Goal: Task Accomplishment & Management: Use online tool/utility

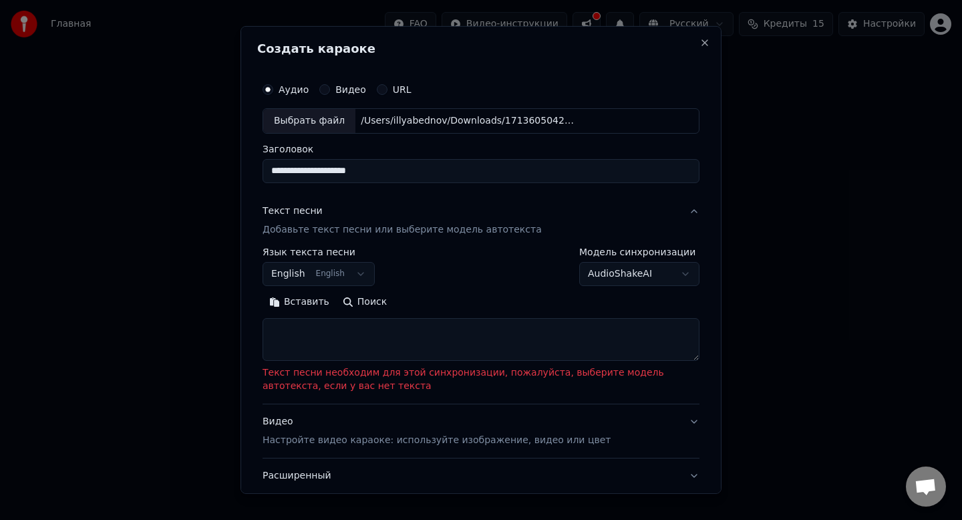
click at [317, 120] on div "Выбрать файл" at bounding box center [309, 121] width 92 height 24
drag, startPoint x: 550, startPoint y: 173, endPoint x: 74, endPoint y: 142, distance: 476.6
click at [74, 142] on body "**********" at bounding box center [481, 211] width 962 height 422
type input "**********"
click at [345, 279] on body "**********" at bounding box center [481, 211] width 962 height 422
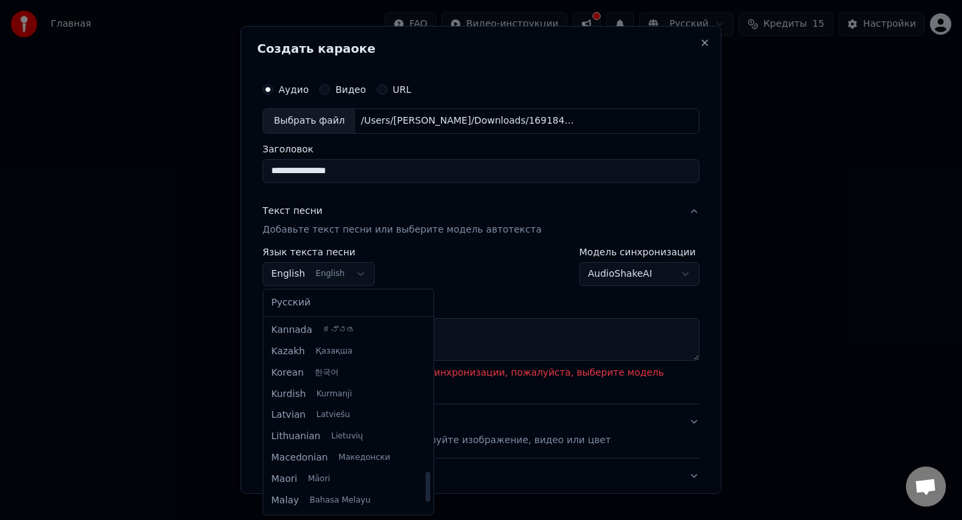
scroll to position [1025, 0]
select select "**"
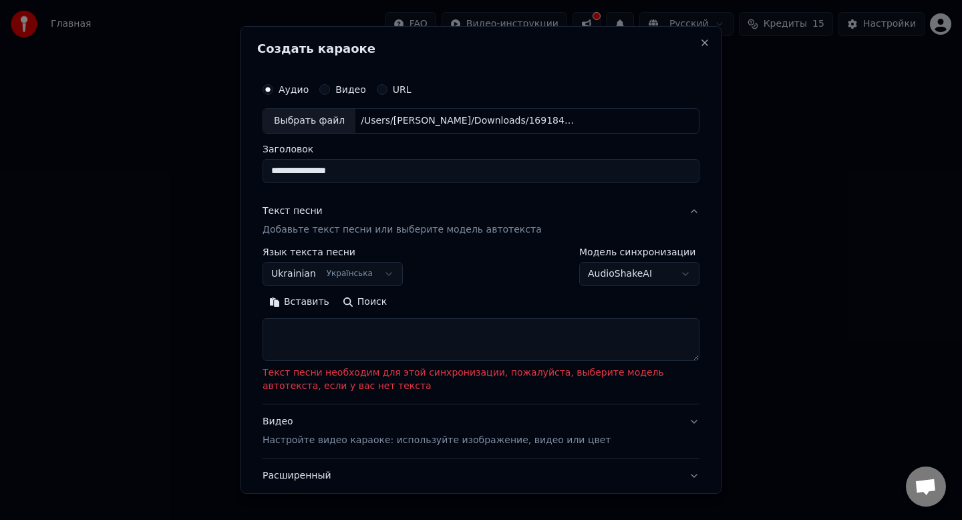
click at [655, 275] on body "**********" at bounding box center [481, 211] width 962 height 422
click at [707, 250] on body "**********" at bounding box center [481, 211] width 962 height 422
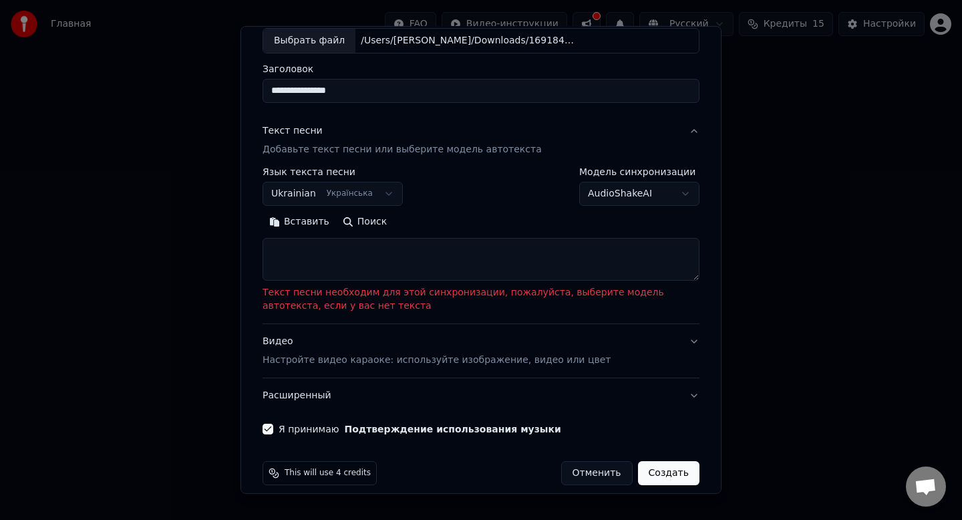
scroll to position [94, 0]
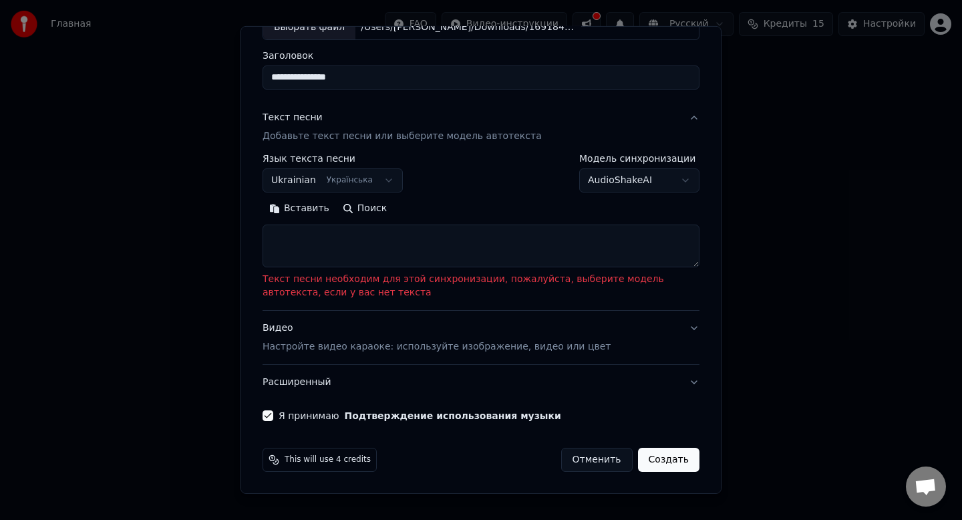
click at [360, 250] on textarea at bounding box center [480, 245] width 437 height 43
paste textarea "**********"
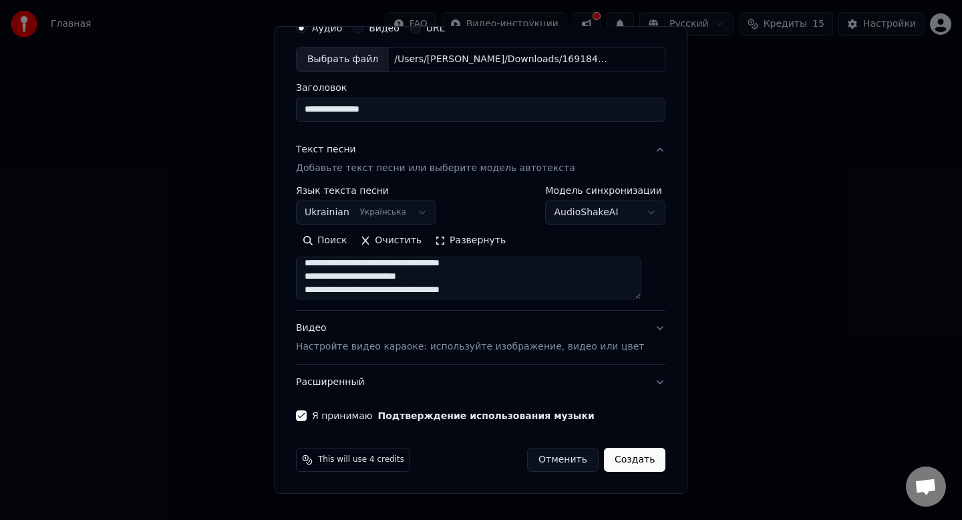
scroll to position [703, 0]
type textarea "**********"
click at [405, 349] on p "Настройте видео караоке: используйте изображение, видео или цвет" at bounding box center [470, 346] width 348 height 13
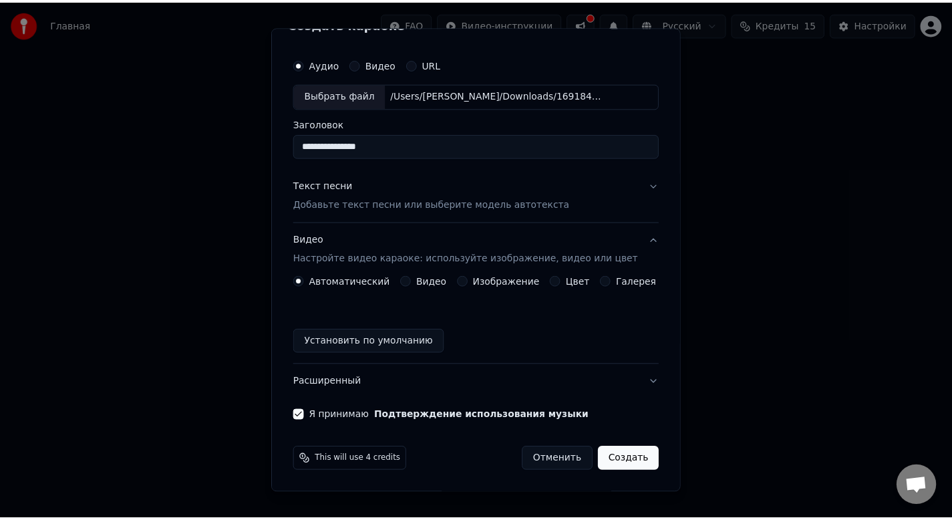
scroll to position [25, 0]
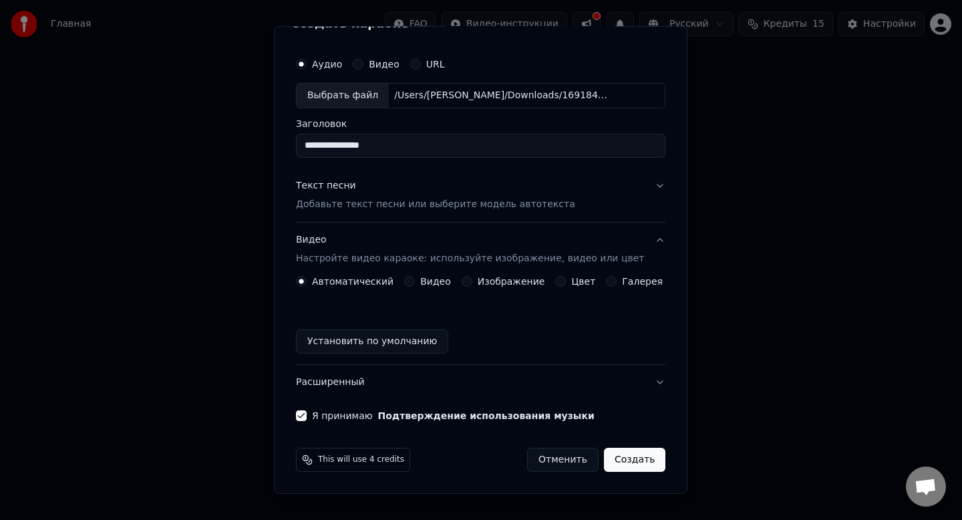
click at [620, 462] on button "Создать" at bounding box center [634, 460] width 61 height 24
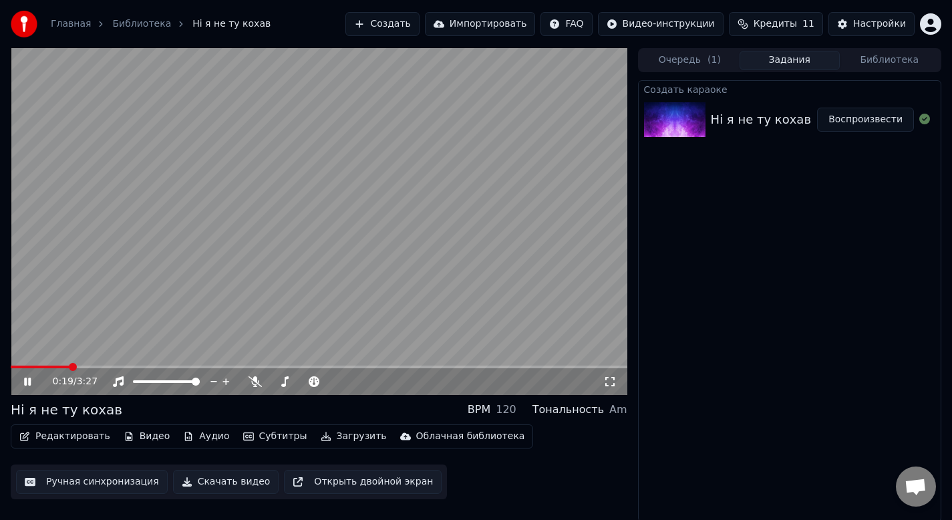
click at [116, 479] on button "Ручная синхронизация" at bounding box center [92, 482] width 152 height 24
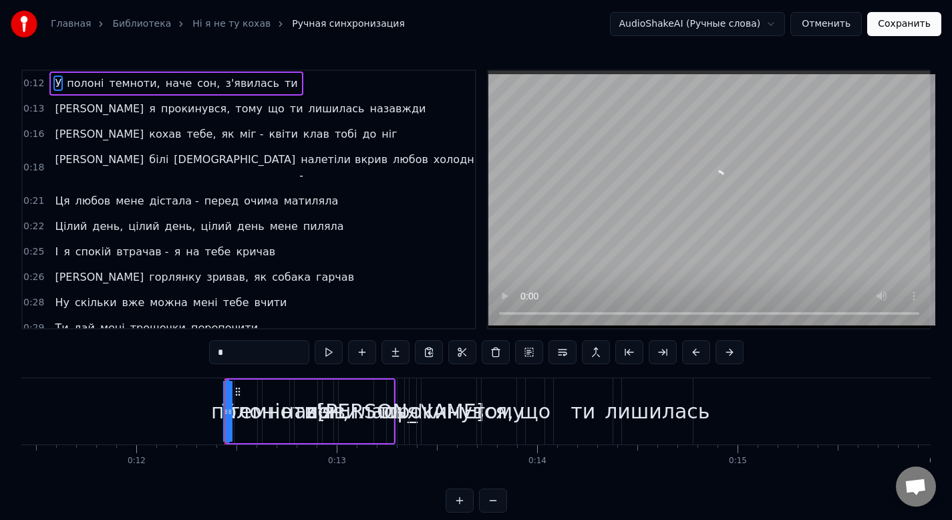
scroll to position [0, 2426]
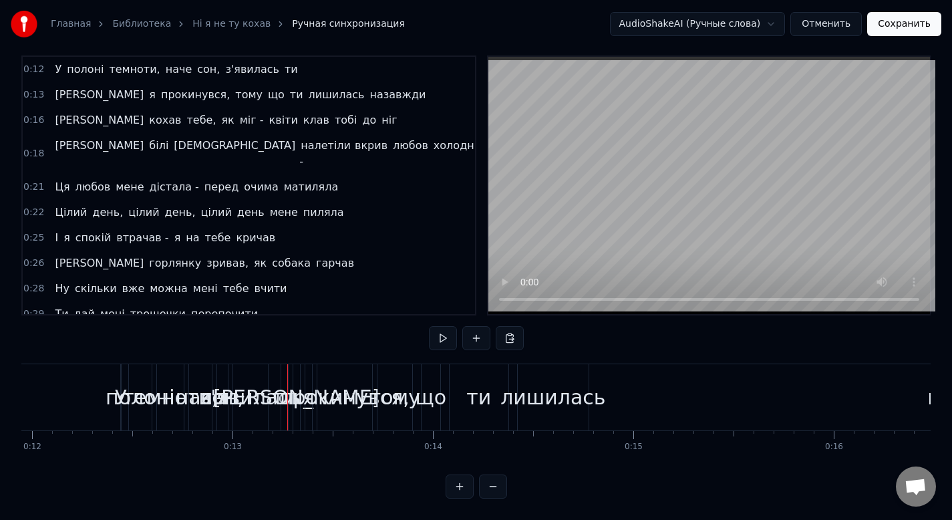
scroll to position [0, 0]
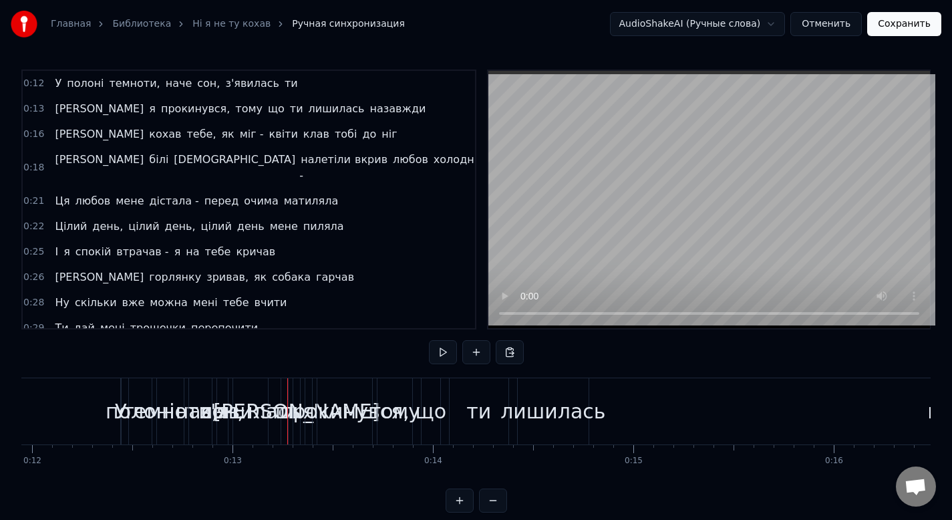
click at [139, 83] on span "темноти," at bounding box center [134, 82] width 53 height 15
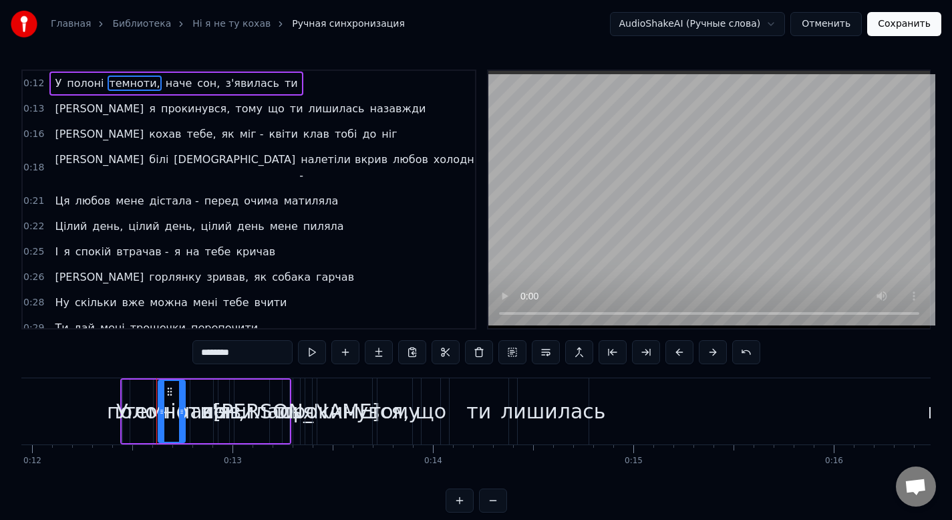
drag, startPoint x: 102, startPoint y: 84, endPoint x: 51, endPoint y: 84, distance: 51.4
click at [51, 84] on div "У полоні темноти, наче сон, з'явилась ти" at bounding box center [175, 83] width 253 height 24
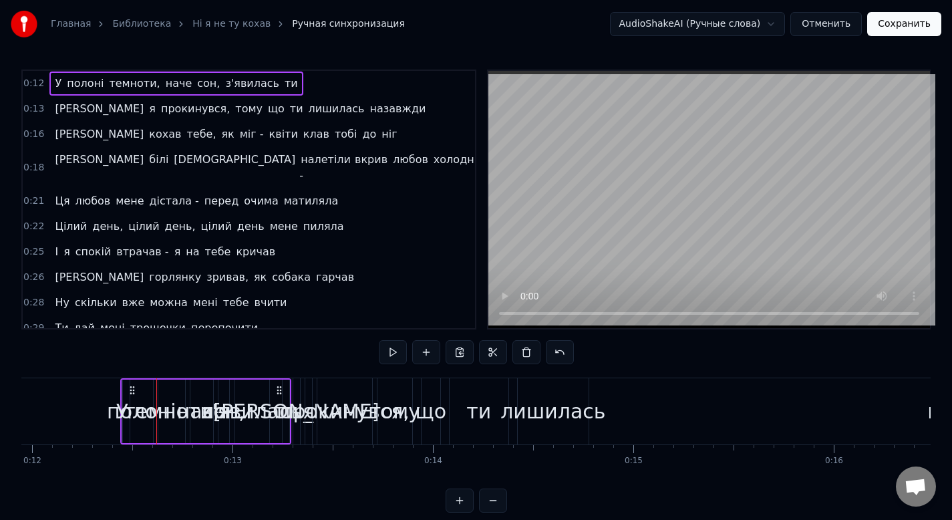
click at [53, 85] on span "У" at bounding box center [57, 82] width 9 height 15
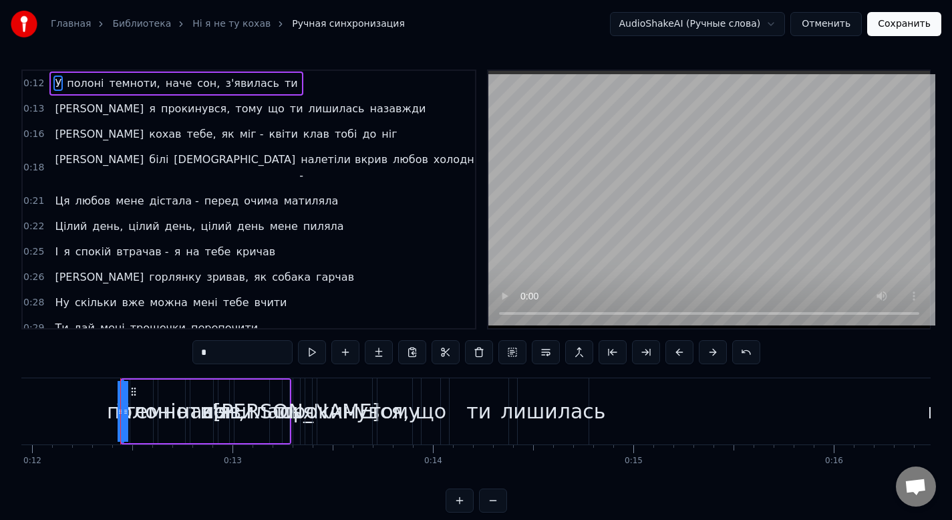
click at [73, 85] on span "полоні" at bounding box center [84, 82] width 39 height 15
click at [55, 81] on span "У" at bounding box center [57, 82] width 9 height 15
type input "*"
click at [263, 350] on input "*" at bounding box center [242, 352] width 100 height 24
drag, startPoint x: 228, startPoint y: 415, endPoint x: 286, endPoint y: 415, distance: 58.1
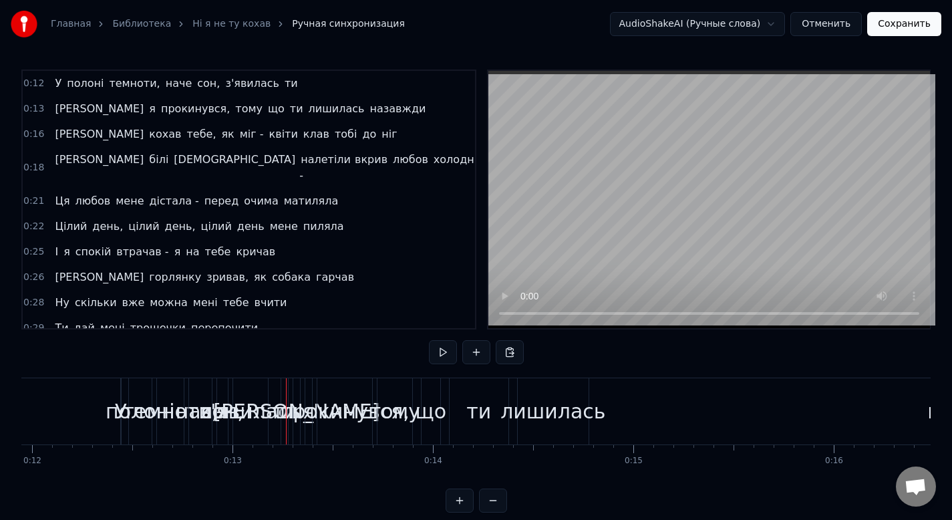
click at [38, 81] on span "0:12" at bounding box center [33, 83] width 21 height 13
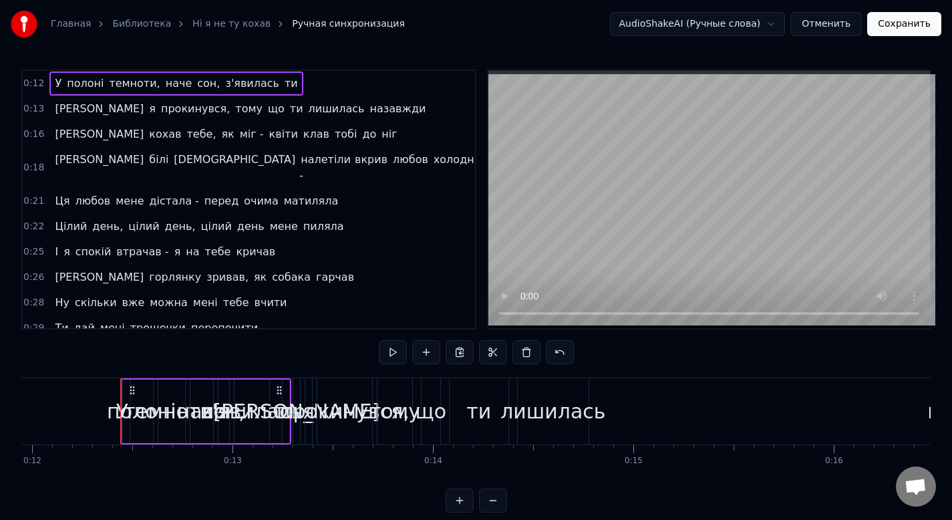
drag, startPoint x: 289, startPoint y: 398, endPoint x: 313, endPoint y: 405, distance: 25.1
click at [313, 405] on div "Та я прокинувся, тому що ти лишилась назавжди" at bounding box center [651, 411] width 716 height 66
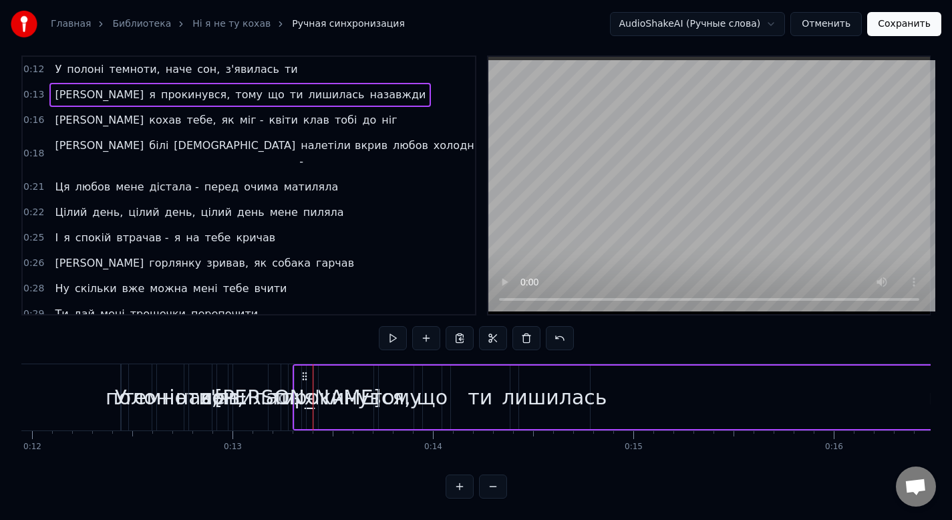
scroll to position [24, 0]
click at [498, 490] on button at bounding box center [493, 486] width 28 height 24
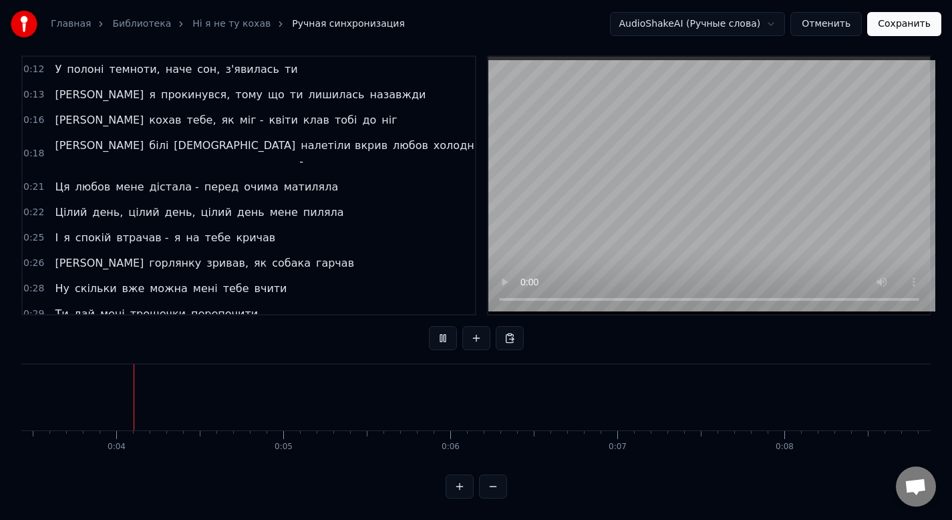
scroll to position [0, 571]
click at [486, 479] on button at bounding box center [493, 486] width 28 height 24
click at [479, 474] on button at bounding box center [493, 486] width 28 height 24
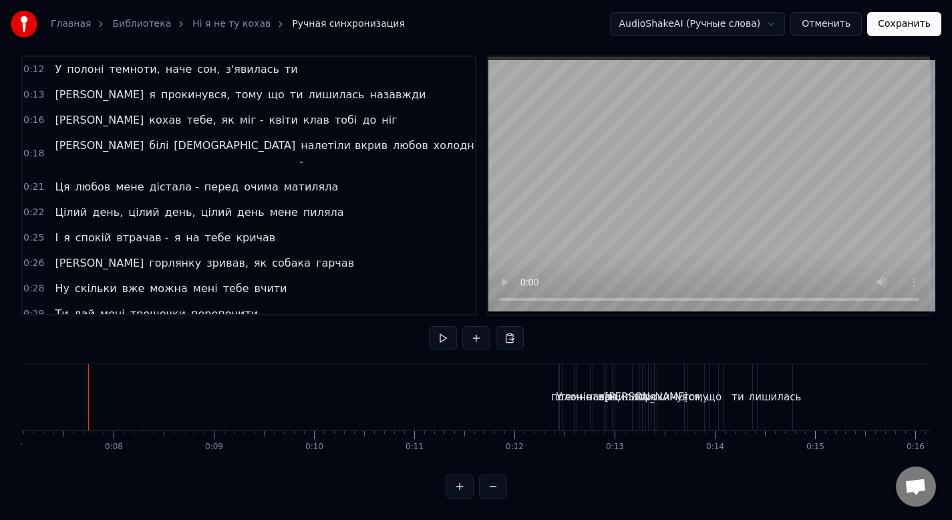
scroll to position [0, 709]
click at [556, 389] on div "полоні" at bounding box center [568, 396] width 35 height 15
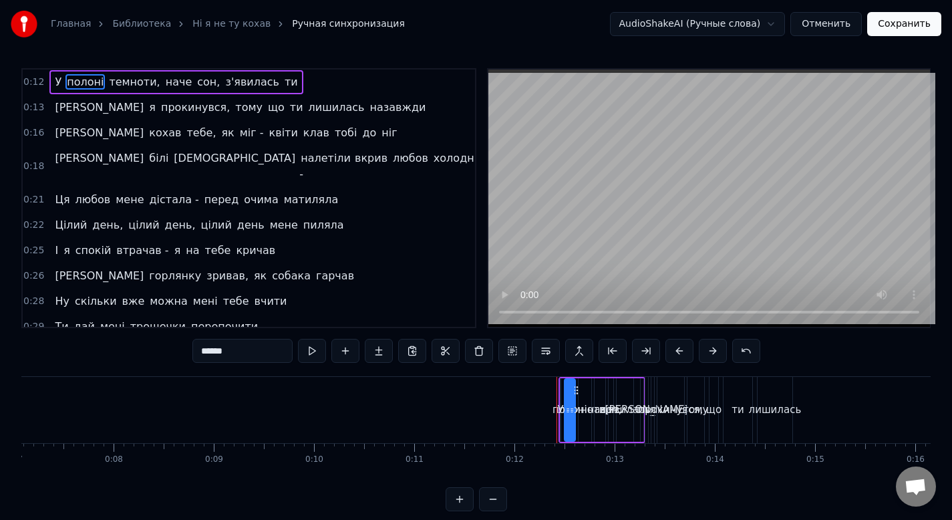
scroll to position [0, 0]
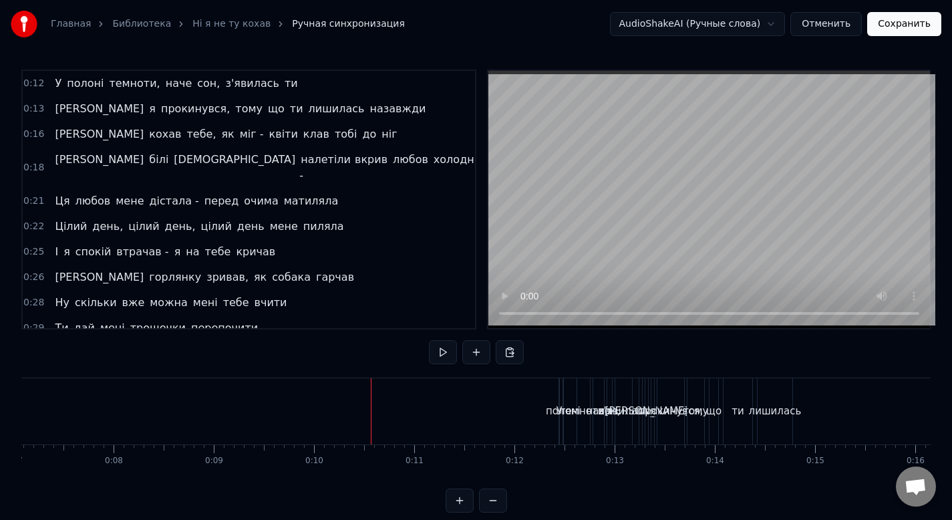
click at [562, 403] on div "темноти," at bounding box center [584, 410] width 48 height 15
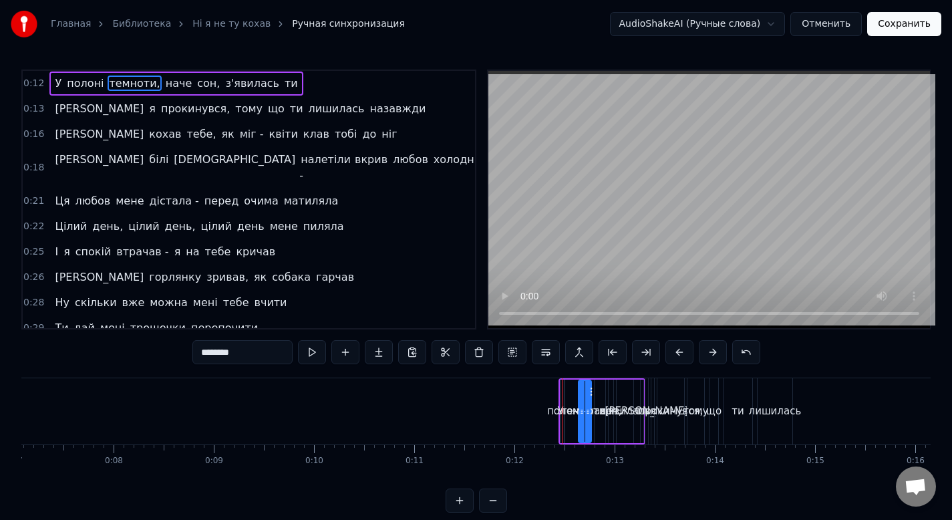
click at [556, 407] on div "полоні" at bounding box center [564, 410] width 35 height 15
type input "******"
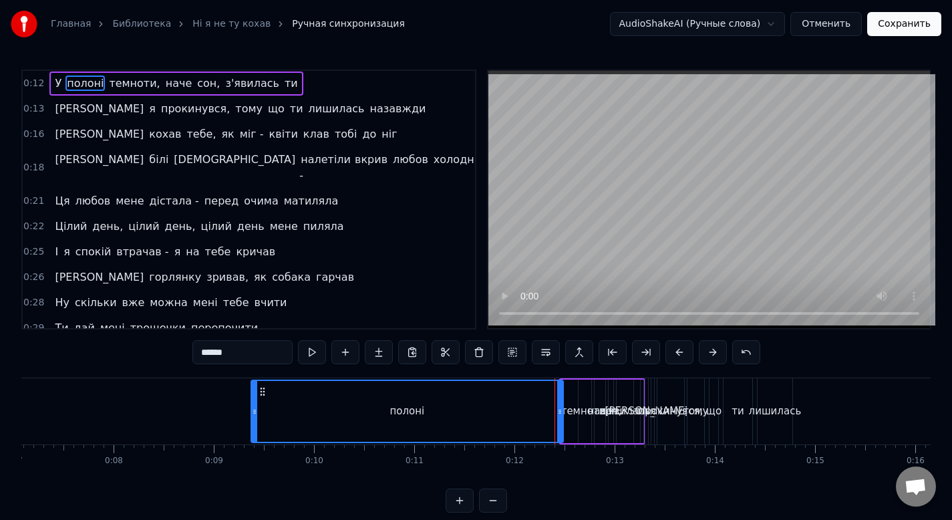
drag, startPoint x: 566, startPoint y: 405, endPoint x: 252, endPoint y: 379, distance: 314.3
click at [252, 379] on div "полоні" at bounding box center [406, 410] width 313 height 63
click at [398, 427] on div "полоні" at bounding box center [407, 411] width 311 height 61
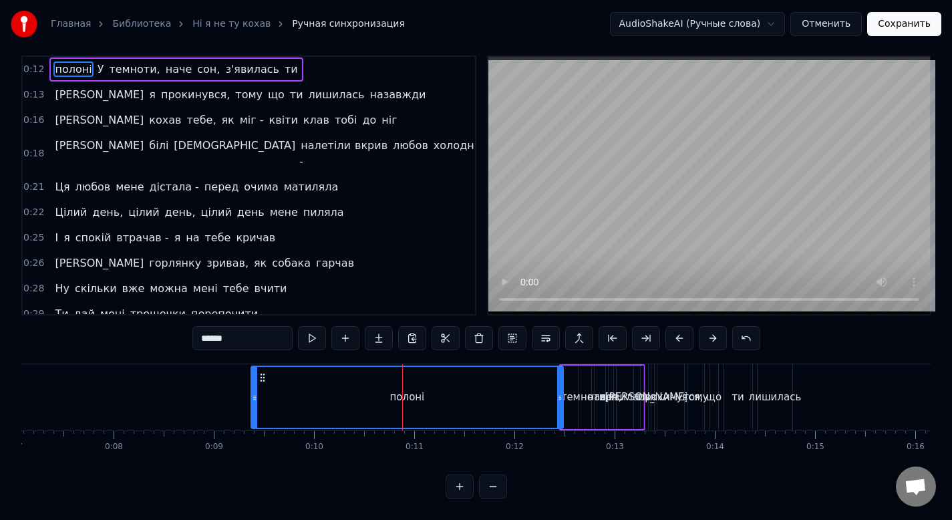
click at [844, 29] on button "Отменить" at bounding box center [825, 24] width 71 height 24
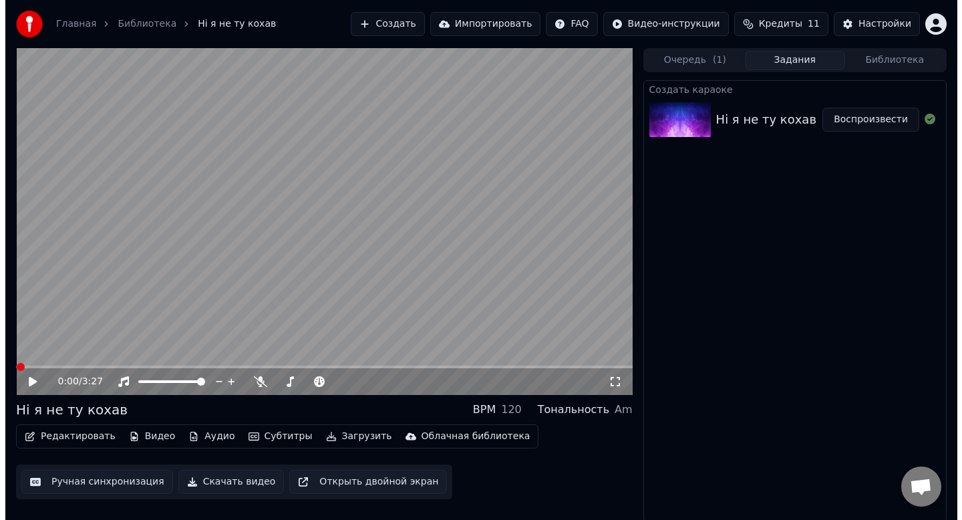
scroll to position [2, 0]
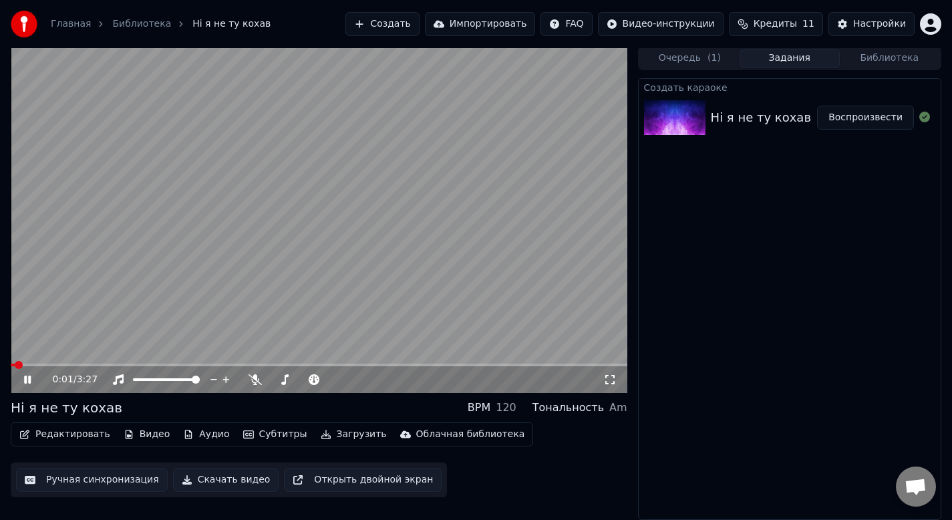
click at [63, 365] on span at bounding box center [319, 364] width 616 height 3
click at [109, 363] on span at bounding box center [319, 364] width 616 height 3
click at [85, 433] on button "Редактировать" at bounding box center [65, 434] width 102 height 19
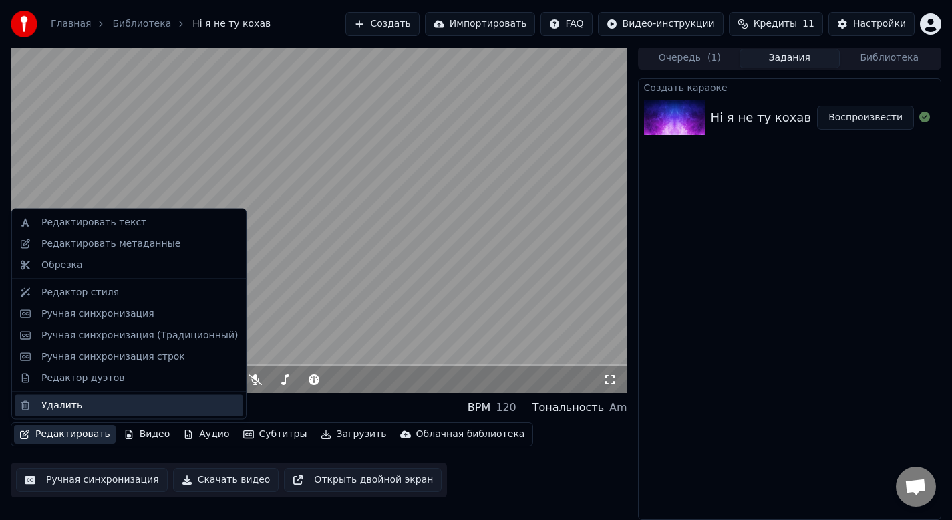
click at [102, 401] on div "Удалить" at bounding box center [139, 404] width 196 height 13
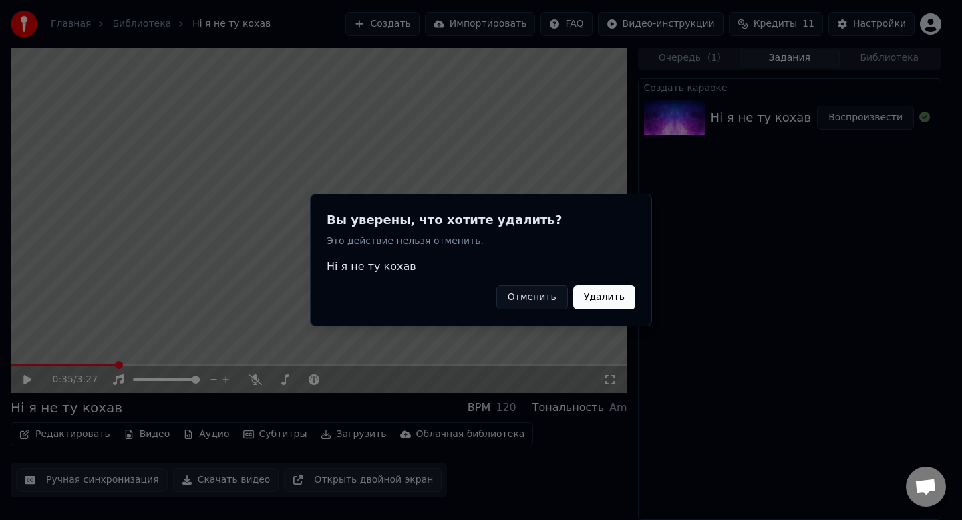
click at [599, 294] on button "Удалить" at bounding box center [604, 297] width 62 height 24
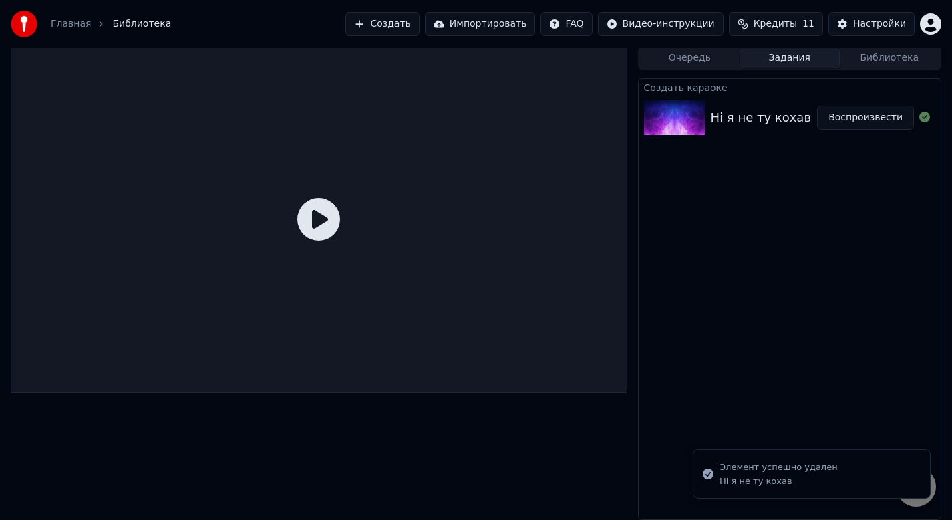
click at [395, 27] on button "Создать" at bounding box center [381, 24] width 73 height 24
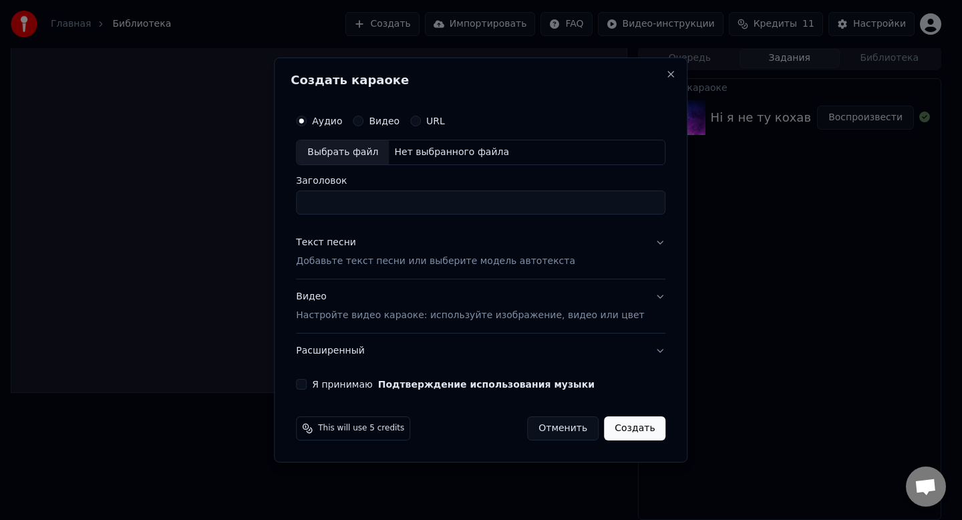
click at [406, 196] on input "Заголовок" at bounding box center [480, 202] width 369 height 24
click at [361, 157] on div "Выбрать файл" at bounding box center [343, 152] width 92 height 24
type input "**********"
click at [468, 263] on p "Добавьте текст песни или выберите модель автотекста" at bounding box center [435, 260] width 279 height 13
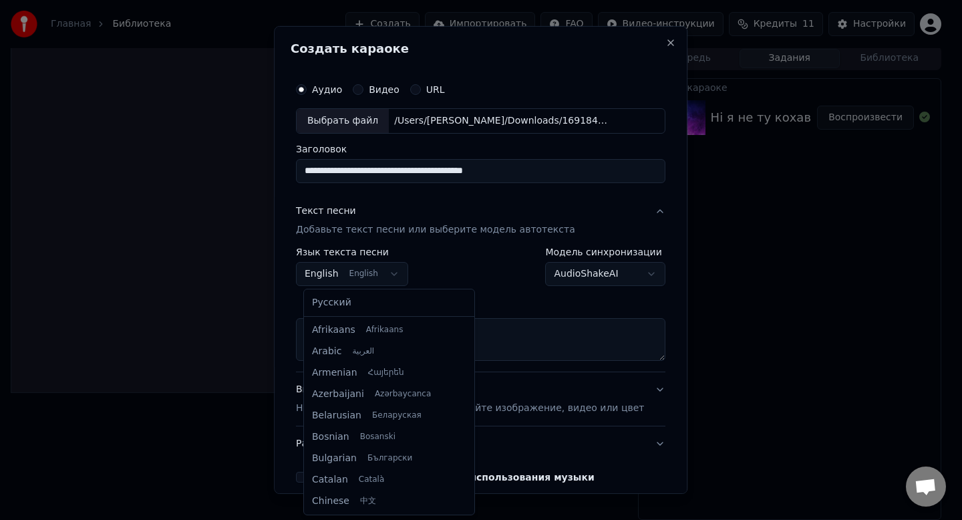
click at [397, 275] on body "**********" at bounding box center [476, 258] width 952 height 520
select select "**"
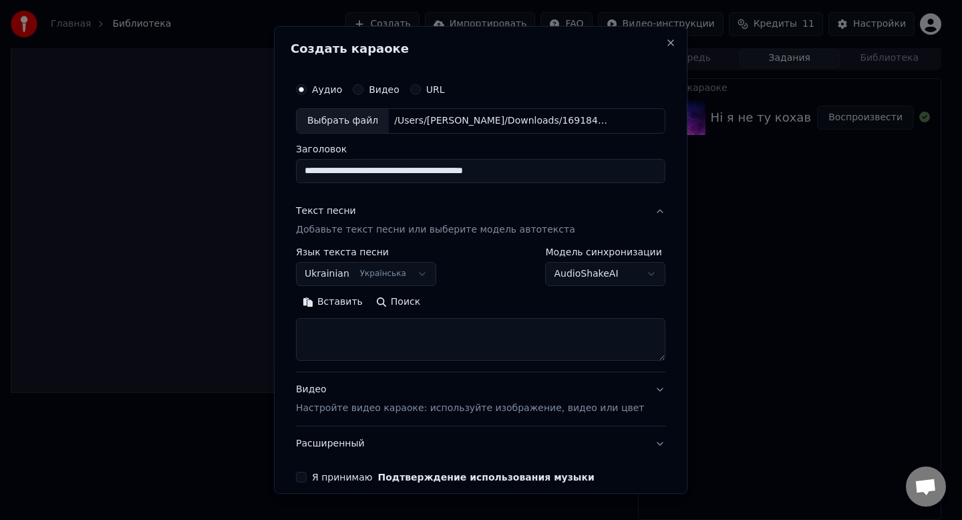
click at [404, 301] on button "Поиск" at bounding box center [397, 301] width 57 height 21
drag, startPoint x: 558, startPoint y: 168, endPoint x: 208, endPoint y: 154, distance: 350.9
click at [208, 154] on body "**********" at bounding box center [476, 258] width 952 height 520
type input "**********"
click at [569, 281] on body "**********" at bounding box center [476, 258] width 952 height 520
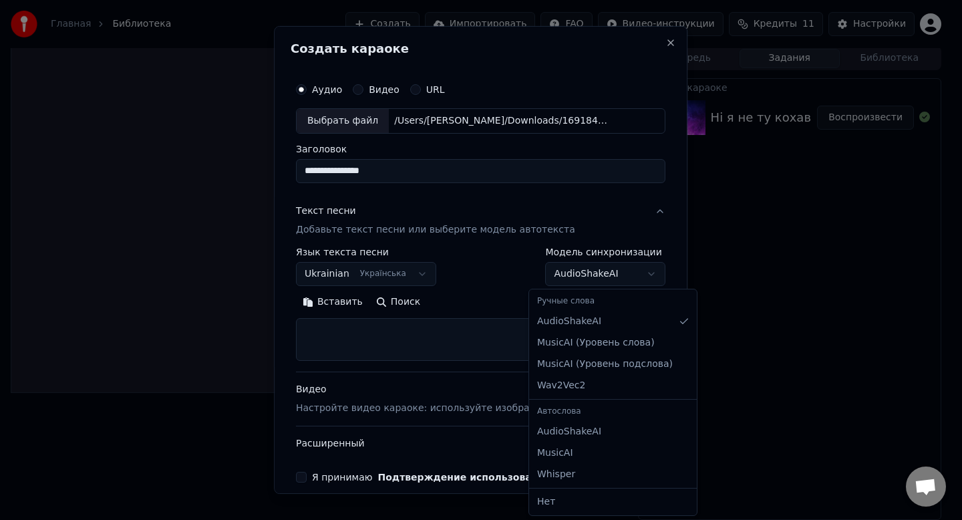
click at [464, 246] on body "**********" at bounding box center [476, 258] width 952 height 520
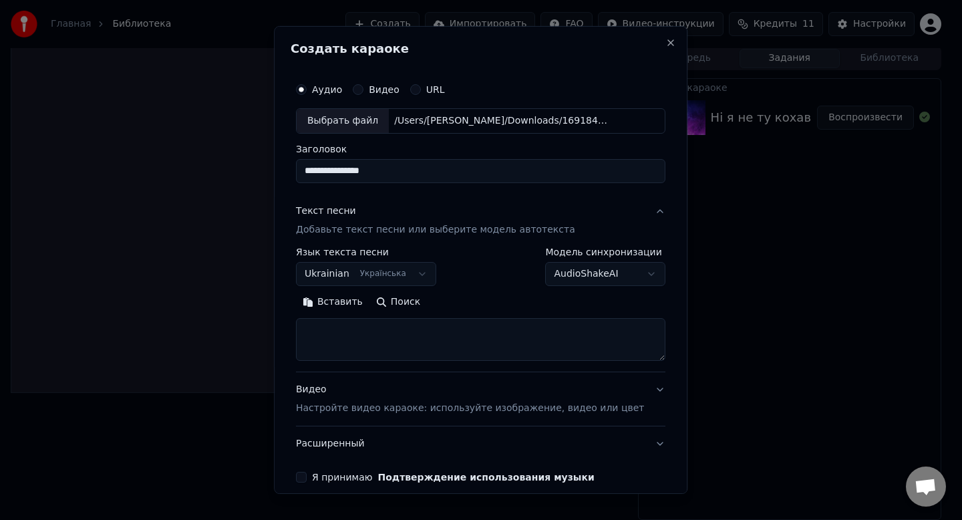
click at [408, 301] on button "Поиск" at bounding box center [397, 301] width 57 height 21
type textarea "**********"
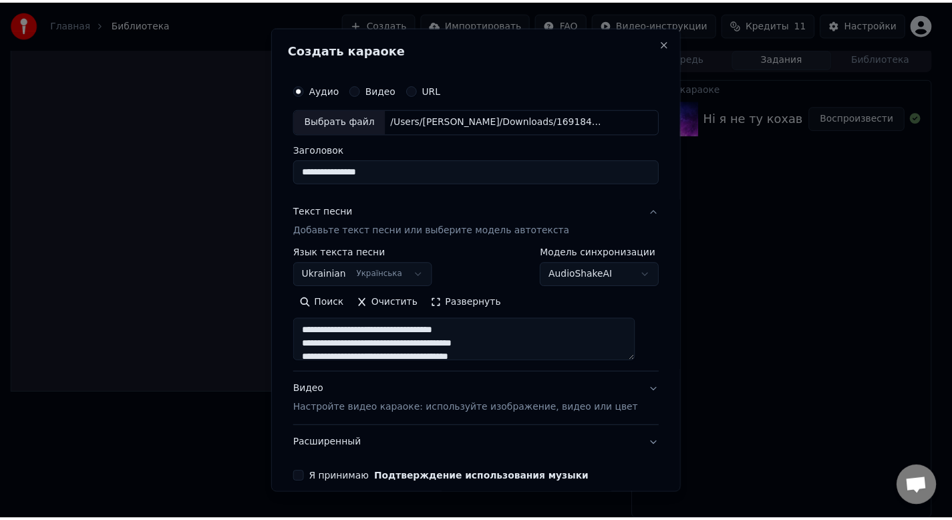
scroll to position [61, 0]
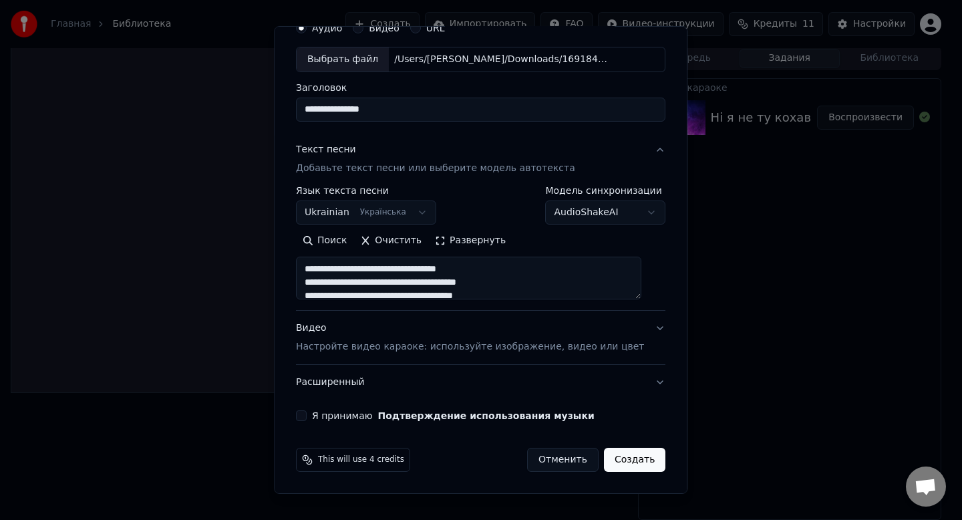
click at [625, 459] on button "Создать" at bounding box center [634, 460] width 61 height 24
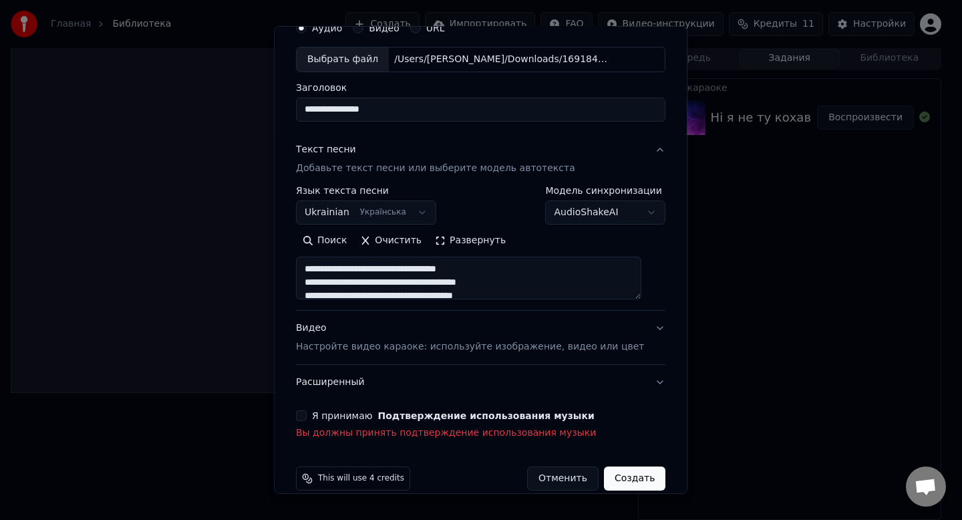
click at [307, 415] on button "Я принимаю Подтверждение использования музыки" at bounding box center [301, 415] width 11 height 11
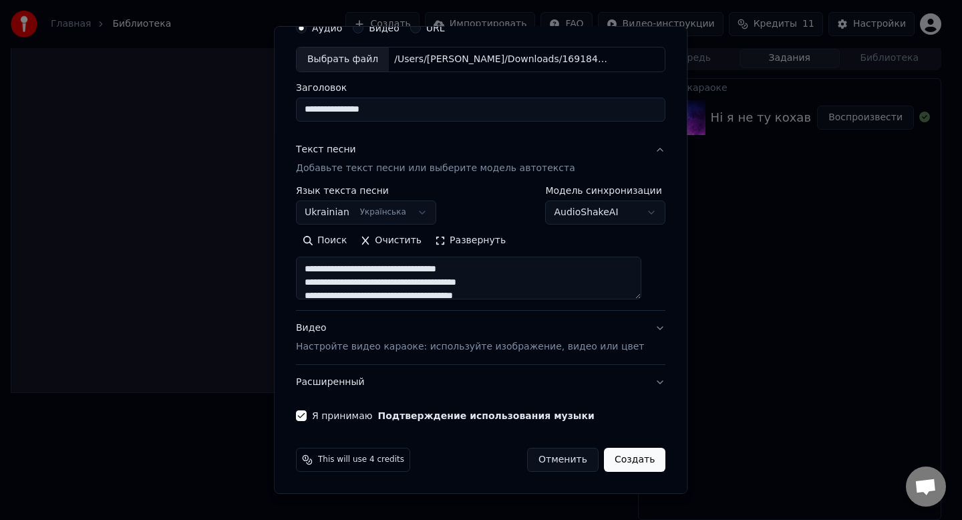
click at [628, 460] on button "Создать" at bounding box center [634, 460] width 61 height 24
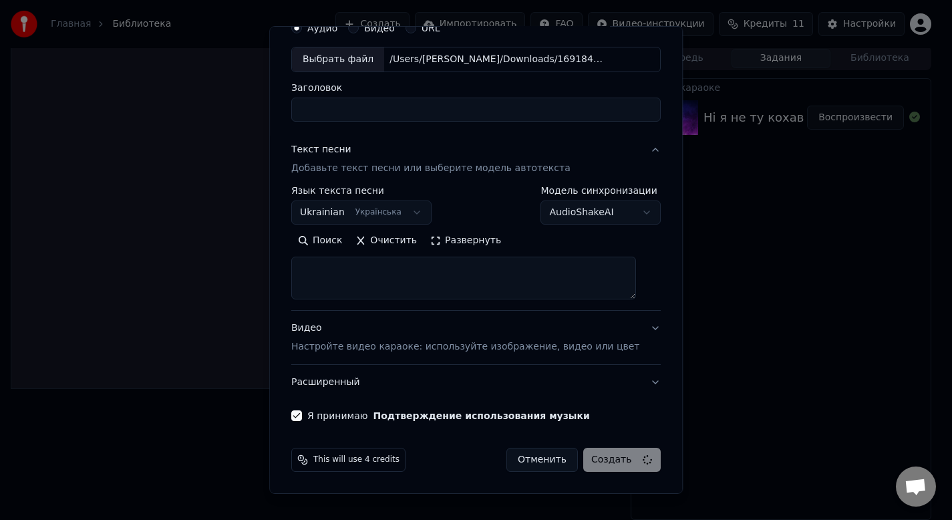
select select
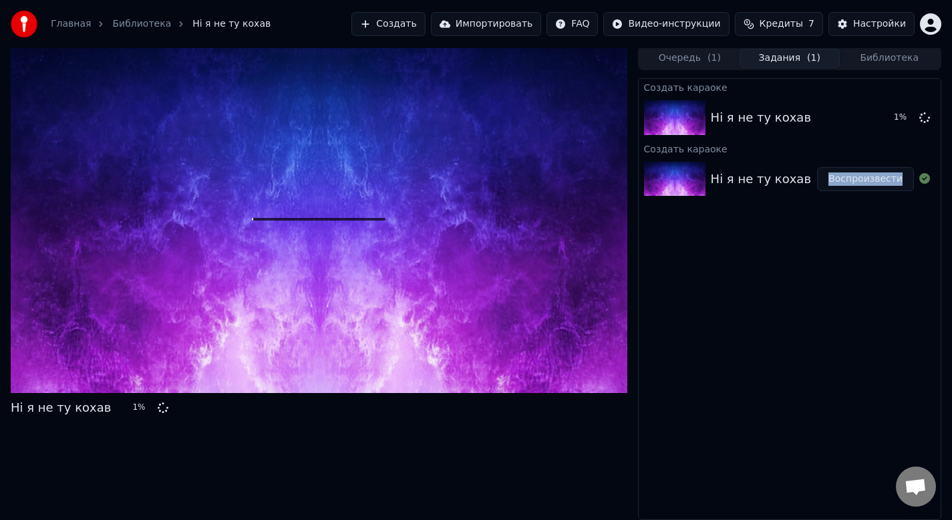
click at [765, 167] on div "Ні я не ту кохав Воспроизвести" at bounding box center [790, 178] width 302 height 45
click at [774, 164] on div "Ні я не ту кохав Воспроизвести" at bounding box center [790, 178] width 302 height 45
click at [779, 152] on div "Создать караоке" at bounding box center [790, 148] width 302 height 16
click at [778, 148] on div "Создать караоке" at bounding box center [790, 148] width 302 height 16
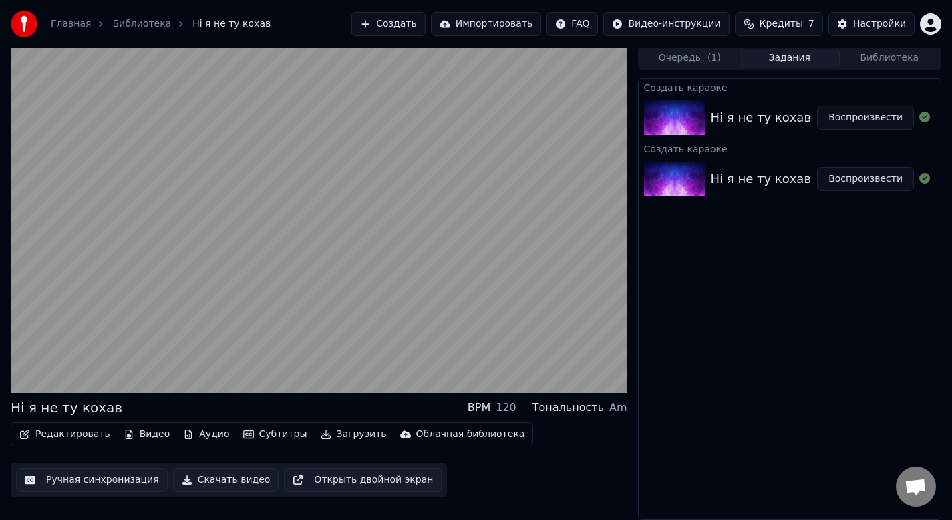
click at [117, 482] on button "Ручная синхронизация" at bounding box center [92, 480] width 152 height 24
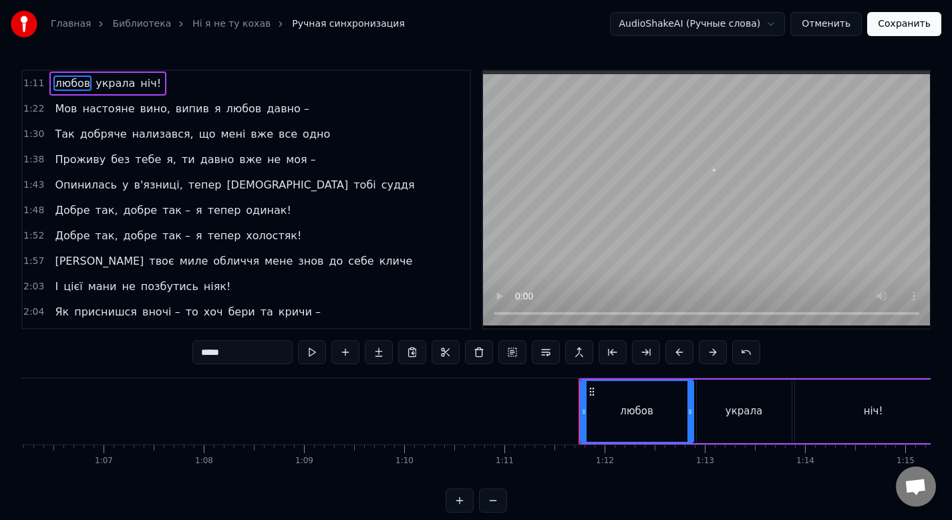
scroll to position [0, 6631]
drag, startPoint x: 323, startPoint y: 311, endPoint x: 24, endPoint y: 67, distance: 386.4
click at [24, 67] on div "Главная Библиотека Ні я не ту кохав Ручная синхронизация AudioShakeAI (Ручные с…" at bounding box center [476, 256] width 952 height 512
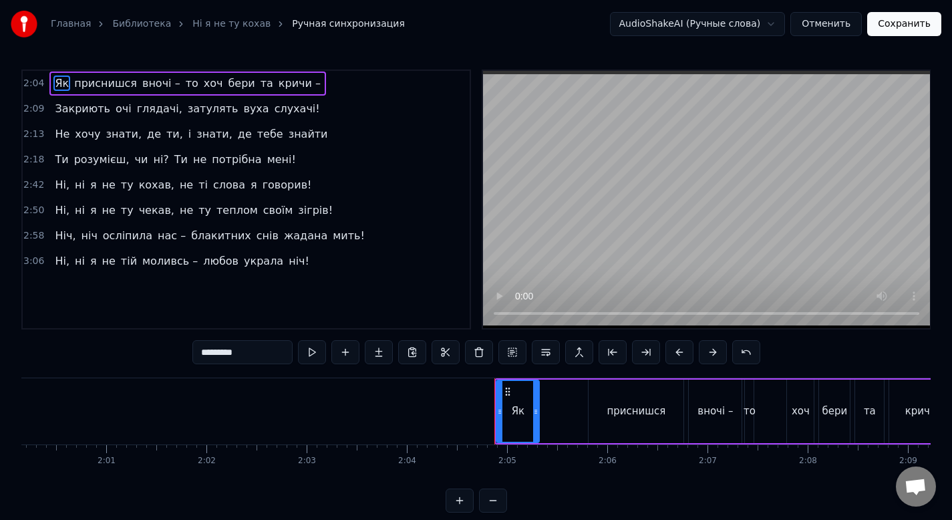
scroll to position [0, 12043]
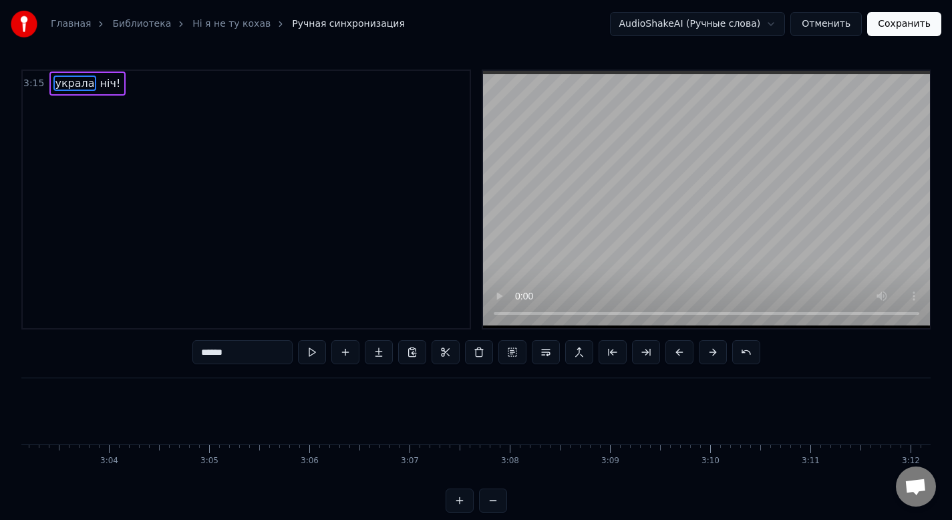
type input "****"
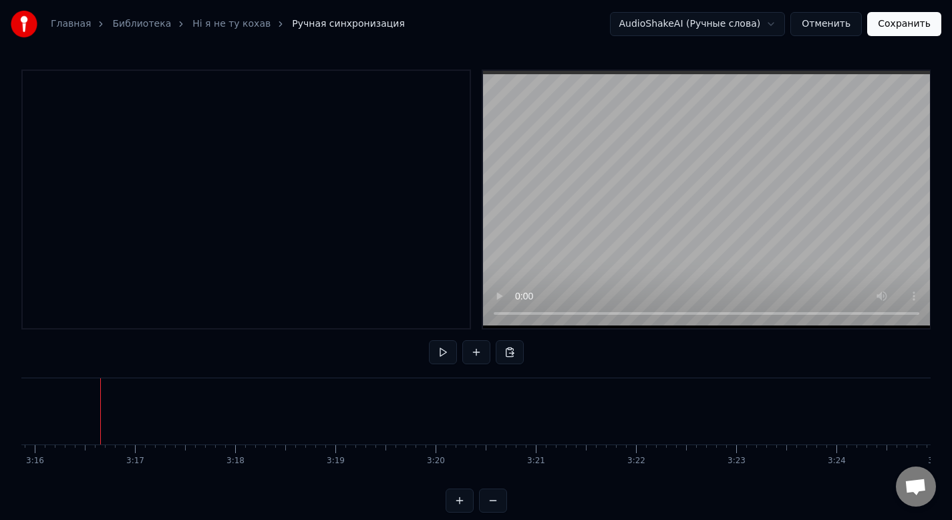
scroll to position [0, 19635]
click at [884, 448] on div "To pick up a draggable item, press the space bar. While dragging, use the arrow…" at bounding box center [475, 427] width 909 height 100
drag, startPoint x: 100, startPoint y: 404, endPoint x: 0, endPoint y: 404, distance: 100.2
click at [0, 404] on div "Главная Библиотека Ні я не ту кохав Ручная синхронизация AudioShakeAI (Ручные с…" at bounding box center [476, 256] width 952 height 512
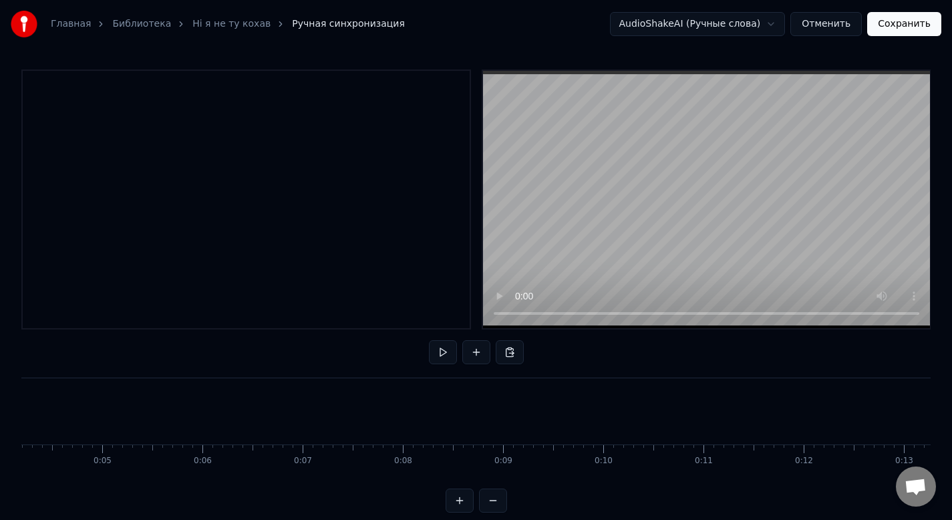
scroll to position [0, 349]
drag, startPoint x: 512, startPoint y: 433, endPoint x: 302, endPoint y: 429, distance: 210.4
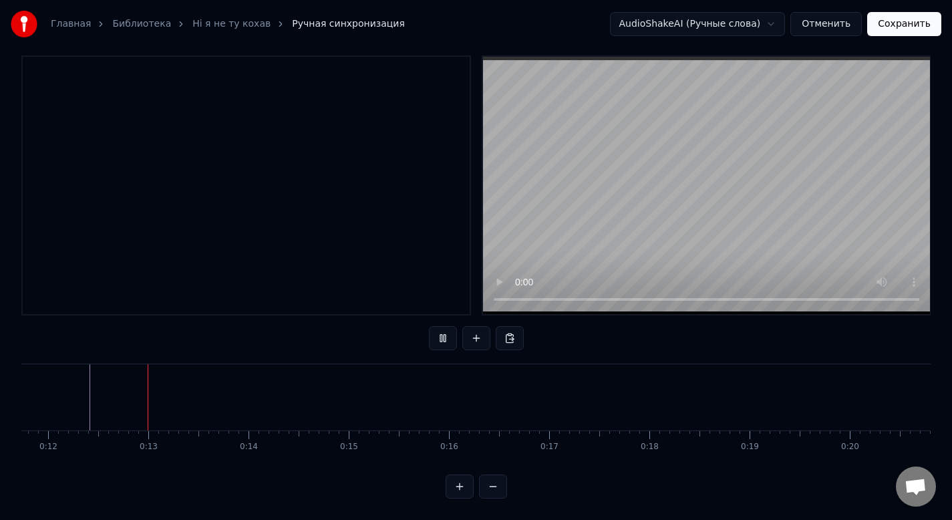
scroll to position [0, 1177]
click at [66, 57] on div at bounding box center [246, 185] width 450 height 260
click at [471, 326] on button at bounding box center [476, 338] width 28 height 24
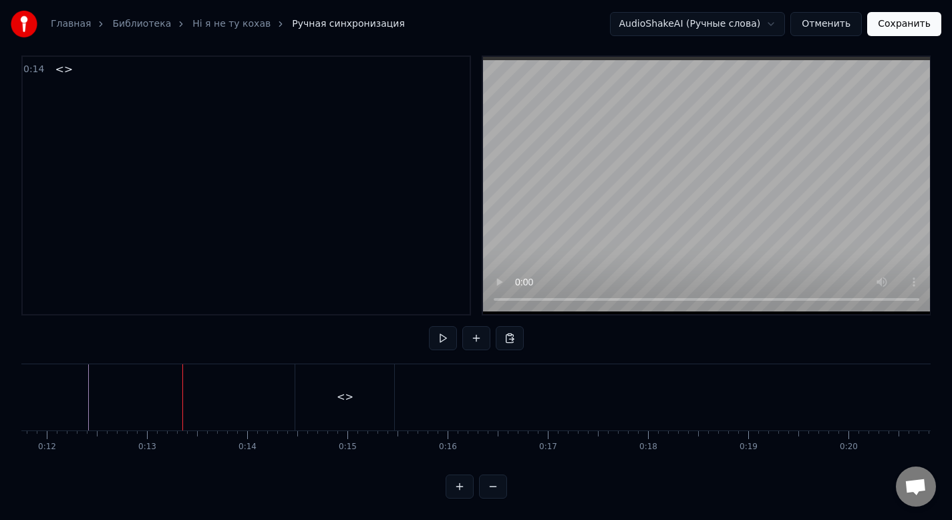
click at [307, 378] on div "<>" at bounding box center [344, 397] width 99 height 66
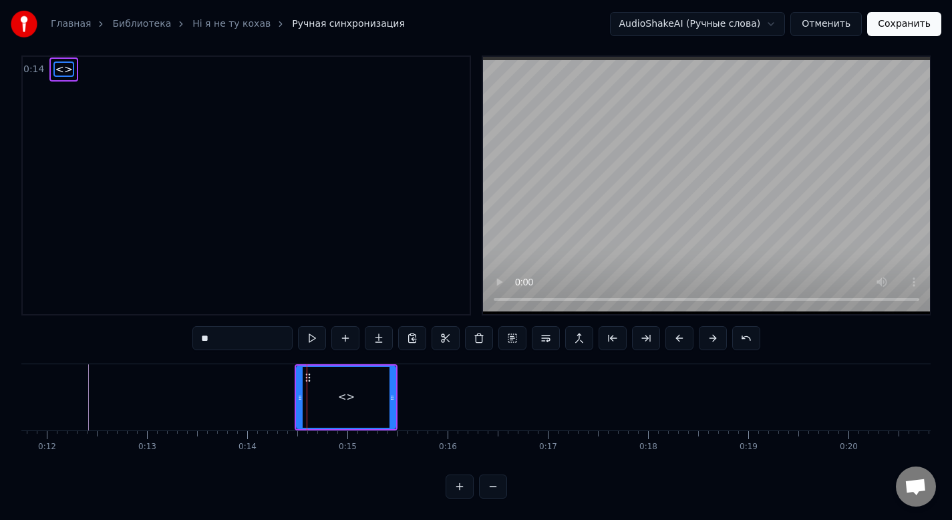
scroll to position [0, 0]
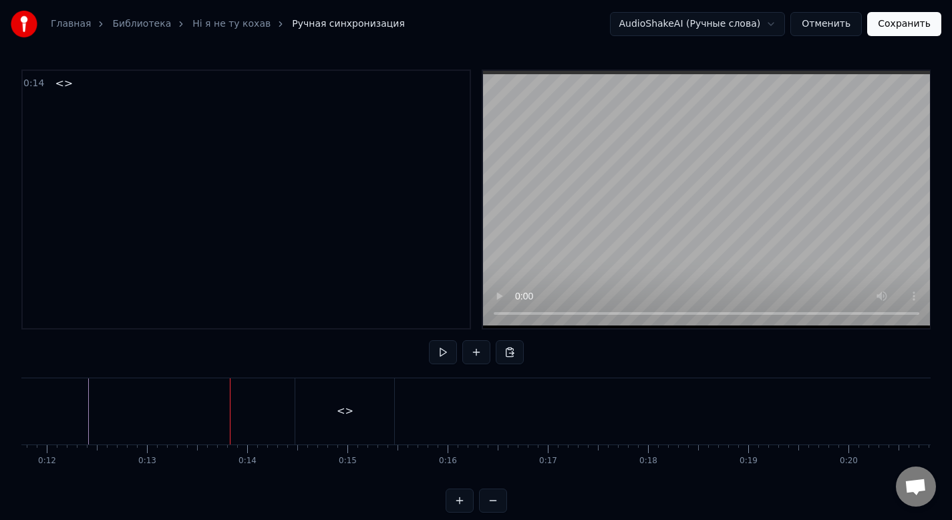
click at [329, 412] on div "<>" at bounding box center [344, 411] width 99 height 66
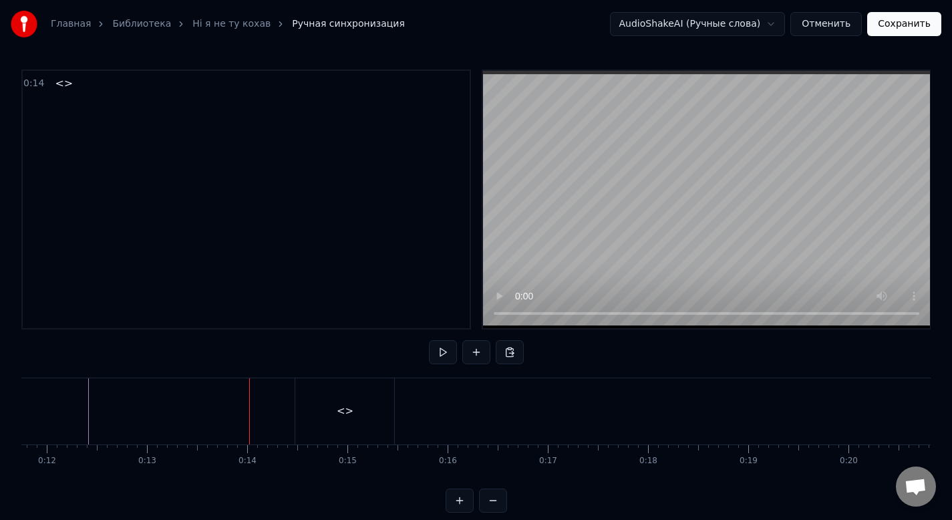
click at [297, 411] on div "<>" at bounding box center [344, 411] width 99 height 66
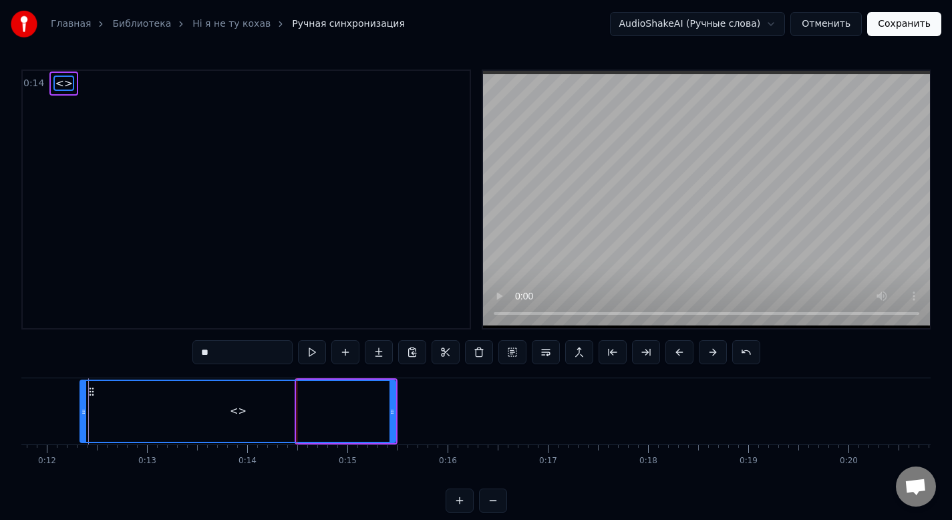
drag, startPoint x: 299, startPoint y: 412, endPoint x: 82, endPoint y: 409, distance: 216.4
click at [82, 409] on icon at bounding box center [83, 411] width 5 height 11
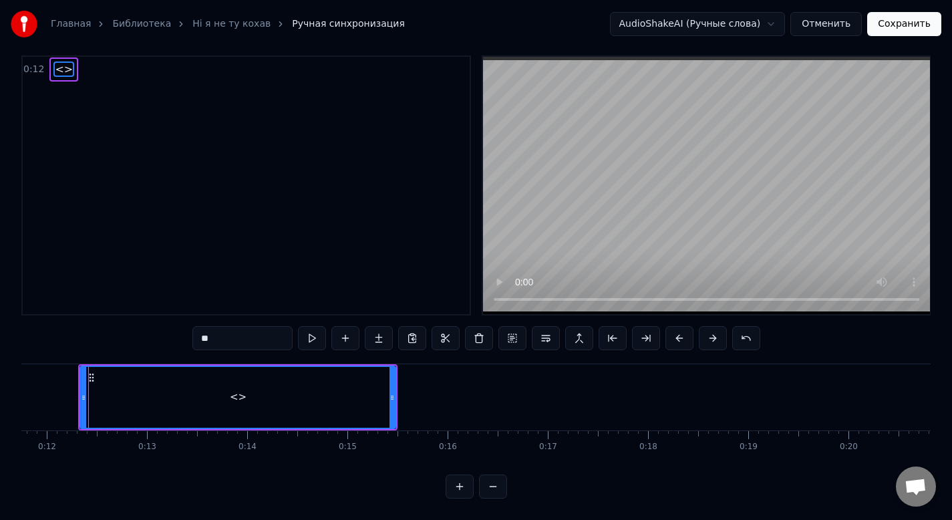
scroll to position [0, 1167]
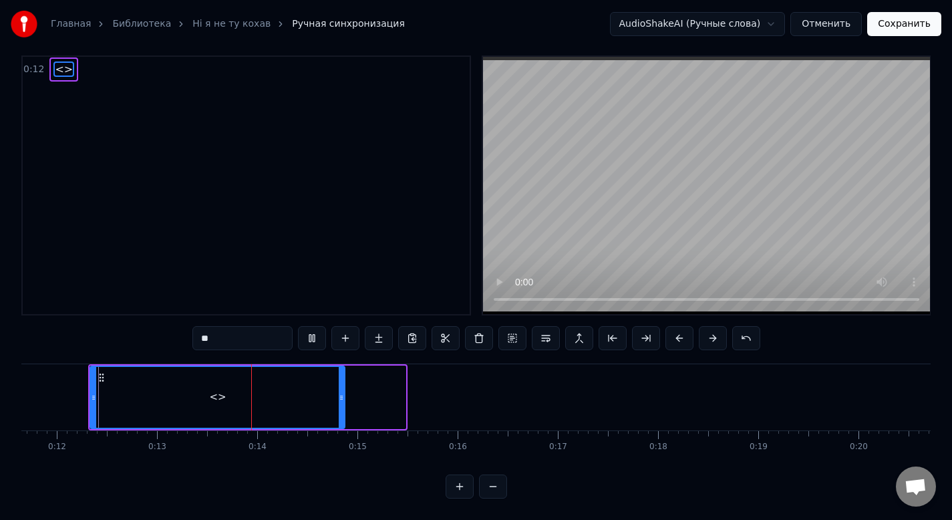
drag, startPoint x: 403, startPoint y: 380, endPoint x: 343, endPoint y: 379, distance: 60.8
click at [343, 379] on div at bounding box center [341, 397] width 5 height 61
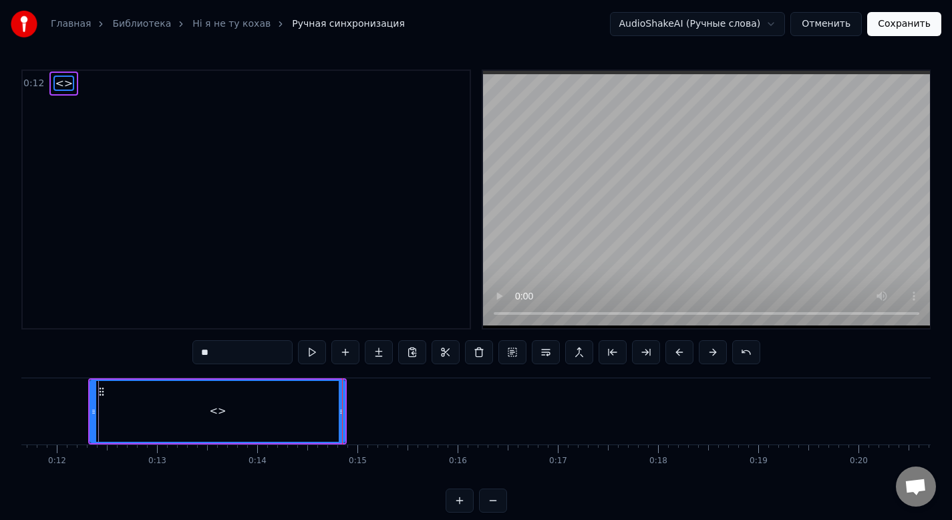
scroll to position [24, 0]
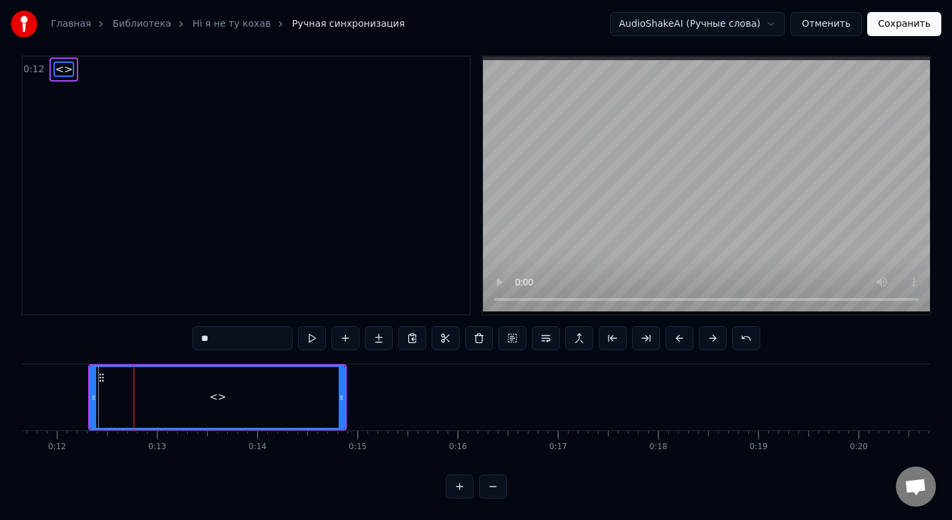
click at [61, 61] on span "<>" at bounding box center [63, 68] width 21 height 15
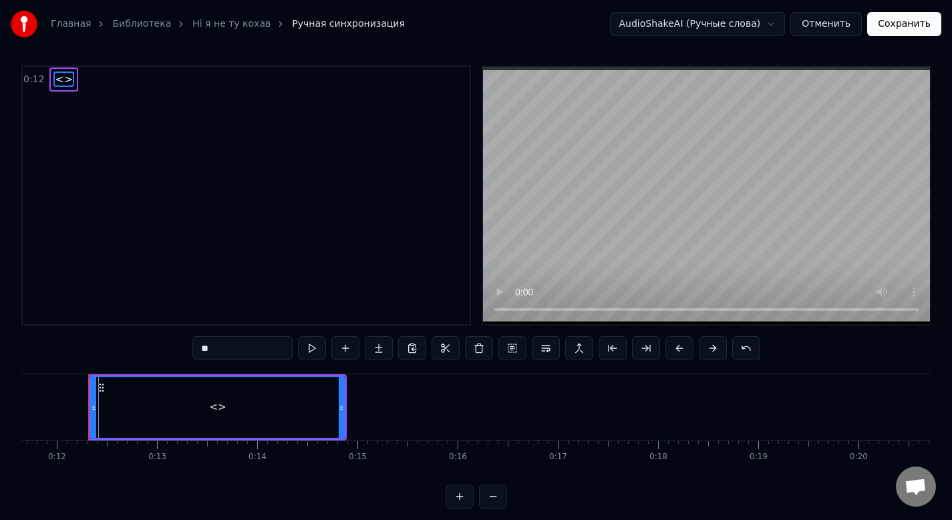
scroll to position [0, 0]
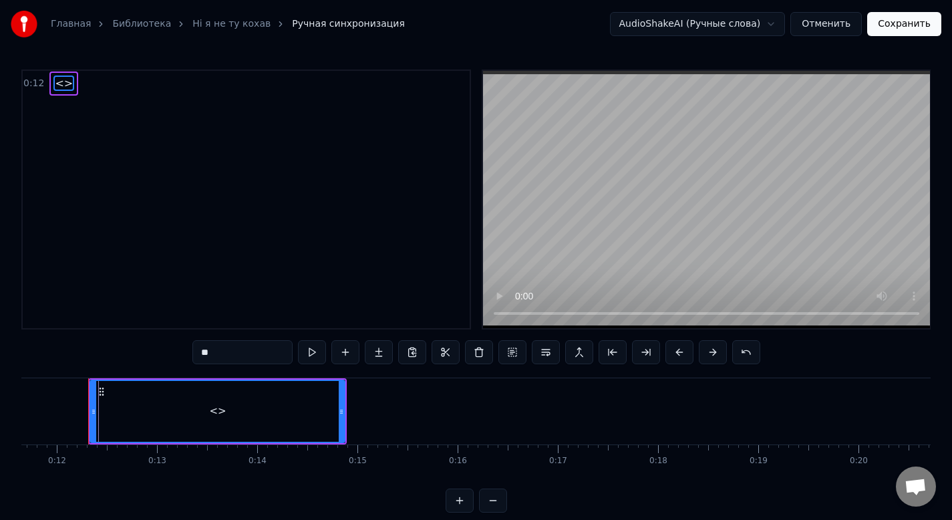
click at [57, 83] on span "<>" at bounding box center [63, 82] width 21 height 15
click at [323, 114] on div "0:12 <>" at bounding box center [246, 199] width 450 height 260
click at [279, 116] on div "0:12 <>" at bounding box center [246, 199] width 450 height 260
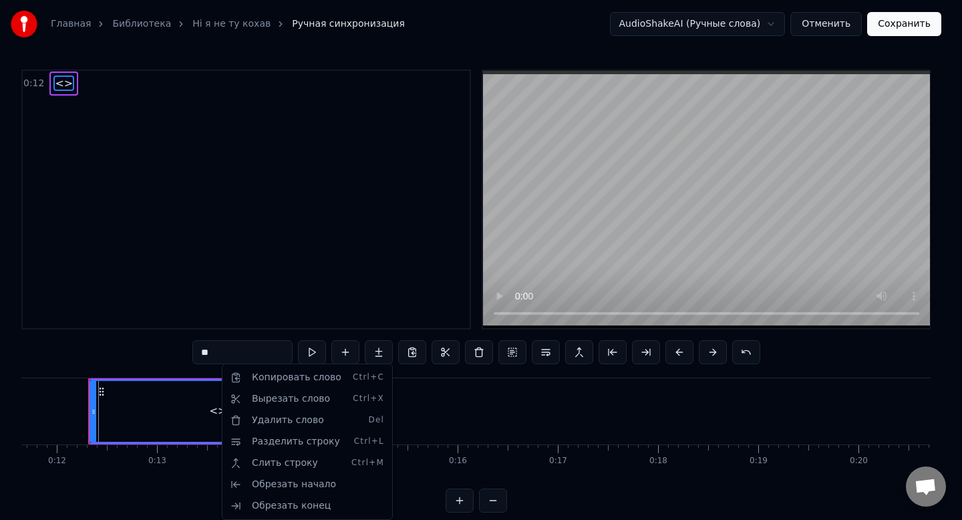
click at [295, 284] on html "Главная Библиотека Ні я не ту кохав Ручная синхронизация AudioShakeAI (Ручные с…" at bounding box center [481, 267] width 962 height 534
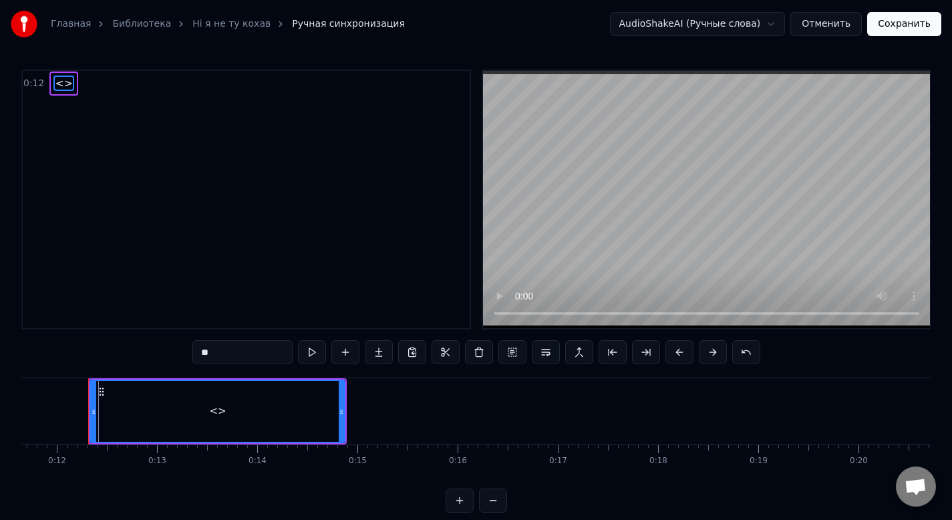
click at [162, 136] on div "0:12 <>" at bounding box center [246, 199] width 450 height 260
click at [102, 390] on icon at bounding box center [101, 391] width 11 height 11
click at [148, 196] on div "0:12 <>" at bounding box center [246, 199] width 450 height 260
click at [214, 351] on input "**" at bounding box center [242, 352] width 100 height 24
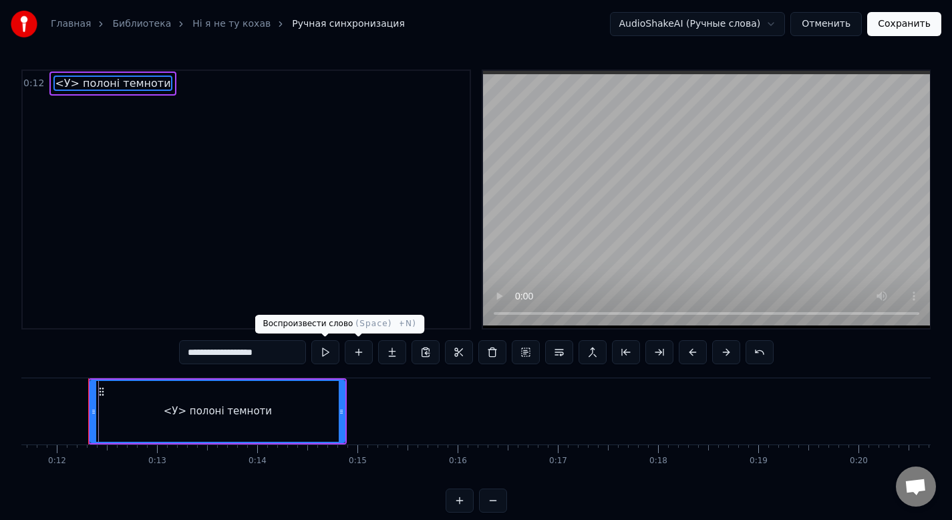
type input "**********"
click at [327, 353] on button at bounding box center [325, 352] width 28 height 24
click at [311, 340] on button at bounding box center [325, 352] width 28 height 24
click at [74, 84] on span "<У> полоні темноти" at bounding box center [112, 82] width 118 height 15
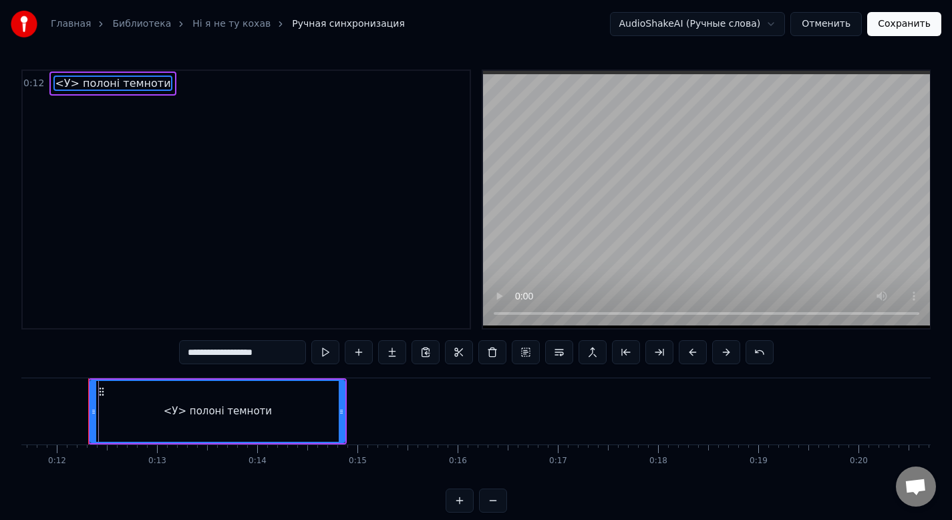
click at [71, 81] on span "<У> полоні темноти" at bounding box center [112, 82] width 118 height 15
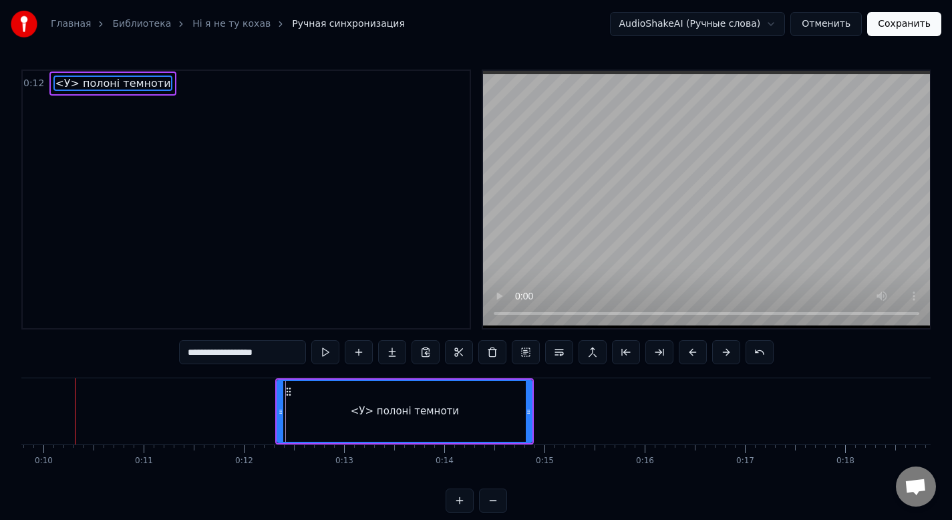
scroll to position [0, 966]
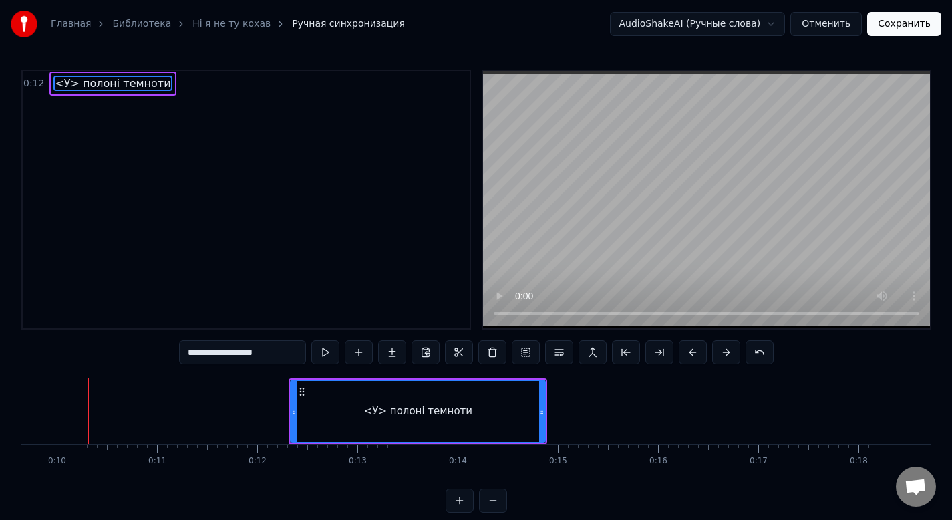
click at [206, 349] on input "**********" at bounding box center [242, 352] width 127 height 24
click at [205, 355] on input "**********" at bounding box center [242, 352] width 120 height 24
click at [200, 352] on input "**********" at bounding box center [243, 352] width 114 height 24
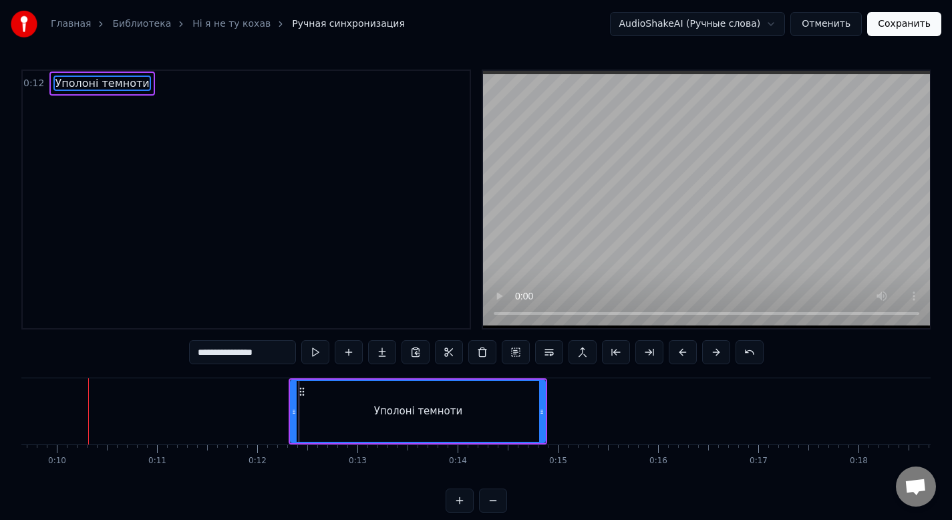
click at [205, 352] on input "**********" at bounding box center [242, 352] width 107 height 24
type input "**********"
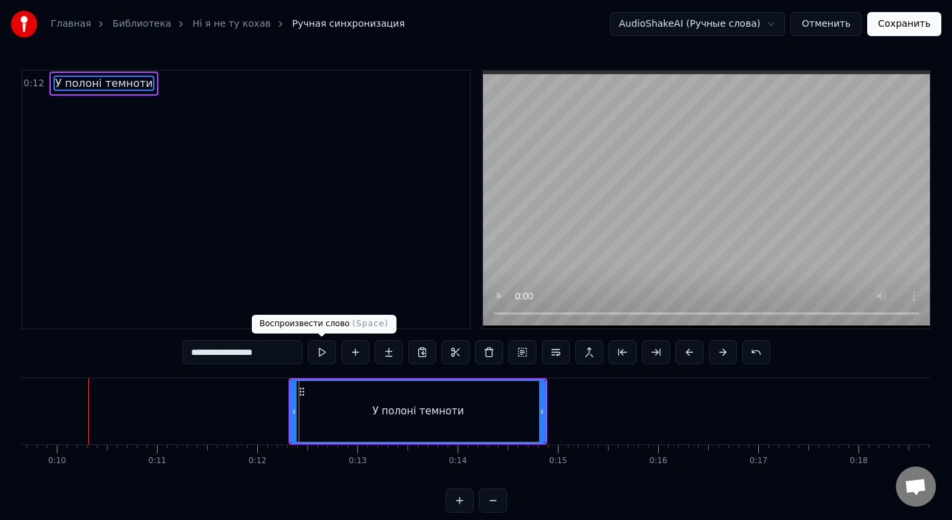
click at [321, 361] on button at bounding box center [322, 352] width 28 height 24
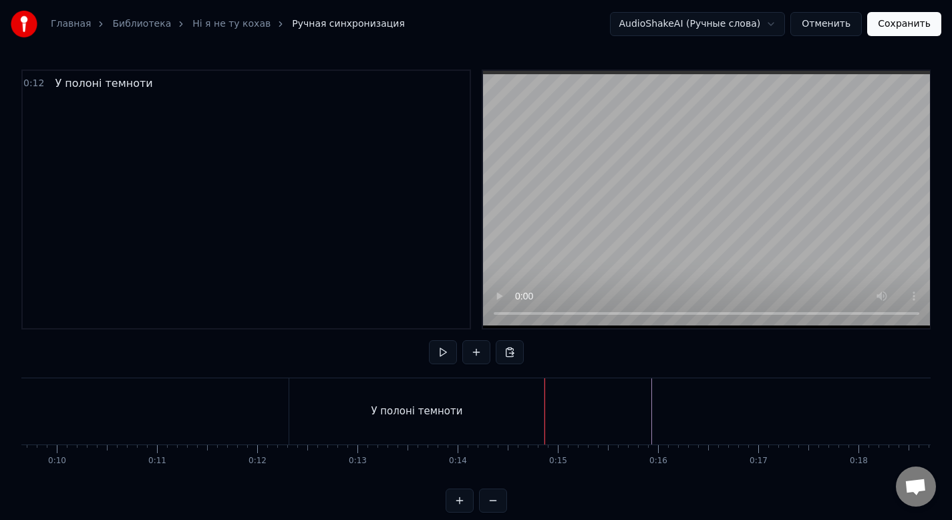
drag, startPoint x: 543, startPoint y: 409, endPoint x: 551, endPoint y: 409, distance: 8.0
click at [514, 411] on div "У полоні темноти" at bounding box center [416, 411] width 254 height 66
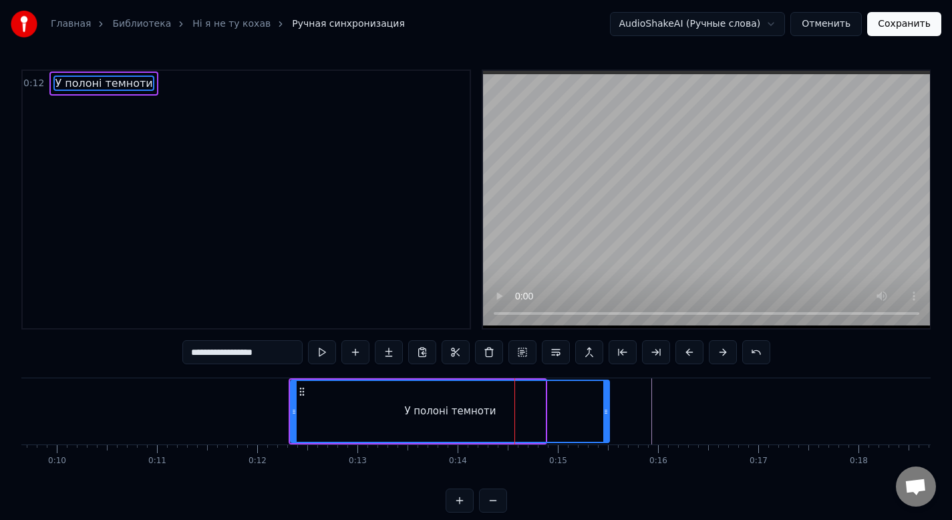
drag, startPoint x: 542, startPoint y: 412, endPoint x: 606, endPoint y: 413, distance: 64.1
click at [606, 413] on circle at bounding box center [606, 413] width 1 height 1
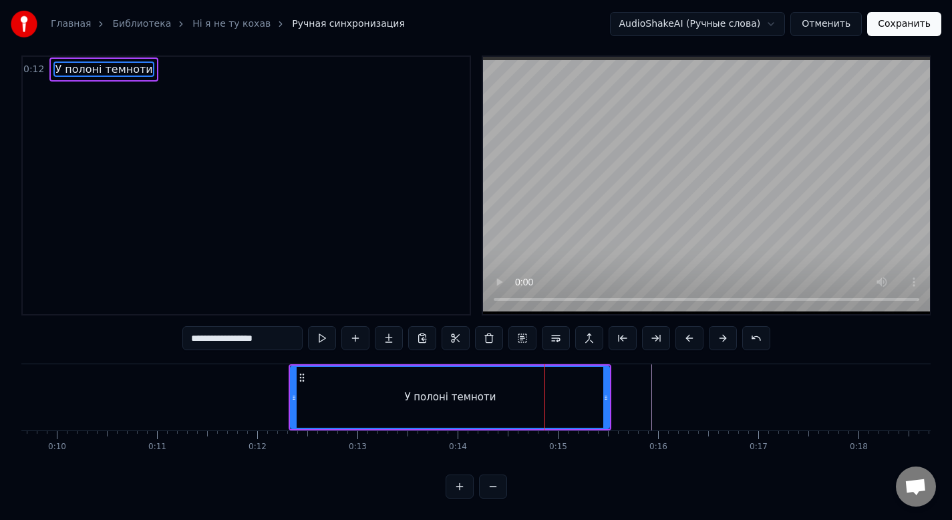
scroll to position [24, 0]
drag, startPoint x: 605, startPoint y: 381, endPoint x: 544, endPoint y: 383, distance: 61.5
click at [544, 383] on div at bounding box center [544, 397] width 5 height 61
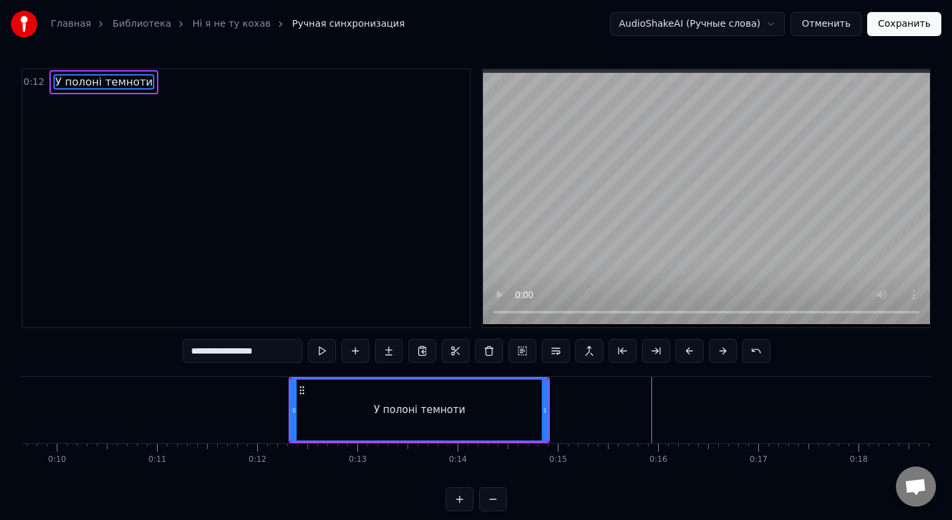
scroll to position [0, 0]
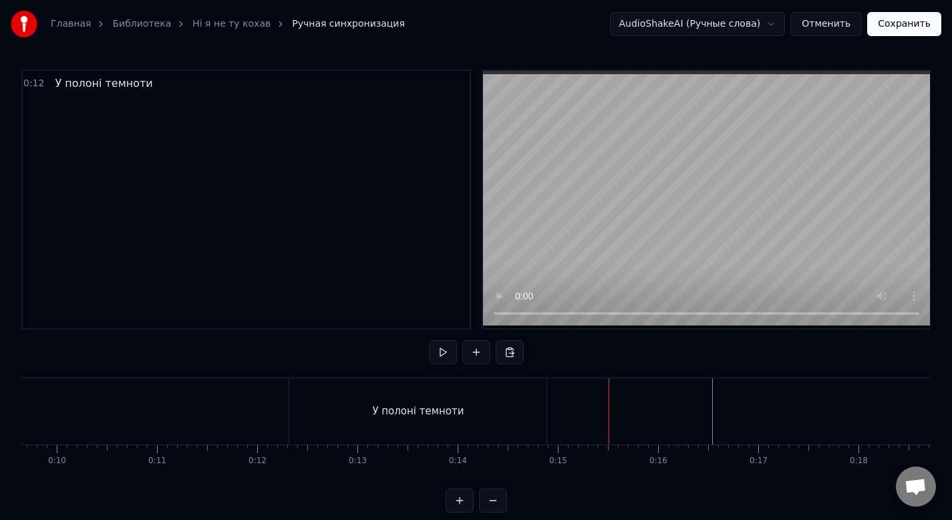
click at [477, 352] on button at bounding box center [476, 352] width 28 height 24
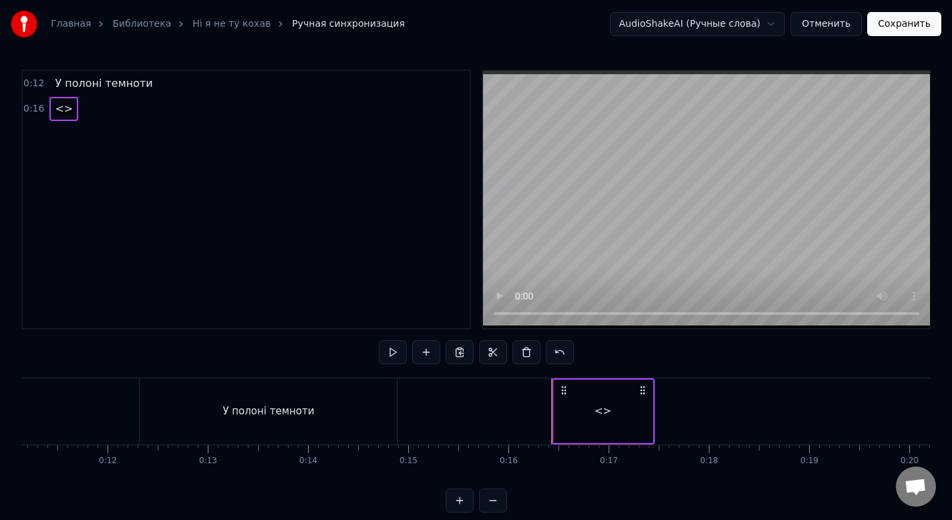
scroll to position [0, 1227]
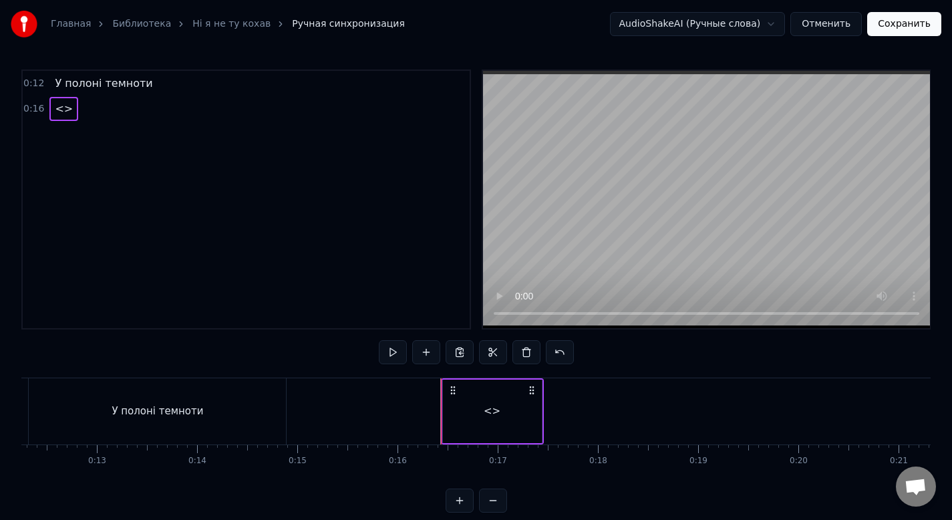
click at [516, 415] on div "<>" at bounding box center [492, 410] width 99 height 63
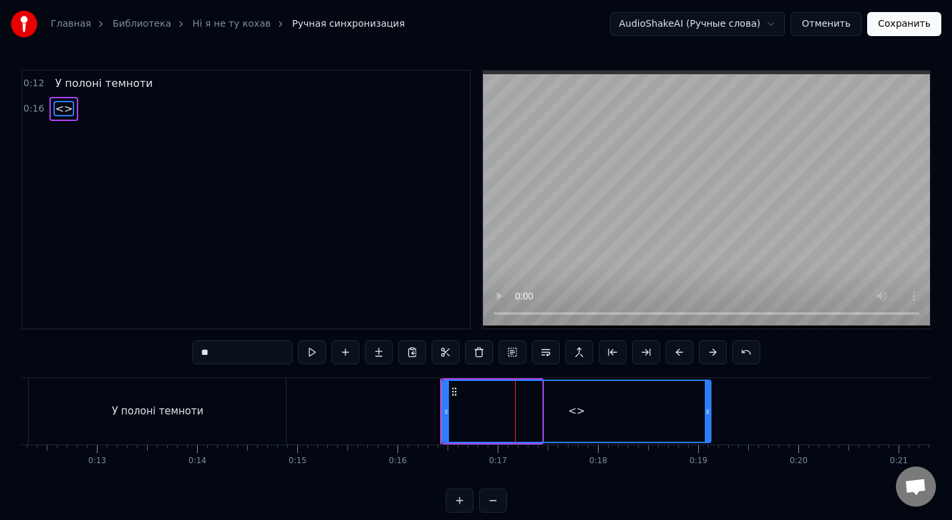
drag, startPoint x: 538, startPoint y: 413, endPoint x: 707, endPoint y: 419, distance: 169.1
click at [707, 419] on div at bounding box center [707, 411] width 5 height 61
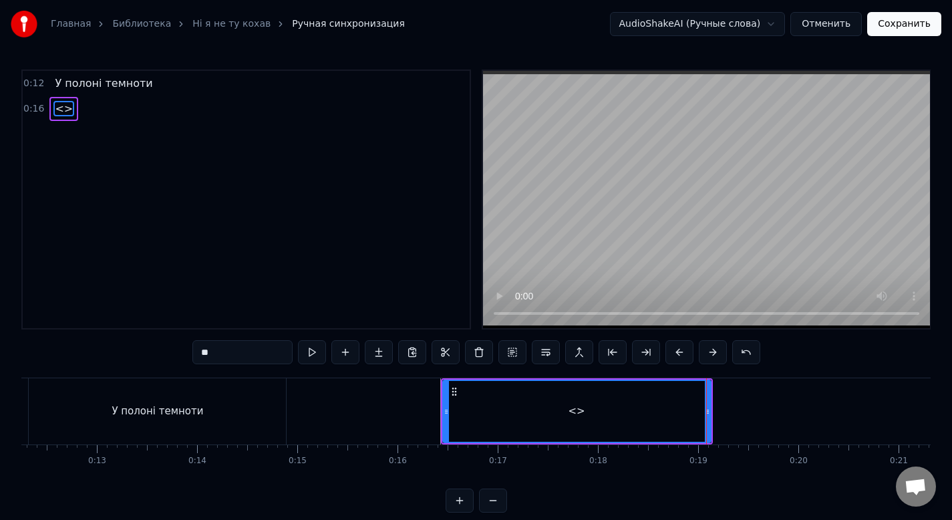
drag, startPoint x: 213, startPoint y: 353, endPoint x: 166, endPoint y: 351, distance: 46.8
click at [166, 351] on div "0:12 У полоні темноти 0:16 <> ** У полоні темноти <> To pick up a draggable ite…" at bounding box center [475, 290] width 909 height 443
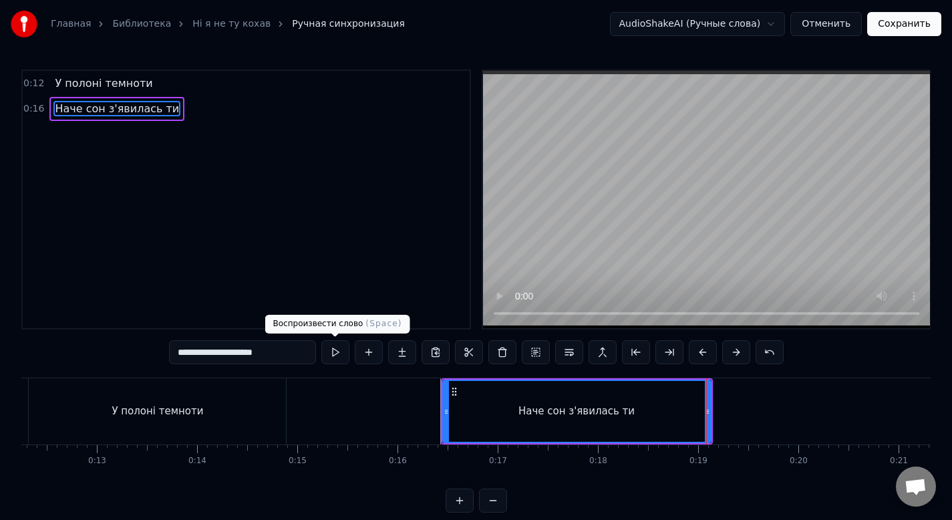
type input "**********"
click at [331, 351] on button at bounding box center [335, 352] width 28 height 24
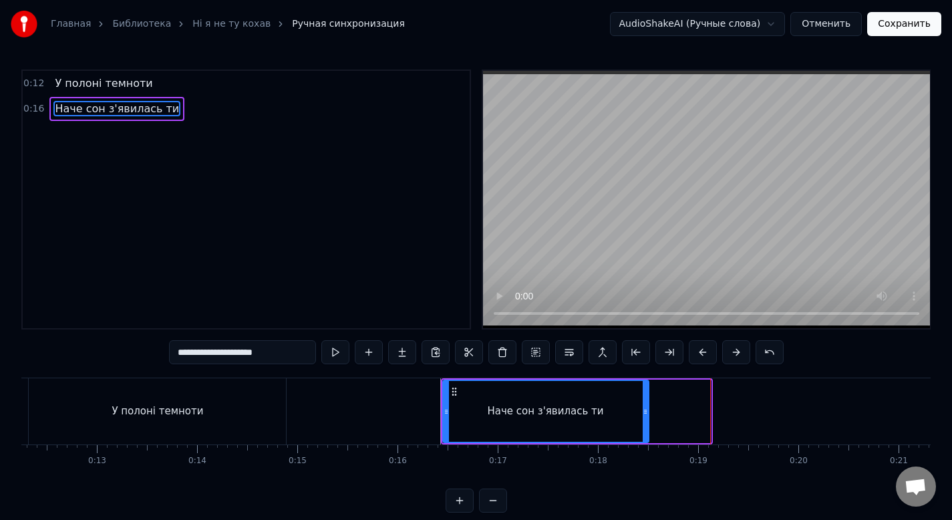
drag, startPoint x: 707, startPoint y: 411, endPoint x: 641, endPoint y: 413, distance: 66.8
click at [643, 413] on icon at bounding box center [645, 411] width 5 height 11
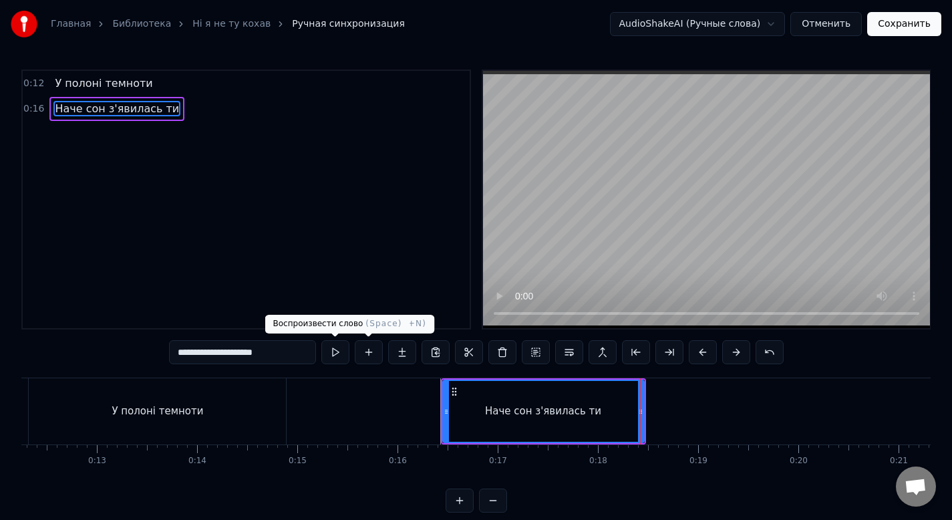
click at [332, 349] on button at bounding box center [335, 352] width 28 height 24
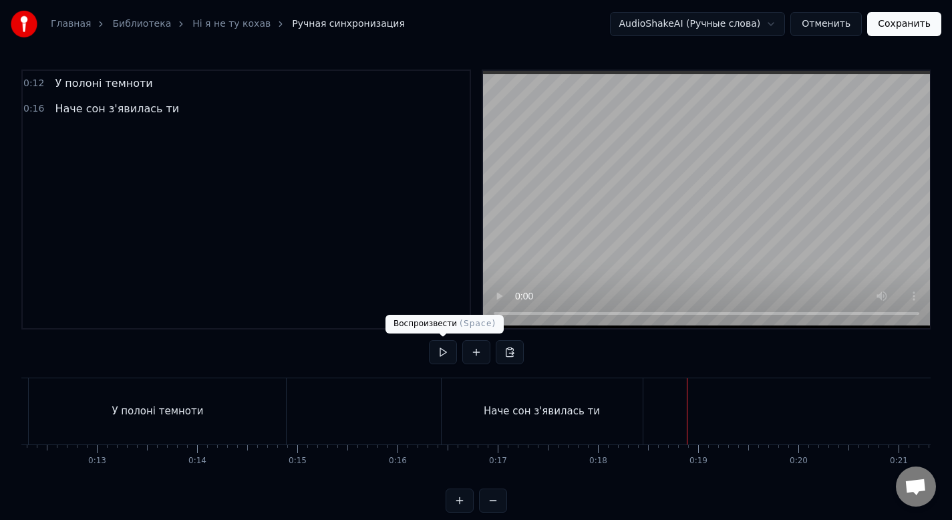
click at [438, 347] on button at bounding box center [443, 352] width 28 height 24
click at [443, 356] on button at bounding box center [443, 352] width 28 height 24
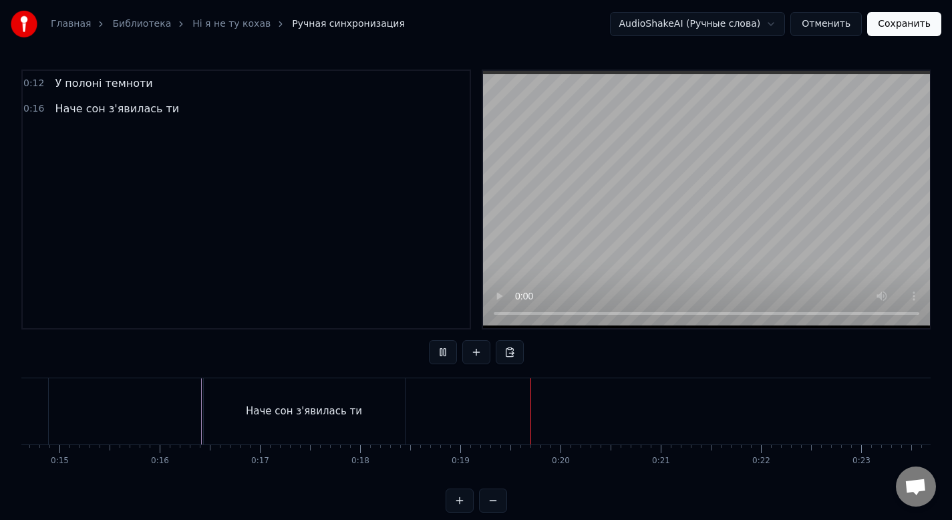
scroll to position [0, 1486]
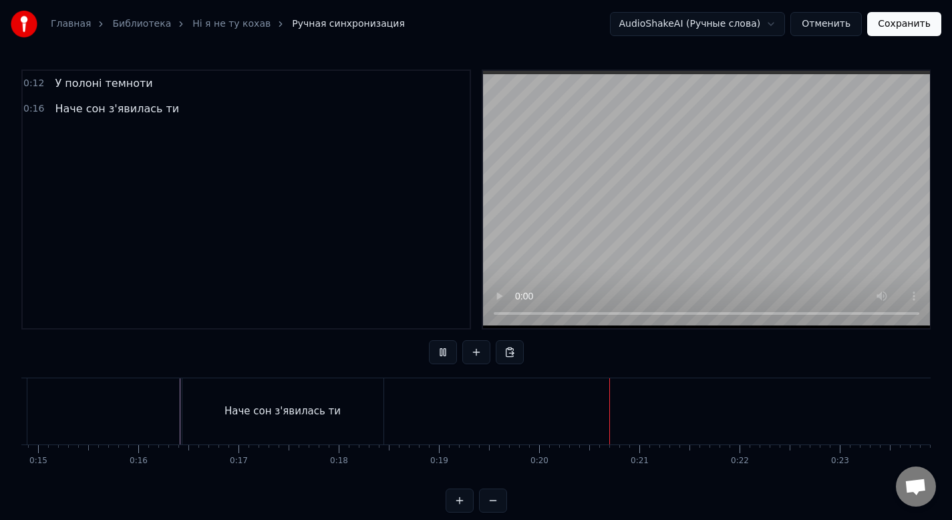
click at [429, 340] on button at bounding box center [443, 352] width 28 height 24
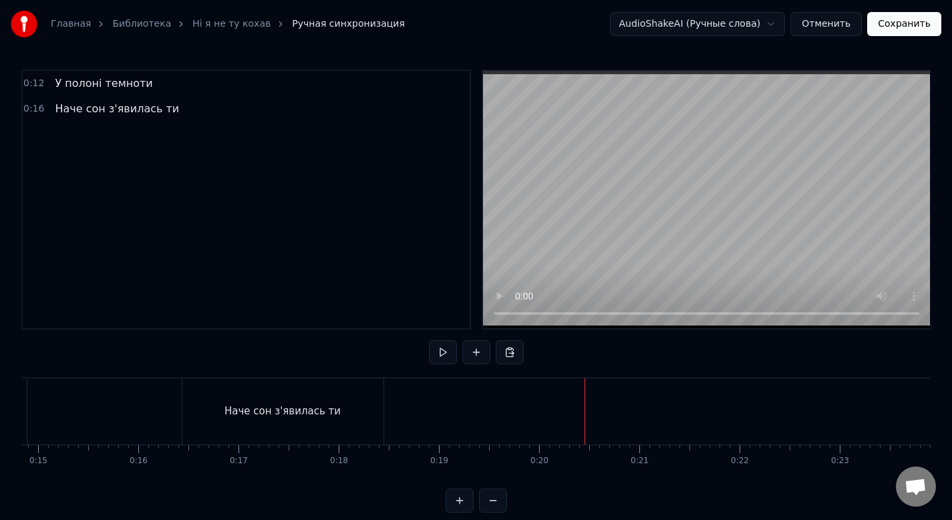
click at [474, 353] on button at bounding box center [476, 352] width 28 height 24
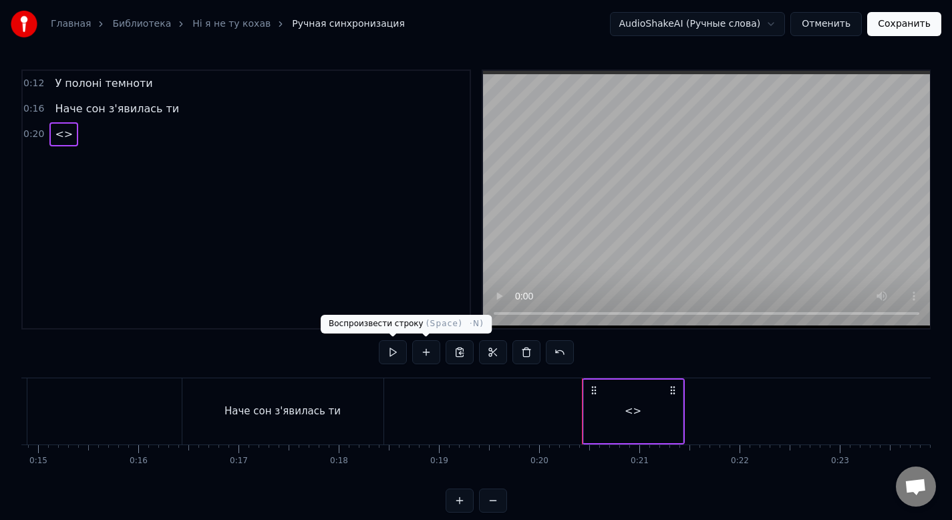
click at [396, 350] on button at bounding box center [393, 352] width 28 height 24
click at [683, 403] on div "<>" at bounding box center [633, 411] width 103 height 66
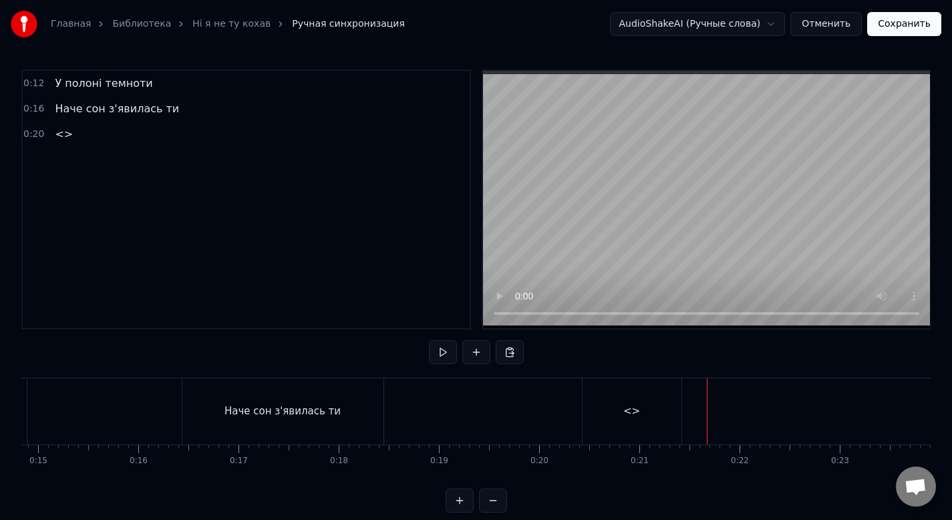
click at [671, 413] on div "<>" at bounding box center [631, 411] width 99 height 66
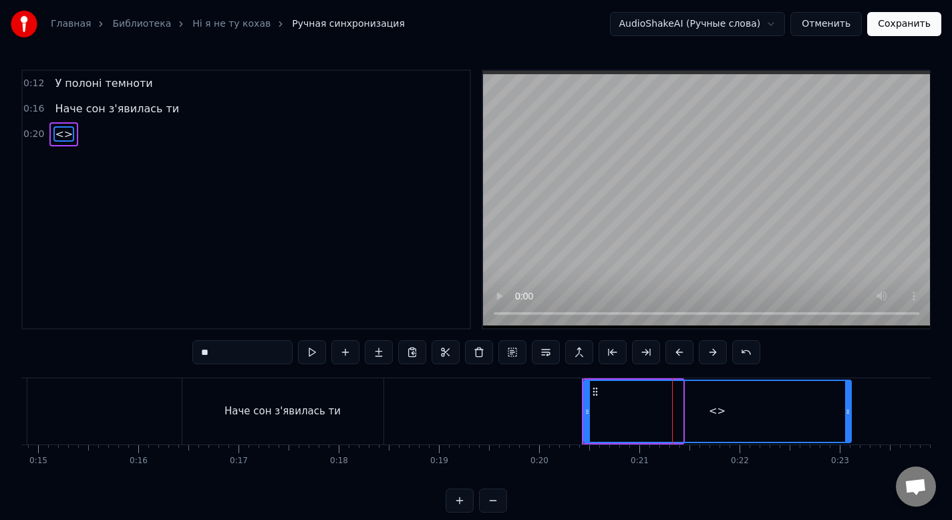
drag, startPoint x: 680, startPoint y: 411, endPoint x: 848, endPoint y: 423, distance: 168.7
click at [848, 423] on div at bounding box center [847, 411] width 5 height 61
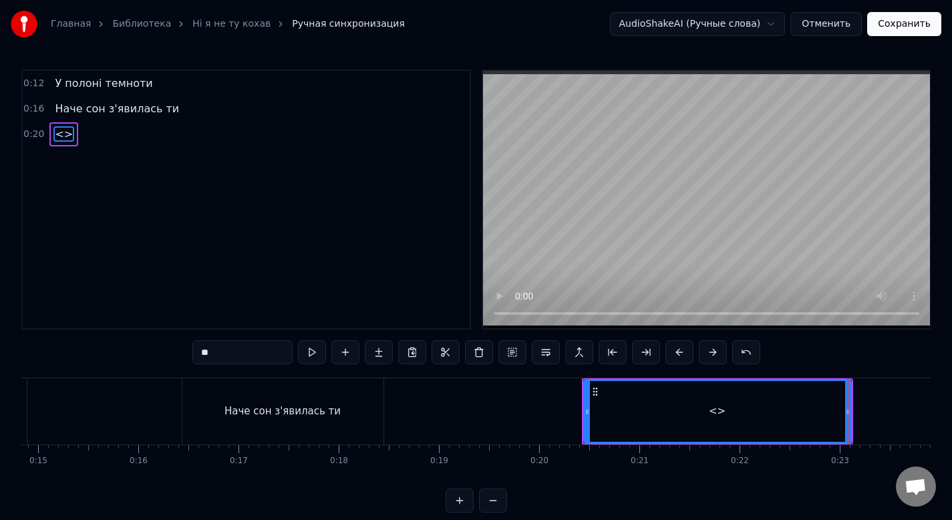
drag, startPoint x: 238, startPoint y: 351, endPoint x: 83, endPoint y: 351, distance: 155.6
click at [83, 351] on div "0:12 У полоні темноти 0:16 Наче сон з'явилась ти 0:20 <> ** У полоні темноти На…" at bounding box center [475, 290] width 909 height 443
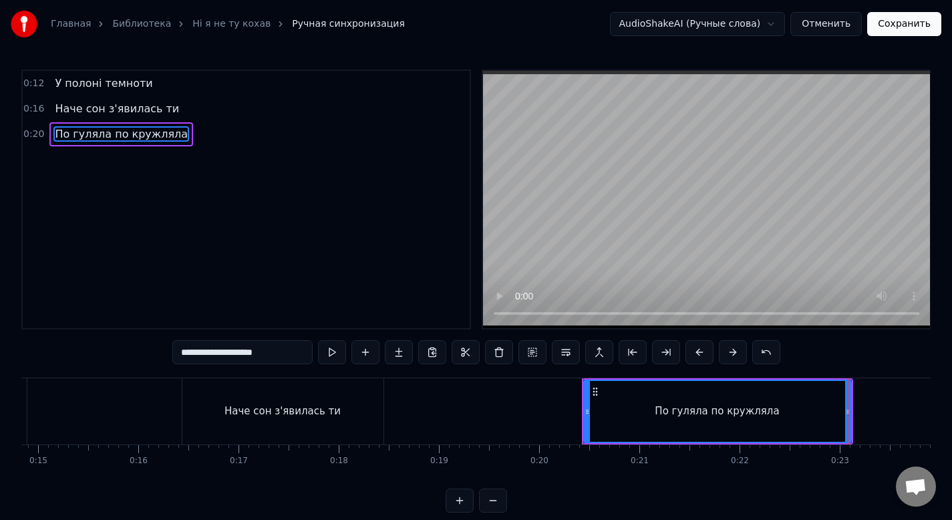
type input "**********"
click at [326, 352] on button at bounding box center [332, 352] width 28 height 24
drag, startPoint x: 287, startPoint y: 355, endPoint x: 80, endPoint y: 345, distance: 207.3
click at [80, 345] on div "**********" at bounding box center [475, 290] width 909 height 443
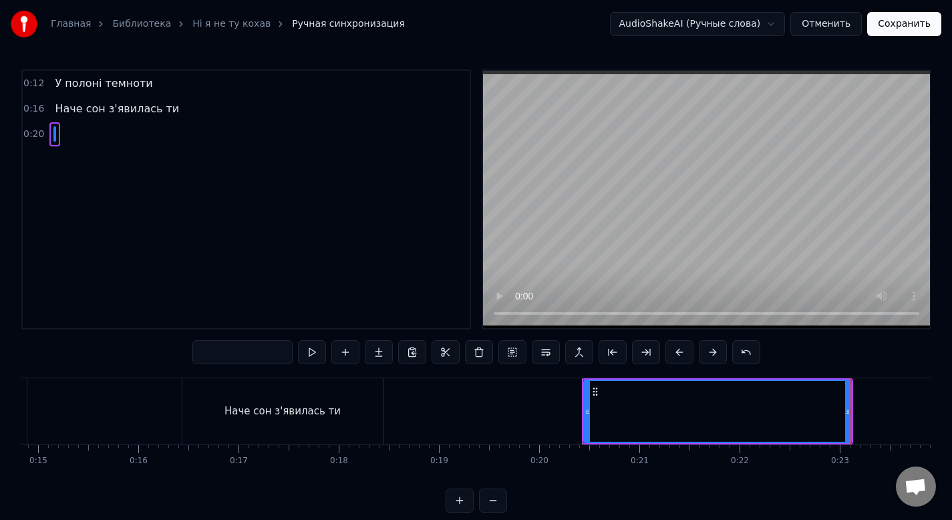
click at [820, 21] on button "Отменить" at bounding box center [825, 24] width 71 height 24
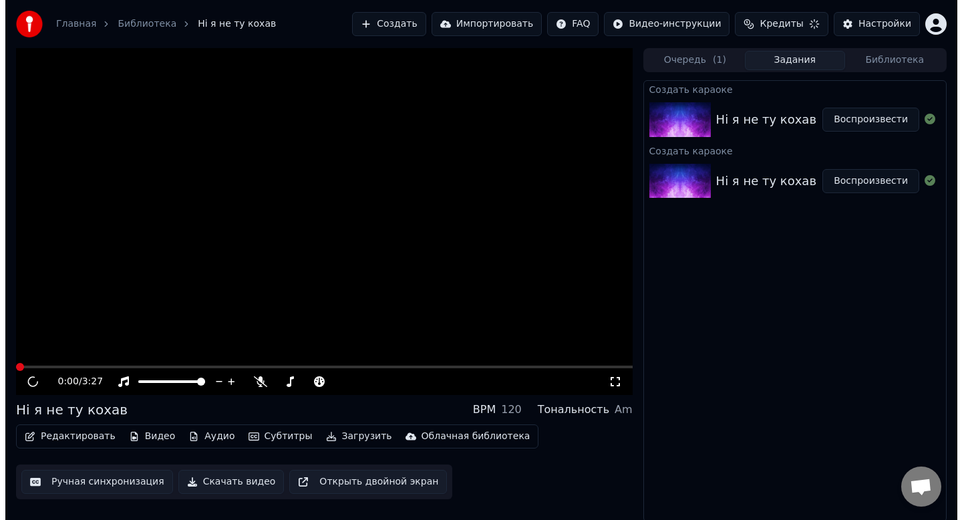
scroll to position [2, 0]
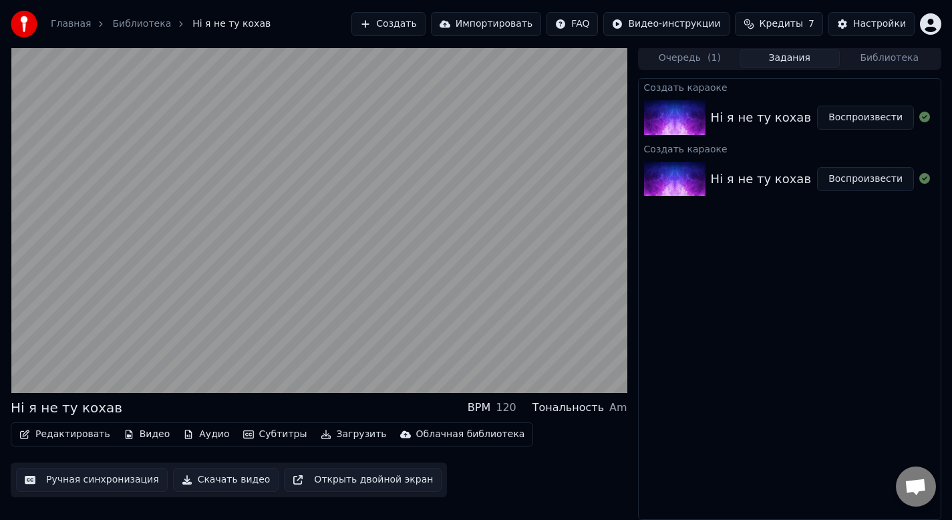
click at [791, 165] on div "Ні я не ту кохав Воспроизвести" at bounding box center [790, 178] width 302 height 45
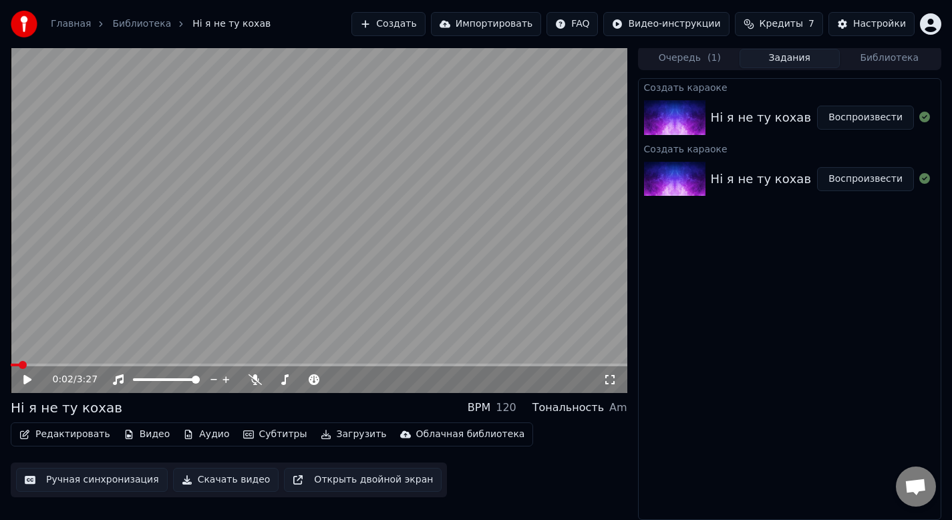
click at [409, 25] on button "Создать" at bounding box center [387, 24] width 73 height 24
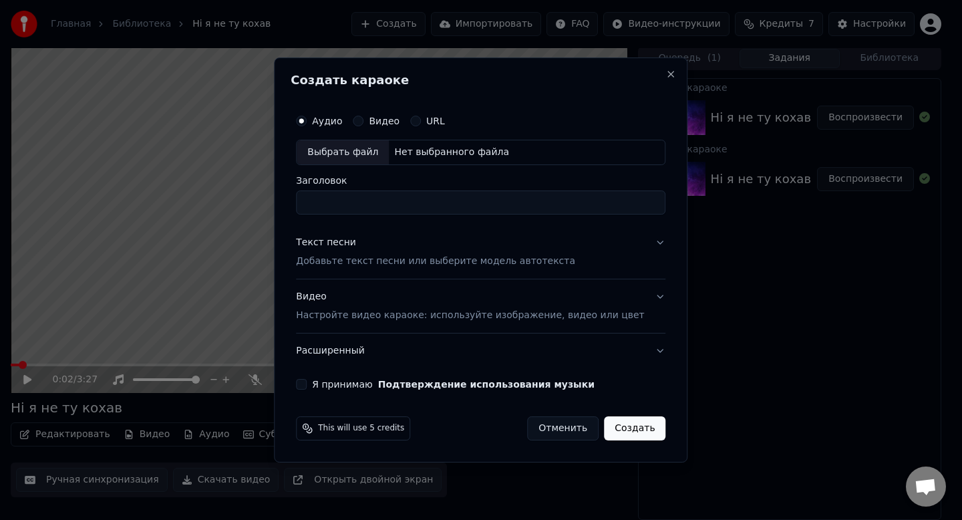
click at [366, 149] on div "Выбрать файл" at bounding box center [343, 152] width 92 height 24
drag, startPoint x: 573, startPoint y: 200, endPoint x: 167, endPoint y: 182, distance: 406.5
click at [167, 182] on body "**********" at bounding box center [476, 258] width 952 height 520
type input "**********"
click at [481, 250] on div "Текст песни Добавьте текст песни или выберите модель автотекста" at bounding box center [435, 252] width 279 height 32
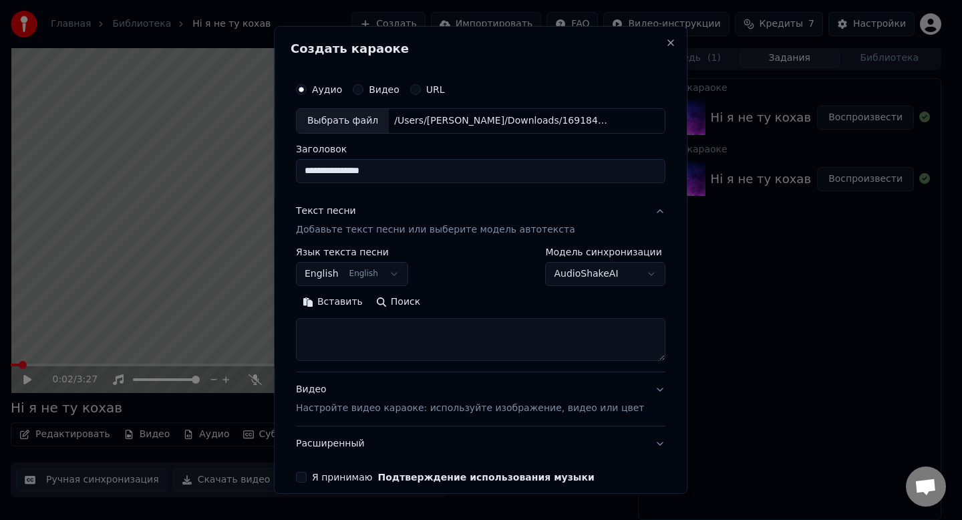
click at [380, 272] on body "**********" at bounding box center [476, 258] width 952 height 520
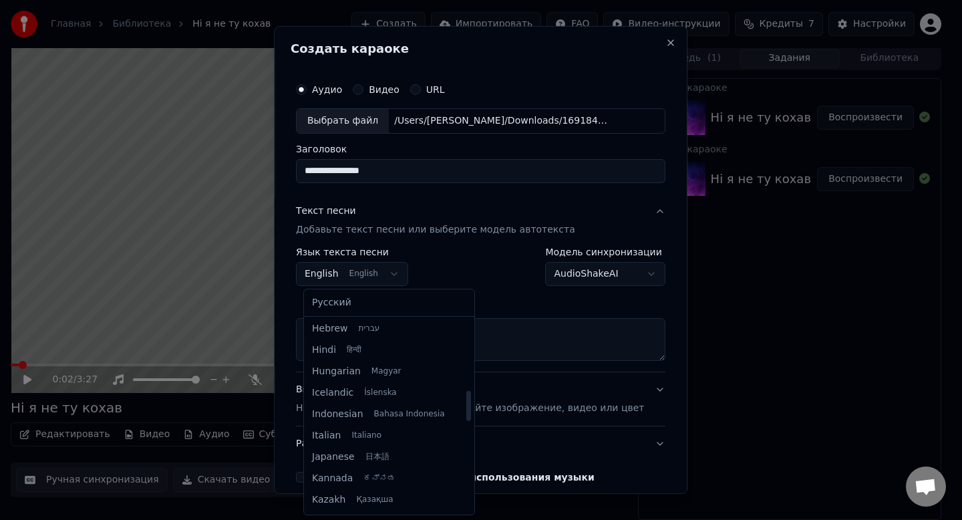
scroll to position [1025, 0]
select select "**"
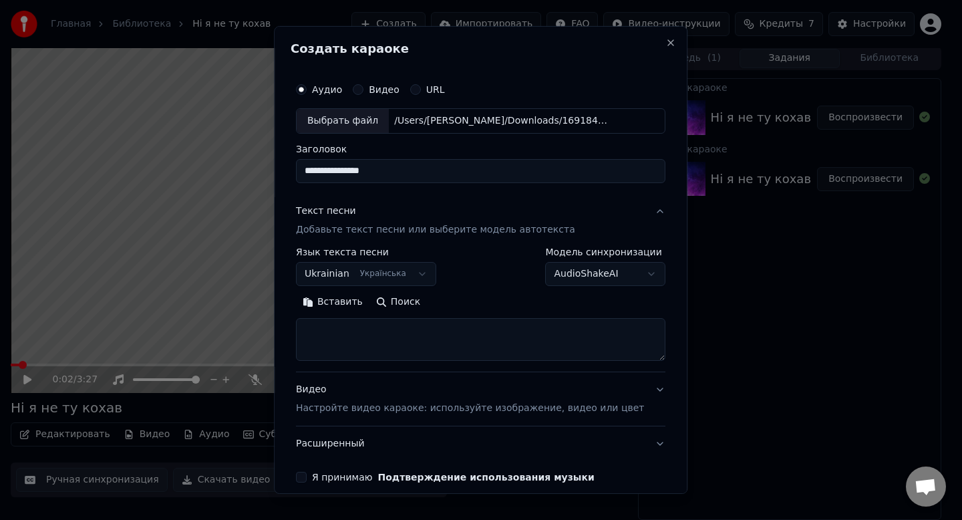
click at [454, 343] on textarea at bounding box center [480, 339] width 369 height 43
paste textarea "**********"
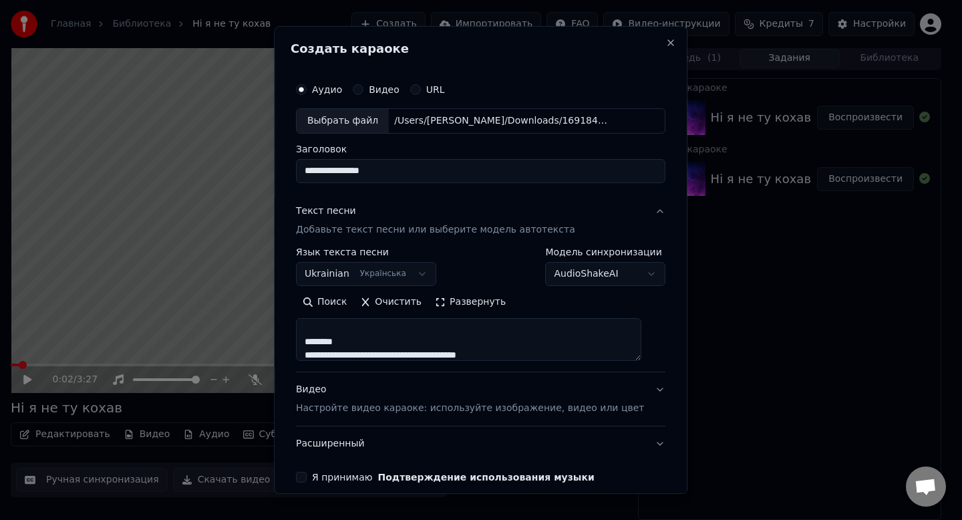
drag, startPoint x: 353, startPoint y: 343, endPoint x: 266, endPoint y: 343, distance: 87.5
click at [266, 343] on body "**********" at bounding box center [476, 258] width 952 height 520
click at [323, 343] on textarea "**********" at bounding box center [468, 339] width 345 height 43
click at [347, 343] on textarea "**********" at bounding box center [468, 339] width 345 height 43
click at [357, 345] on textarea "**********" at bounding box center [468, 339] width 345 height 43
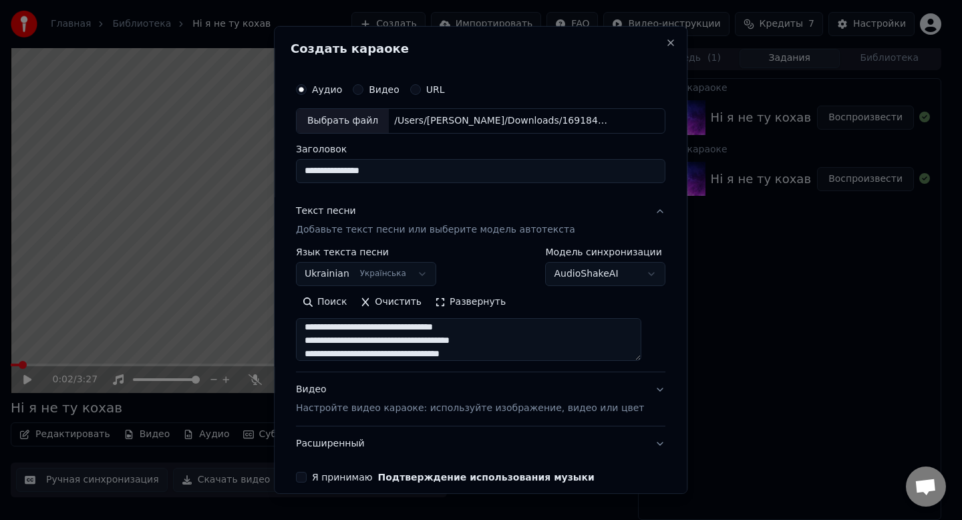
scroll to position [156, 0]
type textarea "**********"
click at [307, 477] on button "Я принимаю Подтверждение использования музыки" at bounding box center [301, 477] width 11 height 11
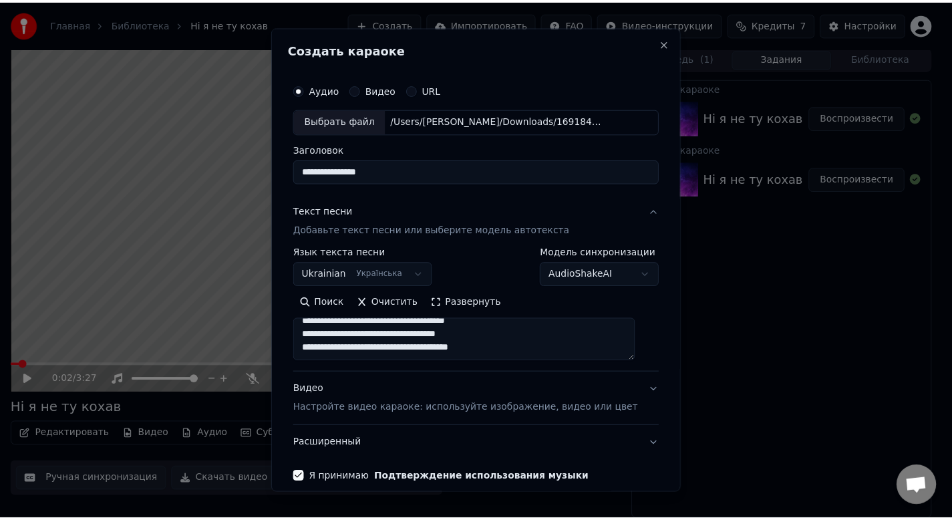
scroll to position [61, 0]
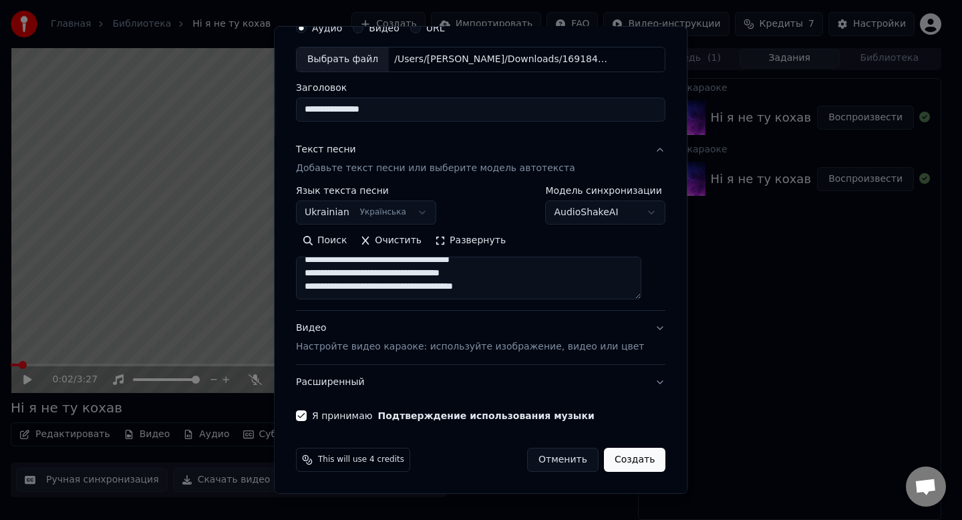
click at [622, 454] on button "Создать" at bounding box center [634, 460] width 61 height 24
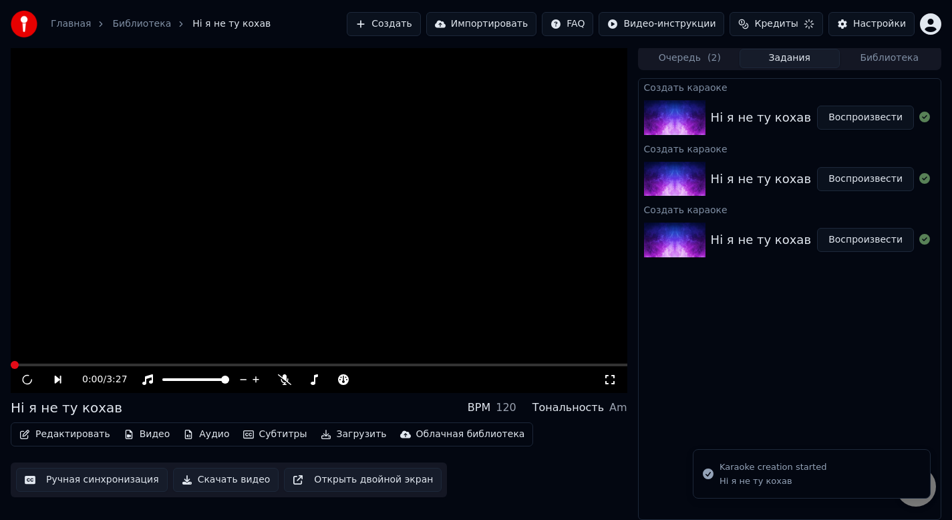
scroll to position [9, 0]
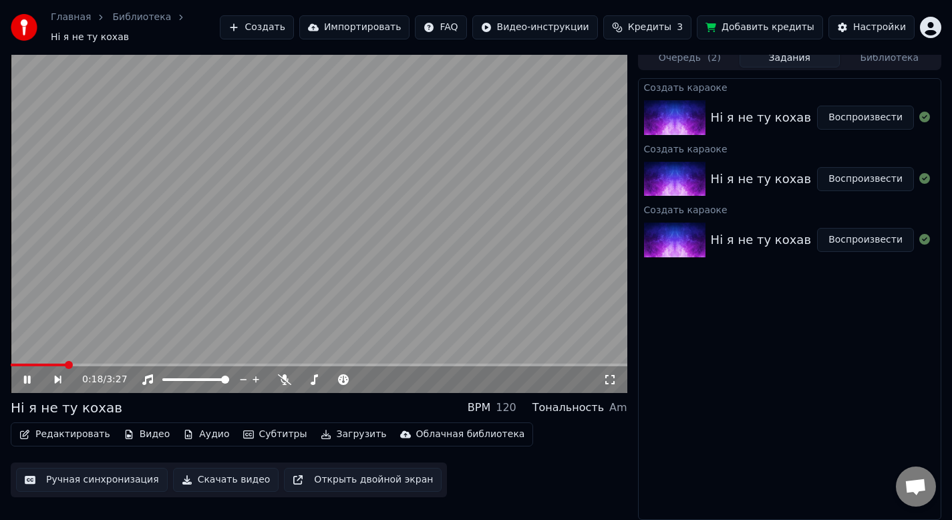
click at [24, 379] on icon at bounding box center [27, 379] width 7 height 8
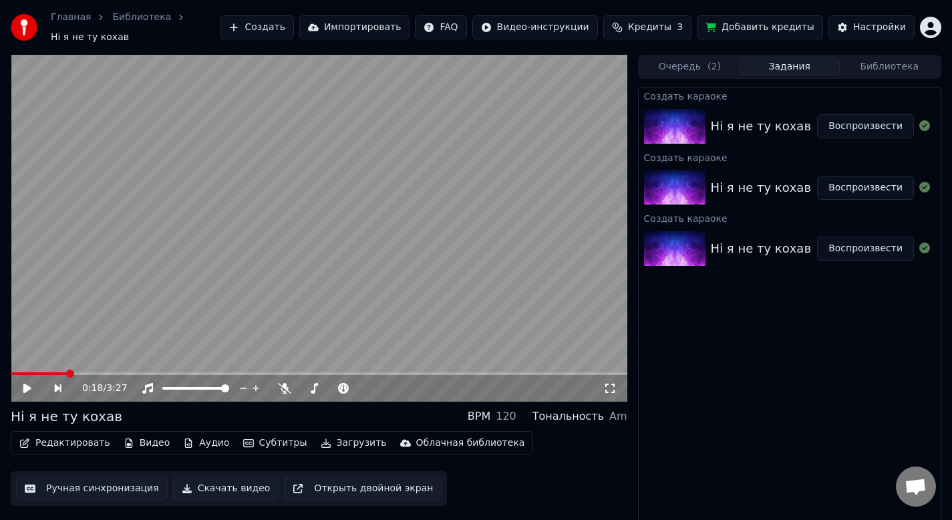
click at [766, 128] on div "Ні я не ту кохав" at bounding box center [761, 126] width 100 height 19
click at [11, 373] on span at bounding box center [15, 373] width 8 height 8
click at [33, 387] on icon at bounding box center [36, 388] width 31 height 11
click at [26, 372] on span at bounding box center [319, 373] width 616 height 3
click at [37, 372] on span at bounding box center [319, 373] width 616 height 3
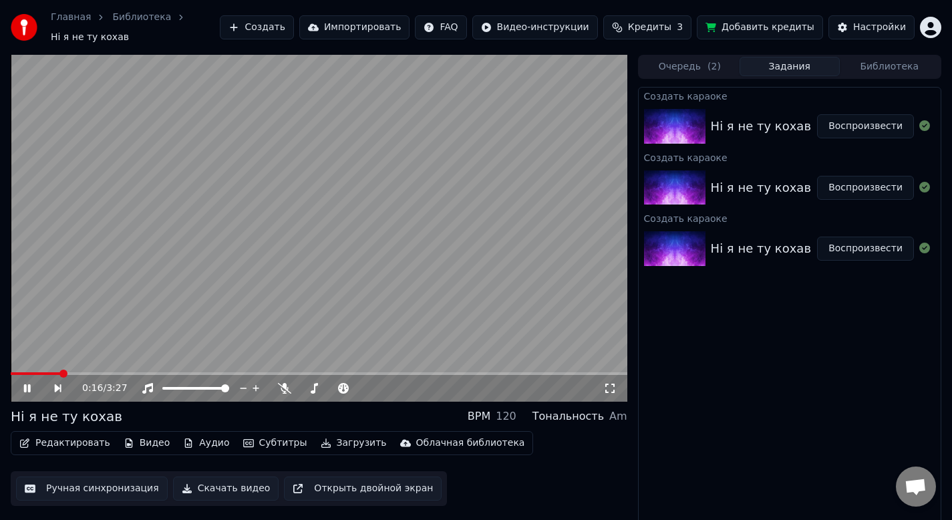
click at [721, 246] on div "Ні я не ту кохав" at bounding box center [761, 248] width 100 height 19
click at [714, 168] on div "Ні я не ту кохав Воспроизвести" at bounding box center [790, 187] width 302 height 45
click at [713, 73] on span "( 2 )" at bounding box center [713, 66] width 13 height 13
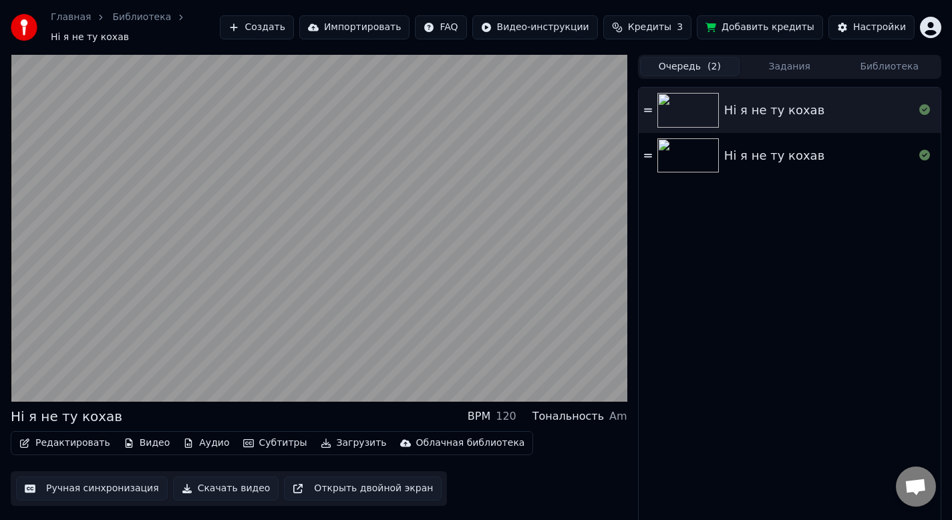
click at [782, 118] on div "Ні я не ту кохав" at bounding box center [774, 110] width 100 height 19
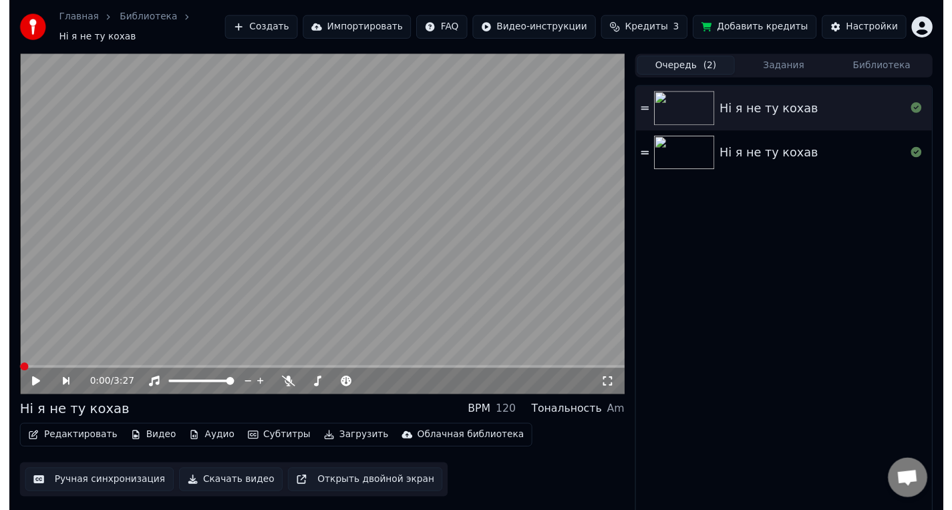
scroll to position [9, 0]
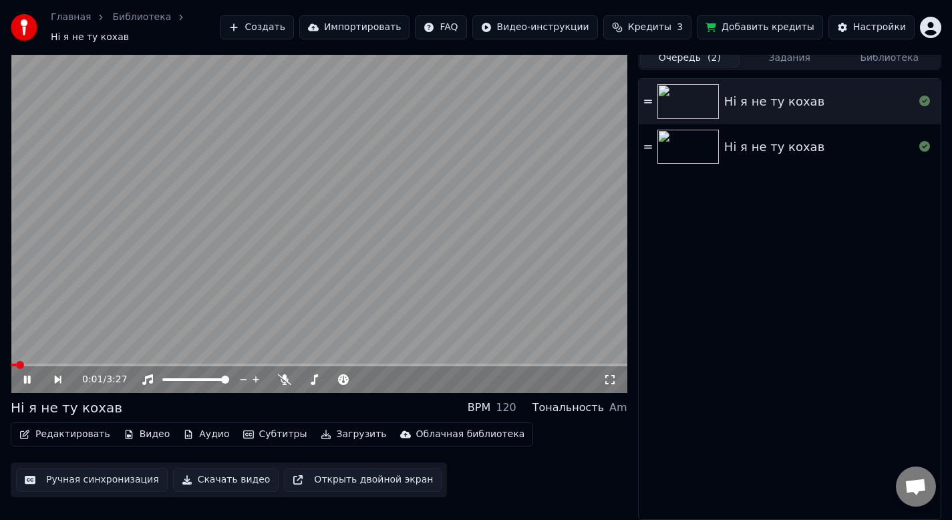
click at [37, 365] on span at bounding box center [319, 364] width 616 height 3
click at [51, 363] on span at bounding box center [319, 364] width 616 height 3
click at [776, 148] on div "Ні я не ту кохав" at bounding box center [774, 147] width 100 height 19
click at [47, 362] on video at bounding box center [319, 219] width 616 height 347
click at [29, 378] on icon at bounding box center [27, 379] width 8 height 9
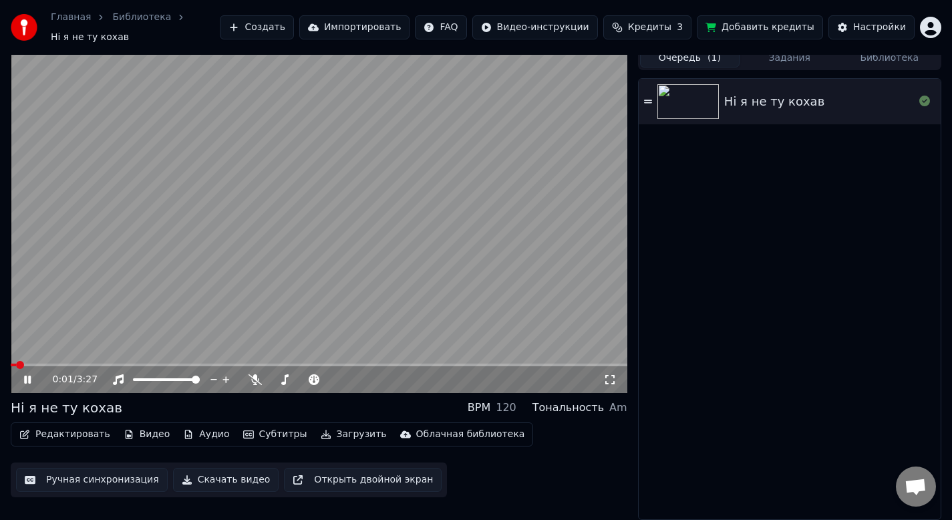
click at [47, 363] on span at bounding box center [319, 364] width 616 height 3
click at [32, 362] on video at bounding box center [319, 219] width 616 height 347
click at [816, 56] on button "Задания" at bounding box center [789, 57] width 100 height 19
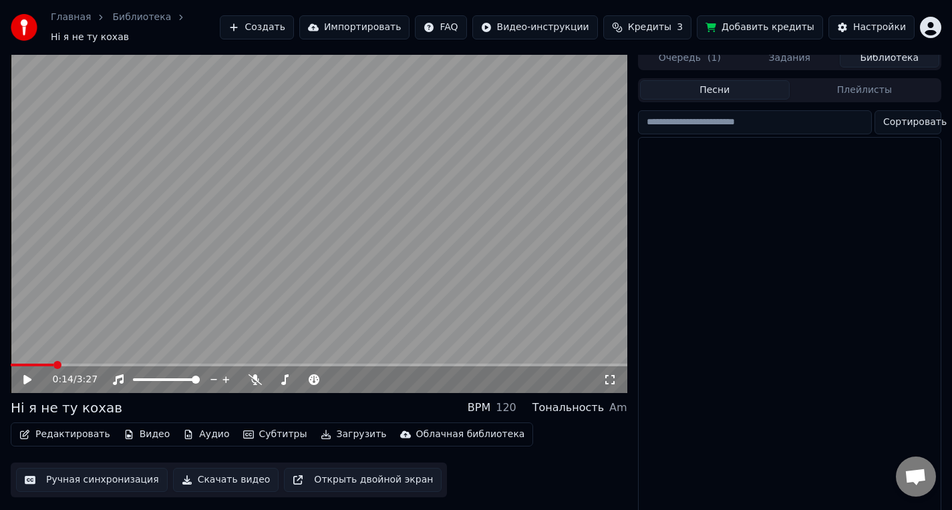
click at [882, 58] on button "Библиотека" at bounding box center [890, 57] width 100 height 19
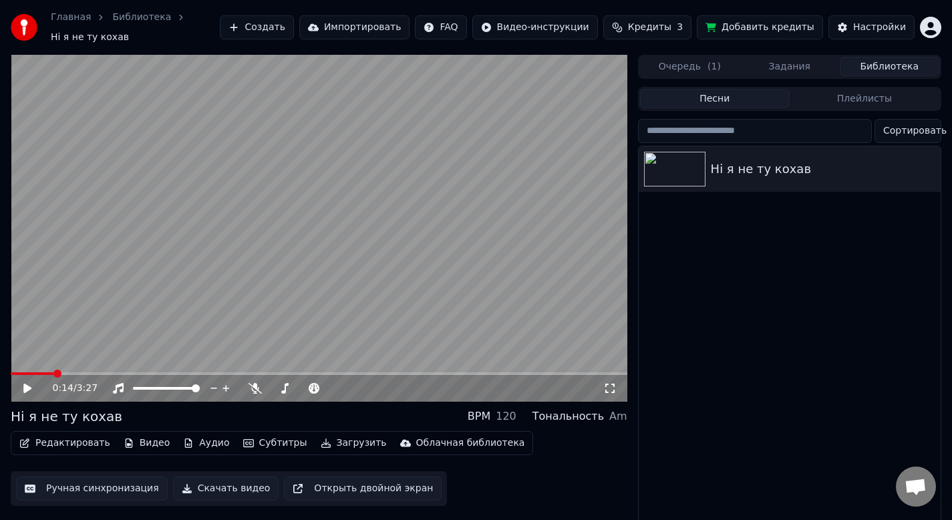
click at [783, 59] on button "Задания" at bounding box center [789, 66] width 100 height 19
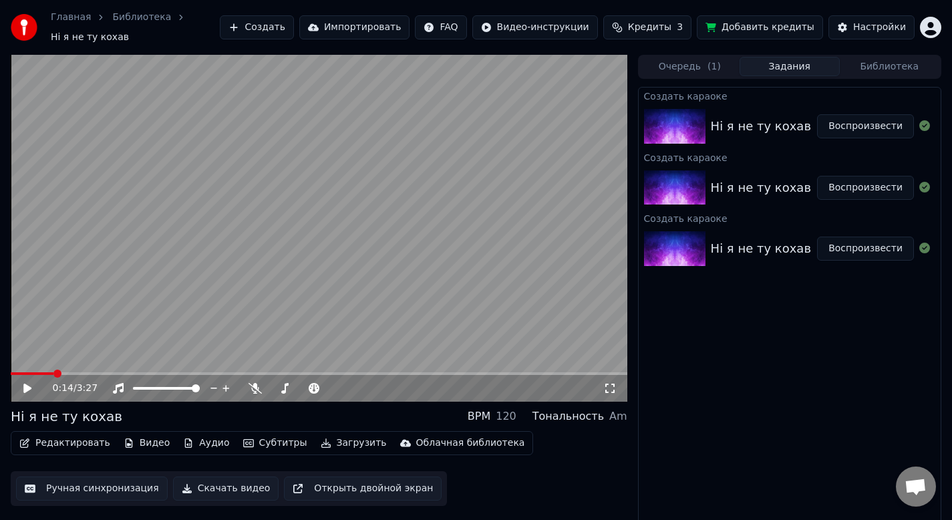
click at [733, 128] on div "Ні я не ту кохав" at bounding box center [761, 126] width 100 height 19
click at [860, 125] on button "Воспроизвести" at bounding box center [865, 126] width 97 height 24
click at [35, 372] on span at bounding box center [319, 373] width 616 height 3
click at [52, 371] on video at bounding box center [319, 228] width 616 height 347
click at [55, 373] on span at bounding box center [319, 373] width 616 height 3
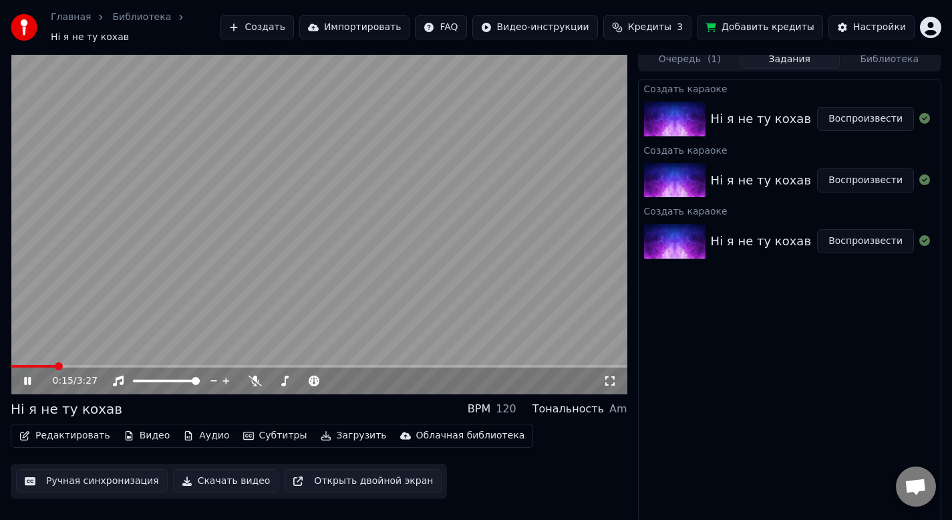
scroll to position [9, 0]
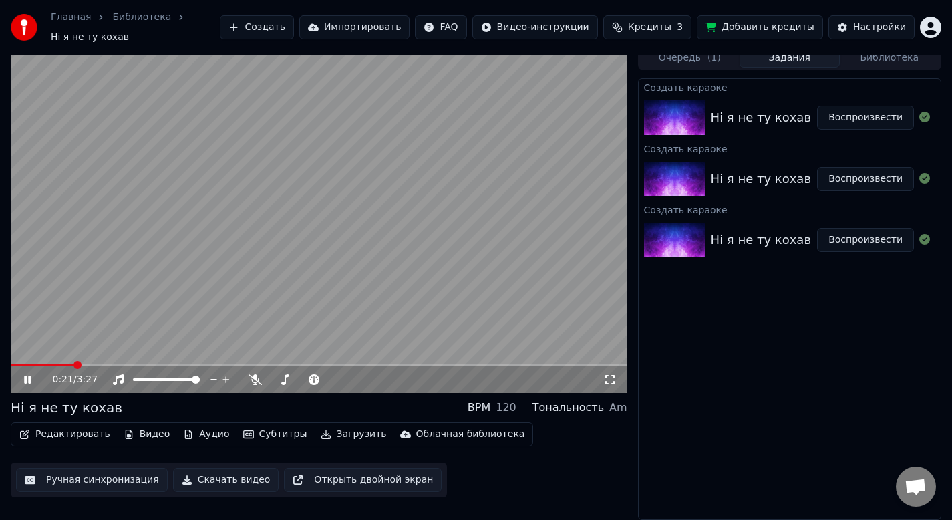
click at [760, 172] on div "Ні я не ту кохав" at bounding box center [761, 179] width 100 height 19
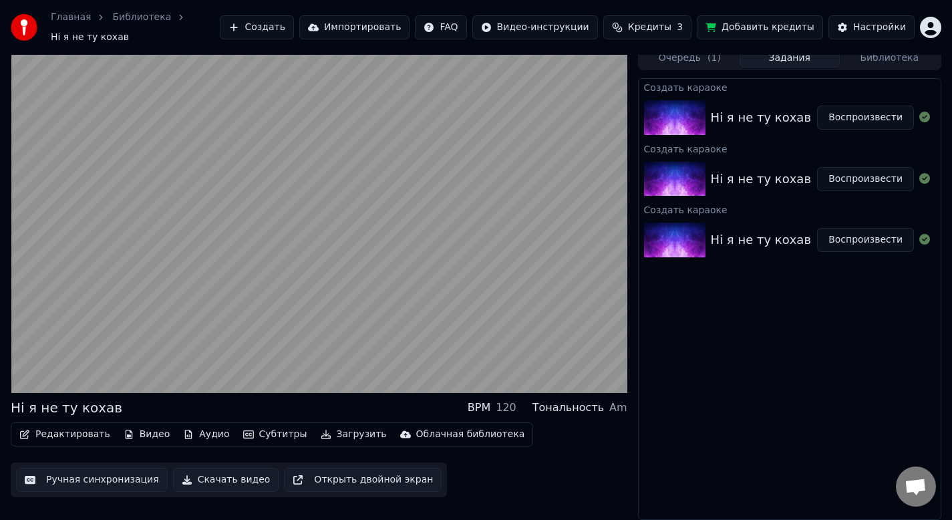
click at [874, 178] on button "Воспроизвести" at bounding box center [865, 179] width 97 height 24
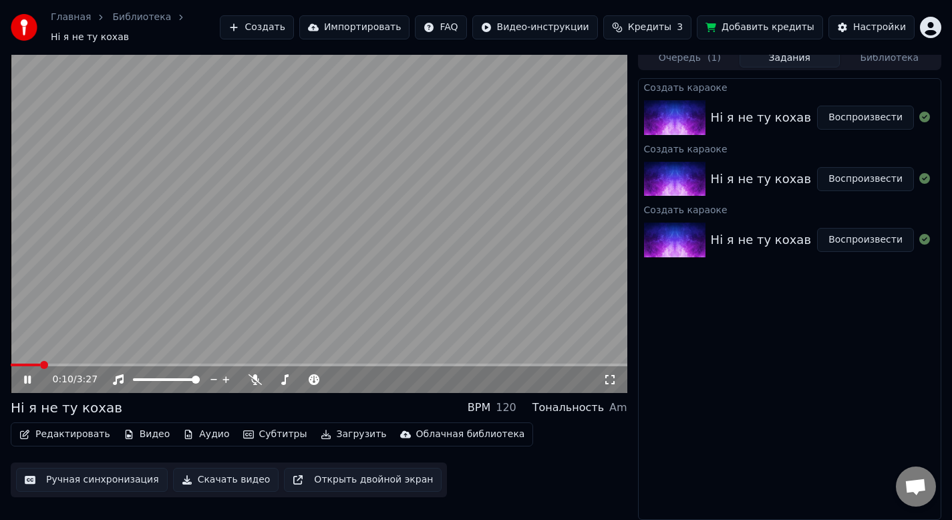
click at [41, 364] on span at bounding box center [319, 364] width 616 height 3
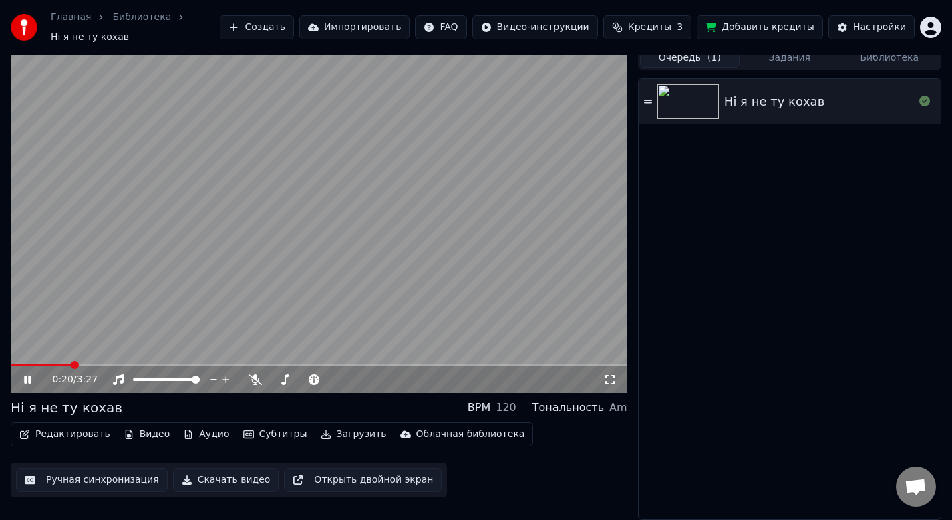
click at [699, 64] on button "Очередь ( 1 )" at bounding box center [690, 57] width 100 height 19
click at [718, 105] on img at bounding box center [687, 101] width 61 height 35
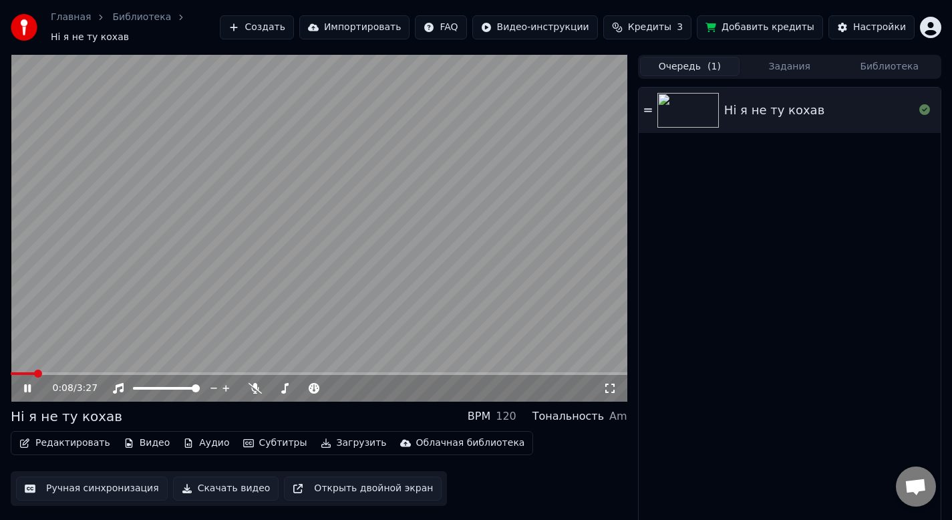
click at [33, 373] on span at bounding box center [319, 373] width 616 height 3
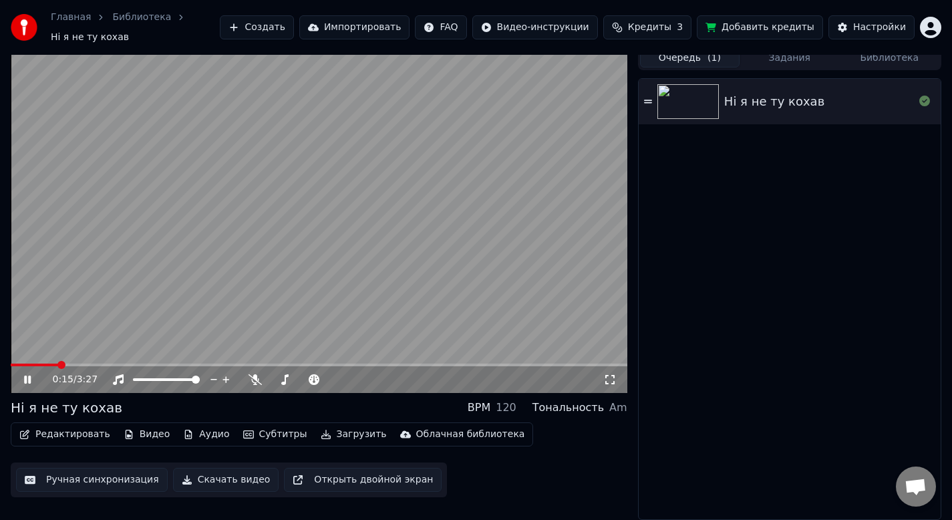
click at [79, 434] on button "Редактировать" at bounding box center [65, 434] width 102 height 19
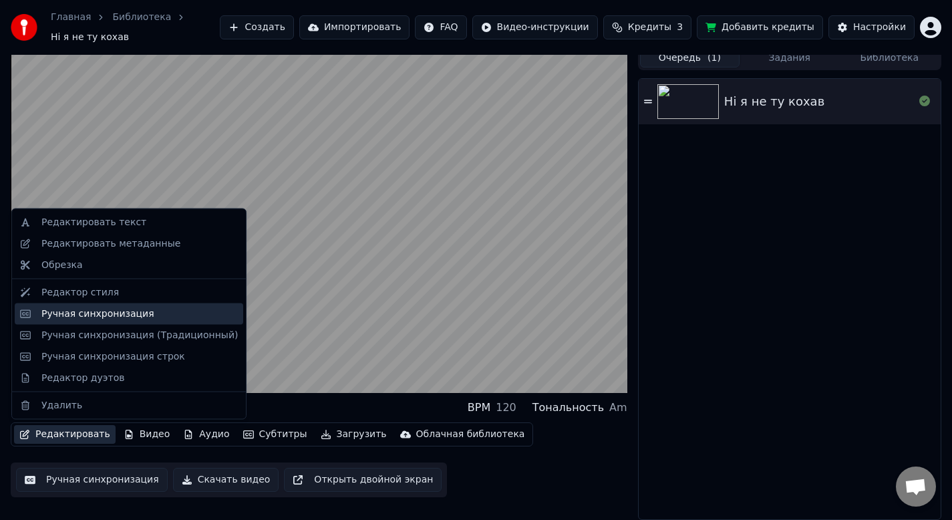
click at [144, 308] on div "Ручная синхронизация" at bounding box center [97, 313] width 113 height 13
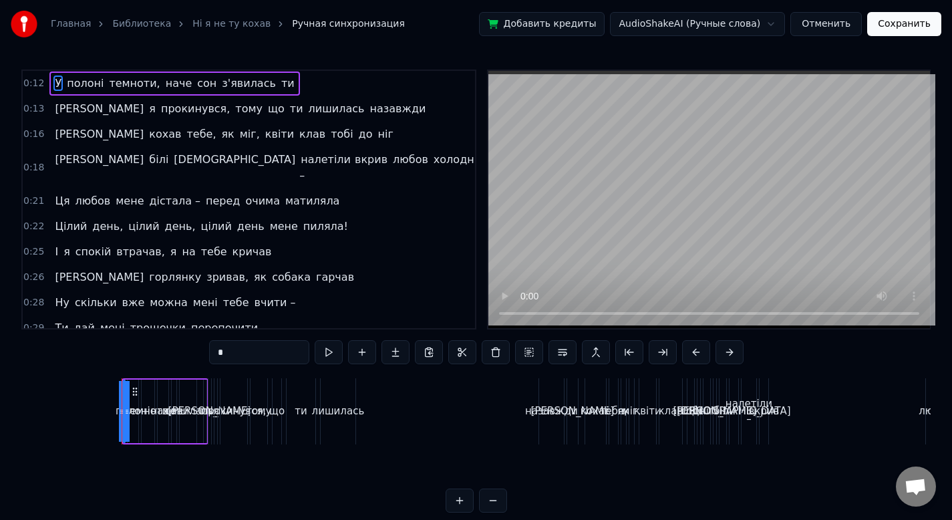
scroll to position [0, 1180]
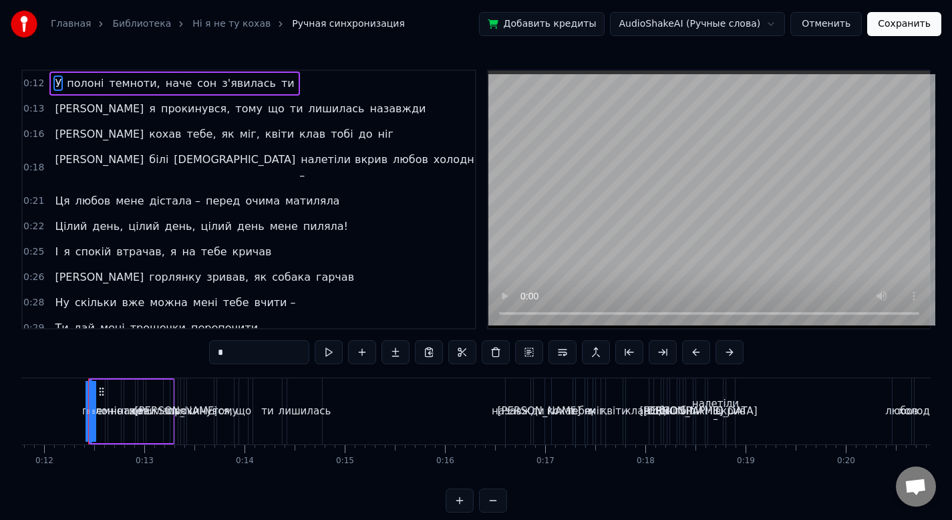
click at [49, 81] on div "У полоні темноти, наче сон з'явилась ти" at bounding box center [174, 83] width 250 height 24
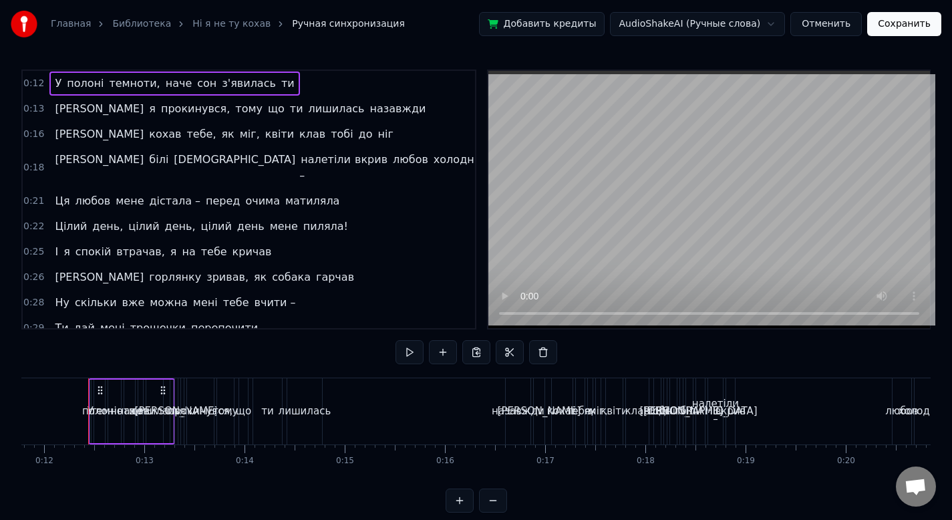
click at [151, 85] on div "У полоні темноти, наче сон з'явилась ти" at bounding box center [174, 83] width 250 height 24
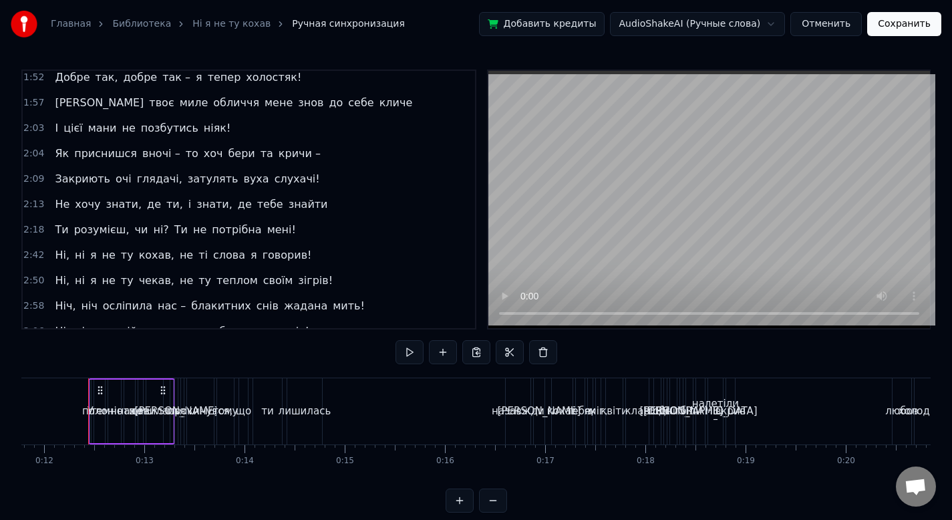
scroll to position [24, 0]
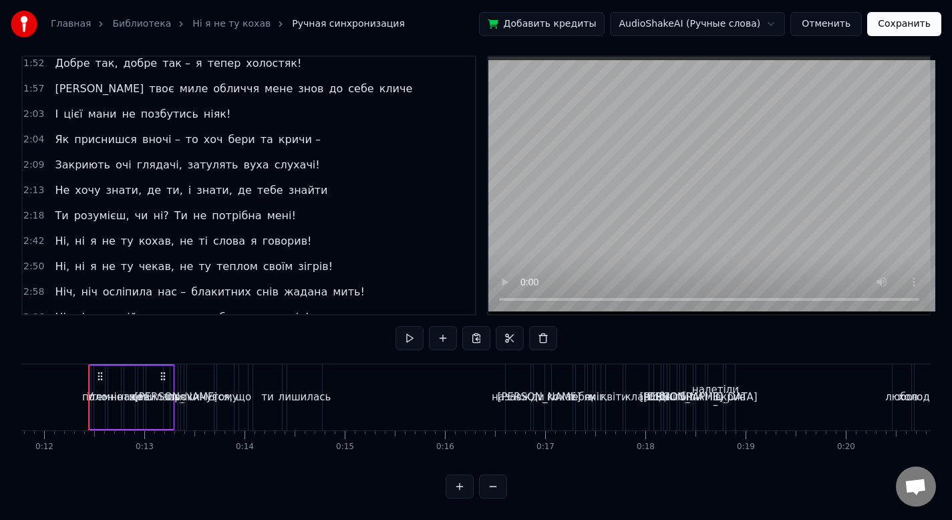
drag, startPoint x: 325, startPoint y: 289, endPoint x: 15, endPoint y: -35, distance: 448.3
click at [15, 0] on html "Главная Библиотека Ні я не ту кохав Ручная синхронизация Добавить кредиты Audio…" at bounding box center [476, 253] width 952 height 534
click at [287, 309] on span "ніч!" at bounding box center [298, 316] width 23 height 15
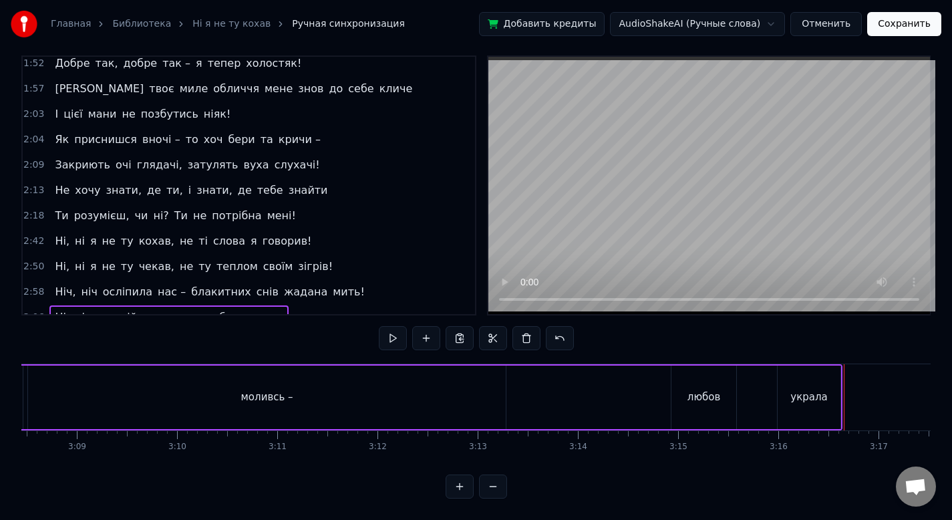
scroll to position [0, 19635]
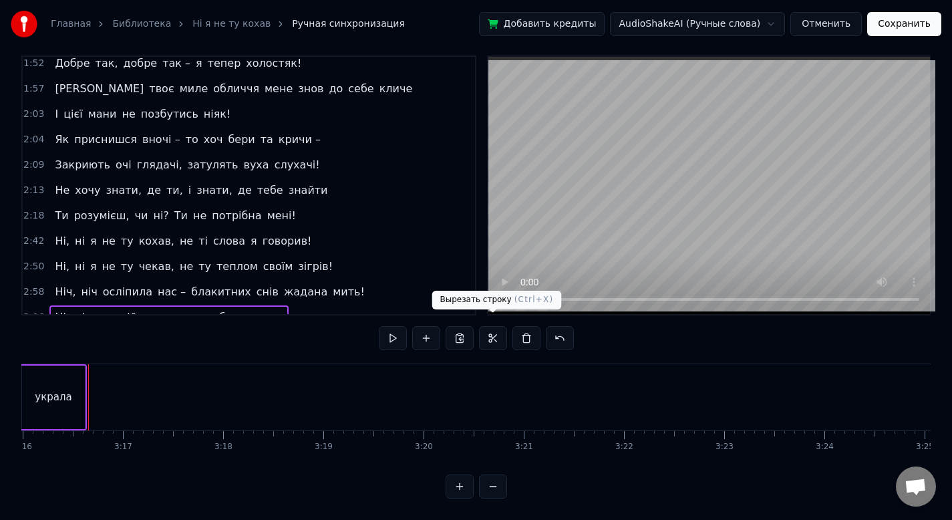
click at [506, 326] on div at bounding box center [493, 338] width 28 height 24
click at [514, 326] on button at bounding box center [526, 338] width 28 height 24
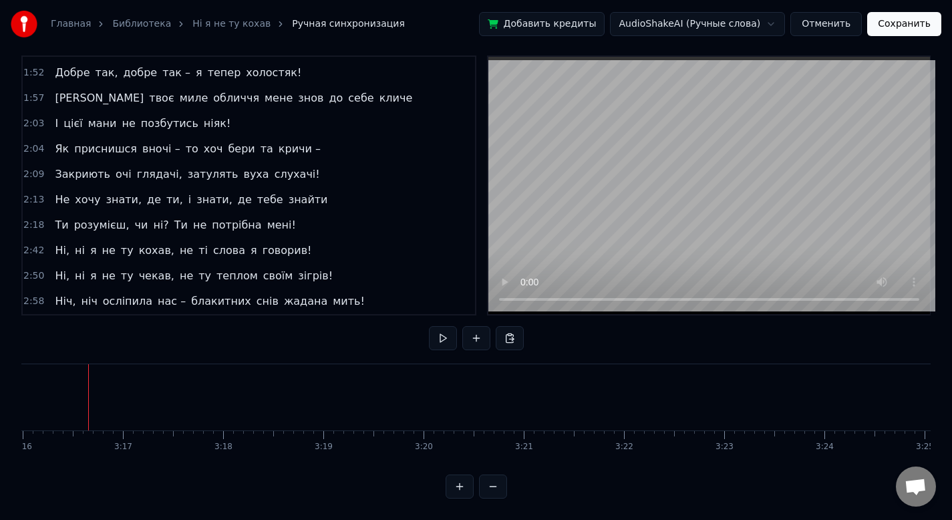
scroll to position [631, 0]
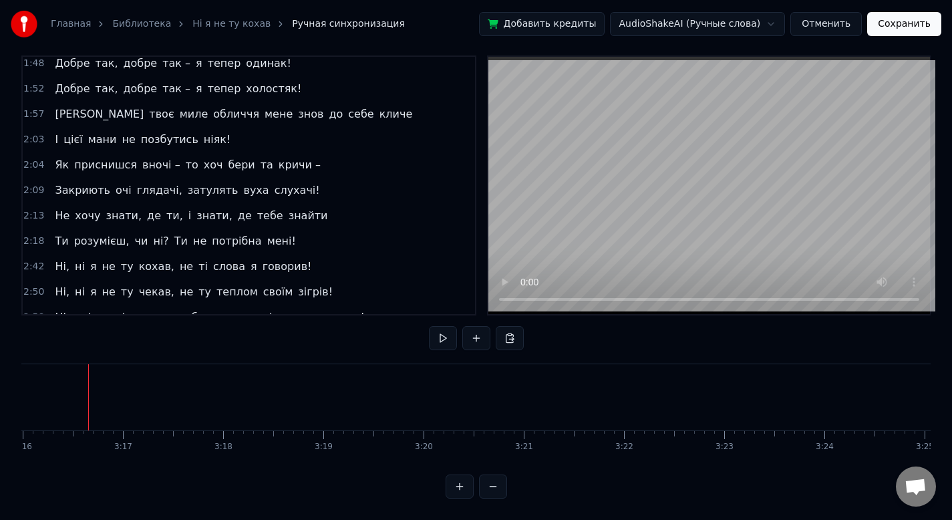
click at [298, 309] on span "жадана" at bounding box center [306, 316] width 46 height 15
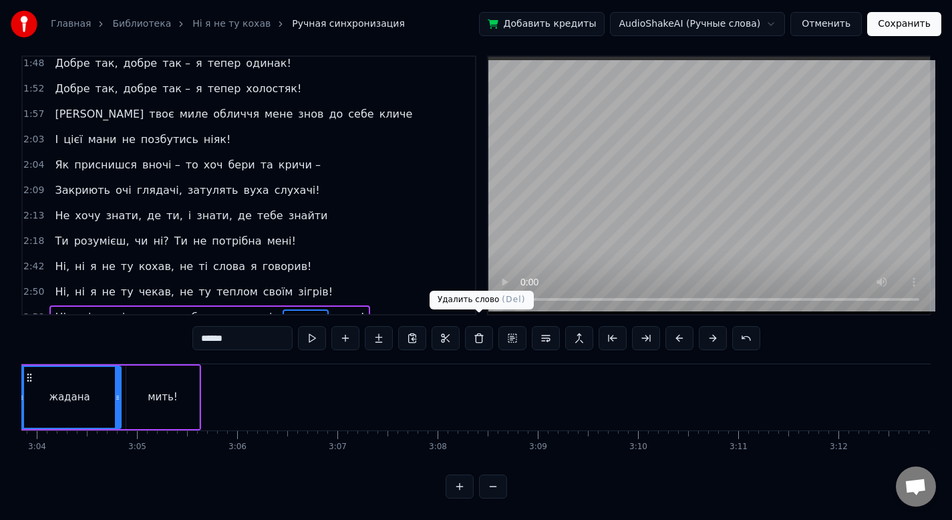
scroll to position [0, 18347]
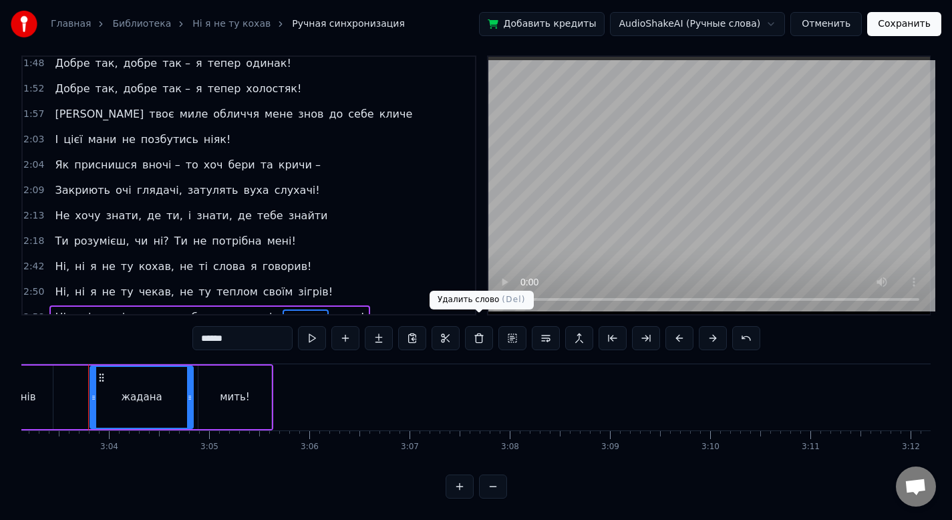
click at [472, 328] on button at bounding box center [479, 338] width 28 height 24
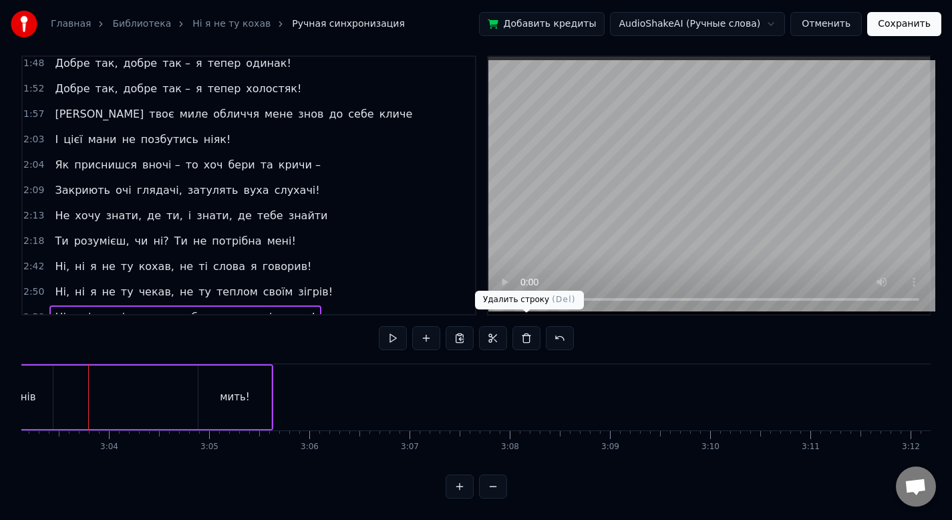
click at [518, 330] on button at bounding box center [526, 338] width 28 height 24
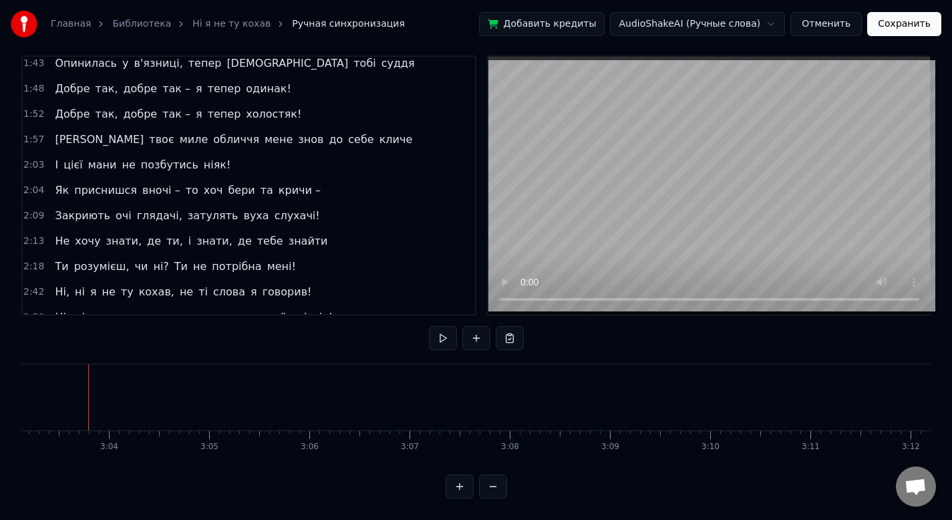
click at [518, 330] on button at bounding box center [510, 338] width 28 height 24
click at [297, 309] on span "зігрів!" at bounding box center [315, 316] width 37 height 15
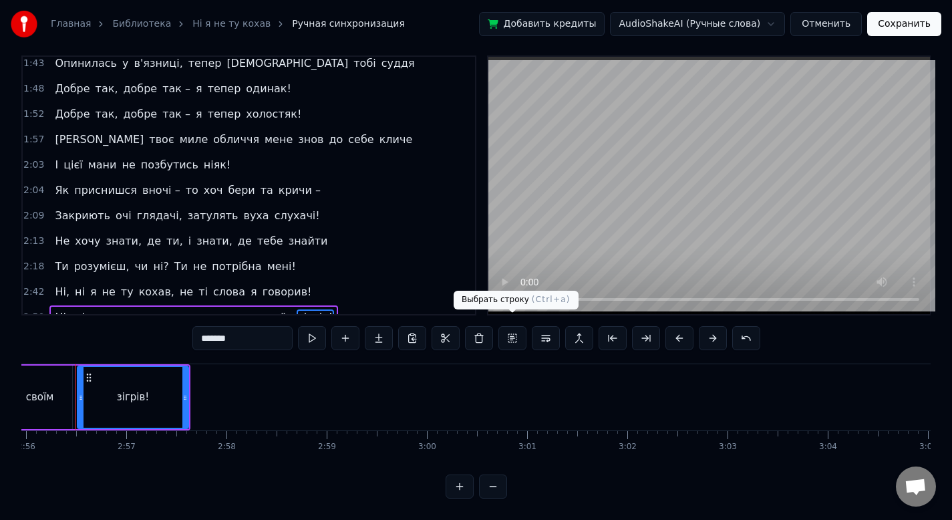
scroll to position [0, 17616]
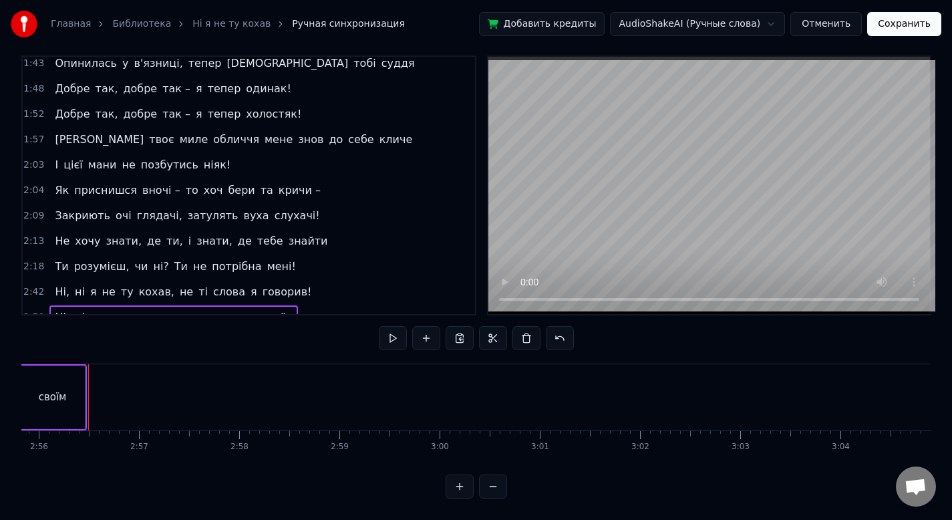
drag, startPoint x: 269, startPoint y: 290, endPoint x: 35, endPoint y: -34, distance: 399.5
click at [35, 0] on html "Главная Библиотека Ні я не ту кохав Ручная синхронизация Добавить кредиты Audio…" at bounding box center [476, 253] width 952 height 534
drag, startPoint x: 270, startPoint y: 291, endPoint x: 0, endPoint y: 284, distance: 269.9
click at [0, 284] on div "Главная Библиотека Ні я не ту кохав Ручная синхронизация Добавить кредиты Audio…" at bounding box center [476, 242] width 952 height 512
click at [535, 329] on button at bounding box center [526, 338] width 28 height 24
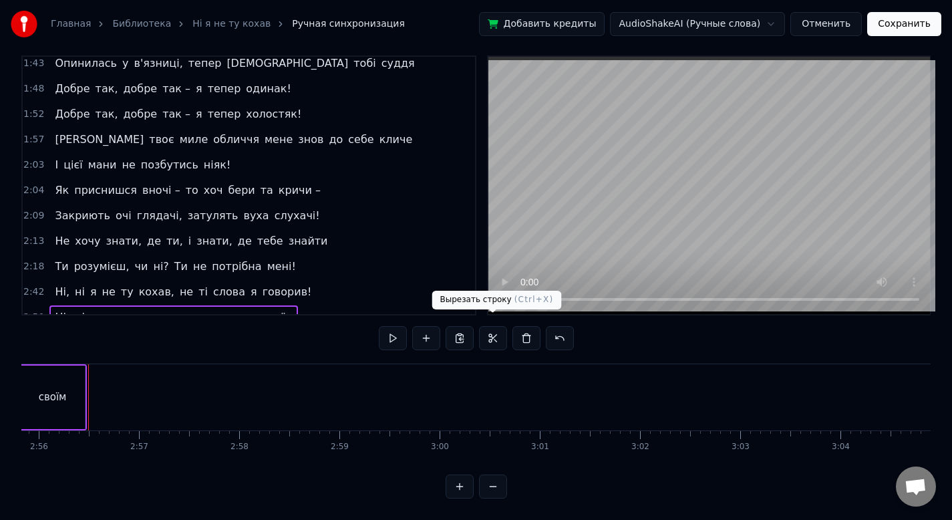
click at [535, 329] on div "0:12 У полоні темноти, наче сон з'явилась ти 0:13 Та я прокинувся, тому що ти л…" at bounding box center [475, 276] width 909 height 443
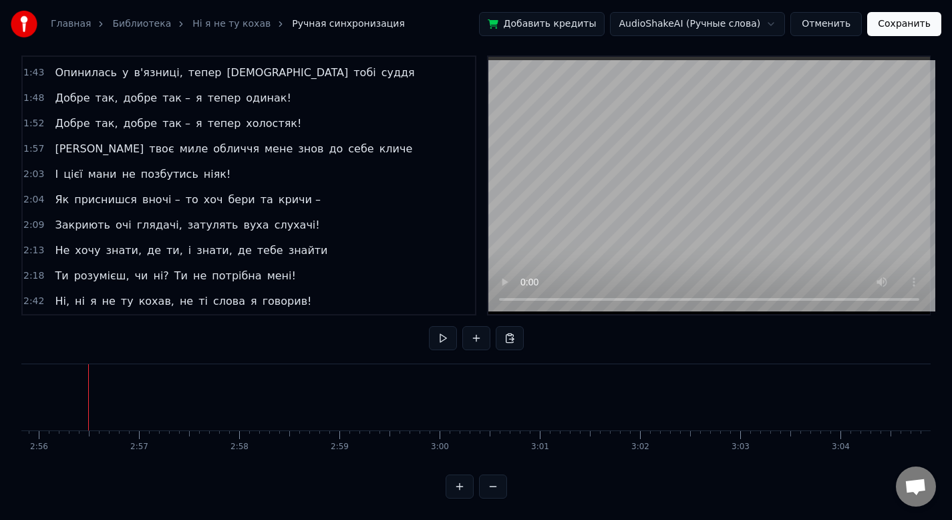
scroll to position [580, 0]
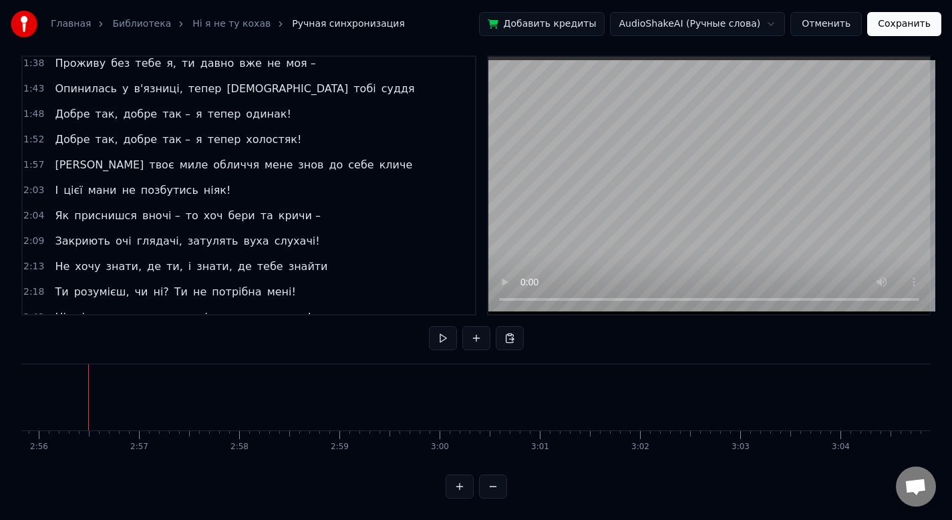
click at [532, 329] on div "0:12 У полоні темноти, наче сон з'явилась ти 0:13 Та я прокинувся, тому що ти л…" at bounding box center [475, 276] width 909 height 443
click at [339, 305] on div "2:42 Ні, ні я не ту кохав, не ті слова я говорив!" at bounding box center [249, 317] width 452 height 25
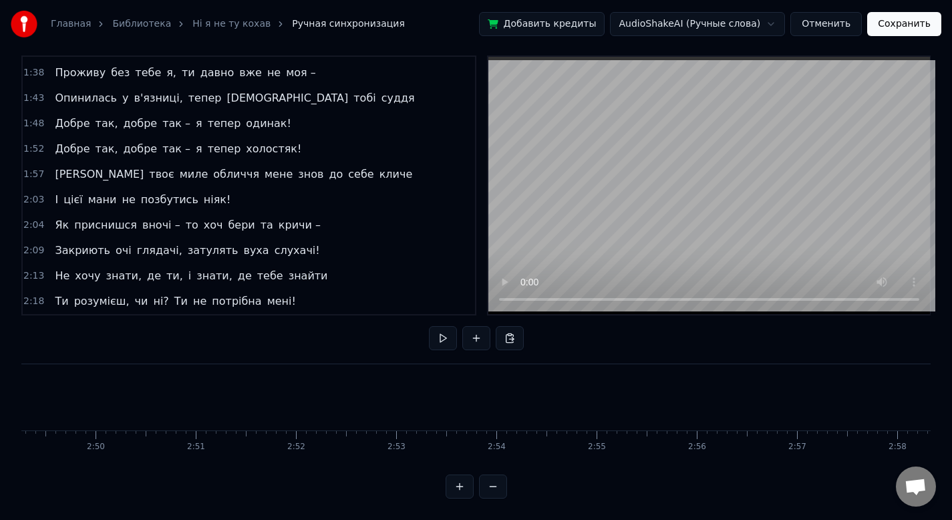
scroll to position [555, 0]
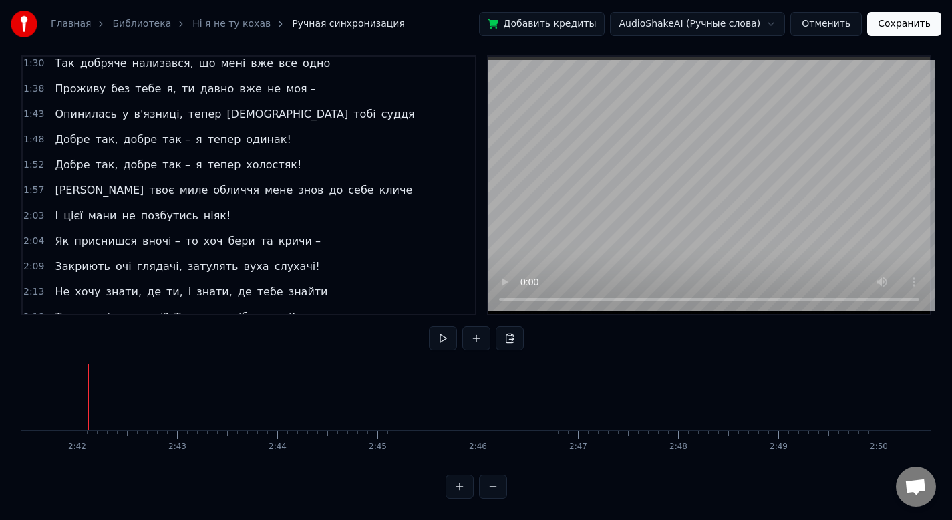
click at [339, 305] on div "2:18 Ти розумієш, чи ні? Ти не потрібна мені!" at bounding box center [249, 317] width 452 height 25
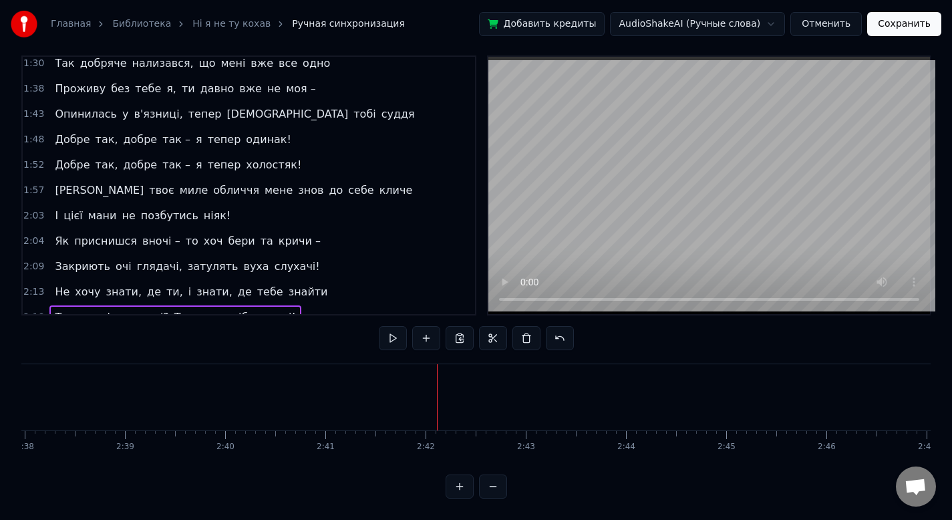
scroll to position [530, 0]
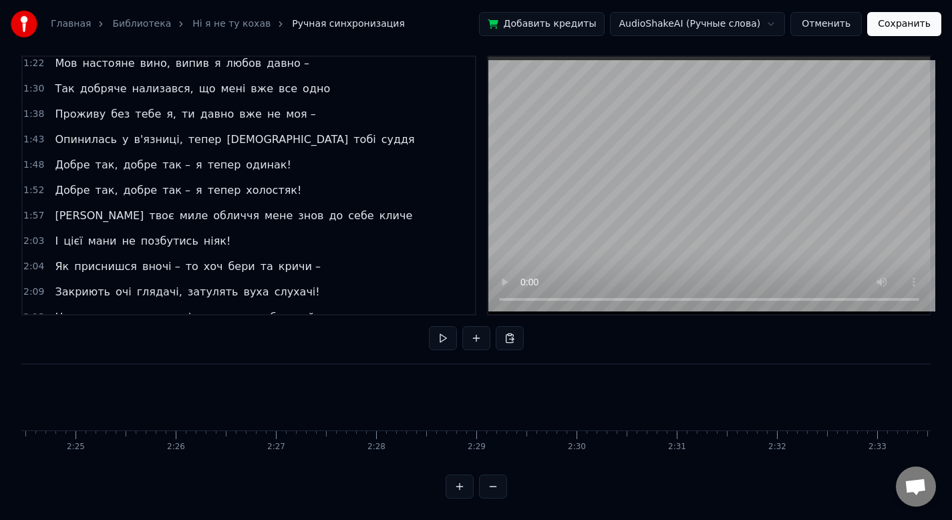
click at [339, 305] on div "2:13 Не хочу знати, де ти, і знати, де тебе знайти" at bounding box center [249, 317] width 452 height 25
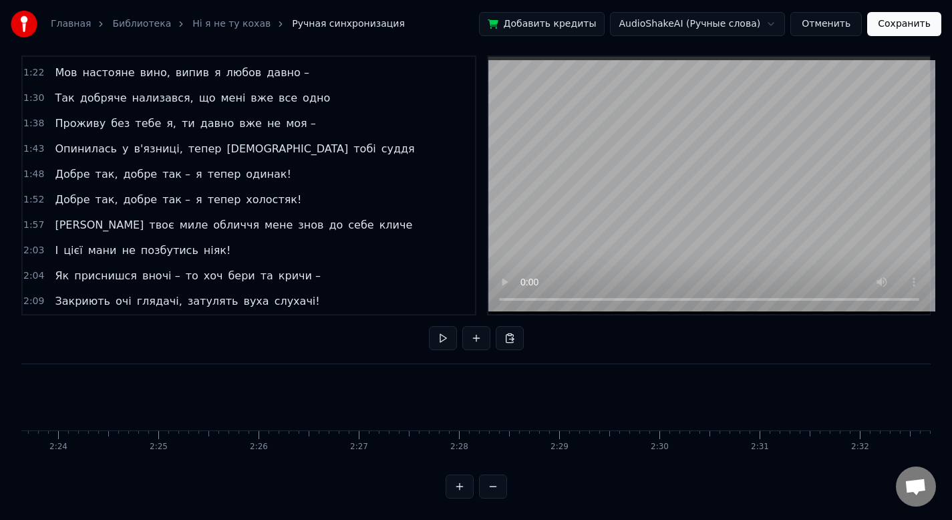
scroll to position [504, 0]
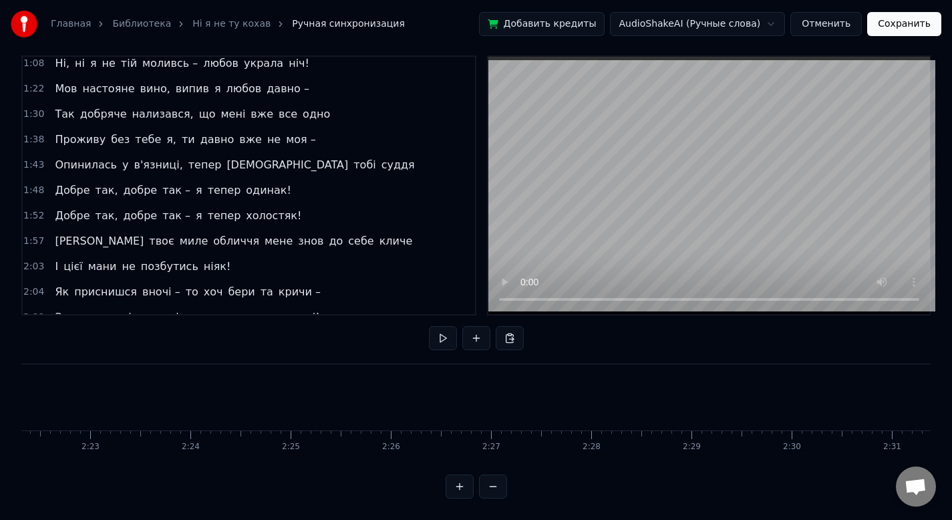
click at [339, 305] on div "2:09 Закриють очі глядачі, затулять вуха слухачі!" at bounding box center [249, 317] width 452 height 25
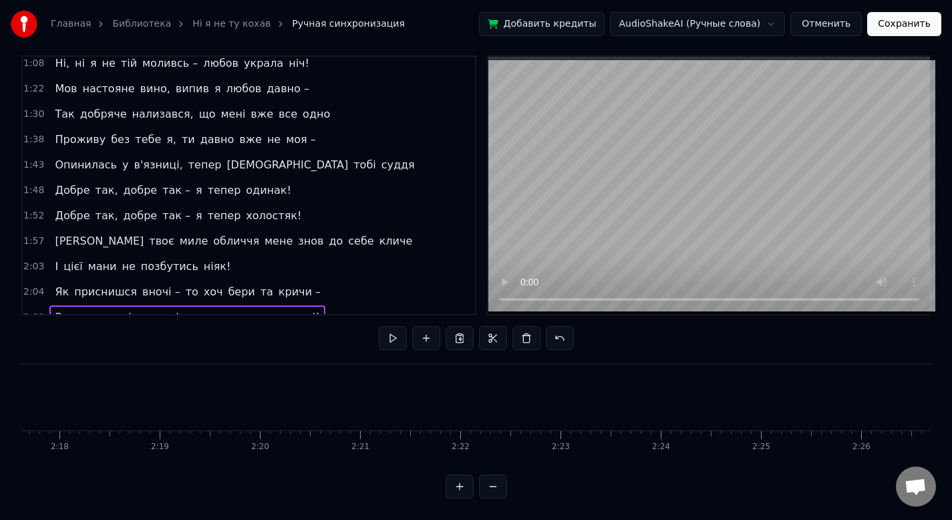
scroll to position [479, 0]
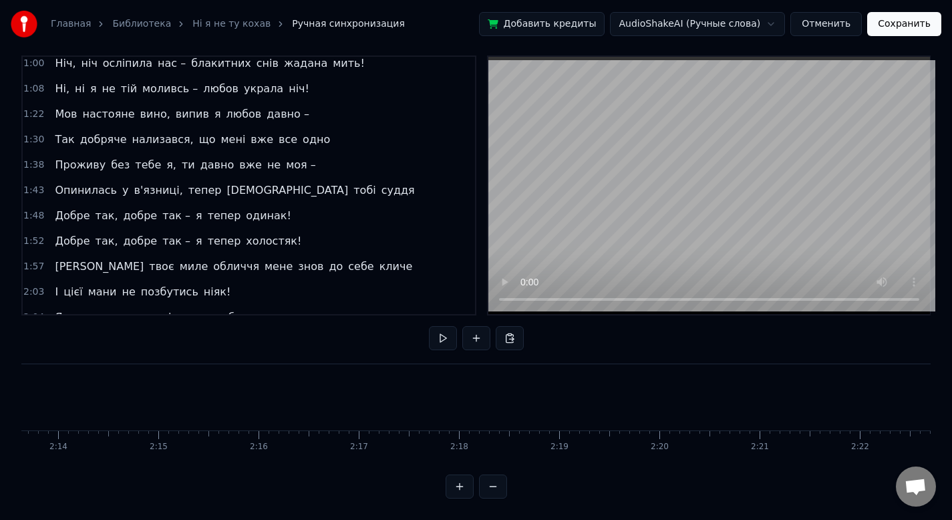
click at [339, 305] on div "2:04 Як приснишся вночі – то хоч бери та [PERSON_NAME] –" at bounding box center [249, 317] width 452 height 25
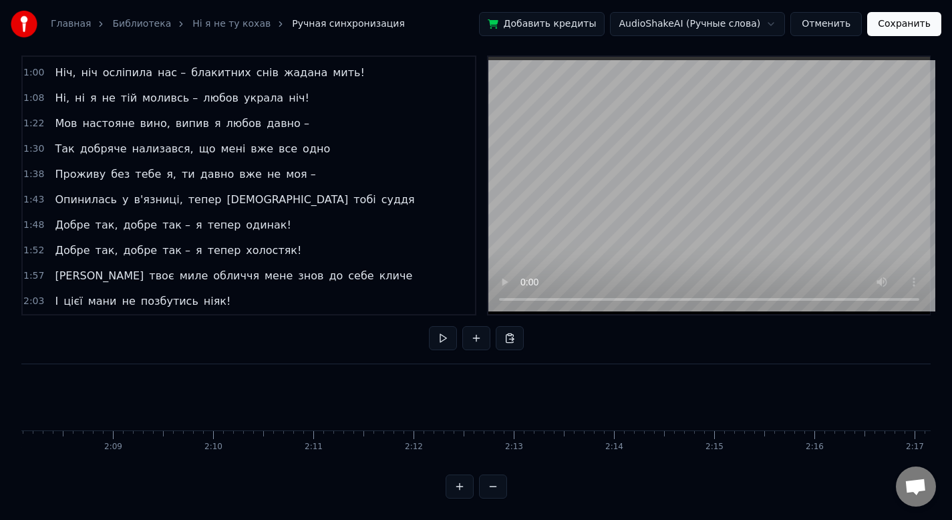
scroll to position [454, 0]
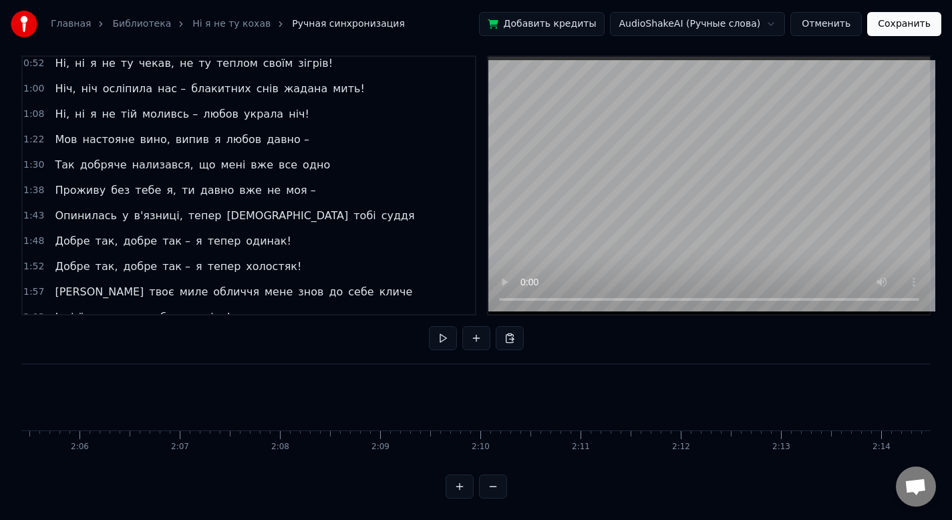
click at [339, 305] on div "2:03 І цієї мани не позбутись ніяк!" at bounding box center [249, 317] width 452 height 25
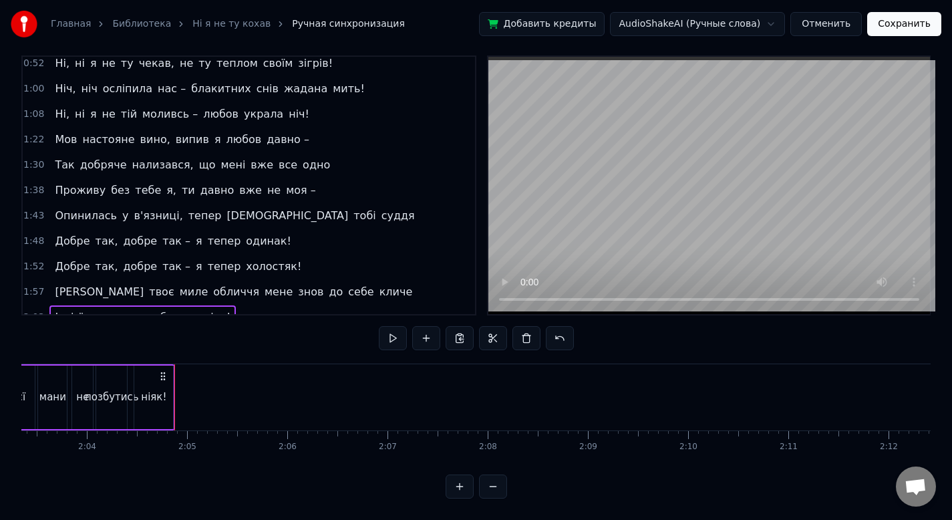
scroll to position [428, 0]
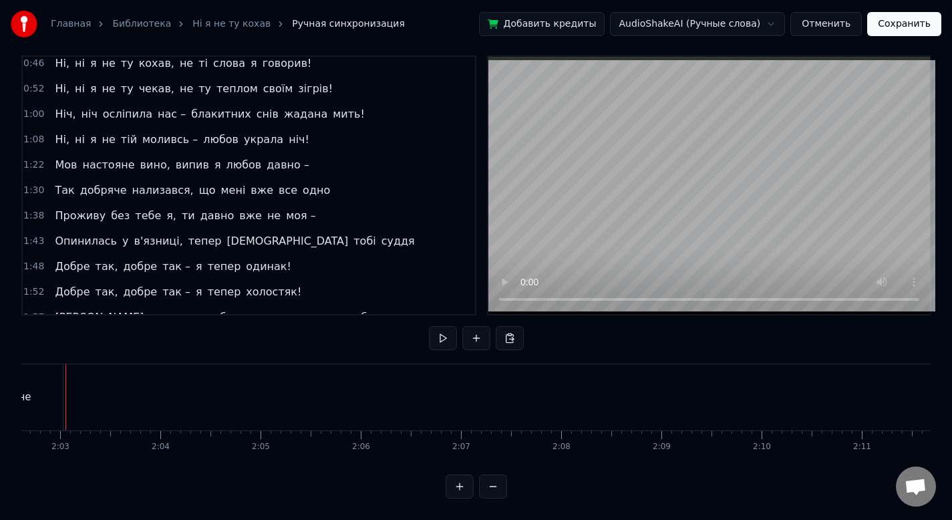
click at [339, 305] on div "1:57 Та твоє миле обличчя мене знов до себе кличе" at bounding box center [249, 317] width 452 height 25
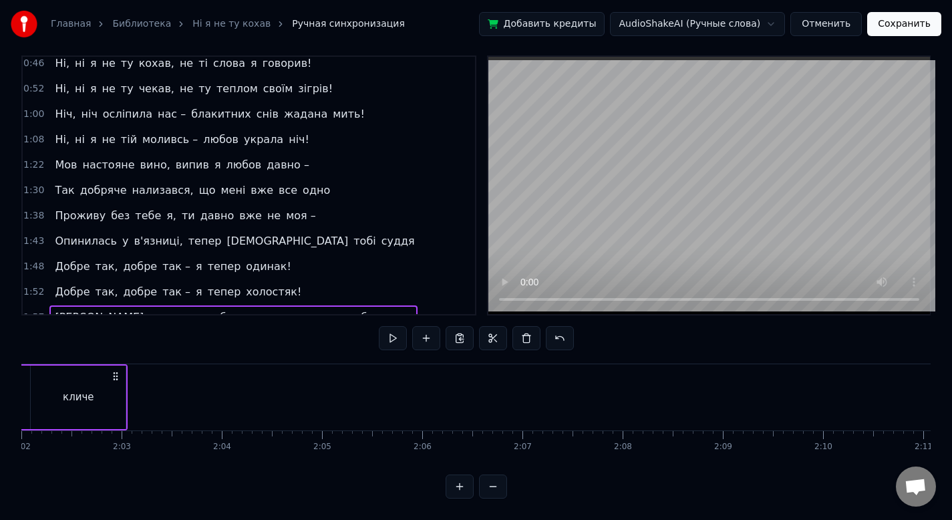
scroll to position [403, 0]
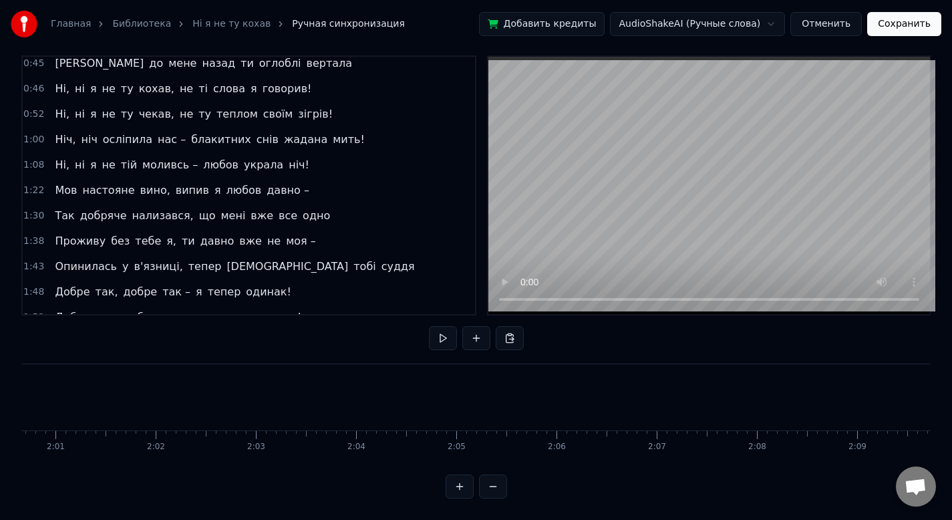
click at [340, 305] on div "1:52 Добре так, добре так – я тепер холостяк!" at bounding box center [249, 317] width 452 height 25
drag, startPoint x: 340, startPoint y: 291, endPoint x: 340, endPoint y: 298, distance: 7.3
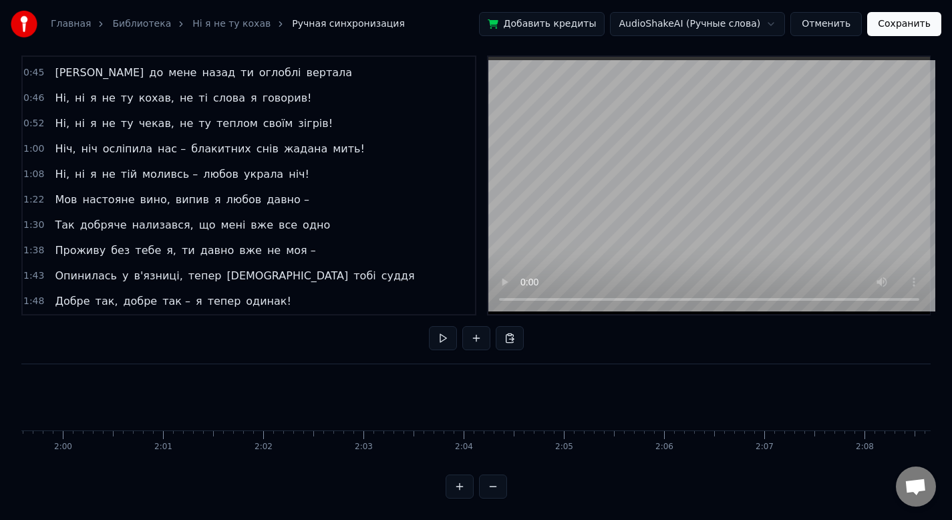
scroll to position [377, 0]
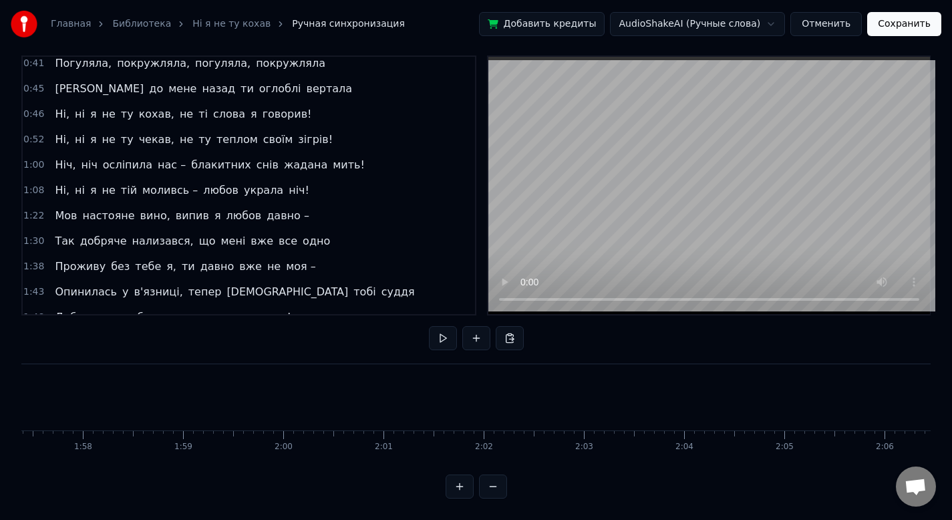
drag, startPoint x: 340, startPoint y: 297, endPoint x: 340, endPoint y: 310, distance: 12.7
click at [340, 306] on div "0:12 У полоні темноти, наче сон з'явилась ти 0:13 Та я прокинувся, тому що ти л…" at bounding box center [475, 276] width 909 height 443
drag, startPoint x: 339, startPoint y: 305, endPoint x: 340, endPoint y: 319, distance: 13.4
click at [340, 317] on div "0:12 У полоні темноти, наче сон з'явилась ти 0:13 Та я прокинувся, тому що ти л…" at bounding box center [475, 276] width 909 height 443
click at [339, 318] on div "0:12 У полоні темноти, наче сон з'явилась ти 0:13 Та я прокинувся, тому що ти л…" at bounding box center [475, 276] width 909 height 443
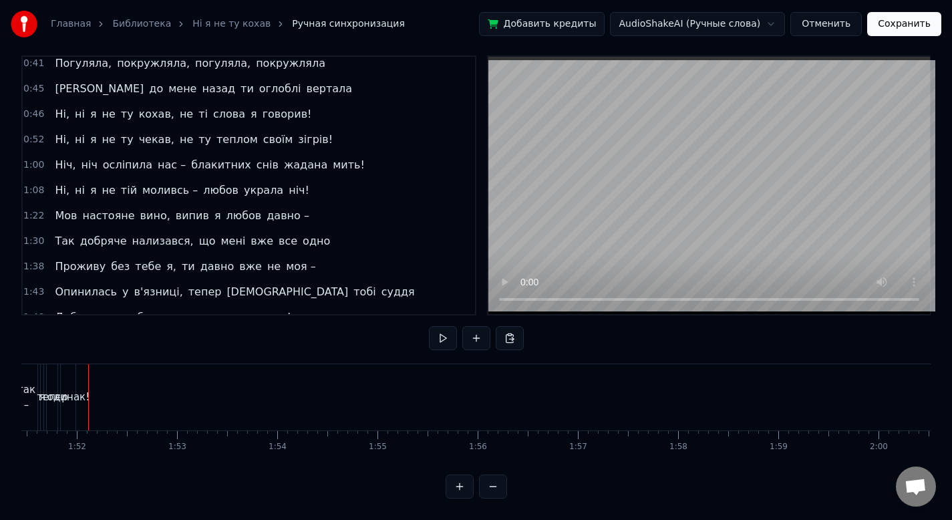
click at [339, 305] on div "1:48 Добре так, добре так – я тепер одинак!" at bounding box center [249, 317] width 452 height 25
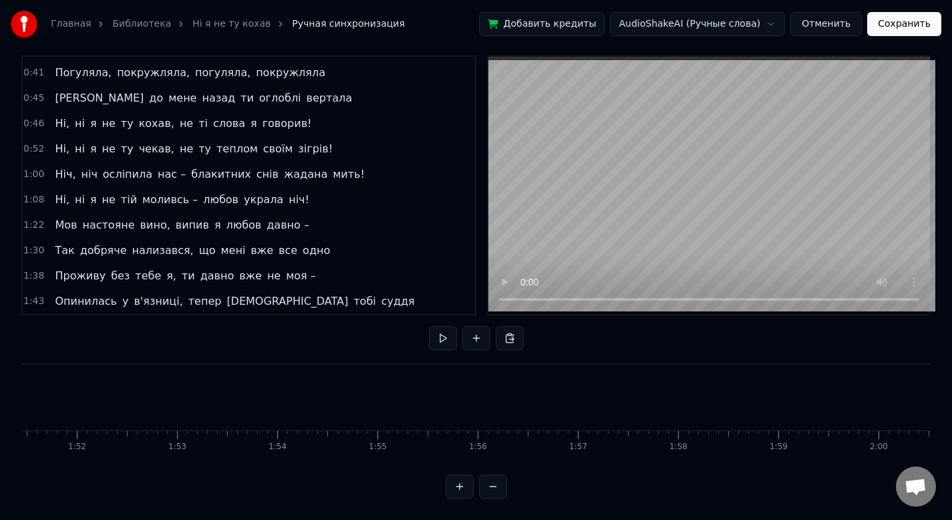
scroll to position [352, 0]
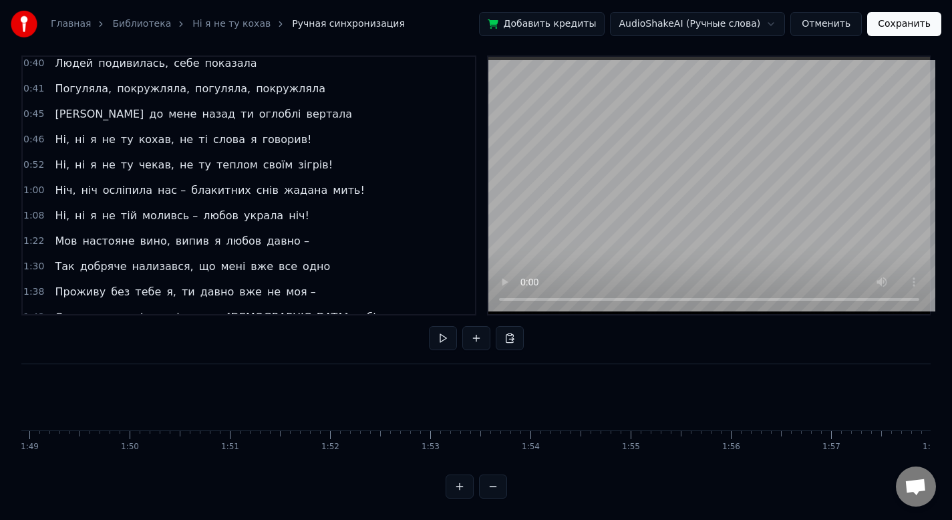
click at [339, 305] on div "1:43 Опинилась у в'язниці, тепер [DEMOGRAPHIC_DATA] тобі суддя" at bounding box center [249, 317] width 452 height 25
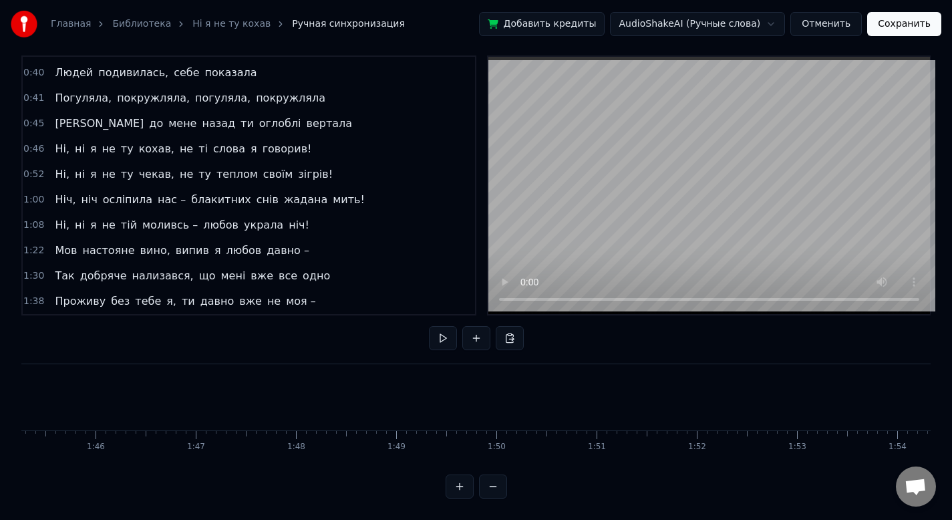
scroll to position [327, 0]
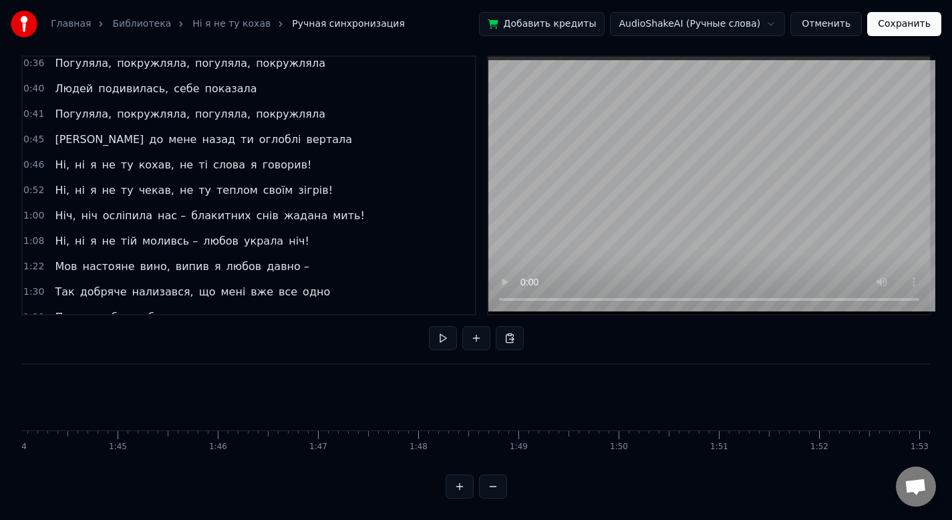
click at [339, 305] on div "1:38 Проживу без тебе я, ти давно вже не моя –" at bounding box center [249, 317] width 452 height 25
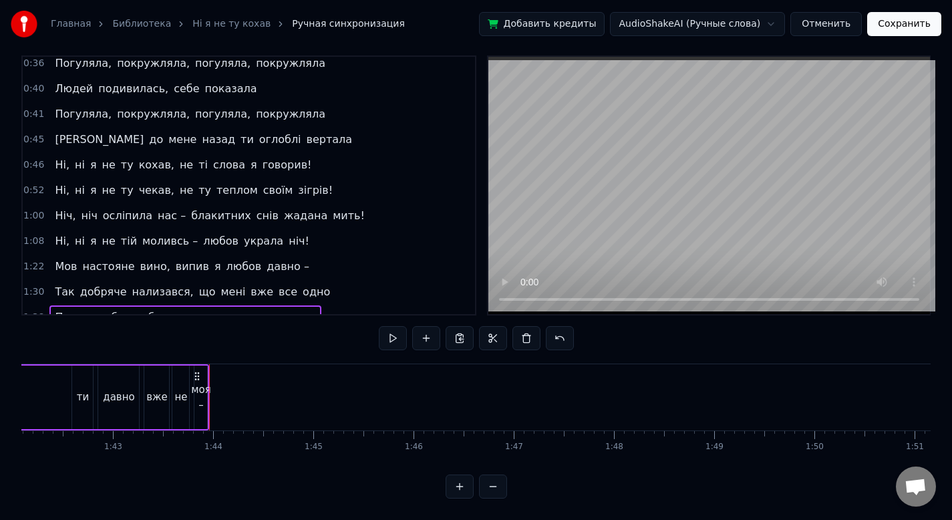
scroll to position [301, 0]
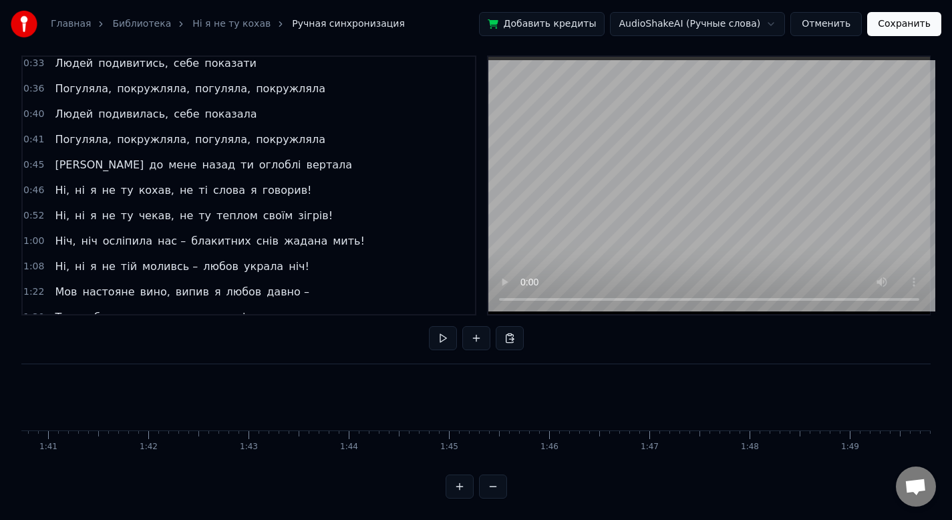
click at [339, 305] on div "1:30 Так добряче нализався, що мені вже все одно" at bounding box center [249, 317] width 452 height 25
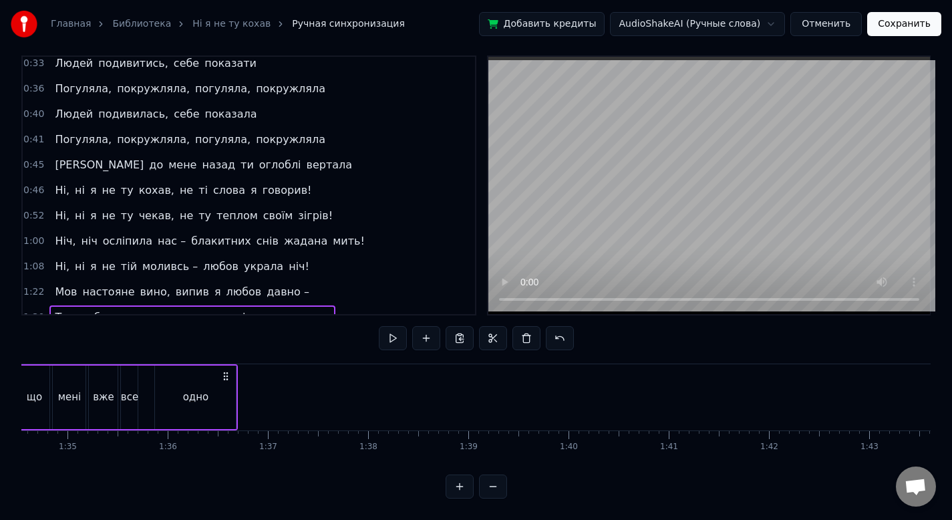
scroll to position [276, 0]
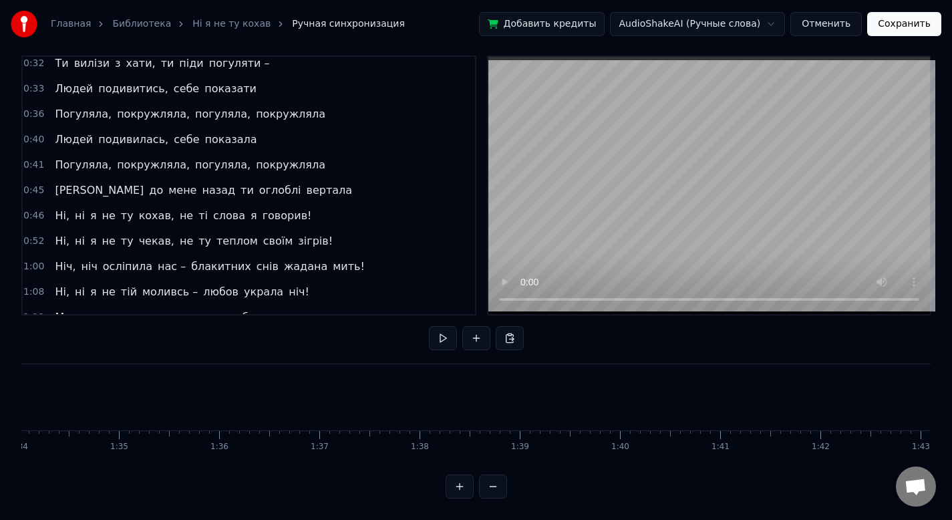
click at [339, 305] on div "1:22 Мов настояне вино, випив я любов давно –" at bounding box center [249, 317] width 452 height 25
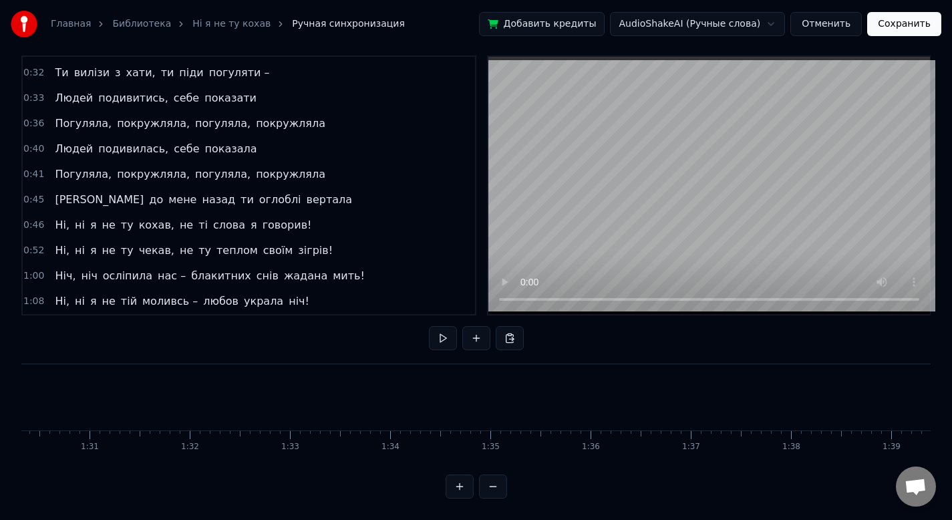
scroll to position [250, 0]
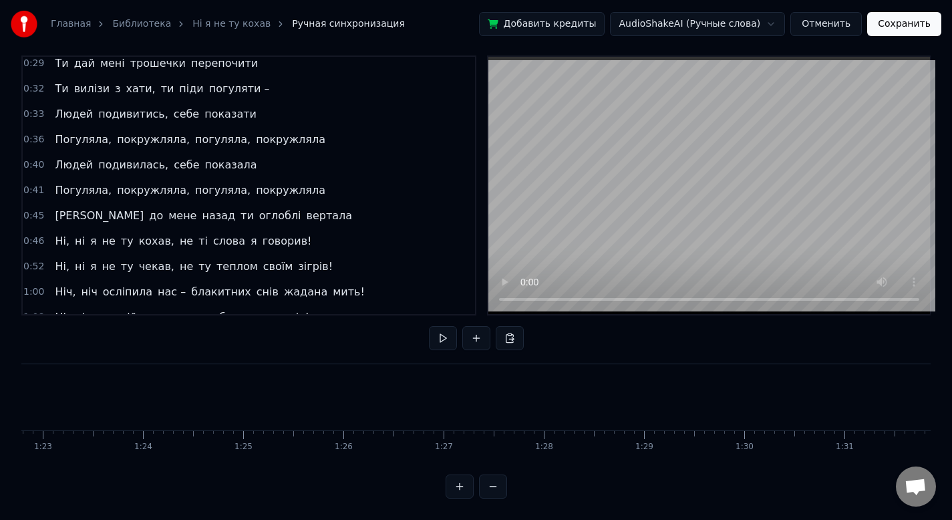
click at [343, 326] on div "0:12 У полоні темноти, наче сон з'явилась ти 0:13 Та я прокинувся, тому що ти л…" at bounding box center [475, 276] width 909 height 443
click at [338, 305] on div "1:08 Ні, ні я не тій моливсь – любов украла ніч!" at bounding box center [249, 317] width 452 height 25
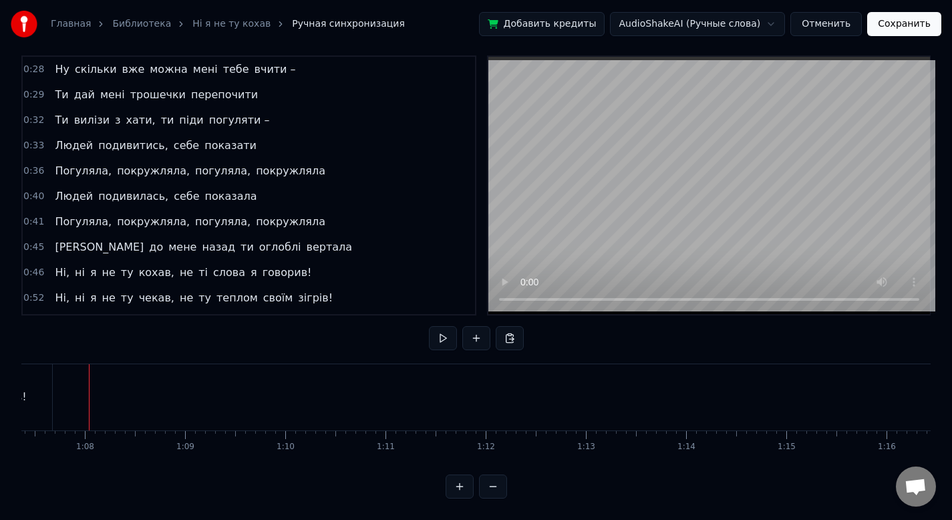
scroll to position [0, 0]
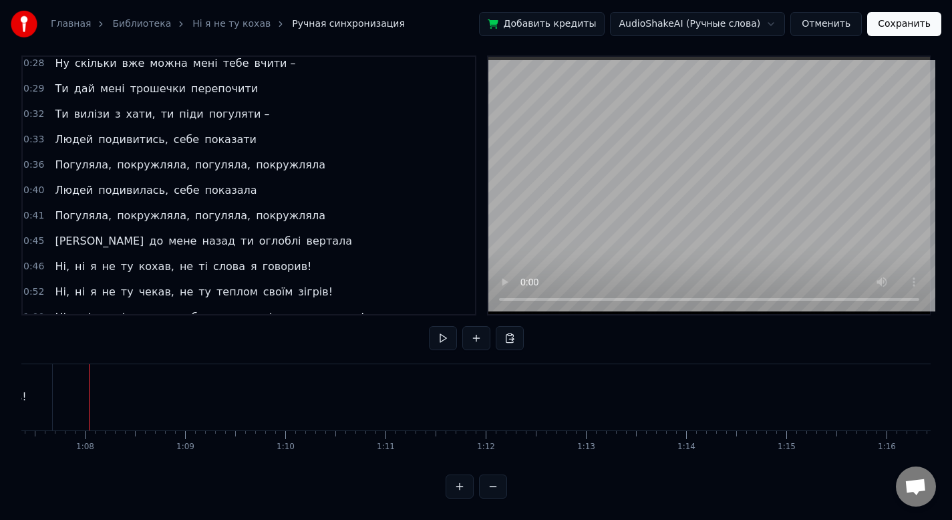
click at [338, 305] on div "Ніч, ніч осліпила нас – блакитних снів жадана мить!" at bounding box center [209, 317] width 320 height 24
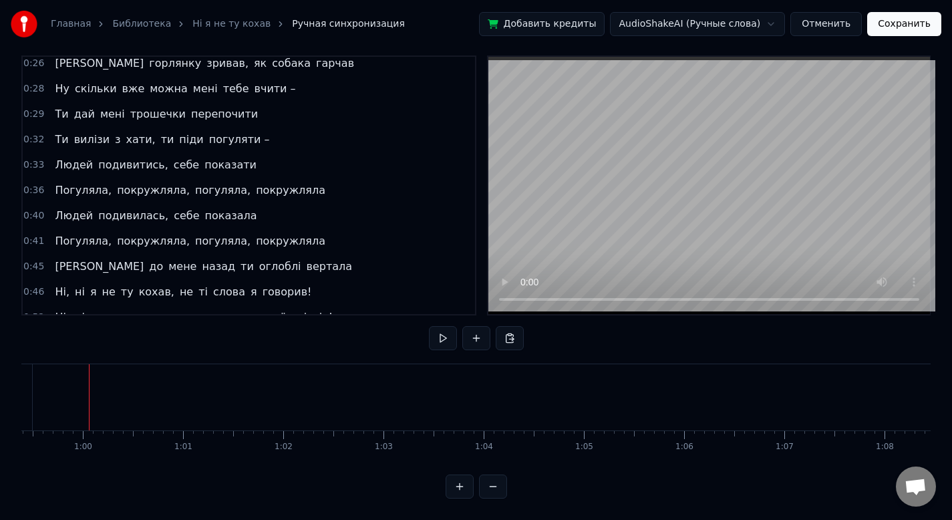
click at [338, 305] on div "0:52 Ні, ні я не ту чекав, не ту теплом своїм зігрів!" at bounding box center [249, 317] width 452 height 25
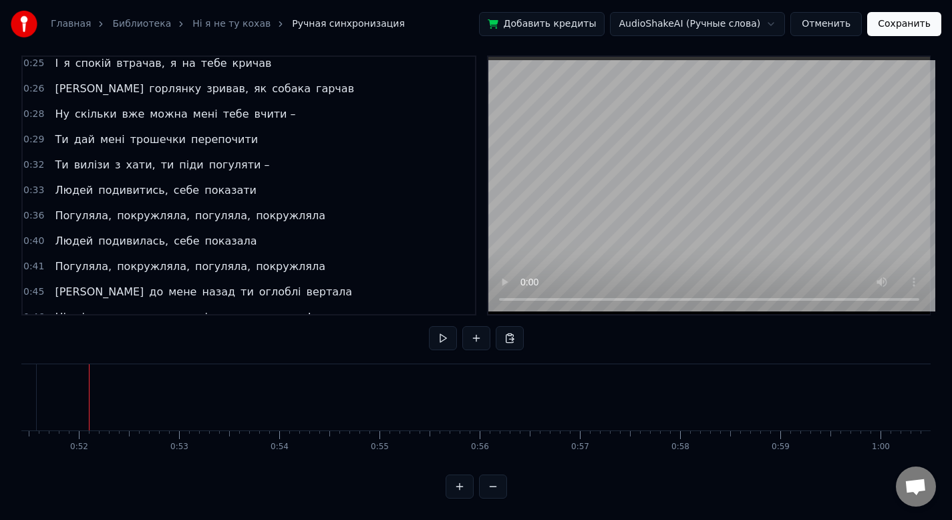
click at [339, 305] on div "0:46 Ні, ні я не ту кохав, не ті слова я говорив!" at bounding box center [249, 317] width 452 height 25
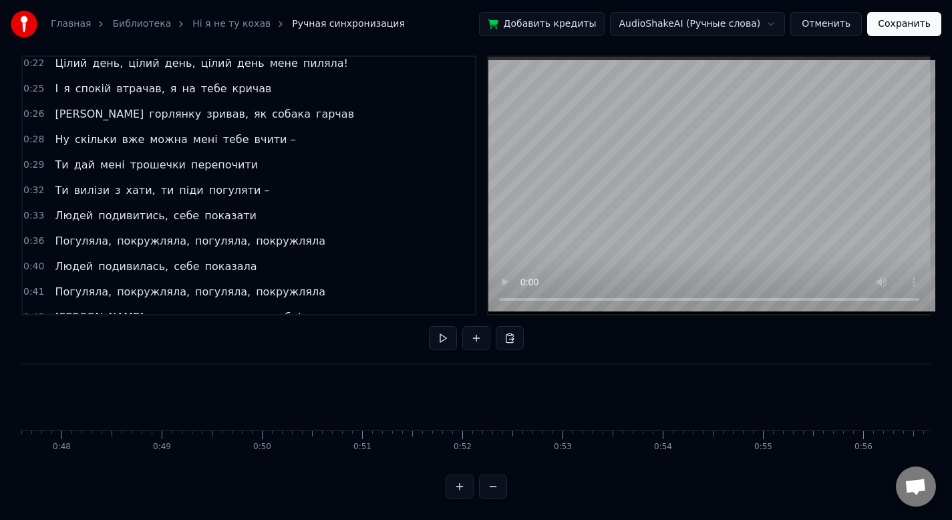
click at [339, 305] on div "0:45 Та до мене назад ти оглоблі вертала" at bounding box center [249, 317] width 452 height 25
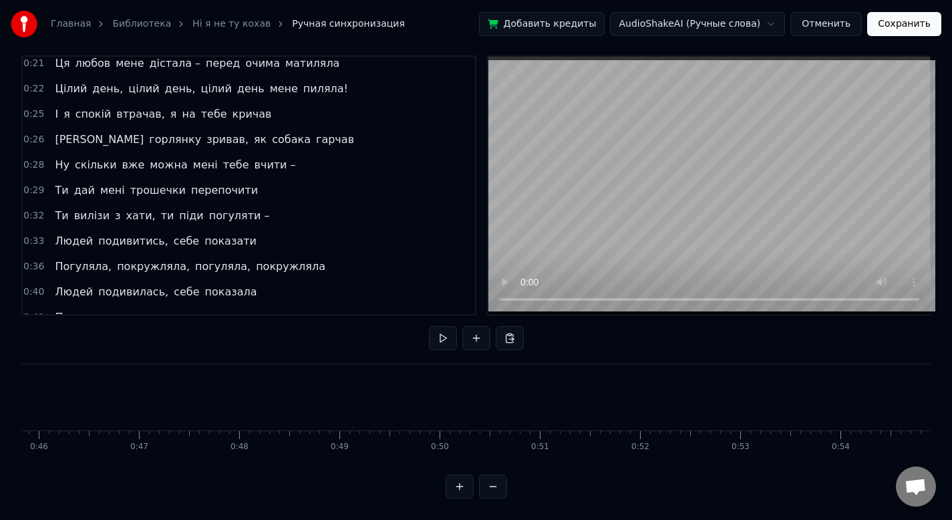
click at [339, 305] on div "0:41 Погуляла, покружляла, погуляла, покружляла" at bounding box center [249, 317] width 452 height 25
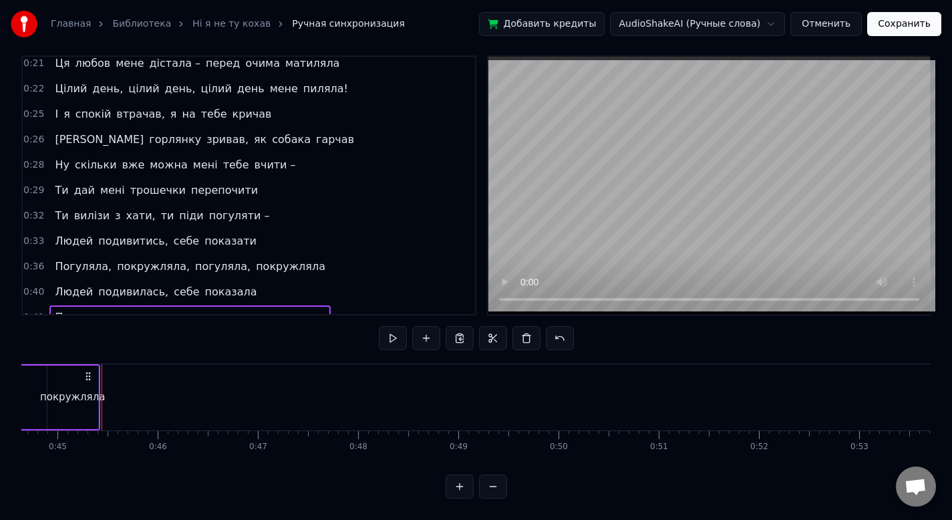
click at [339, 305] on div "0:41 Погуляла, покружляла, погуляла, покружляла" at bounding box center [249, 317] width 452 height 25
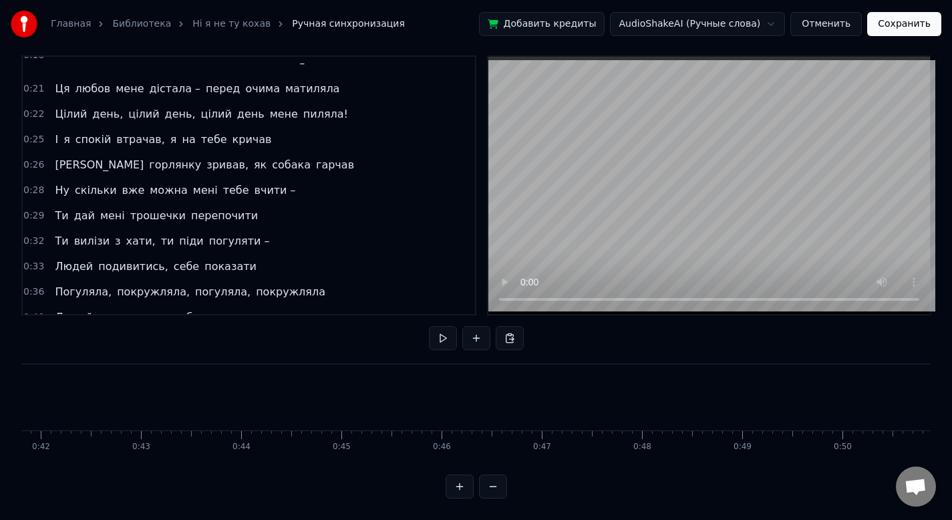
click at [339, 305] on div "0:40 Людей подивилась, себе показала" at bounding box center [249, 317] width 452 height 25
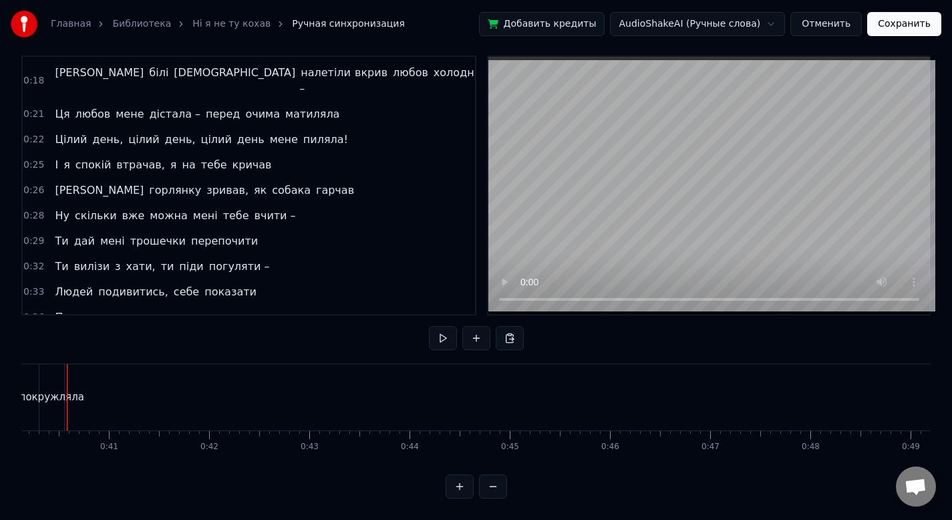
click at [339, 305] on div "0:36 Погуляла, покружляла, погуляла, покружляла" at bounding box center [249, 317] width 452 height 25
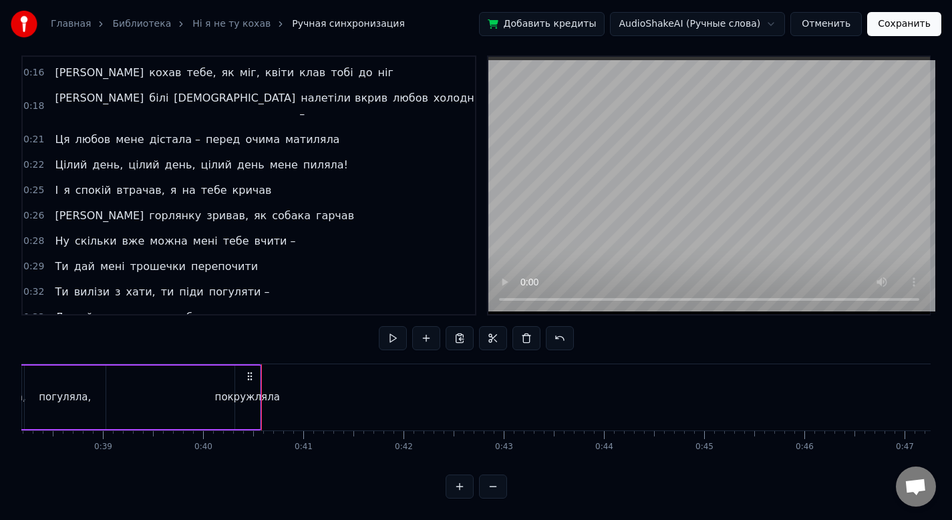
click at [339, 305] on div "0:33 Людей подивитись, себе показати" at bounding box center [249, 317] width 452 height 25
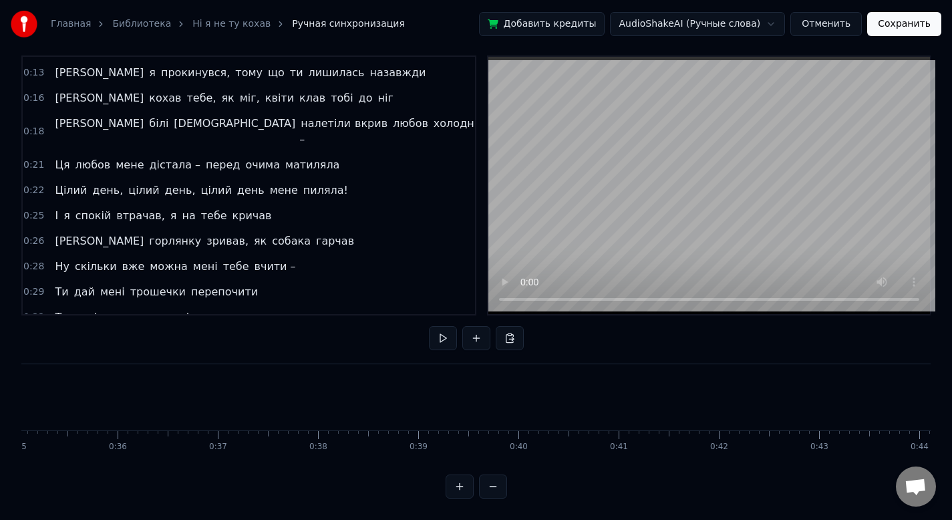
click at [337, 305] on div "0:32 Ти вилізи з хати, ти піди погуляти –" at bounding box center [249, 317] width 452 height 25
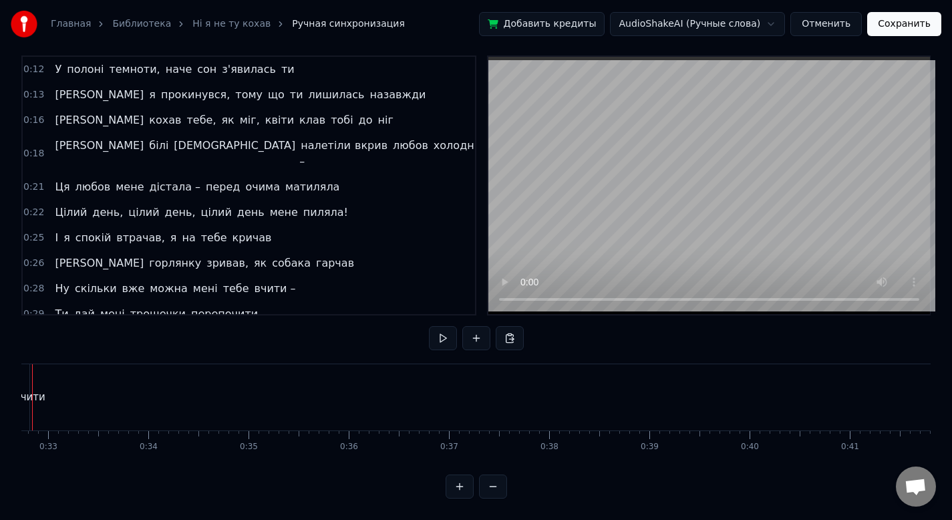
click at [337, 301] on div "0:29 Ти дай мені трошечки перепочити" at bounding box center [249, 313] width 452 height 25
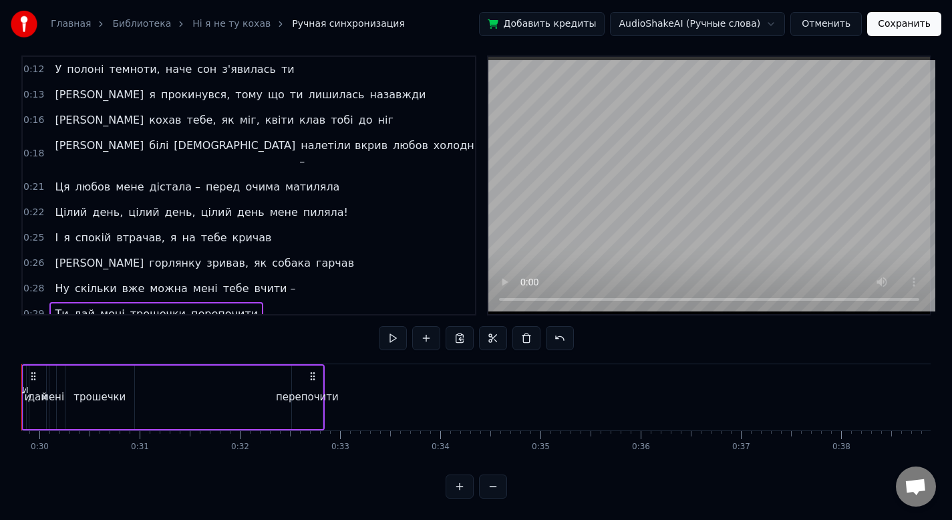
click at [337, 297] on div "0:12 У полоні темноти, наче сон з'явилась ти 0:13 Та я прокинувся, тому що ти л…" at bounding box center [248, 185] width 455 height 260
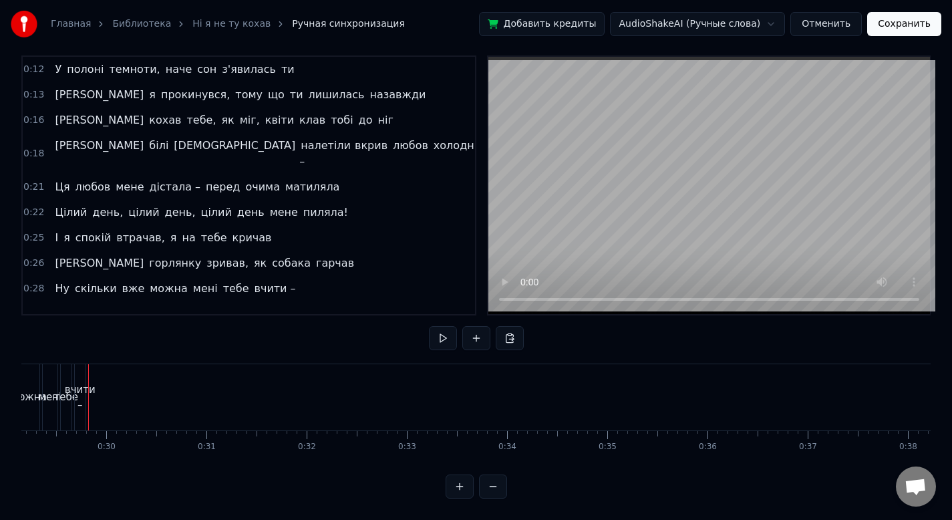
click at [337, 297] on div "0:12 У полоні темноти, наче сон з'явилась ти 0:13 Та я прокинувся, тому що ти л…" at bounding box center [248, 185] width 455 height 260
click at [324, 276] on div "0:28 Ну скільки вже можна мені тебе вчити –" at bounding box center [249, 288] width 452 height 25
click at [324, 252] on div "0:12 У полоні темноти, наче сон з'явилась ти 0:13 Та я прокинувся, тому що ти л…" at bounding box center [248, 185] width 455 height 260
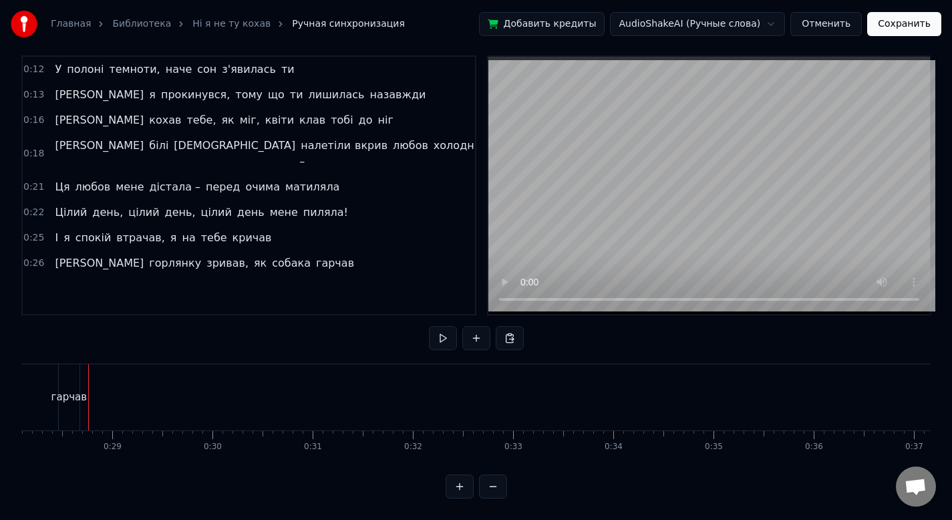
click at [319, 250] on div "0:26 Я горлянку зривав, як собака гарчав" at bounding box center [249, 262] width 452 height 25
click at [319, 233] on div "0:12 У полоні темноти, наче сон з'явилась ти 0:13 Та я прокинувся, тому що ти л…" at bounding box center [248, 185] width 455 height 260
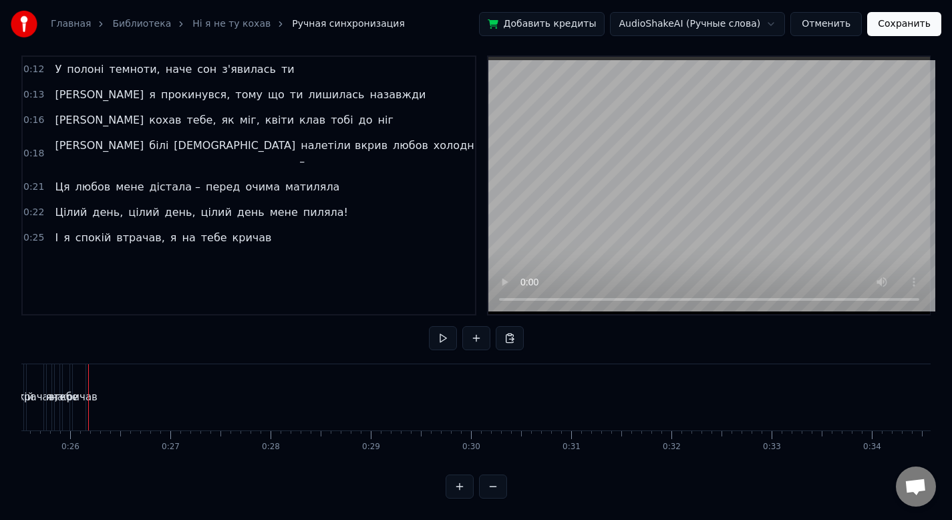
click at [303, 204] on span "пиляла!" at bounding box center [325, 211] width 47 height 15
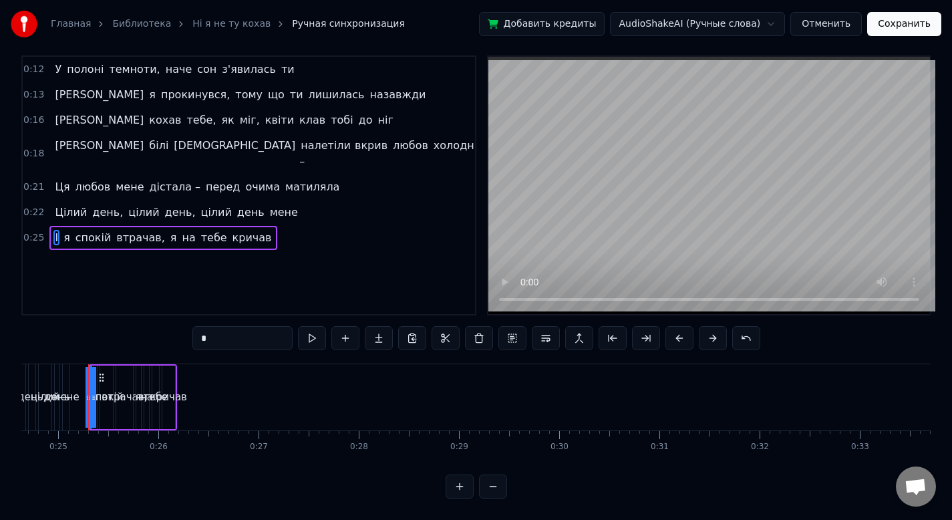
click at [303, 200] on div "0:22 Цілий день, цілий день, цілий день мене" at bounding box center [249, 212] width 452 height 25
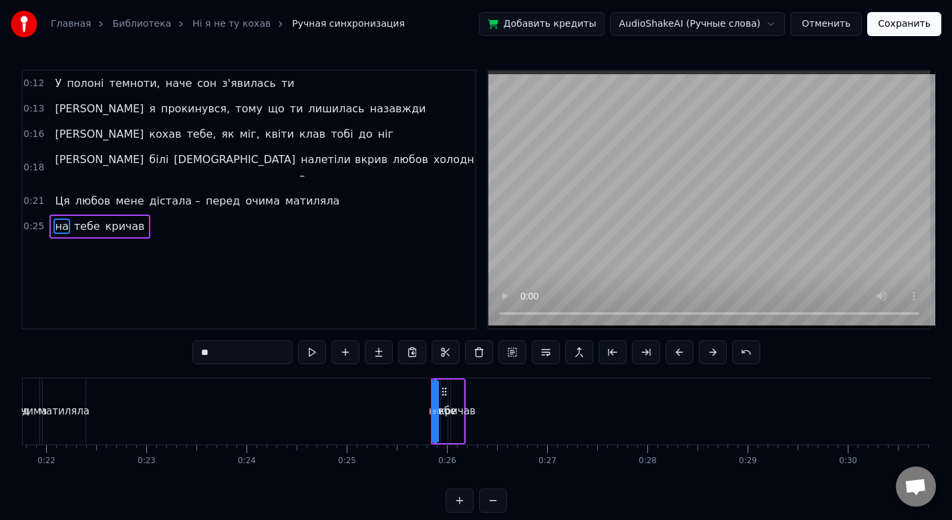
click at [303, 227] on div "0:12 У полоні темноти, наче сон з'явилась ти 0:13 Та я прокинувся, тому що ти л…" at bounding box center [248, 199] width 455 height 260
type input "****"
click at [362, 192] on div "0:21 Ця любов мене дістала – перед очима матиляла" at bounding box center [249, 200] width 452 height 25
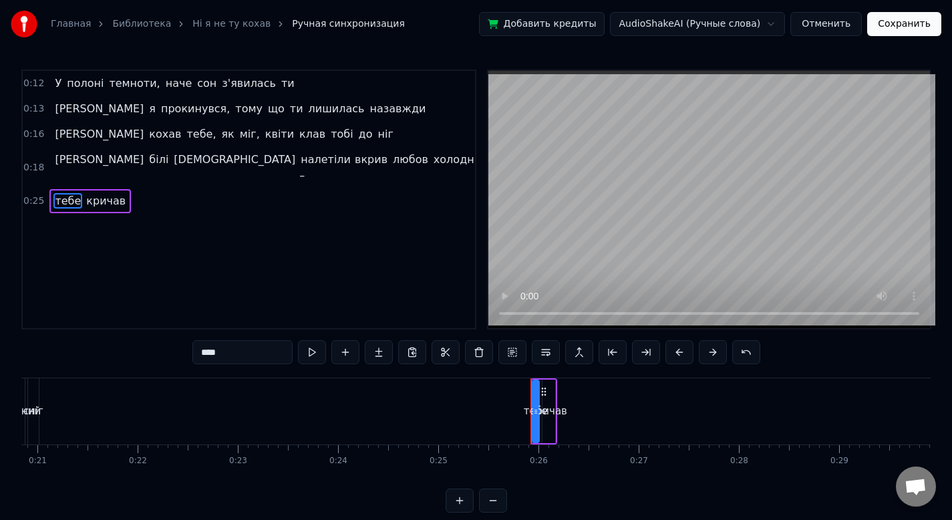
type input "******"
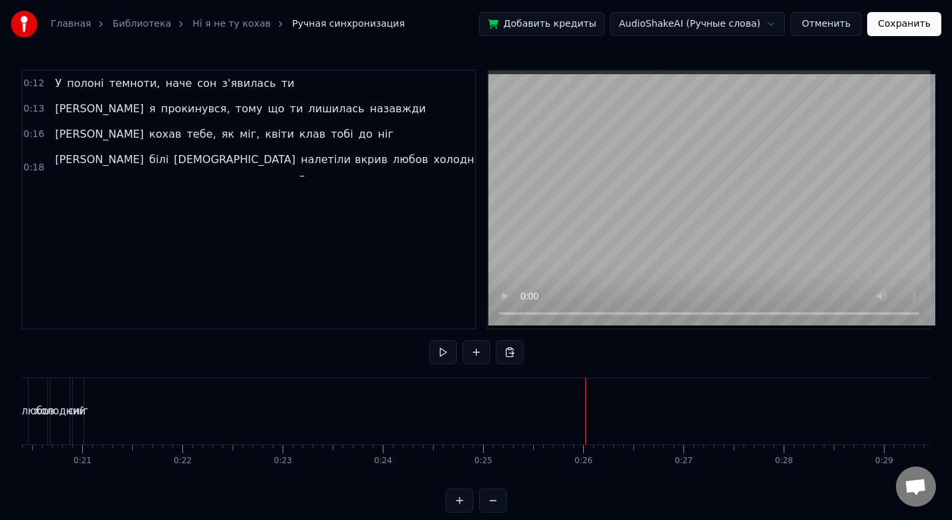
click at [350, 101] on div "0:13 Та я прокинувся, тому що ти лишилась назавжди" at bounding box center [249, 108] width 452 height 25
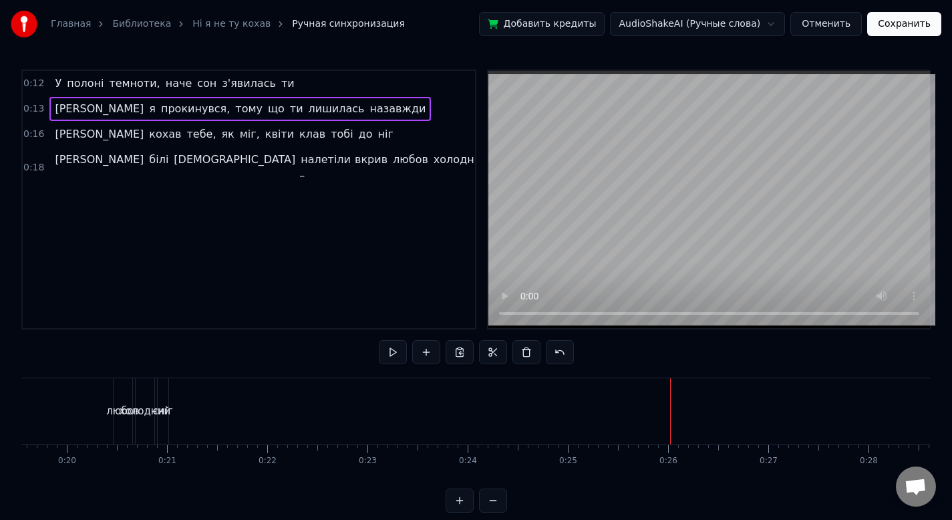
click at [350, 160] on div "0:12 У полоні темноти, наче сон з'явилась ти 0:13 Та я прокинувся, тому що ти л…" at bounding box center [248, 199] width 455 height 260
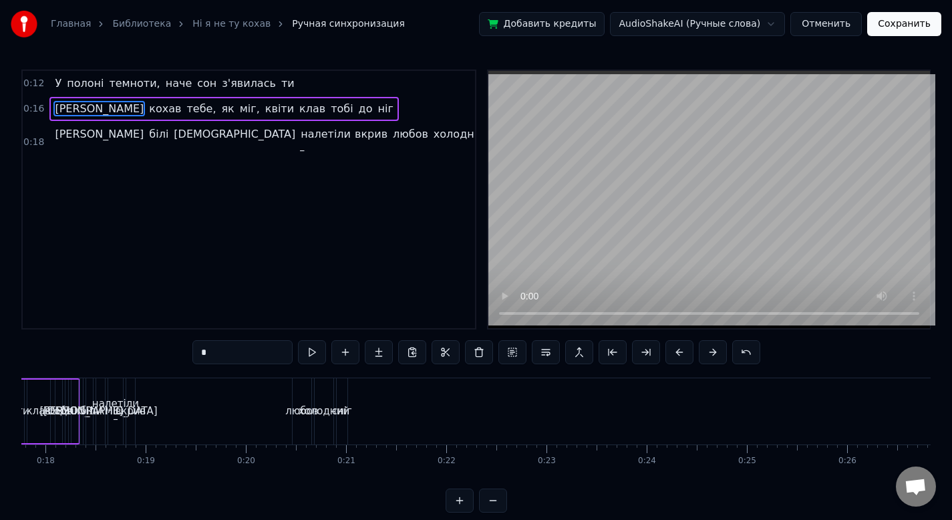
type input "*****"
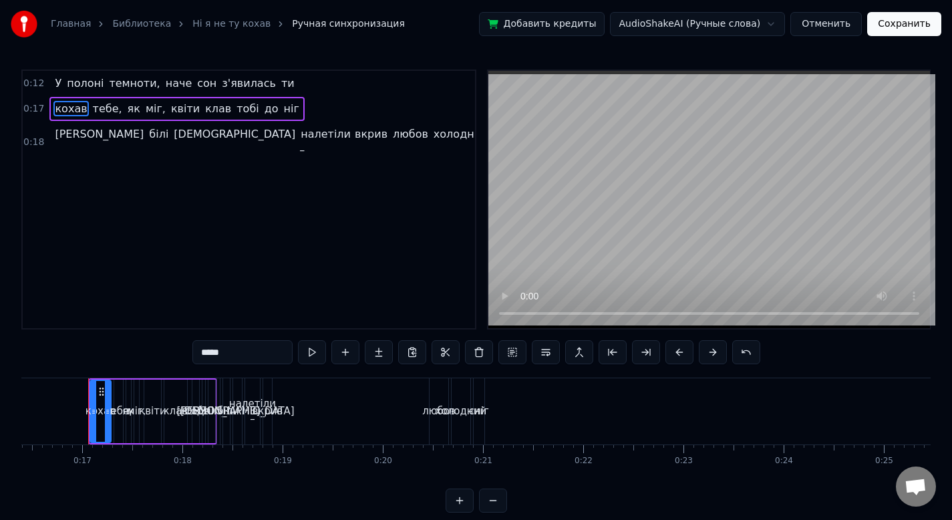
click at [349, 146] on div "0:18 Та білі мухи налетіли – вкрив любов холодний сніг" at bounding box center [249, 142] width 452 height 41
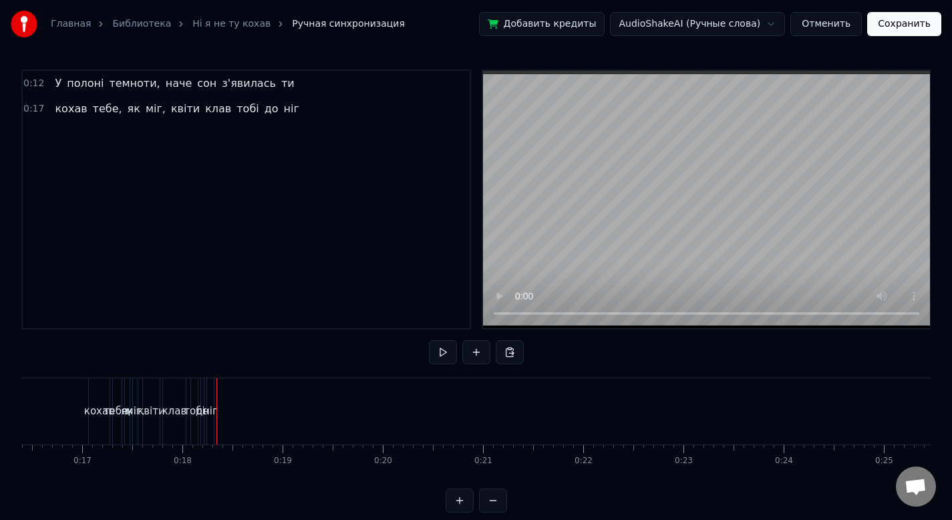
click at [347, 116] on div "0:17 кохав тебе, як міг, квіти клав тобі до ніг" at bounding box center [246, 108] width 447 height 25
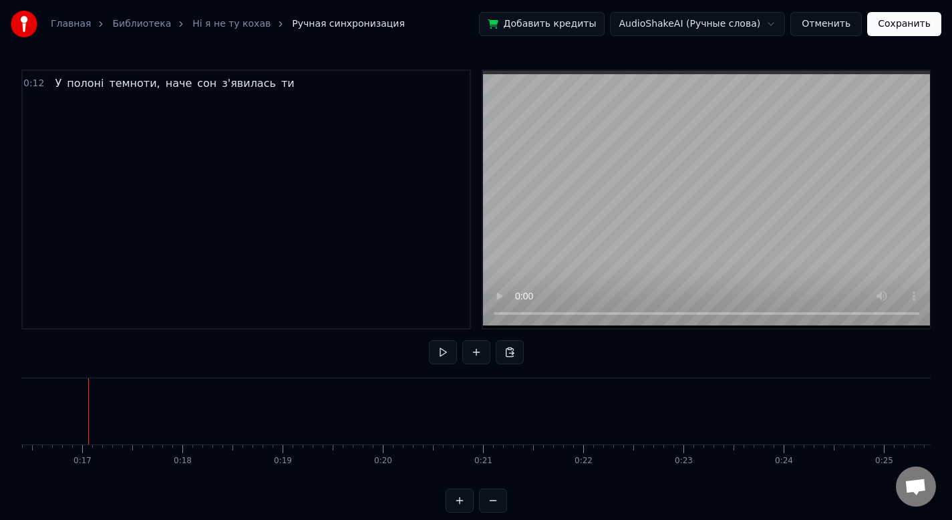
click at [345, 92] on div "0:12 У полоні темноти, наче сон з'явилась ти" at bounding box center [246, 83] width 447 height 25
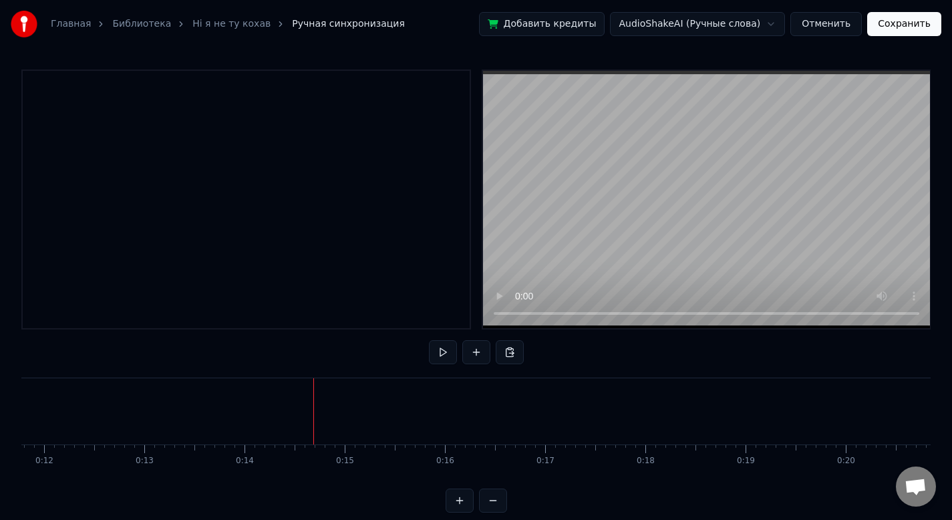
click at [484, 349] on button at bounding box center [476, 352] width 28 height 24
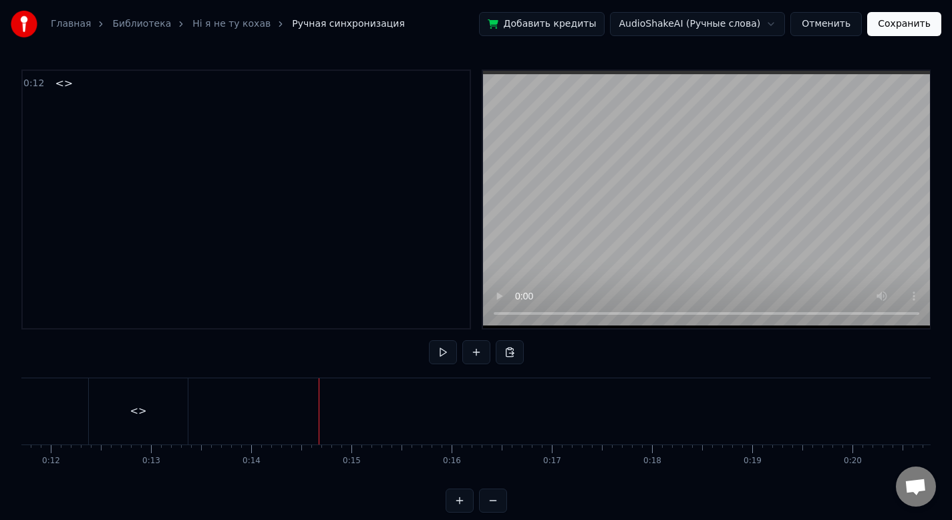
click at [146, 425] on div "<>" at bounding box center [138, 411] width 99 height 66
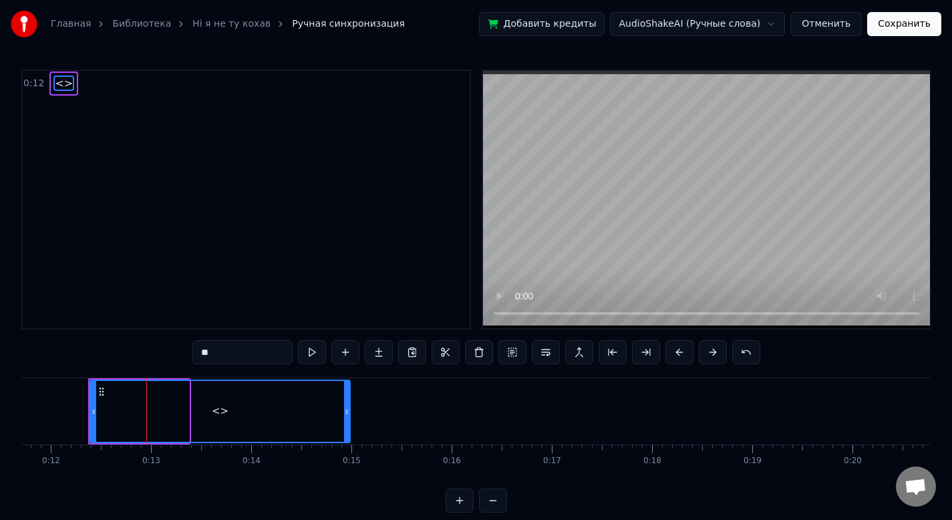
drag, startPoint x: 184, startPoint y: 417, endPoint x: 344, endPoint y: 409, distance: 160.5
click at [344, 409] on div at bounding box center [346, 411] width 5 height 61
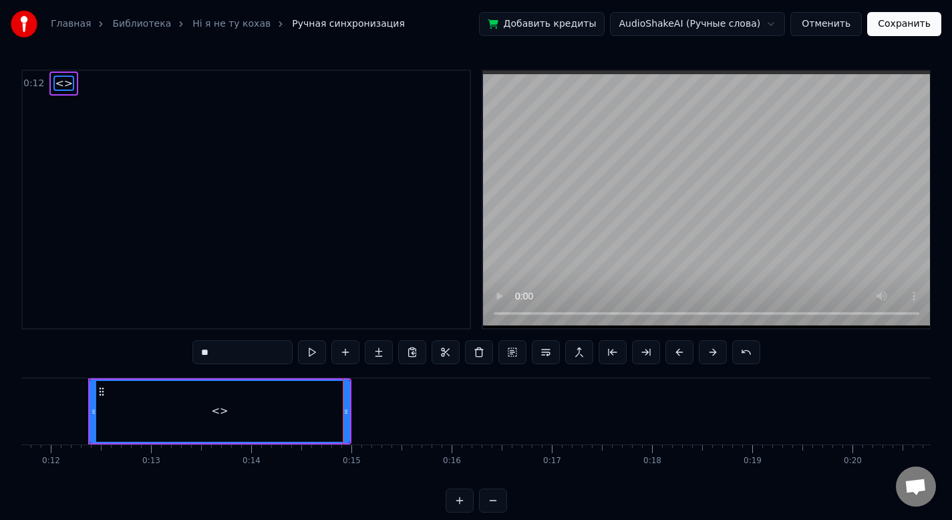
drag, startPoint x: 238, startPoint y: 353, endPoint x: 96, endPoint y: 353, distance: 142.3
click at [96, 353] on div "0:12 <> ** <> To pick up a draggable item, press the space bar. While dragging,…" at bounding box center [475, 290] width 909 height 443
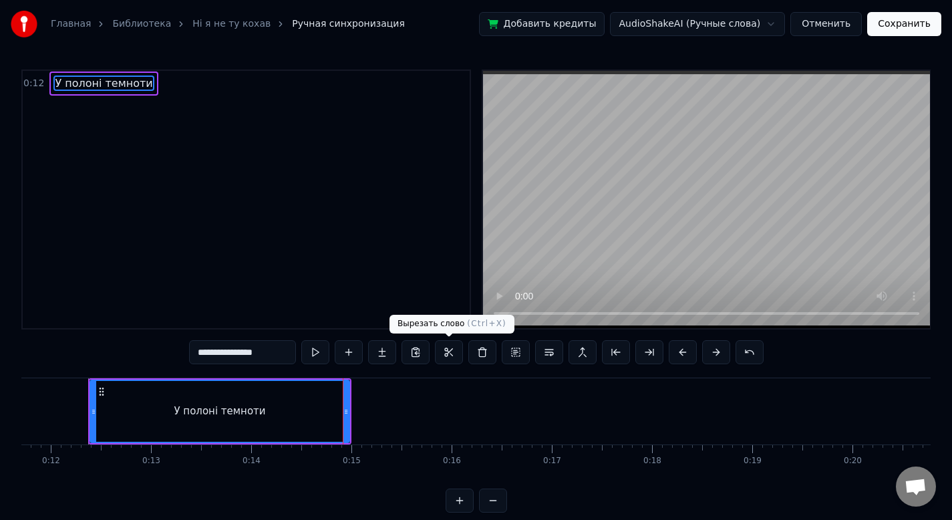
type input "**********"
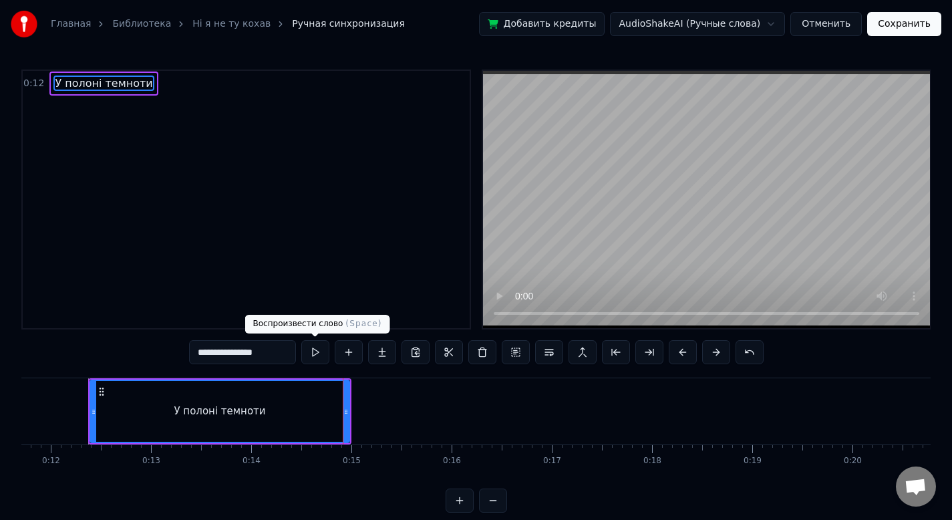
click at [323, 359] on button at bounding box center [315, 352] width 28 height 24
click at [348, 291] on div "0:12 У полоні темноти" at bounding box center [246, 199] width 450 height 260
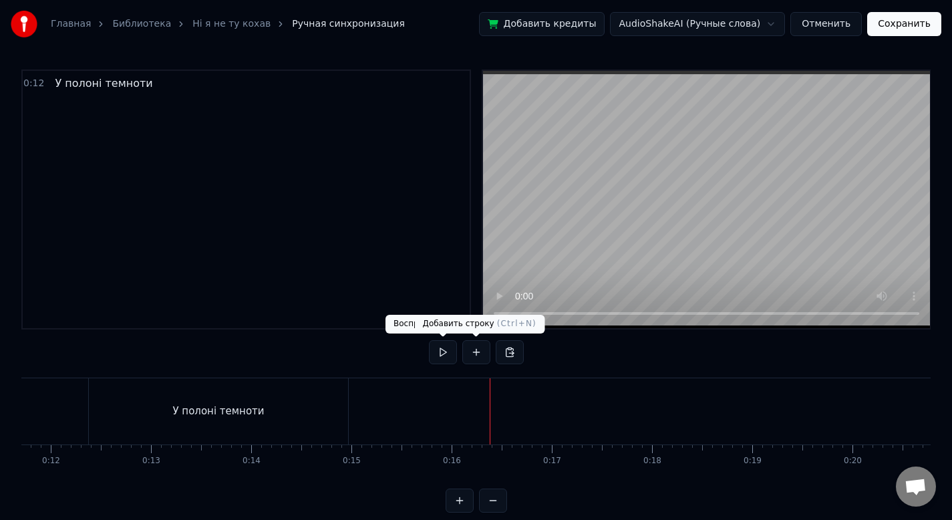
click at [476, 353] on button at bounding box center [476, 352] width 28 height 24
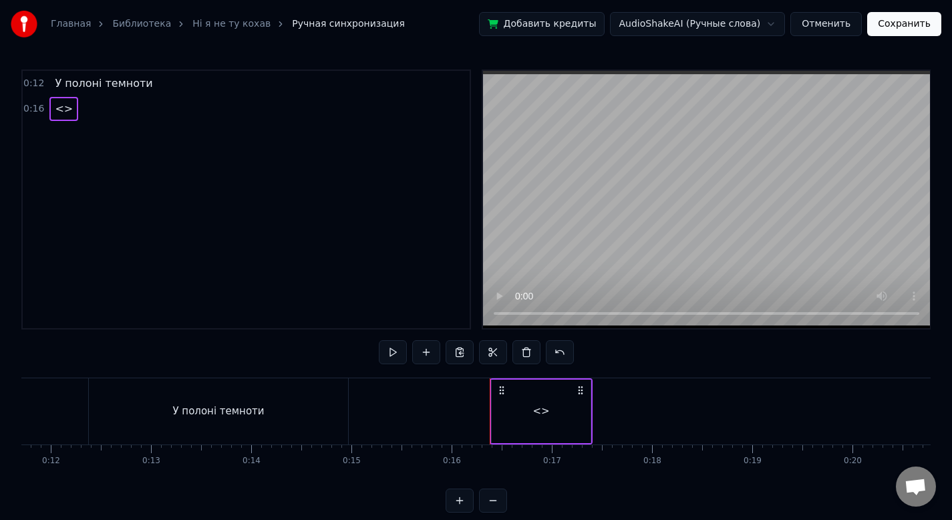
click at [568, 412] on div "<>" at bounding box center [541, 410] width 99 height 63
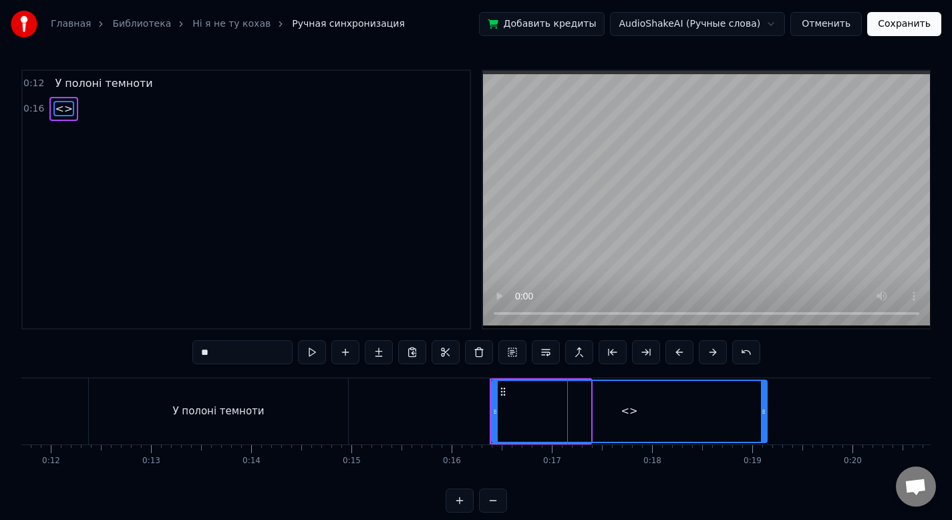
drag, startPoint x: 589, startPoint y: 411, endPoint x: 765, endPoint y: 416, distance: 175.7
click at [765, 416] on div at bounding box center [763, 411] width 5 height 61
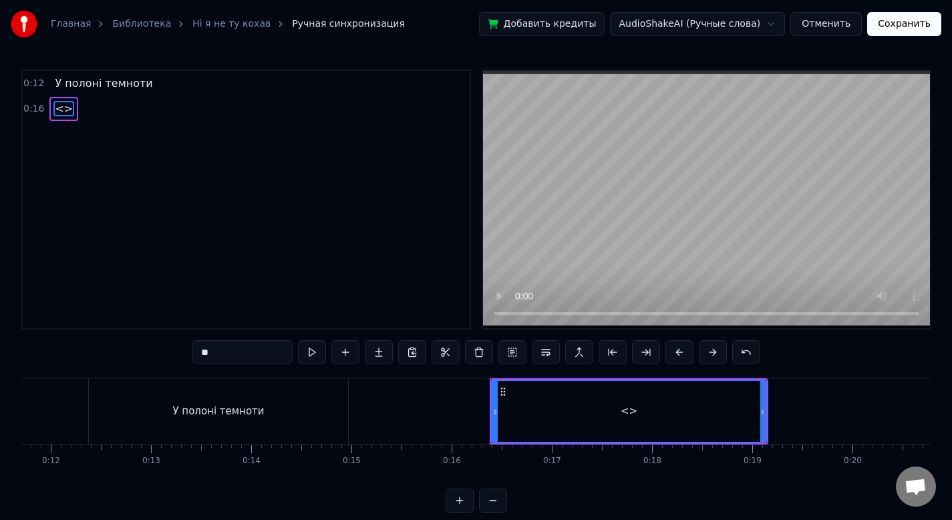
drag, startPoint x: 271, startPoint y: 356, endPoint x: 126, endPoint y: 353, distance: 145.0
click at [126, 353] on div "0:12 У полоні темноти 0:16 <> ** У полоні темноти <> To pick up a draggable ite…" at bounding box center [475, 290] width 909 height 443
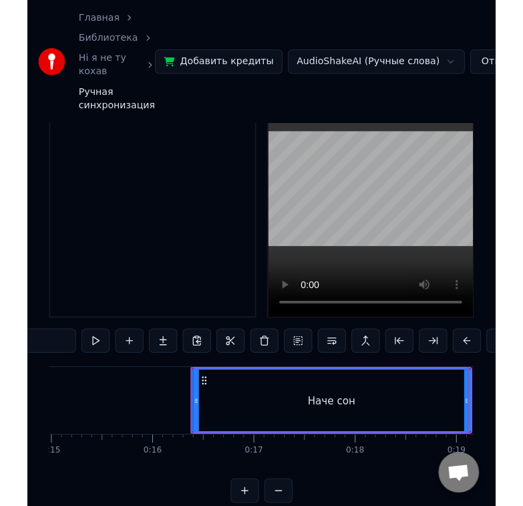
scroll to position [0, 1550]
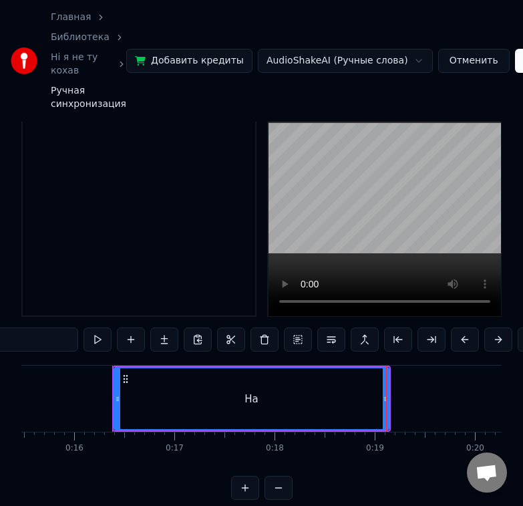
type input "*"
paste input "**********"
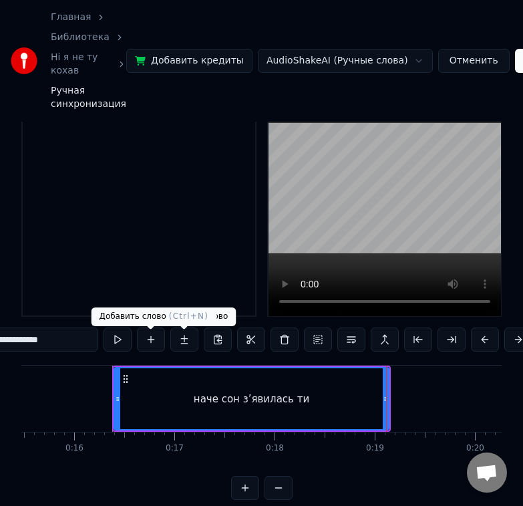
type input "**********"
click at [124, 345] on button at bounding box center [118, 339] width 28 height 24
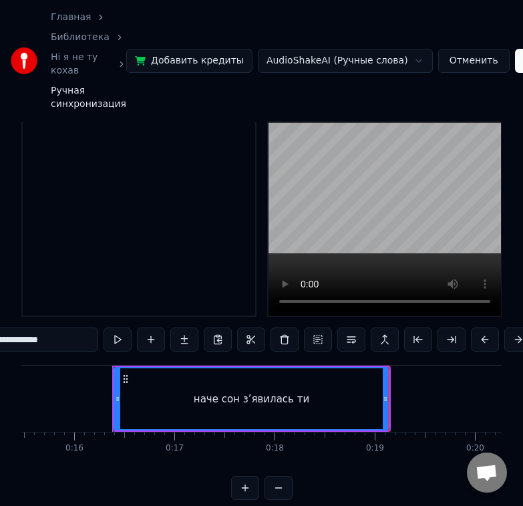
click at [104, 327] on button at bounding box center [118, 339] width 28 height 24
drag, startPoint x: 388, startPoint y: 398, endPoint x: 379, endPoint y: 399, distance: 9.4
click at [379, 399] on div "наче сон з’явилась ти" at bounding box center [252, 398] width 276 height 63
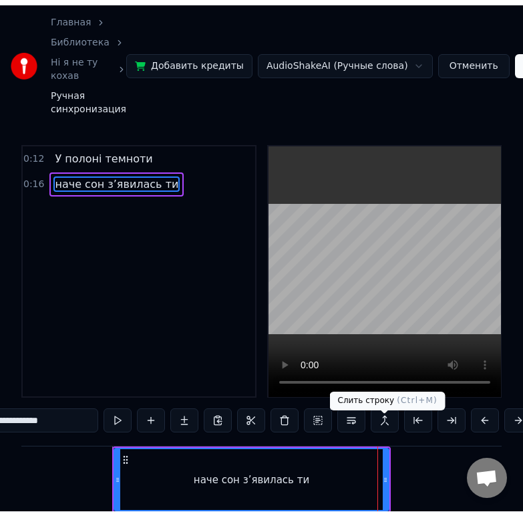
scroll to position [0, 0]
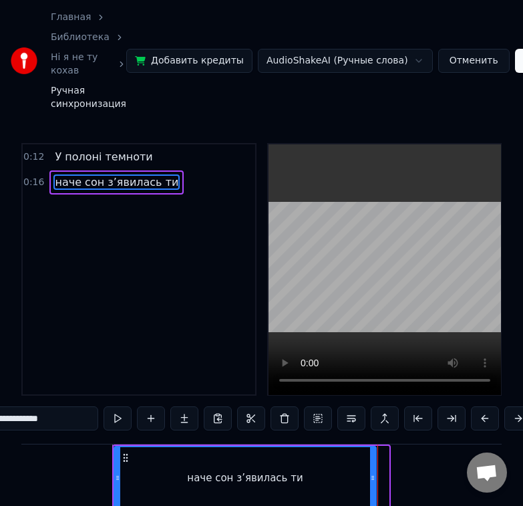
drag, startPoint x: 384, startPoint y: 478, endPoint x: 371, endPoint y: 478, distance: 12.7
click at [371, 478] on icon at bounding box center [372, 477] width 5 height 11
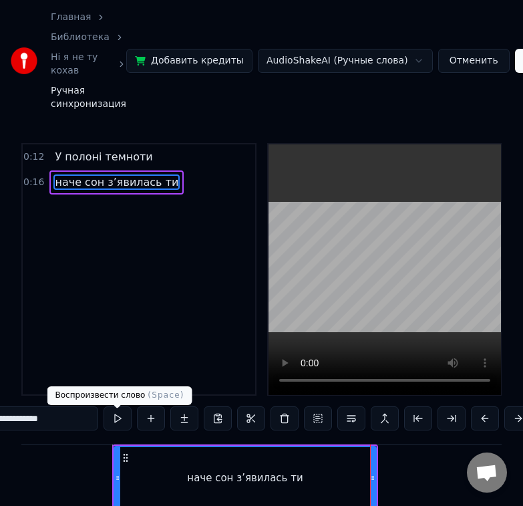
click at [116, 420] on button at bounding box center [118, 418] width 28 height 24
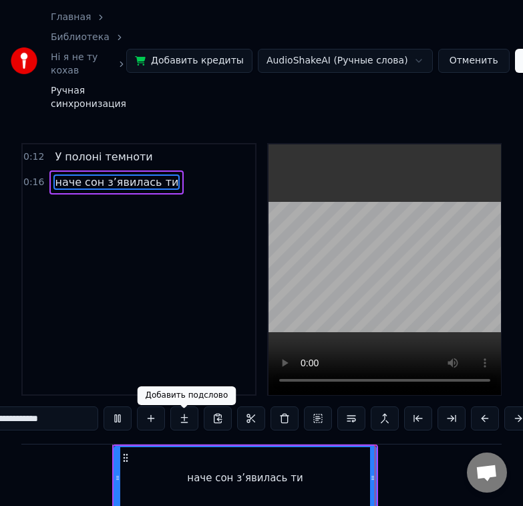
click at [104, 406] on button at bounding box center [118, 418] width 28 height 24
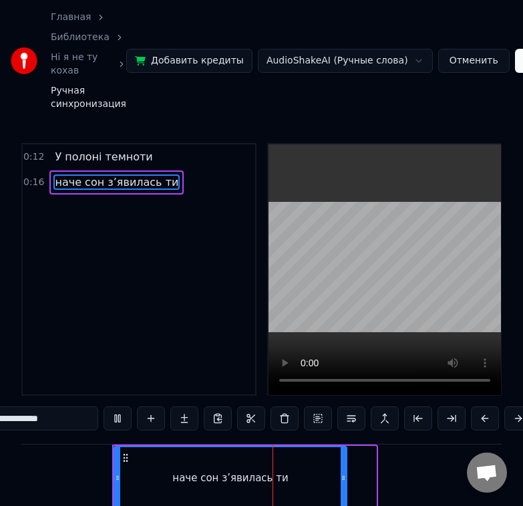
drag, startPoint x: 371, startPoint y: 479, endPoint x: 341, endPoint y: 482, distance: 29.6
click at [341, 482] on icon at bounding box center [343, 477] width 5 height 11
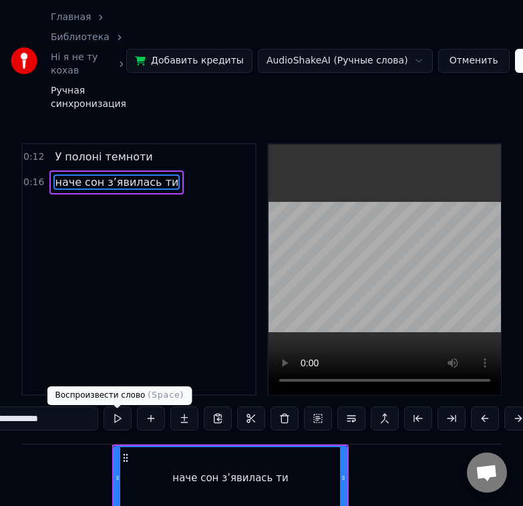
click at [114, 424] on button at bounding box center [118, 418] width 28 height 24
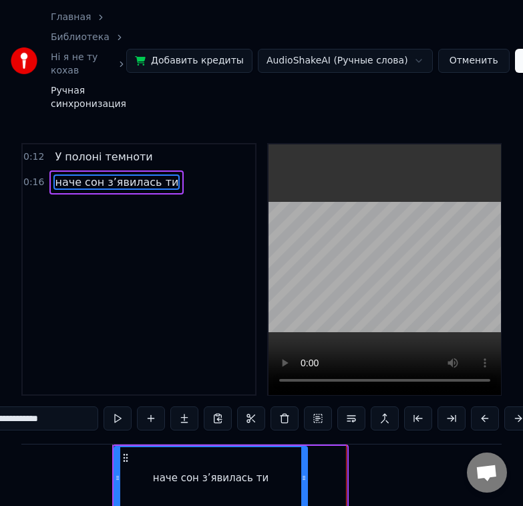
drag, startPoint x: 343, startPoint y: 470, endPoint x: 303, endPoint y: 472, distance: 39.5
click at [303, 472] on div at bounding box center [303, 477] width 5 height 61
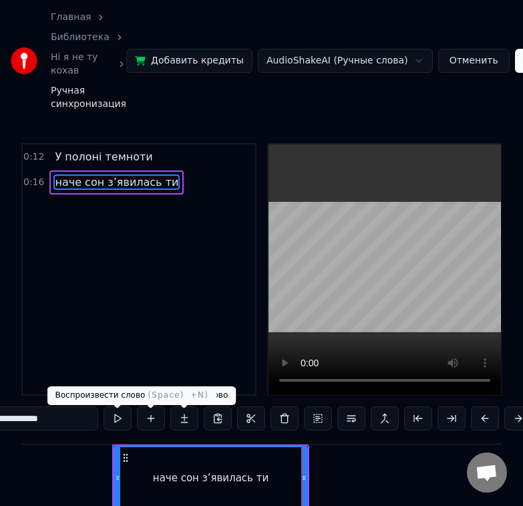
click at [122, 428] on button at bounding box center [118, 418] width 28 height 24
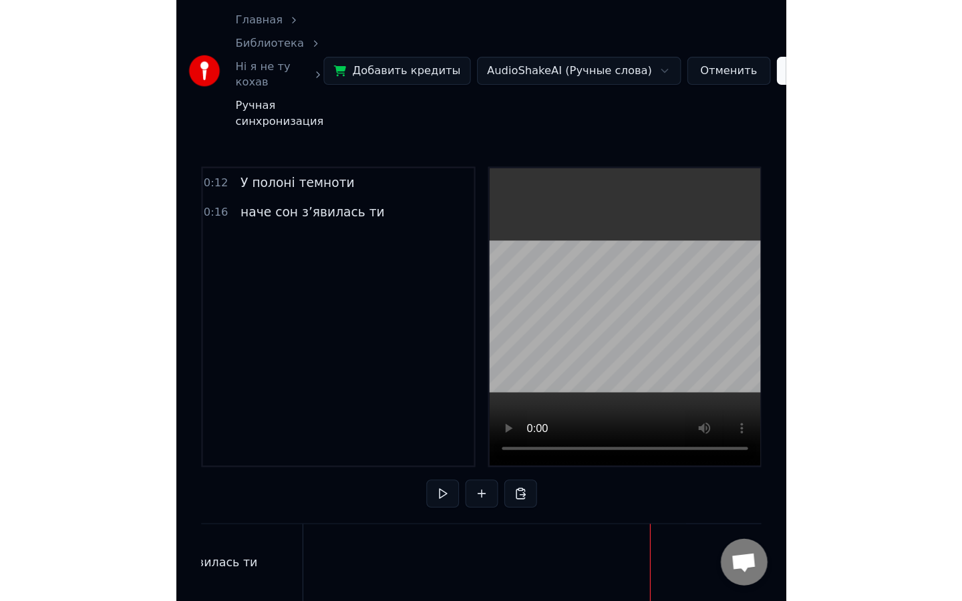
scroll to position [0, 1745]
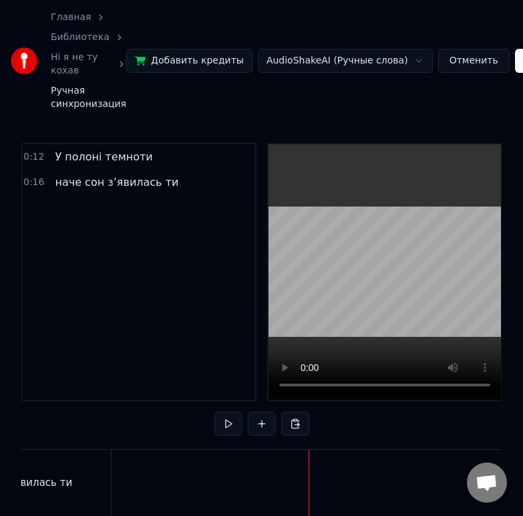
drag, startPoint x: 345, startPoint y: 473, endPoint x: 331, endPoint y: 473, distance: 13.4
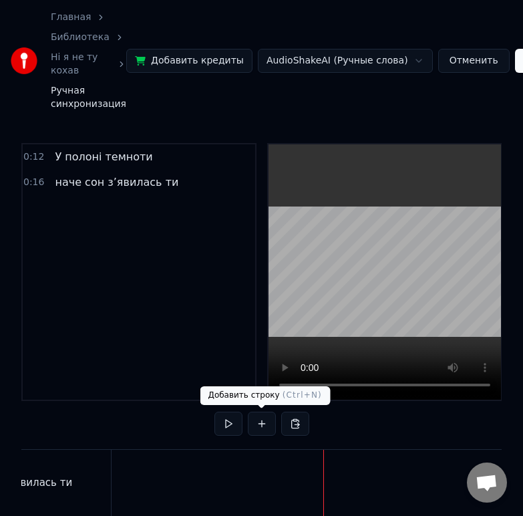
click at [253, 426] on button at bounding box center [262, 423] width 28 height 24
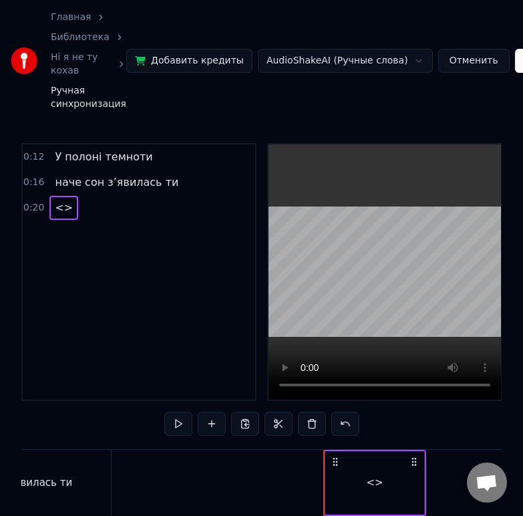
click at [100, 441] on div "0:12 У полоні темноти 0:16 наче сон з’явилась ти 0:20 <> У полоні темноти наче …" at bounding box center [261, 363] width 480 height 441
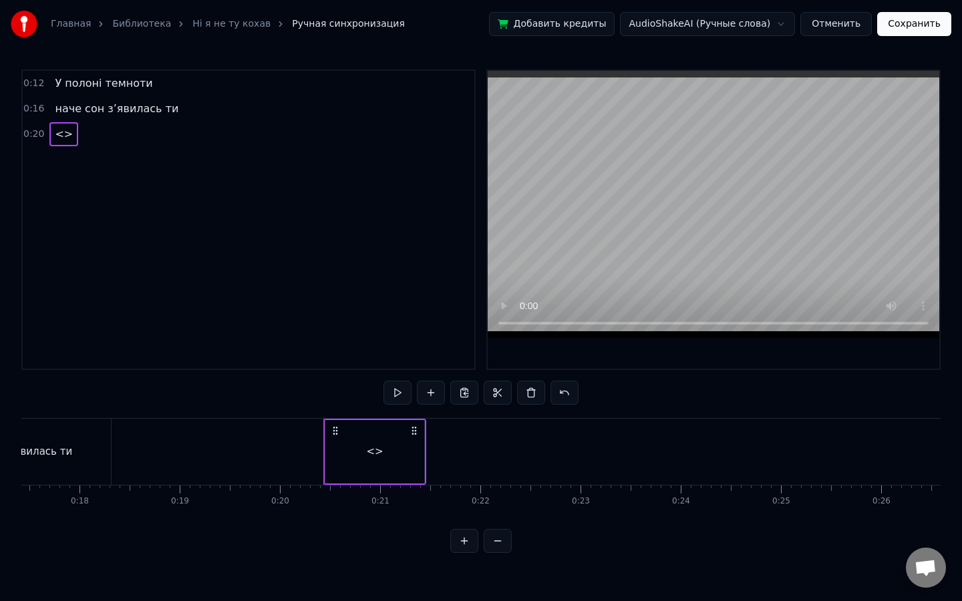
click at [393, 445] on div "<>" at bounding box center [374, 451] width 99 height 63
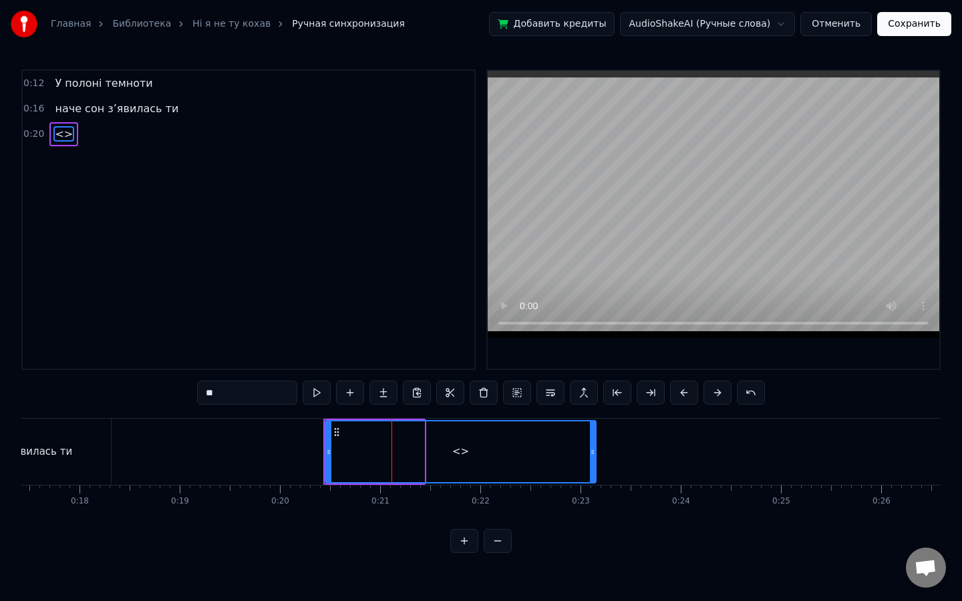
drag, startPoint x: 421, startPoint y: 449, endPoint x: 591, endPoint y: 448, distance: 170.3
click at [591, 448] on icon at bounding box center [592, 452] width 5 height 11
drag, startPoint x: 270, startPoint y: 398, endPoint x: 174, endPoint y: 389, distance: 95.9
click at [174, 389] on div "0:12 У полоні темноти 0:16 наче сон з’явилась ти 0:20 <> ** У полоні темноти на…" at bounding box center [480, 311] width 919 height 484
paste input "**********"
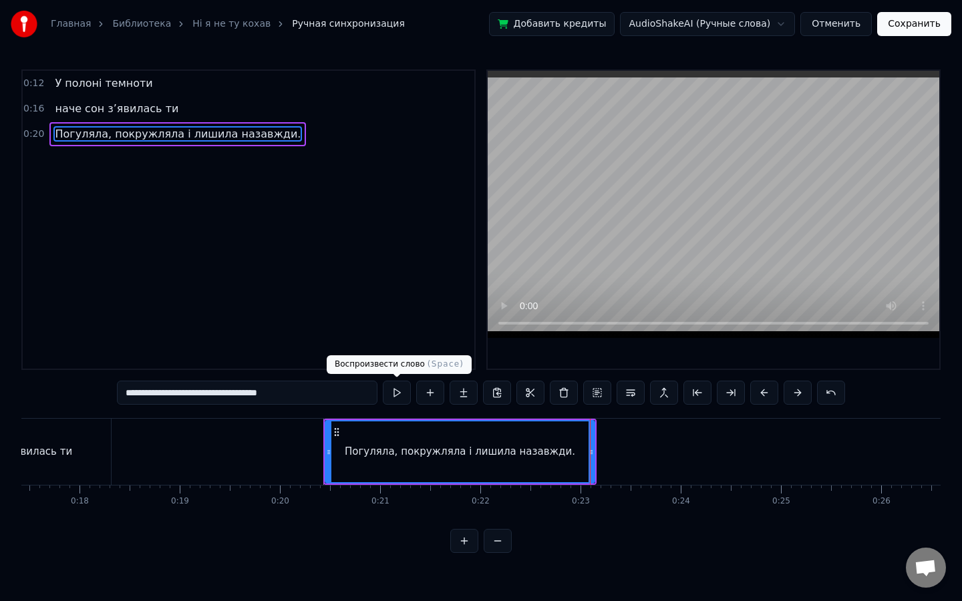
type input "**********"
click at [396, 389] on button at bounding box center [397, 393] width 28 height 24
click at [383, 381] on button at bounding box center [397, 393] width 28 height 24
click at [287, 172] on div "0:12 У полоні темноти 0:16 наче сон з’явилась ти 0:20 Погуляла, покружляла і ли…" at bounding box center [248, 219] width 454 height 301
click at [269, 133] on span "Погуляла, покружляла і лишила назавжди." at bounding box center [177, 133] width 248 height 15
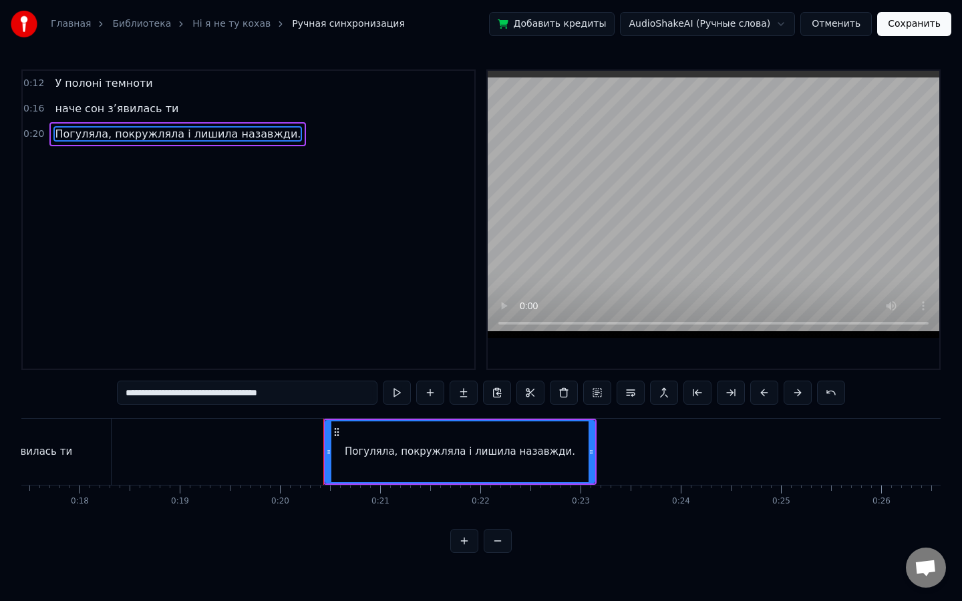
click at [281, 136] on div "0:20 Погуляла, покружляла і лишила назавжди." at bounding box center [249, 134] width 452 height 25
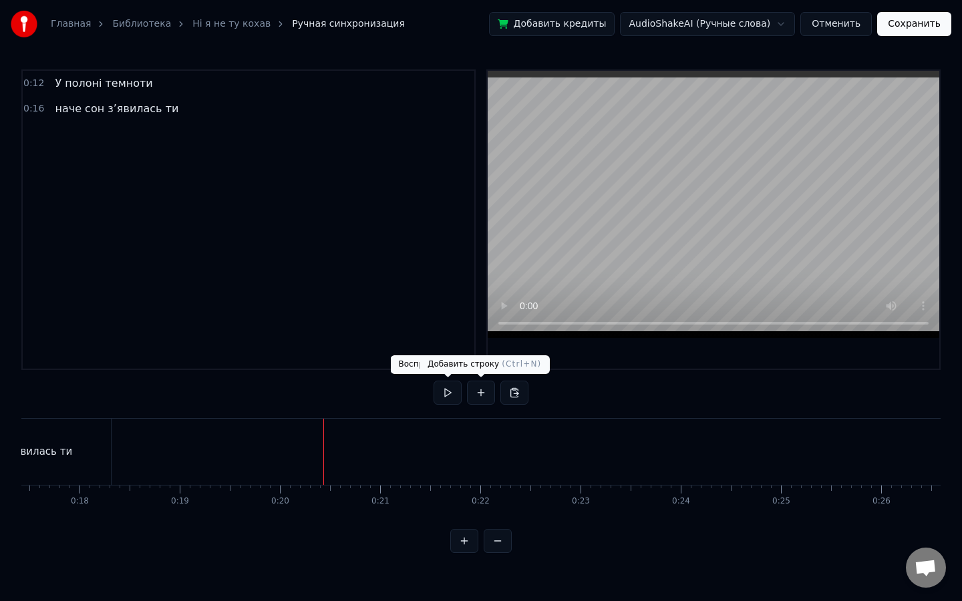
click at [481, 395] on button at bounding box center [481, 393] width 28 height 24
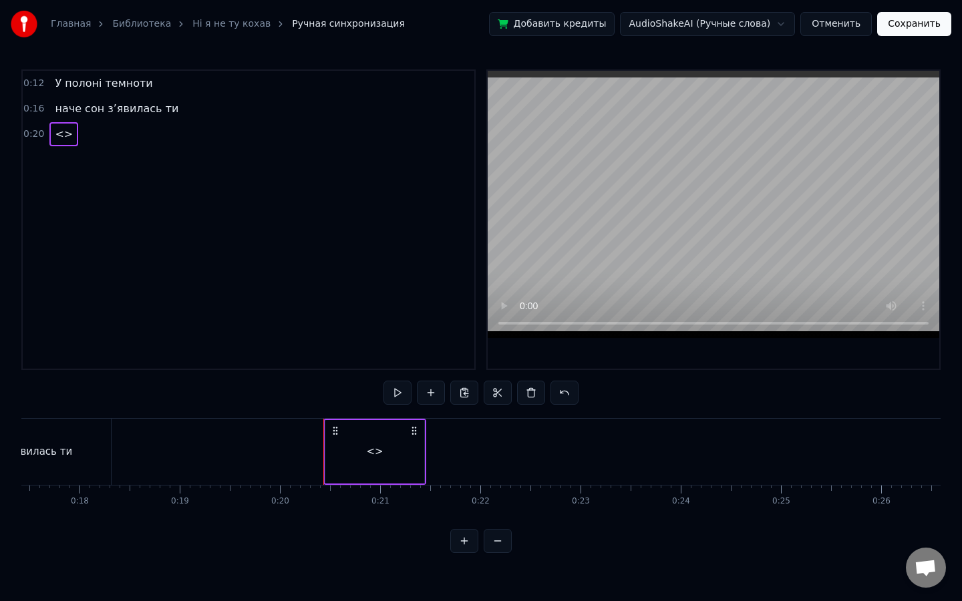
click at [425, 454] on div "<>" at bounding box center [374, 452] width 103 height 66
click at [420, 454] on div "<>" at bounding box center [374, 451] width 99 height 63
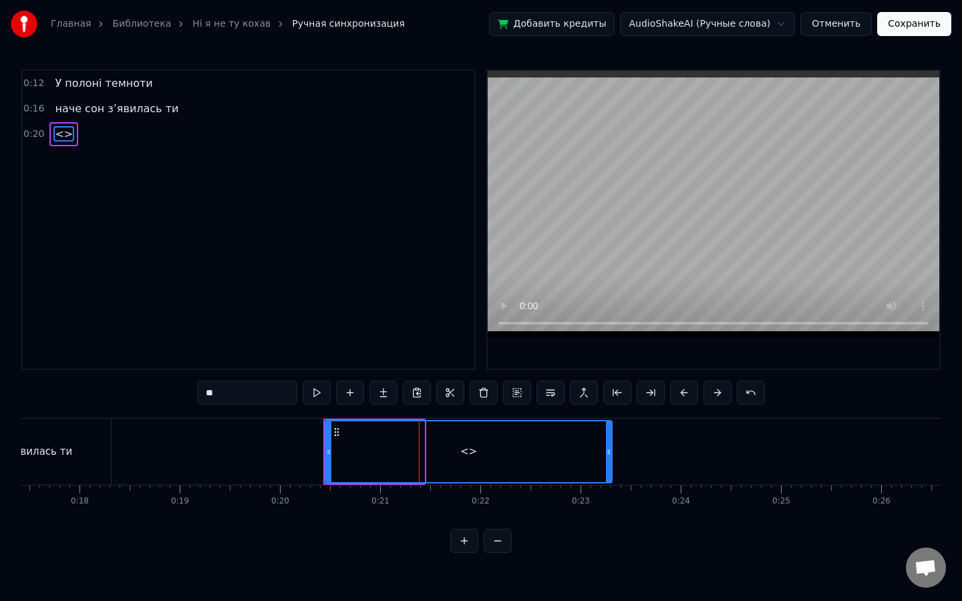
drag, startPoint x: 421, startPoint y: 454, endPoint x: 608, endPoint y: 452, distance: 187.7
click at [608, 452] on icon at bounding box center [608, 452] width 5 height 11
drag, startPoint x: 235, startPoint y: 401, endPoint x: 146, endPoint y: 397, distance: 88.9
click at [146, 397] on div "0:12 У полоні темноти 0:16 наче сон з’явилась ти 0:20 <> ** У полоні темноти на…" at bounding box center [480, 311] width 919 height 484
paste input "**********"
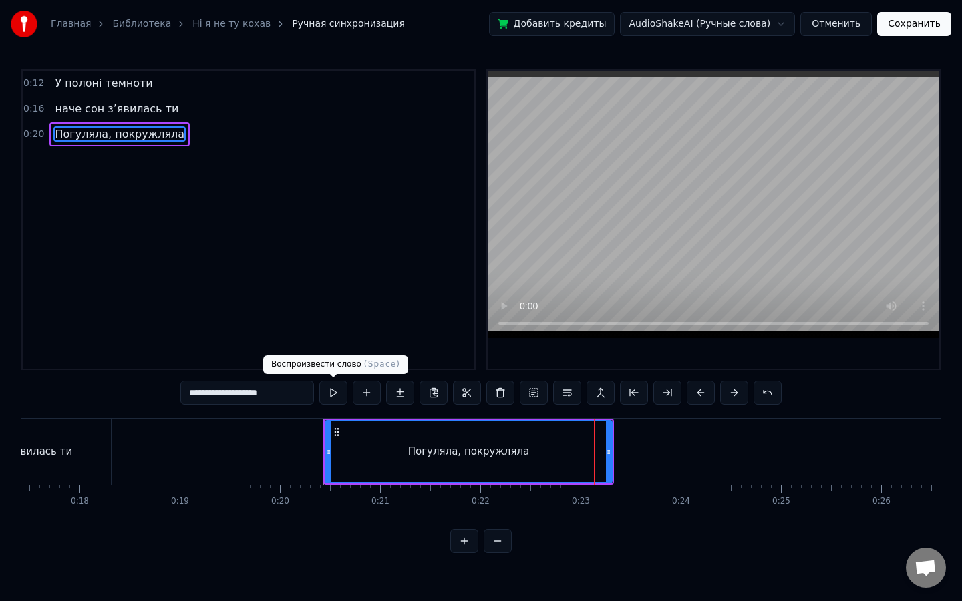
type input "**********"
click at [336, 389] on button at bounding box center [333, 393] width 28 height 24
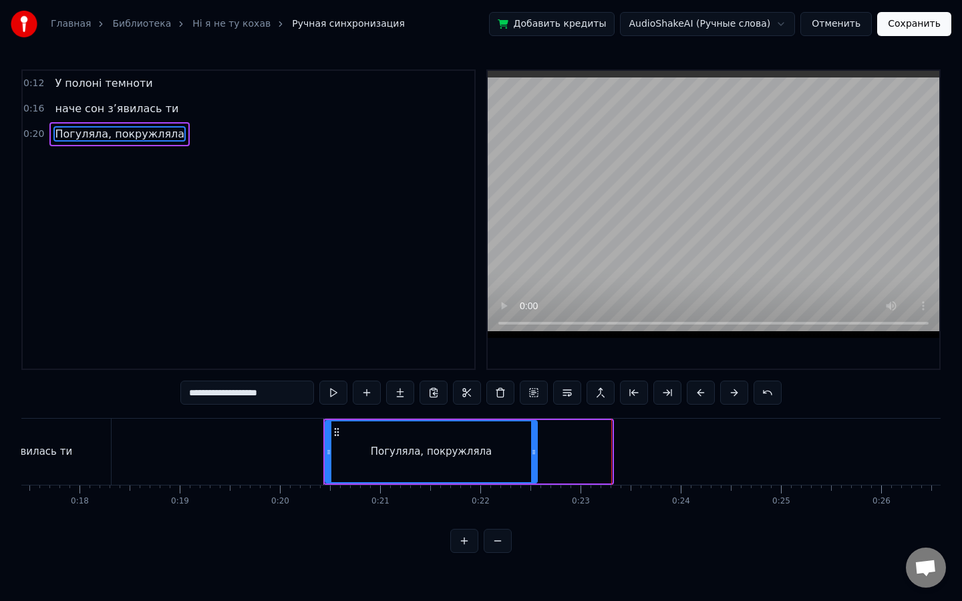
drag, startPoint x: 608, startPoint y: 457, endPoint x: 533, endPoint y: 456, distance: 74.8
click at [533, 456] on icon at bounding box center [533, 452] width 5 height 11
click at [323, 395] on button at bounding box center [333, 393] width 28 height 24
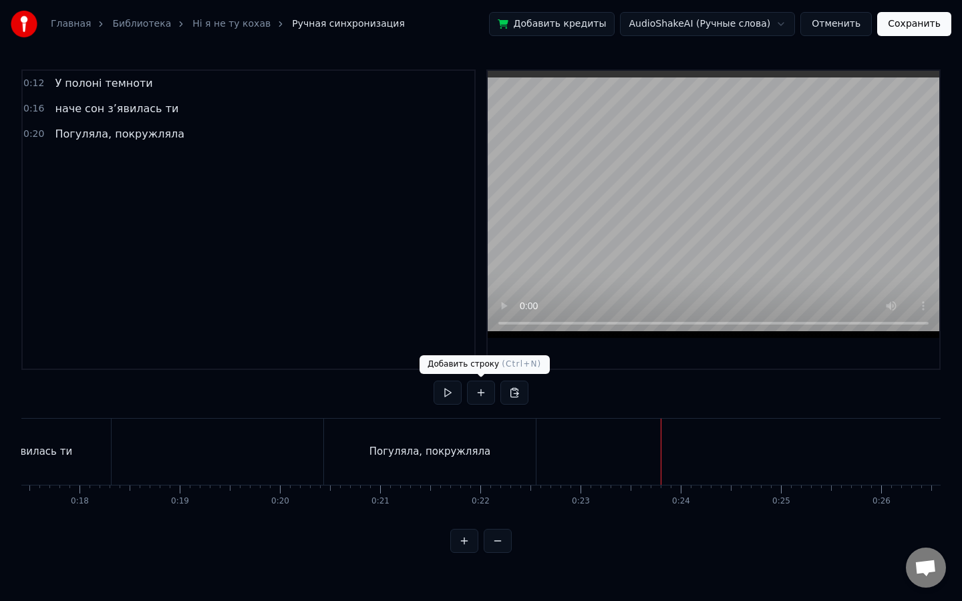
click at [485, 393] on button at bounding box center [481, 393] width 28 height 24
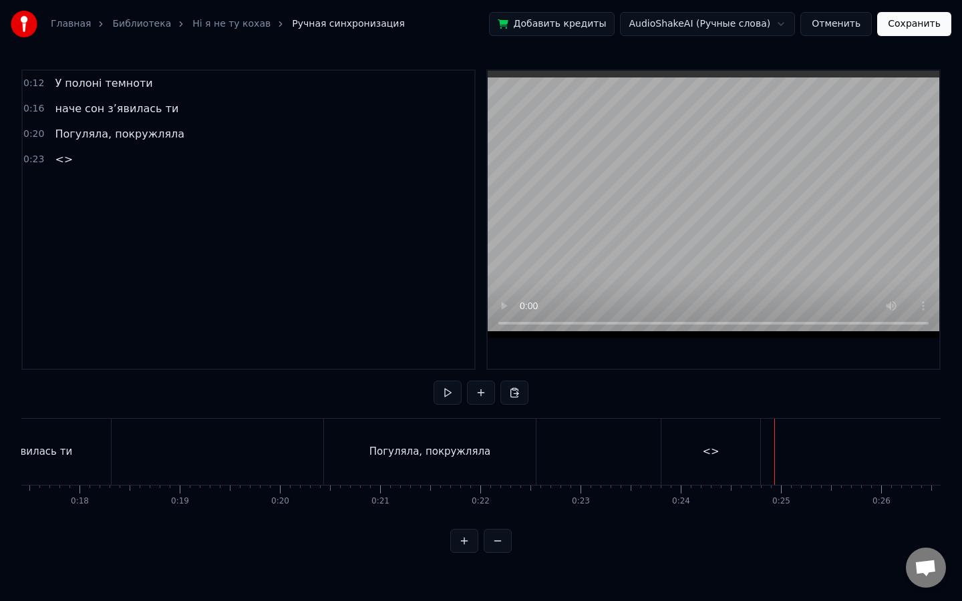
click at [722, 456] on div "<>" at bounding box center [710, 452] width 99 height 66
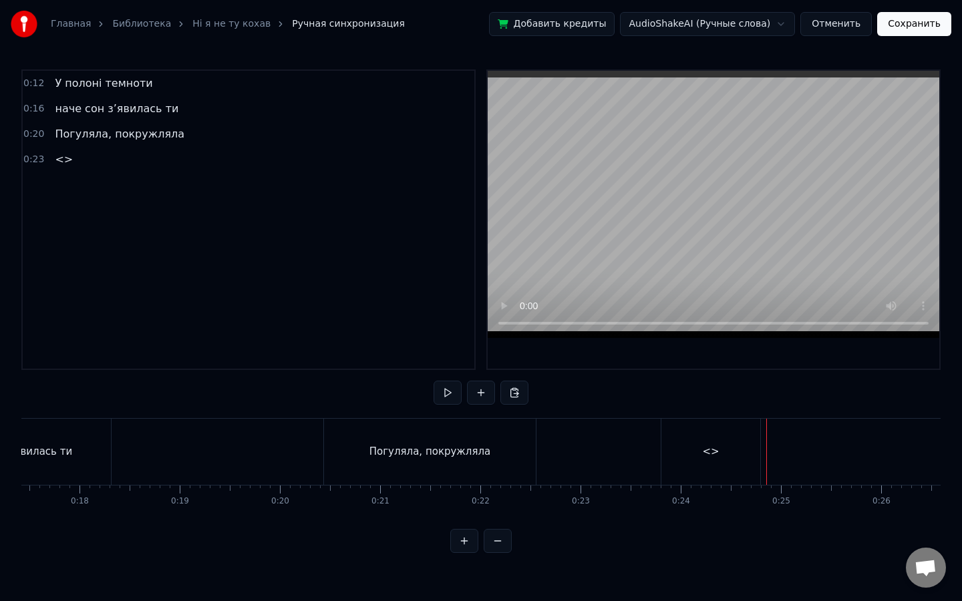
click at [710, 458] on div "<>" at bounding box center [710, 451] width 17 height 15
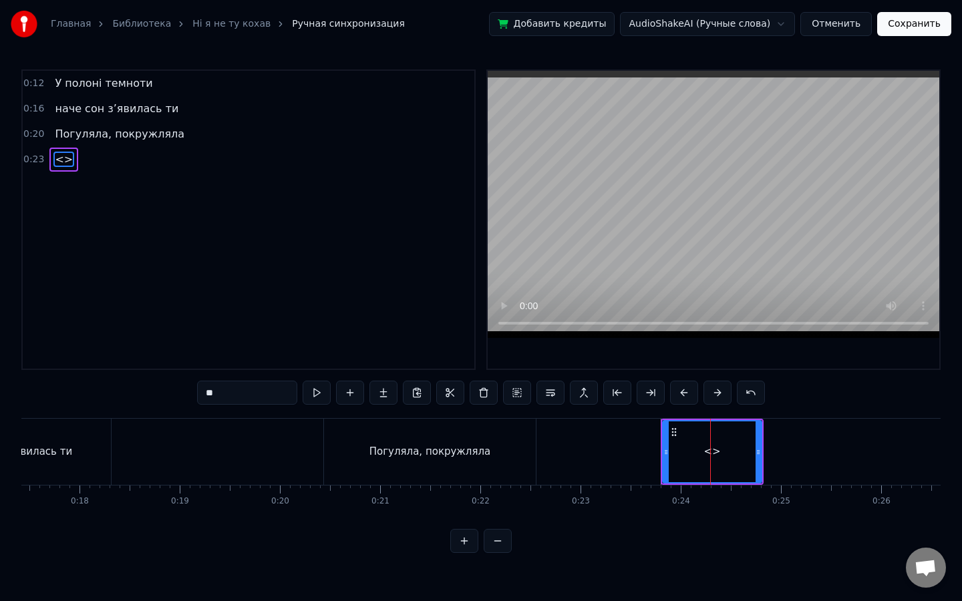
click at [662, 456] on div "<>" at bounding box center [712, 451] width 100 height 63
drag, startPoint x: 667, startPoint y: 456, endPoint x: 721, endPoint y: 456, distance: 54.8
click at [721, 456] on icon at bounding box center [721, 452] width 5 height 11
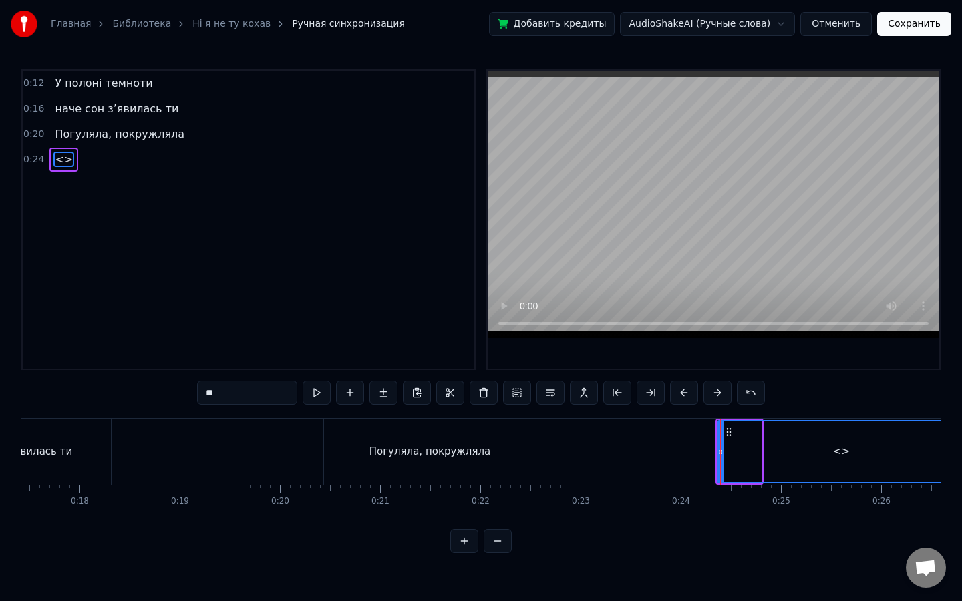
drag, startPoint x: 757, startPoint y: 449, endPoint x: 961, endPoint y: 462, distance: 204.2
click at [961, 462] on div "Главная Библиотека Ні я не ту кохав Ручная синхронизация Добавить кредиты Audio…" at bounding box center [481, 276] width 962 height 553
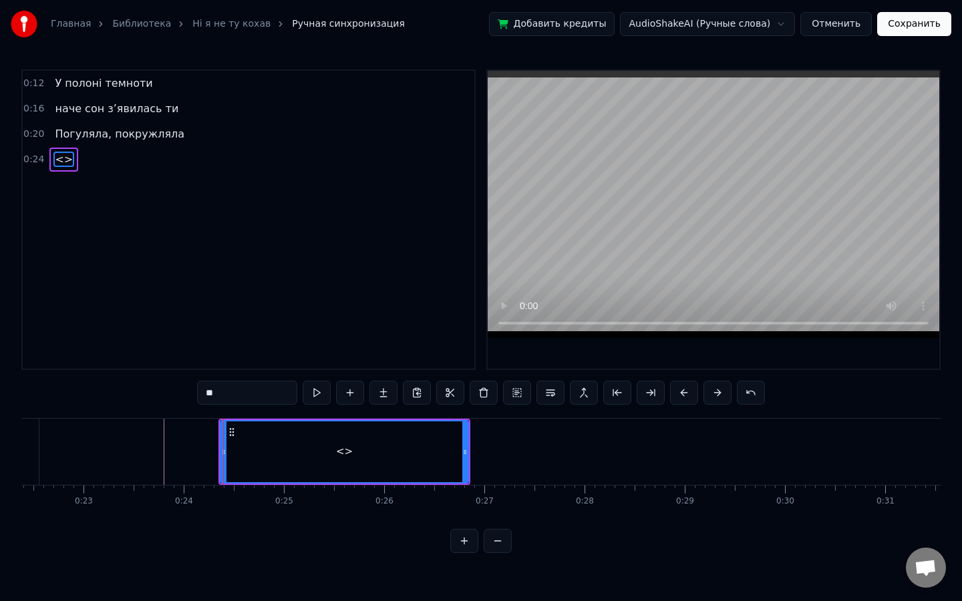
scroll to position [0, 2436]
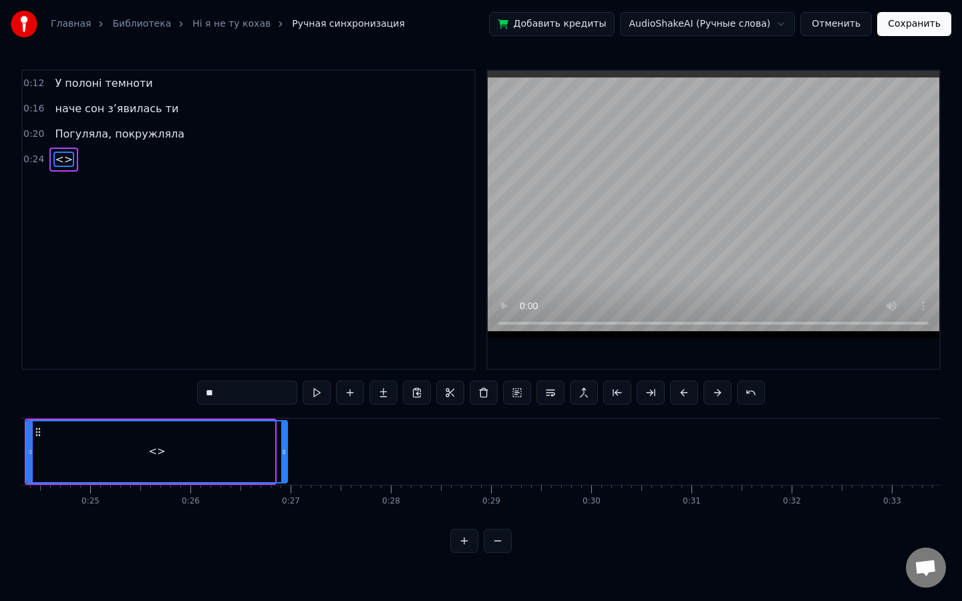
drag, startPoint x: 271, startPoint y: 457, endPoint x: 286, endPoint y: 458, distance: 15.4
click at [286, 458] on div at bounding box center [283, 451] width 5 height 61
drag, startPoint x: 234, startPoint y: 387, endPoint x: 118, endPoint y: 377, distance: 117.4
click at [118, 377] on div "0:12 У полоні темноти 0:16 наче сон з’явилась ти 0:20 Погуляла, покружляла 0:24…" at bounding box center [480, 311] width 919 height 484
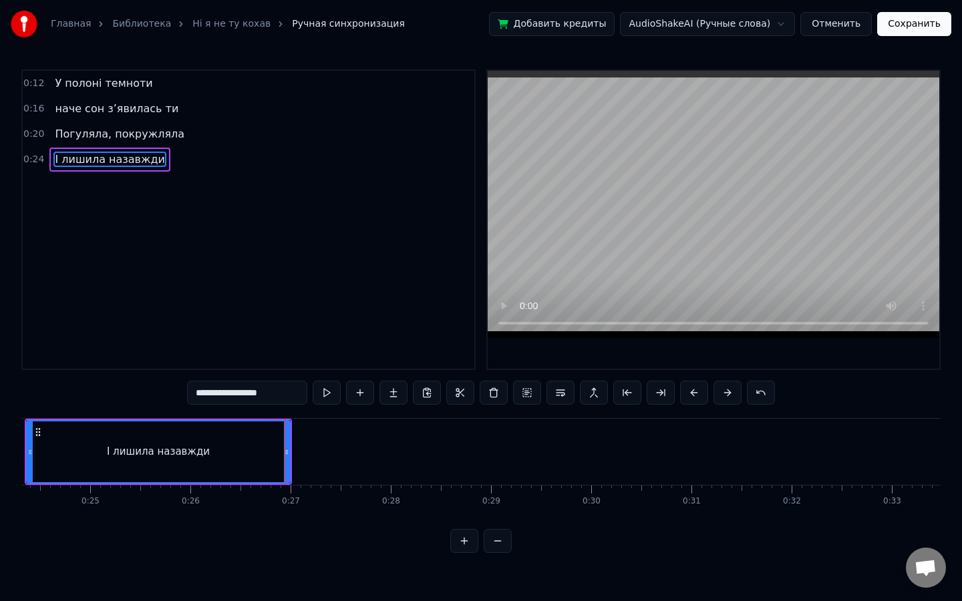
type input "**********"
click at [327, 388] on button at bounding box center [327, 393] width 28 height 24
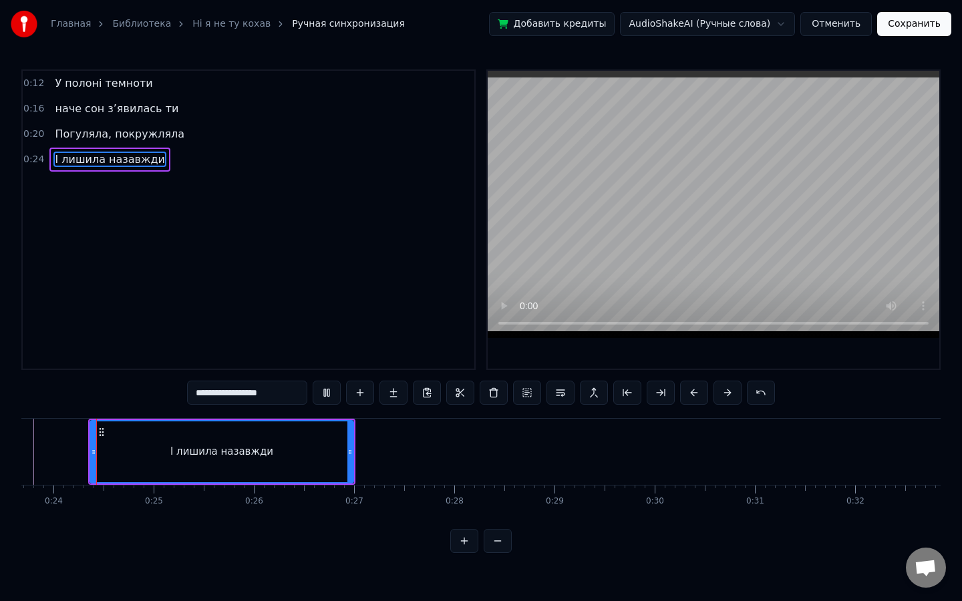
scroll to position [0, 2372]
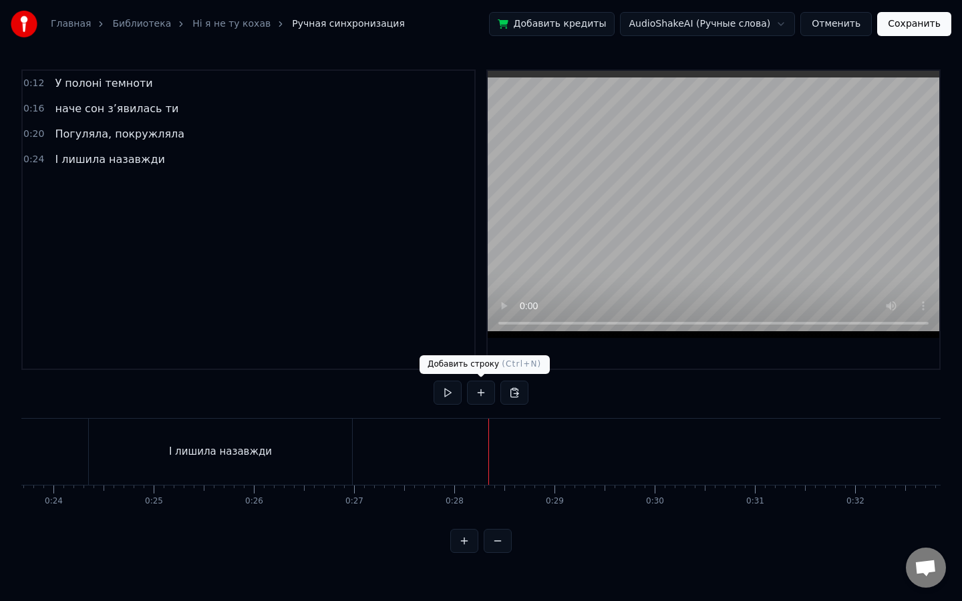
click at [472, 389] on button at bounding box center [481, 393] width 28 height 24
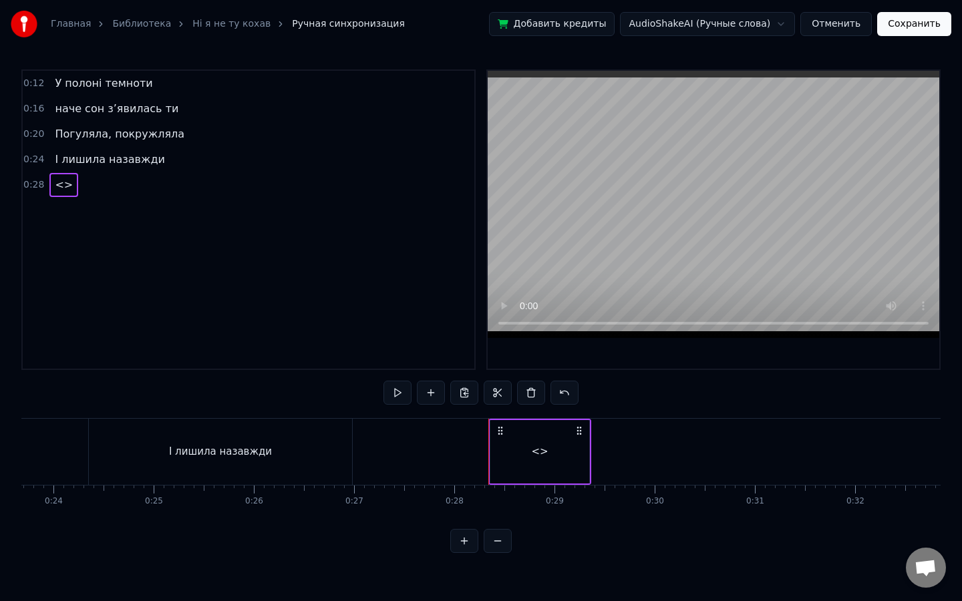
click at [560, 456] on div "<>" at bounding box center [539, 451] width 99 height 63
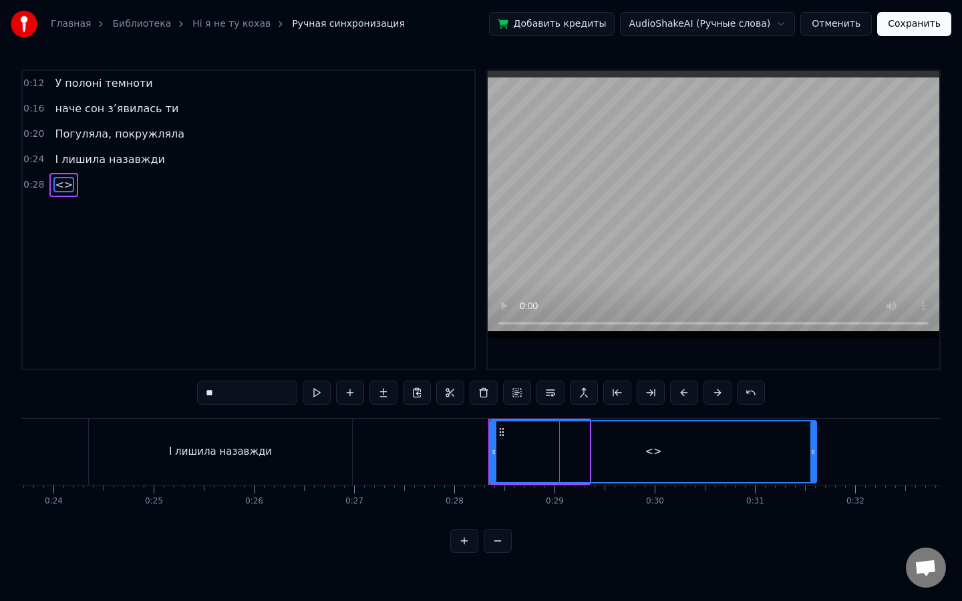
drag, startPoint x: 587, startPoint y: 454, endPoint x: 814, endPoint y: 462, distance: 227.2
click at [814, 462] on div at bounding box center [812, 451] width 5 height 61
drag, startPoint x: 240, startPoint y: 394, endPoint x: 74, endPoint y: 378, distance: 167.1
click at [74, 378] on div "0:12 У полоні темноти 0:16 наче сон з’явилась ти 0:20 Погуляла, покружляла 0:24…" at bounding box center [480, 311] width 919 height 484
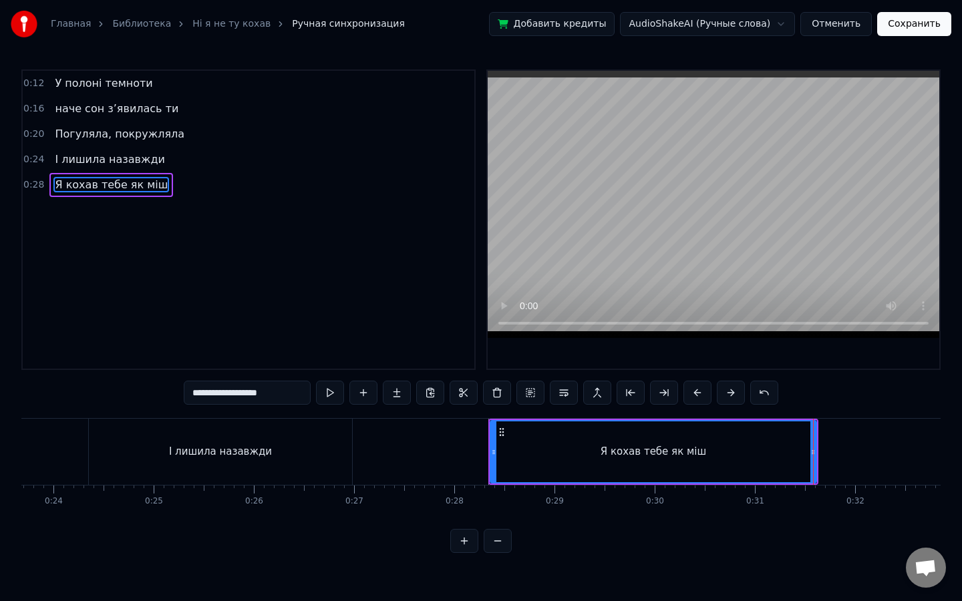
type input "**********"
click at [335, 396] on button at bounding box center [330, 393] width 28 height 24
click at [316, 381] on button at bounding box center [330, 393] width 28 height 24
drag, startPoint x: 812, startPoint y: 444, endPoint x: 707, endPoint y: 443, distance: 104.2
click at [707, 443] on div at bounding box center [708, 451] width 5 height 61
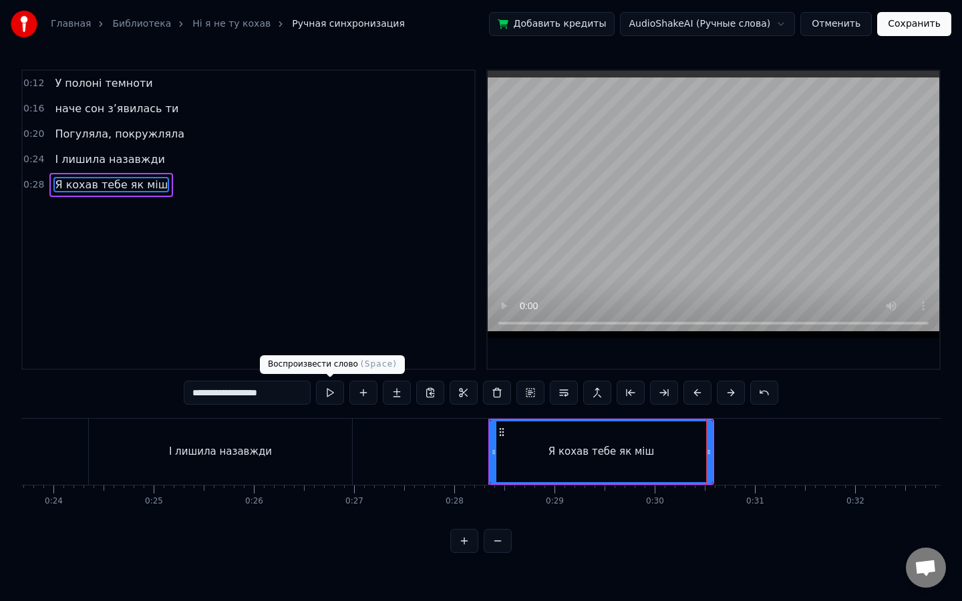
click at [333, 392] on button at bounding box center [330, 393] width 28 height 24
click at [316, 381] on button at bounding box center [330, 393] width 28 height 24
click at [289, 393] on input "**********" at bounding box center [247, 393] width 127 height 24
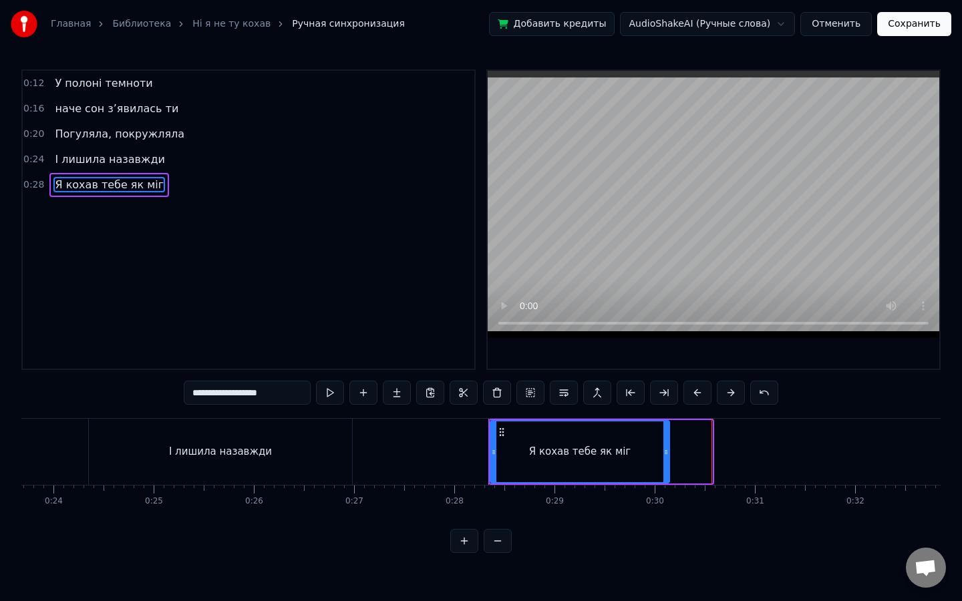
drag, startPoint x: 709, startPoint y: 454, endPoint x: 665, endPoint y: 452, distance: 44.1
click at [665, 452] on icon at bounding box center [665, 452] width 5 height 11
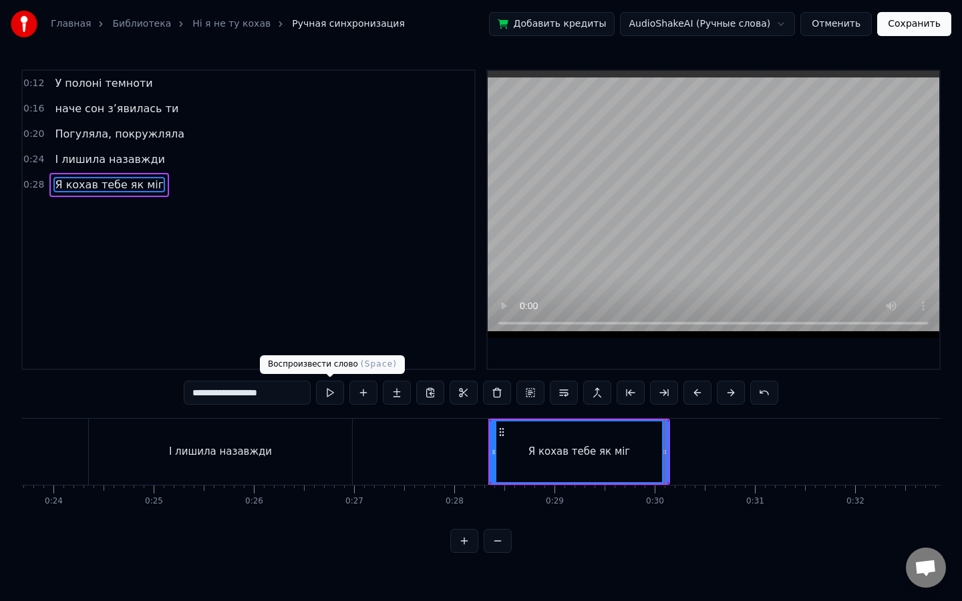
type input "**********"
click at [333, 395] on button at bounding box center [330, 393] width 28 height 24
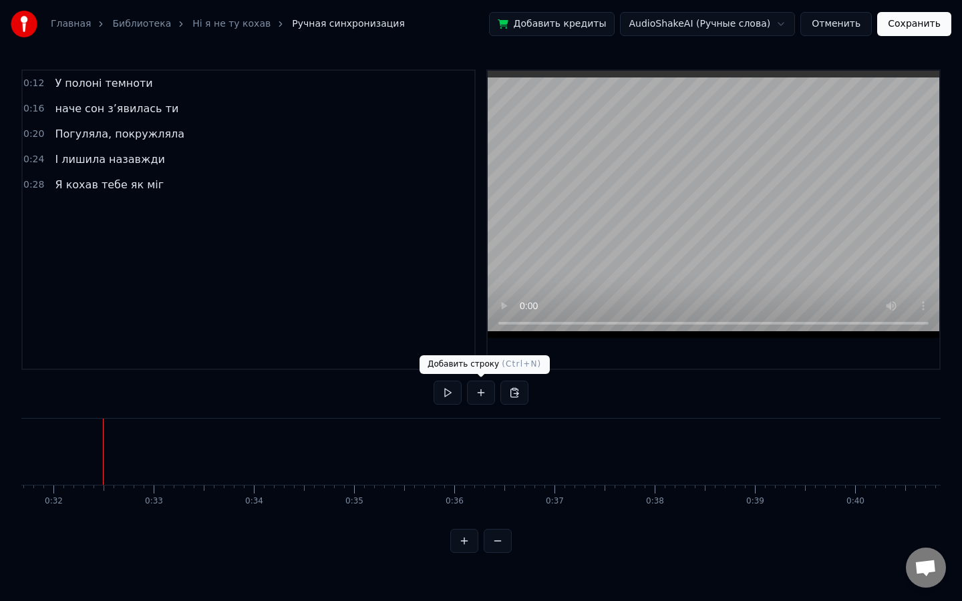
scroll to position [0, 3189]
click at [479, 392] on button at bounding box center [481, 393] width 28 height 24
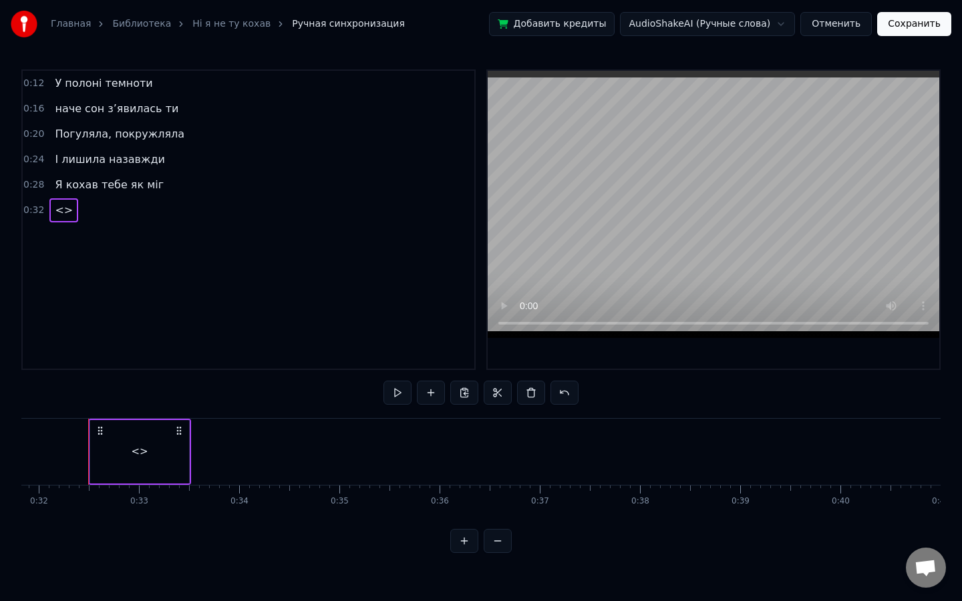
click at [158, 461] on div "<>" at bounding box center [139, 451] width 99 height 63
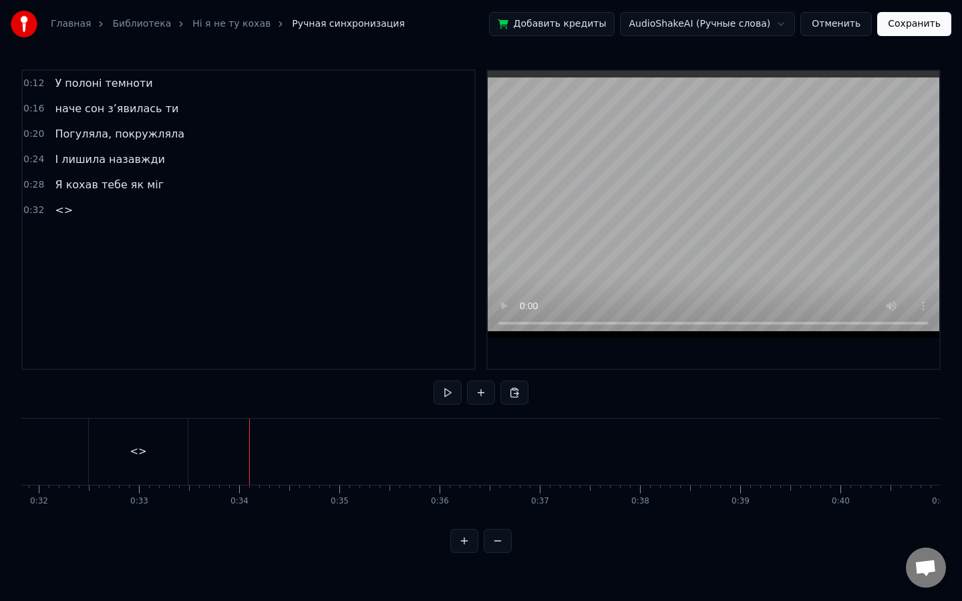
click at [125, 452] on div "<>" at bounding box center [138, 452] width 99 height 66
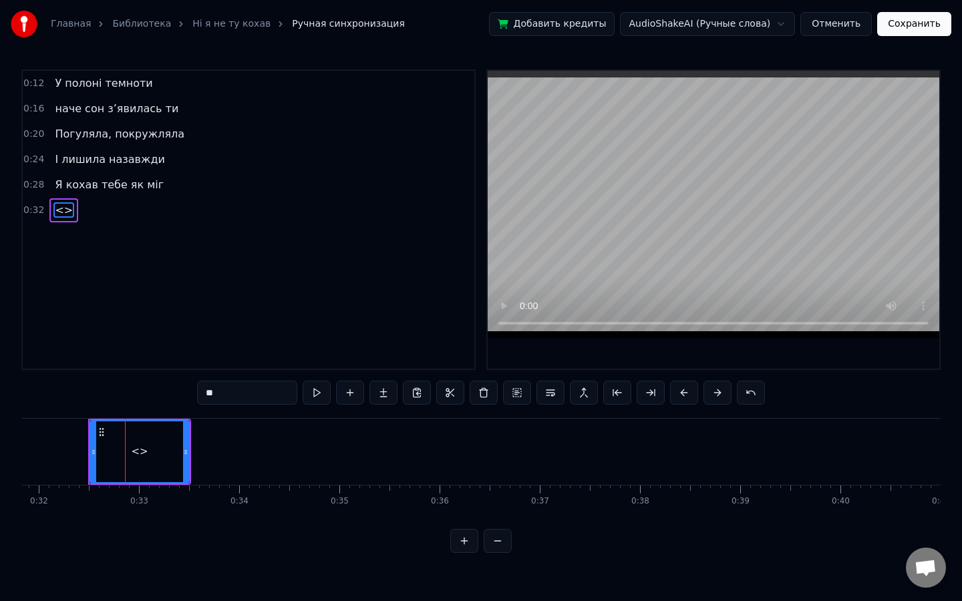
click at [188, 452] on div "<>" at bounding box center [140, 451] width 100 height 63
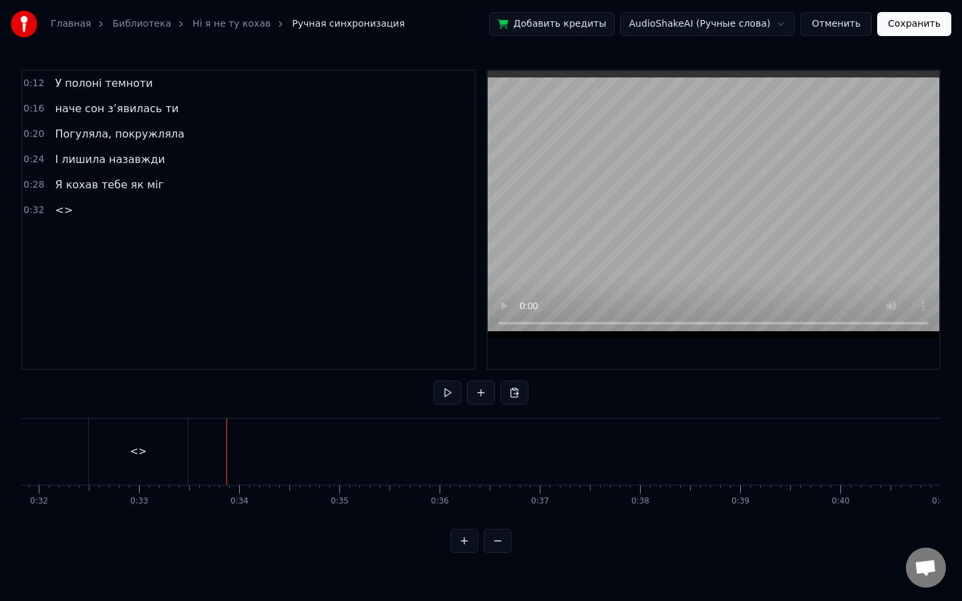
click at [136, 450] on div "<>" at bounding box center [138, 451] width 17 height 15
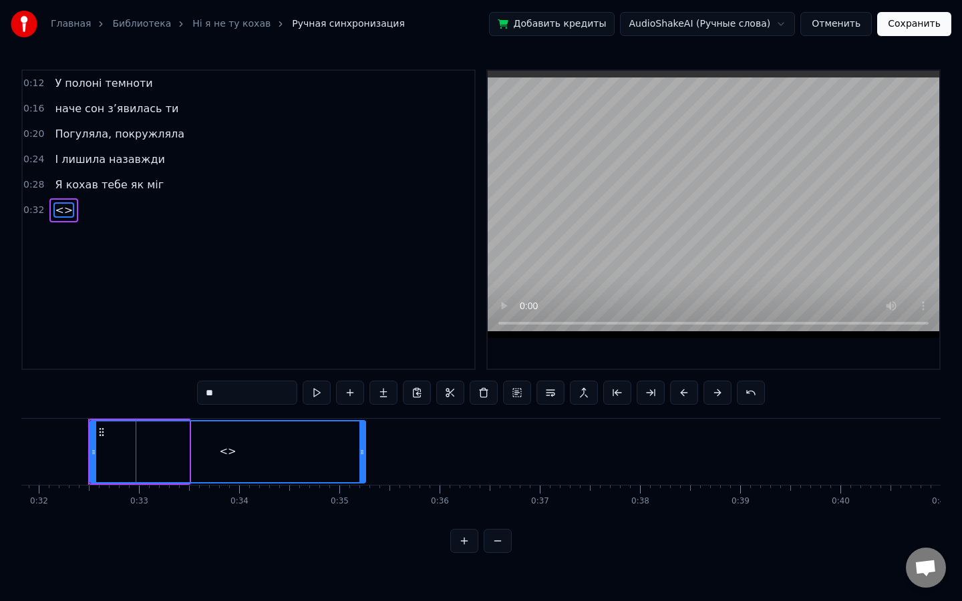
drag, startPoint x: 185, startPoint y: 450, endPoint x: 362, endPoint y: 456, distance: 177.1
click at [362, 456] on icon at bounding box center [361, 452] width 5 height 11
drag, startPoint x: 256, startPoint y: 393, endPoint x: 98, endPoint y: 387, distance: 159.1
click at [98, 387] on div "0:12 У полоні темноти 0:16 наче сон з’явилась ти 0:20 Погуляла, покружляла 0:24…" at bounding box center [480, 311] width 919 height 484
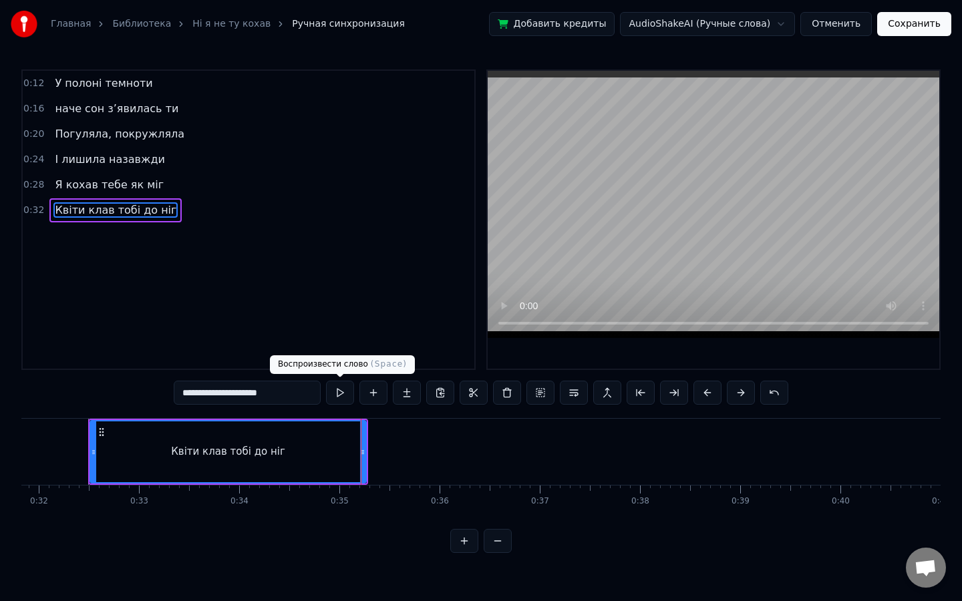
type input "**********"
click at [343, 391] on button at bounding box center [340, 393] width 28 height 24
click at [326, 381] on button at bounding box center [340, 393] width 28 height 24
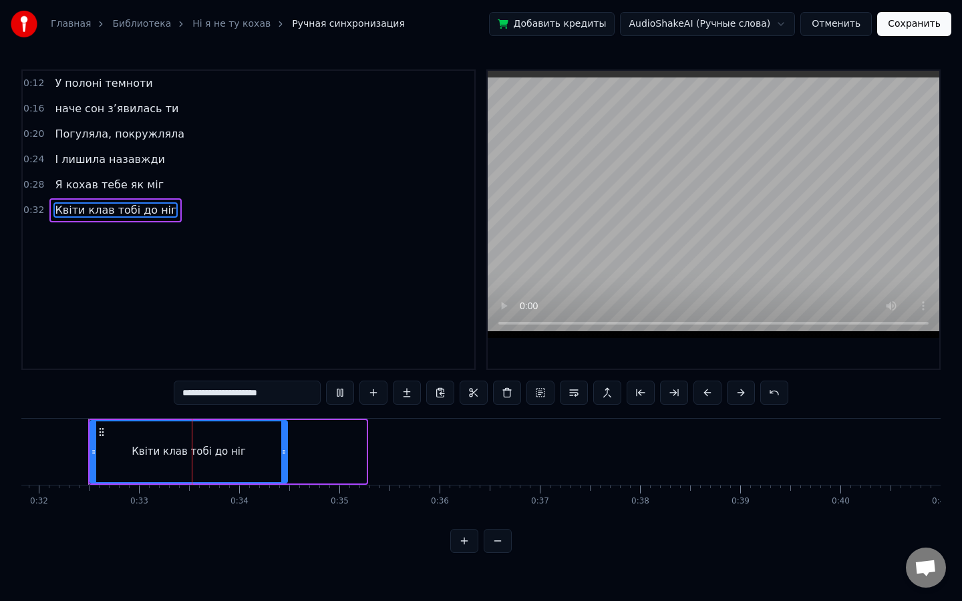
drag, startPoint x: 363, startPoint y: 453, endPoint x: 285, endPoint y: 454, distance: 78.1
click at [285, 454] on icon at bounding box center [283, 452] width 5 height 11
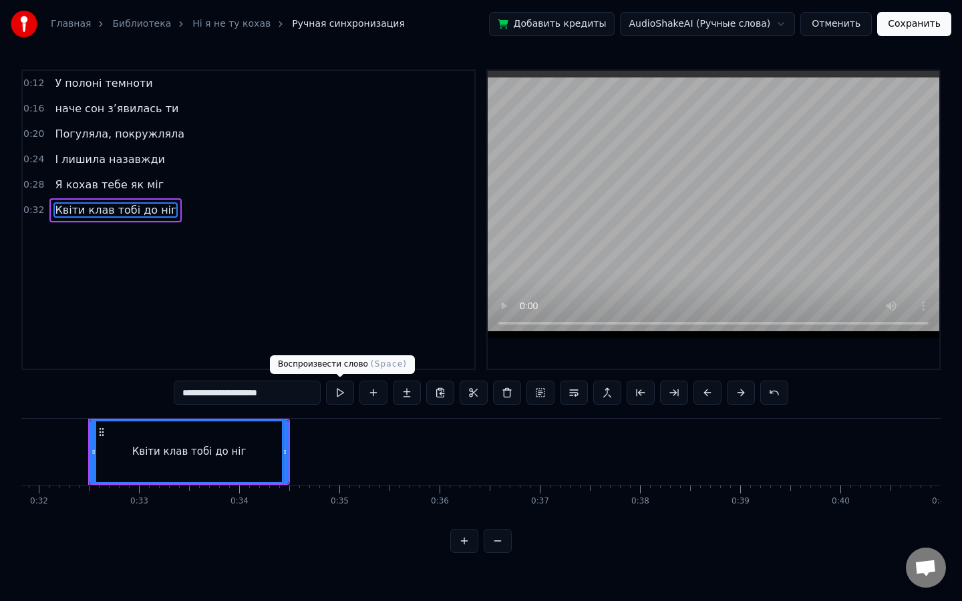
click at [331, 391] on button at bounding box center [340, 393] width 28 height 24
drag, startPoint x: 283, startPoint y: 450, endPoint x: 266, endPoint y: 450, distance: 17.4
click at [269, 450] on icon at bounding box center [271, 452] width 5 height 11
click at [332, 397] on button at bounding box center [340, 393] width 28 height 24
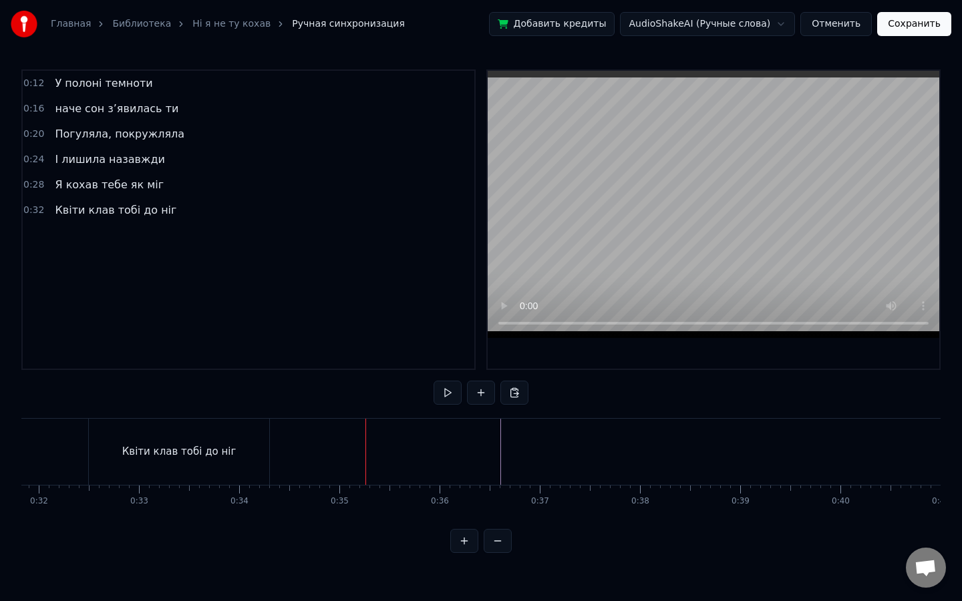
click at [179, 137] on div "0:20 Погуляла, покружляла" at bounding box center [249, 134] width 452 height 25
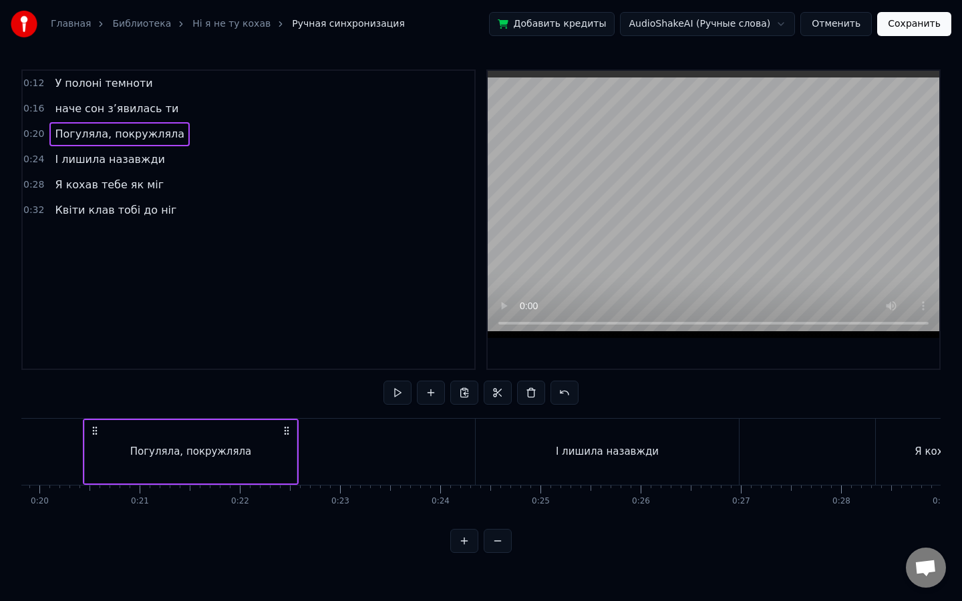
scroll to position [0, 1980]
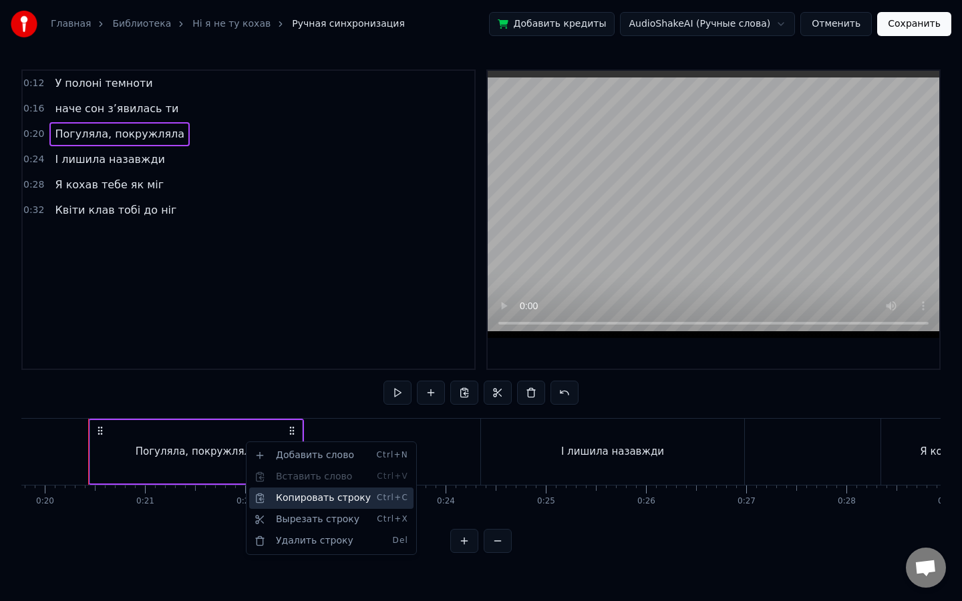
click at [321, 495] on div "Копировать строку Ctrl+C" at bounding box center [331, 498] width 164 height 21
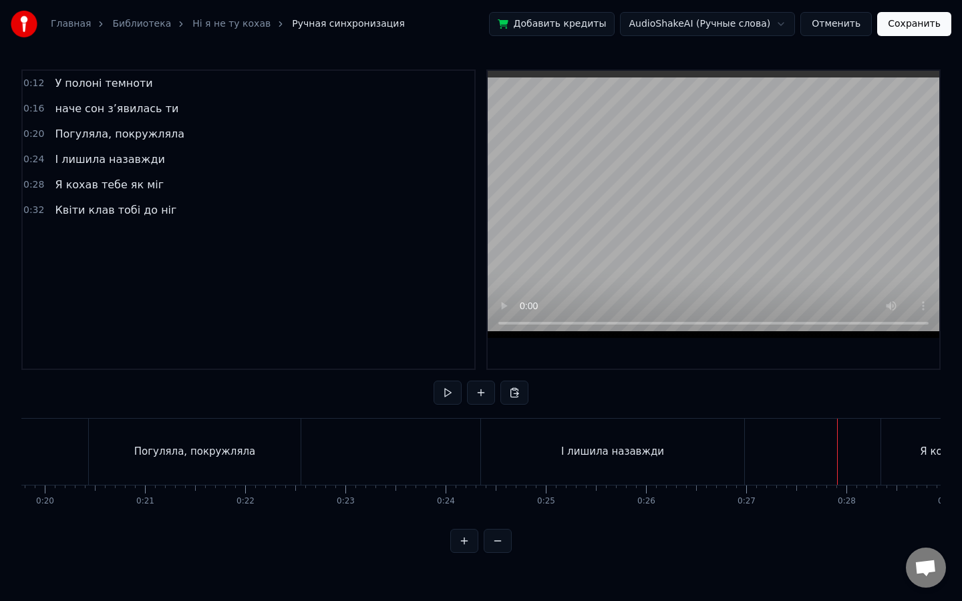
click at [911, 458] on div "Я кохав тебе як міг" at bounding box center [971, 452] width 180 height 66
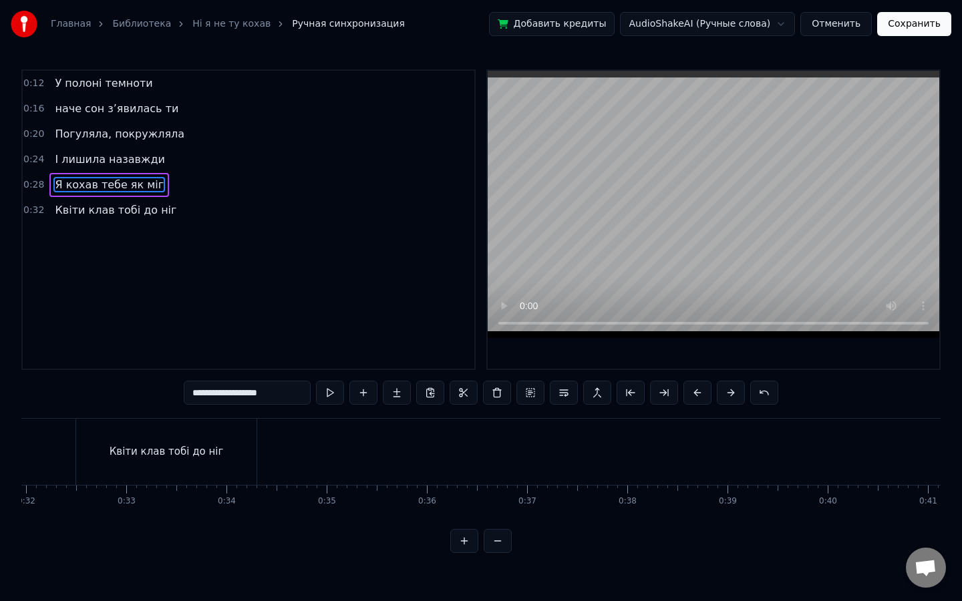
scroll to position [0, 3191]
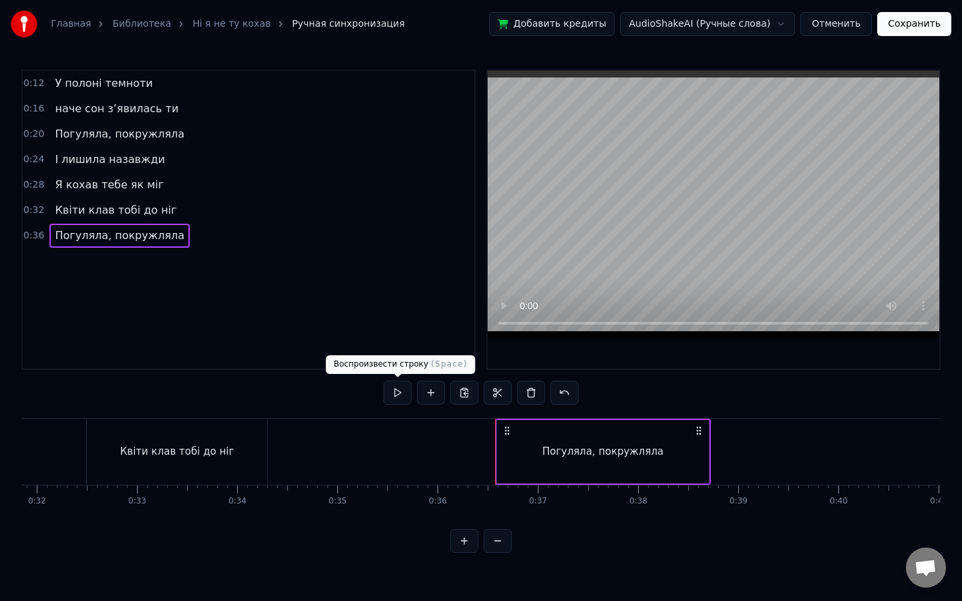
click at [403, 392] on button at bounding box center [397, 393] width 28 height 24
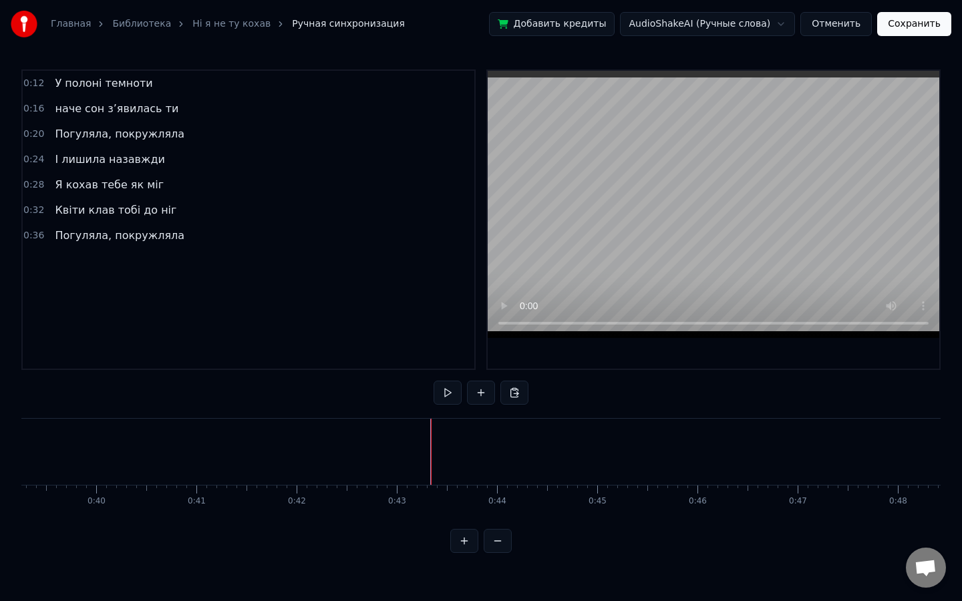
scroll to position [0, 3977]
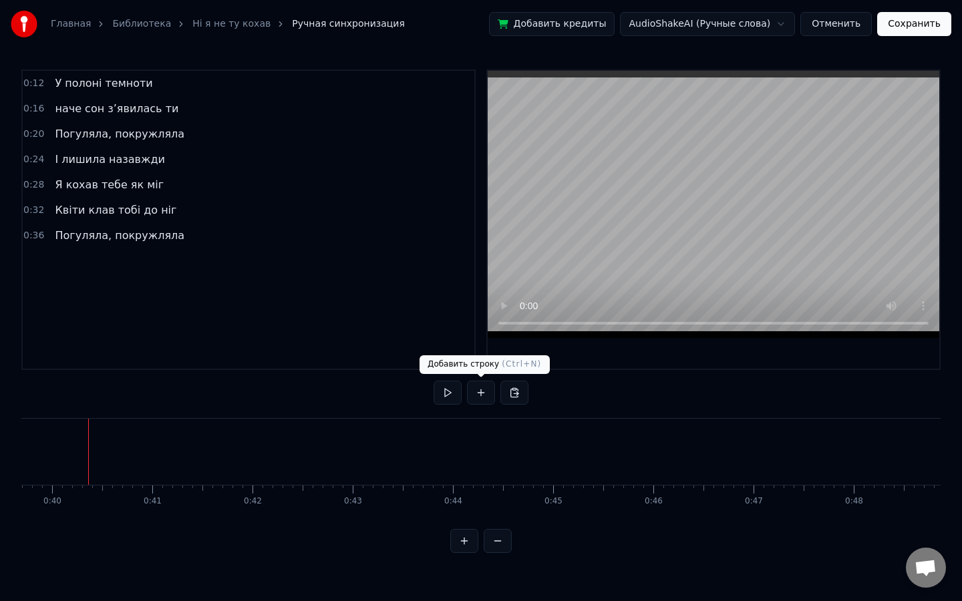
click at [479, 393] on button at bounding box center [481, 393] width 28 height 24
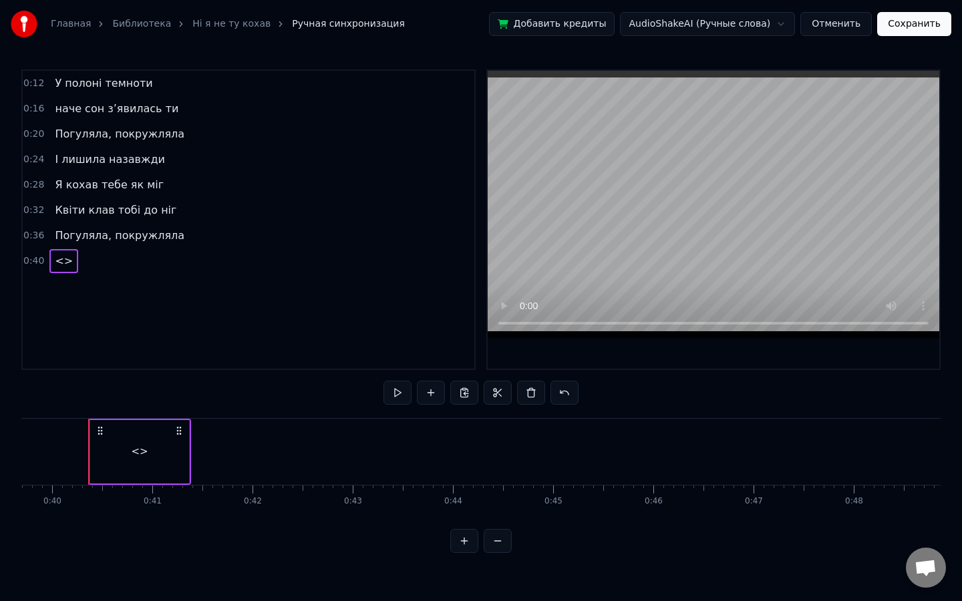
click at [163, 449] on div "<>" at bounding box center [139, 451] width 99 height 63
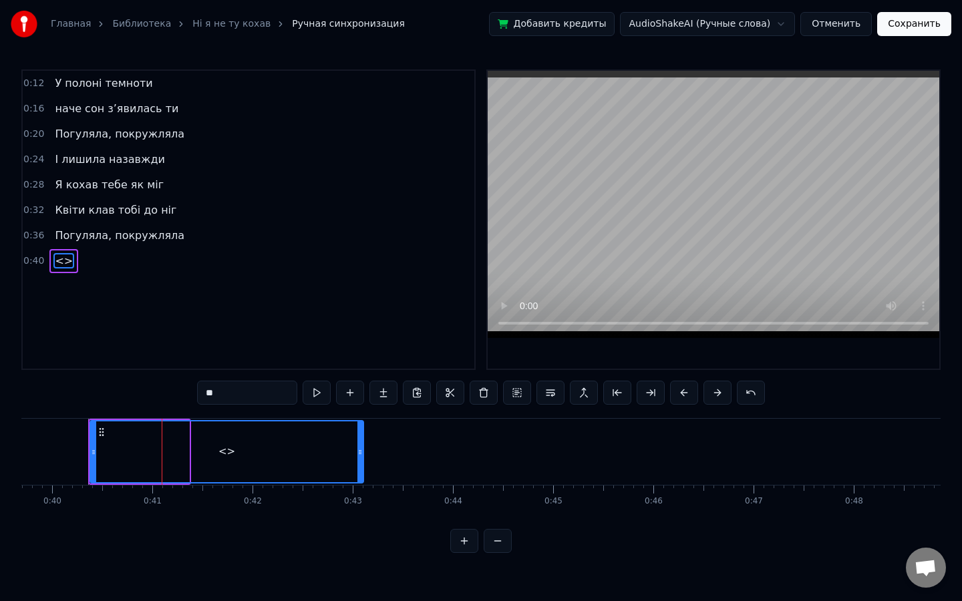
drag, startPoint x: 186, startPoint y: 449, endPoint x: 361, endPoint y: 451, distance: 174.3
click at [361, 451] on icon at bounding box center [359, 452] width 5 height 11
click at [229, 405] on div "**" at bounding box center [481, 394] width 568 height 27
drag, startPoint x: 235, startPoint y: 401, endPoint x: 132, endPoint y: 388, distance: 103.6
click at [132, 388] on div "0:12 У полоні темноти 0:16 наче сон з’явилась ти 0:20 Погуляла, покружляла 0:24…" at bounding box center [480, 311] width 919 height 484
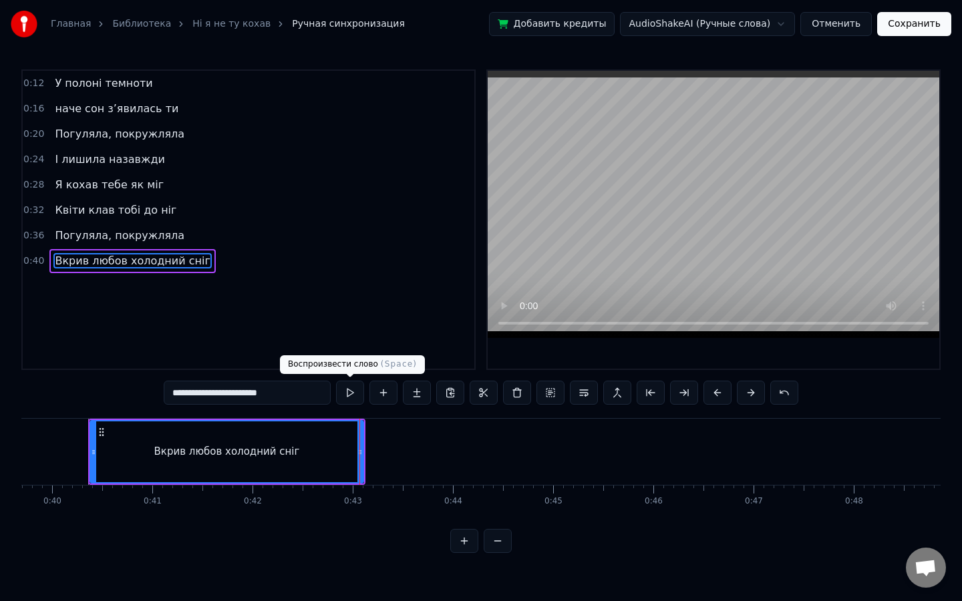
type input "**********"
click at [347, 387] on button at bounding box center [350, 393] width 28 height 24
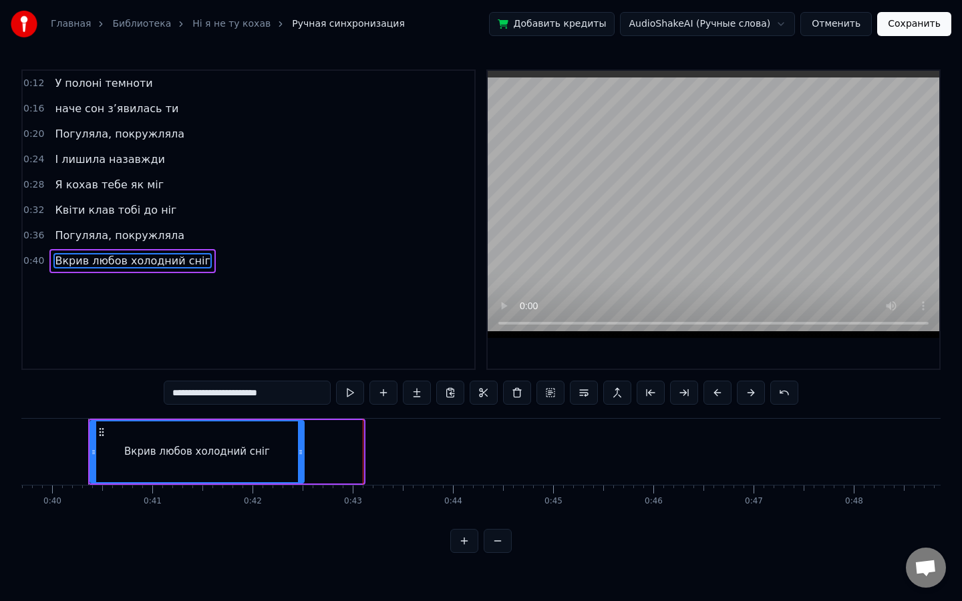
drag, startPoint x: 359, startPoint y: 454, endPoint x: 301, endPoint y: 457, distance: 57.5
click at [301, 457] on div at bounding box center [300, 451] width 5 height 61
click at [347, 395] on button at bounding box center [350, 393] width 28 height 24
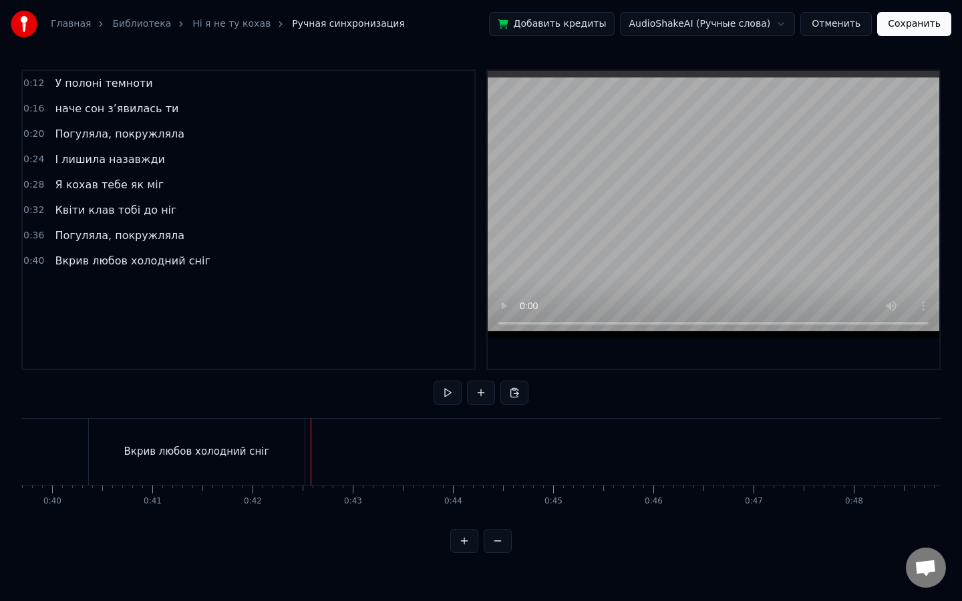
click at [301, 457] on div "Вкрив любов холодний сніг" at bounding box center [197, 452] width 216 height 66
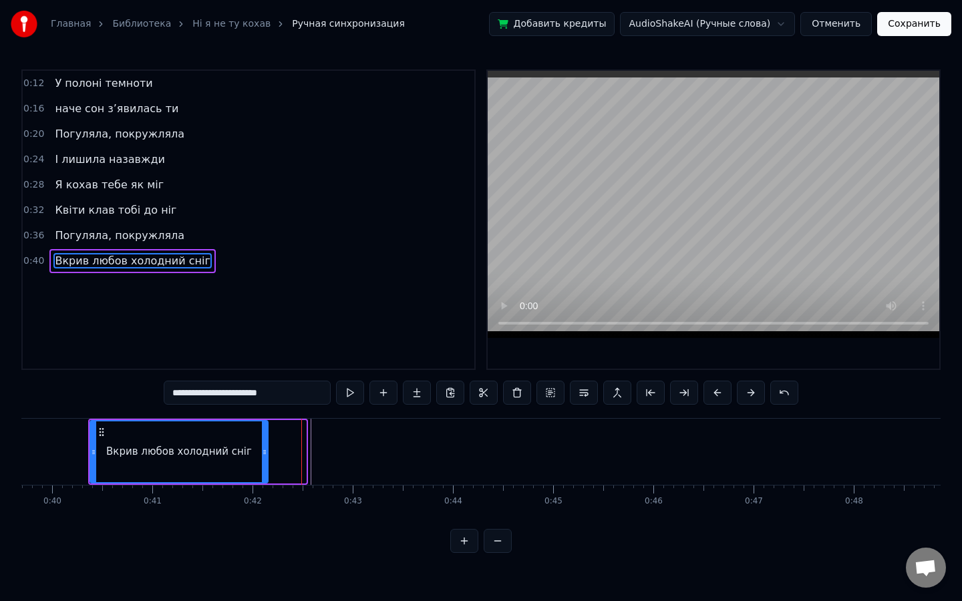
drag, startPoint x: 304, startPoint y: 458, endPoint x: 266, endPoint y: 460, distance: 38.1
click at [266, 460] on div at bounding box center [264, 451] width 5 height 61
click at [349, 385] on button at bounding box center [350, 393] width 28 height 24
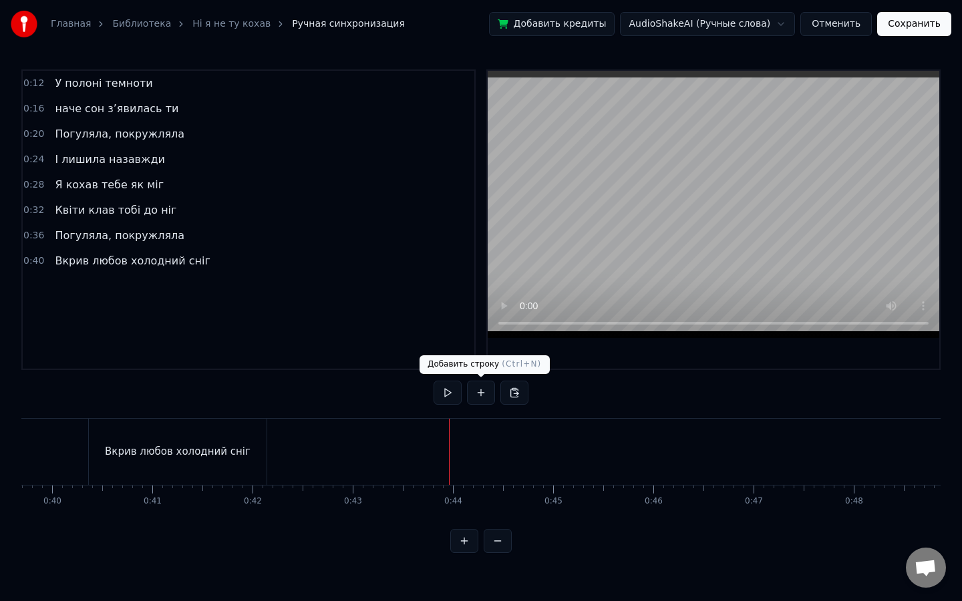
click at [490, 395] on button at bounding box center [481, 393] width 28 height 24
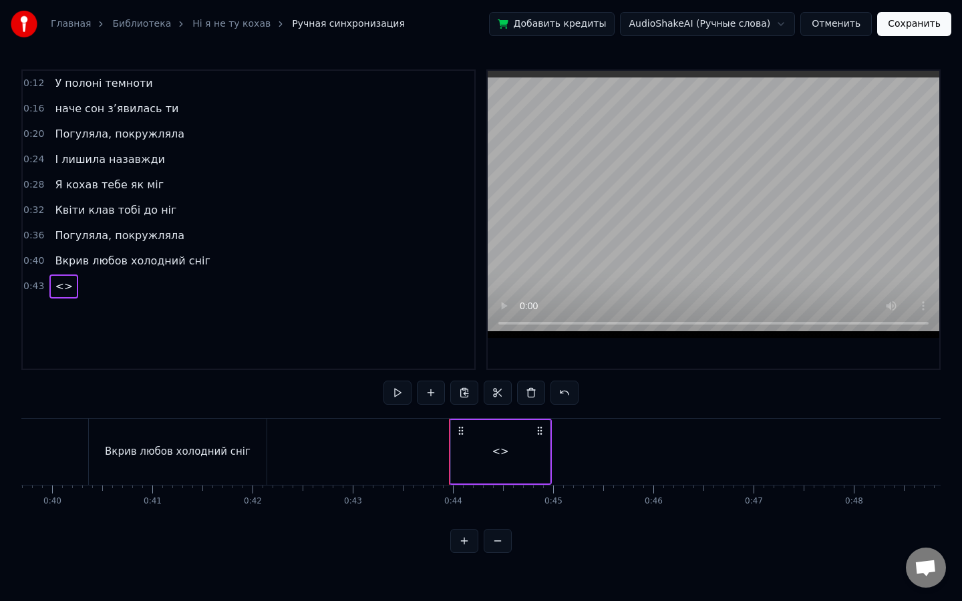
click at [495, 442] on div "<>" at bounding box center [500, 451] width 99 height 63
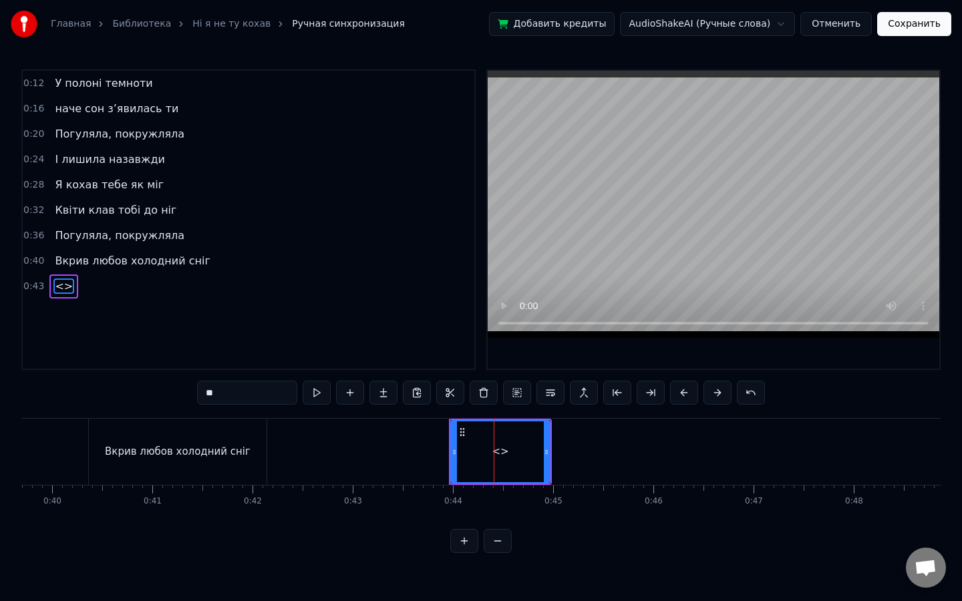
drag, startPoint x: 252, startPoint y: 390, endPoint x: 146, endPoint y: 387, distance: 106.2
click at [146, 387] on div "0:12 У полоні темноти 0:16 наче сон з’явилась ти 0:20 Погуляла, покружляла 0:24…" at bounding box center [480, 311] width 919 height 484
type input "**"
click at [321, 399] on button at bounding box center [317, 393] width 28 height 24
click at [358, 386] on button at bounding box center [350, 393] width 28 height 24
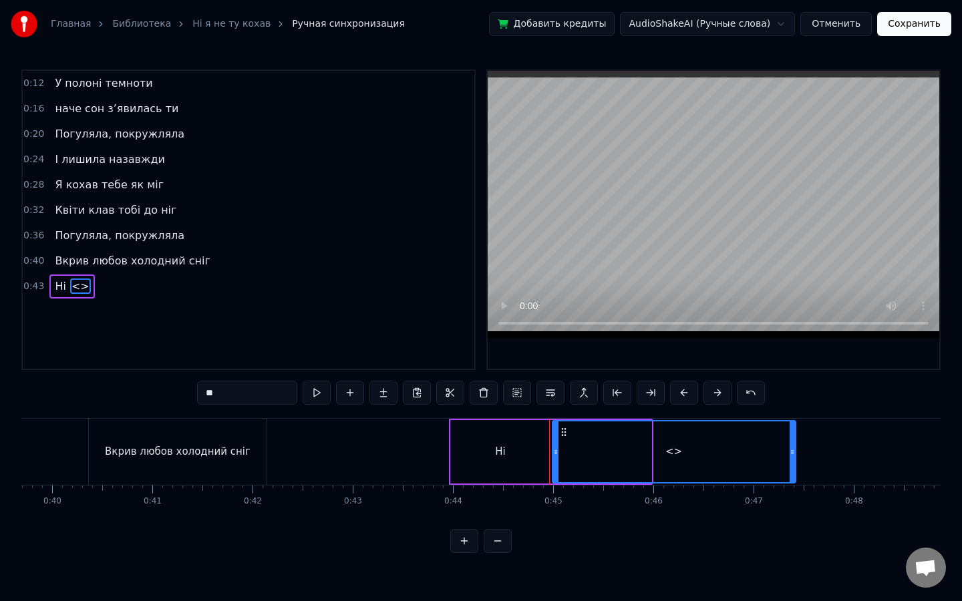
drag, startPoint x: 649, startPoint y: 453, endPoint x: 792, endPoint y: 453, distance: 142.9
click at [792, 453] on icon at bounding box center [791, 452] width 5 height 11
click at [254, 396] on input "**" at bounding box center [247, 393] width 100 height 24
drag, startPoint x: 258, startPoint y: 396, endPoint x: 116, endPoint y: 395, distance: 141.6
click at [116, 395] on div "0:12 У полоні темноти 0:16 наче сон з’явилась ти 0:20 Погуляла, покружляла 0:24…" at bounding box center [480, 311] width 919 height 484
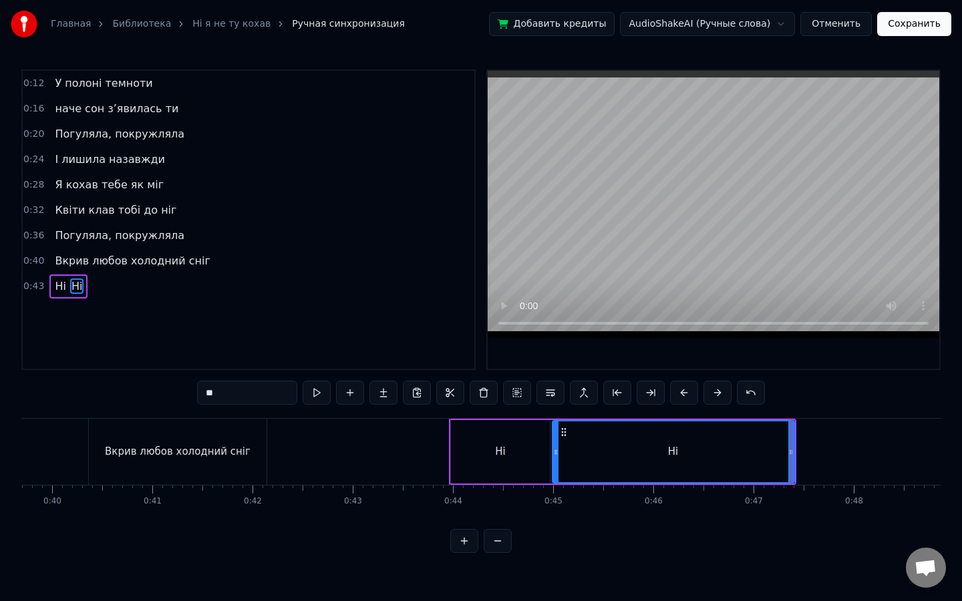
type input "*"
click at [76, 334] on div "0:12 У полоні темноти 0:16 наче сон з’явилась ти 0:20 Погуляла, покружляла 0:24…" at bounding box center [248, 219] width 454 height 301
click at [600, 454] on div at bounding box center [673, 451] width 240 height 61
click at [257, 403] on input "text" at bounding box center [247, 393] width 100 height 24
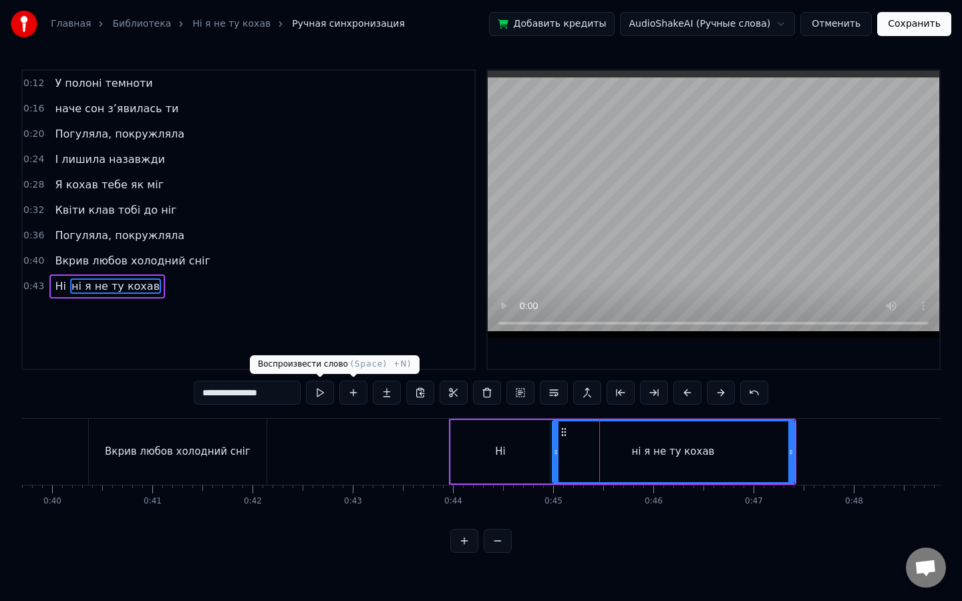
type input "**********"
click at [329, 389] on button at bounding box center [320, 393] width 28 height 24
click at [306, 381] on button at bounding box center [320, 393] width 28 height 24
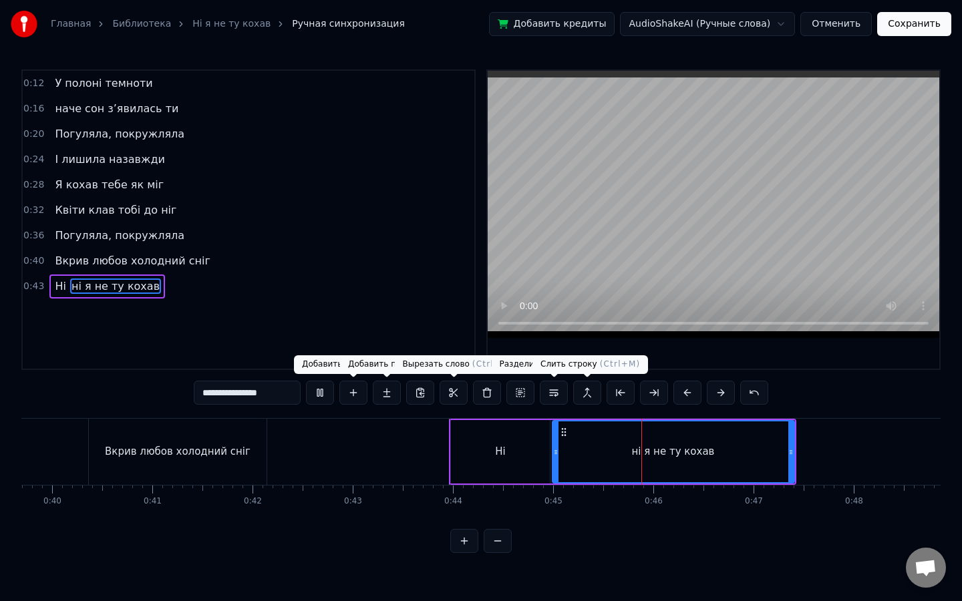
click at [306, 381] on button at bounding box center [320, 393] width 28 height 24
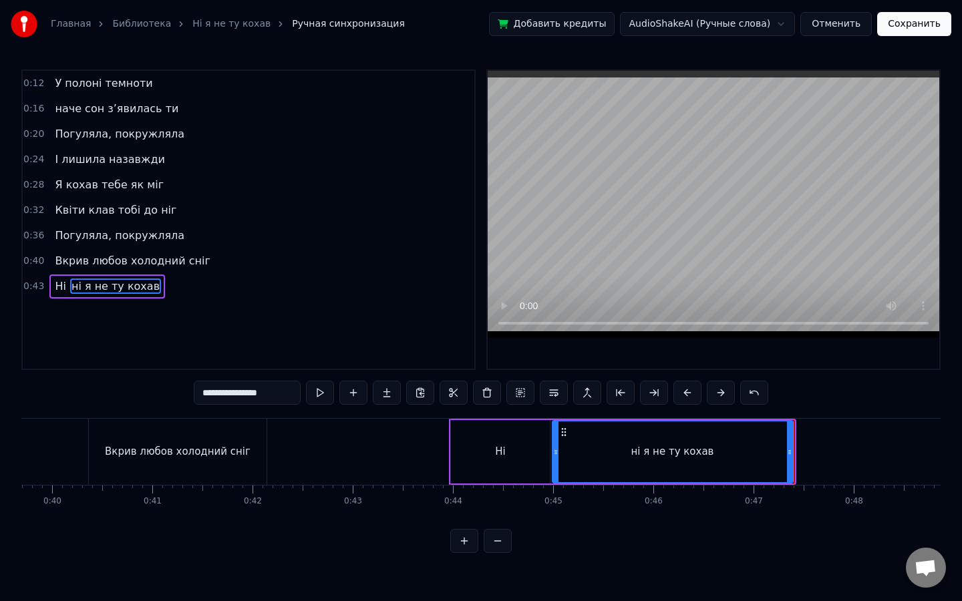
click at [787, 452] on icon at bounding box center [789, 452] width 5 height 11
click at [456, 443] on div "Ні" at bounding box center [500, 451] width 99 height 63
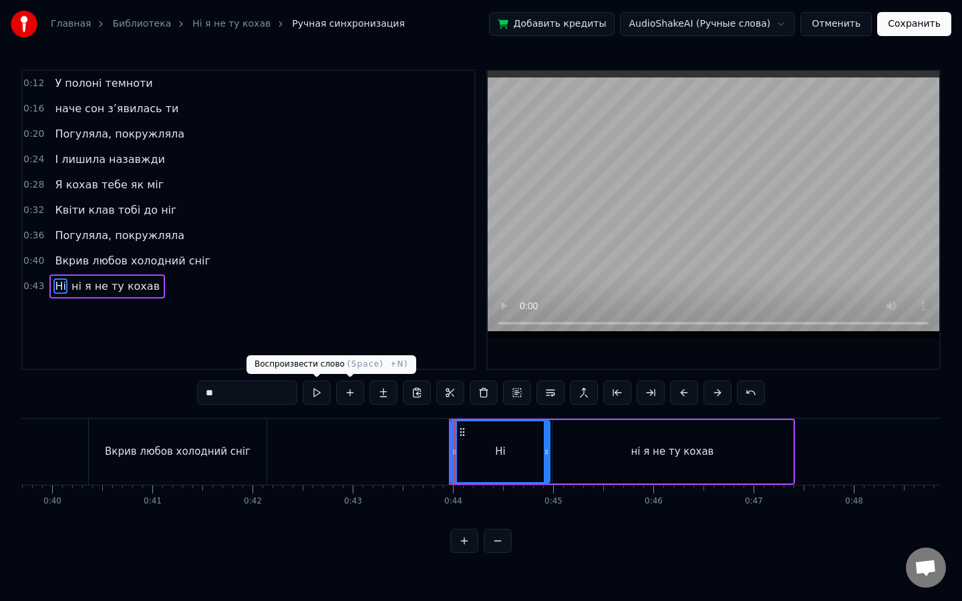
click at [319, 388] on button at bounding box center [317, 393] width 28 height 24
click at [322, 389] on button at bounding box center [317, 393] width 28 height 24
click at [637, 460] on div "ні я не ту кохав" at bounding box center [672, 451] width 240 height 63
type input "**********"
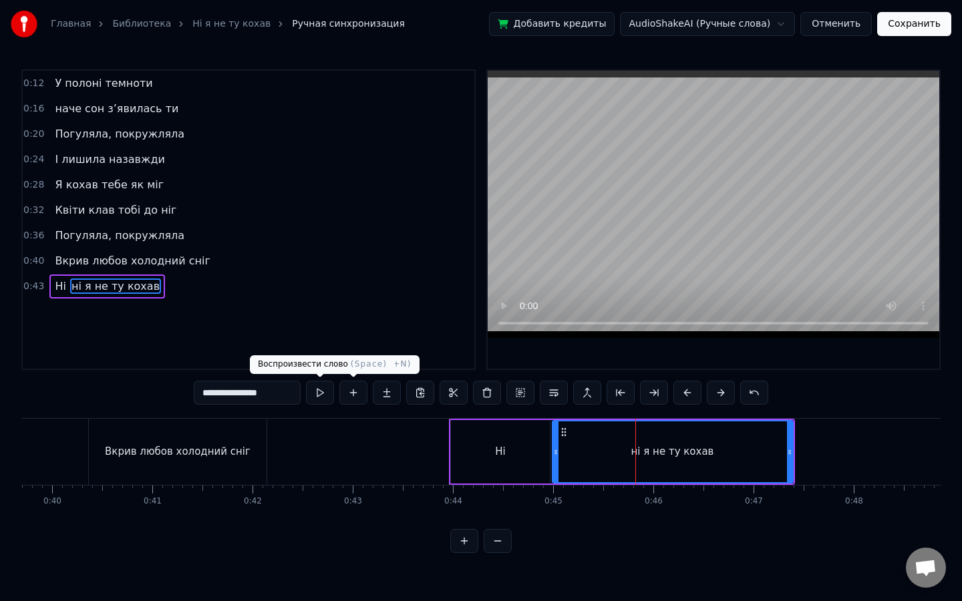
click at [312, 391] on button at bounding box center [320, 393] width 28 height 24
click at [315, 391] on button at bounding box center [320, 393] width 28 height 24
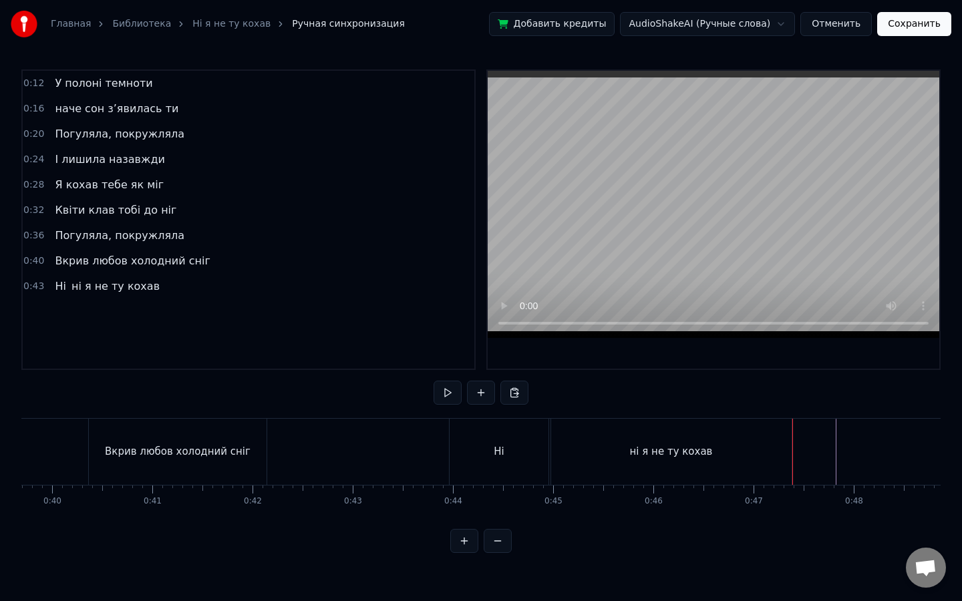
click at [476, 387] on button at bounding box center [481, 393] width 28 height 24
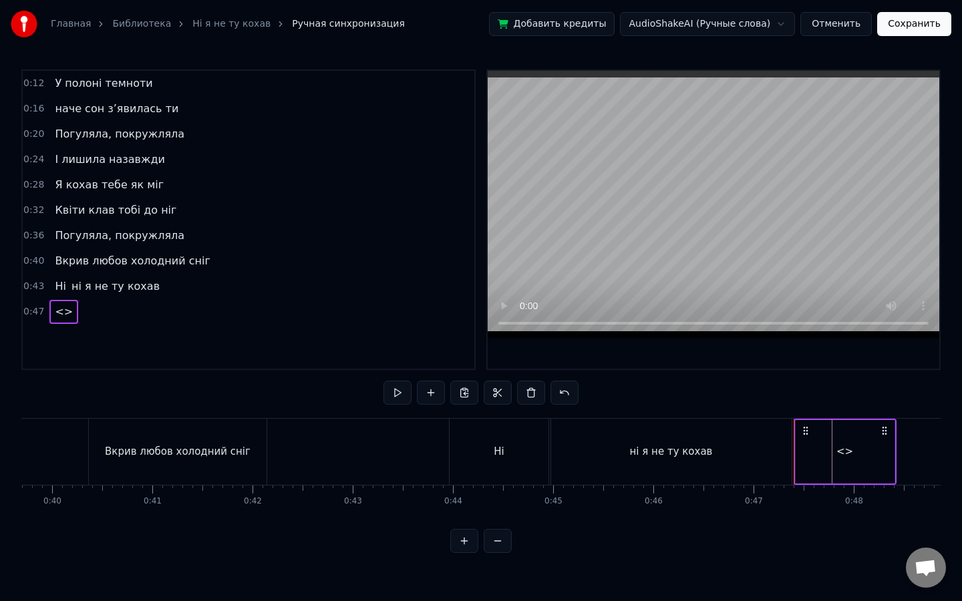
click at [868, 452] on div "<>" at bounding box center [844, 451] width 99 height 63
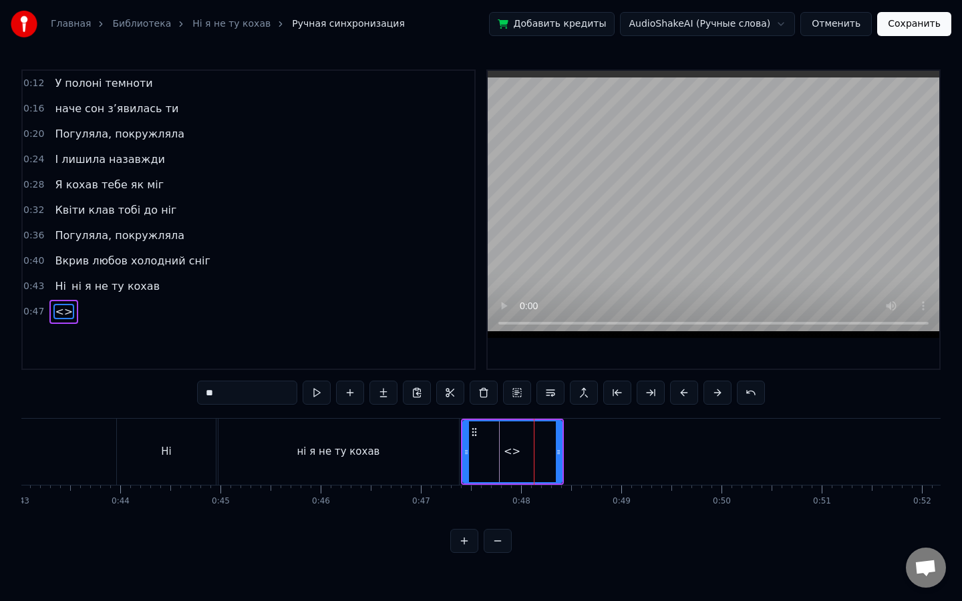
scroll to position [0, 4448]
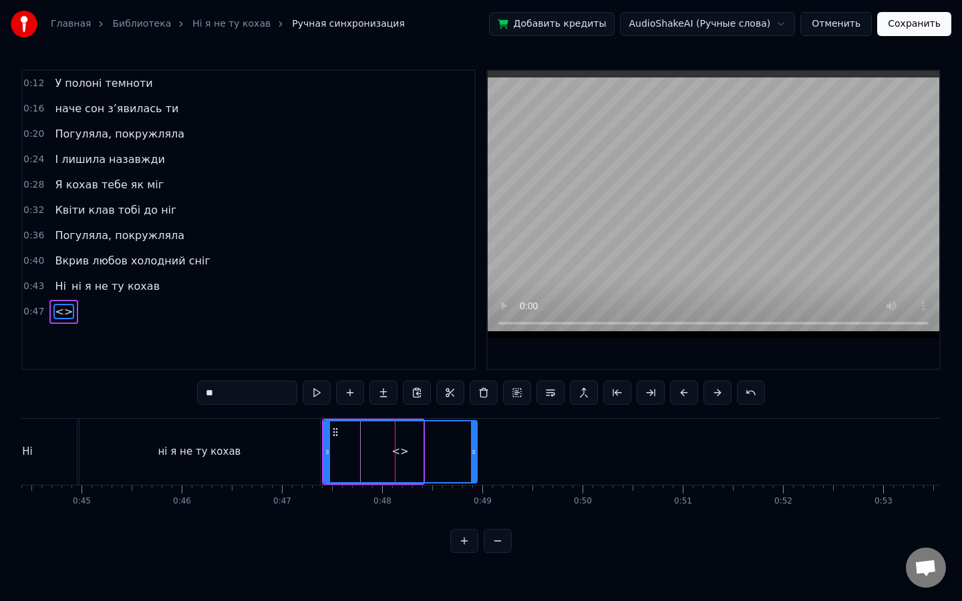
drag, startPoint x: 419, startPoint y: 446, endPoint x: 474, endPoint y: 448, distance: 54.1
click at [474, 448] on icon at bounding box center [473, 452] width 5 height 11
click at [325, 392] on button at bounding box center [317, 393] width 28 height 24
click at [313, 399] on button at bounding box center [317, 393] width 28 height 24
drag, startPoint x: 329, startPoint y: 454, endPoint x: 361, endPoint y: 454, distance: 32.7
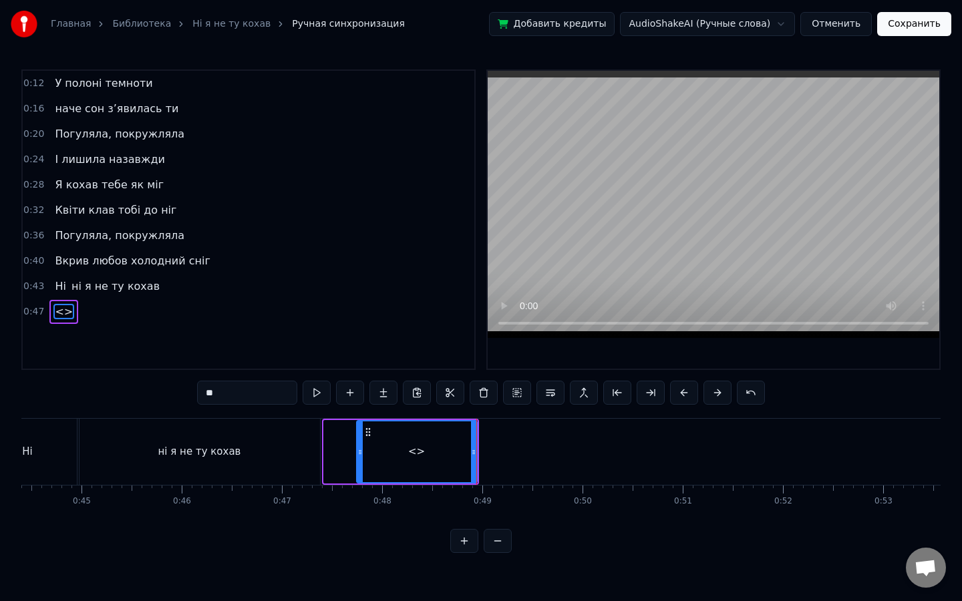
click at [361, 454] on icon at bounding box center [359, 452] width 5 height 11
click at [235, 385] on input "**" at bounding box center [247, 393] width 100 height 24
drag, startPoint x: 241, startPoint y: 388, endPoint x: 152, endPoint y: 387, distance: 89.5
click at [152, 387] on div "0:12 У полоні темноти 0:16 наче сон з’явилась ти 0:20 Погуляла, покружляла 0:24…" at bounding box center [480, 311] width 919 height 484
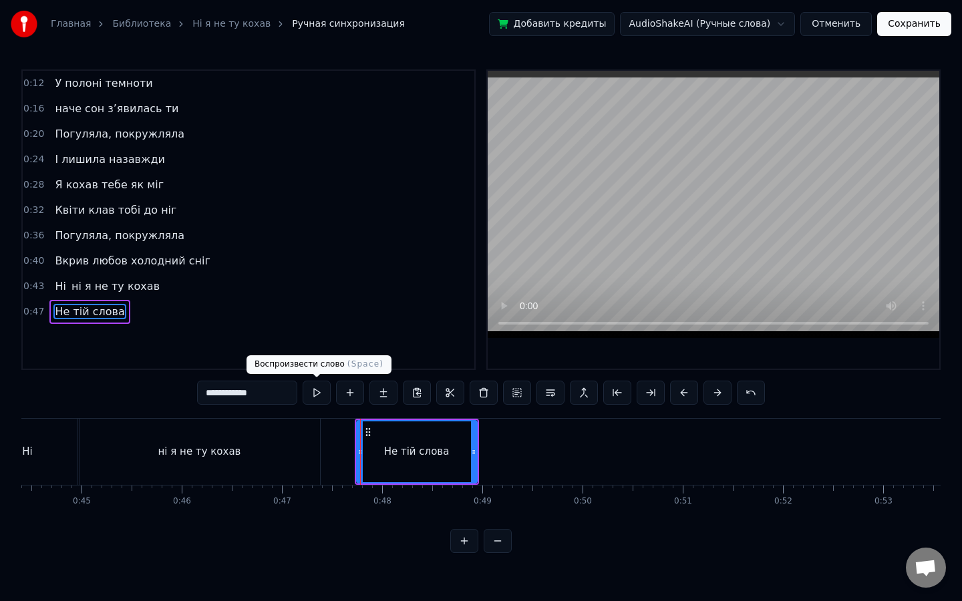
type input "**********"
click at [314, 389] on button at bounding box center [317, 393] width 28 height 24
click at [481, 441] on div at bounding box center [480, 451] width 5 height 61
click at [321, 390] on button at bounding box center [317, 393] width 28 height 24
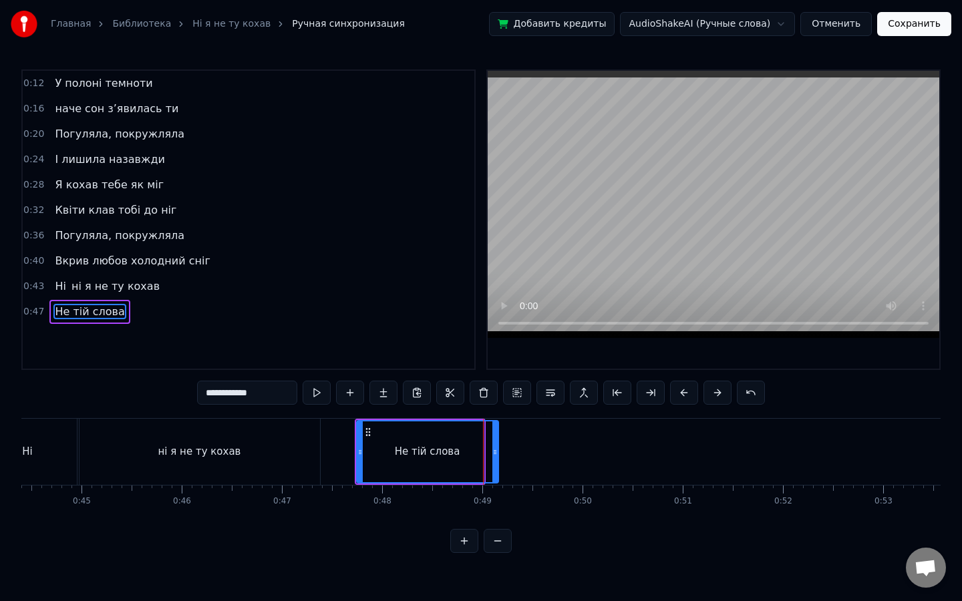
drag, startPoint x: 482, startPoint y: 455, endPoint x: 496, endPoint y: 455, distance: 14.0
click at [496, 455] on icon at bounding box center [494, 452] width 5 height 11
click at [323, 392] on button at bounding box center [317, 393] width 28 height 24
click at [490, 451] on icon at bounding box center [490, 452] width 5 height 11
click at [323, 393] on button at bounding box center [317, 393] width 28 height 24
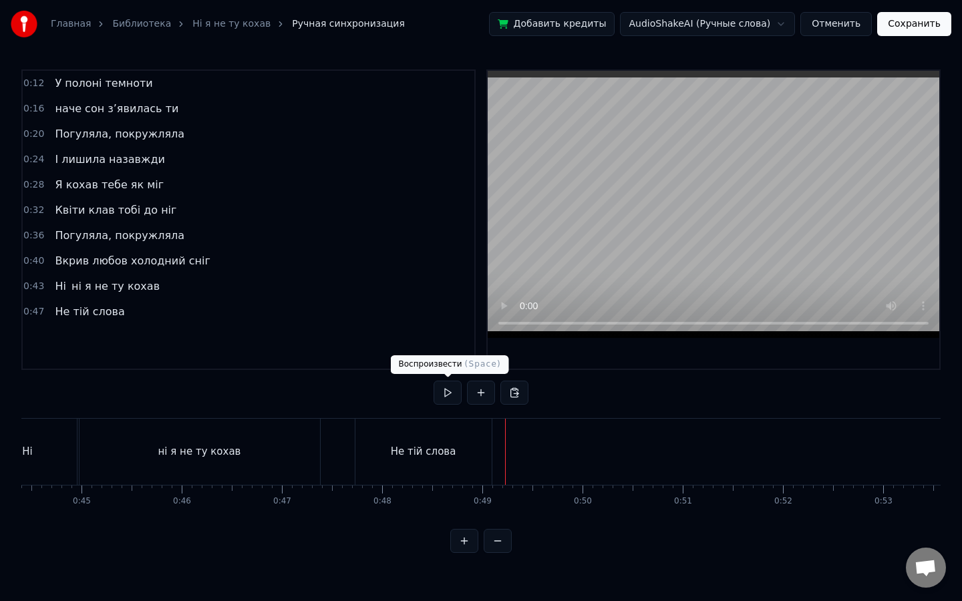
click at [439, 392] on button at bounding box center [447, 393] width 28 height 24
click at [438, 392] on button at bounding box center [447, 393] width 28 height 24
click at [474, 388] on button at bounding box center [481, 393] width 28 height 24
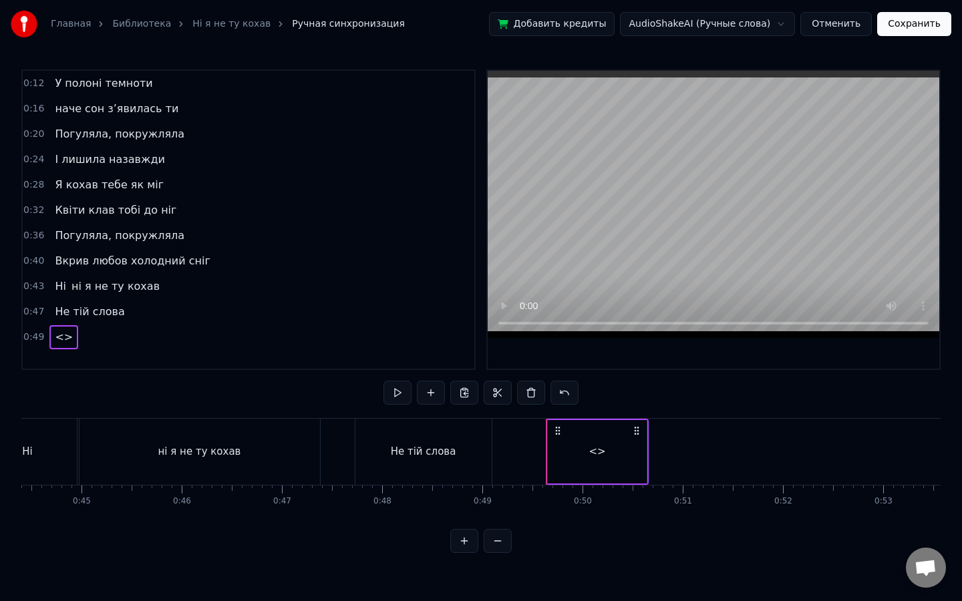
click at [68, 339] on span "<>" at bounding box center [63, 336] width 21 height 15
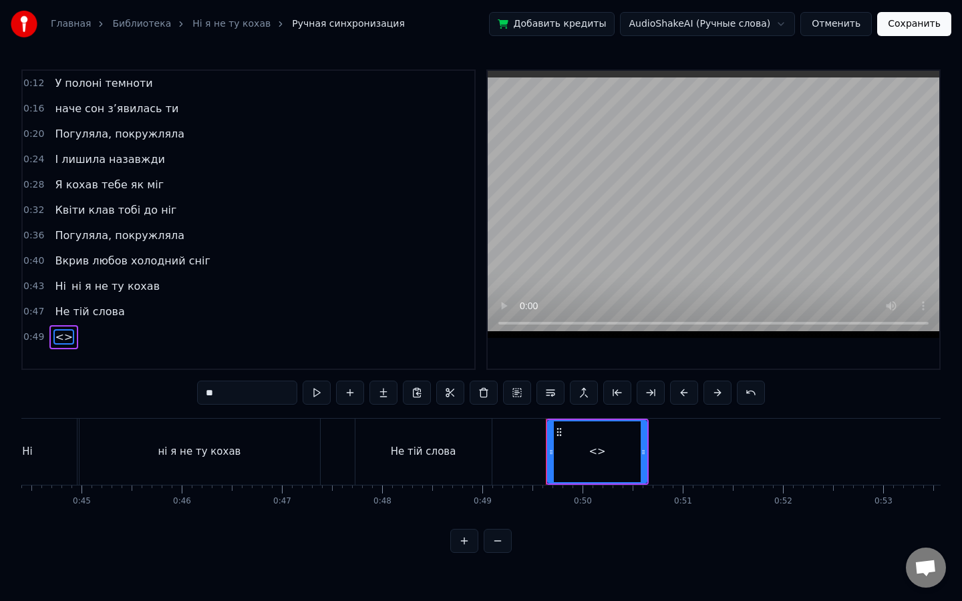
drag, startPoint x: 234, startPoint y: 398, endPoint x: 124, endPoint y: 392, distance: 110.4
click at [124, 392] on div "0:12 У полоні темноти 0:16 наче сон з’явилась ти 0:20 Погуляла, покружляла 0:24…" at bounding box center [480, 311] width 919 height 484
type input "*********"
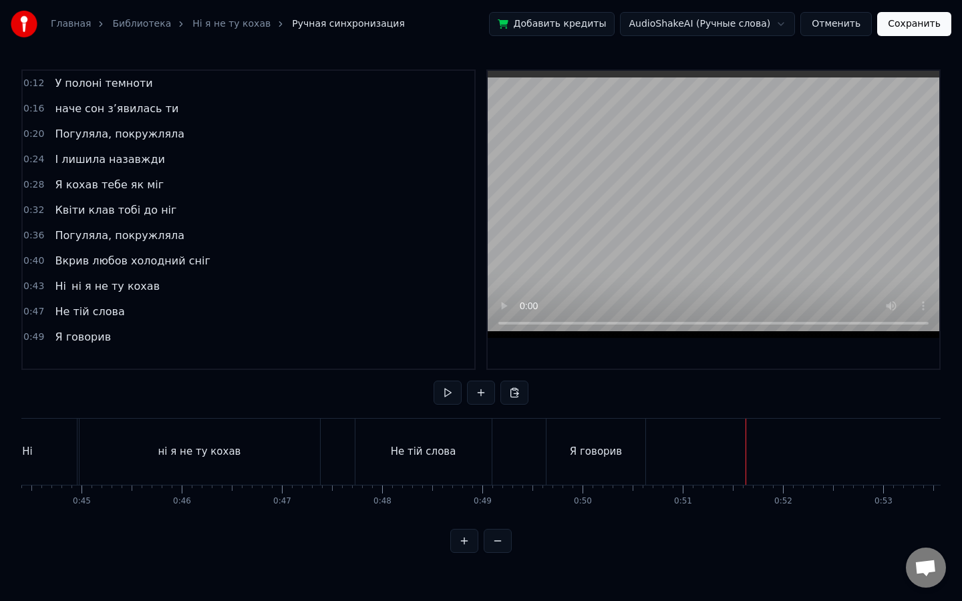
click at [454, 383] on button at bounding box center [447, 393] width 28 height 24
click at [433, 381] on button at bounding box center [447, 393] width 28 height 24
click at [637, 450] on div "Я говорив" at bounding box center [595, 452] width 99 height 66
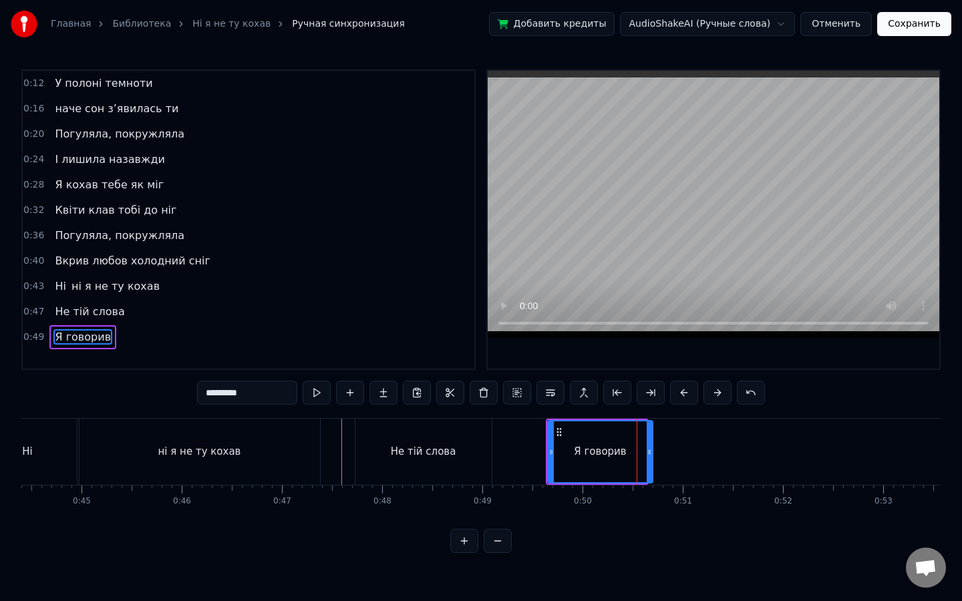
click at [650, 450] on icon at bounding box center [649, 452] width 5 height 11
click at [321, 393] on button at bounding box center [317, 393] width 28 height 24
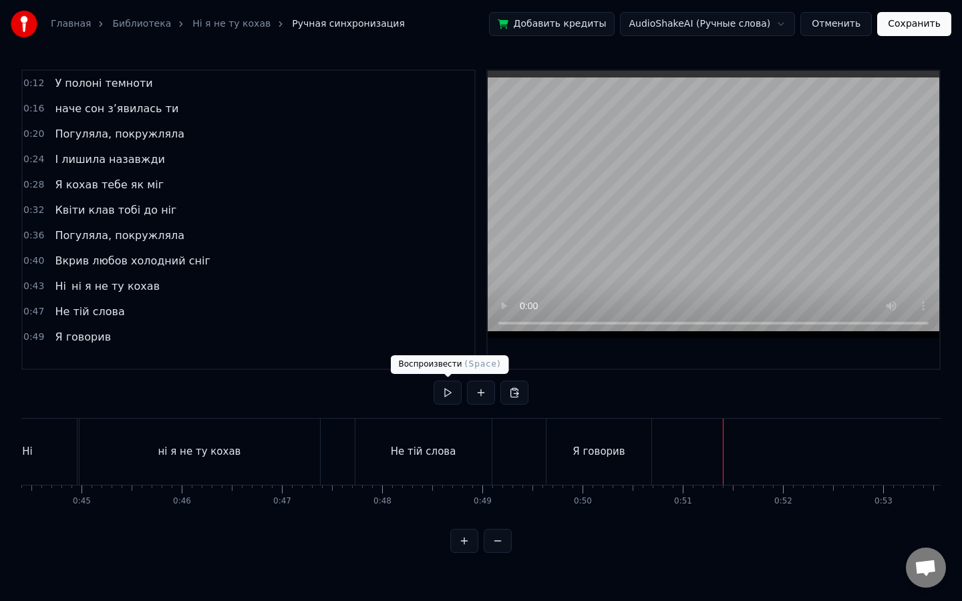
click at [454, 389] on button at bounding box center [447, 393] width 28 height 24
click at [448, 391] on button at bounding box center [447, 393] width 28 height 24
click at [636, 443] on div "Я говорив" at bounding box center [598, 452] width 105 height 66
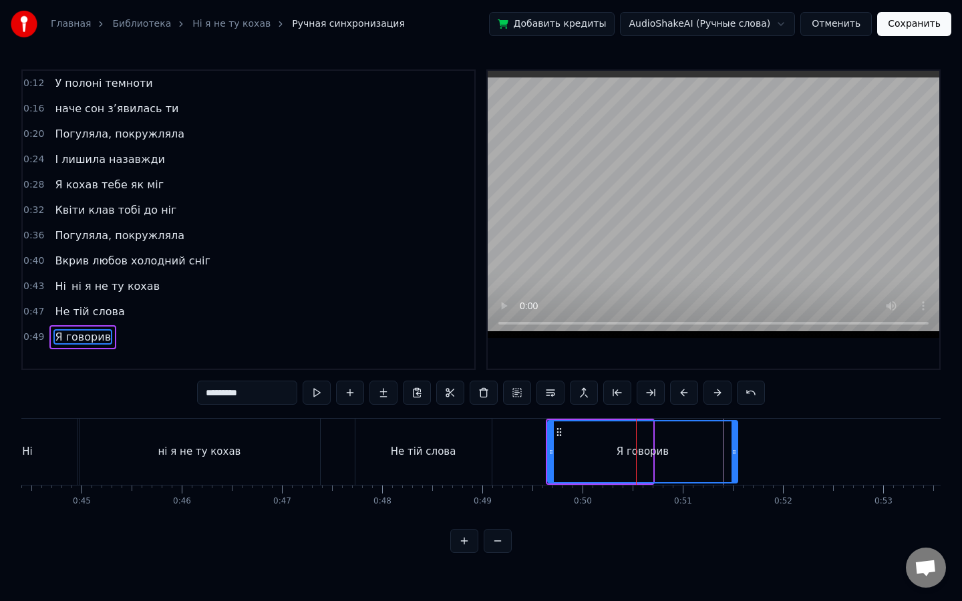
drag, startPoint x: 649, startPoint y: 444, endPoint x: 734, endPoint y: 445, distance: 84.8
click at [734, 445] on div at bounding box center [733, 451] width 5 height 61
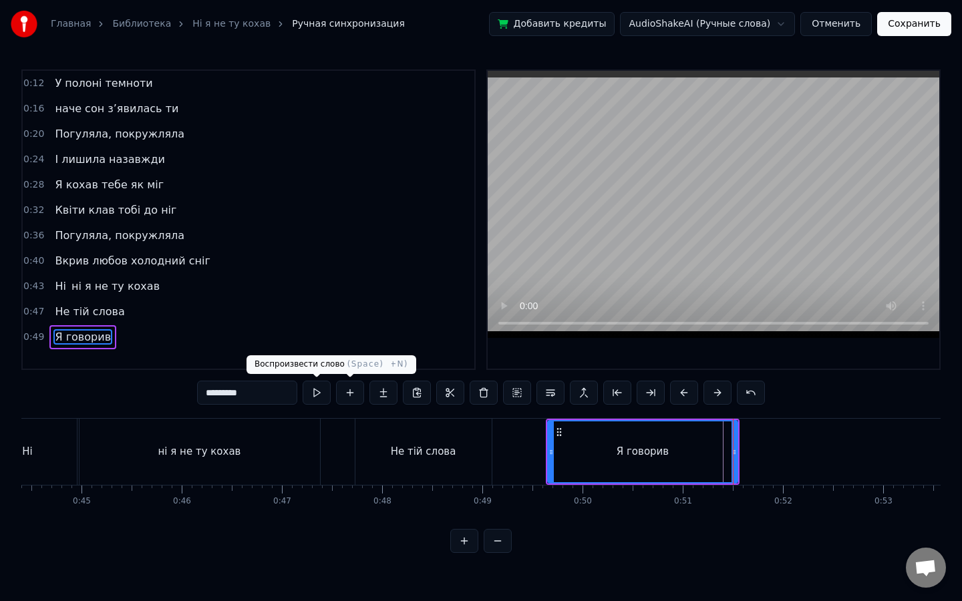
click at [311, 393] on button at bounding box center [317, 393] width 28 height 24
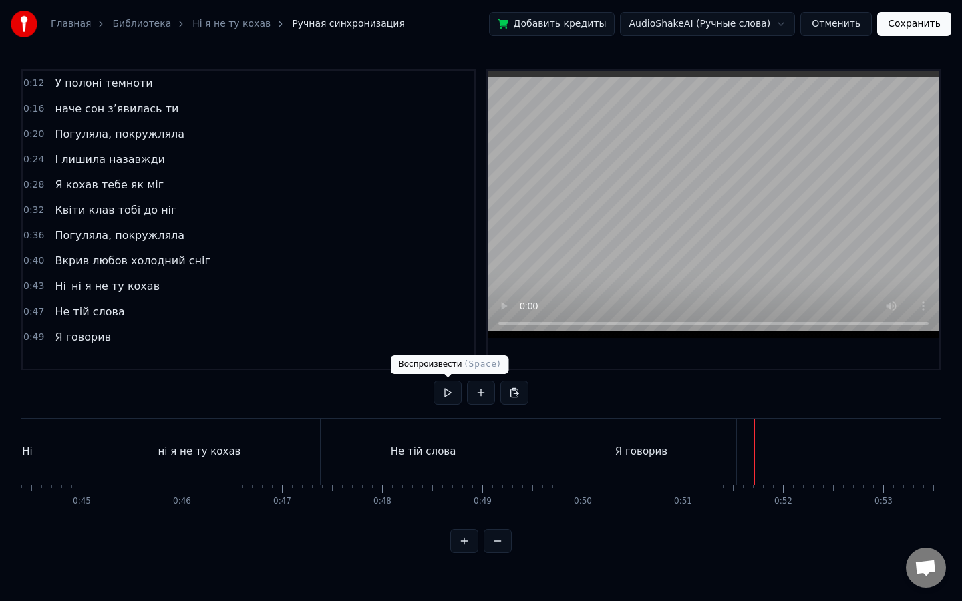
click at [447, 394] on button at bounding box center [447, 393] width 28 height 24
click at [486, 392] on button at bounding box center [481, 393] width 28 height 24
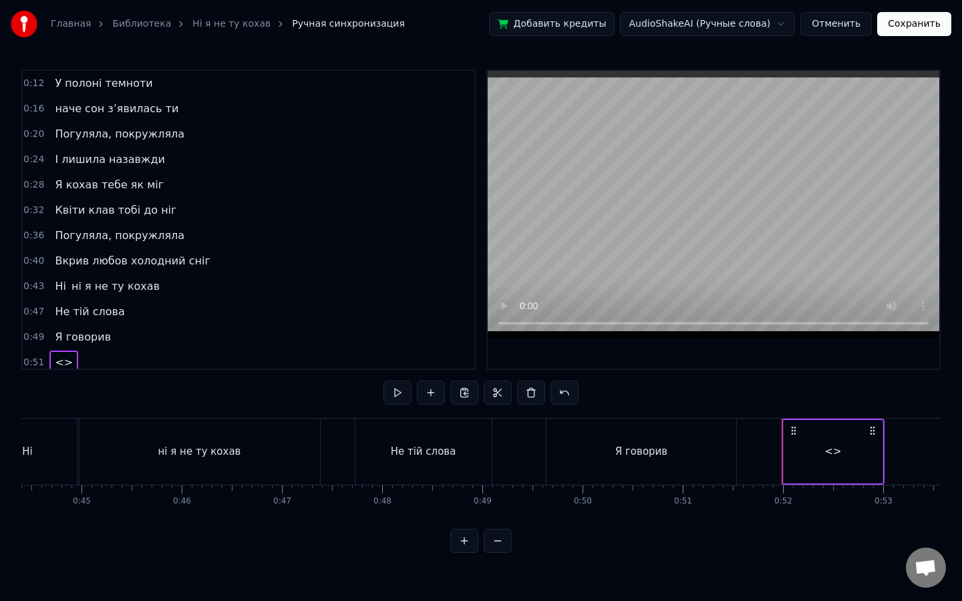
click at [828, 464] on div "<>" at bounding box center [832, 451] width 99 height 63
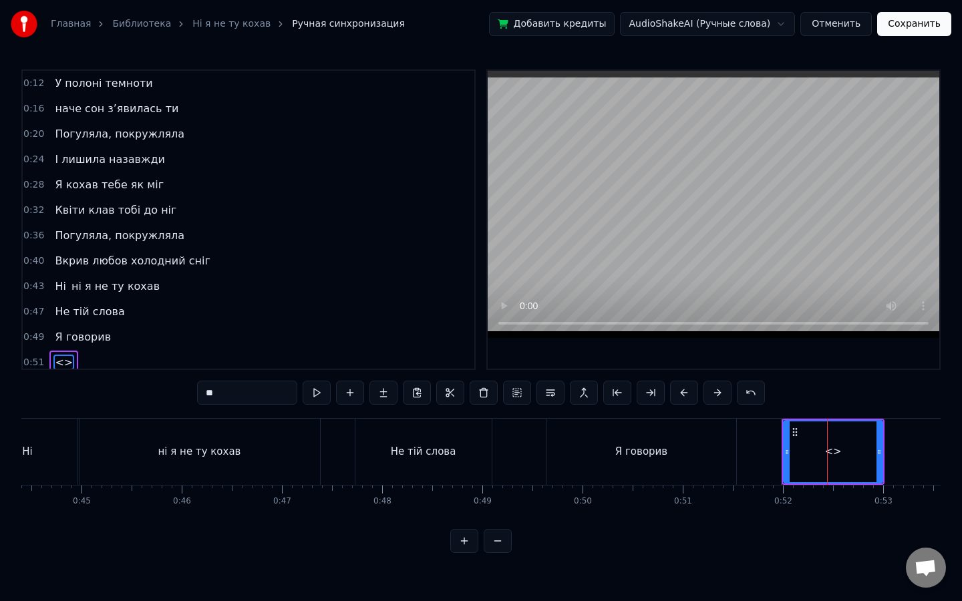
scroll to position [7, 0]
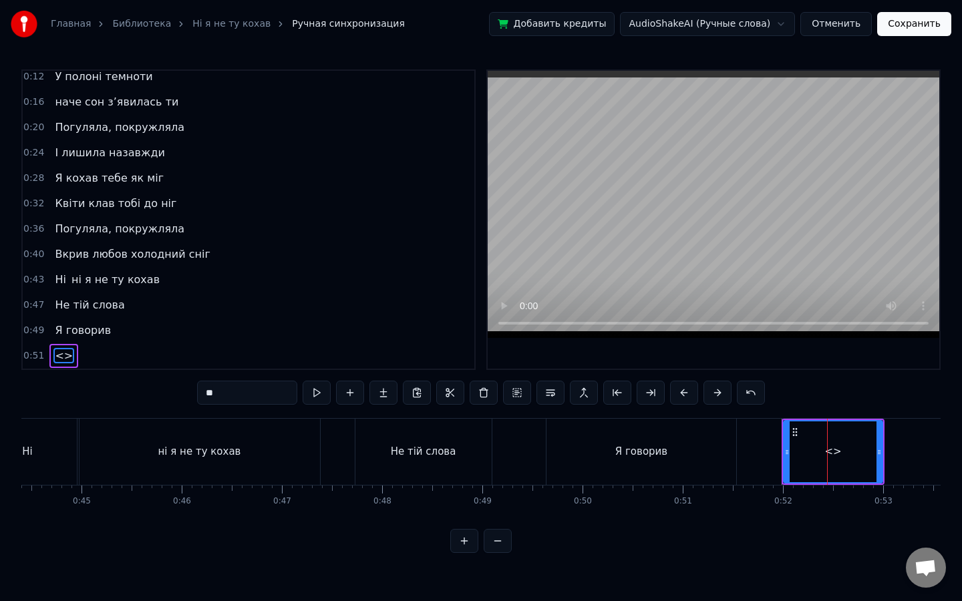
click at [828, 464] on div "<>" at bounding box center [833, 451] width 98 height 61
click at [265, 401] on input "**" at bounding box center [247, 393] width 100 height 24
type input "*"
type input "**"
click at [313, 394] on button at bounding box center [317, 393] width 28 height 24
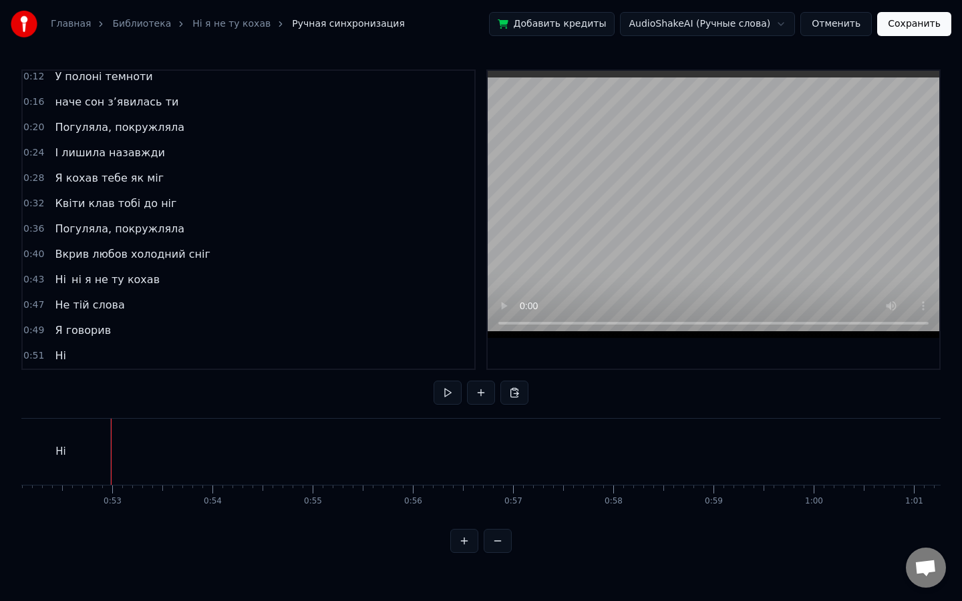
scroll to position [0, 5242]
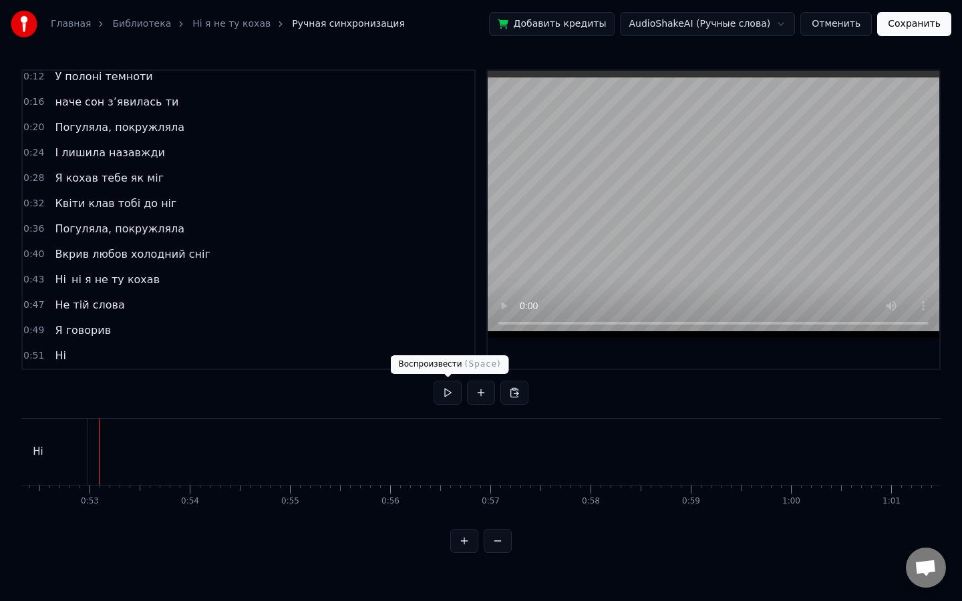
click at [441, 399] on button at bounding box center [447, 393] width 28 height 24
click at [485, 395] on button at bounding box center [481, 393] width 28 height 24
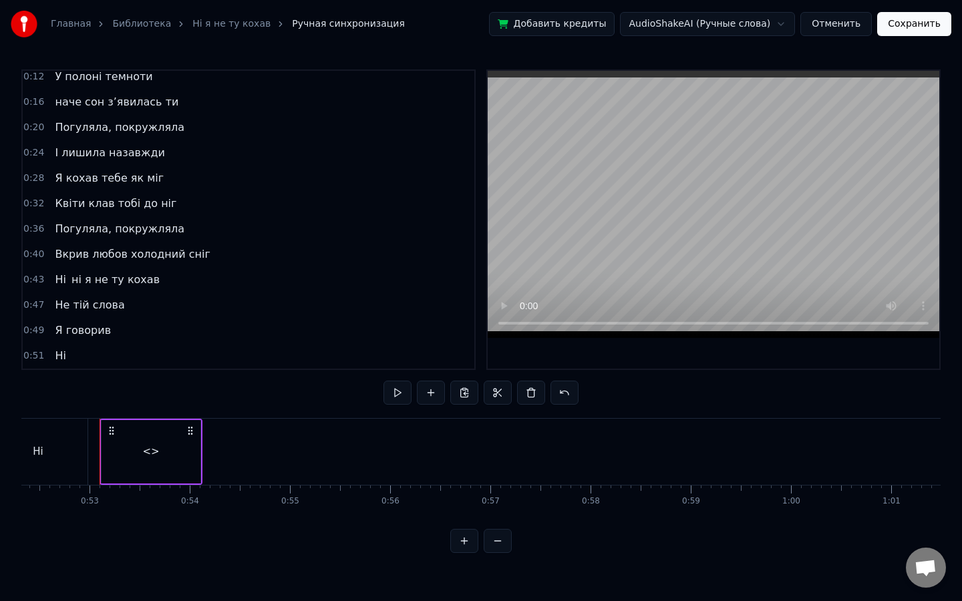
click at [153, 443] on div "<>" at bounding box center [151, 451] width 99 height 63
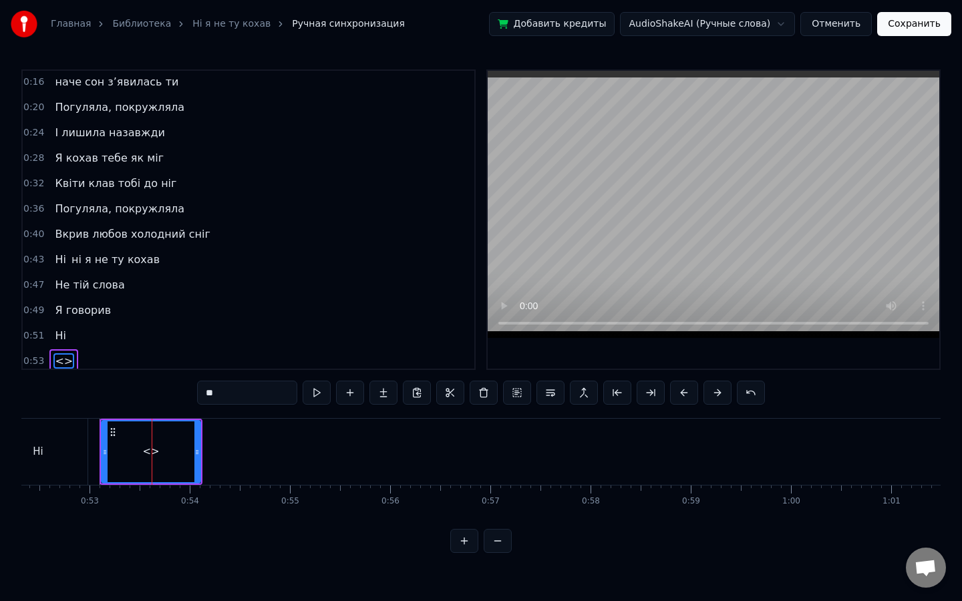
scroll to position [32, 0]
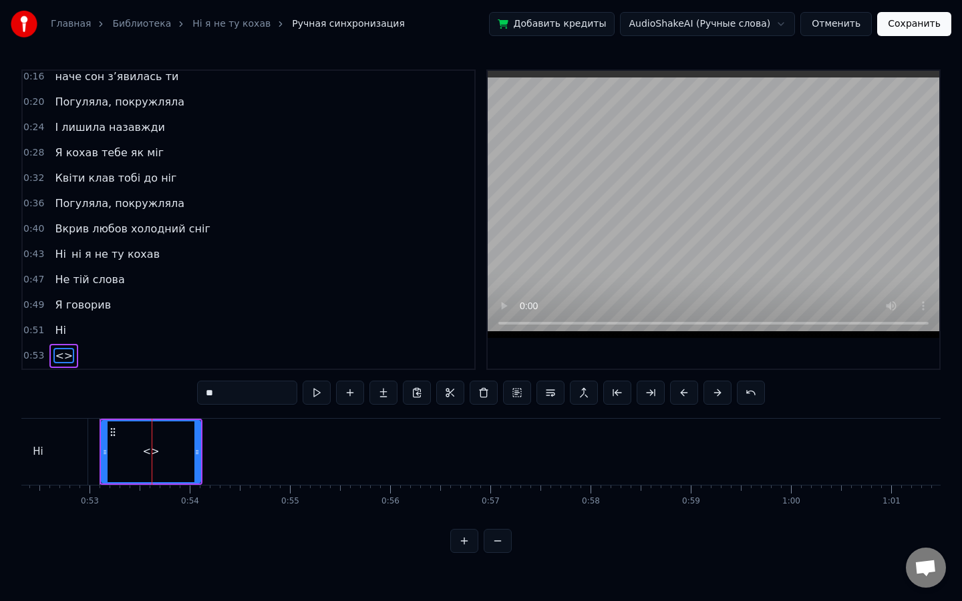
drag, startPoint x: 226, startPoint y: 392, endPoint x: 98, endPoint y: 387, distance: 128.4
click at [98, 387] on div "0:12 У полоні темноти 0:16 наче сон з’явилась ти 0:20 Погуляла, покружляла 0:24…" at bounding box center [480, 311] width 919 height 484
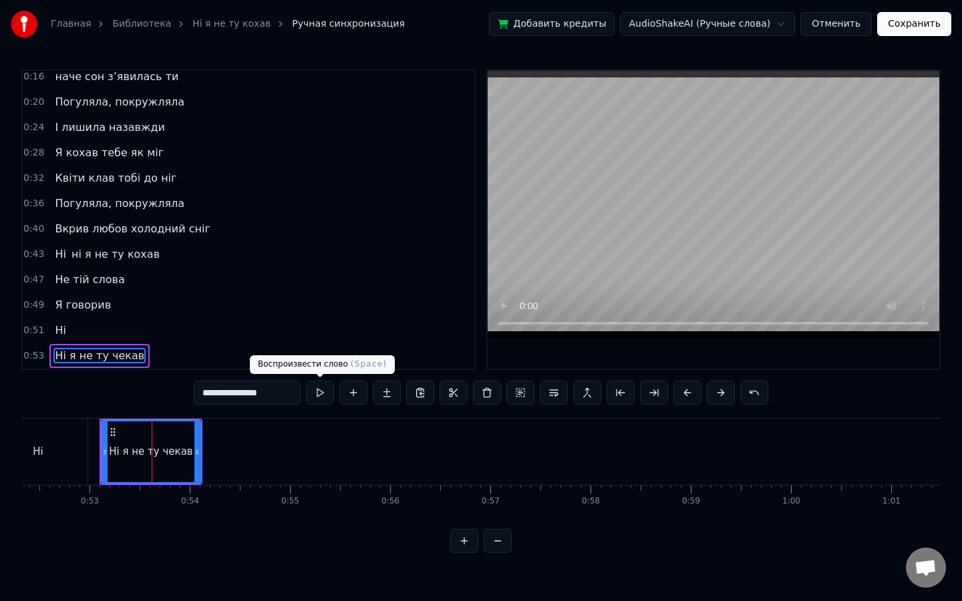
type input "**********"
click at [324, 391] on button at bounding box center [320, 393] width 28 height 24
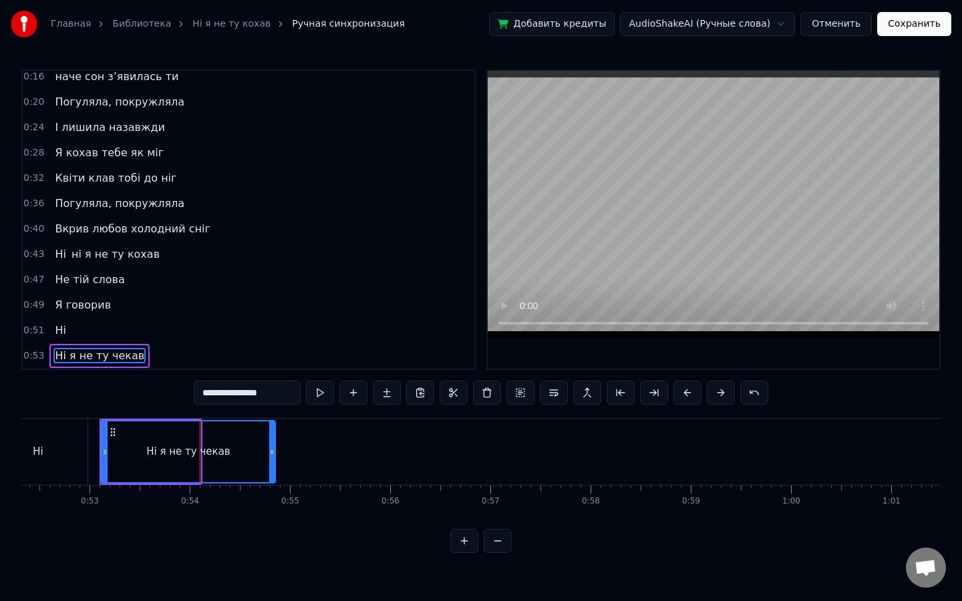
drag, startPoint x: 198, startPoint y: 446, endPoint x: 273, endPoint y: 445, distance: 74.8
click at [273, 445] on div at bounding box center [271, 451] width 5 height 61
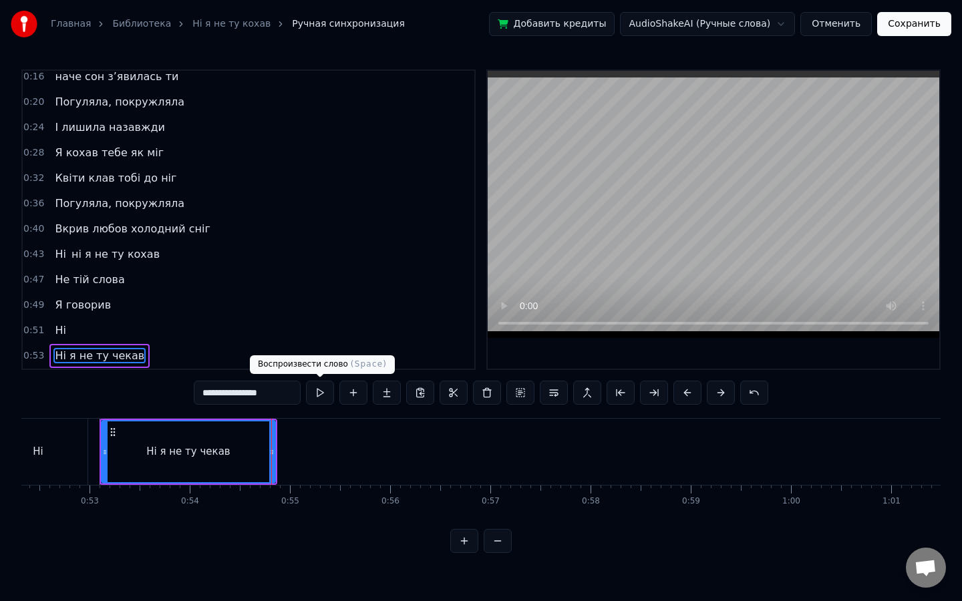
click at [323, 399] on button at bounding box center [320, 393] width 28 height 24
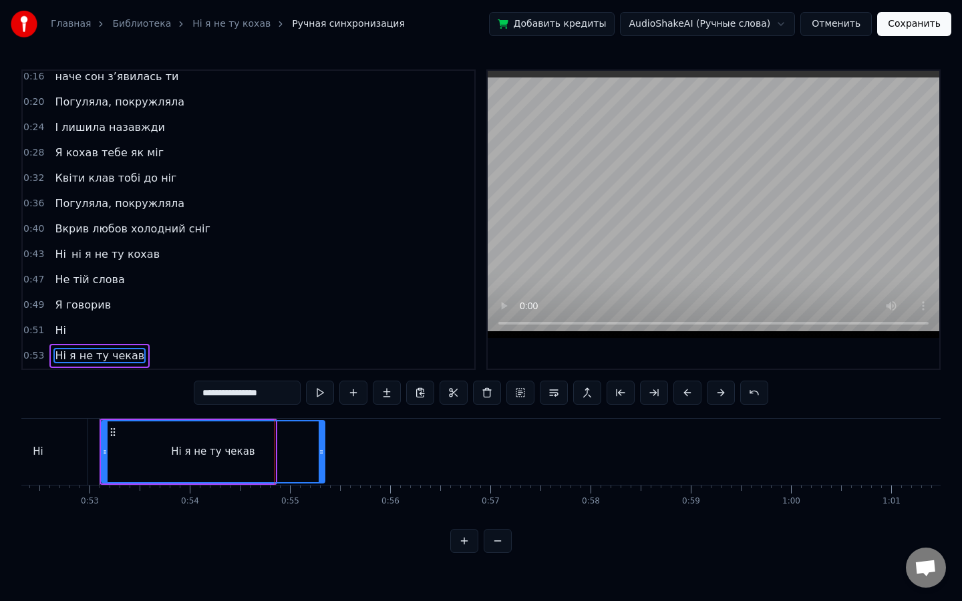
drag, startPoint x: 273, startPoint y: 460, endPoint x: 323, endPoint y: 457, distance: 49.5
click at [323, 457] on div at bounding box center [321, 451] width 5 height 61
click at [325, 395] on button at bounding box center [320, 393] width 28 height 24
drag, startPoint x: 321, startPoint y: 443, endPoint x: 310, endPoint y: 442, distance: 11.4
click at [310, 442] on div at bounding box center [309, 451] width 5 height 61
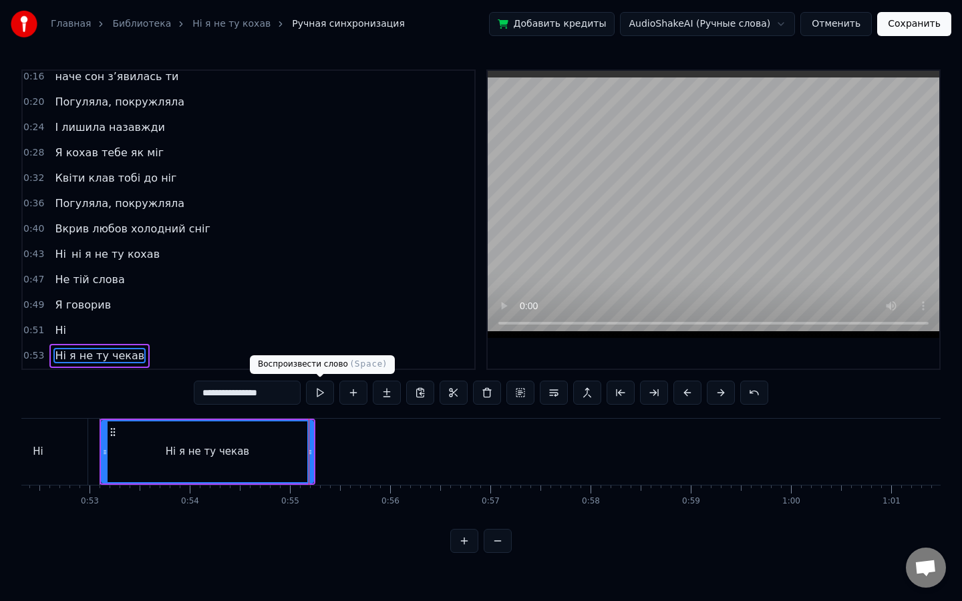
click at [320, 385] on button at bounding box center [320, 393] width 28 height 24
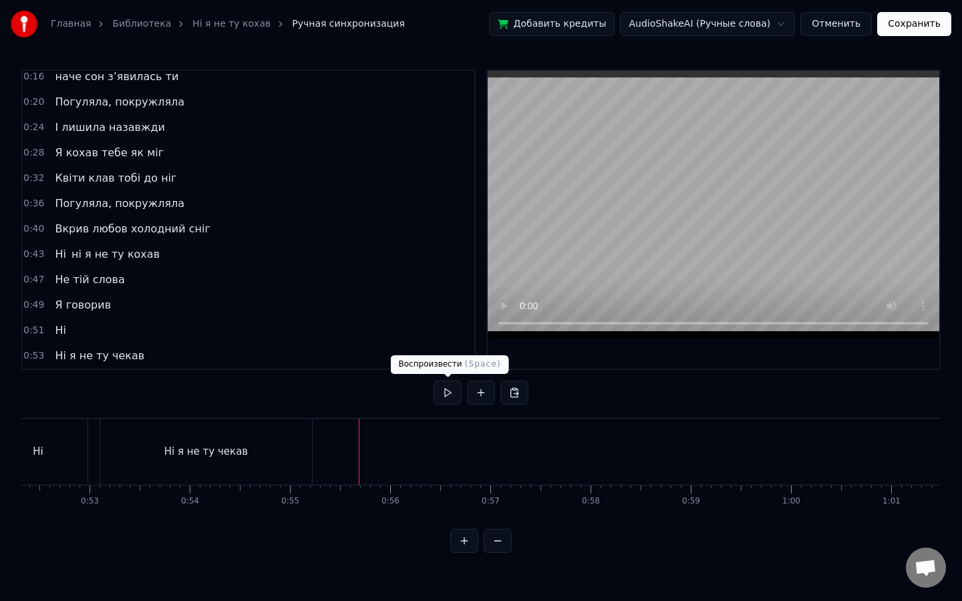
click at [448, 403] on button at bounding box center [447, 393] width 28 height 24
click at [448, 401] on button at bounding box center [447, 393] width 28 height 24
click at [360, 458] on div at bounding box center [360, 452] width 1 height 66
click at [480, 392] on button at bounding box center [481, 393] width 28 height 24
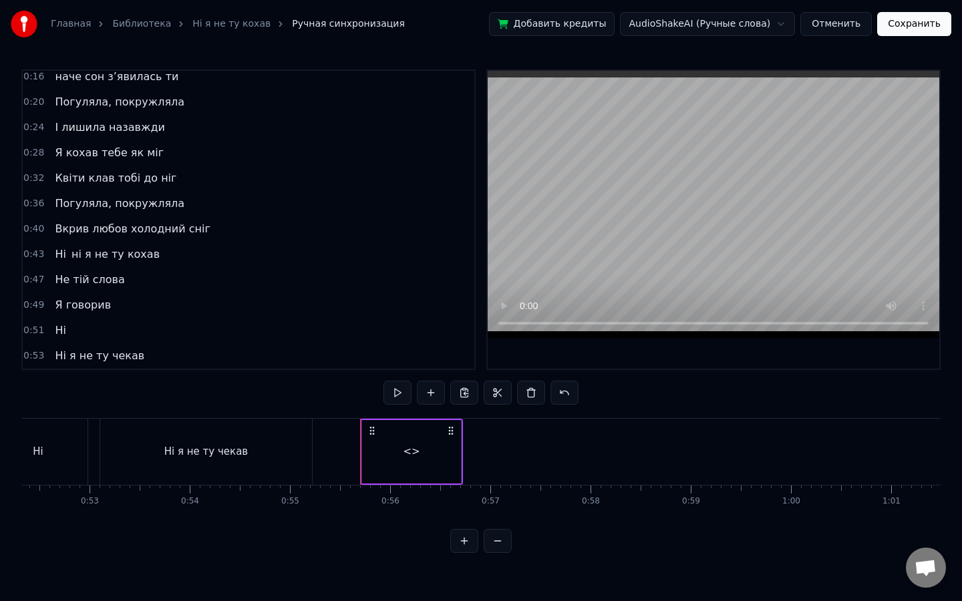
click at [416, 445] on div "<>" at bounding box center [411, 451] width 17 height 15
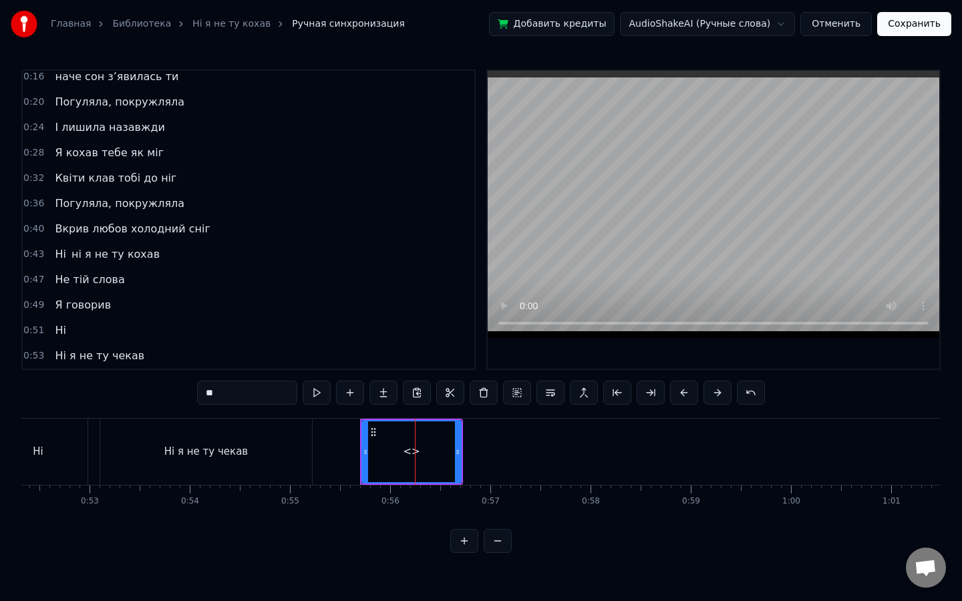
scroll to position [57, 0]
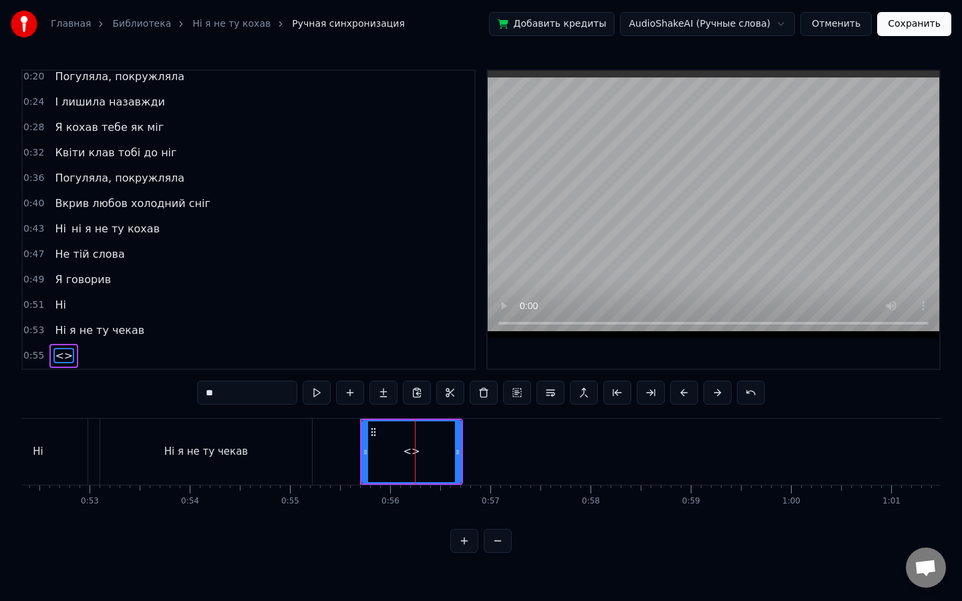
drag, startPoint x: 241, startPoint y: 391, endPoint x: 112, endPoint y: 385, distance: 129.7
click at [112, 385] on div "0:12 У полоні темноти 0:16 наче сон з’явилась ти 0:20 Погуляла, покружляла 0:24…" at bounding box center [480, 311] width 919 height 484
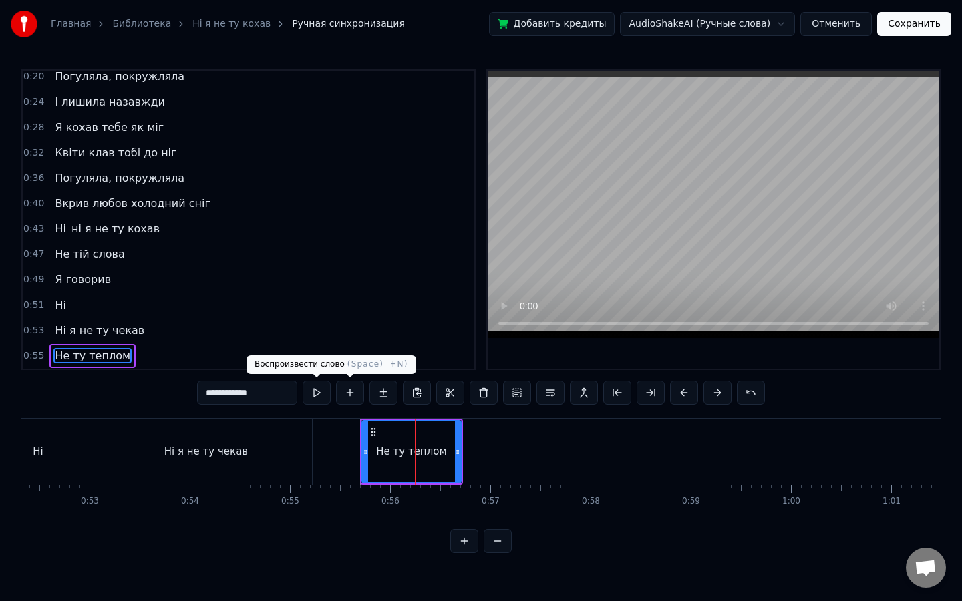
type input "**********"
click at [317, 393] on button at bounding box center [317, 393] width 28 height 24
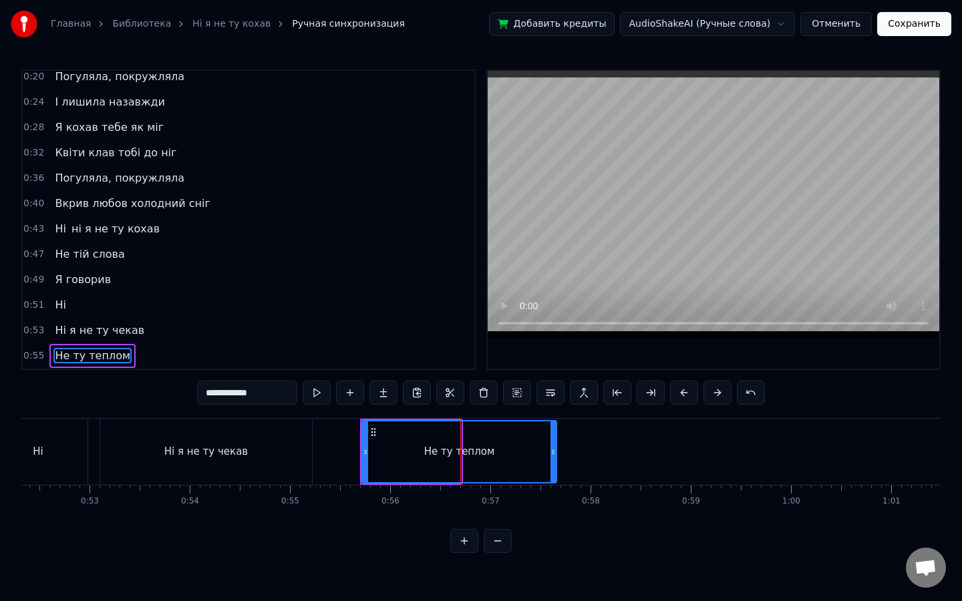
drag, startPoint x: 457, startPoint y: 442, endPoint x: 554, endPoint y: 445, distance: 96.9
click at [554, 445] on div at bounding box center [552, 451] width 5 height 61
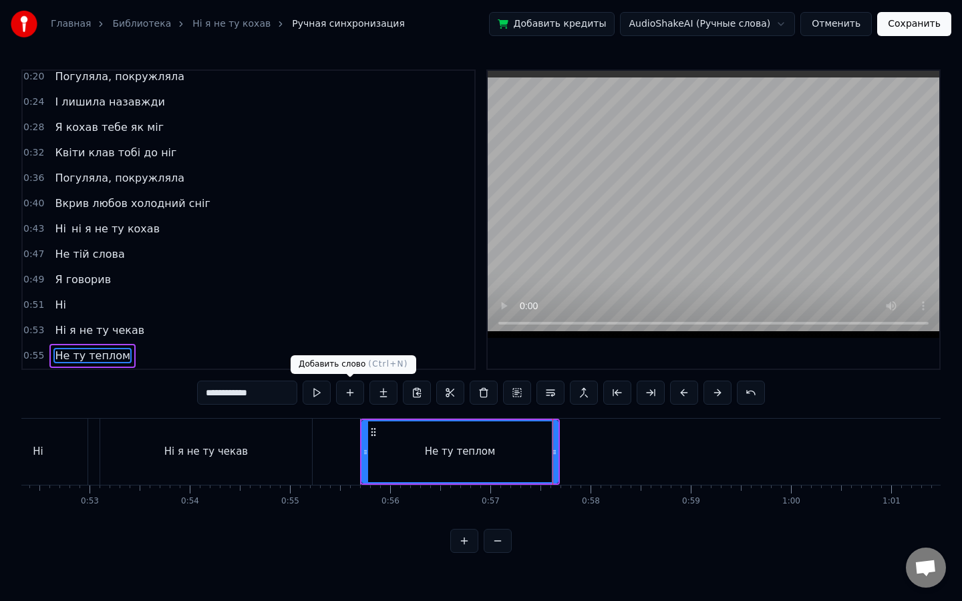
click at [326, 395] on button at bounding box center [317, 393] width 28 height 24
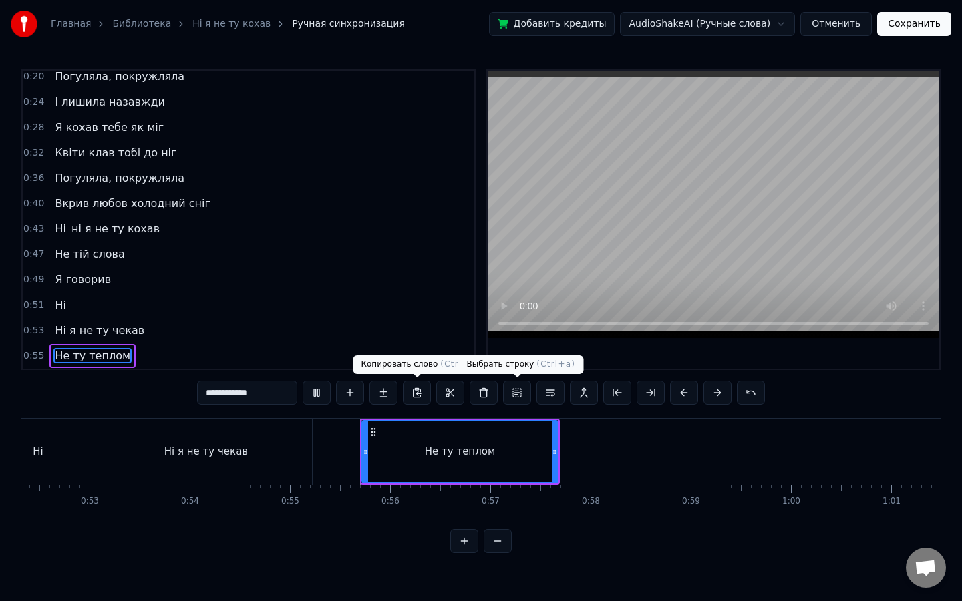
click at [303, 381] on button at bounding box center [317, 393] width 28 height 24
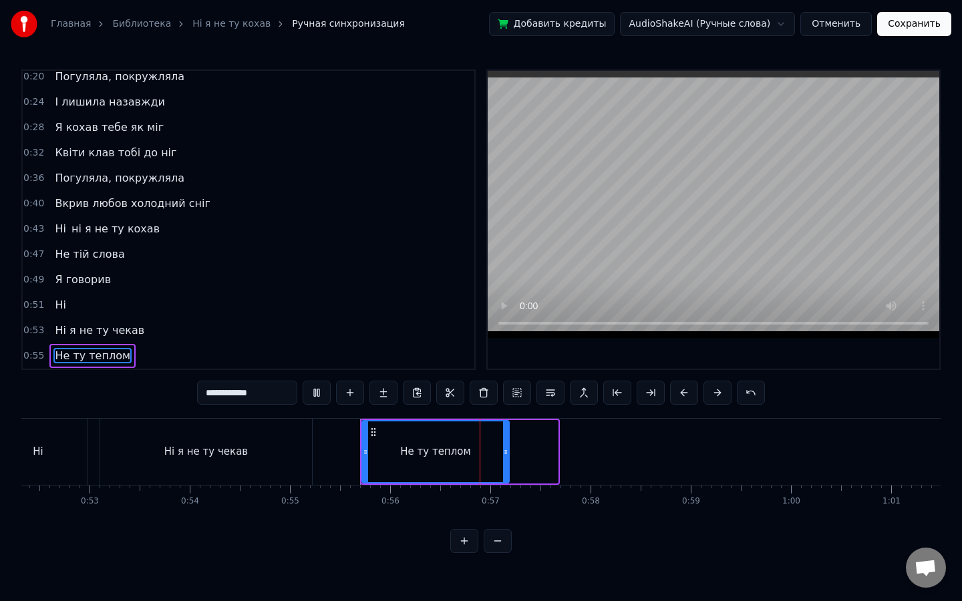
drag, startPoint x: 555, startPoint y: 446, endPoint x: 506, endPoint y: 450, distance: 48.9
click at [506, 450] on icon at bounding box center [505, 452] width 5 height 11
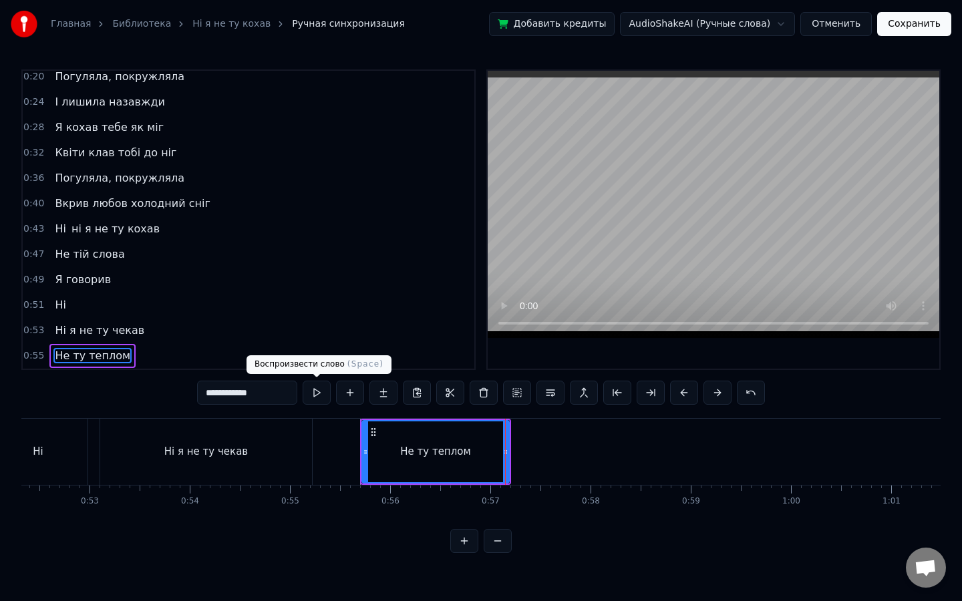
click at [322, 392] on button at bounding box center [317, 393] width 28 height 24
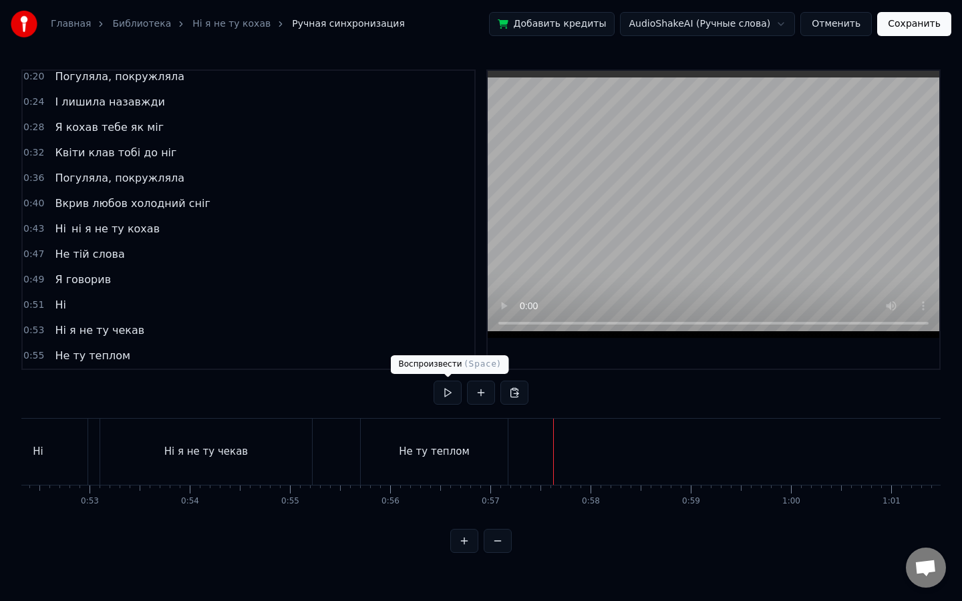
click at [455, 391] on button at bounding box center [447, 393] width 28 height 24
click at [454, 392] on button at bounding box center [447, 393] width 28 height 24
click at [558, 442] on div at bounding box center [558, 452] width 1 height 66
click at [475, 392] on button at bounding box center [481, 393] width 28 height 24
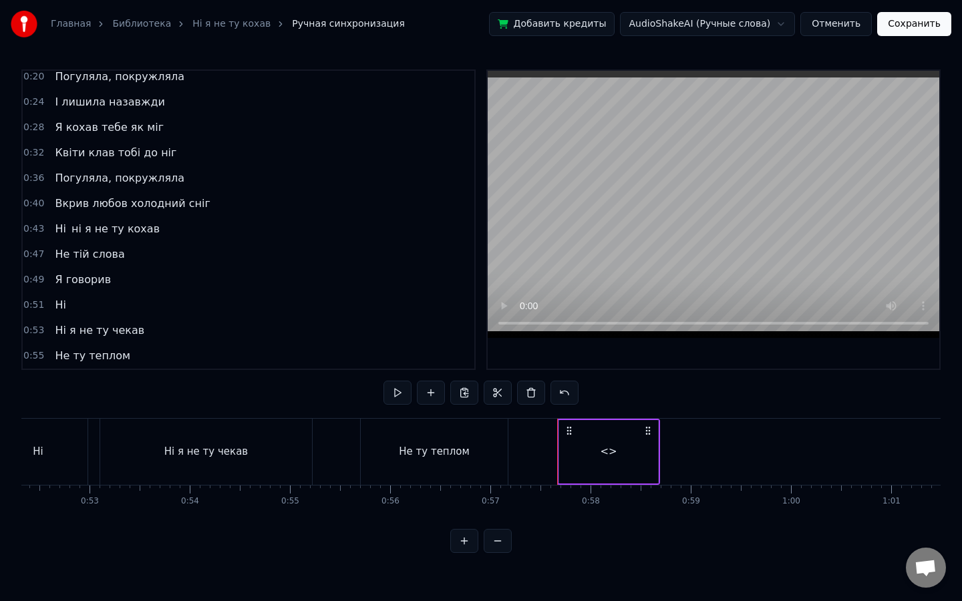
click at [625, 461] on div "<>" at bounding box center [608, 451] width 99 height 63
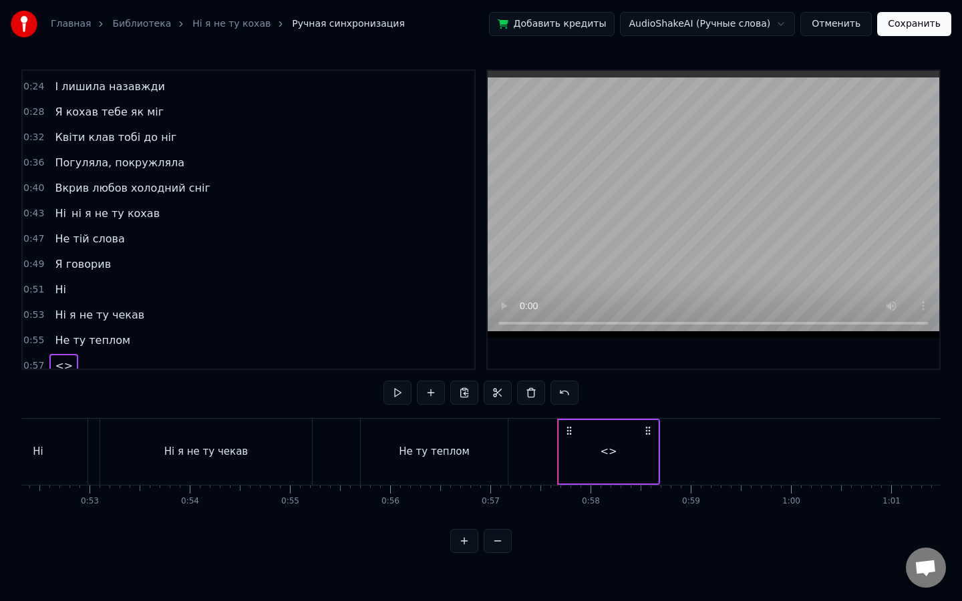
click at [616, 460] on div "<>" at bounding box center [608, 451] width 17 height 15
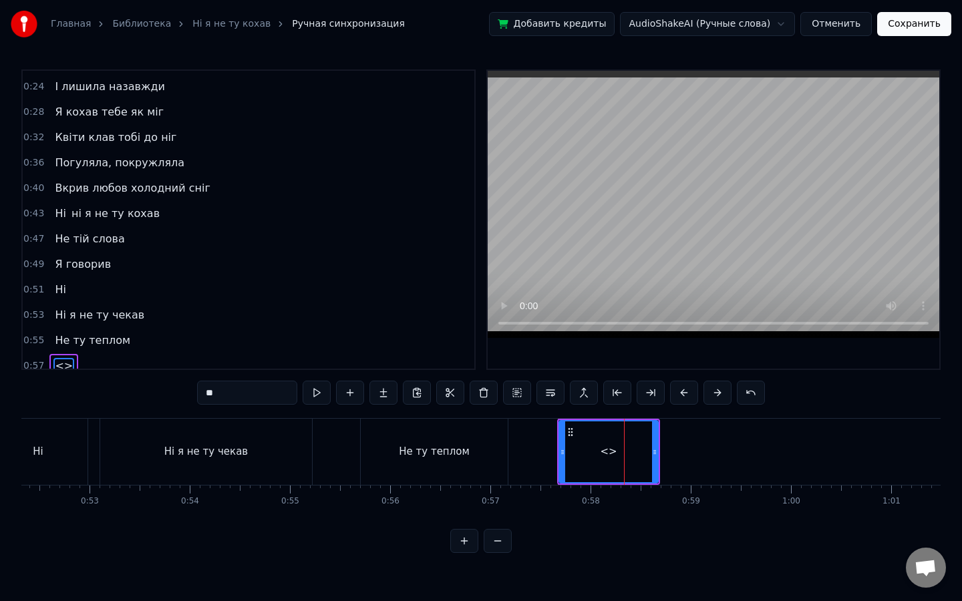
scroll to position [83, 0]
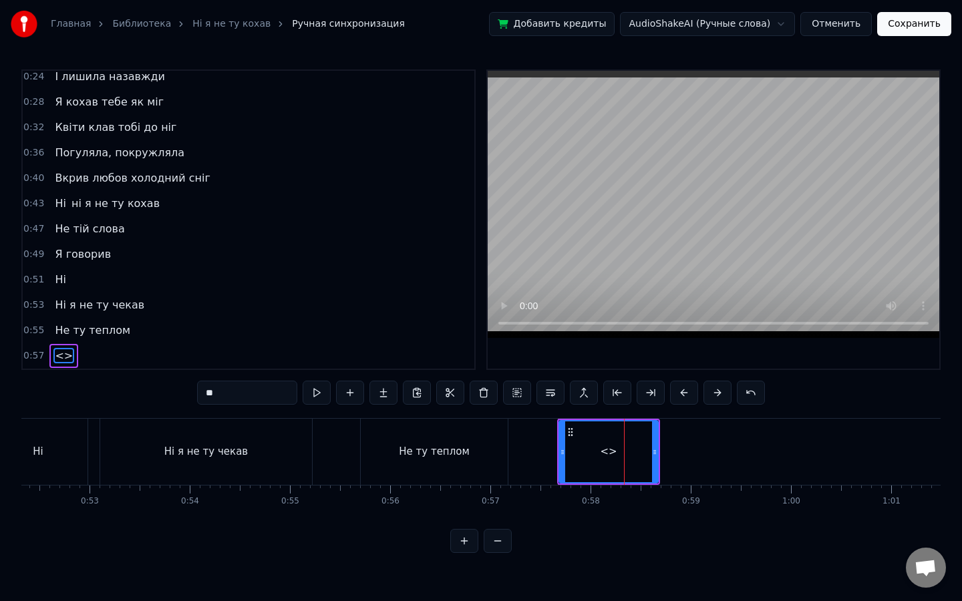
drag, startPoint x: 234, startPoint y: 399, endPoint x: 75, endPoint y: 357, distance: 164.4
click at [75, 357] on div "0:12 У полоні темноти 0:16 наче сон з’явилась ти 0:20 Погуляла, покружляла 0:24…" at bounding box center [480, 311] width 919 height 484
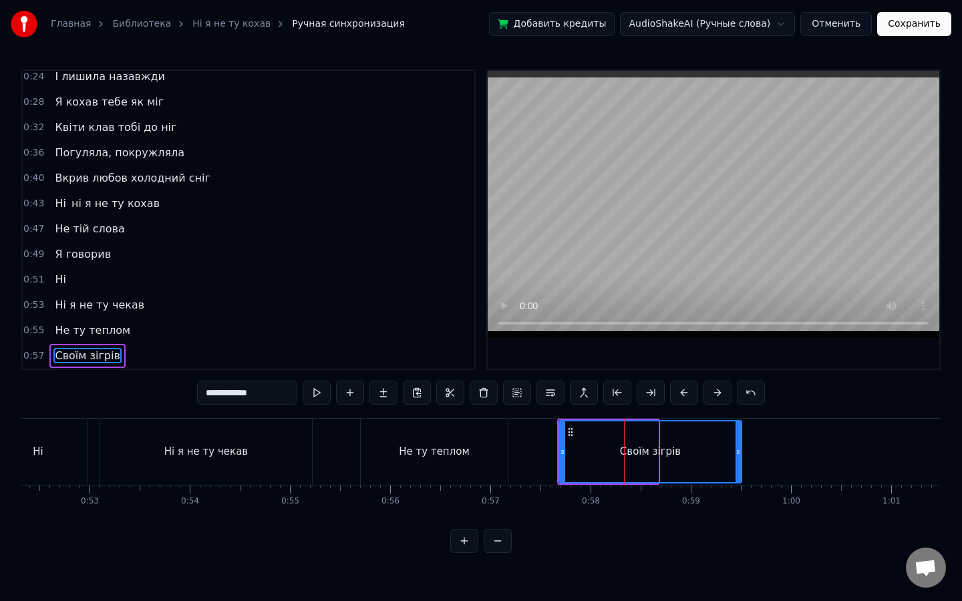
drag, startPoint x: 655, startPoint y: 443, endPoint x: 738, endPoint y: 445, distance: 83.5
click at [738, 445] on div at bounding box center [737, 451] width 5 height 61
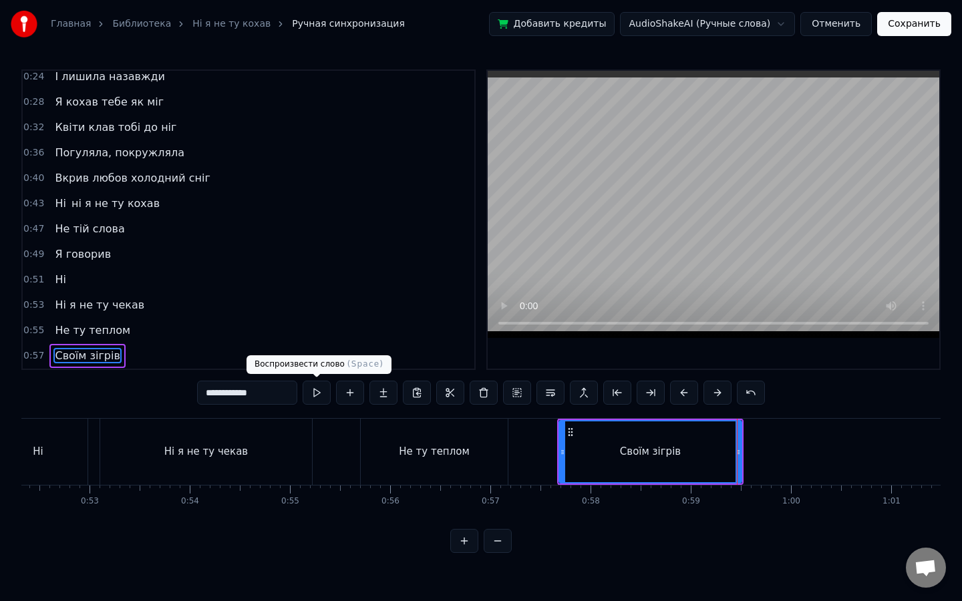
type input "**********"
click at [315, 390] on button at bounding box center [317, 393] width 28 height 24
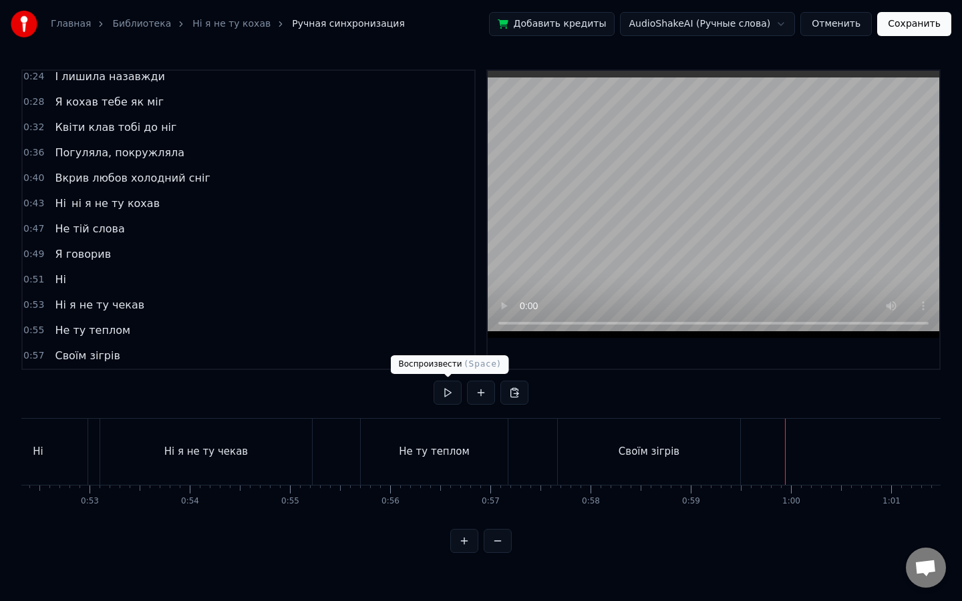
click at [447, 395] on button at bounding box center [447, 393] width 28 height 24
click at [433, 381] on button at bounding box center [447, 393] width 28 height 24
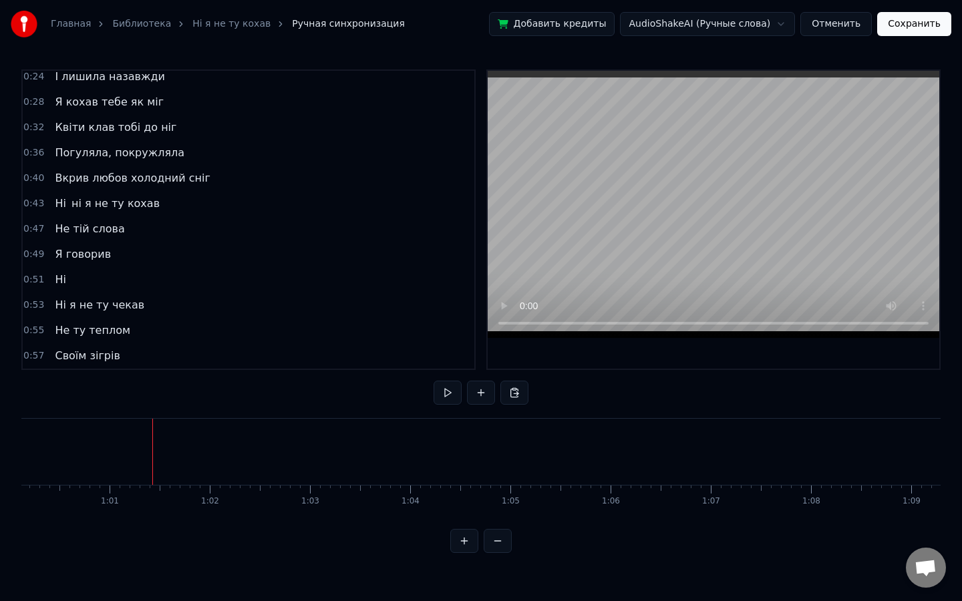
click at [433, 381] on button at bounding box center [447, 393] width 28 height 24
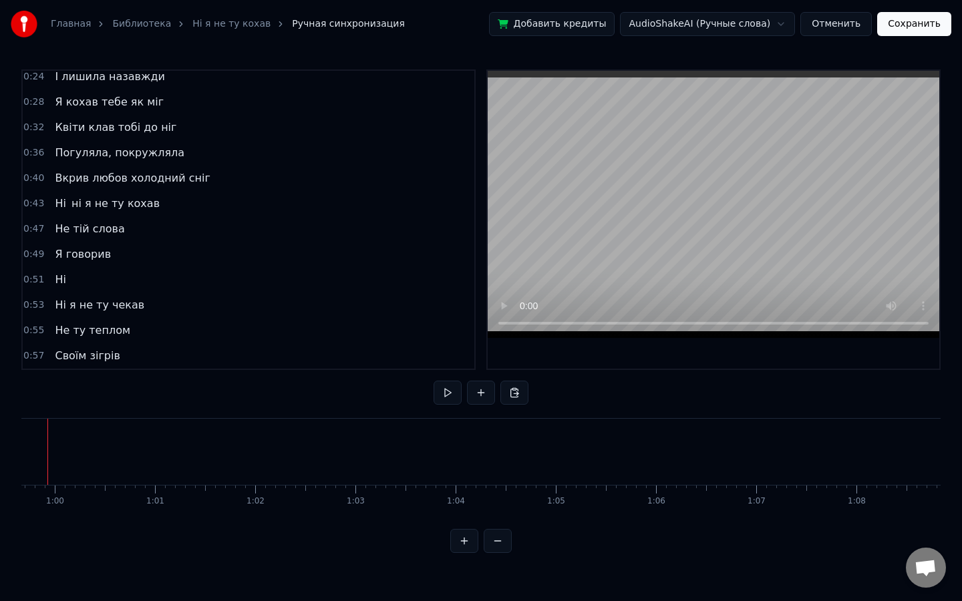
scroll to position [0, 5936]
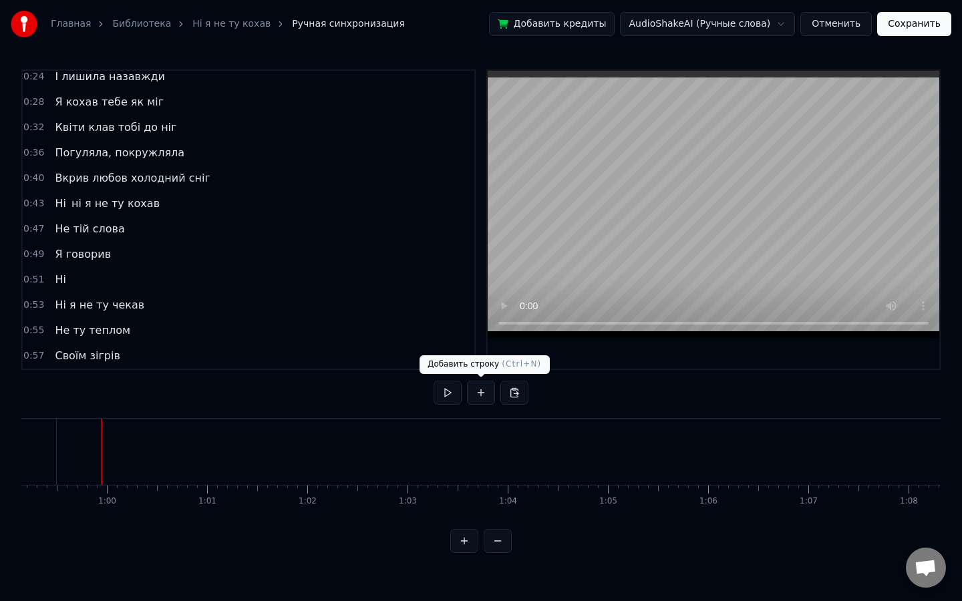
click at [473, 389] on button at bounding box center [481, 393] width 28 height 24
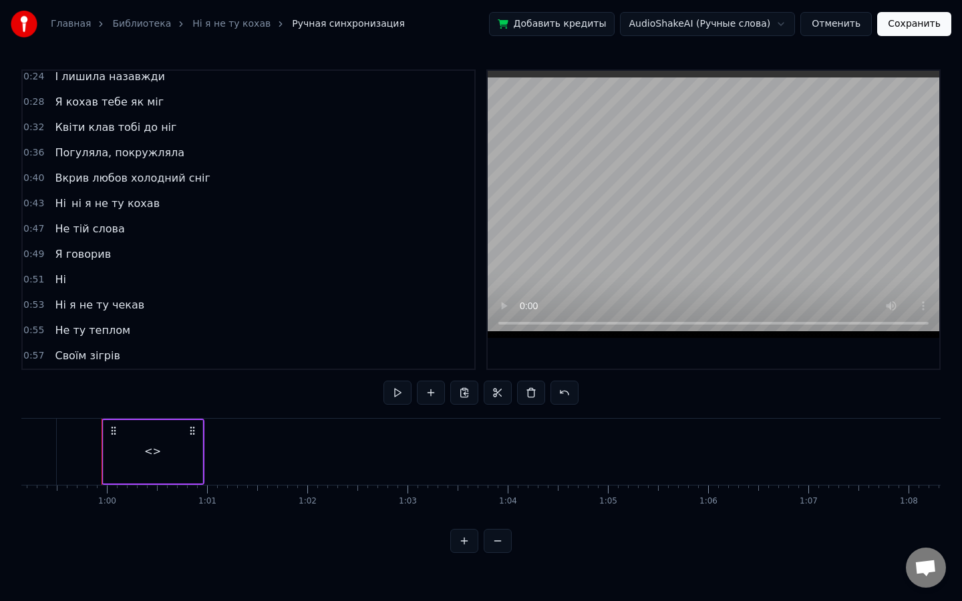
click at [143, 458] on div "<>" at bounding box center [153, 451] width 99 height 63
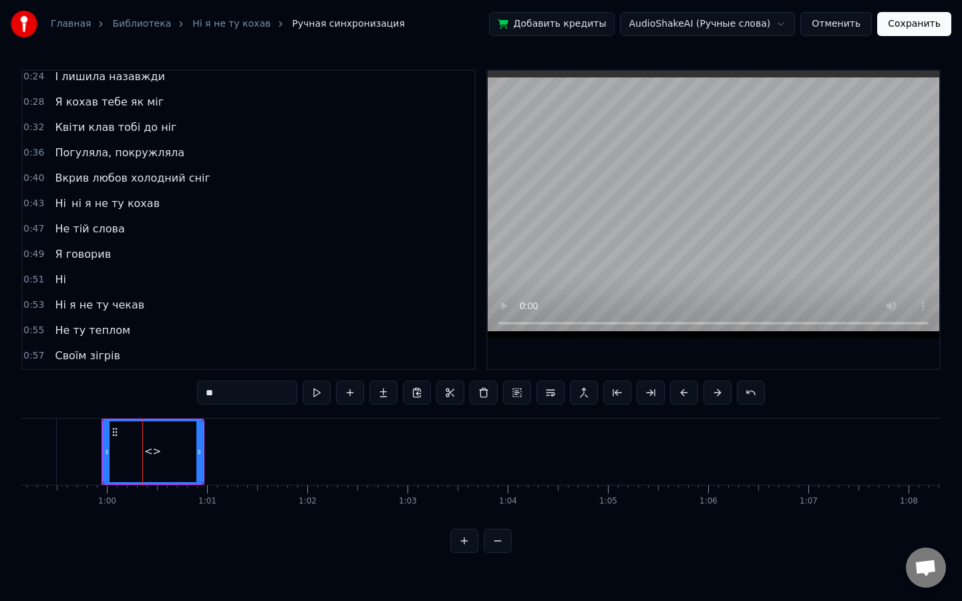
click at [143, 458] on div "<>" at bounding box center [153, 451] width 98 height 61
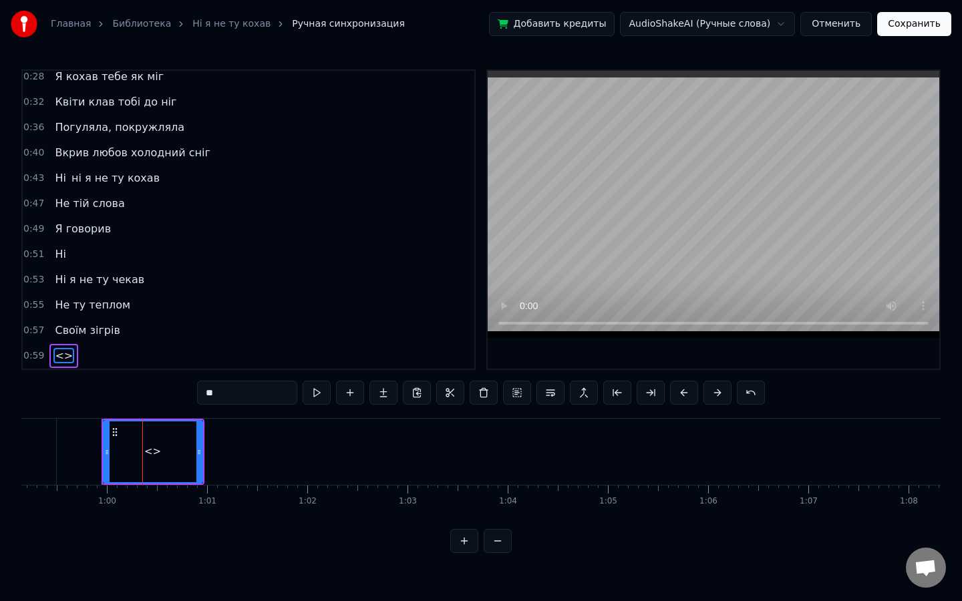
drag, startPoint x: 228, startPoint y: 396, endPoint x: 81, endPoint y: 383, distance: 147.5
click at [81, 383] on div "0:12 У полоні темноти 0:16 наче сон з’явилась ти 0:20 Погуляла, покружляла 0:24…" at bounding box center [480, 311] width 919 height 484
type input "***"
click at [321, 391] on button at bounding box center [317, 393] width 28 height 24
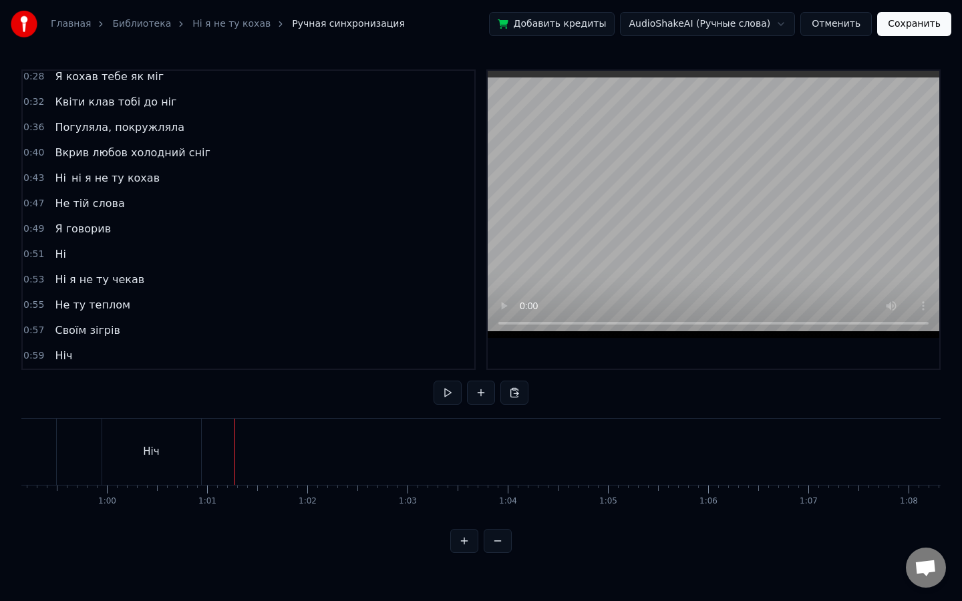
click at [203, 440] on div "Ніч" at bounding box center [153, 452] width 103 height 66
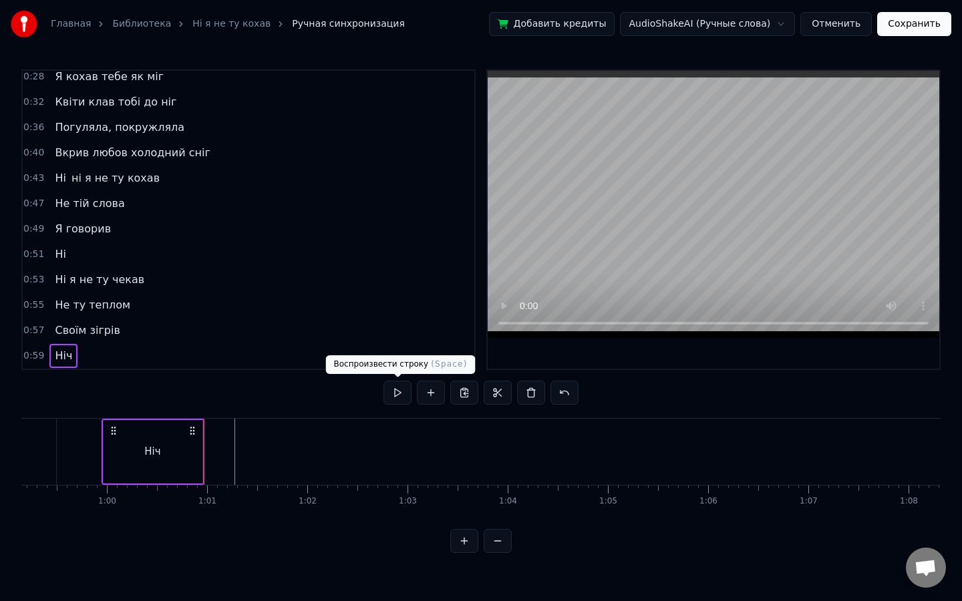
click at [405, 393] on button at bounding box center [397, 393] width 28 height 24
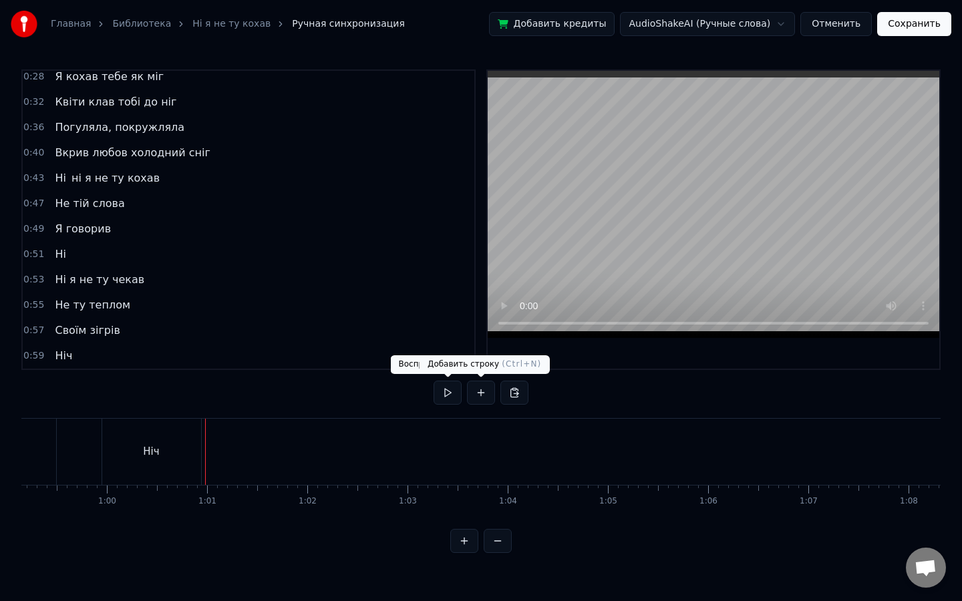
click at [481, 398] on button at bounding box center [481, 393] width 28 height 24
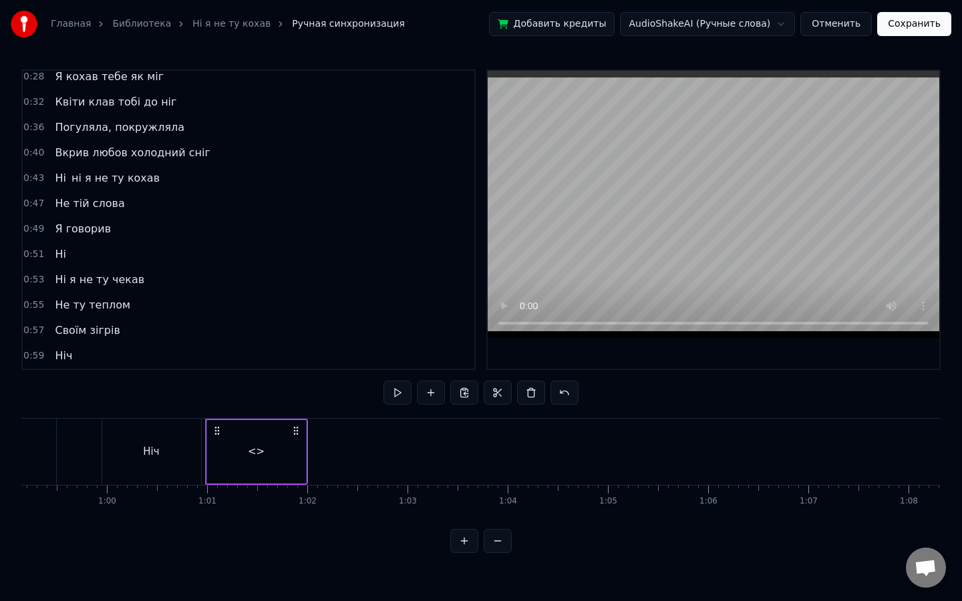
click at [226, 442] on div "<>" at bounding box center [256, 451] width 99 height 63
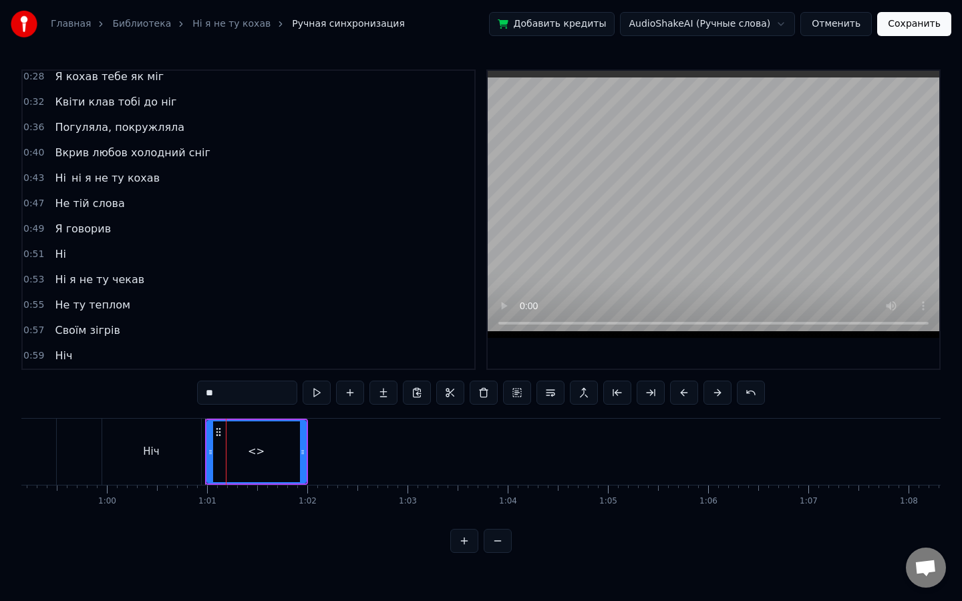
scroll to position [134, 0]
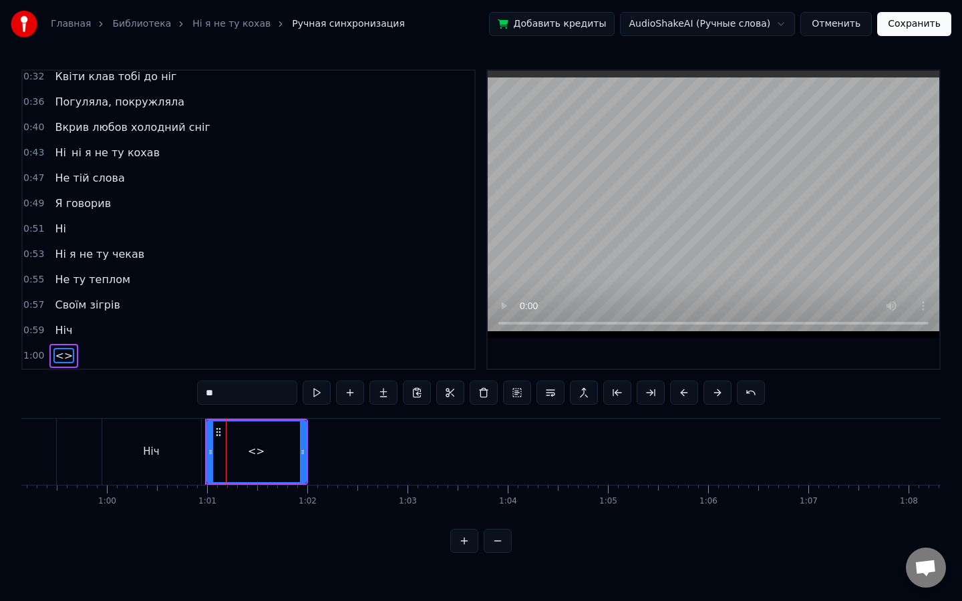
drag, startPoint x: 244, startPoint y: 397, endPoint x: 125, endPoint y: 385, distance: 120.2
click at [125, 385] on div "0:12 У полоні темноти 0:16 наче сон з’явилась ти 0:20 Погуляла, покружляла 0:24…" at bounding box center [480, 311] width 919 height 484
drag, startPoint x: 302, startPoint y: 452, endPoint x: 318, endPoint y: 452, distance: 16.0
click at [318, 452] on icon at bounding box center [318, 452] width 5 height 11
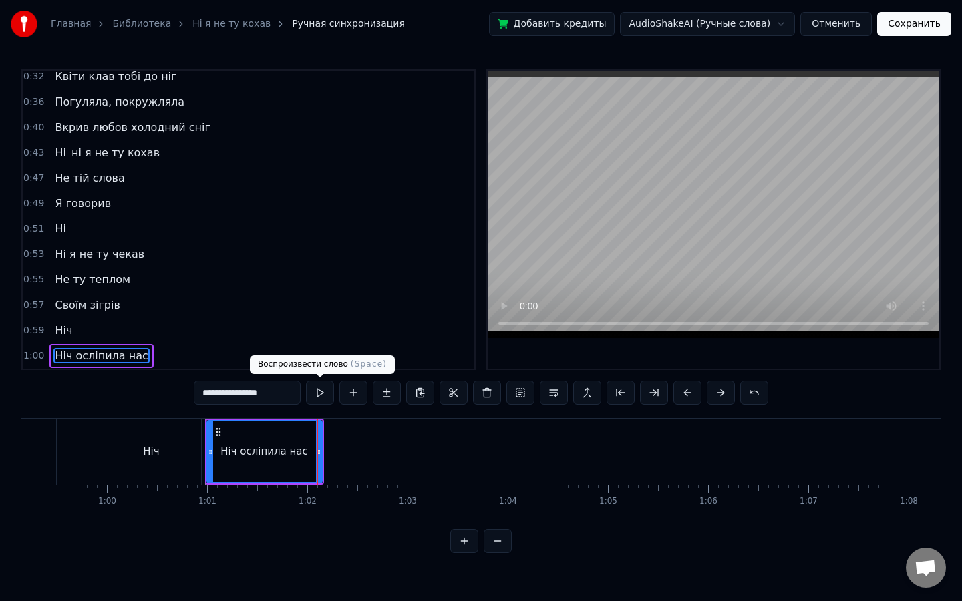
type input "**********"
click at [315, 395] on button at bounding box center [320, 393] width 28 height 24
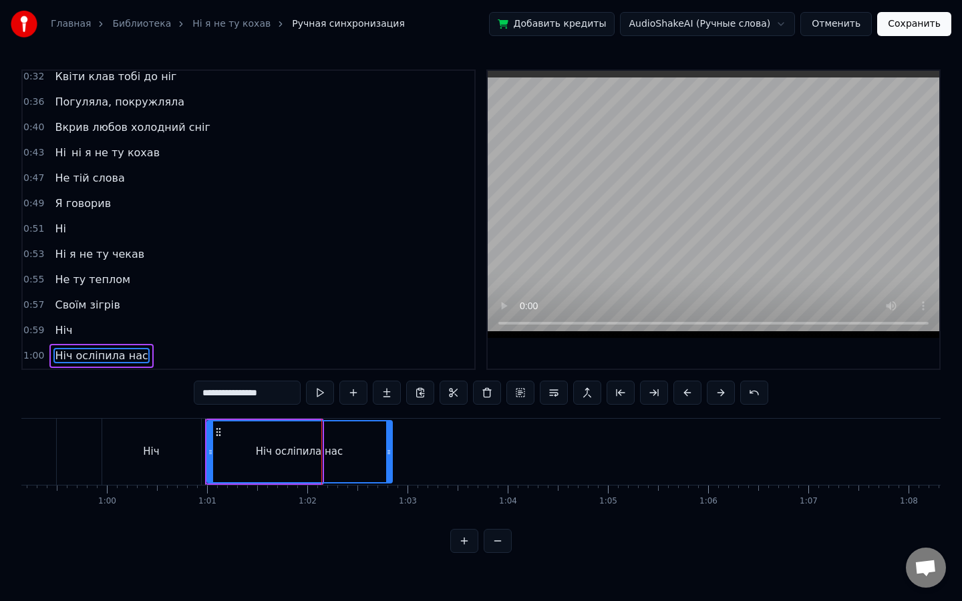
drag, startPoint x: 319, startPoint y: 450, endPoint x: 391, endPoint y: 453, distance: 71.5
click at [391, 453] on icon at bounding box center [388, 452] width 5 height 11
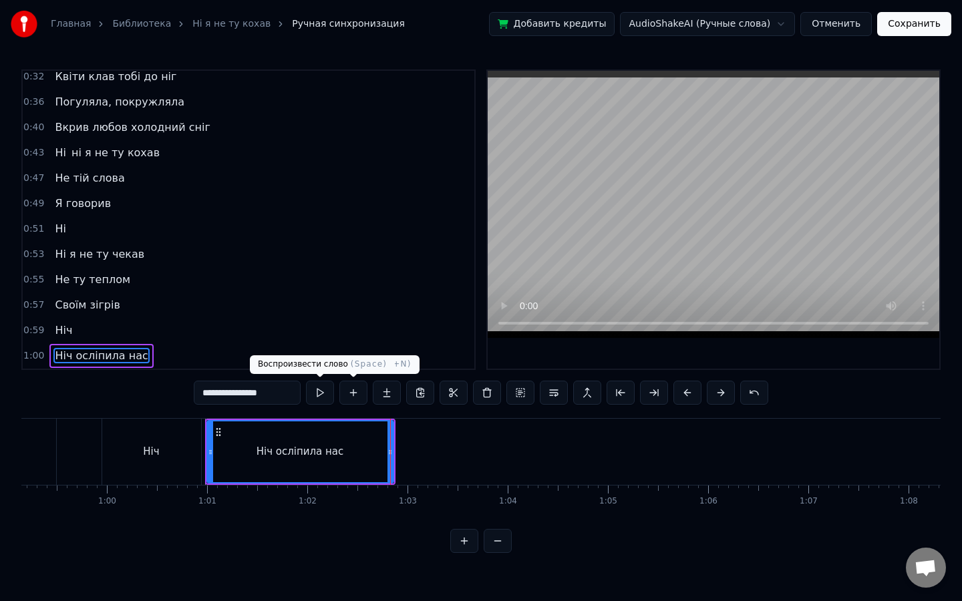
click at [323, 395] on button at bounding box center [320, 393] width 28 height 24
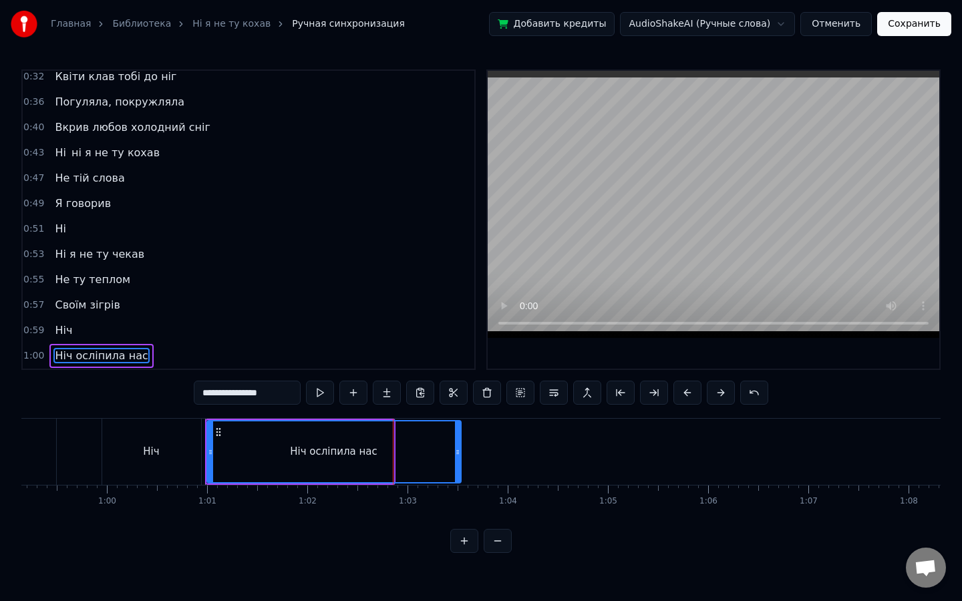
drag, startPoint x: 390, startPoint y: 441, endPoint x: 458, endPoint y: 442, distance: 67.5
click at [458, 442] on div at bounding box center [457, 451] width 5 height 61
click at [323, 393] on button at bounding box center [320, 393] width 28 height 24
drag, startPoint x: 458, startPoint y: 443, endPoint x: 443, endPoint y: 443, distance: 15.4
click at [443, 443] on div at bounding box center [441, 451] width 5 height 61
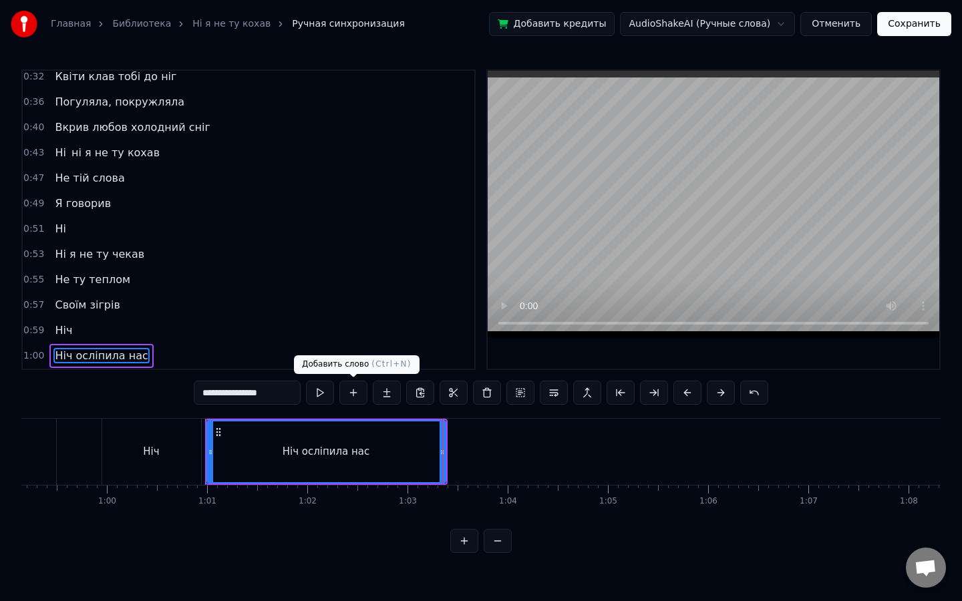
click at [329, 396] on button at bounding box center [320, 393] width 28 height 24
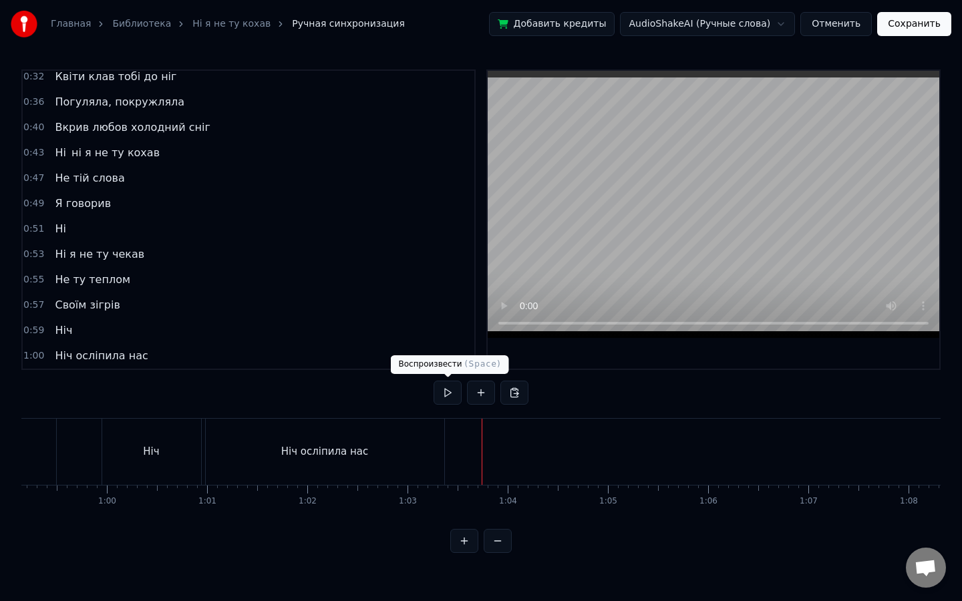
click at [450, 395] on button at bounding box center [447, 393] width 28 height 24
click at [454, 396] on button at bounding box center [447, 393] width 28 height 24
click at [347, 450] on div "Ніч осліпила нас" at bounding box center [324, 451] width 87 height 15
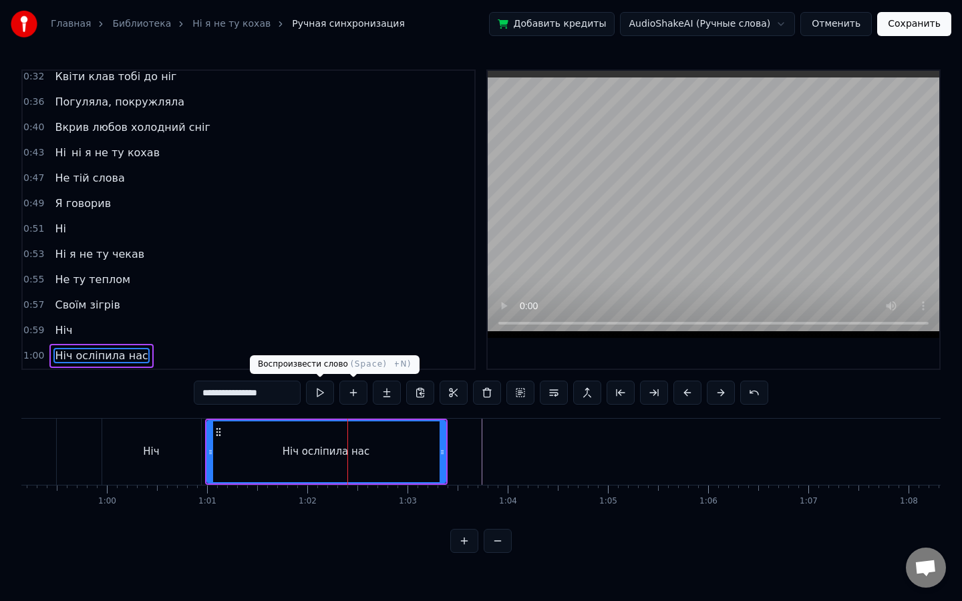
click at [328, 391] on button at bounding box center [320, 393] width 28 height 24
click at [357, 393] on button at bounding box center [353, 393] width 28 height 24
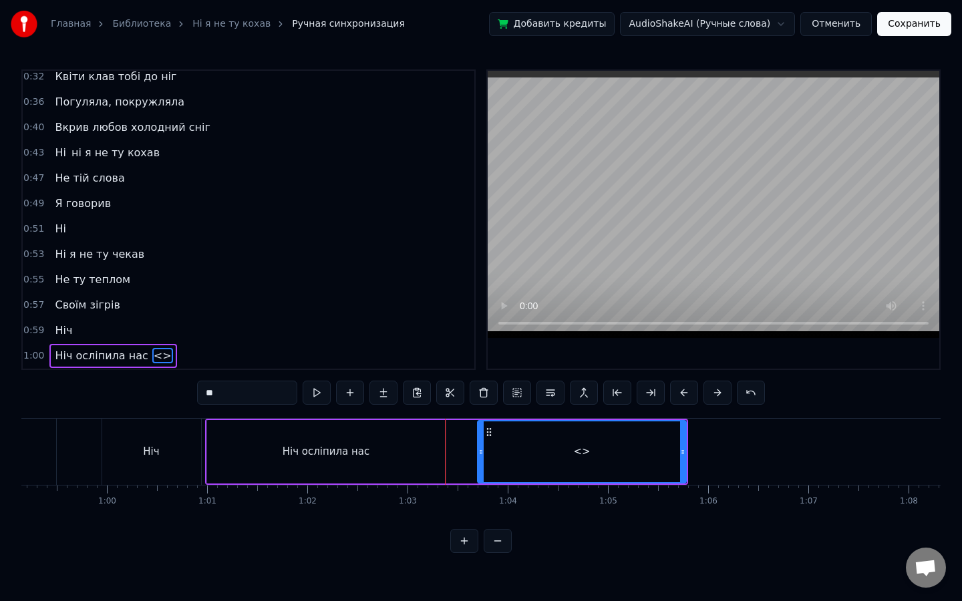
drag, startPoint x: 450, startPoint y: 454, endPoint x: 480, endPoint y: 454, distance: 30.1
click at [480, 454] on icon at bounding box center [480, 452] width 5 height 11
drag, startPoint x: 269, startPoint y: 391, endPoint x: 119, endPoint y: 390, distance: 150.3
click at [119, 390] on div "0:12 У полоні темноти 0:16 наче сон з’явилась ти 0:20 Погуляла, покружляла 0:24…" at bounding box center [480, 311] width 919 height 484
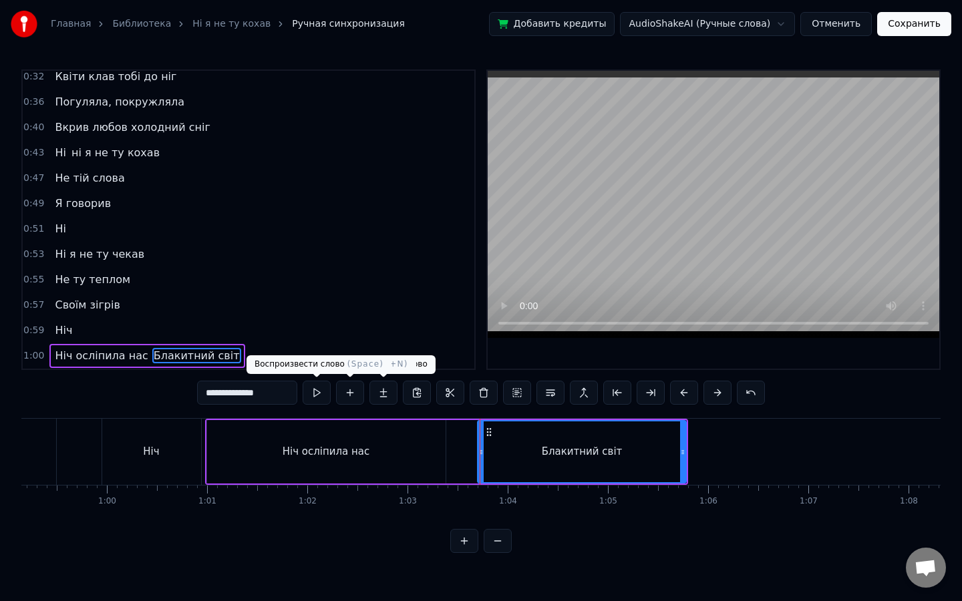
type input "**********"
click at [316, 393] on button at bounding box center [317, 393] width 28 height 24
click at [303, 381] on button at bounding box center [317, 393] width 28 height 24
click at [272, 389] on input "**********" at bounding box center [247, 393] width 100 height 24
type input "**********"
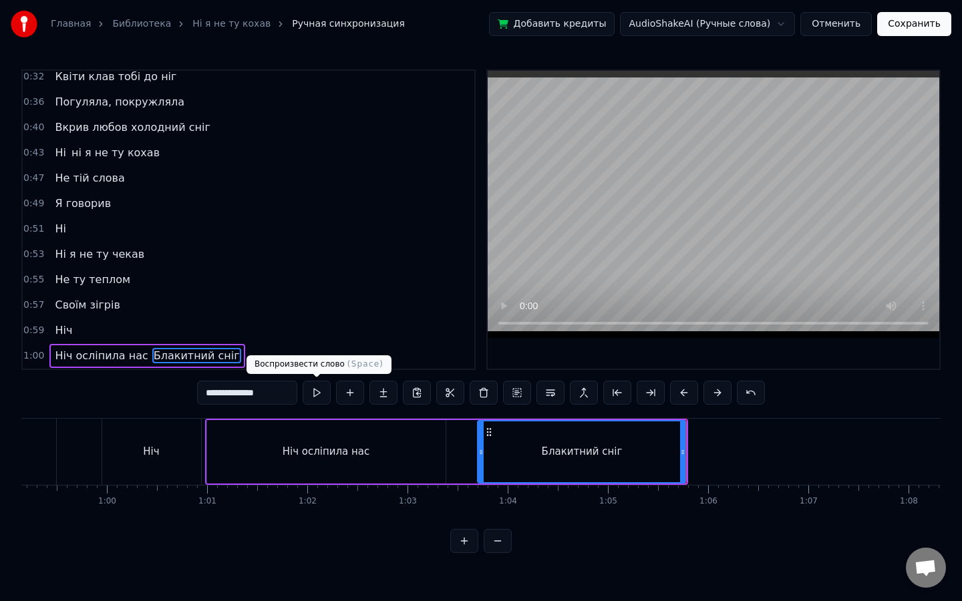
click at [315, 395] on button at bounding box center [317, 393] width 28 height 24
click at [303, 381] on button at bounding box center [317, 393] width 28 height 24
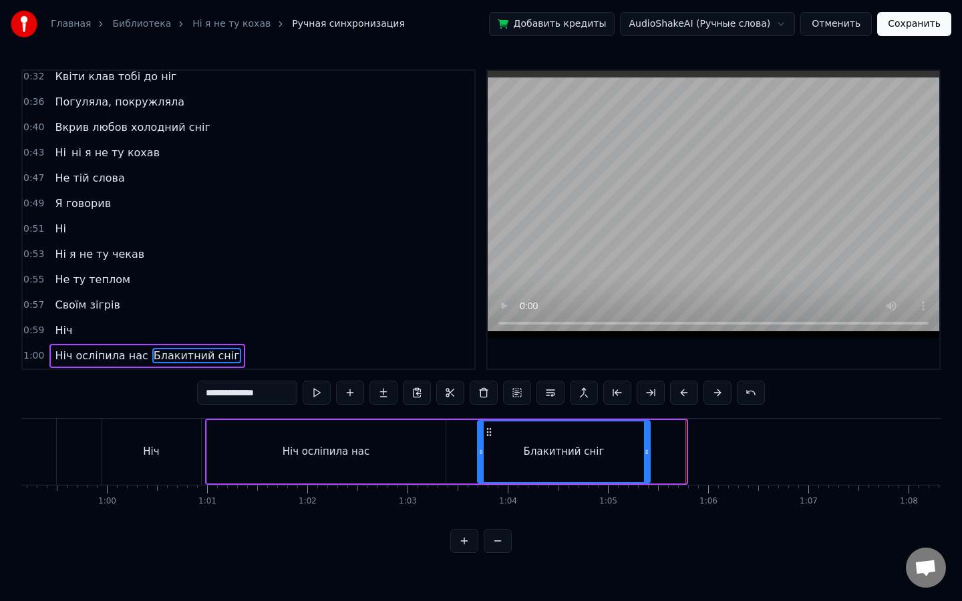
drag, startPoint x: 683, startPoint y: 449, endPoint x: 647, endPoint y: 450, distance: 36.1
click at [647, 450] on icon at bounding box center [646, 452] width 5 height 11
click at [310, 395] on button at bounding box center [317, 393] width 28 height 24
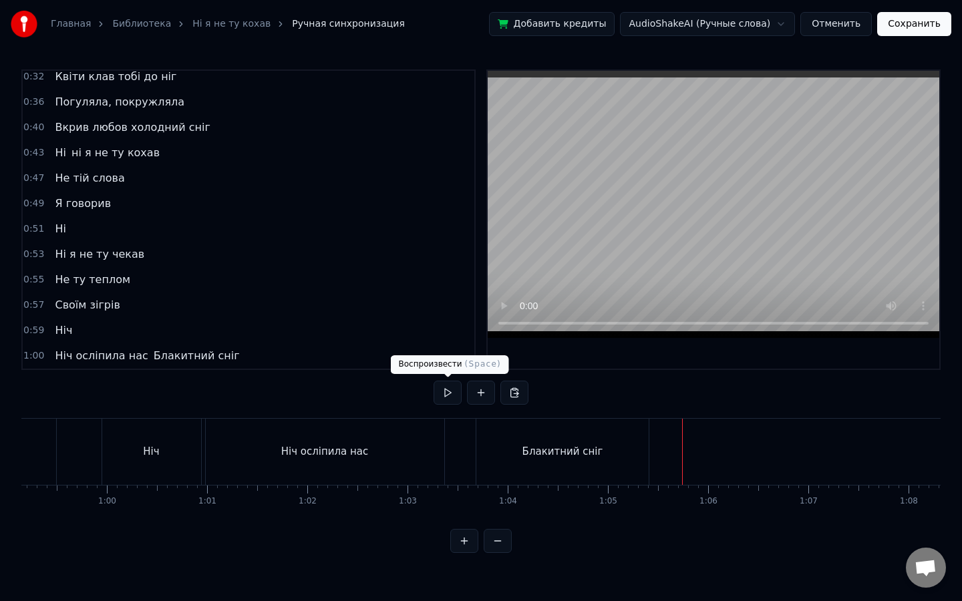
click at [450, 387] on button at bounding box center [447, 393] width 28 height 24
click at [490, 387] on button at bounding box center [481, 393] width 28 height 24
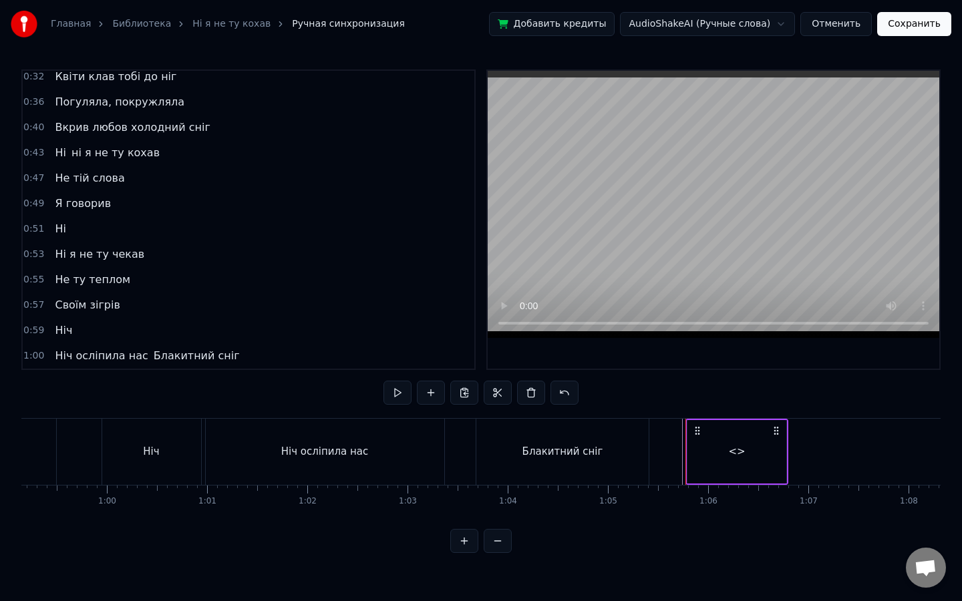
click at [687, 447] on div "<>" at bounding box center [737, 451] width 100 height 63
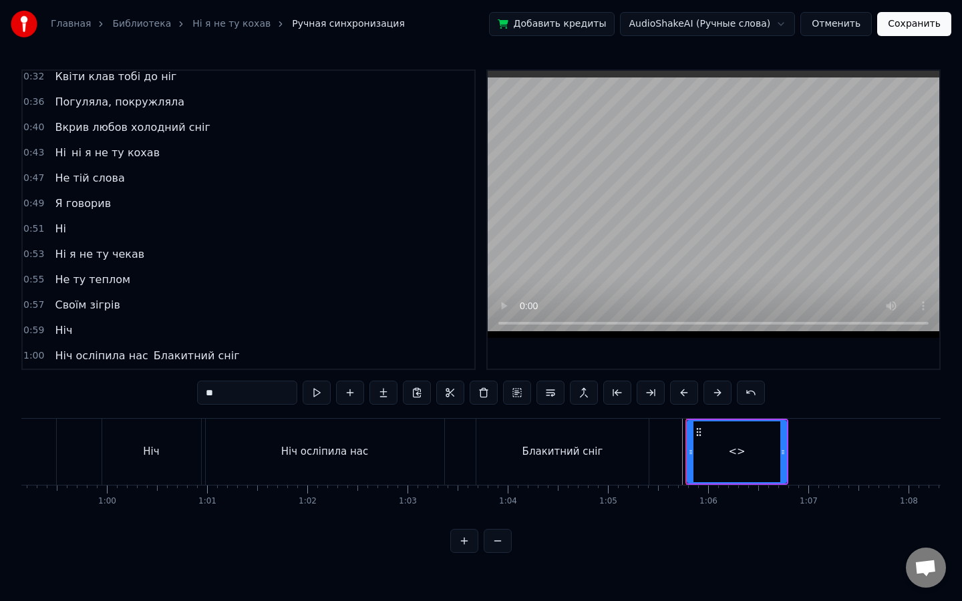
scroll to position [159, 0]
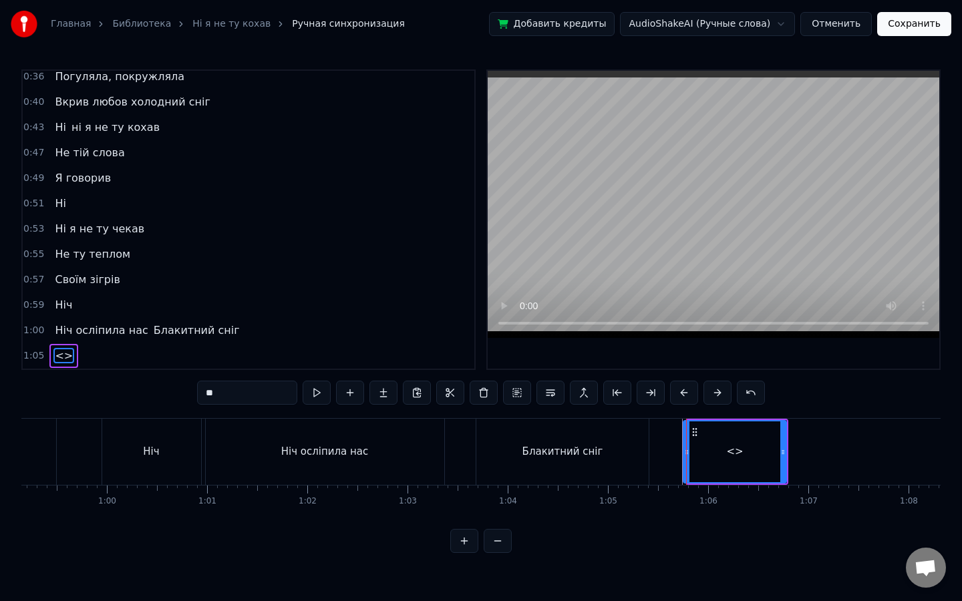
click at [685, 450] on icon at bounding box center [686, 452] width 5 height 11
drag, startPoint x: 261, startPoint y: 394, endPoint x: 172, endPoint y: 391, distance: 88.9
click at [172, 391] on div "0:12 У полоні темноти 0:16 наче сон з’явилась ти 0:20 Погуляла, покружляла 0:24…" at bounding box center [480, 311] width 919 height 484
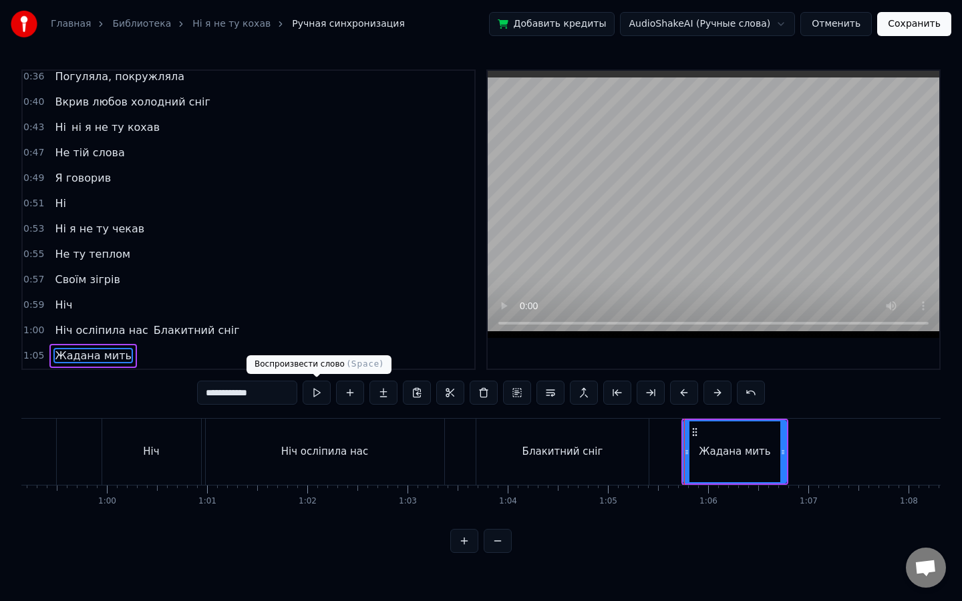
type input "**********"
click at [317, 396] on button at bounding box center [317, 393] width 28 height 24
click at [785, 447] on div at bounding box center [785, 452] width 1 height 66
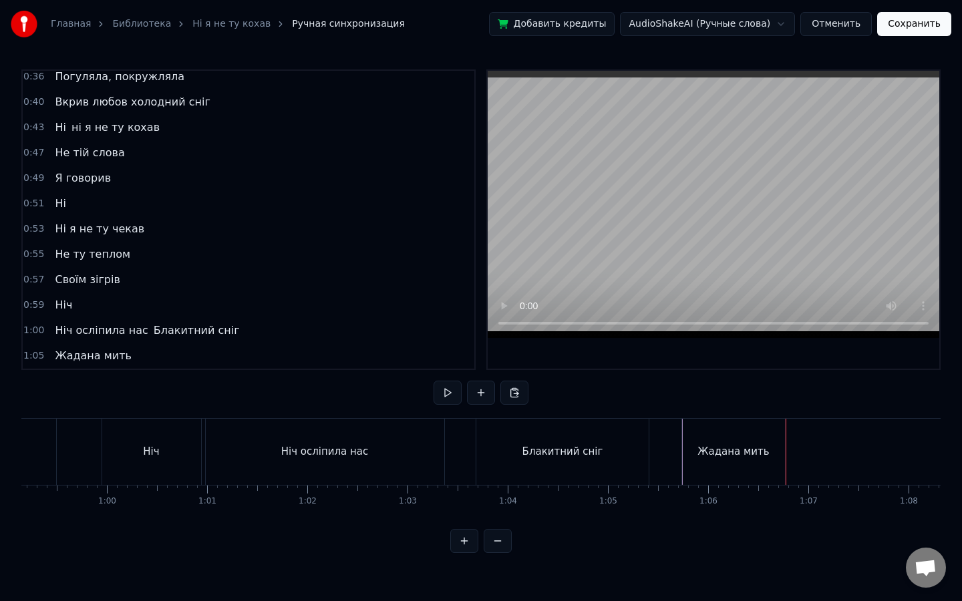
click at [785, 447] on div at bounding box center [785, 452] width 1 height 66
click at [775, 454] on div "Жадана мить" at bounding box center [733, 452] width 103 height 66
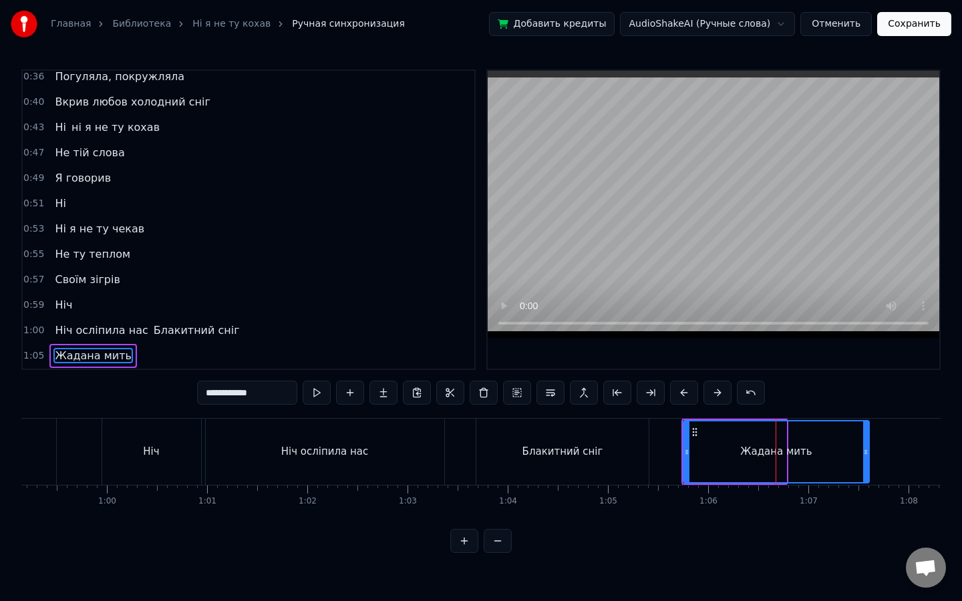
drag, startPoint x: 781, startPoint y: 452, endPoint x: 864, endPoint y: 452, distance: 82.8
click at [864, 452] on icon at bounding box center [865, 452] width 5 height 11
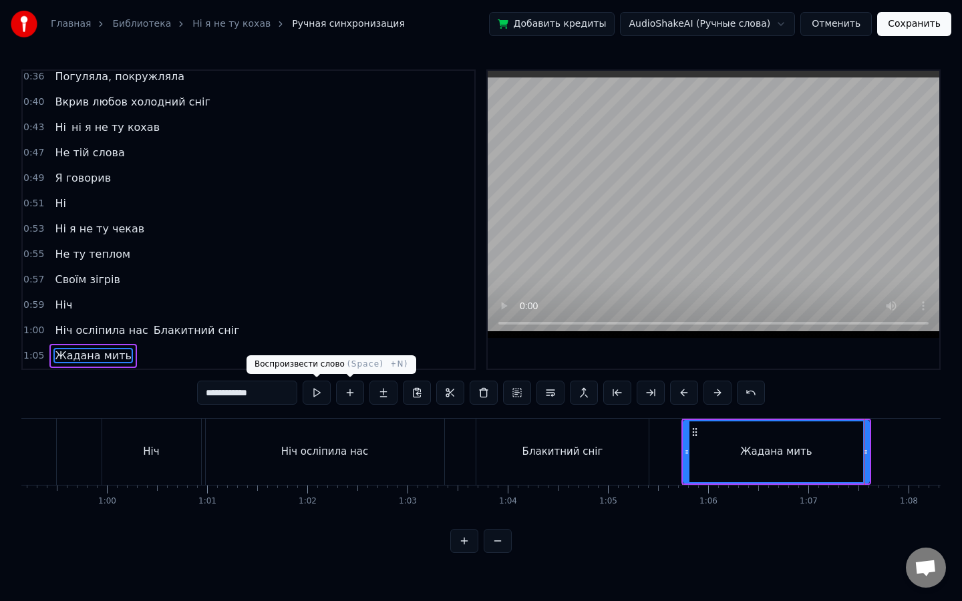
click at [319, 394] on button at bounding box center [317, 393] width 28 height 24
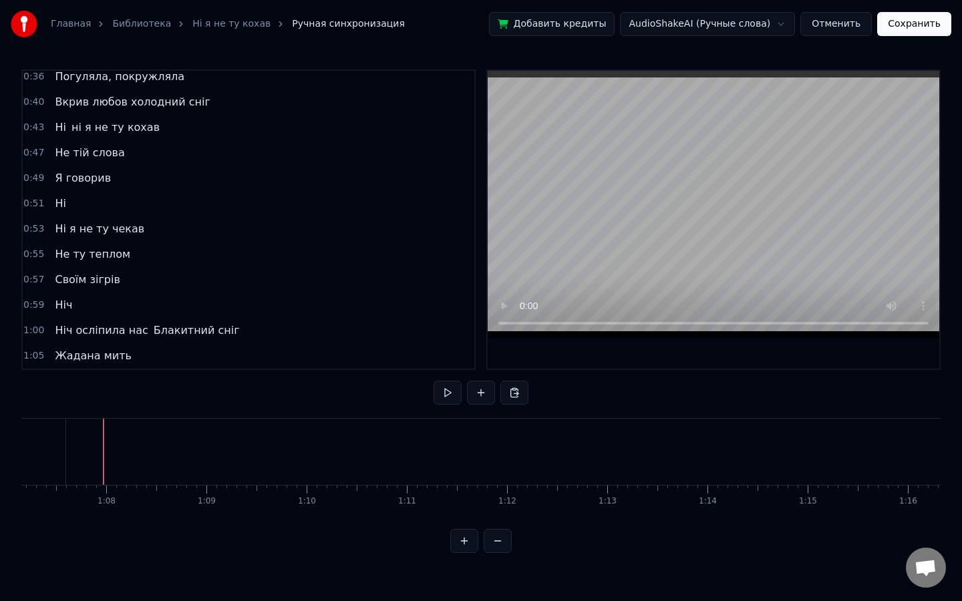
scroll to position [0, 6743]
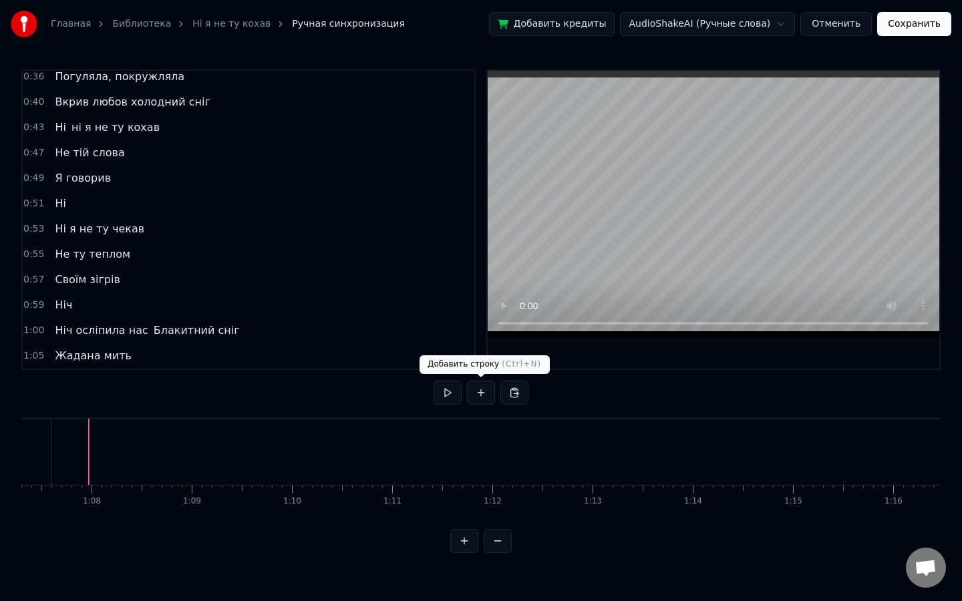
click at [484, 393] on button at bounding box center [481, 393] width 28 height 24
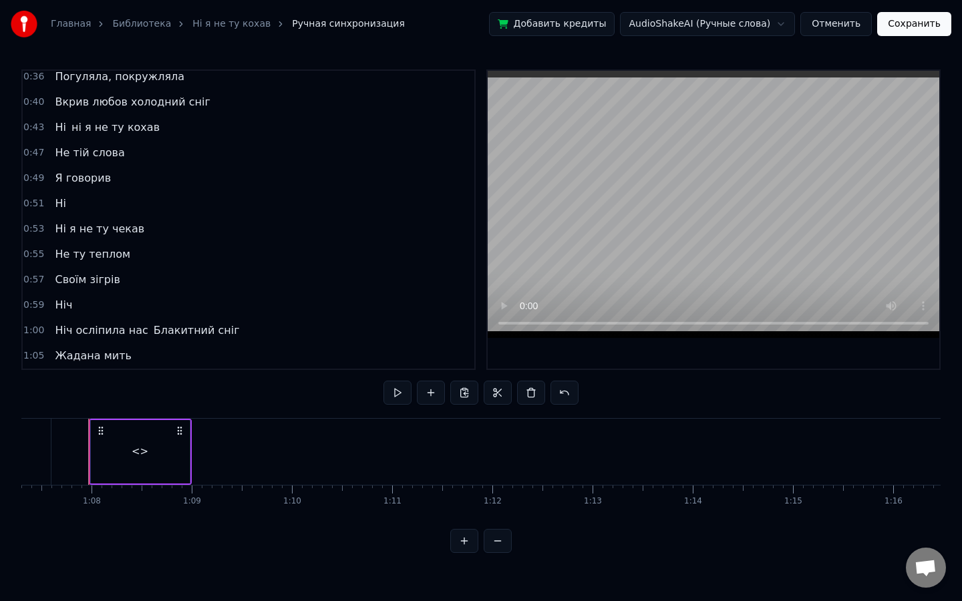
click at [152, 439] on div "<>" at bounding box center [140, 451] width 99 height 63
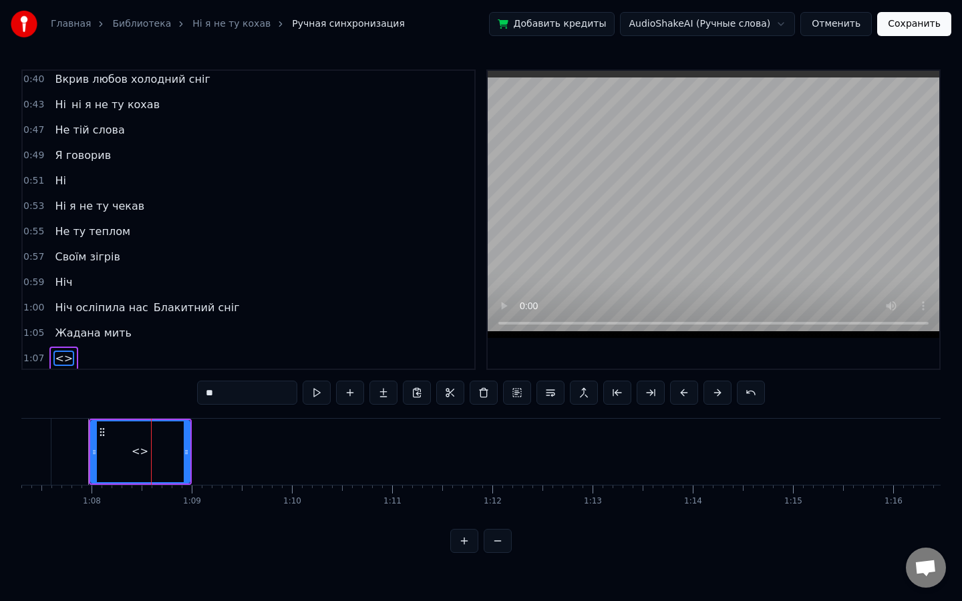
scroll to position [184, 0]
click at [228, 381] on input "**" at bounding box center [247, 393] width 100 height 24
drag, startPoint x: 229, startPoint y: 387, endPoint x: 129, endPoint y: 383, distance: 100.3
click at [129, 383] on div "0:12 У полоні темноти 0:16 наче сон з’явилась ти 0:20 Погуляла, покружляла 0:24…" at bounding box center [480, 311] width 919 height 484
drag, startPoint x: 232, startPoint y: 389, endPoint x: 135, endPoint y: 384, distance: 97.7
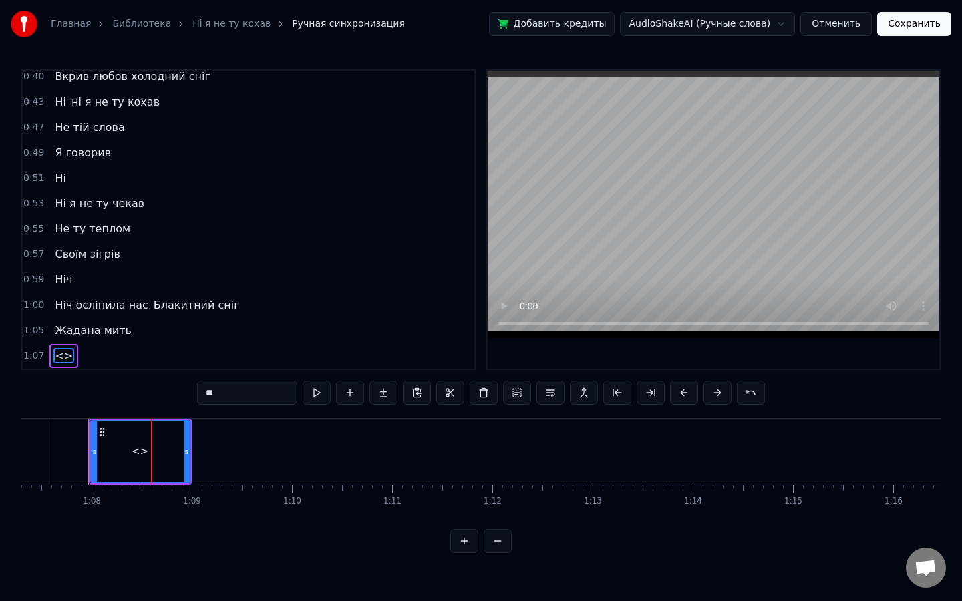
click at [135, 384] on div "0:12 У полоні темноти 0:16 наче сон з’явилась ти 0:20 Погуляла, покружляла 0:24…" at bounding box center [480, 311] width 919 height 484
type input "**"
click at [313, 392] on button at bounding box center [317, 393] width 28 height 24
click at [344, 398] on button at bounding box center [350, 393] width 28 height 24
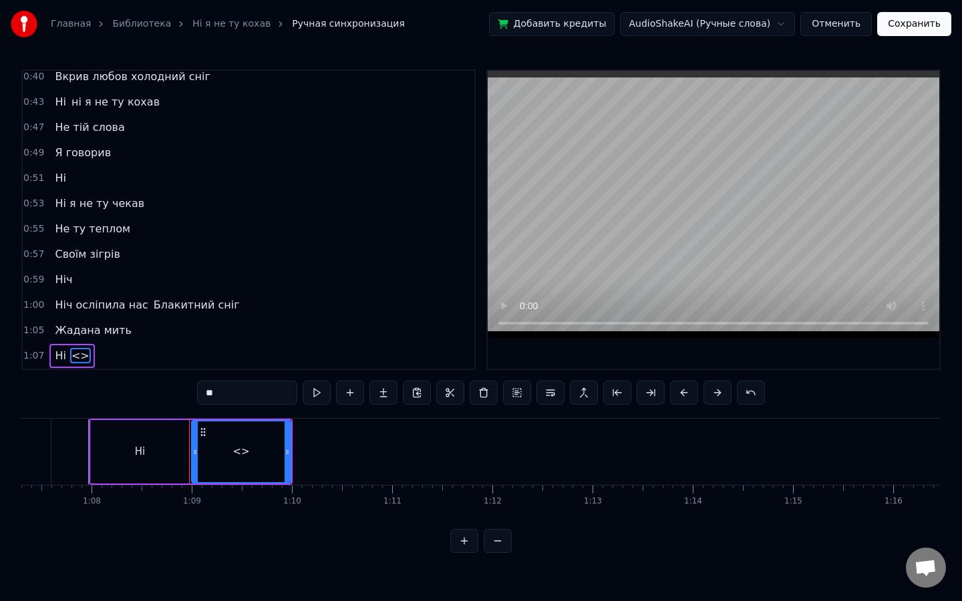
click at [238, 395] on input "**" at bounding box center [247, 393] width 100 height 24
drag, startPoint x: 238, startPoint y: 395, endPoint x: 133, endPoint y: 395, distance: 105.5
click at [133, 395] on div "0:12 У полоні темноти 0:16 наче сон з’явилась ти 0:20 Погуляла, покружляла 0:24…" at bounding box center [480, 311] width 919 height 484
click at [217, 395] on input "**********" at bounding box center [247, 393] width 100 height 24
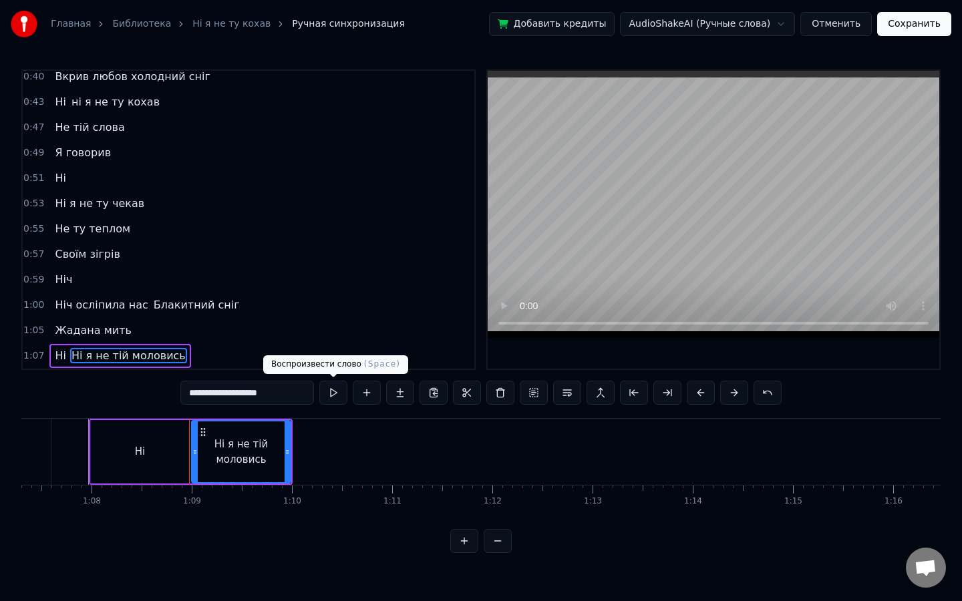
type input "**********"
click at [331, 389] on button at bounding box center [333, 393] width 28 height 24
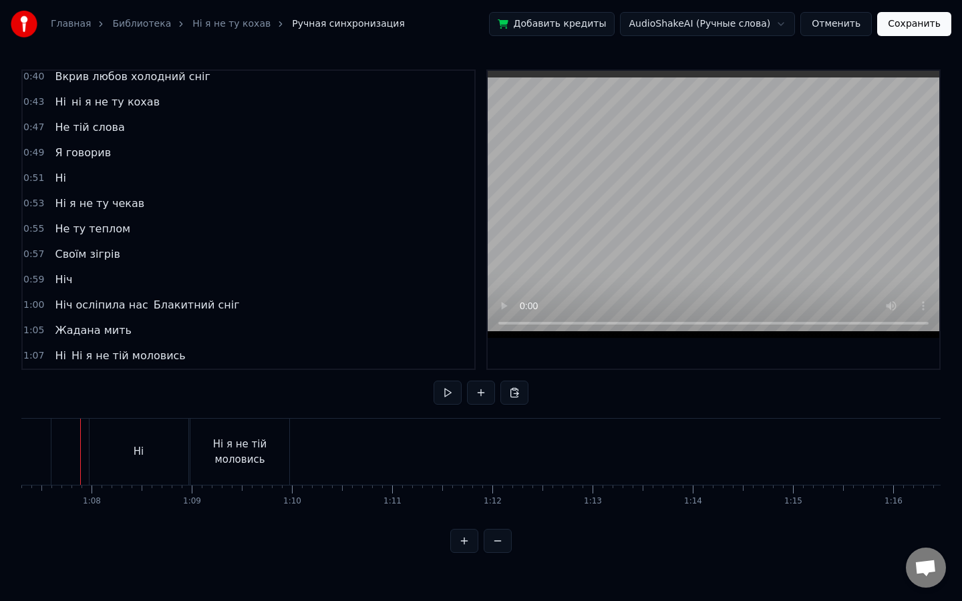
scroll to position [0, 6734]
click at [450, 385] on button at bounding box center [447, 393] width 28 height 24
click at [287, 461] on div "Ні я не тій моловись" at bounding box center [248, 452] width 99 height 66
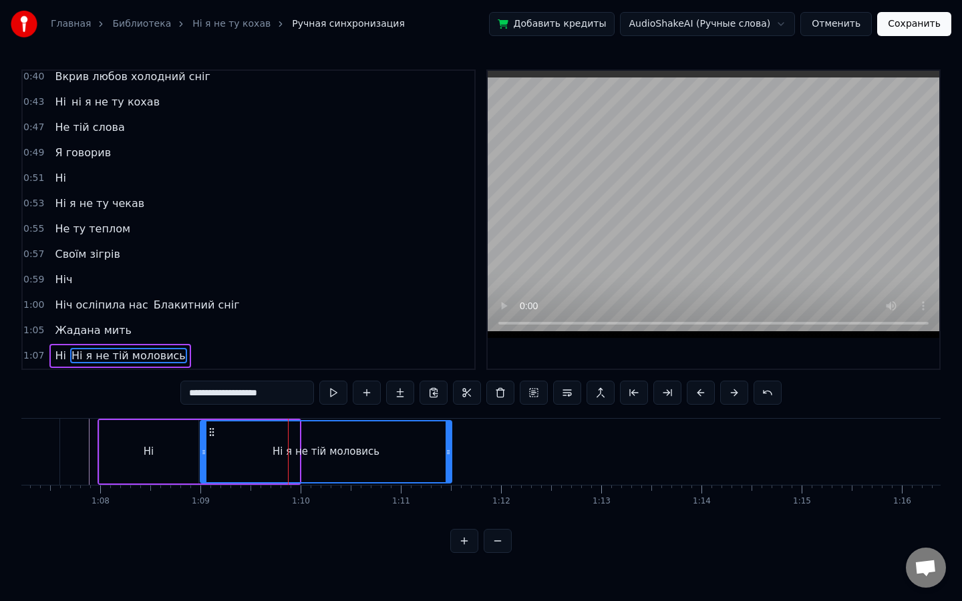
drag, startPoint x: 298, startPoint y: 457, endPoint x: 450, endPoint y: 447, distance: 152.6
click at [450, 447] on icon at bounding box center [447, 452] width 5 height 11
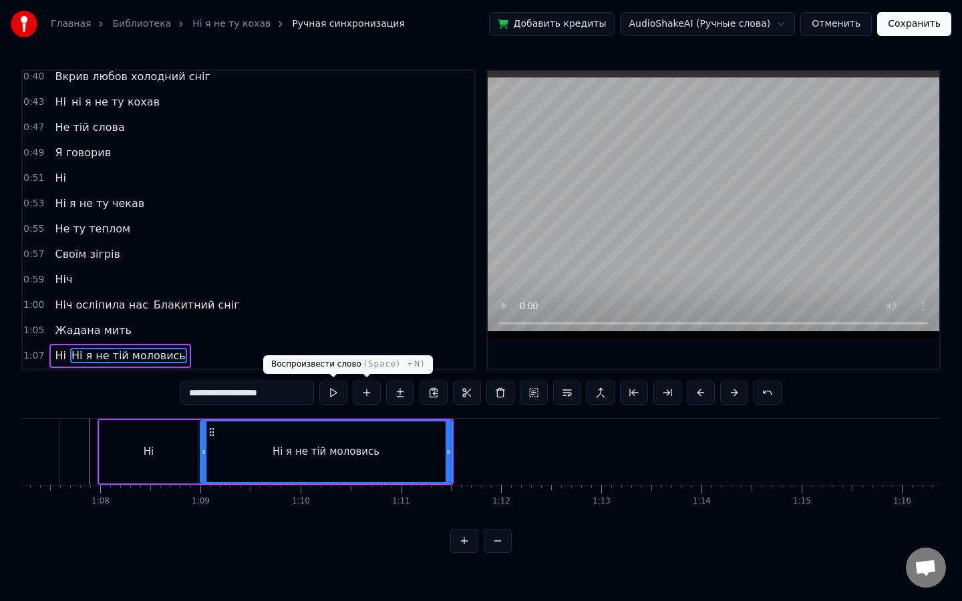
click at [333, 391] on button at bounding box center [333, 393] width 28 height 24
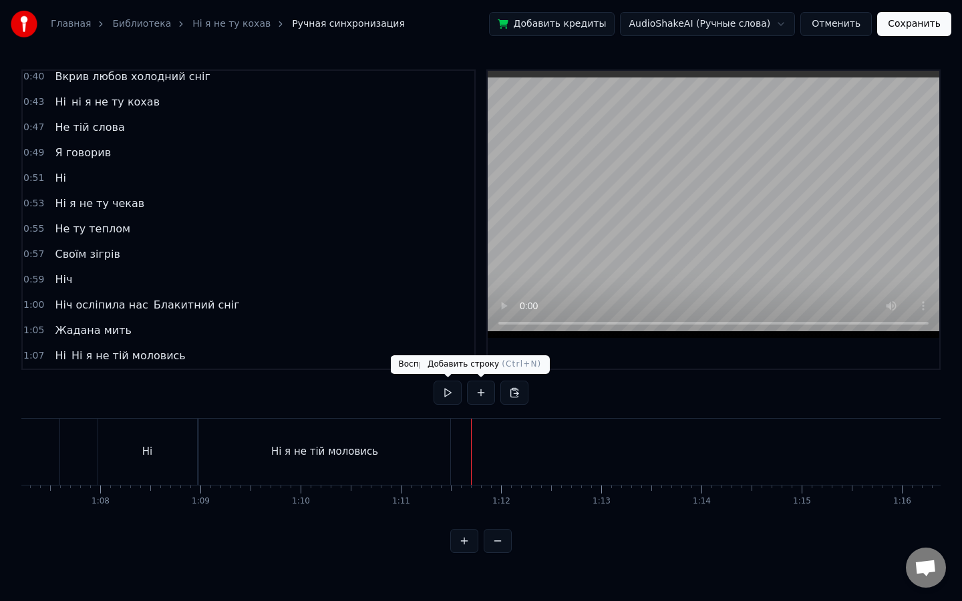
click at [471, 394] on button at bounding box center [481, 393] width 28 height 24
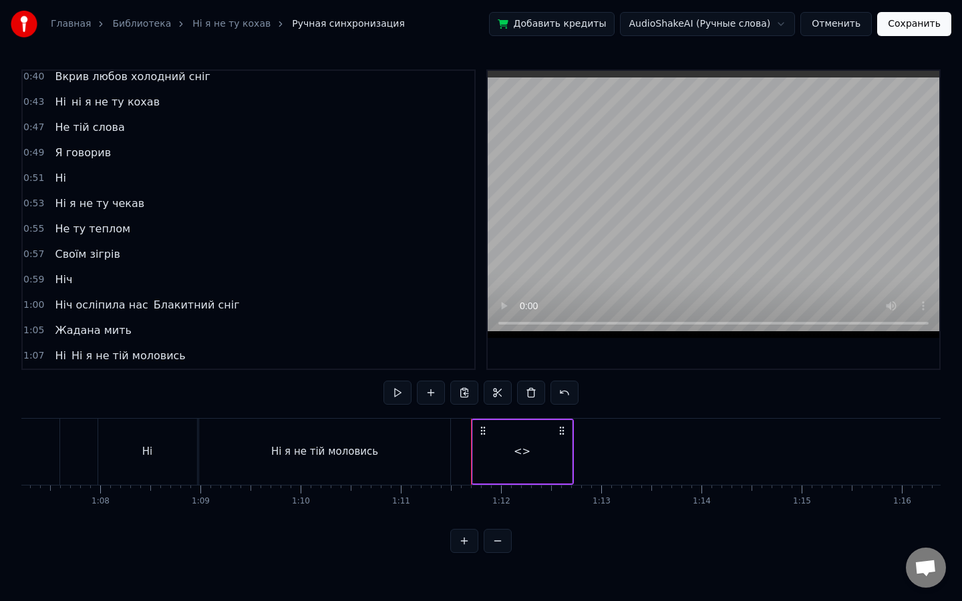
click at [524, 445] on div "<>" at bounding box center [522, 451] width 17 height 15
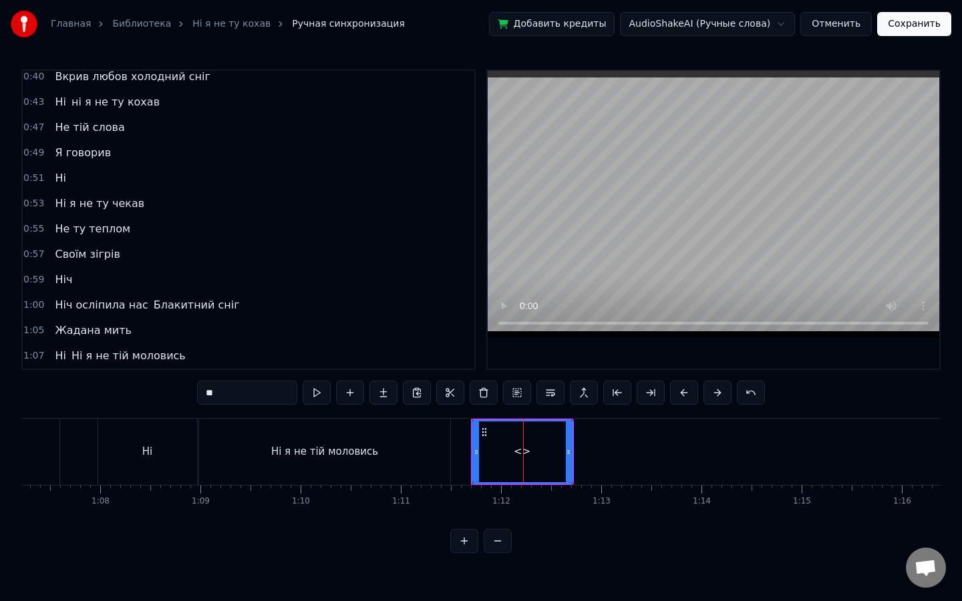
scroll to position [210, 0]
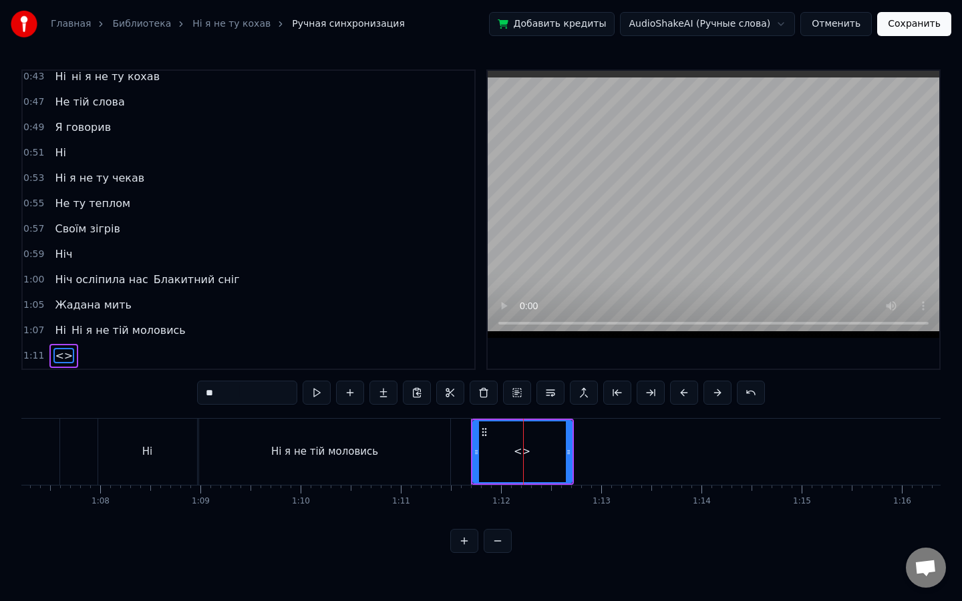
drag, startPoint x: 253, startPoint y: 392, endPoint x: 111, endPoint y: 377, distance: 143.1
click at [111, 377] on div "0:12 У полоні темноти 0:16 наче сон з’явилась ти 0:20 Погуляла, покружляла 0:24…" at bounding box center [480, 311] width 919 height 484
click at [311, 396] on button at bounding box center [317, 393] width 28 height 24
click at [495, 451] on div "Любов" at bounding box center [523, 451] width 98 height 61
click at [474, 452] on icon at bounding box center [476, 452] width 5 height 11
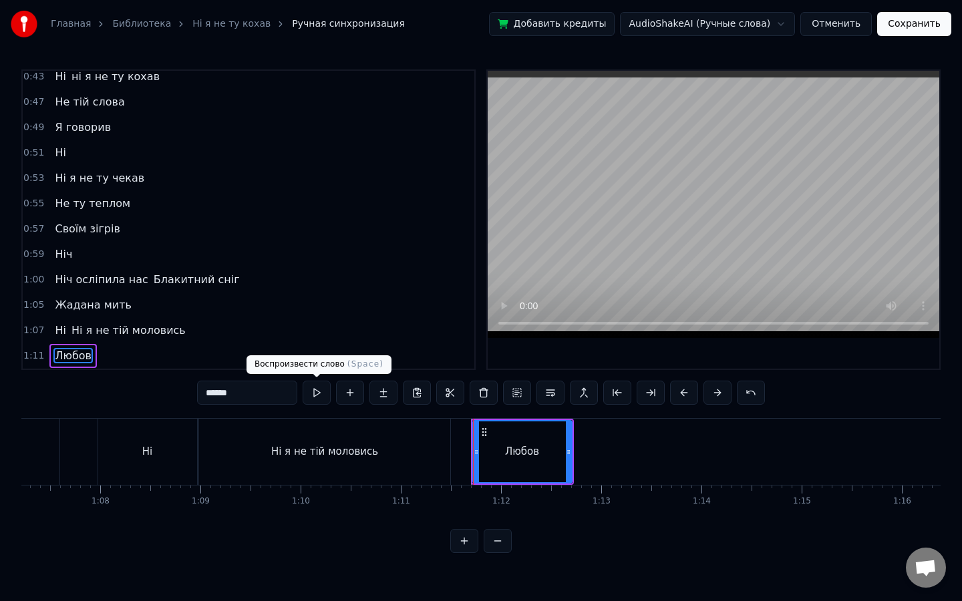
click at [310, 387] on button at bounding box center [317, 393] width 28 height 24
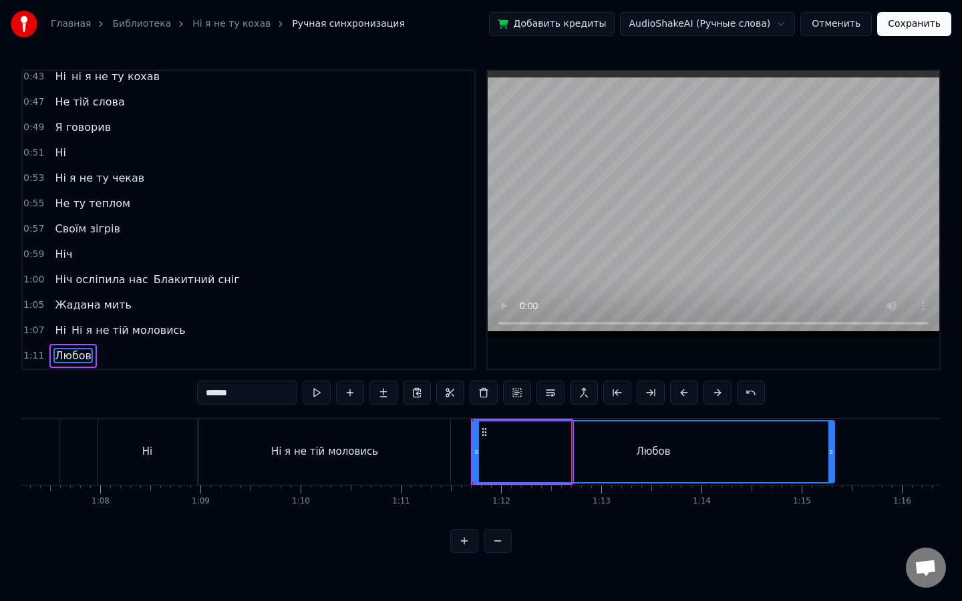
drag, startPoint x: 568, startPoint y: 453, endPoint x: 831, endPoint y: 451, distance: 262.5
click at [831, 451] on icon at bounding box center [830, 452] width 5 height 11
click at [253, 389] on input "*****" at bounding box center [247, 393] width 100 height 24
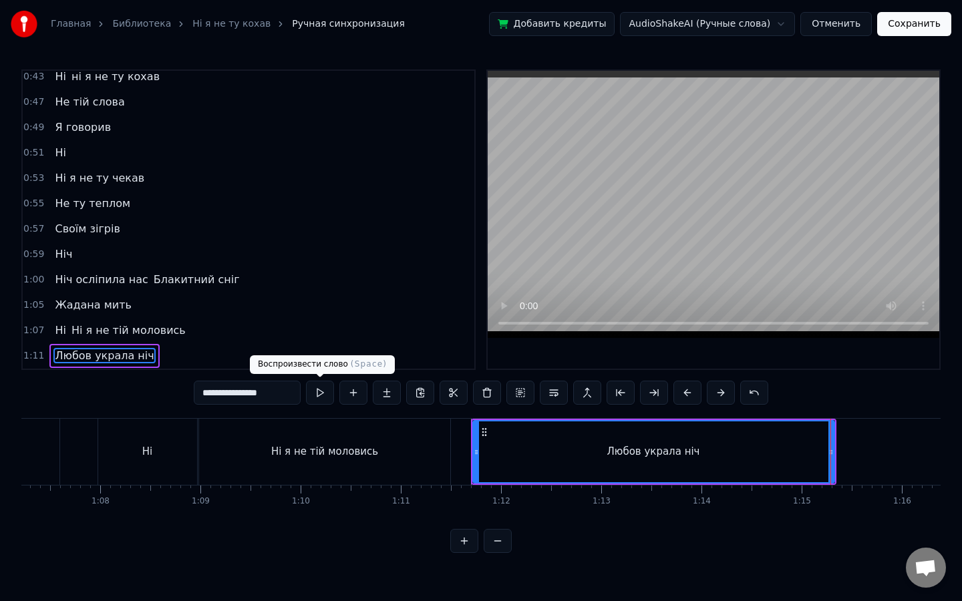
type input "**********"
click at [317, 396] on button at bounding box center [320, 393] width 28 height 24
click at [306, 381] on button at bounding box center [320, 393] width 28 height 24
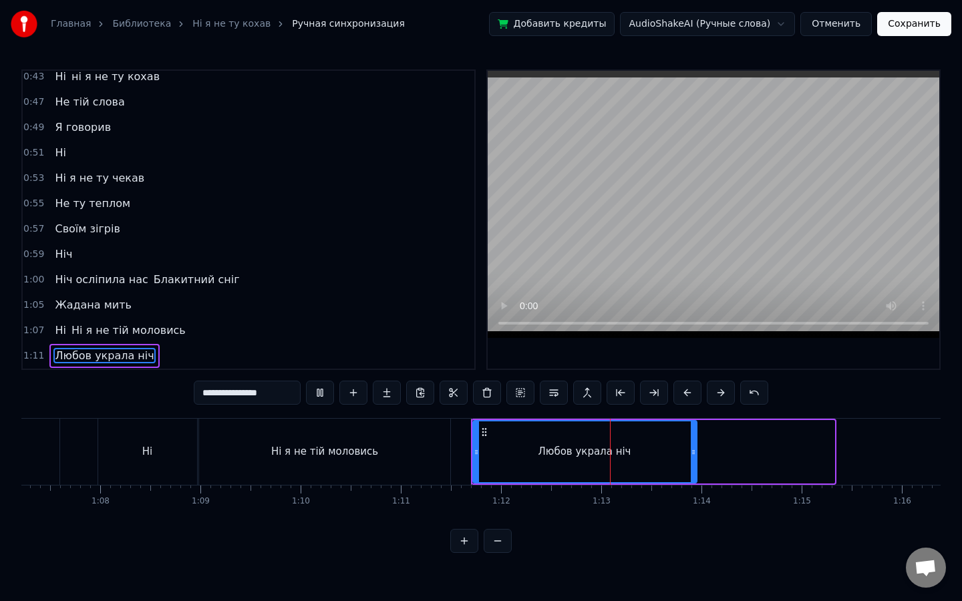
drag, startPoint x: 829, startPoint y: 445, endPoint x: 692, endPoint y: 456, distance: 137.3
click at [692, 456] on div at bounding box center [693, 451] width 5 height 61
click at [522, 446] on div "Любов украла ніч" at bounding box center [585, 451] width 223 height 61
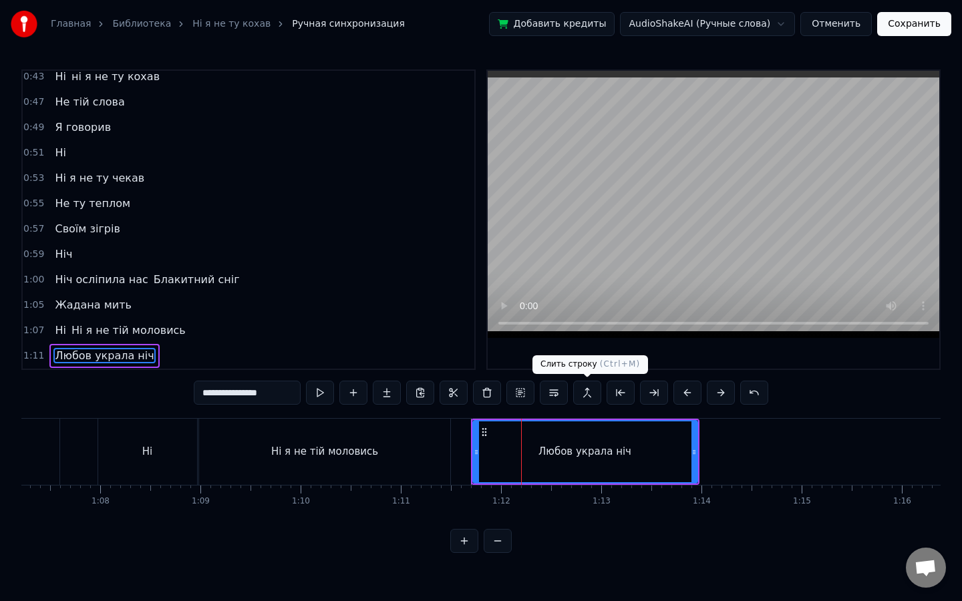
click at [590, 393] on button at bounding box center [587, 393] width 28 height 24
click at [439, 445] on div "Ні я не тій моловись" at bounding box center [324, 452] width 251 height 66
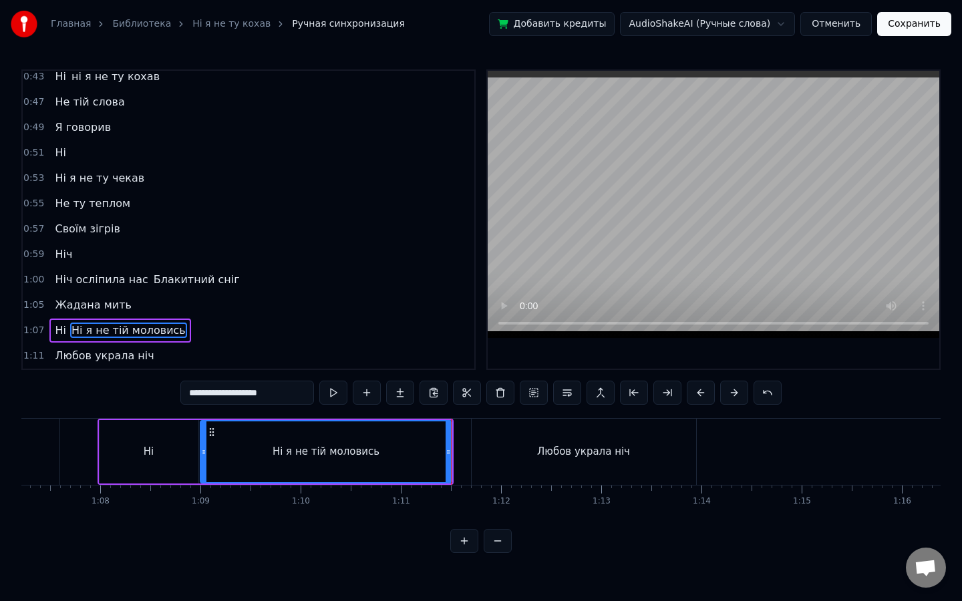
click at [556, 454] on div "Любов украла ніч" at bounding box center [583, 451] width 93 height 15
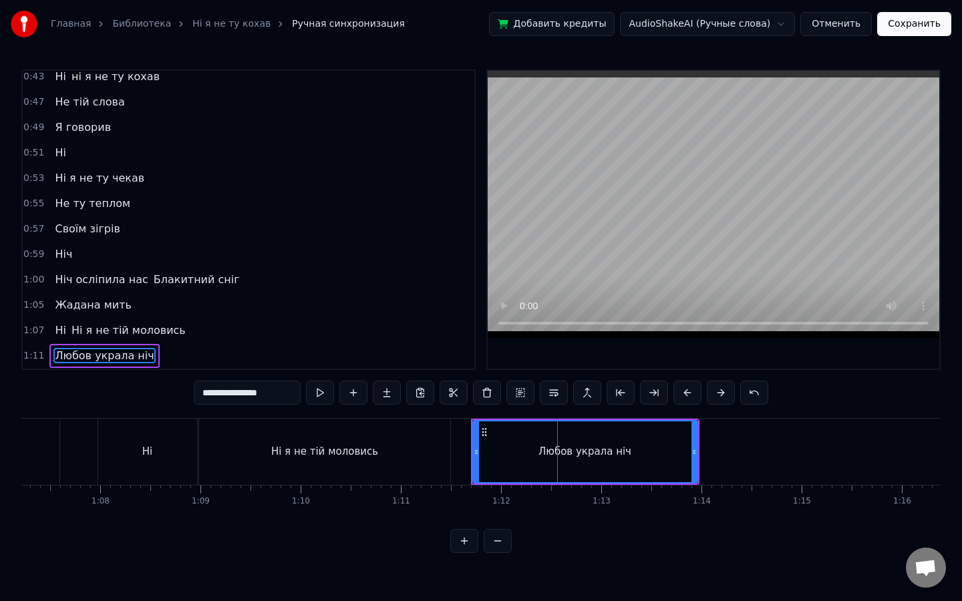
click at [545, 451] on div "Любов украла ніч" at bounding box center [584, 451] width 93 height 15
click at [208, 391] on input "**********" at bounding box center [247, 393] width 107 height 24
click at [206, 393] on input "**********" at bounding box center [247, 393] width 100 height 24
click at [325, 401] on button at bounding box center [320, 393] width 28 height 24
click at [163, 442] on div "Ні" at bounding box center [147, 452] width 99 height 66
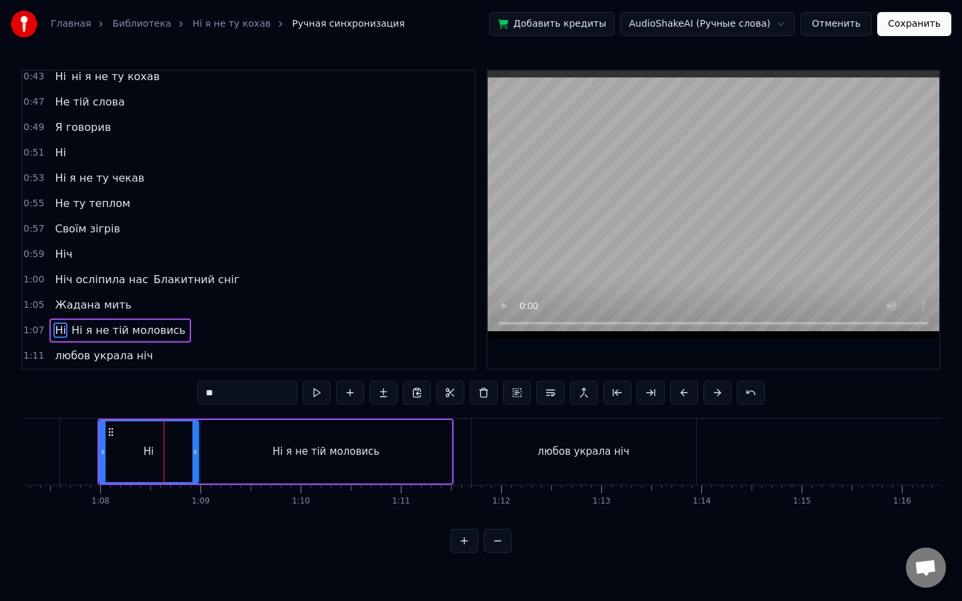
click at [205, 446] on div "Ні я не тій моловись" at bounding box center [325, 451] width 251 height 63
type input "**********"
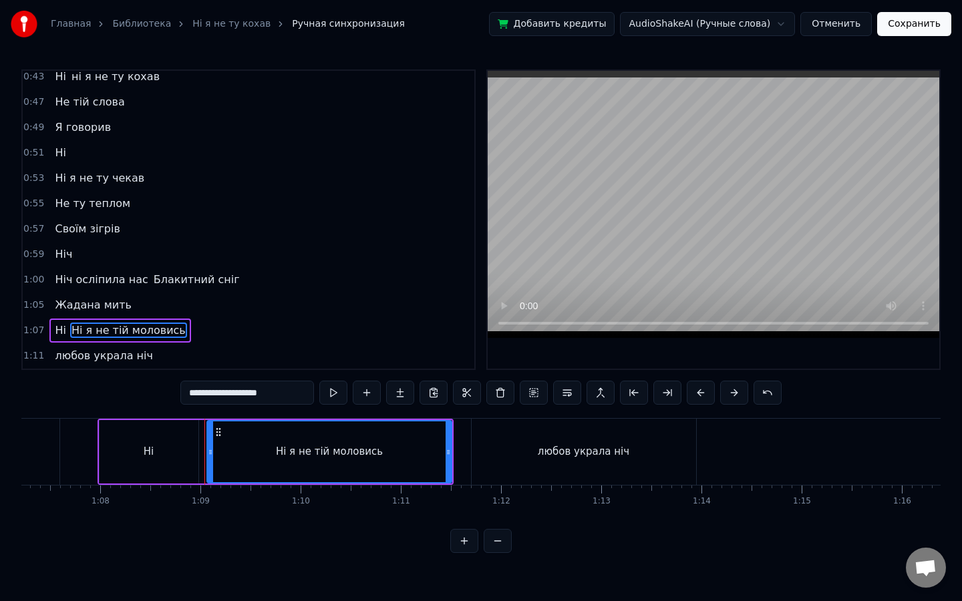
drag, startPoint x: 203, startPoint y: 446, endPoint x: 210, endPoint y: 445, distance: 6.7
click at [210, 445] on div at bounding box center [210, 451] width 5 height 61
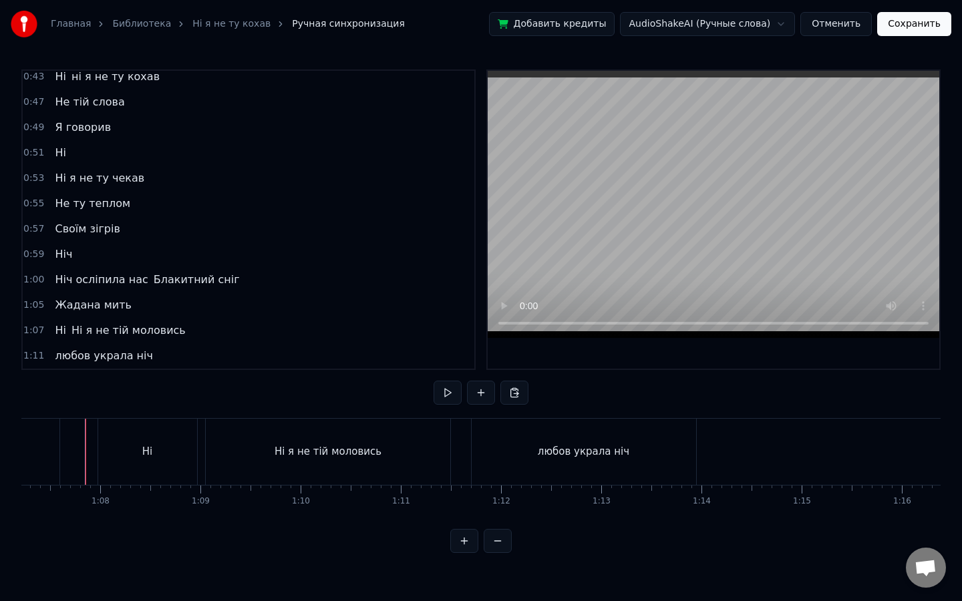
scroll to position [0, 6731]
click at [452, 393] on button at bounding box center [447, 393] width 28 height 24
click at [411, 456] on div "Ні я не тій моловись" at bounding box center [331, 452] width 244 height 66
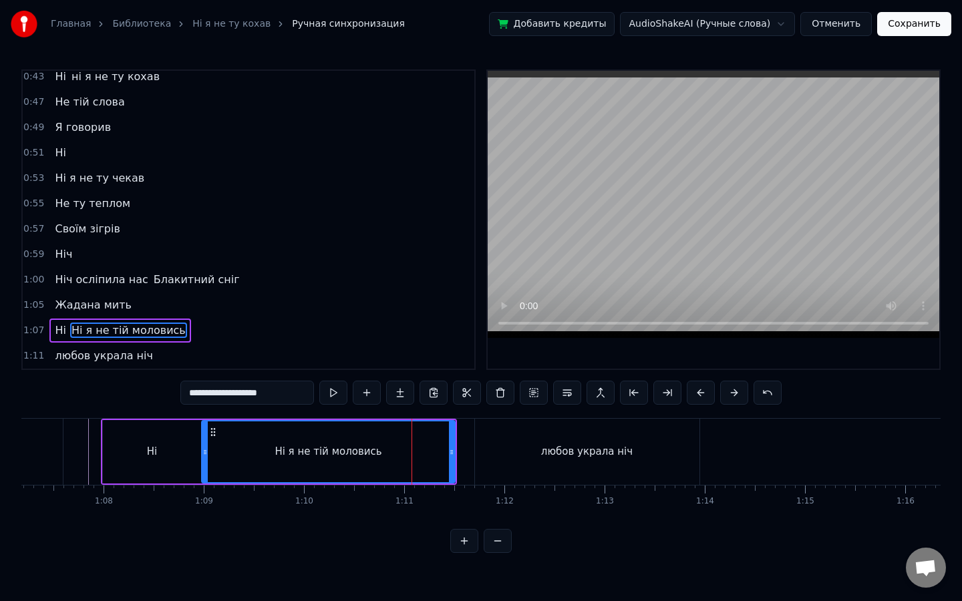
drag, startPoint x: 212, startPoint y: 451, endPoint x: 204, endPoint y: 451, distance: 8.7
click at [204, 451] on icon at bounding box center [204, 452] width 5 height 11
click at [333, 395] on button at bounding box center [333, 393] width 28 height 24
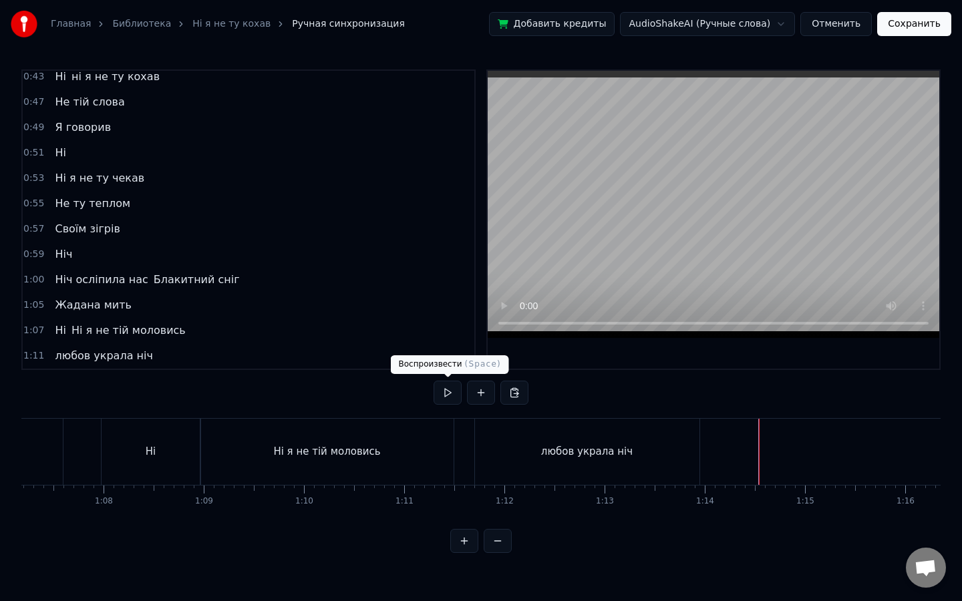
click at [452, 389] on button at bounding box center [447, 393] width 28 height 24
click at [456, 395] on button at bounding box center [447, 393] width 28 height 24
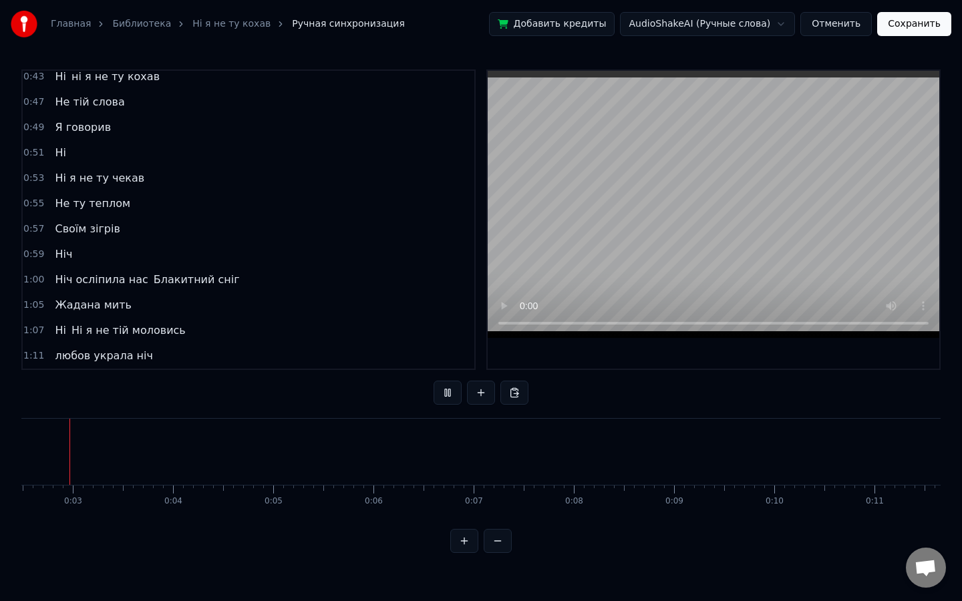
scroll to position [0, 219]
click at [507, 519] on button at bounding box center [498, 541] width 28 height 24
click at [507, 519] on div at bounding box center [480, 541] width 61 height 24
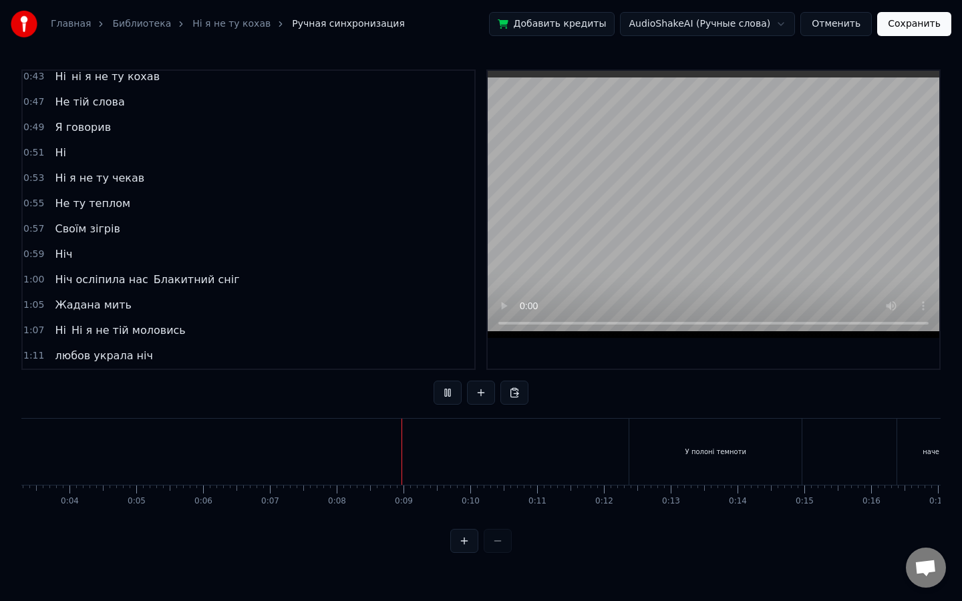
click at [500, 519] on div at bounding box center [480, 541] width 61 height 24
click at [479, 401] on button at bounding box center [481, 393] width 28 height 24
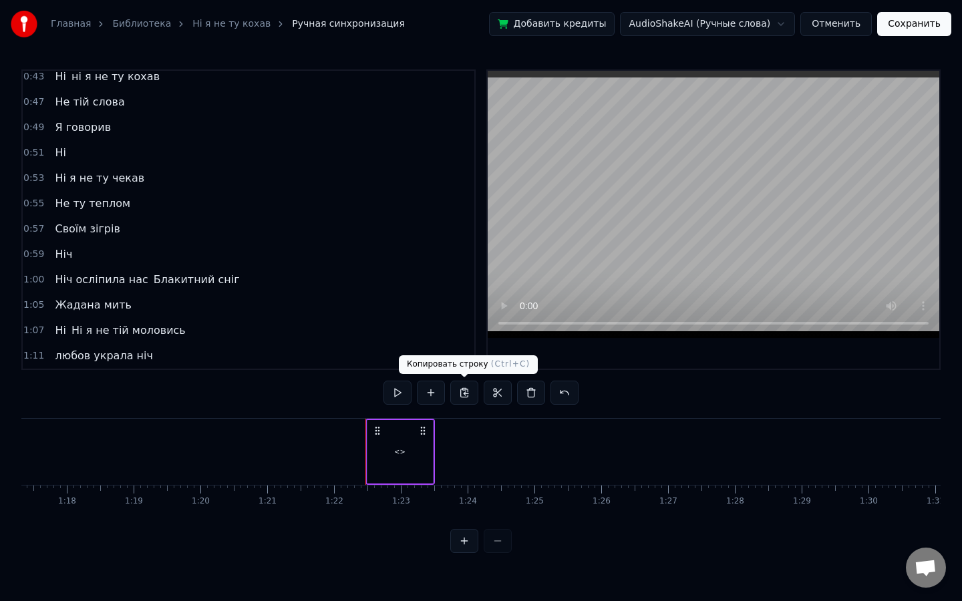
click at [395, 465] on div "<>" at bounding box center [399, 451] width 65 height 63
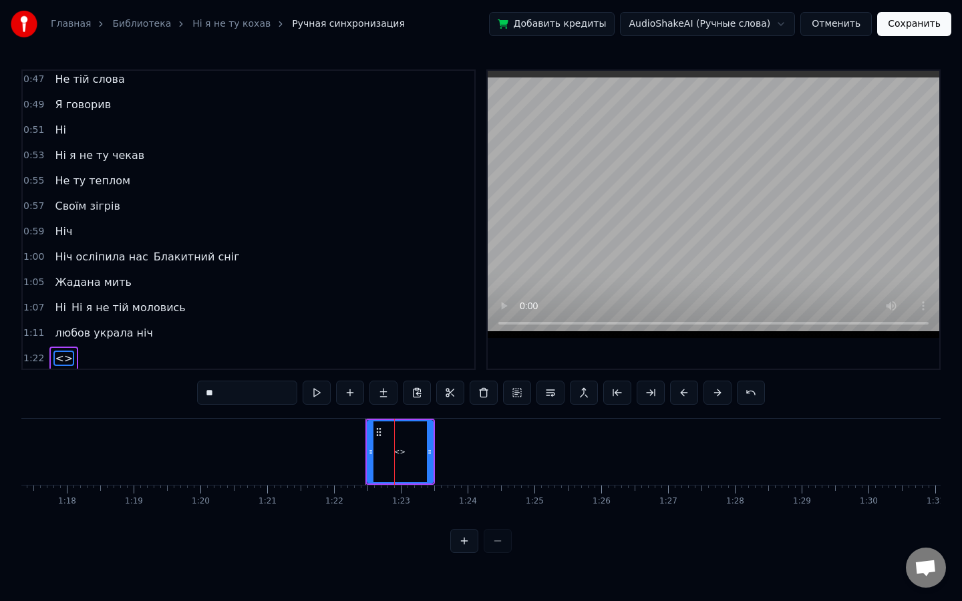
scroll to position [235, 0]
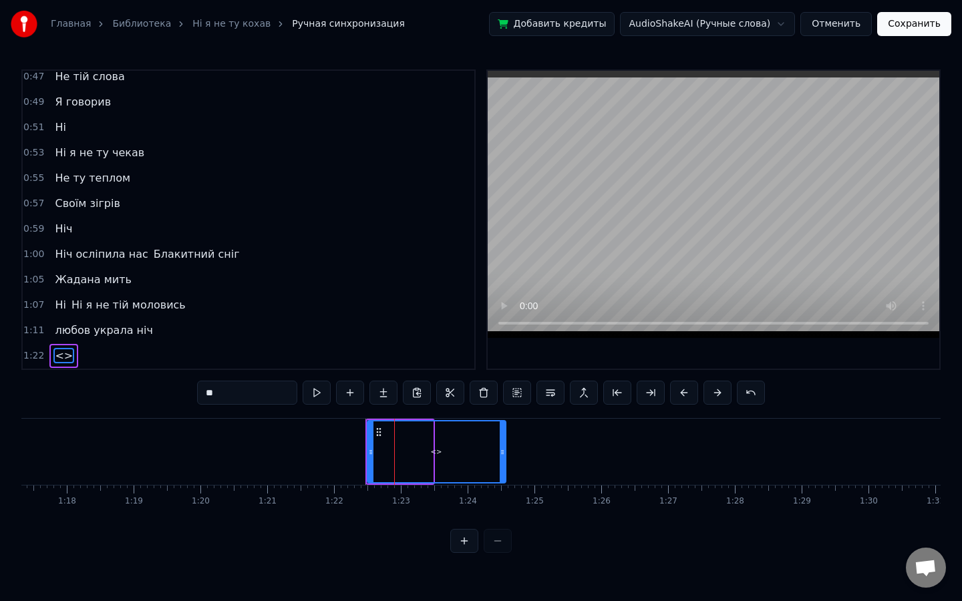
drag, startPoint x: 431, startPoint y: 452, endPoint x: 504, endPoint y: 453, distance: 72.8
click at [504, 453] on icon at bounding box center [502, 452] width 5 height 11
drag, startPoint x: 252, startPoint y: 391, endPoint x: 174, endPoint y: 388, distance: 78.2
click at [174, 388] on div "0:12 У полоні темноти 0:16 наче сон з’явилась ти 0:20 Погуляла, покружляла 0:24…" at bounding box center [480, 311] width 919 height 484
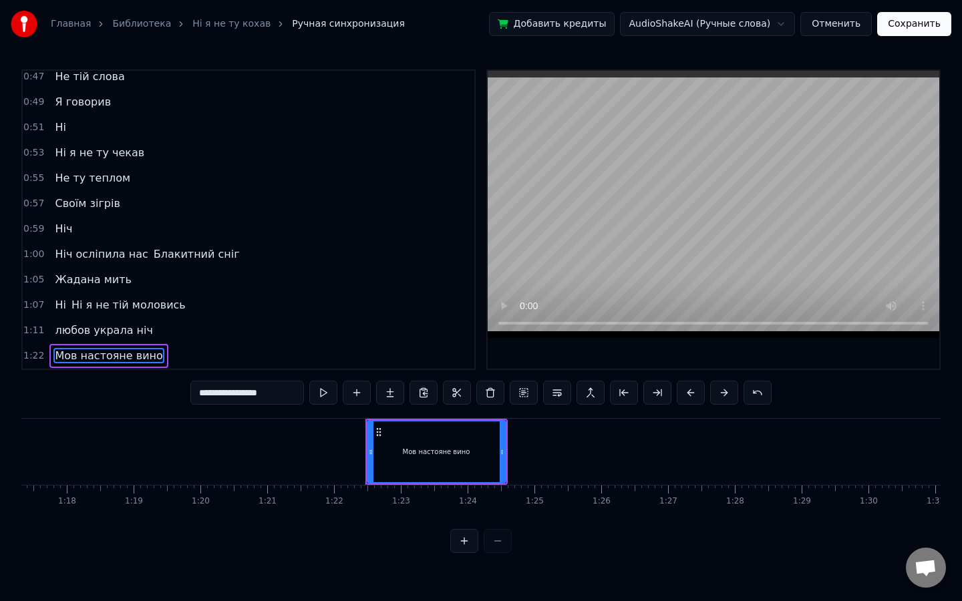
type input "**********"
click at [323, 395] on button at bounding box center [323, 393] width 28 height 24
click at [504, 450] on icon at bounding box center [502, 452] width 5 height 11
drag, startPoint x: 504, startPoint y: 450, endPoint x: 528, endPoint y: 452, distance: 24.1
click at [528, 452] on icon at bounding box center [526, 452] width 5 height 11
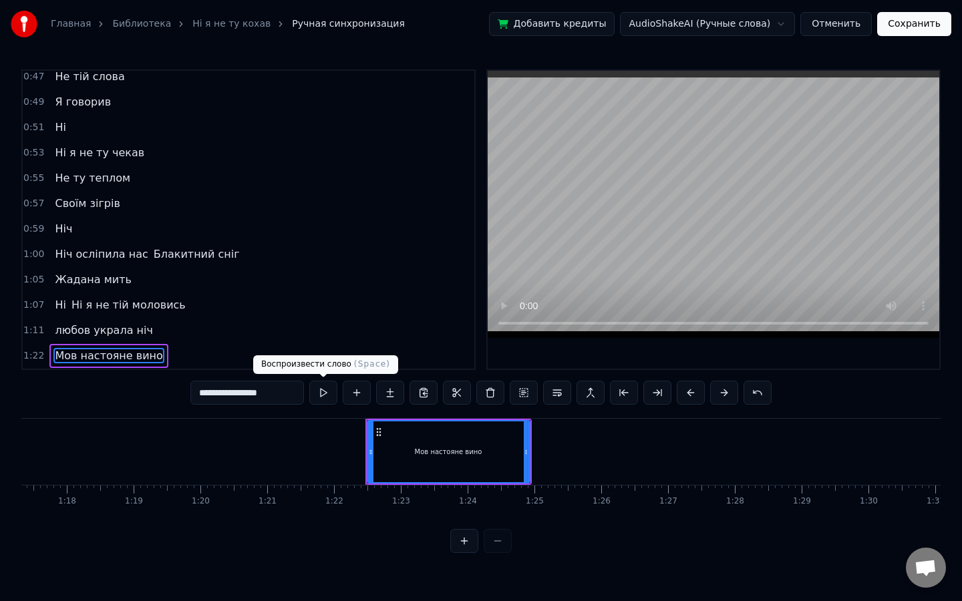
click at [329, 395] on button at bounding box center [323, 393] width 28 height 24
drag, startPoint x: 526, startPoint y: 444, endPoint x: 515, endPoint y: 445, distance: 11.4
click at [517, 445] on div at bounding box center [519, 451] width 5 height 61
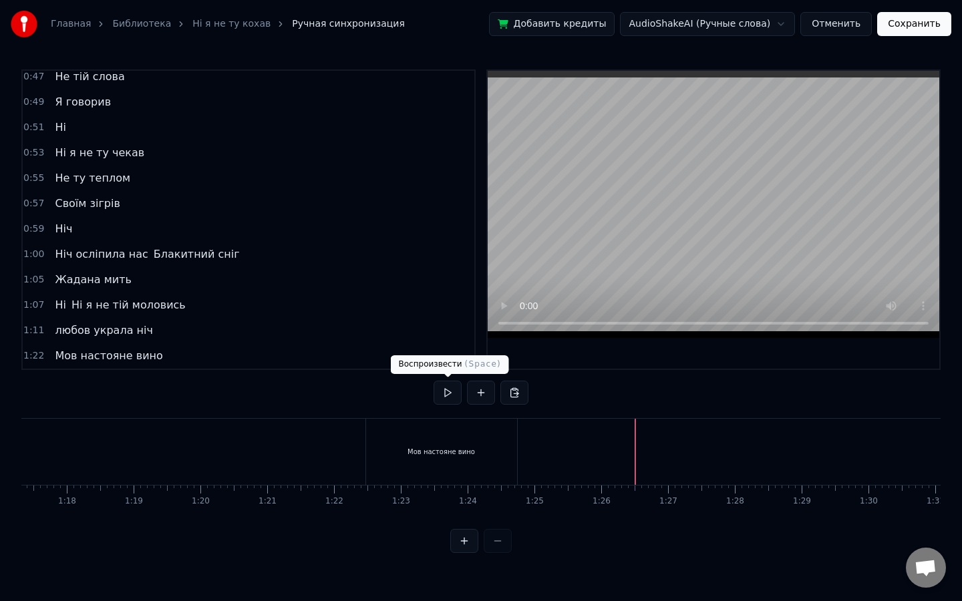
click at [443, 389] on button at bounding box center [447, 393] width 28 height 24
click at [480, 392] on button at bounding box center [481, 393] width 28 height 24
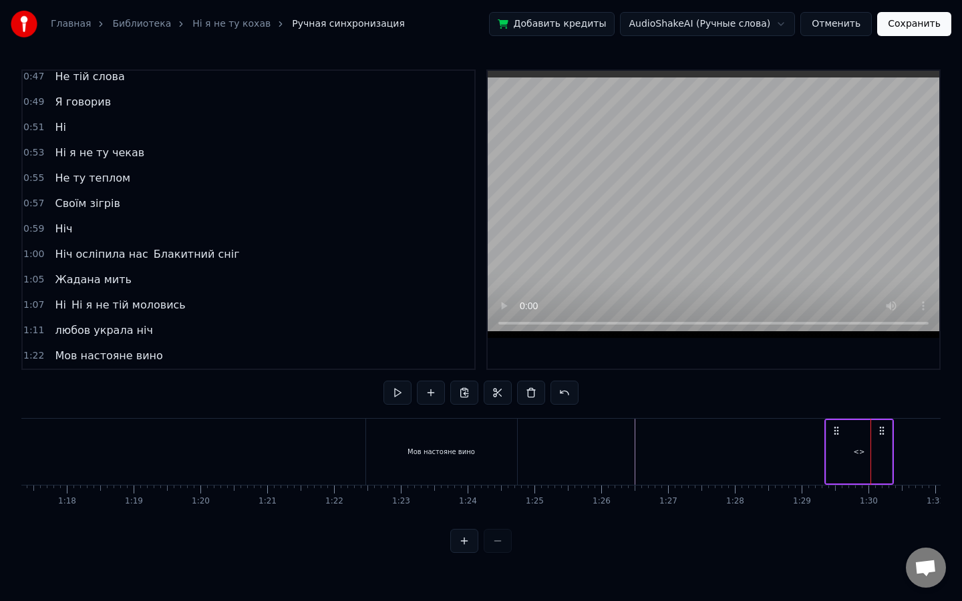
click at [858, 468] on div "<>" at bounding box center [858, 451] width 65 height 63
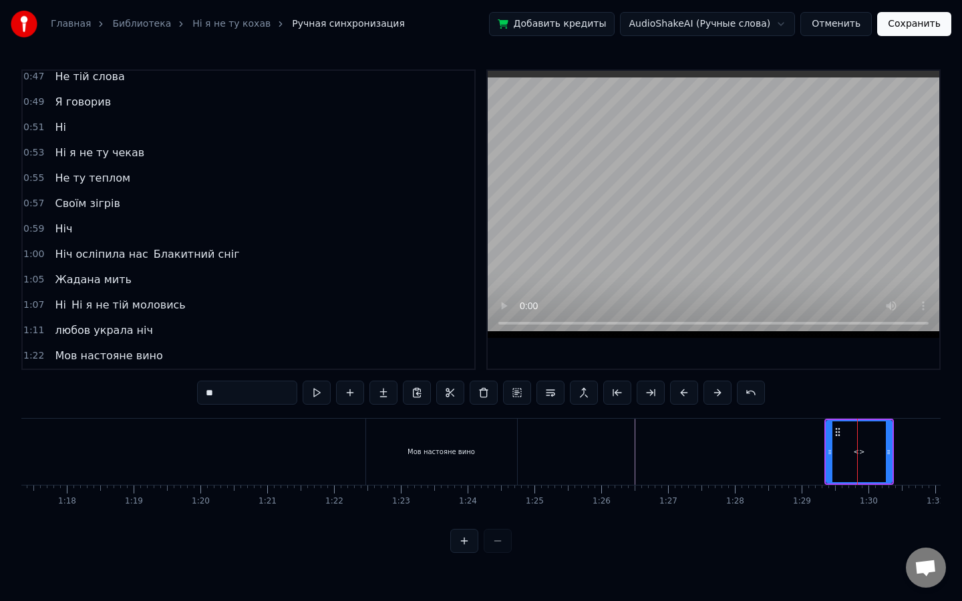
scroll to position [260, 0]
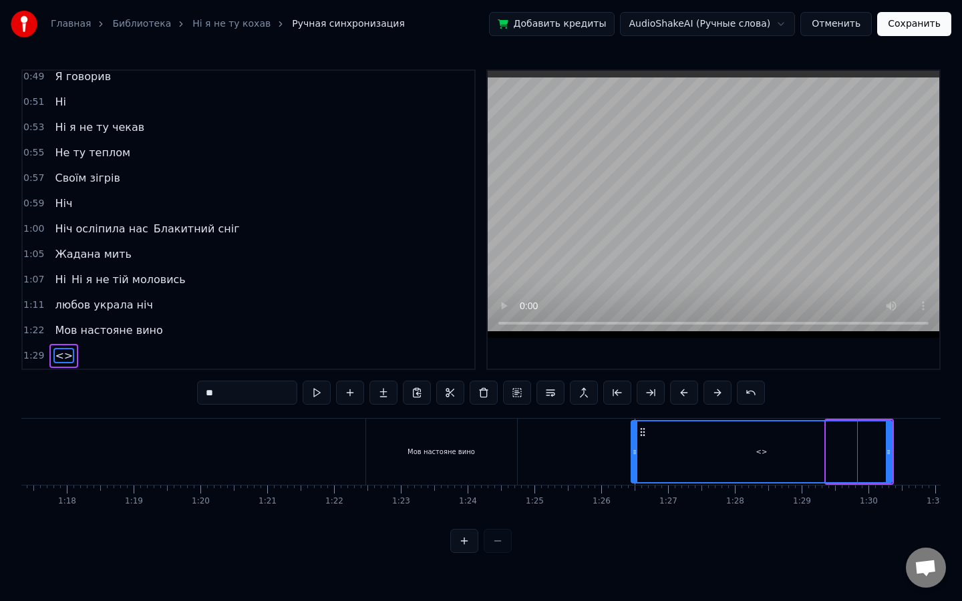
drag, startPoint x: 829, startPoint y: 453, endPoint x: 634, endPoint y: 453, distance: 195.0
click at [635, 454] on circle at bounding box center [635, 454] width 1 height 1
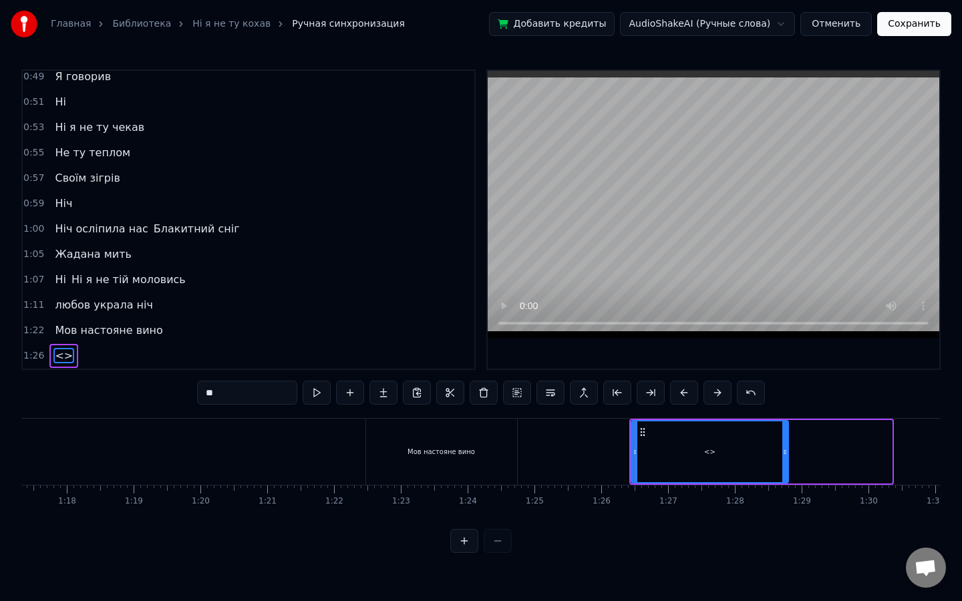
drag, startPoint x: 890, startPoint y: 452, endPoint x: 786, endPoint y: 454, distance: 103.5
click at [786, 454] on icon at bounding box center [784, 452] width 5 height 11
drag, startPoint x: 262, startPoint y: 397, endPoint x: 113, endPoint y: 391, distance: 149.1
click at [113, 391] on div "0:12 У полоні темноти 0:16 наче сон з’явилась ти 0:20 Погуляла, покружляла 0:24…" at bounding box center [480, 311] width 919 height 484
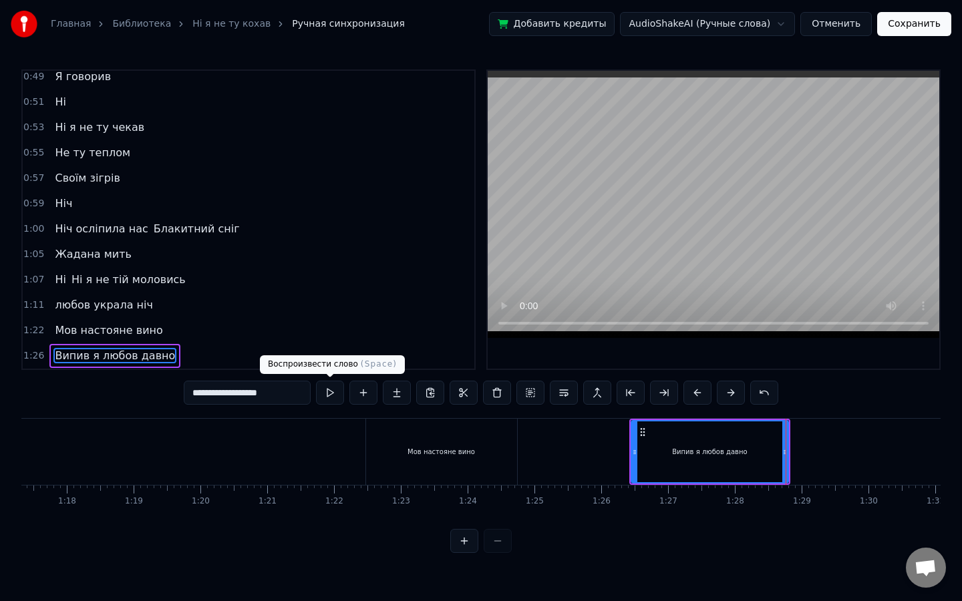
type input "**********"
click at [332, 395] on button at bounding box center [330, 393] width 28 height 24
drag, startPoint x: 785, startPoint y: 445, endPoint x: 775, endPoint y: 445, distance: 9.4
click at [775, 445] on div at bounding box center [775, 451] width 5 height 61
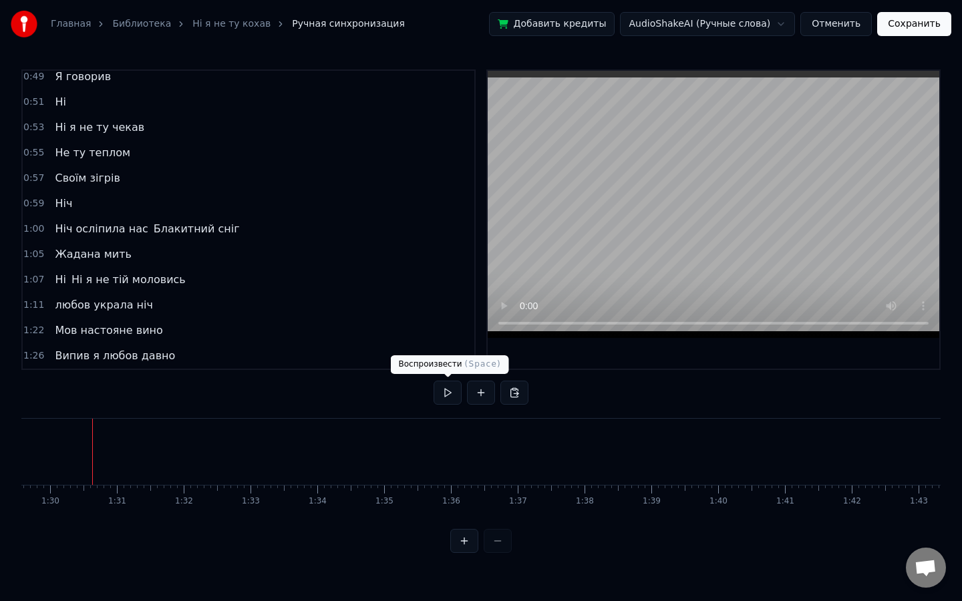
scroll to position [0, 5986]
click at [448, 394] on button at bounding box center [447, 393] width 28 height 24
click at [87, 447] on div at bounding box center [967, 452] width 13863 height 66
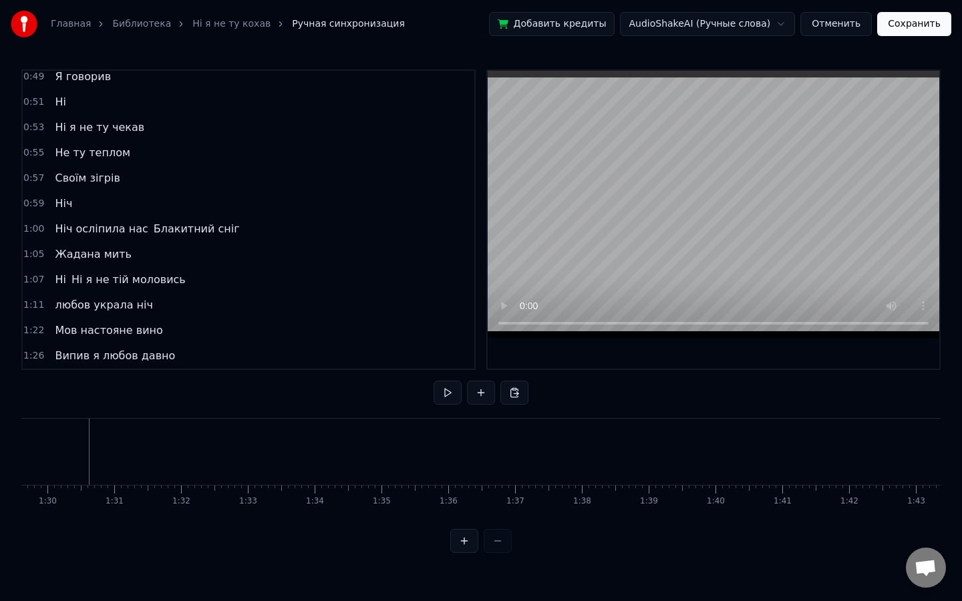
click at [481, 385] on button at bounding box center [481, 393] width 28 height 24
click at [144, 457] on div "<>" at bounding box center [123, 451] width 65 height 63
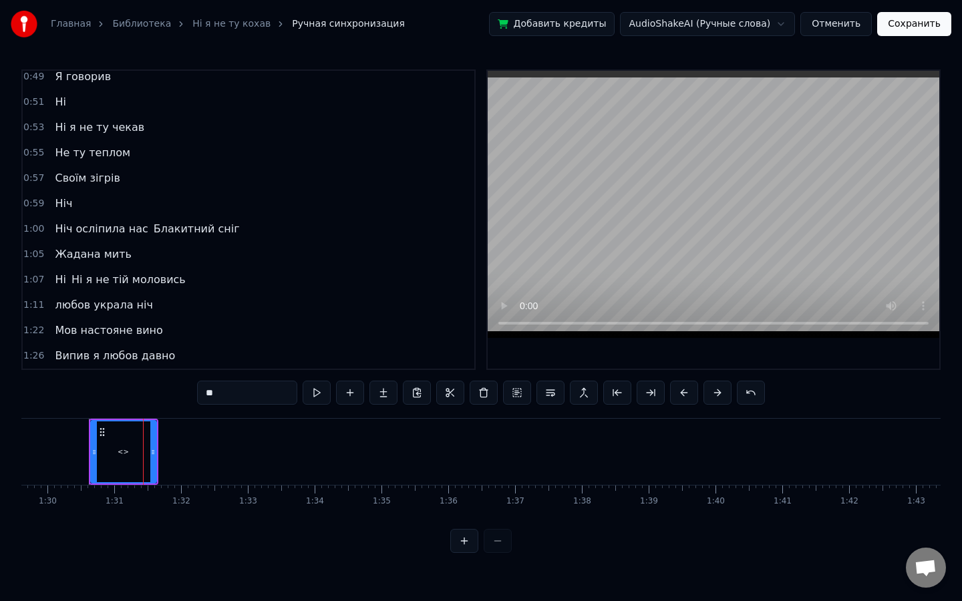
scroll to position [286, 0]
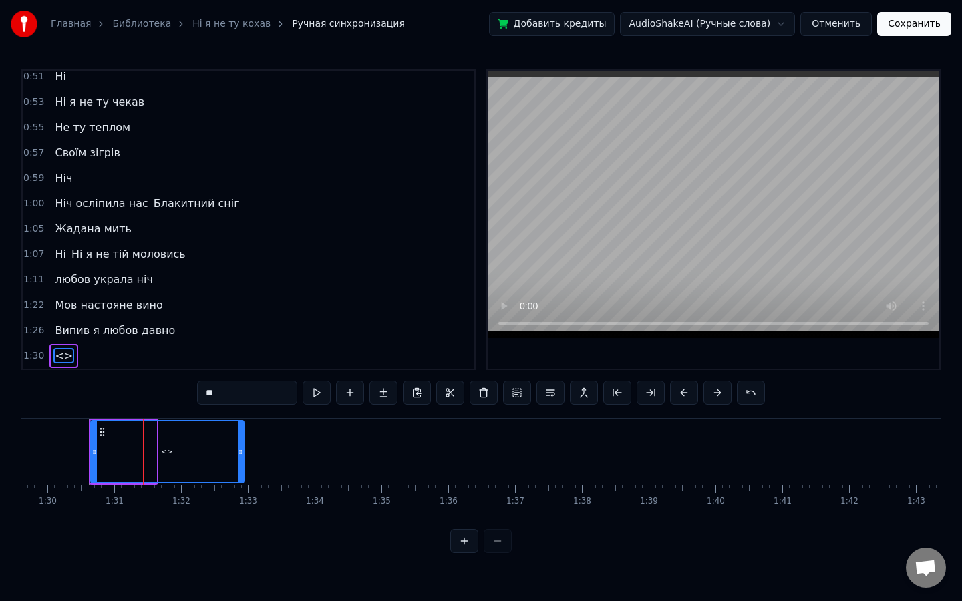
drag, startPoint x: 154, startPoint y: 456, endPoint x: 243, endPoint y: 452, distance: 89.0
click at [243, 452] on icon at bounding box center [240, 452] width 5 height 11
drag, startPoint x: 251, startPoint y: 386, endPoint x: 103, endPoint y: 377, distance: 148.5
click at [103, 377] on div "0:12 У полоні темноти 0:16 наче сон з’явилась ти 0:20 Погуляла, покружляла 0:24…" at bounding box center [480, 311] width 919 height 484
drag, startPoint x: 254, startPoint y: 393, endPoint x: 102, endPoint y: 381, distance: 153.4
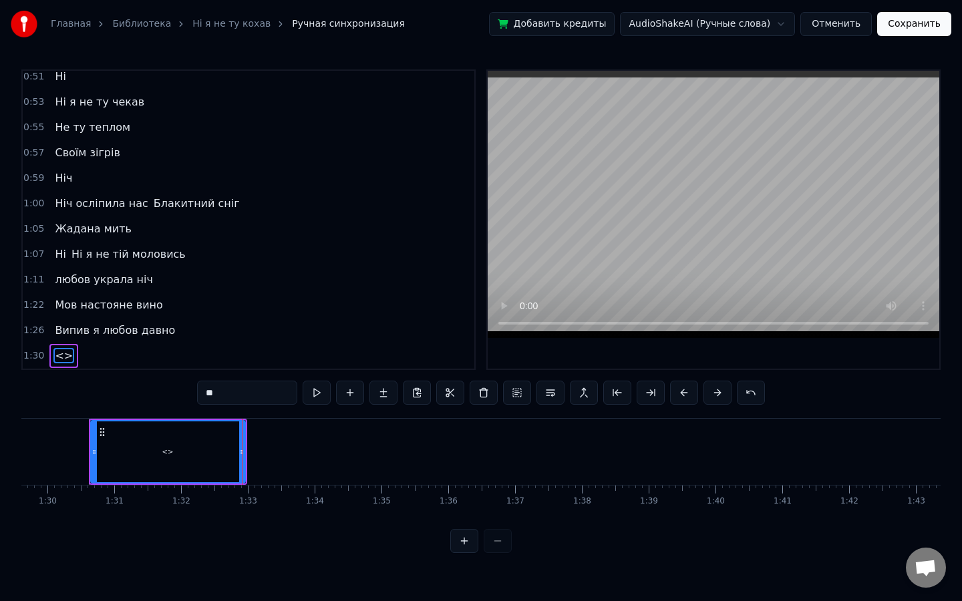
click at [102, 381] on div "0:12 У полоні темноти 0:16 наче сон з’явилась ти 0:20 Погуляла, покружляла 0:24…" at bounding box center [480, 311] width 919 height 484
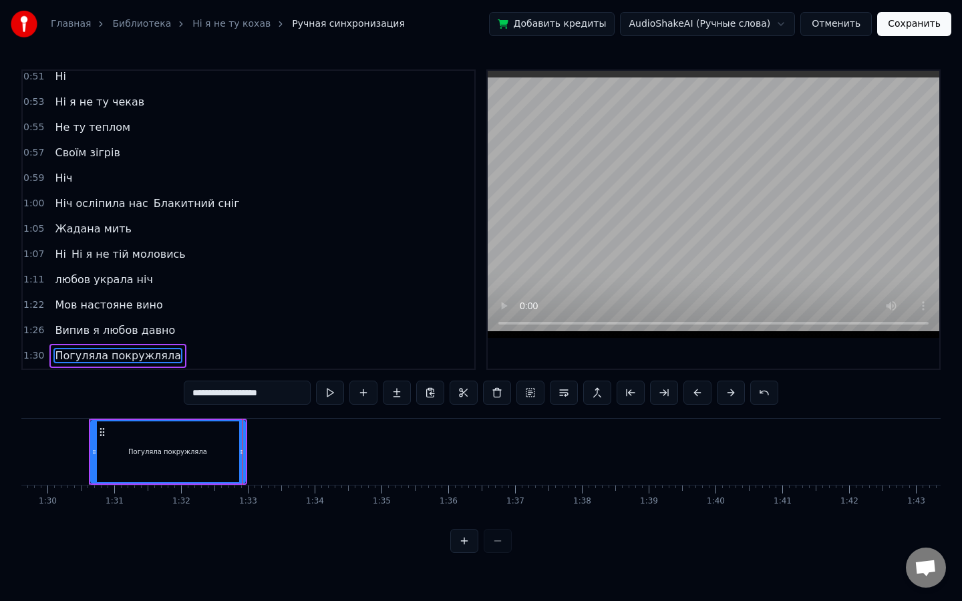
type input "**********"
click at [168, 454] on div "Погуляла покружляла" at bounding box center [167, 452] width 79 height 10
click at [322, 395] on button at bounding box center [330, 393] width 28 height 24
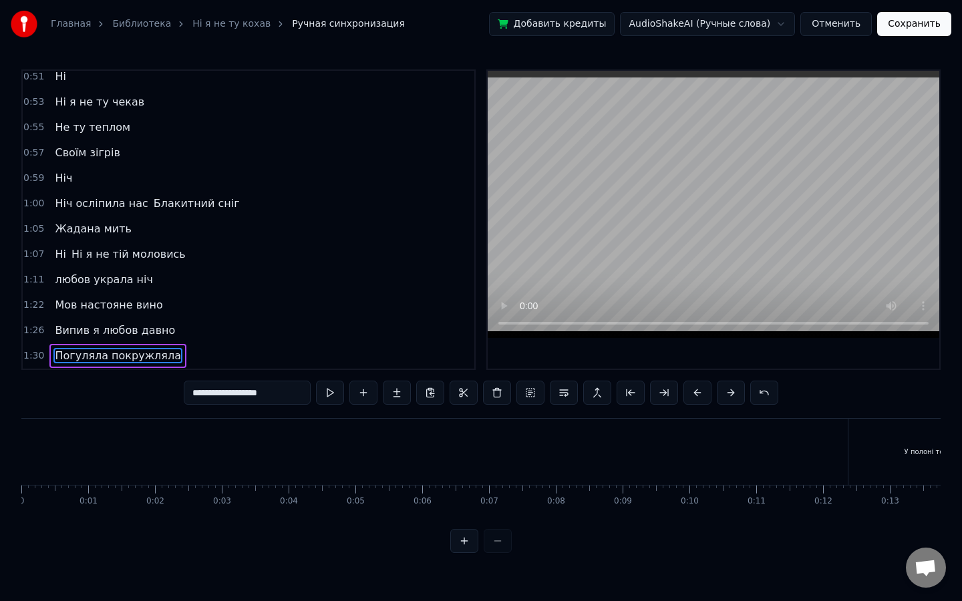
click at [128, 356] on span "Погуляла покружляла" at bounding box center [117, 355] width 129 height 15
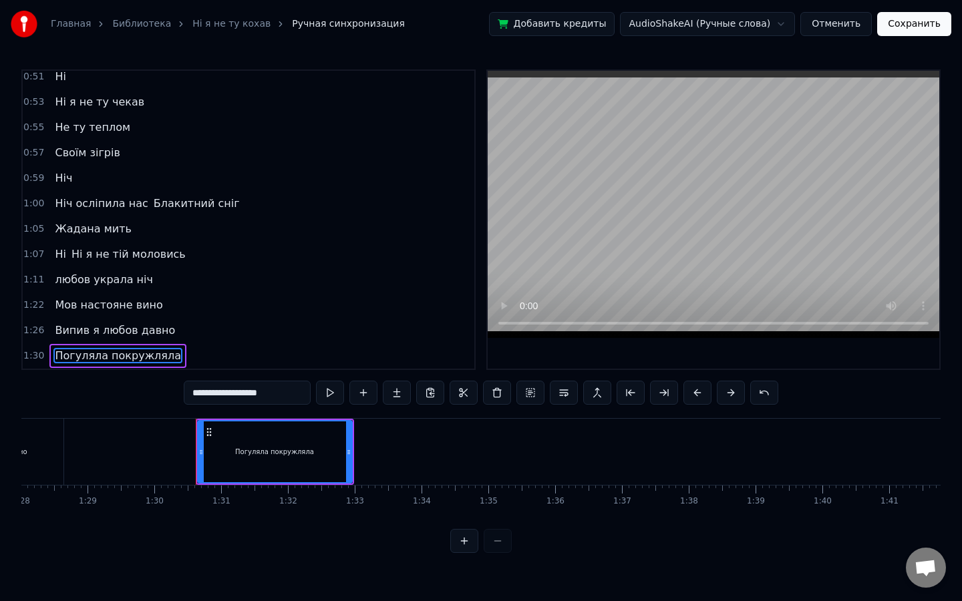
scroll to position [0, 5985]
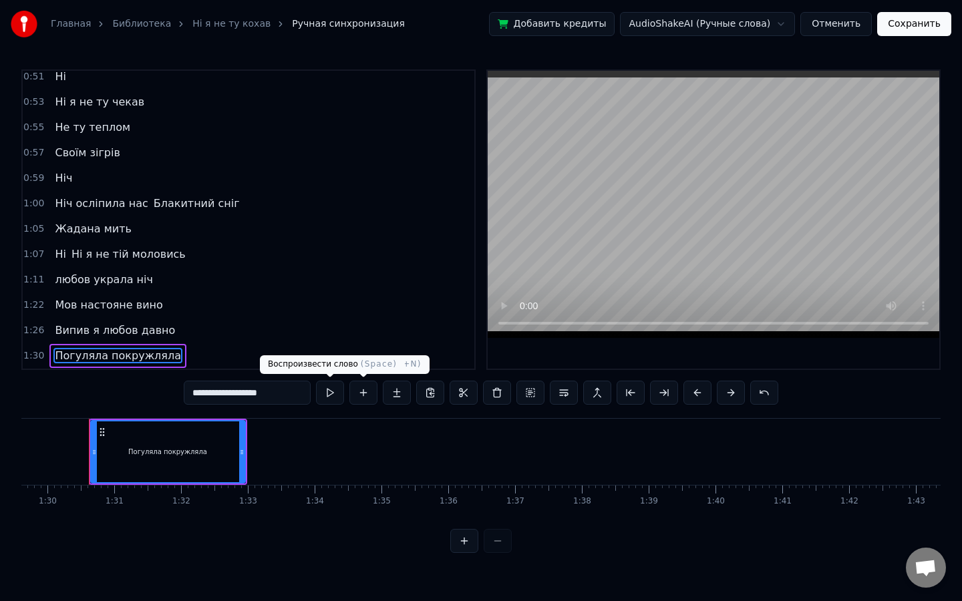
click at [339, 388] on button at bounding box center [330, 393] width 28 height 24
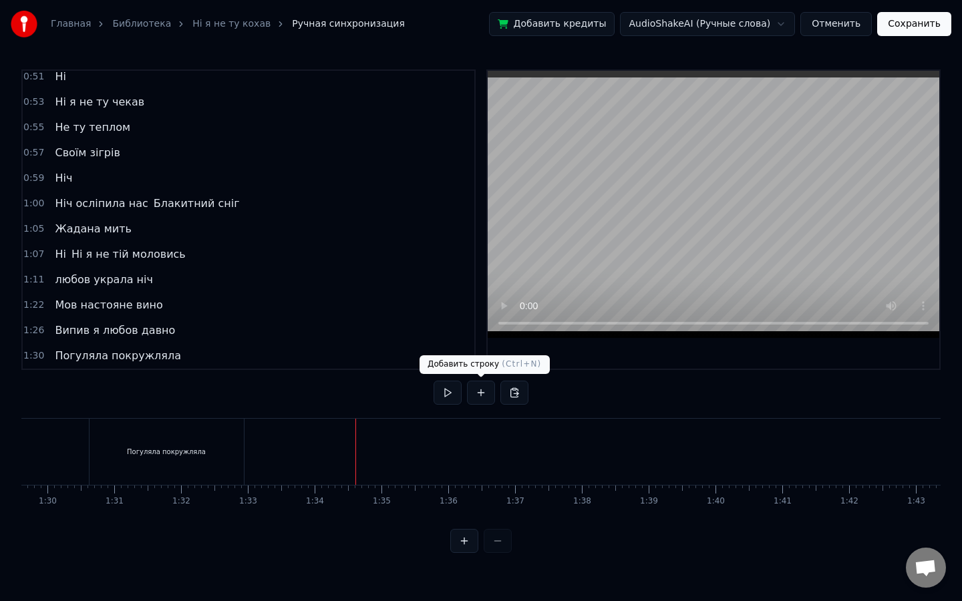
click at [476, 393] on button at bounding box center [481, 393] width 28 height 24
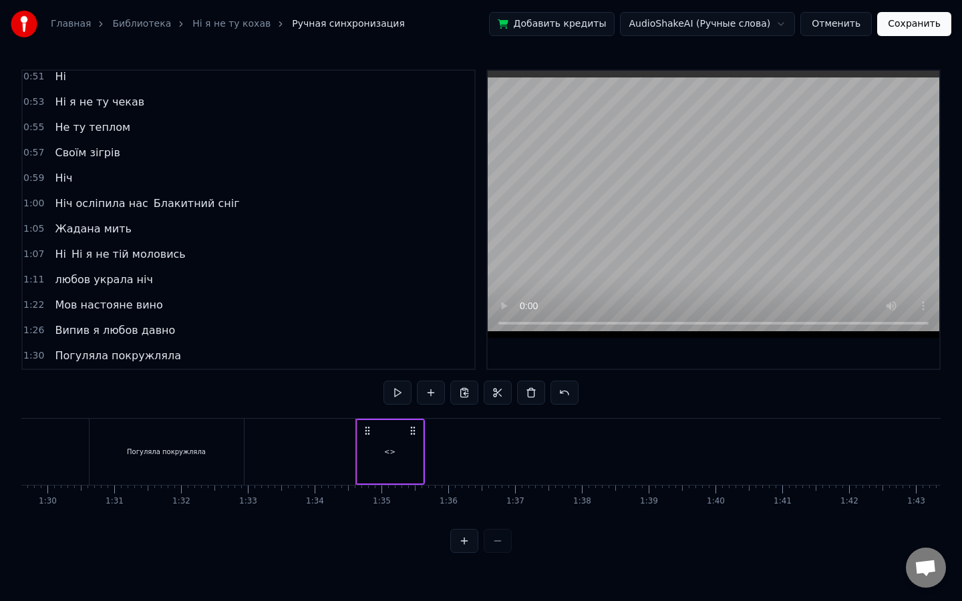
click at [390, 463] on div "<>" at bounding box center [389, 451] width 65 height 63
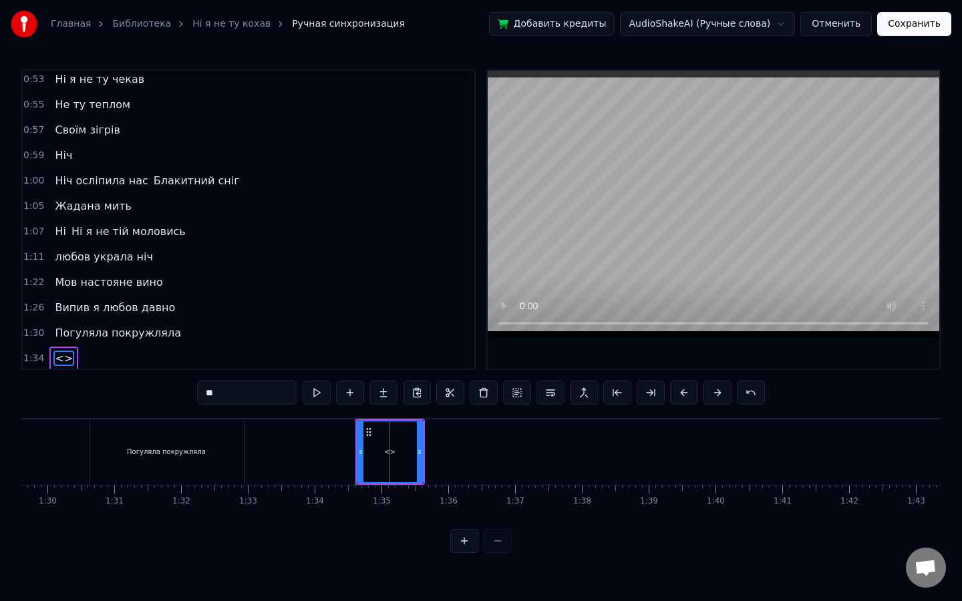
scroll to position [311, 0]
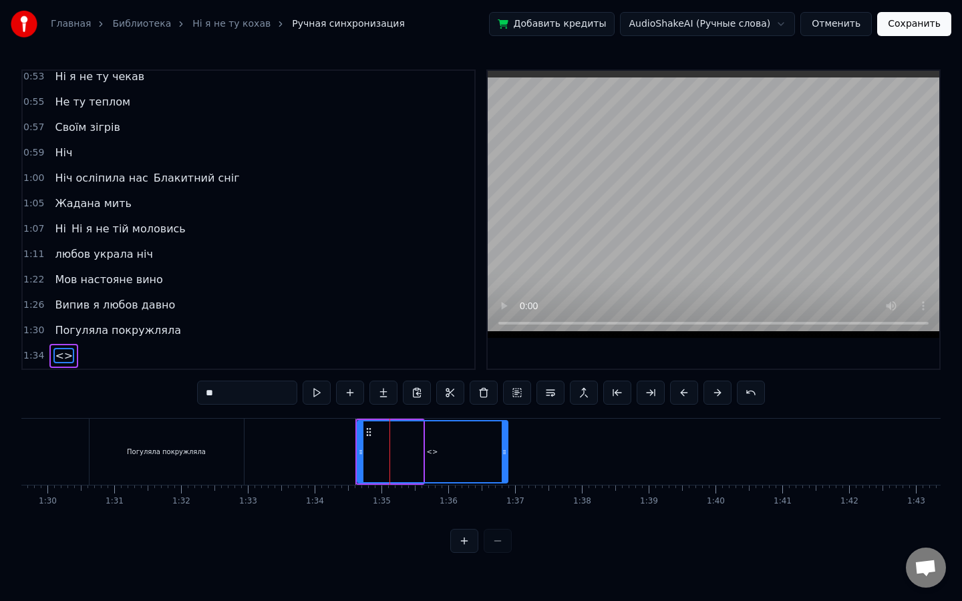
drag, startPoint x: 419, startPoint y: 459, endPoint x: 508, endPoint y: 461, distance: 88.2
click at [507, 461] on div at bounding box center [504, 451] width 5 height 61
drag, startPoint x: 243, startPoint y: 385, endPoint x: 100, endPoint y: 382, distance: 143.6
click at [100, 382] on div "0:12 У полоні темноти 0:16 наче сон з’явилась ти 0:20 Погуляла, покружляла 0:24…" at bounding box center [480, 311] width 919 height 484
drag, startPoint x: 234, startPoint y: 391, endPoint x: 55, endPoint y: 383, distance: 179.8
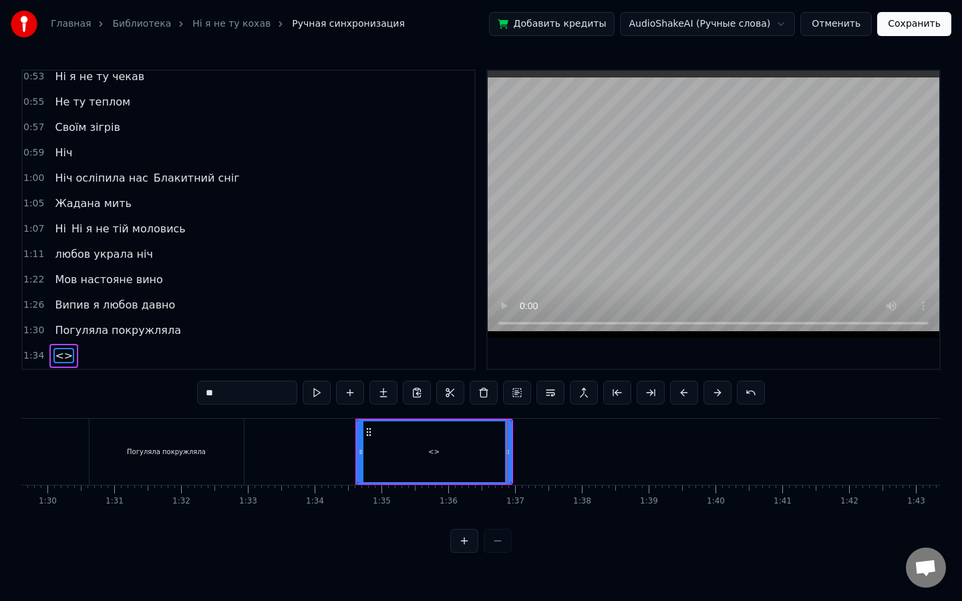
click at [55, 383] on div "0:12 У полоні темноти 0:16 наче сон з’явилась ти 0:20 Погуляла, покружляла 0:24…" at bounding box center [480, 311] width 919 height 484
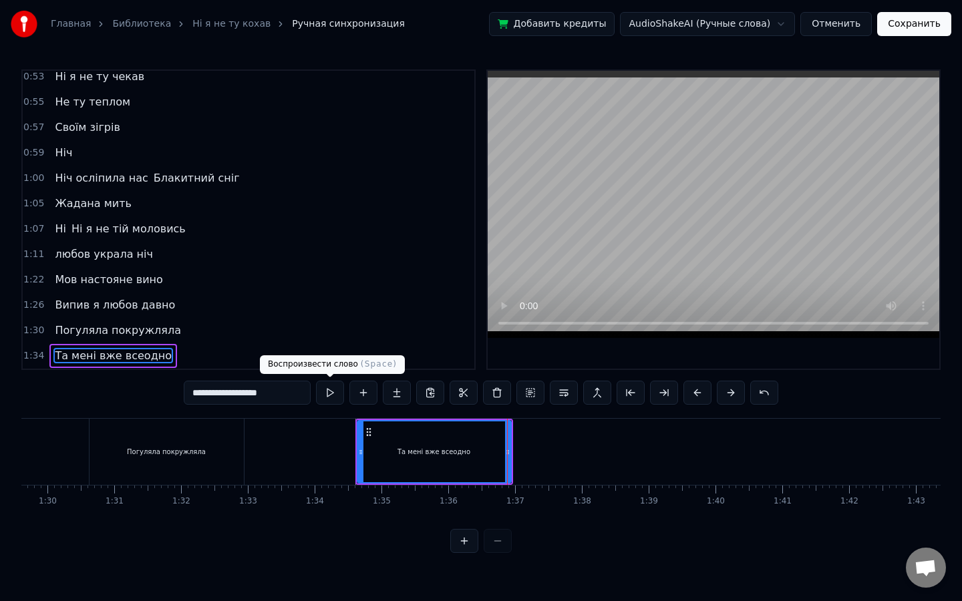
type input "**********"
click at [327, 395] on button at bounding box center [330, 393] width 28 height 24
drag, startPoint x: 508, startPoint y: 454, endPoint x: 490, endPoint y: 454, distance: 17.4
click at [490, 454] on icon at bounding box center [490, 452] width 5 height 11
click at [333, 391] on button at bounding box center [330, 393] width 28 height 24
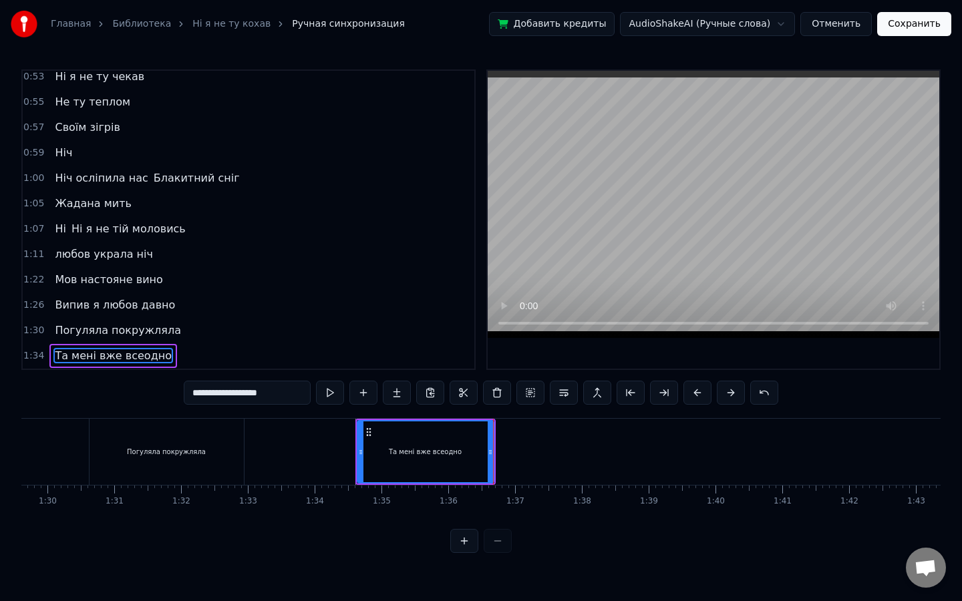
drag, startPoint x: 492, startPoint y: 438, endPoint x: 484, endPoint y: 439, distance: 8.0
click at [484, 439] on div "У полоні темноти наче сон з’явилась ти Погуляла, покружляла І лишила назавжди Я…" at bounding box center [967, 451] width 13863 height 67
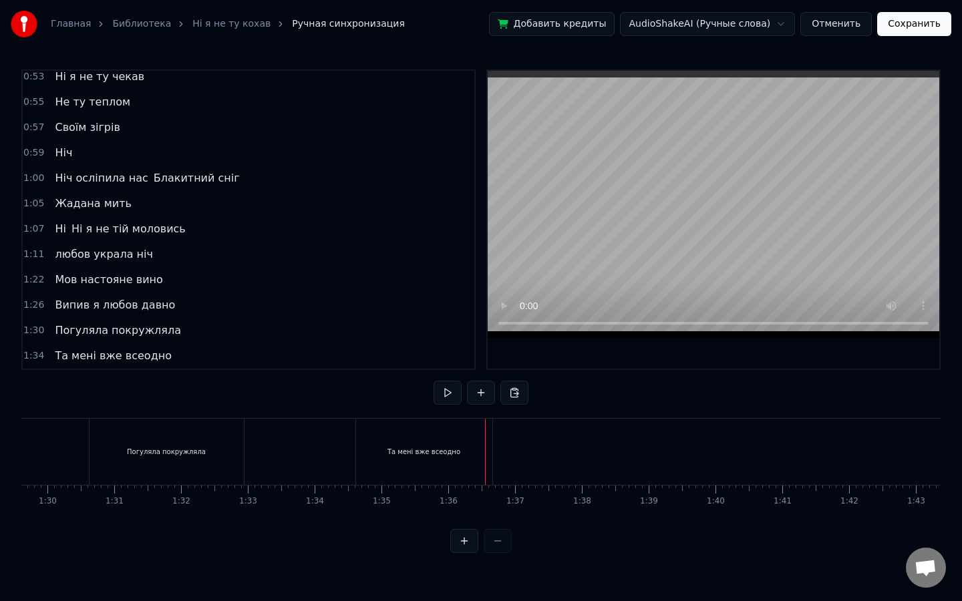
click at [482, 451] on div "Та мені вже всеодно" at bounding box center [424, 452] width 136 height 66
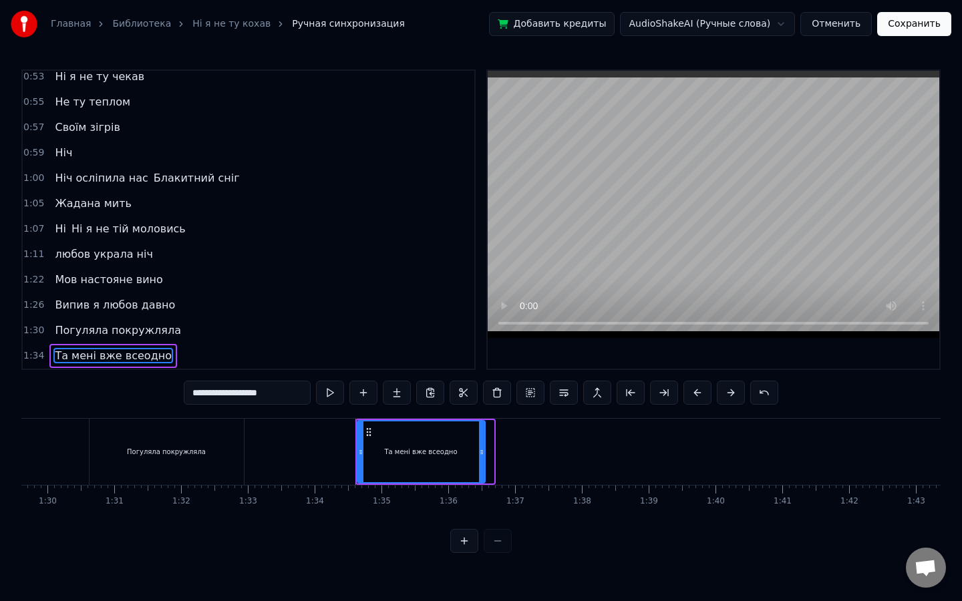
drag, startPoint x: 489, startPoint y: 451, endPoint x: 475, endPoint y: 450, distance: 14.0
click at [479, 450] on icon at bounding box center [481, 452] width 5 height 11
click at [341, 393] on button at bounding box center [330, 393] width 28 height 24
drag, startPoint x: 478, startPoint y: 448, endPoint x: 462, endPoint y: 448, distance: 15.4
click at [462, 448] on div "У полоні темноти наче сон з’явилась ти Погуляла, покружляла І лишила назавжди Я…" at bounding box center [967, 451] width 13863 height 67
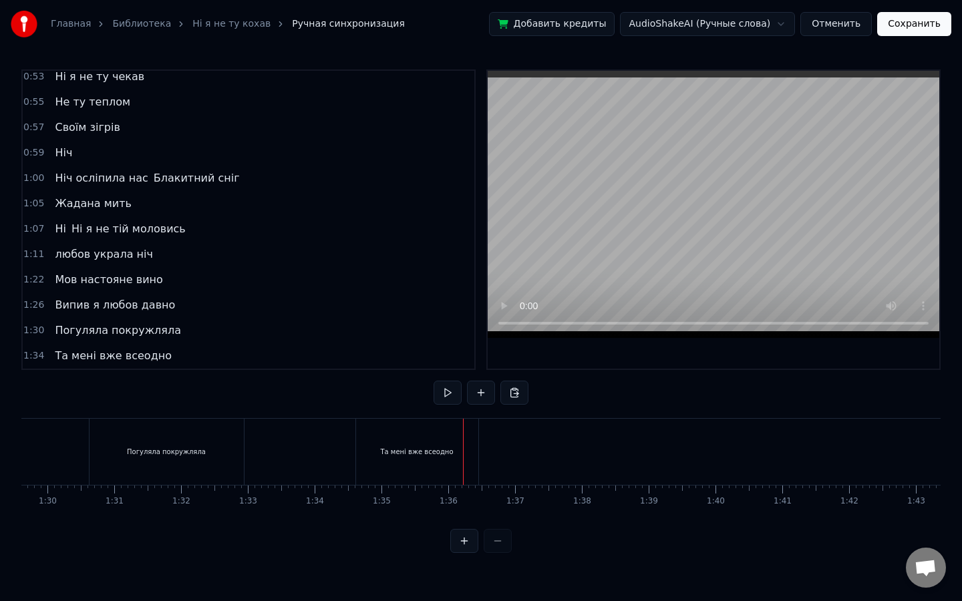
click at [456, 450] on div "Та мені вже всеодно" at bounding box center [417, 452] width 122 height 66
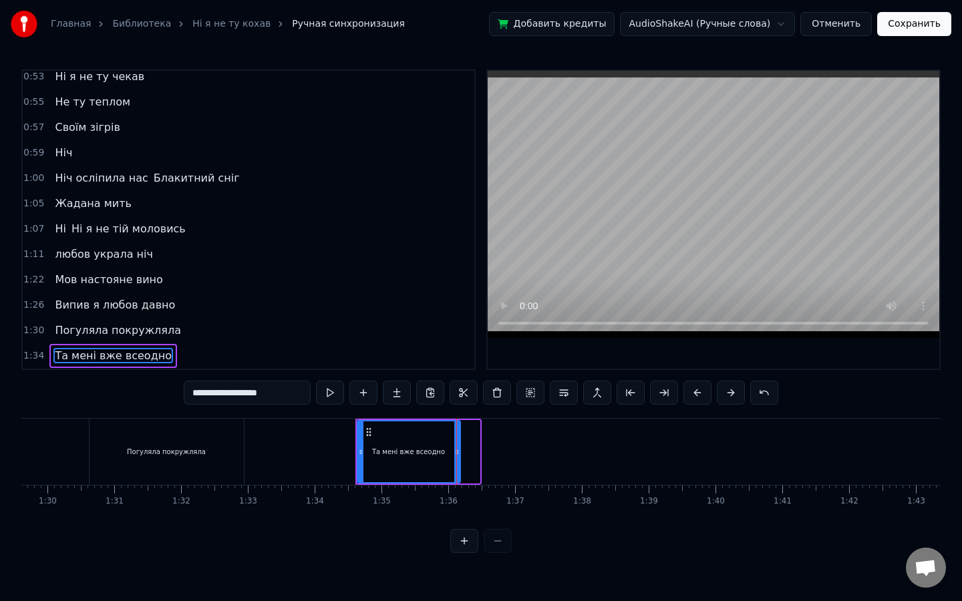
drag, startPoint x: 475, startPoint y: 450, endPoint x: 456, endPoint y: 450, distance: 19.4
click at [456, 450] on div "У полоні темноти наче сон з’явилась ти Погуляла, покружляла І лишила назавжди Я…" at bounding box center [967, 451] width 13863 height 67
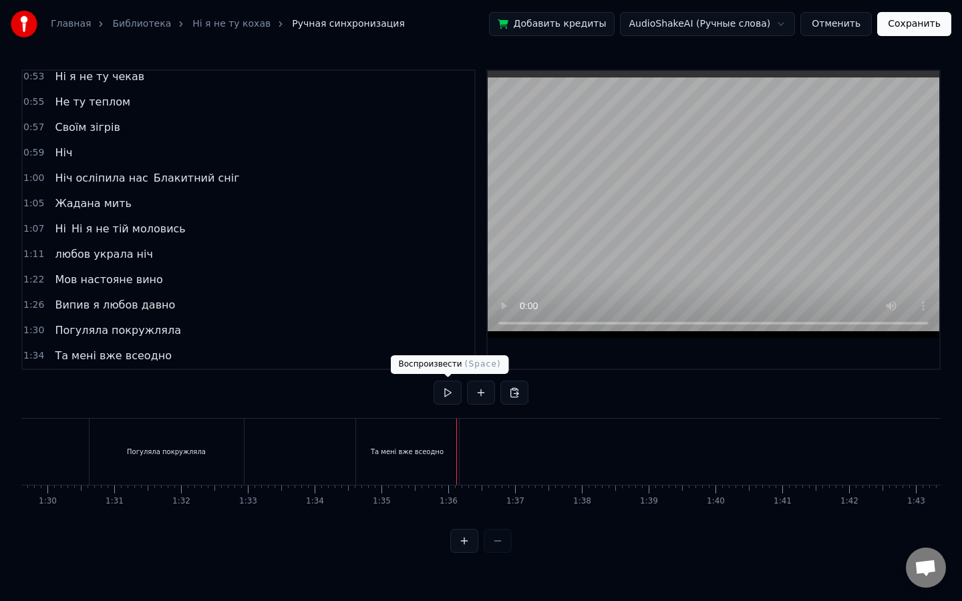
click at [443, 389] on button at bounding box center [447, 393] width 28 height 24
click at [347, 448] on div at bounding box center [967, 452] width 13863 height 66
click at [454, 390] on button at bounding box center [447, 393] width 28 height 24
click at [451, 396] on button at bounding box center [447, 393] width 28 height 24
click at [483, 397] on button at bounding box center [481, 393] width 28 height 24
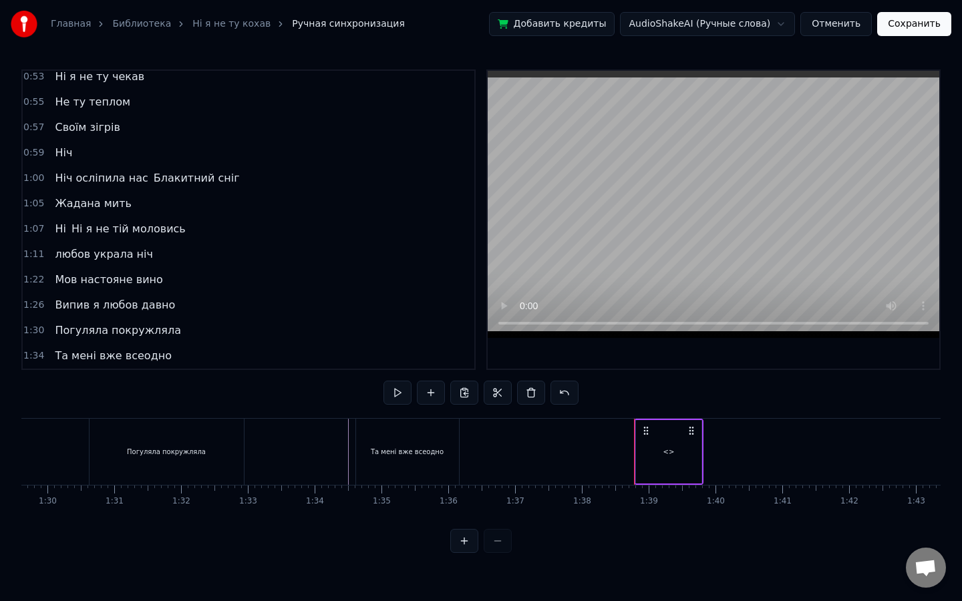
click at [637, 440] on div "<>" at bounding box center [668, 451] width 65 height 63
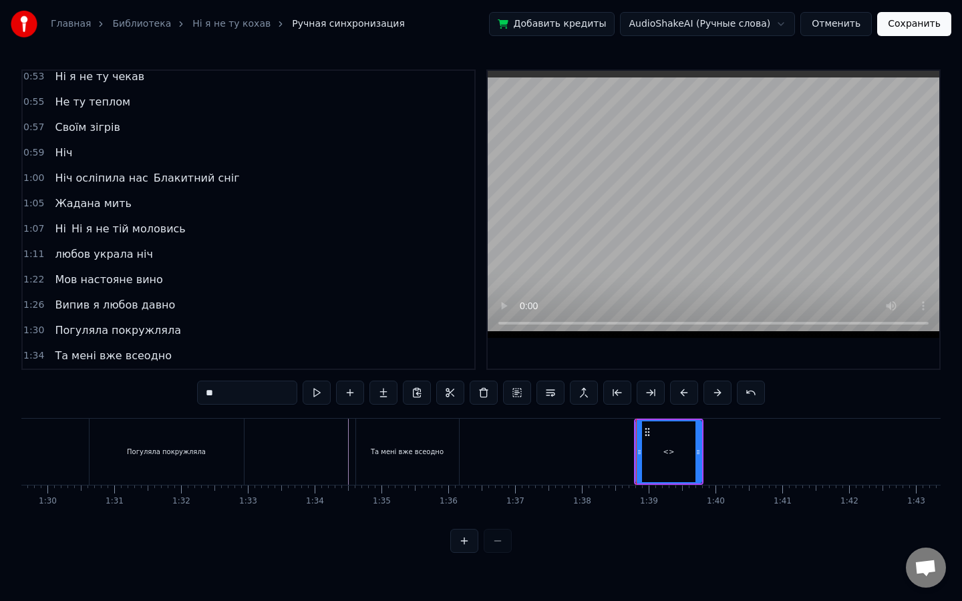
scroll to position [337, 0]
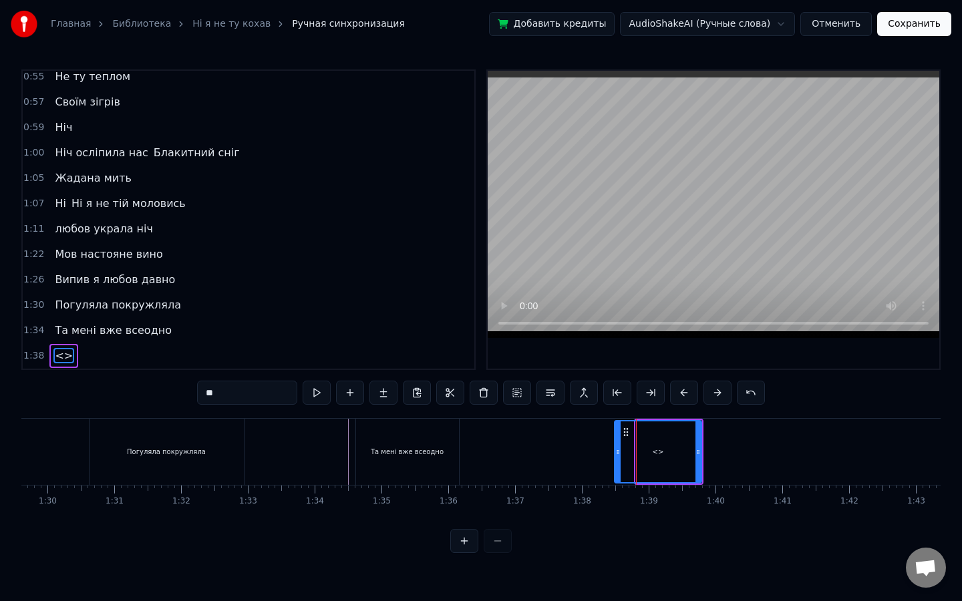
drag, startPoint x: 637, startPoint y: 450, endPoint x: 616, endPoint y: 450, distance: 21.4
click at [616, 450] on icon at bounding box center [617, 452] width 5 height 11
drag, startPoint x: 697, startPoint y: 452, endPoint x: 764, endPoint y: 454, distance: 66.8
click at [764, 454] on icon at bounding box center [764, 452] width 5 height 11
drag, startPoint x: 269, startPoint y: 388, endPoint x: 205, endPoint y: 384, distance: 63.6
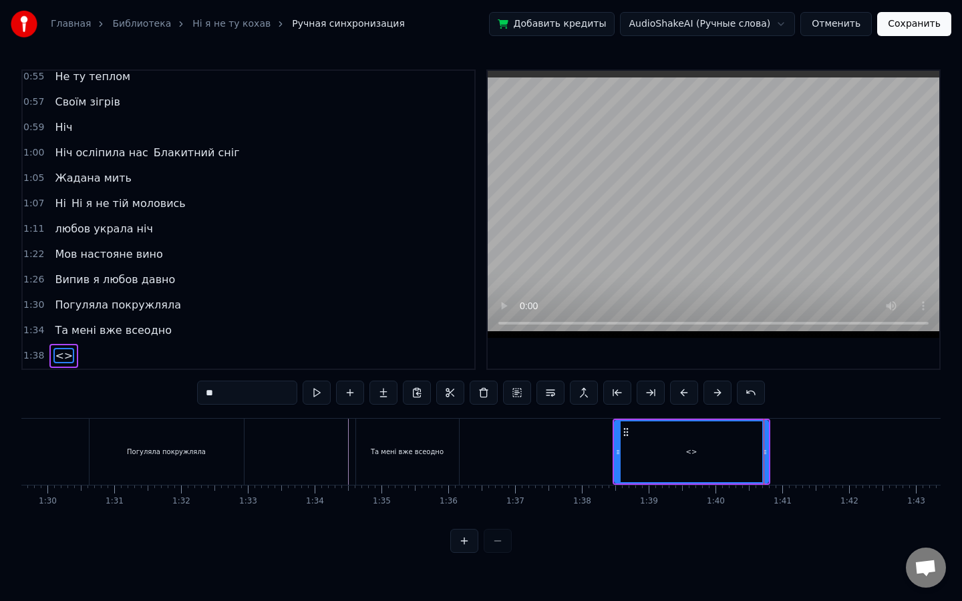
click at [205, 384] on input "**" at bounding box center [247, 393] width 100 height 24
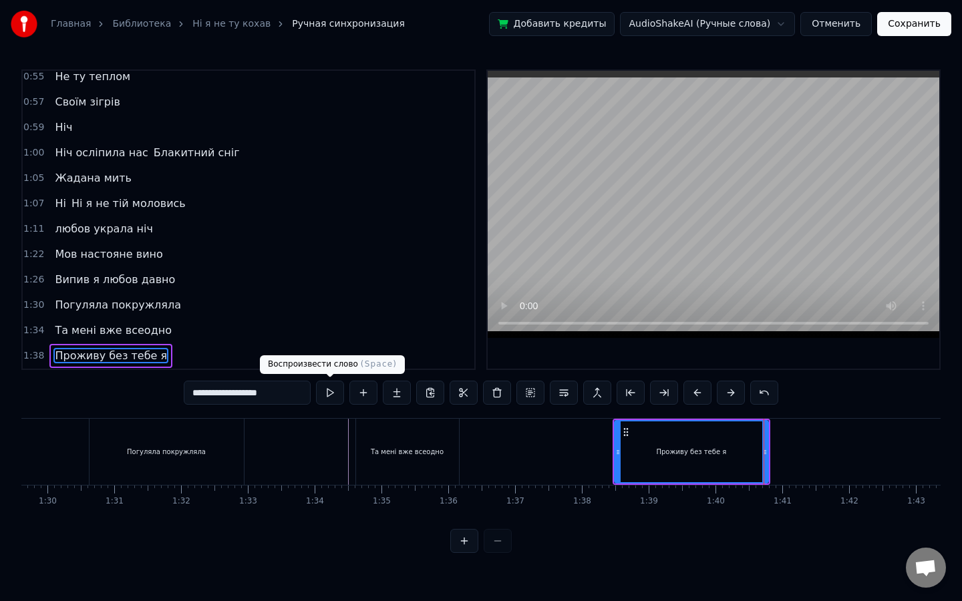
type input "**********"
click at [325, 392] on button at bounding box center [330, 393] width 28 height 24
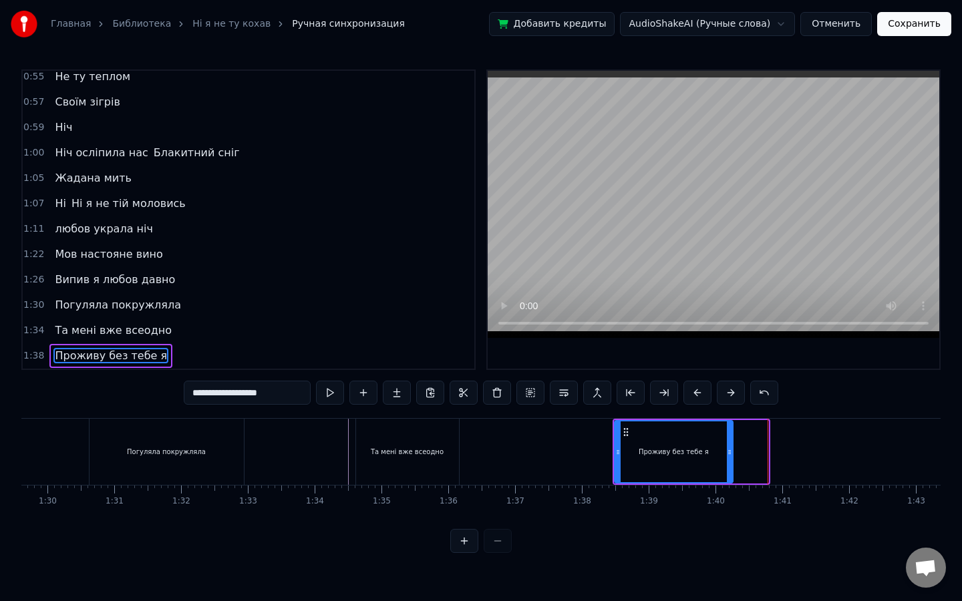
drag, startPoint x: 763, startPoint y: 452, endPoint x: 728, endPoint y: 452, distance: 35.4
click at [729, 452] on circle at bounding box center [729, 452] width 1 height 1
click at [331, 391] on button at bounding box center [330, 393] width 28 height 24
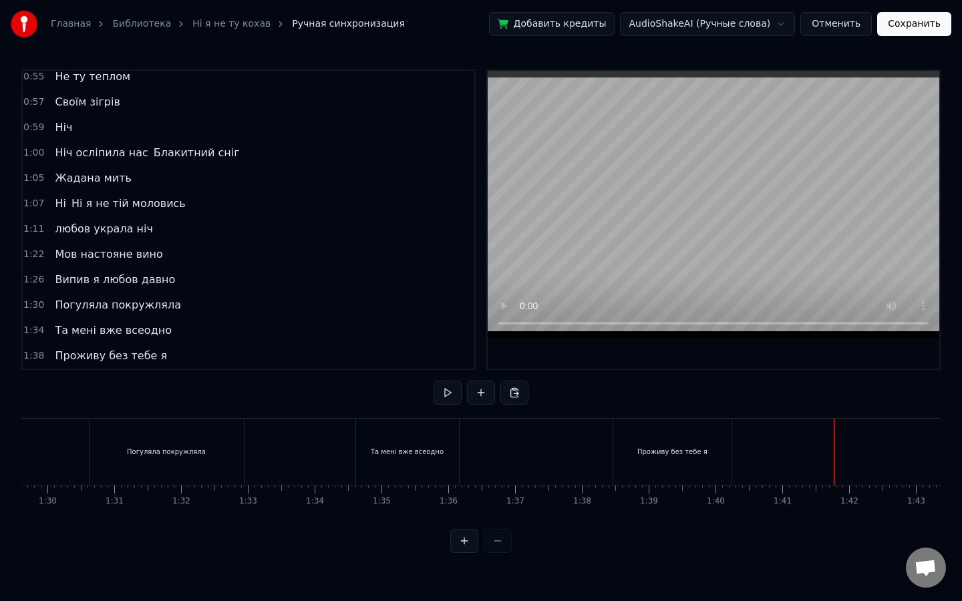
click at [671, 456] on div "У полоні темноти наче сон з’явилась ти Погуляла, покружляла І лишила назавжди Я…" at bounding box center [967, 451] width 13863 height 67
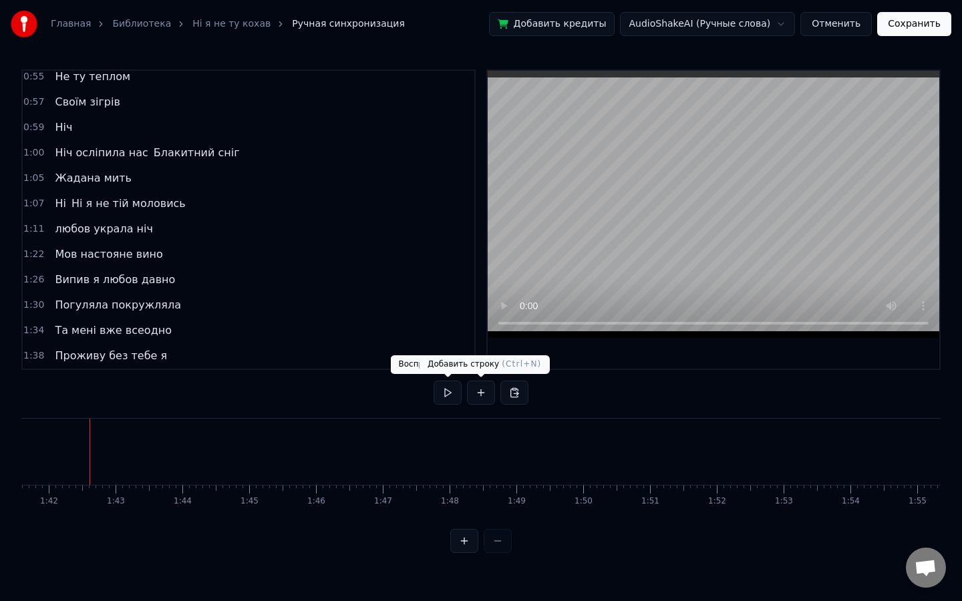
scroll to position [0, 6786]
click at [488, 395] on button at bounding box center [481, 393] width 28 height 24
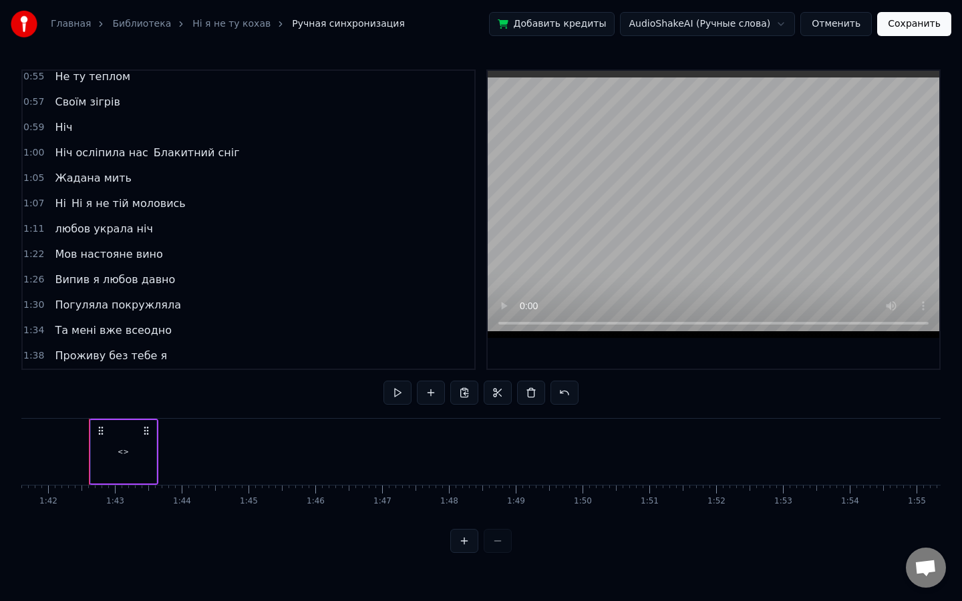
click at [94, 433] on div "<>" at bounding box center [123, 451] width 65 height 63
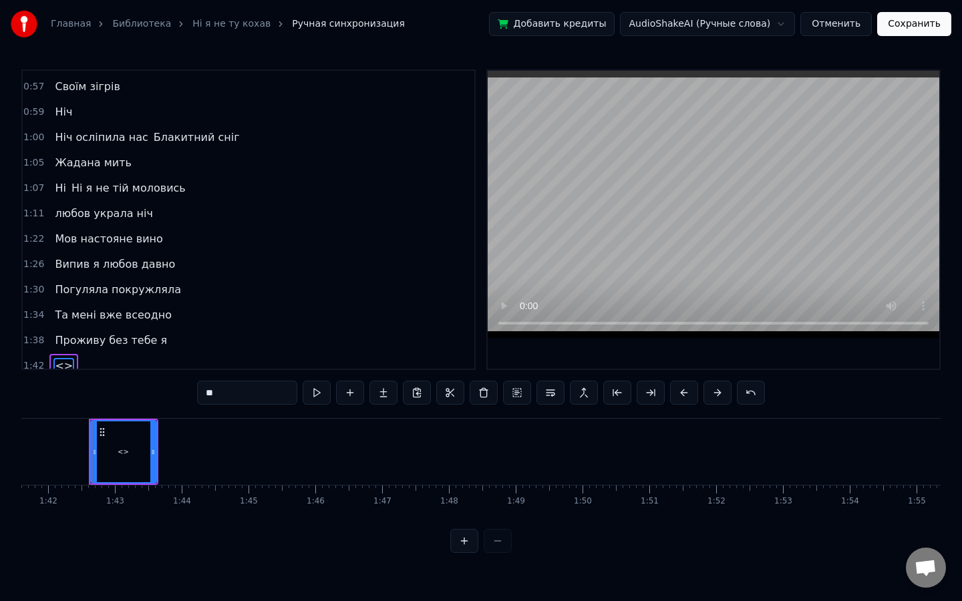
scroll to position [362, 0]
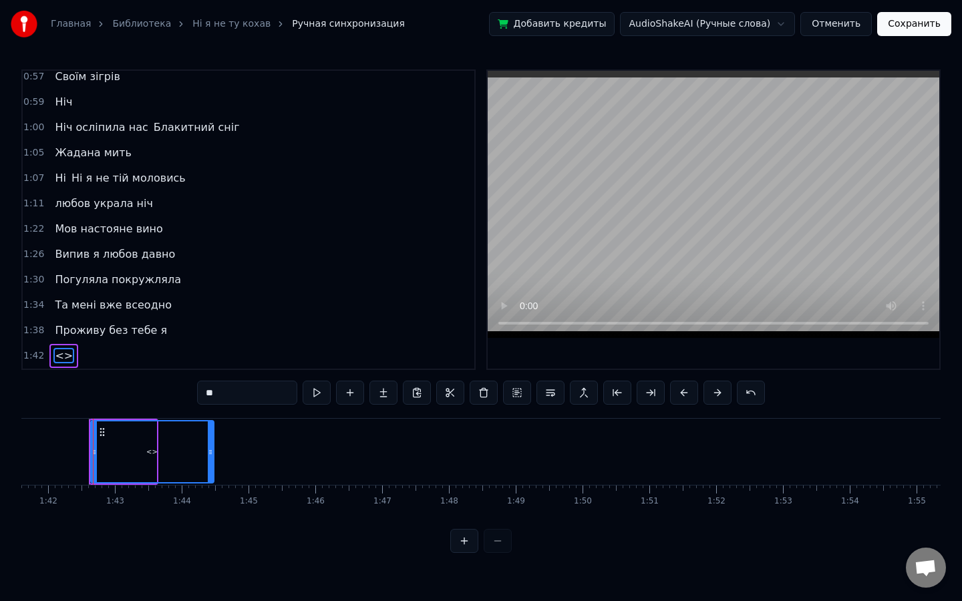
drag, startPoint x: 151, startPoint y: 449, endPoint x: 209, endPoint y: 449, distance: 58.1
click at [209, 449] on icon at bounding box center [210, 452] width 5 height 11
drag, startPoint x: 252, startPoint y: 395, endPoint x: 90, endPoint y: 357, distance: 166.9
click at [90, 357] on div "0:12 У полоні темноти 0:16 наче сон з’явилась ти 0:20 Погуляла, покружляла 0:24…" at bounding box center [480, 311] width 919 height 484
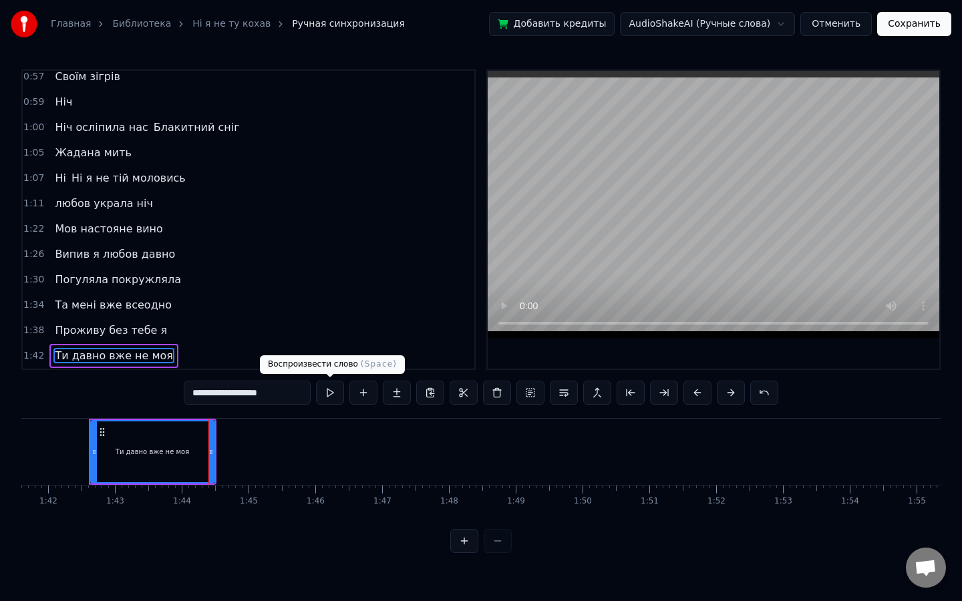
type input "**********"
click at [328, 392] on button at bounding box center [330, 393] width 28 height 24
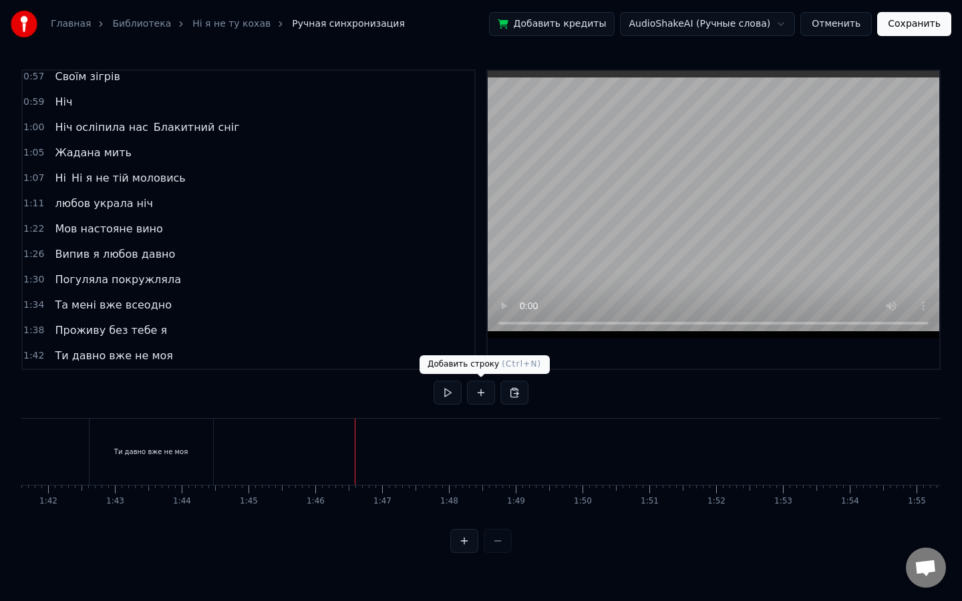
click at [480, 397] on button at bounding box center [481, 393] width 28 height 24
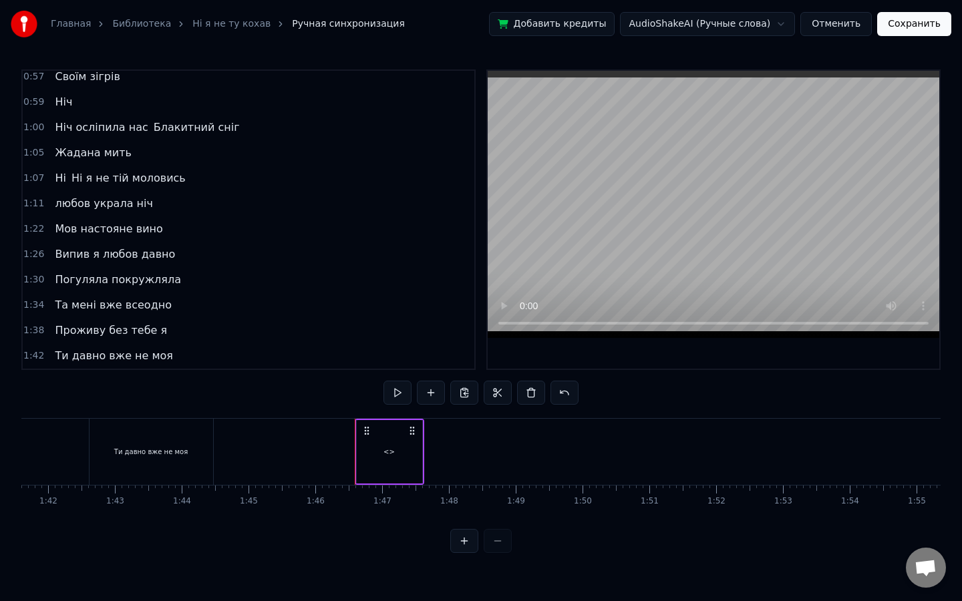
click at [406, 445] on div "<>" at bounding box center [389, 451] width 65 height 63
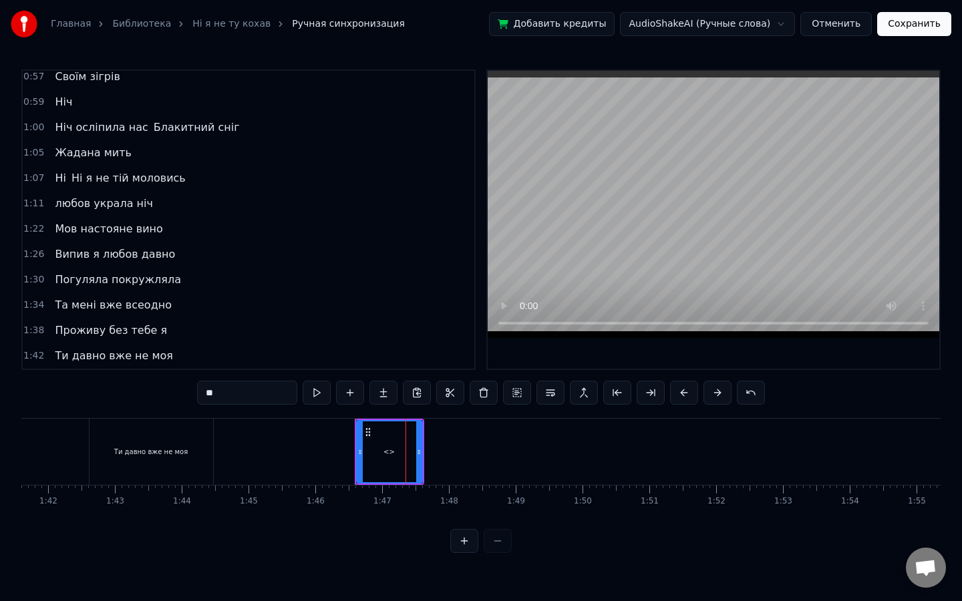
scroll to position [387, 0]
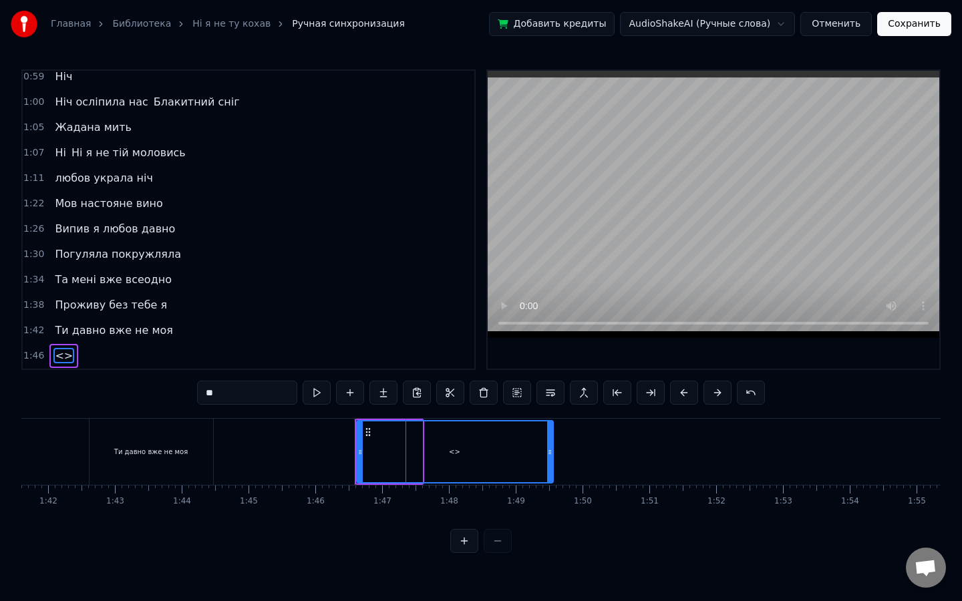
drag, startPoint x: 419, startPoint y: 449, endPoint x: 548, endPoint y: 450, distance: 128.9
click at [548, 450] on icon at bounding box center [549, 452] width 5 height 11
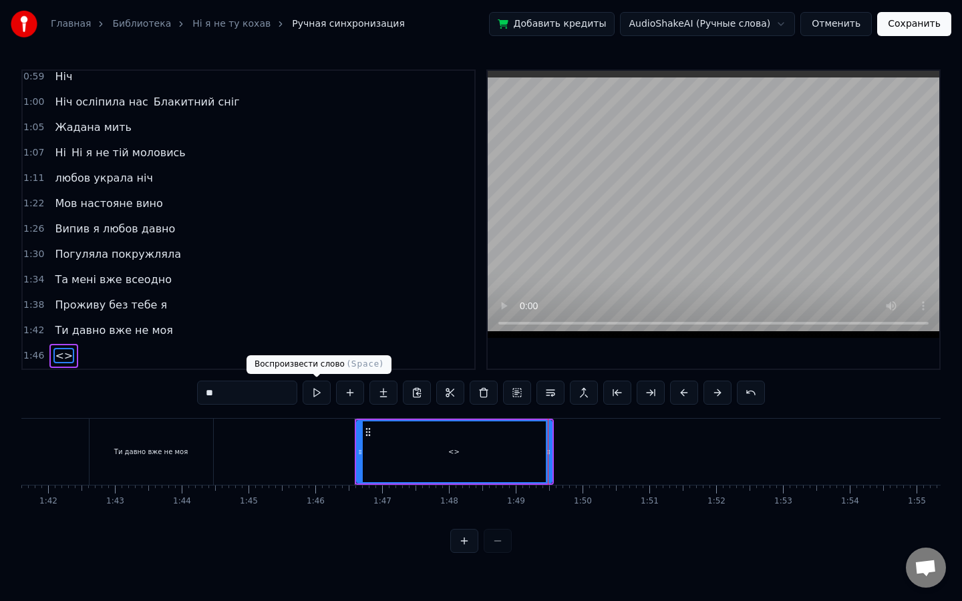
click at [319, 392] on button at bounding box center [317, 393] width 28 height 24
click at [303, 381] on button at bounding box center [317, 393] width 28 height 24
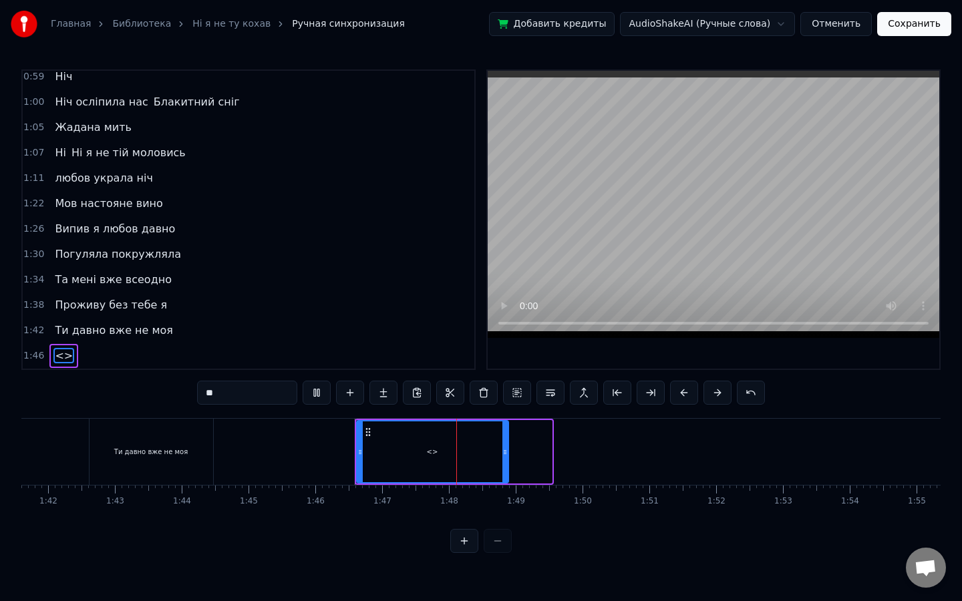
drag, startPoint x: 547, startPoint y: 448, endPoint x: 504, endPoint y: 450, distance: 42.8
click at [504, 450] on icon at bounding box center [504, 452] width 5 height 11
drag, startPoint x: 260, startPoint y: 397, endPoint x: 91, endPoint y: 376, distance: 170.2
click at [91, 376] on div "0:12 У полоні темноти 0:16 наче сон з’явилась ти 0:20 Погуляла, покружляла 0:24…" at bounding box center [480, 311] width 919 height 484
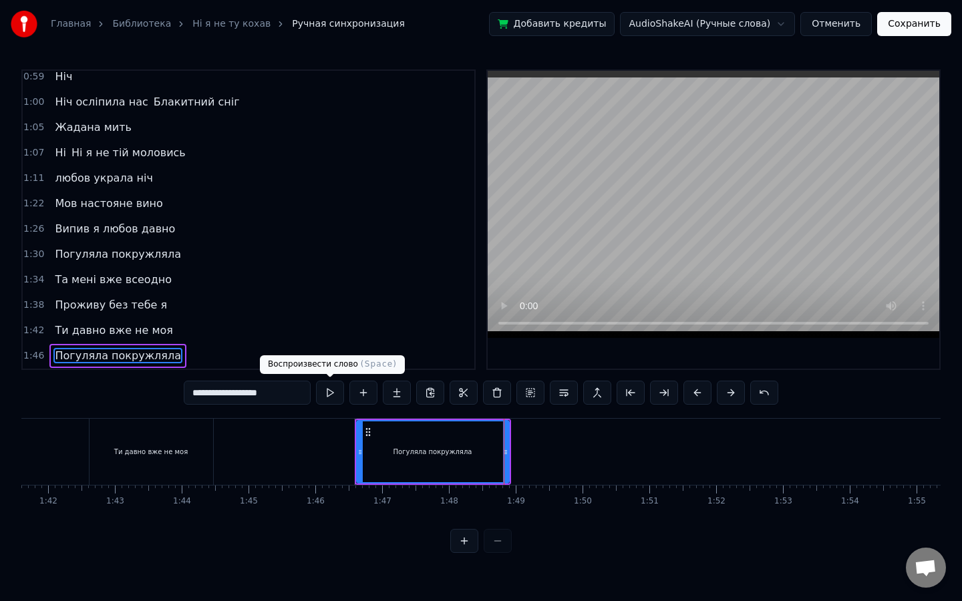
type input "**********"
click at [333, 397] on button at bounding box center [330, 393] width 28 height 24
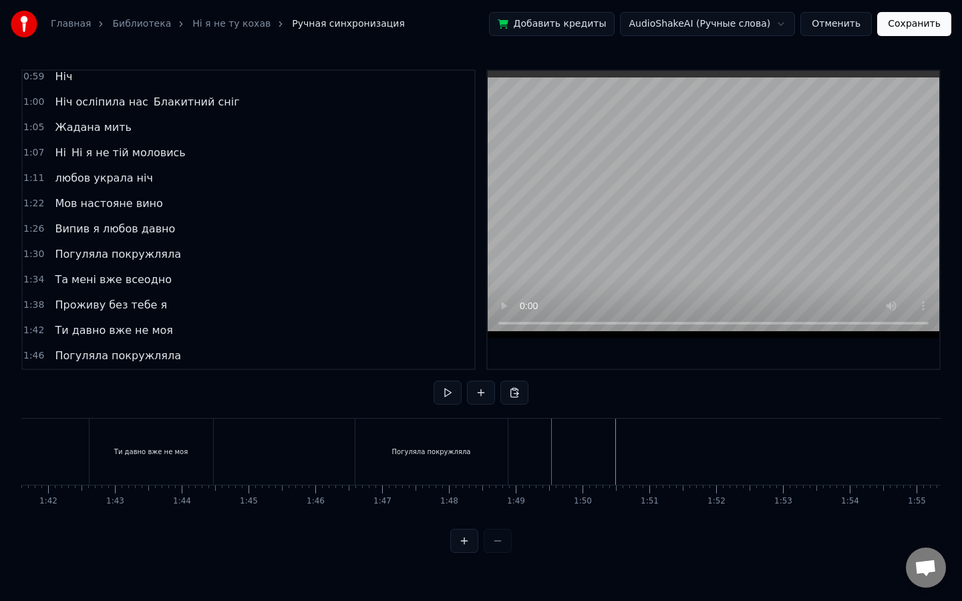
click at [613, 448] on div at bounding box center [166, 452] width 13863 height 66
click at [472, 387] on button at bounding box center [481, 393] width 28 height 24
click at [600, 434] on div "<>" at bounding box center [585, 451] width 65 height 63
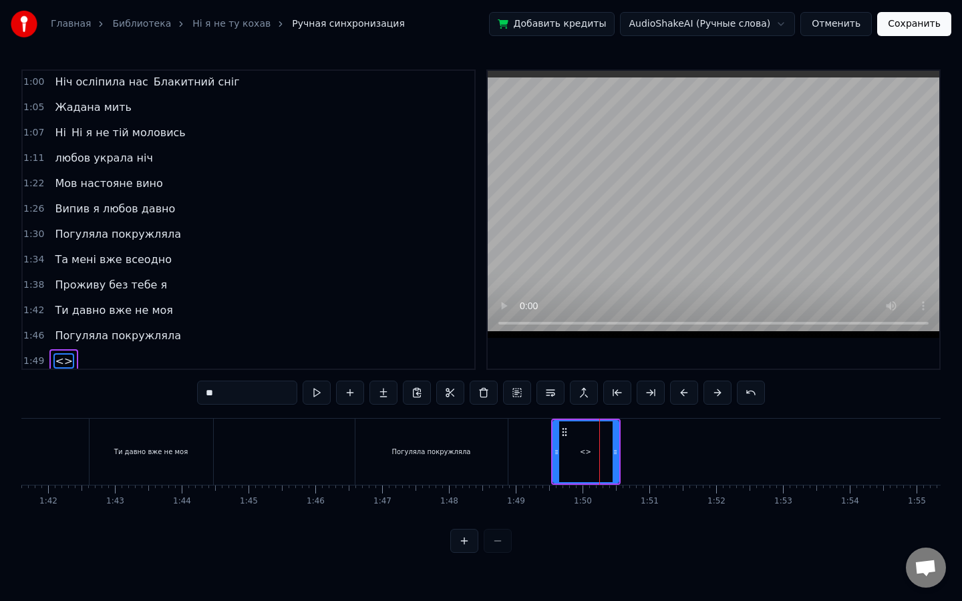
scroll to position [413, 0]
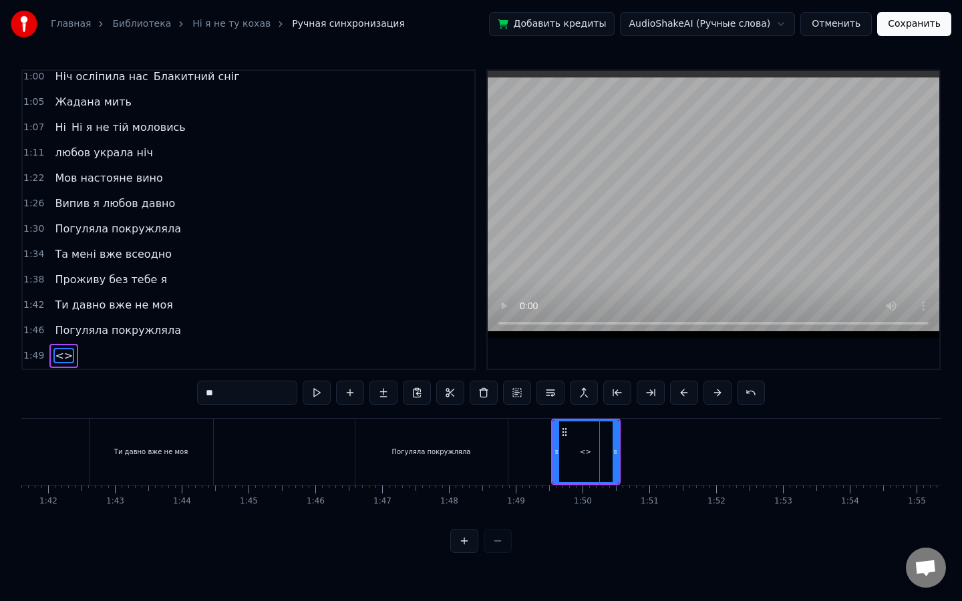
click at [673, 449] on div "У полоні темноти наче сон з’явилась ти Погуляла, покружляла І лишила назавжди Я…" at bounding box center [166, 451] width 13863 height 67
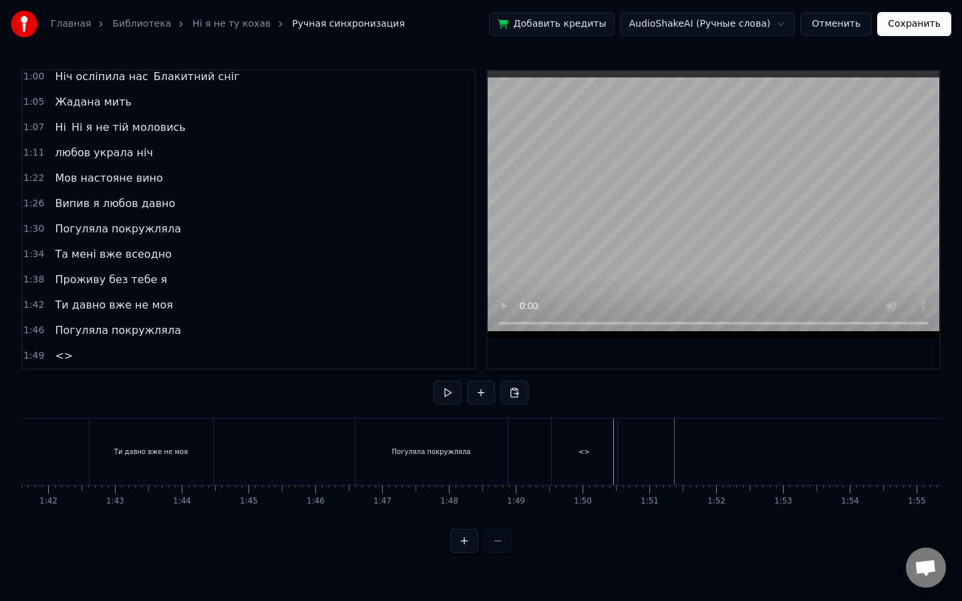
click at [600, 452] on div "<>" at bounding box center [584, 452] width 65 height 66
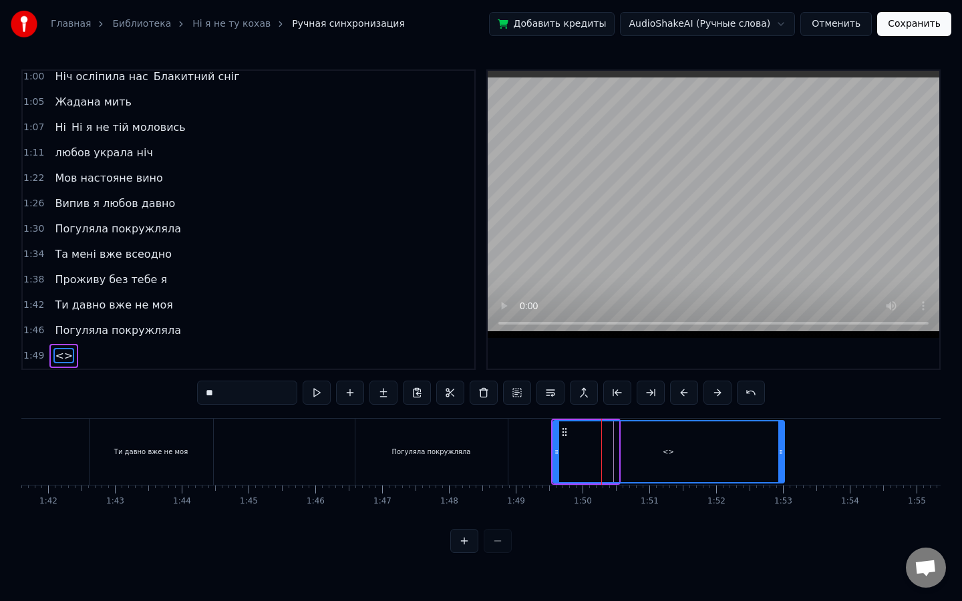
drag, startPoint x: 614, startPoint y: 452, endPoint x: 779, endPoint y: 456, distance: 165.0
click at [779, 456] on icon at bounding box center [780, 452] width 5 height 11
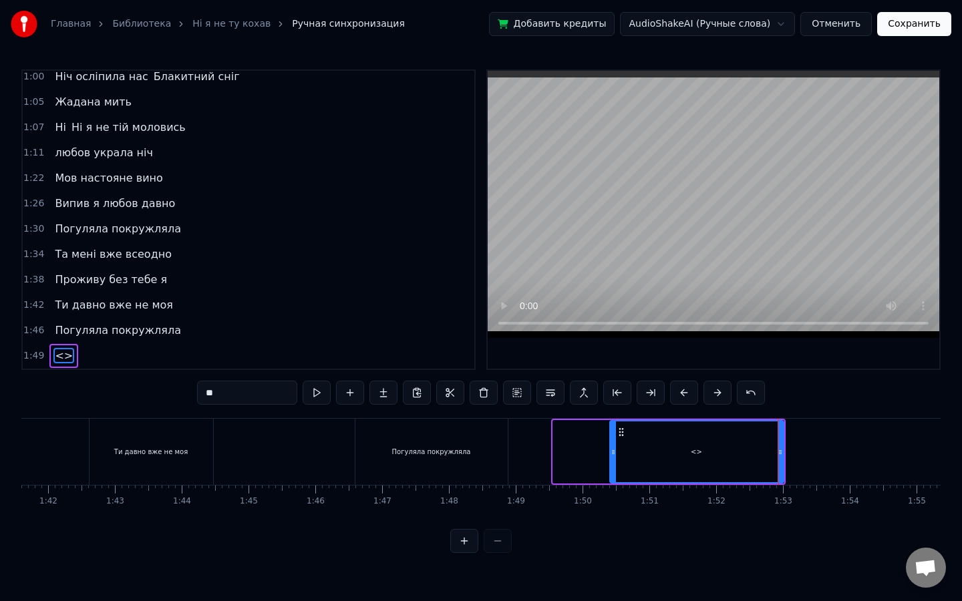
drag, startPoint x: 554, startPoint y: 450, endPoint x: 612, endPoint y: 452, distance: 57.5
click at [612, 452] on icon at bounding box center [612, 452] width 5 height 11
drag, startPoint x: 275, startPoint y: 390, endPoint x: 120, endPoint y: 381, distance: 154.6
click at [120, 381] on div "0:12 У полоні темноти 0:16 наче сон з’явилась ти 0:20 Погуляла, покружляла 0:24…" at bounding box center [480, 311] width 919 height 484
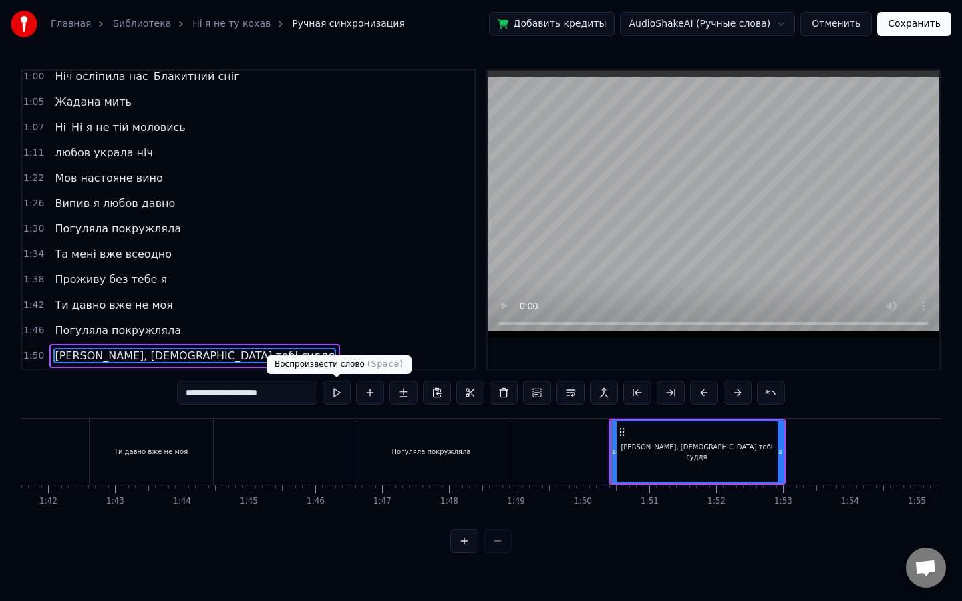
type input "**********"
click at [336, 397] on button at bounding box center [337, 393] width 28 height 24
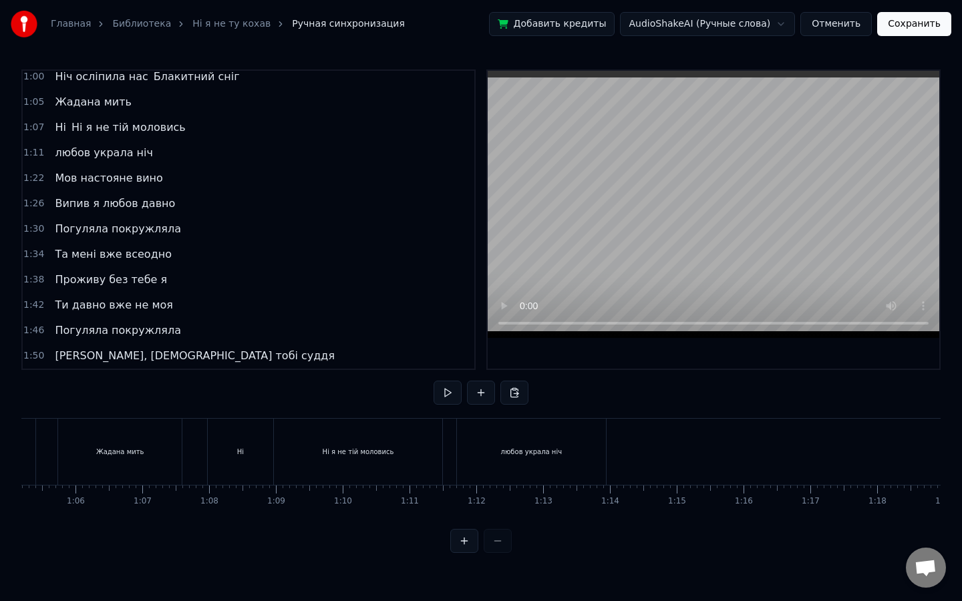
scroll to position [0, 3404]
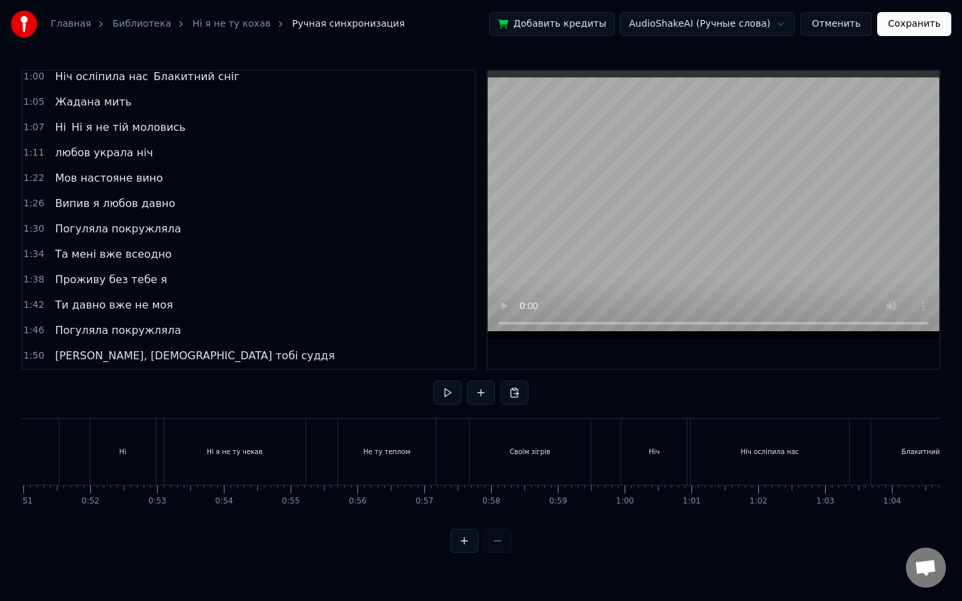
click at [504, 519] on div at bounding box center [480, 541] width 61 height 24
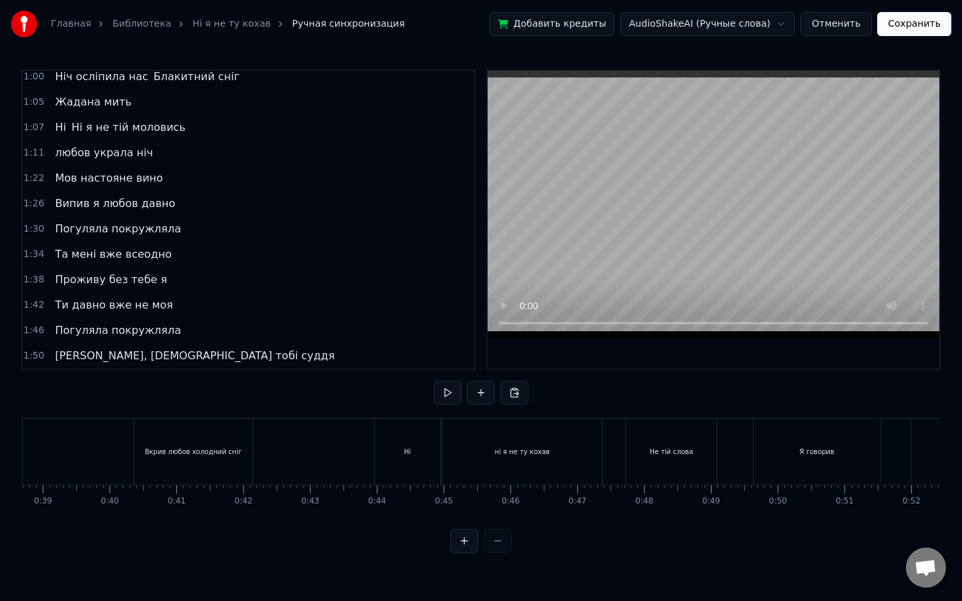
scroll to position [0, 2593]
click at [397, 441] on div "Ні" at bounding box center [397, 452] width 65 height 66
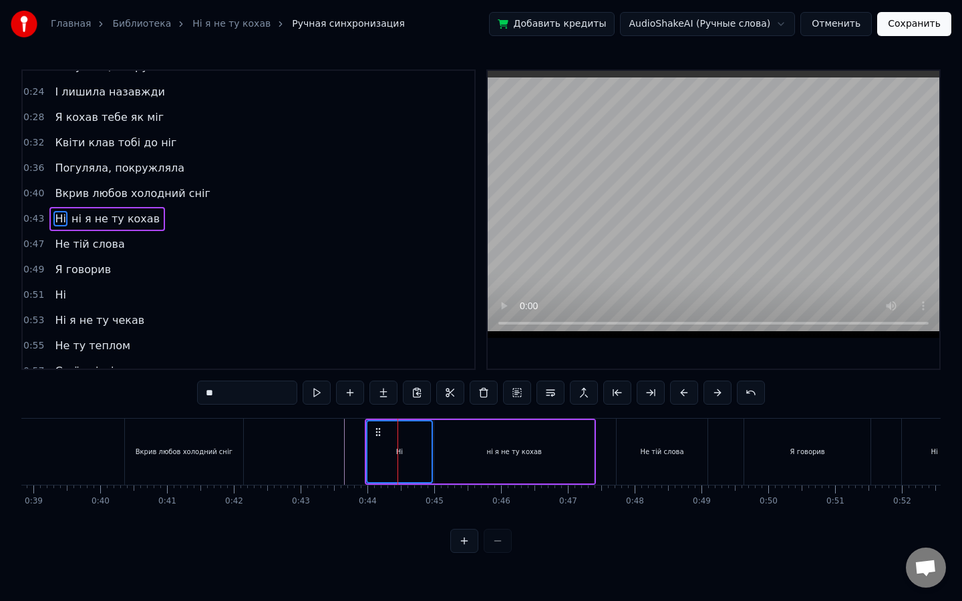
scroll to position [67, 0]
click at [483, 451] on div "ні я не ту кохав" at bounding box center [514, 451] width 160 height 63
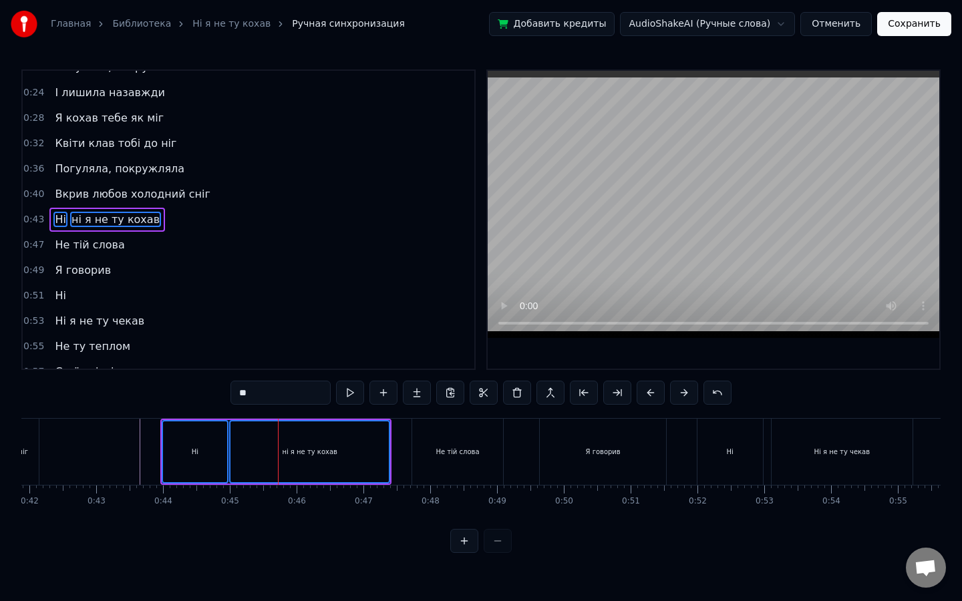
click at [465, 450] on div "Не тій слова" at bounding box center [456, 452] width 43 height 10
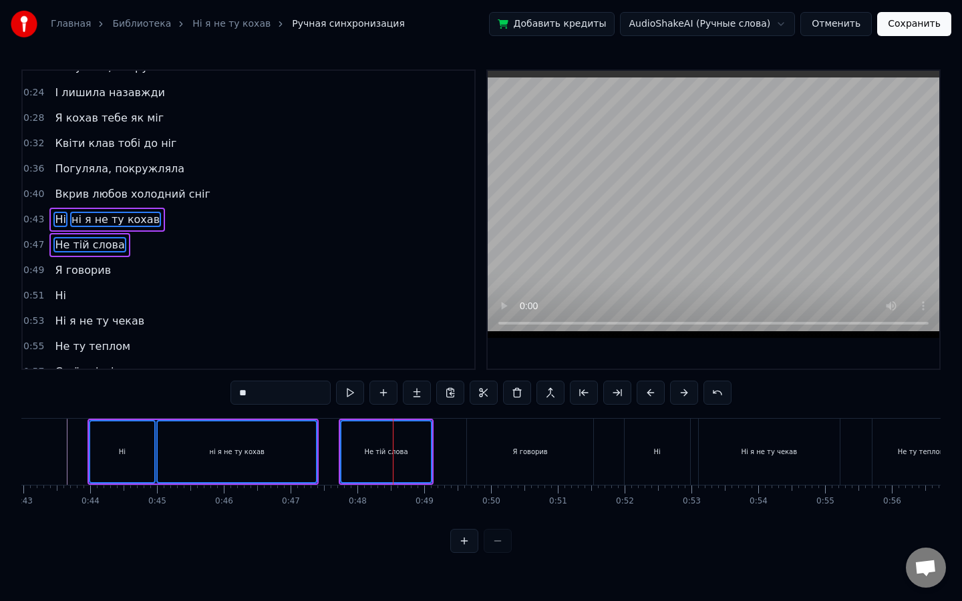
click at [484, 452] on div "Я говорив" at bounding box center [530, 452] width 126 height 66
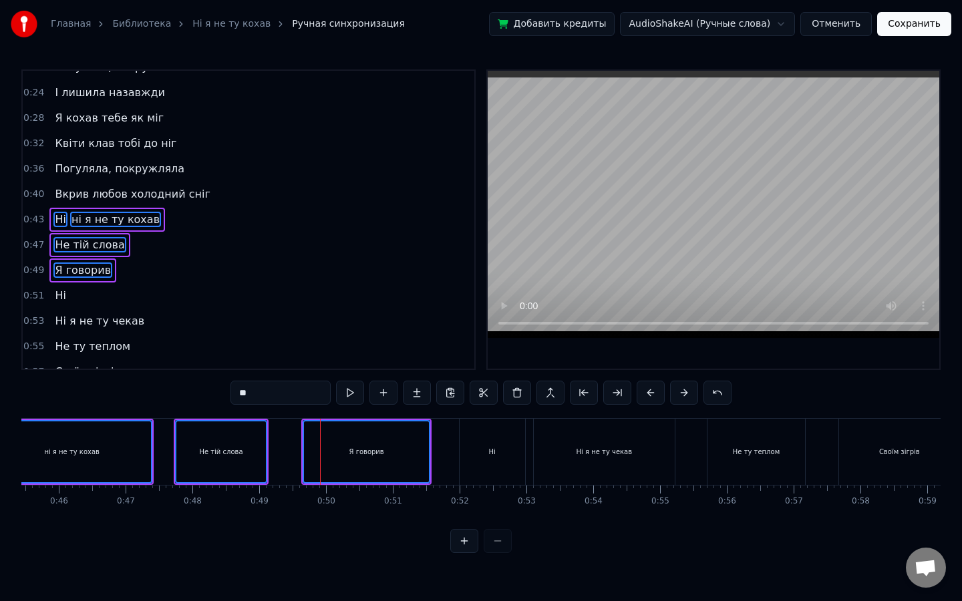
click at [495, 449] on div "Ні" at bounding box center [492, 452] width 65 height 66
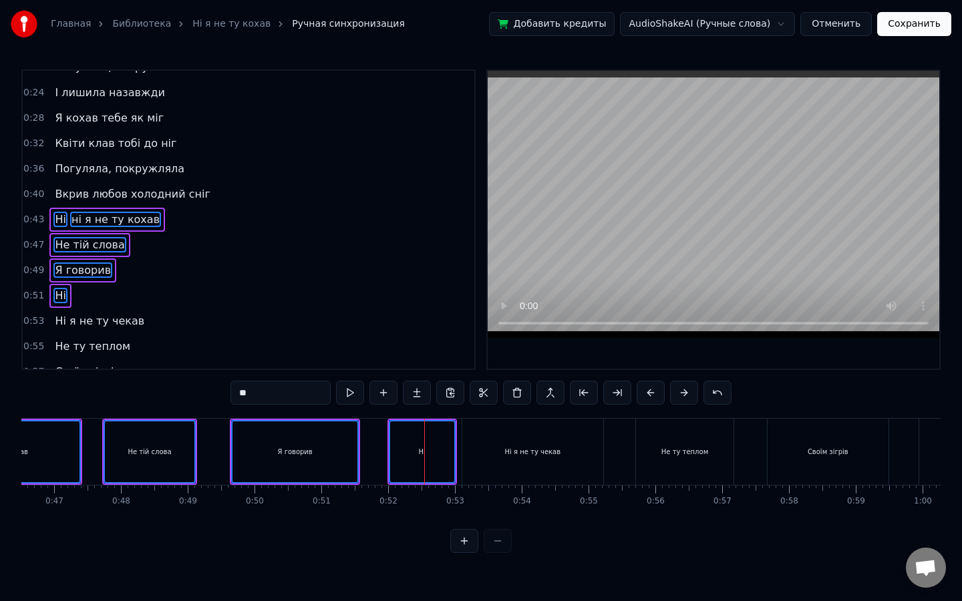
click at [511, 449] on div "Ні я не ту чекав" at bounding box center [533, 452] width 56 height 10
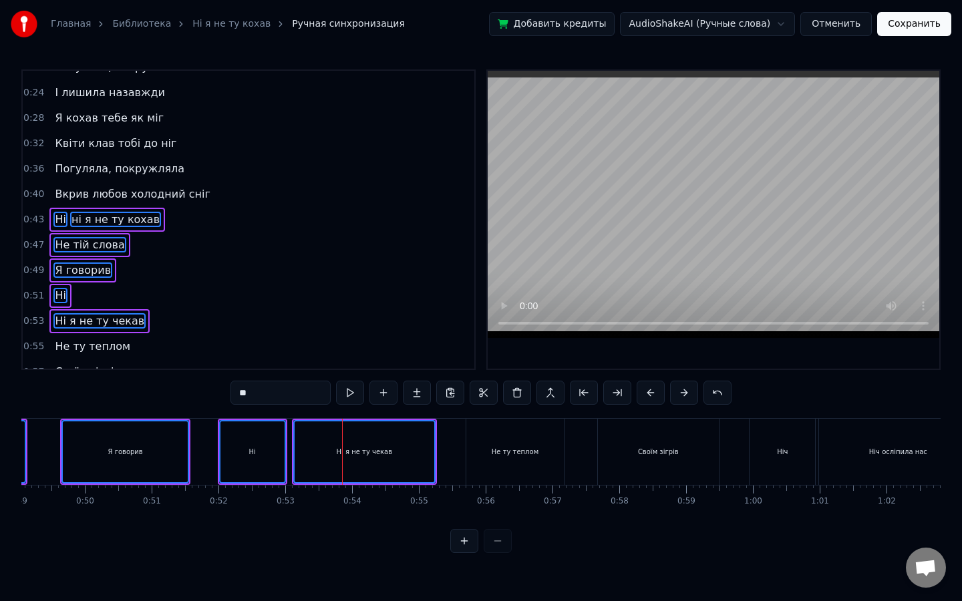
click at [518, 450] on div "Не ту теплом" at bounding box center [515, 452] width 47 height 10
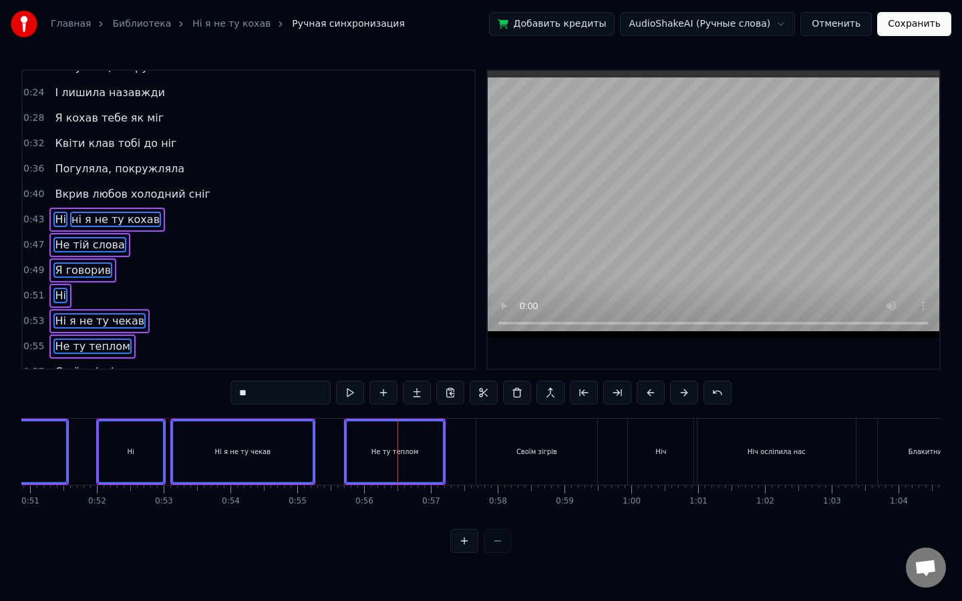
click at [512, 450] on div "Своїм зігрів" at bounding box center [536, 452] width 121 height 66
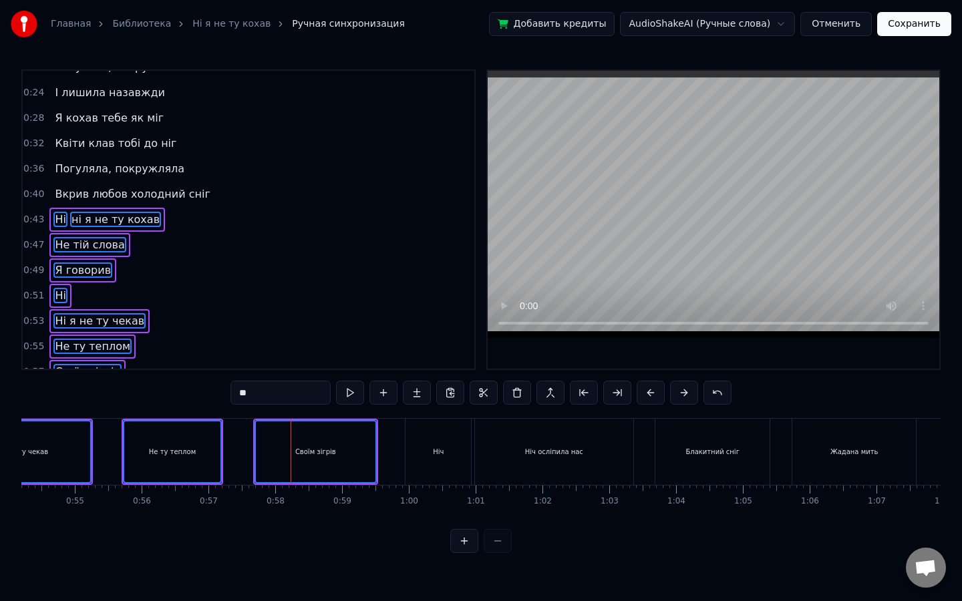
click at [454, 454] on div "Ніч" at bounding box center [437, 452] width 65 height 66
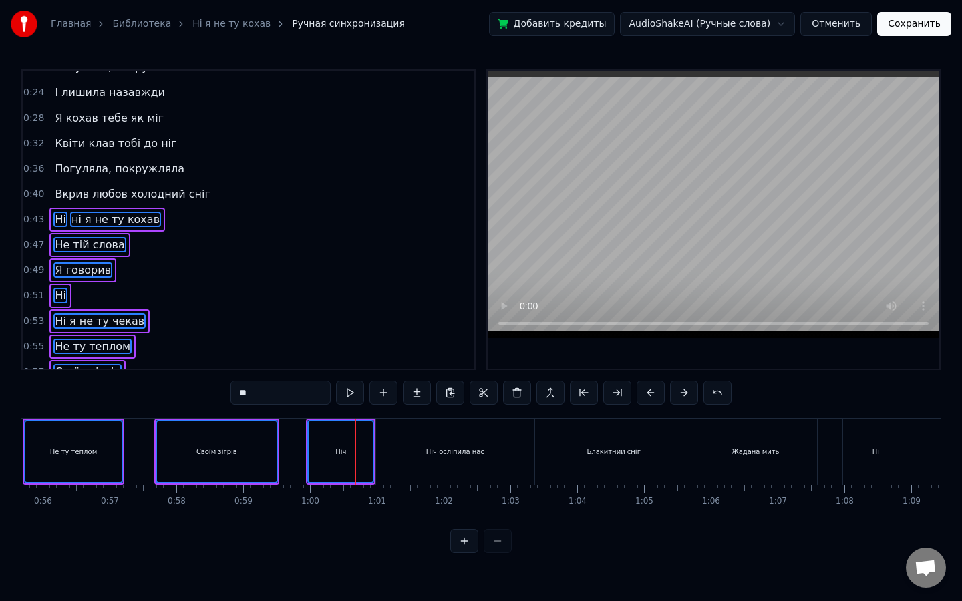
click at [474, 455] on div "Ніч осліпила нас" at bounding box center [455, 452] width 58 height 10
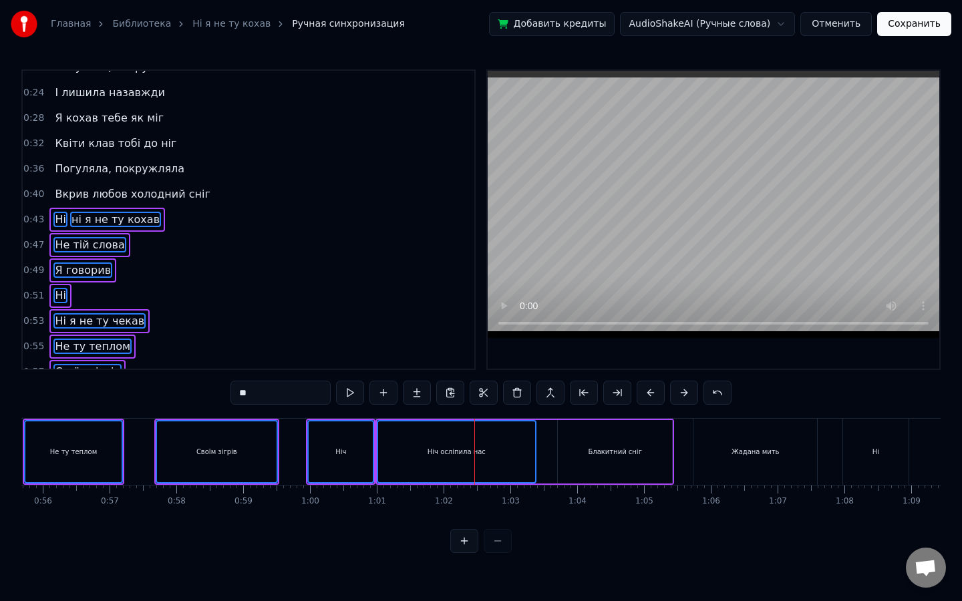
scroll to position [0, 3888]
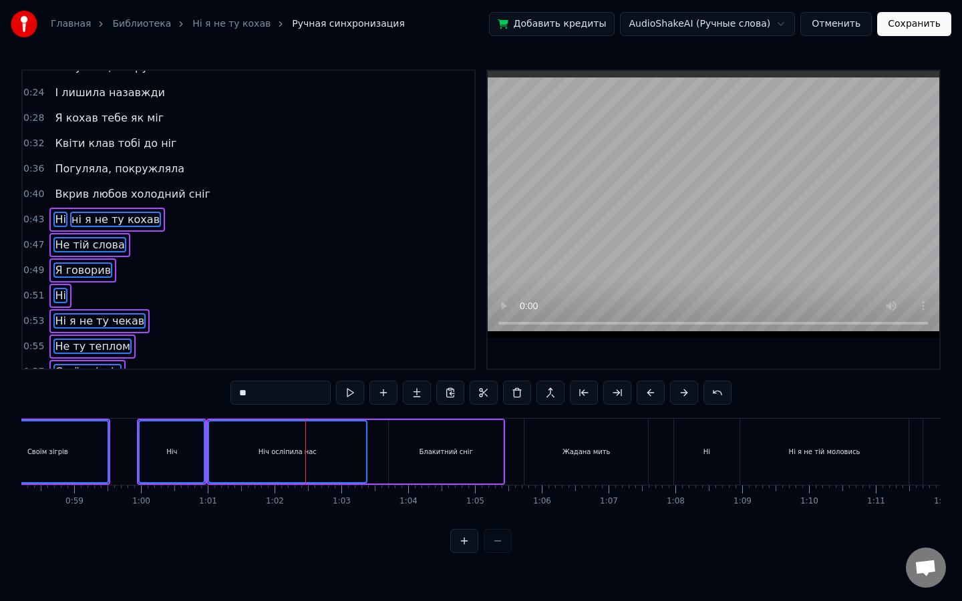
click at [476, 452] on div "Блакитний сніг" at bounding box center [446, 451] width 114 height 63
click at [573, 452] on div "Жадана мить" at bounding box center [586, 452] width 48 height 10
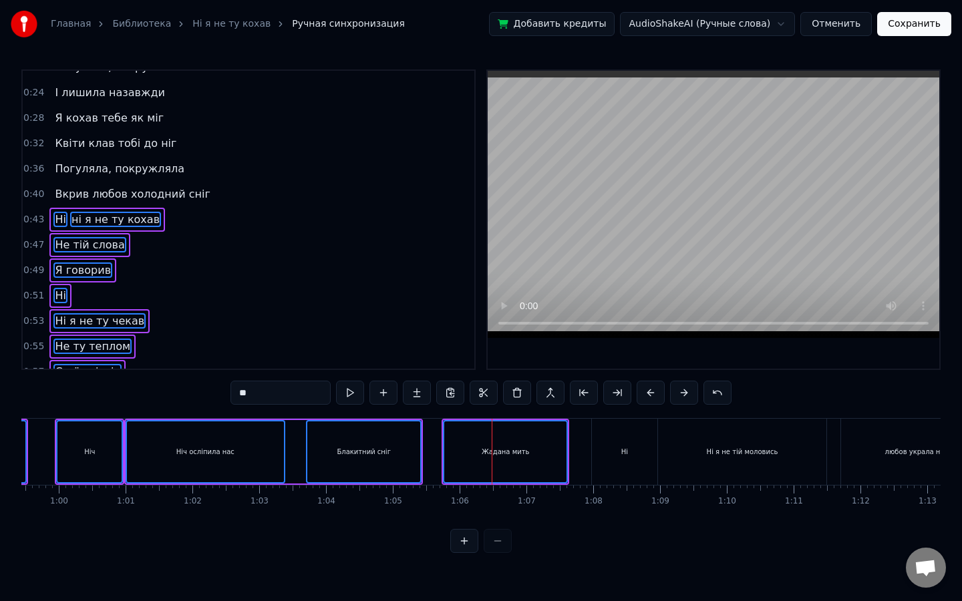
scroll to position [0, 4090]
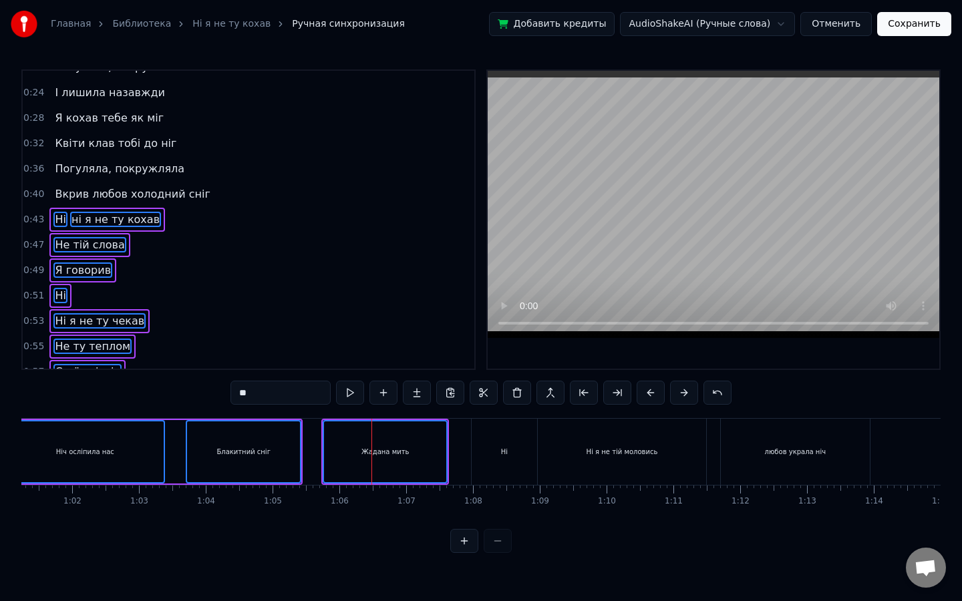
click at [514, 455] on div "Ні" at bounding box center [504, 452] width 65 height 66
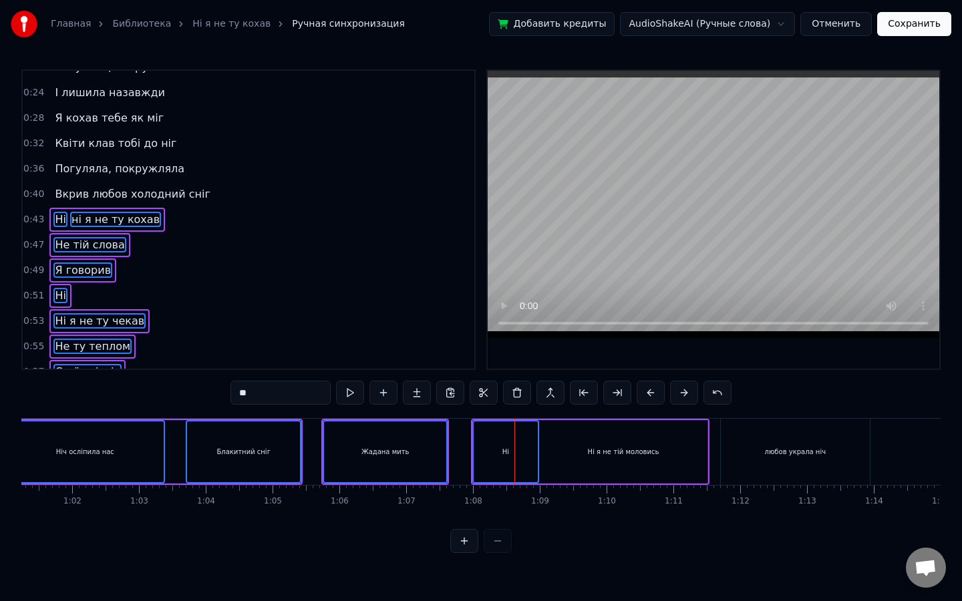
click at [596, 456] on div "Ні я не тій моловись" at bounding box center [623, 452] width 71 height 10
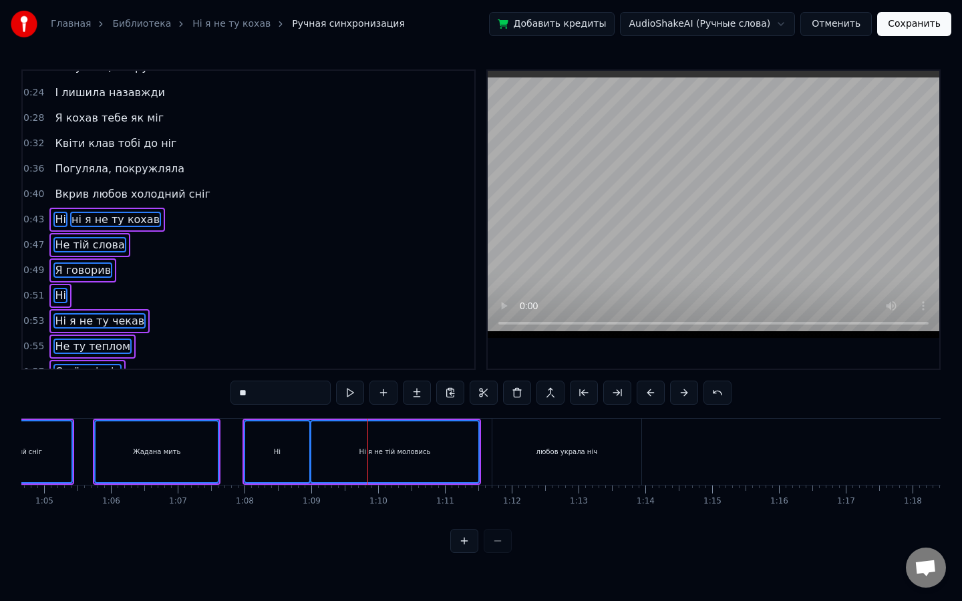
click at [576, 455] on div "любов украла ніч" at bounding box center [566, 452] width 61 height 10
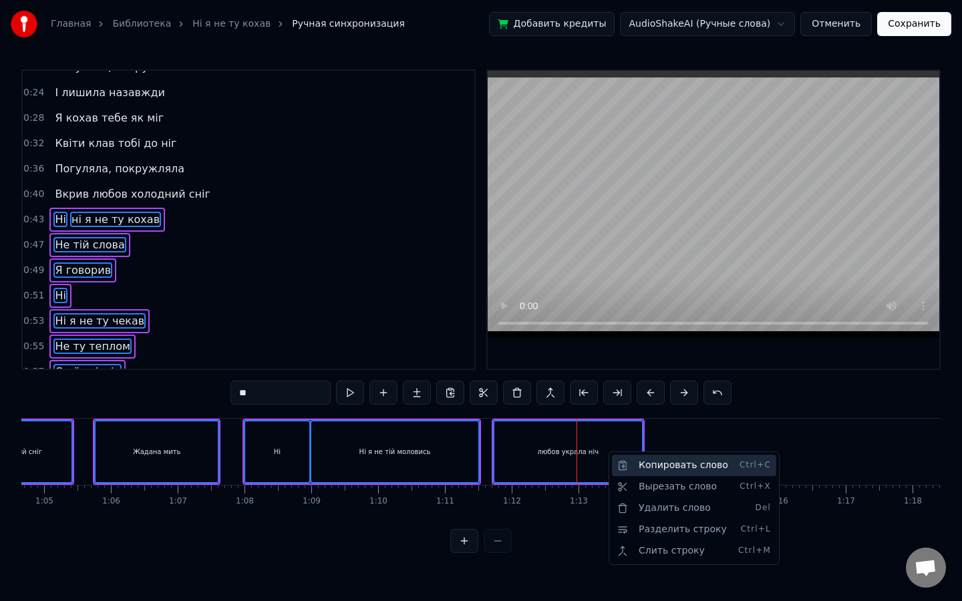
click at [706, 468] on div "Копировать слово Ctrl+C" at bounding box center [694, 465] width 164 height 21
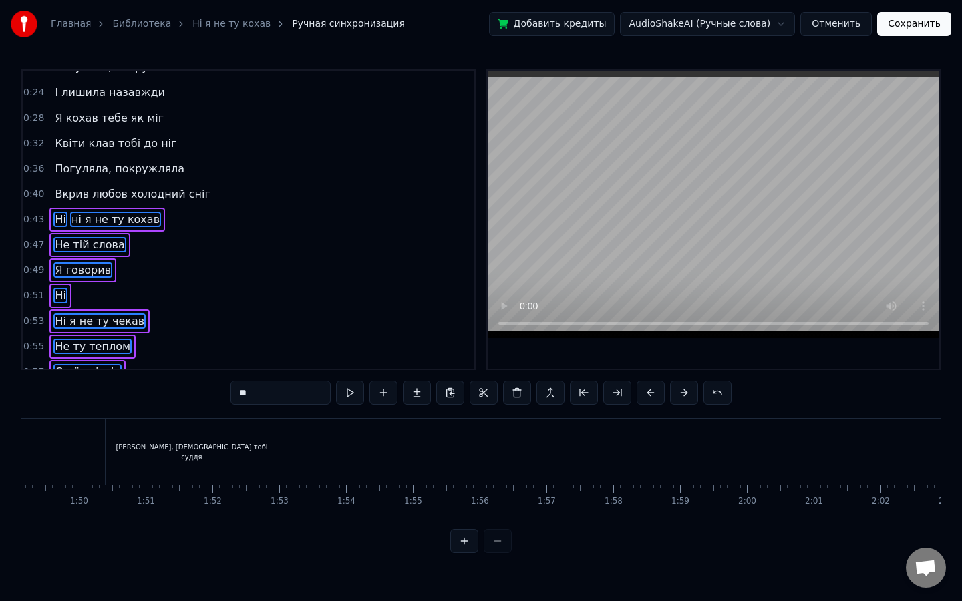
scroll to position [0, 7289]
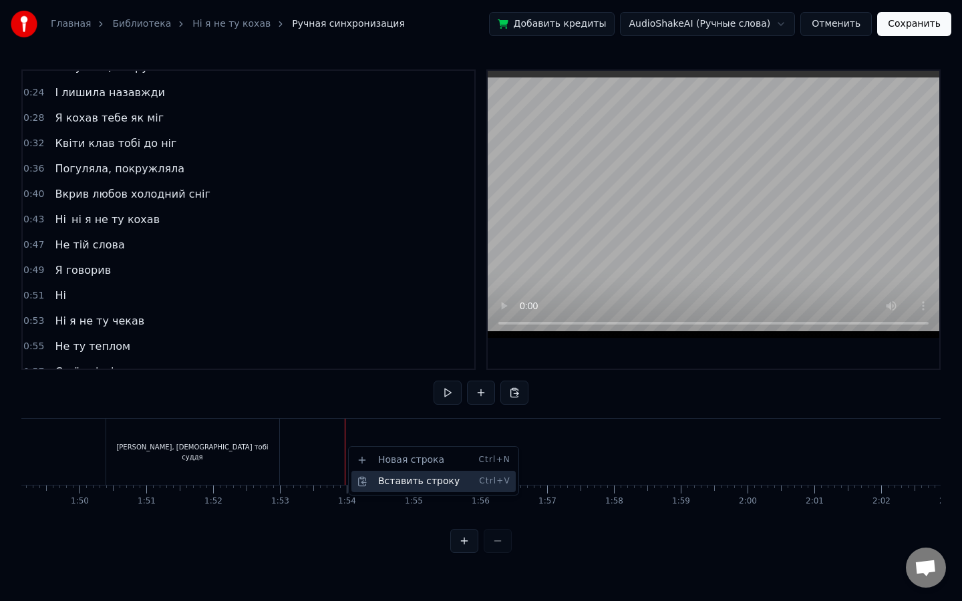
click at [404, 482] on div "Вставить строку Ctrl+V" at bounding box center [433, 481] width 164 height 21
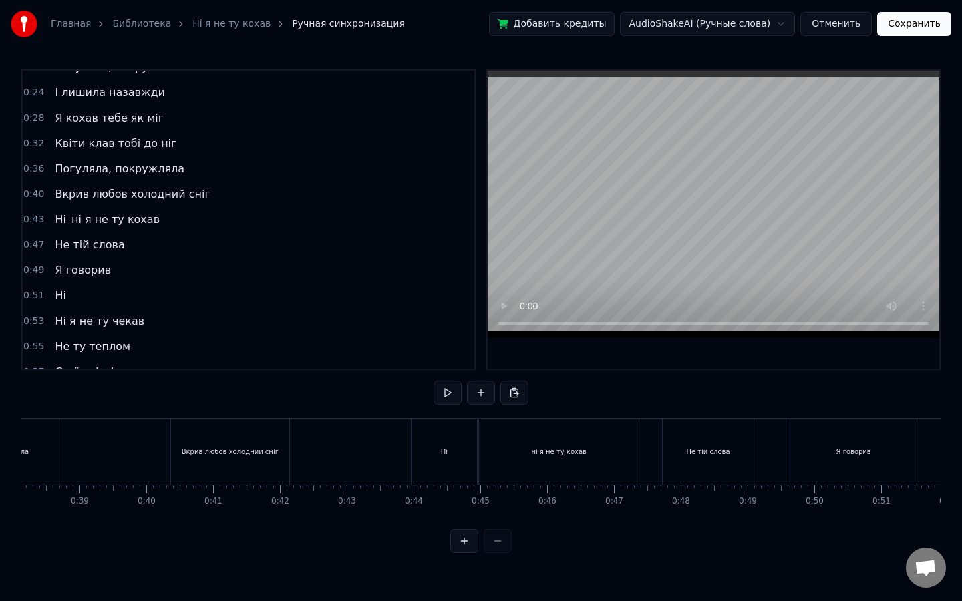
scroll to position [0, 2555]
click at [435, 459] on div "Ні" at bounding box center [435, 452] width 65 height 66
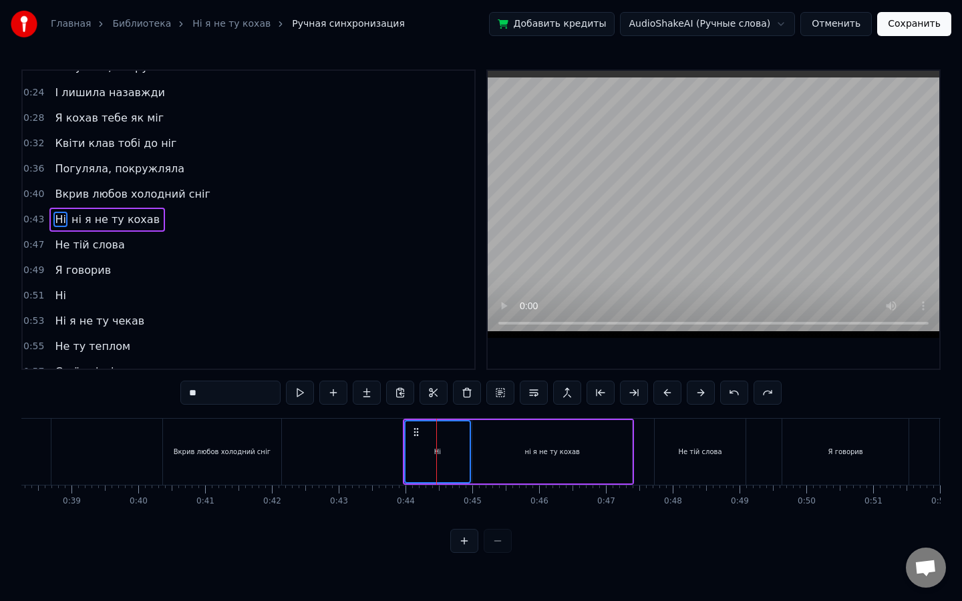
scroll to position [0, 2713]
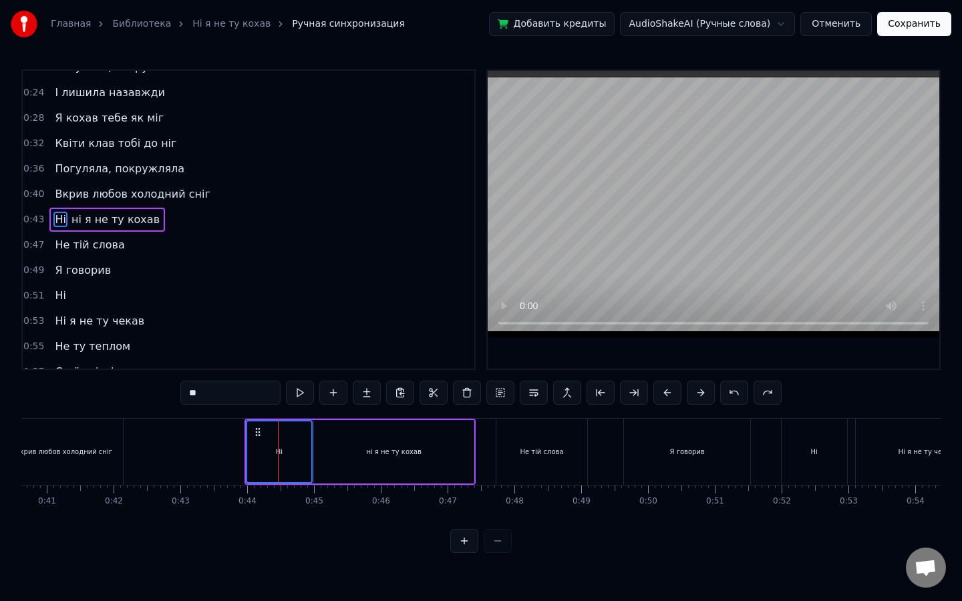
click at [534, 449] on div "Не тій слова" at bounding box center [541, 452] width 43 height 10
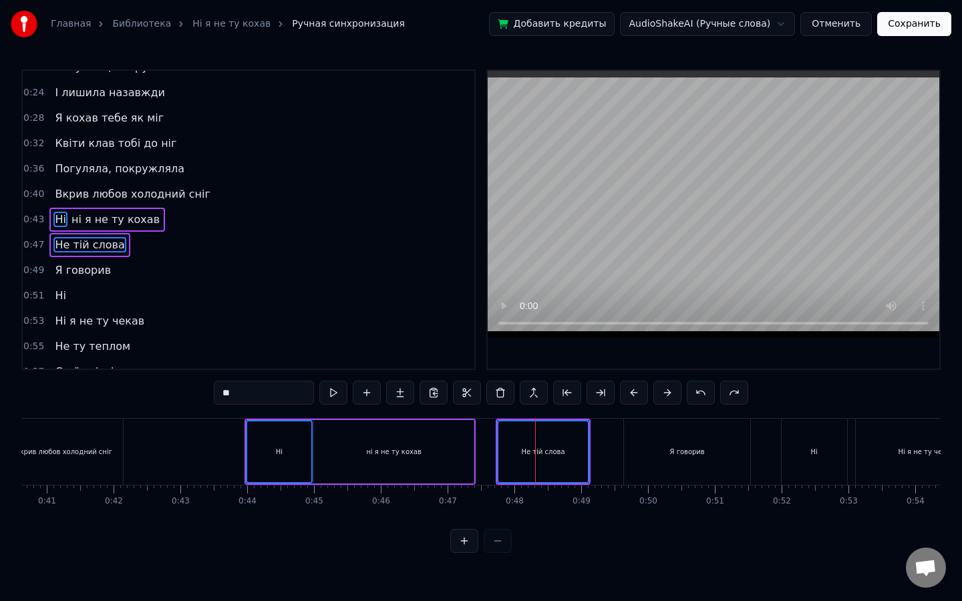
click at [416, 462] on div "ні я не ту кохав" at bounding box center [394, 451] width 160 height 63
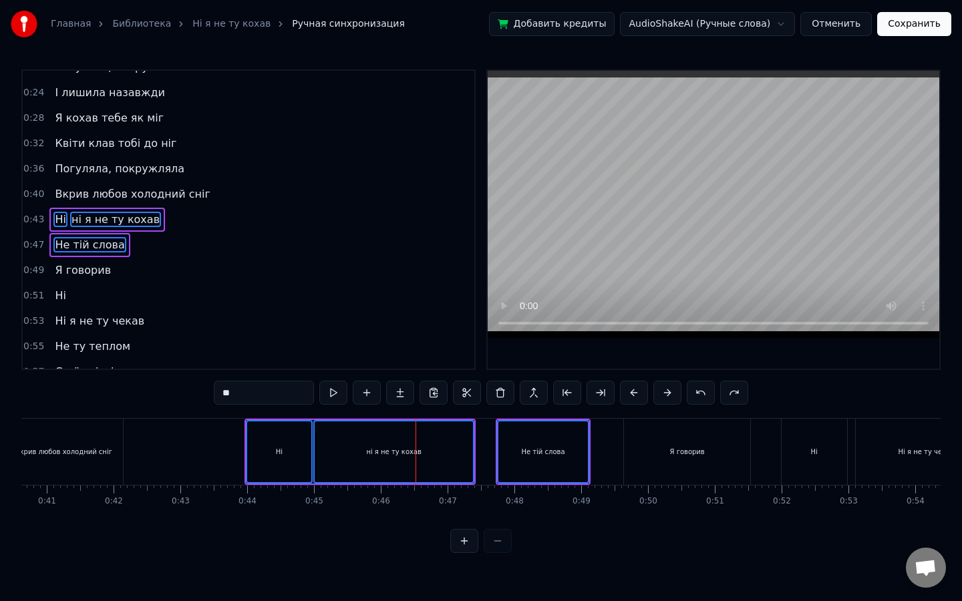
click at [667, 454] on div "Я говорив" at bounding box center [687, 452] width 126 height 66
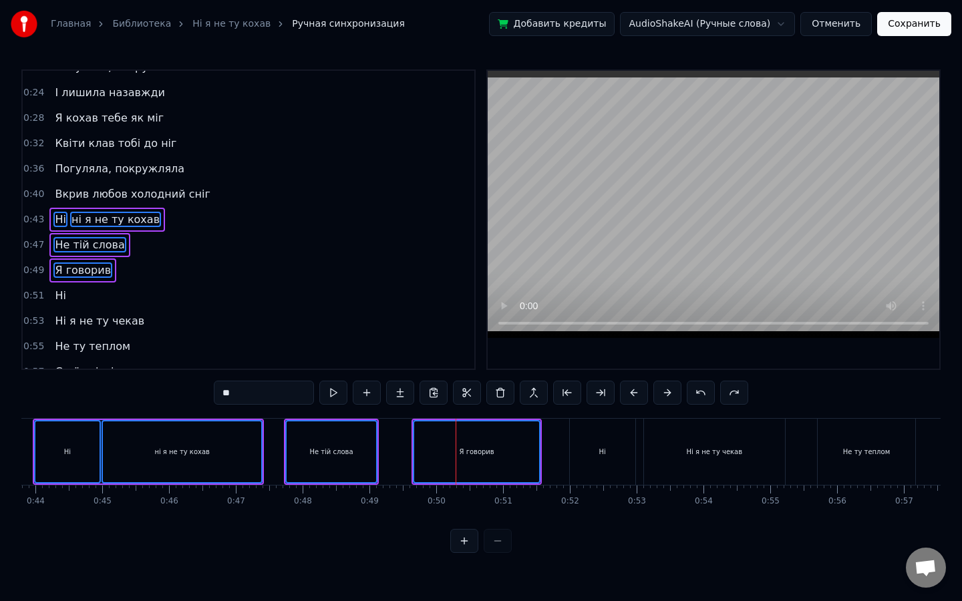
scroll to position [0, 3014]
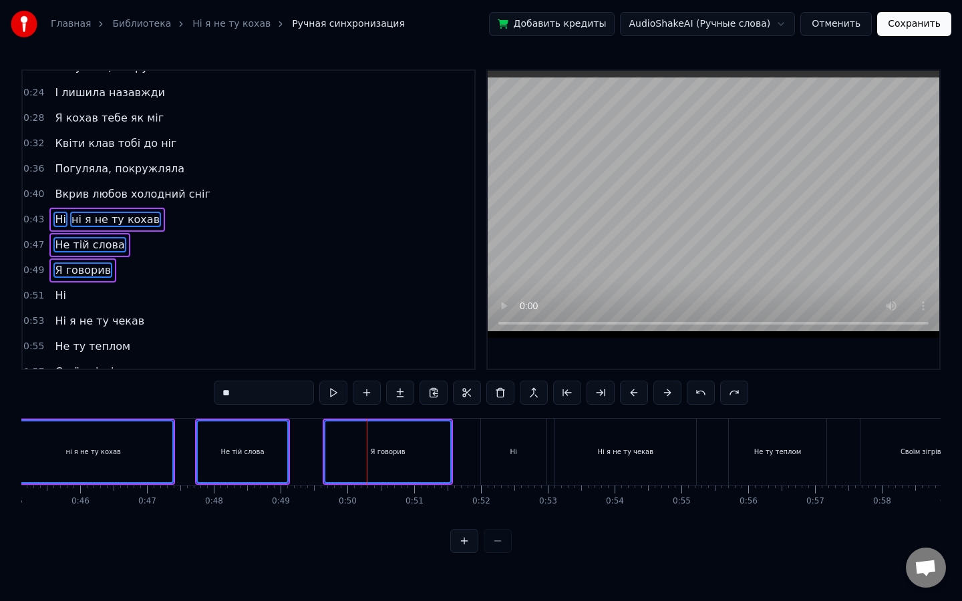
click at [521, 464] on div "Ні" at bounding box center [513, 452] width 65 height 66
click at [178, 213] on div "0:43 Ні ні я не ту кохав" at bounding box center [249, 219] width 452 height 25
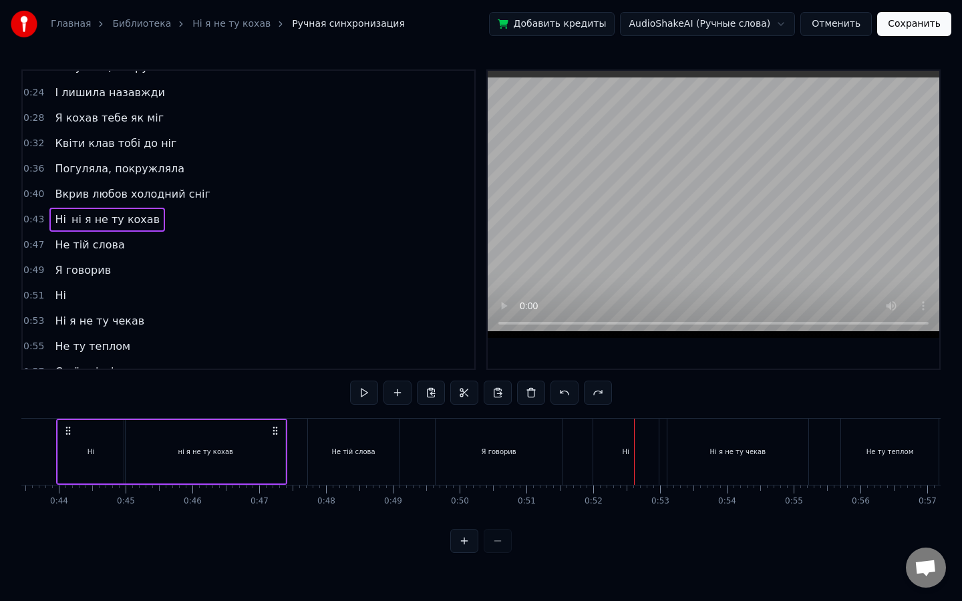
scroll to position [0, 2869]
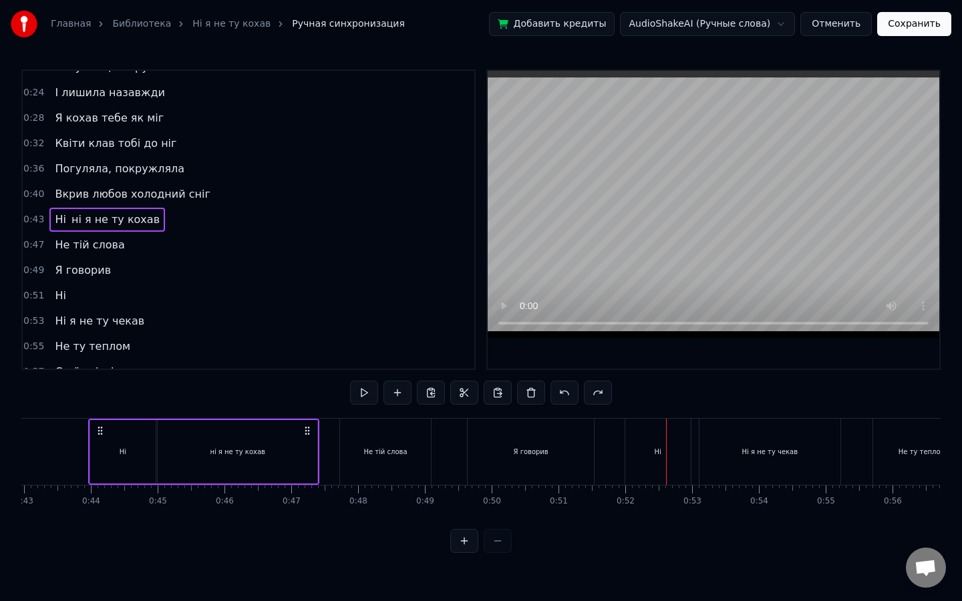
drag, startPoint x: 173, startPoint y: 214, endPoint x: 99, endPoint y: 274, distance: 95.0
click at [99, 274] on div "0:12 У полоні темноти 0:16 наче сон з’явилась ти 0:20 Погуляла, покружляла 0:24…" at bounding box center [248, 219] width 454 height 301
drag, startPoint x: 90, startPoint y: 265, endPoint x: 93, endPoint y: 235, distance: 30.2
click at [93, 235] on div "0:12 У полоні темноти 0:16 наче сон з’явилась ти 0:20 Погуляла, покружляла 0:24…" at bounding box center [248, 219] width 454 height 301
click at [415, 455] on div "Не тій слова" at bounding box center [385, 452] width 90 height 66
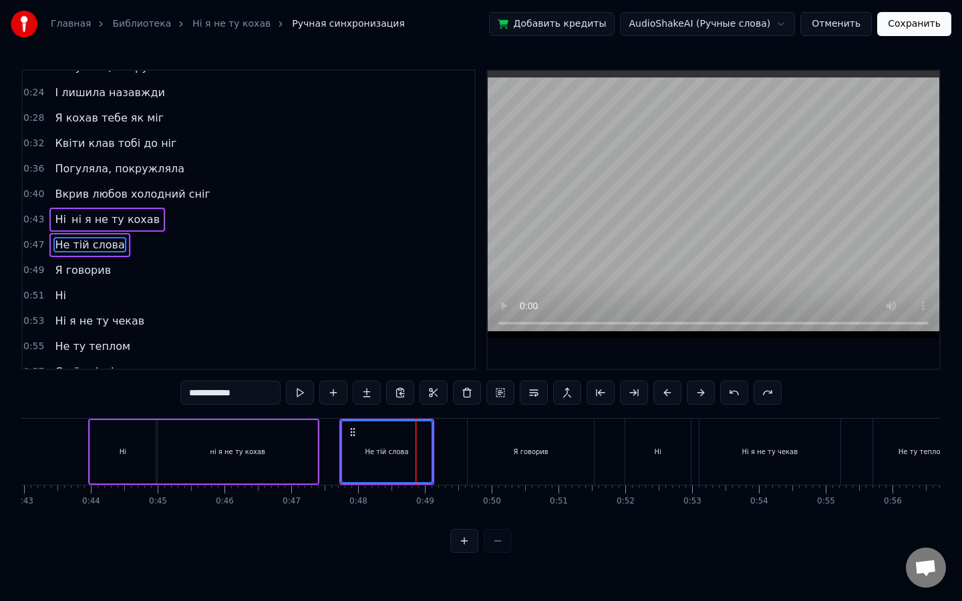
scroll to position [92, 0]
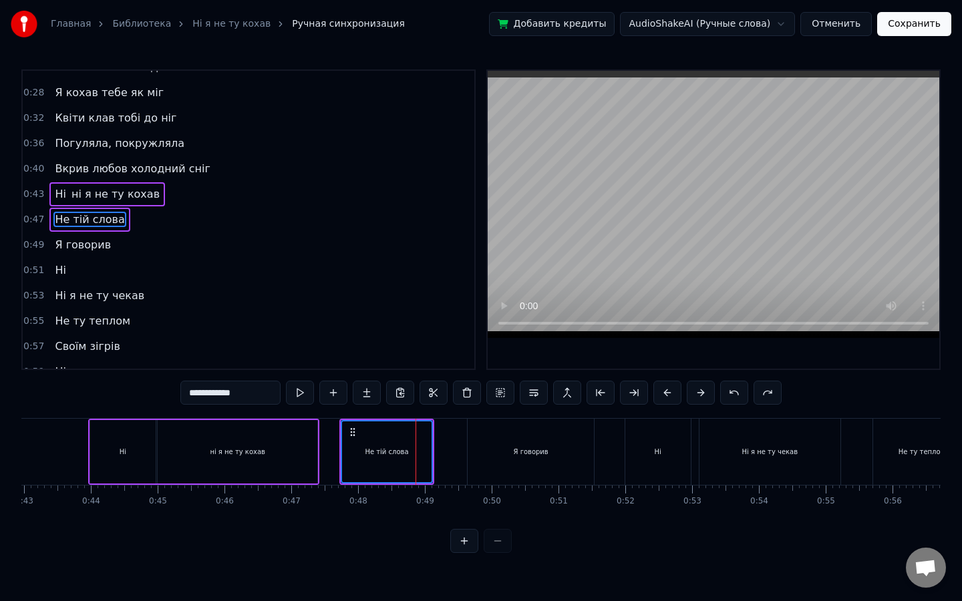
click at [520, 454] on div "Я говорив" at bounding box center [531, 452] width 35 height 10
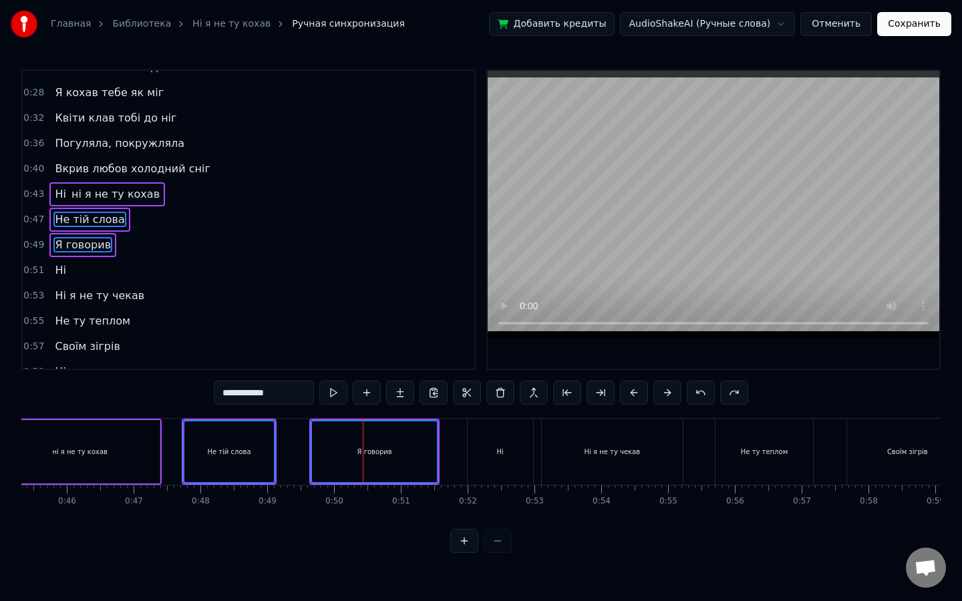
click at [489, 446] on div "Ні" at bounding box center [500, 452] width 65 height 66
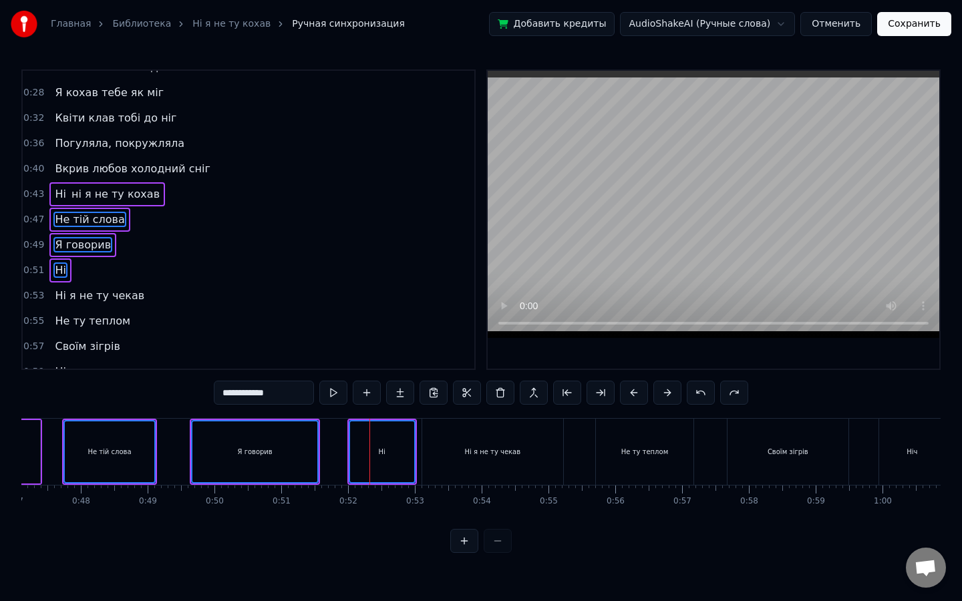
click at [490, 453] on div "Ні я не ту чекав" at bounding box center [493, 452] width 56 height 10
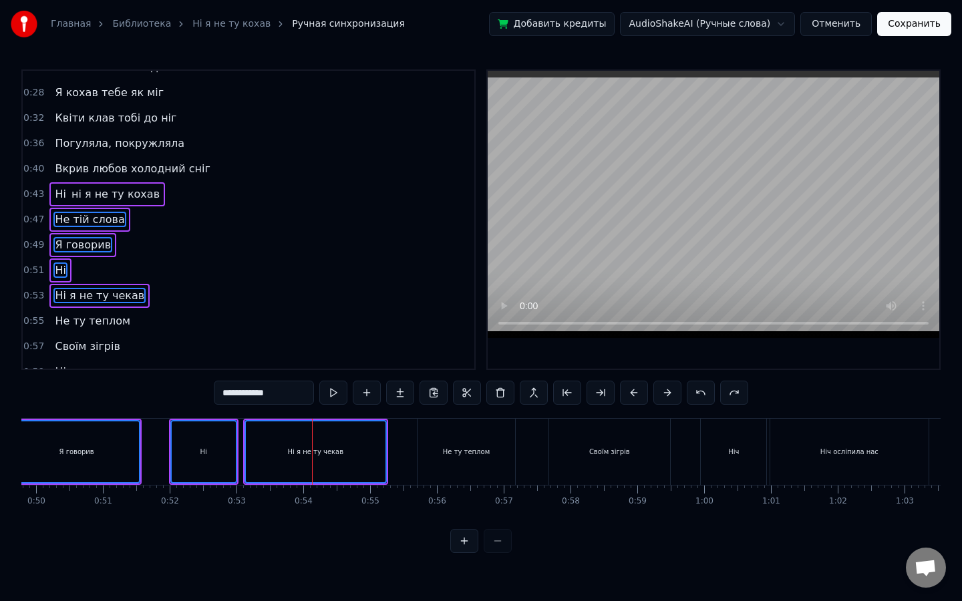
click at [491, 454] on div "Не ту теплом" at bounding box center [466, 452] width 98 height 66
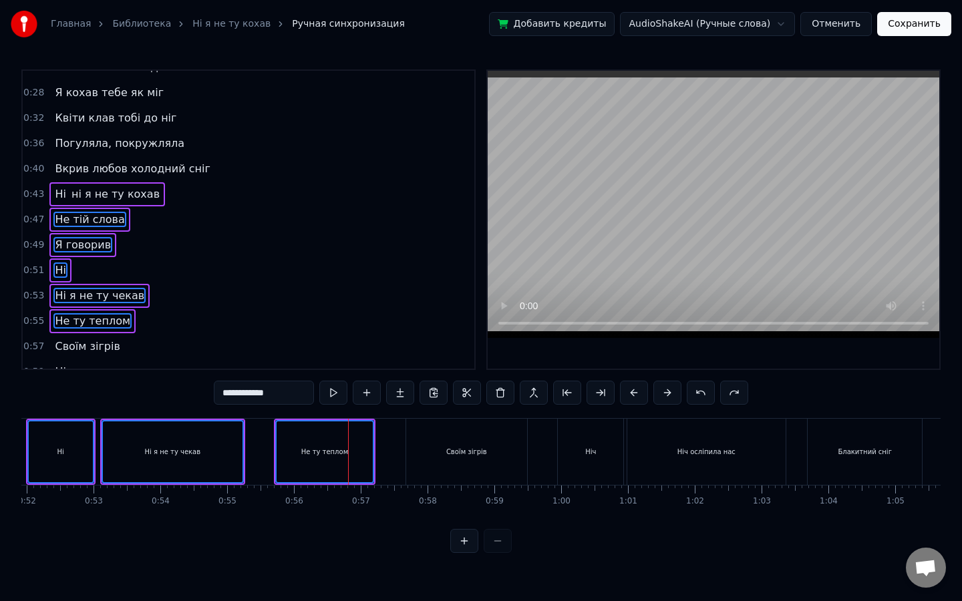
click at [488, 454] on div "Своїм зігрів" at bounding box center [466, 452] width 121 height 66
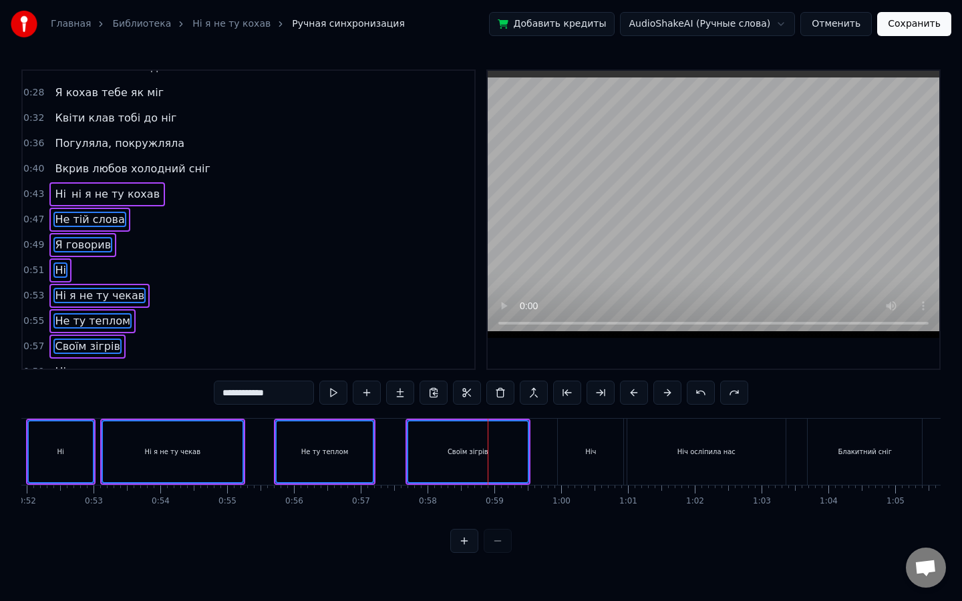
scroll to position [0, 3631]
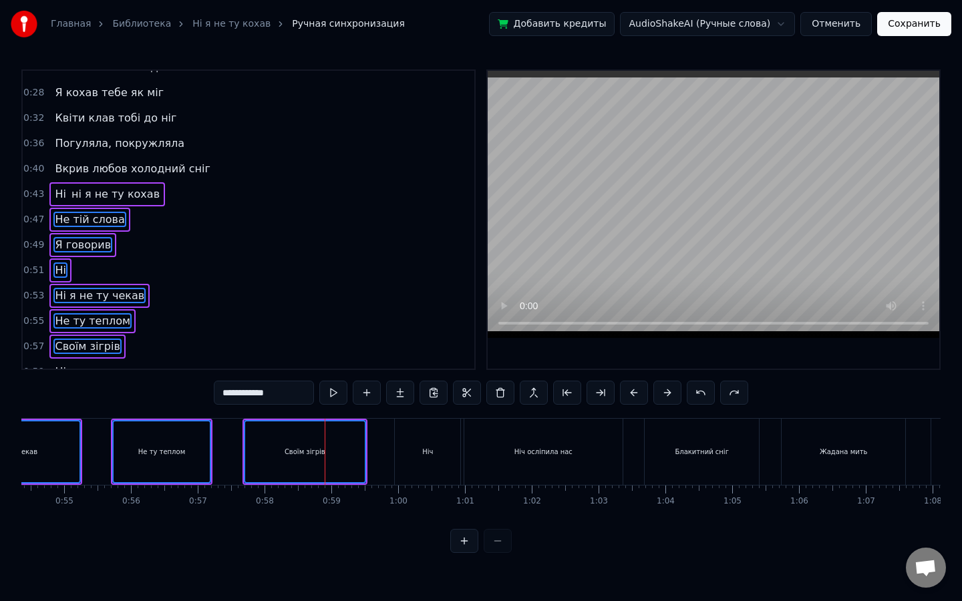
click at [432, 445] on div "Ніч" at bounding box center [427, 452] width 65 height 66
click at [526, 441] on div "Ніч осліпила нас" at bounding box center [543, 452] width 158 height 66
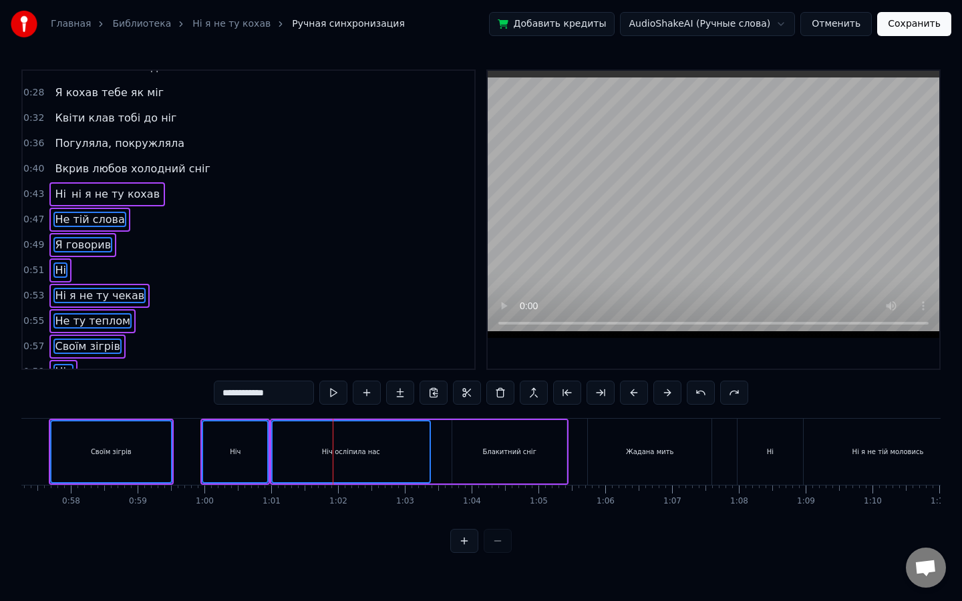
click at [507, 461] on div "Блакитний сніг" at bounding box center [509, 451] width 114 height 63
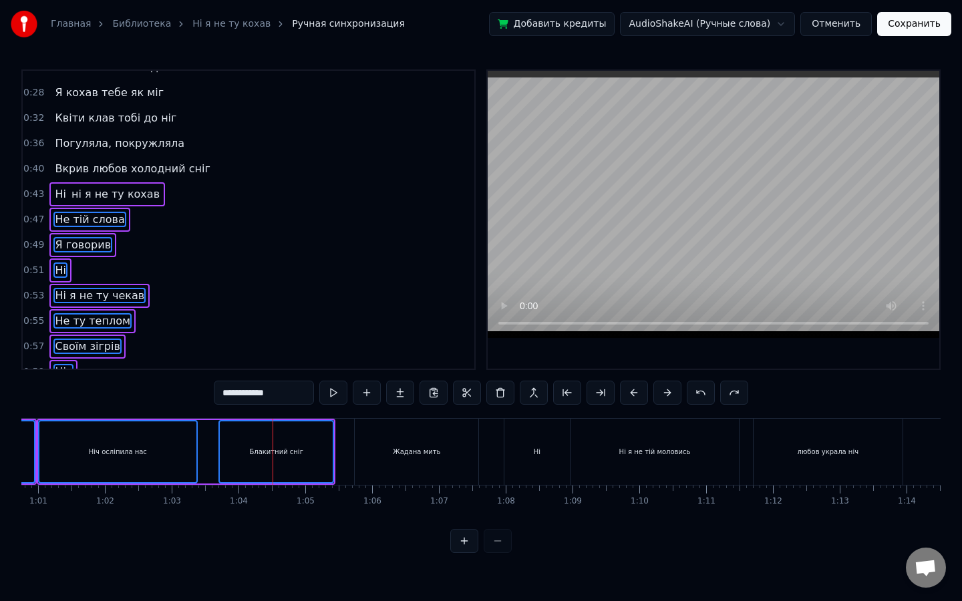
click at [437, 468] on div "Жадана мить" at bounding box center [417, 452] width 124 height 66
click at [542, 441] on div "Ні" at bounding box center [536, 452] width 65 height 66
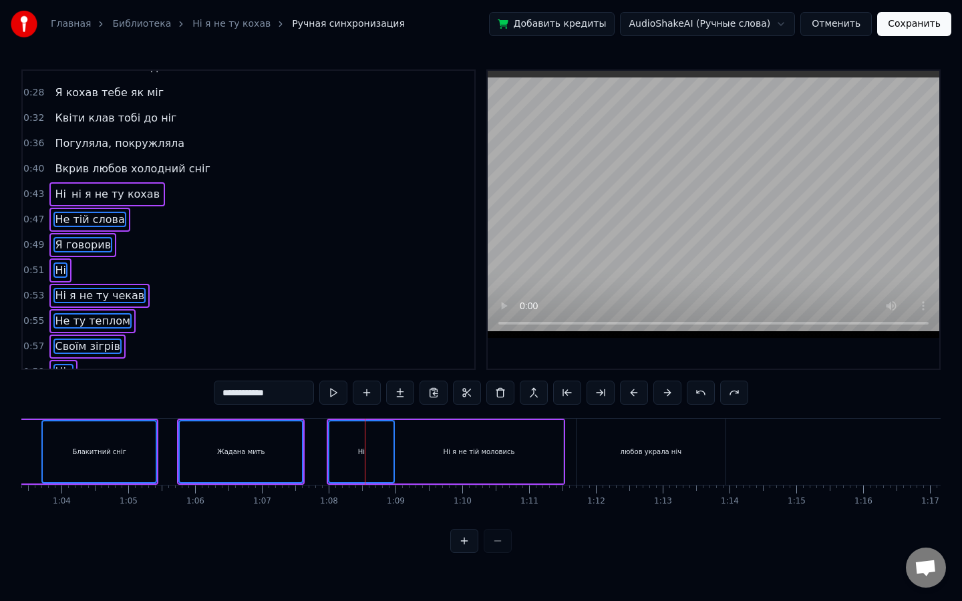
click at [512, 447] on div "Ні я не тій моловись" at bounding box center [478, 452] width 71 height 10
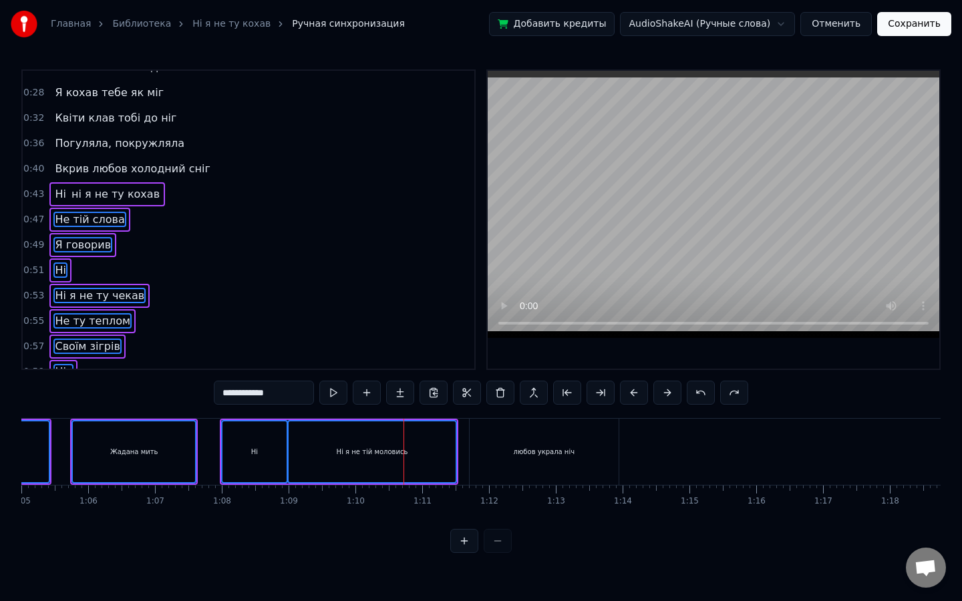
click at [560, 453] on div "любов украла ніч" at bounding box center [544, 452] width 61 height 10
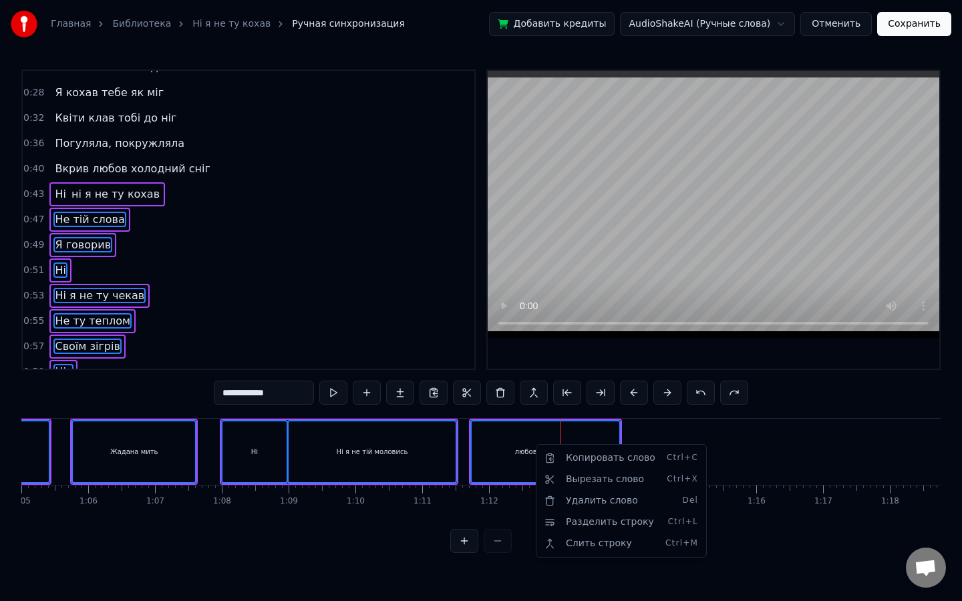
click at [647, 427] on html "Главная Библиотека Ні я не ту кохав Ручная синхронизация Добавить кредиты Audio…" at bounding box center [481, 287] width 962 height 574
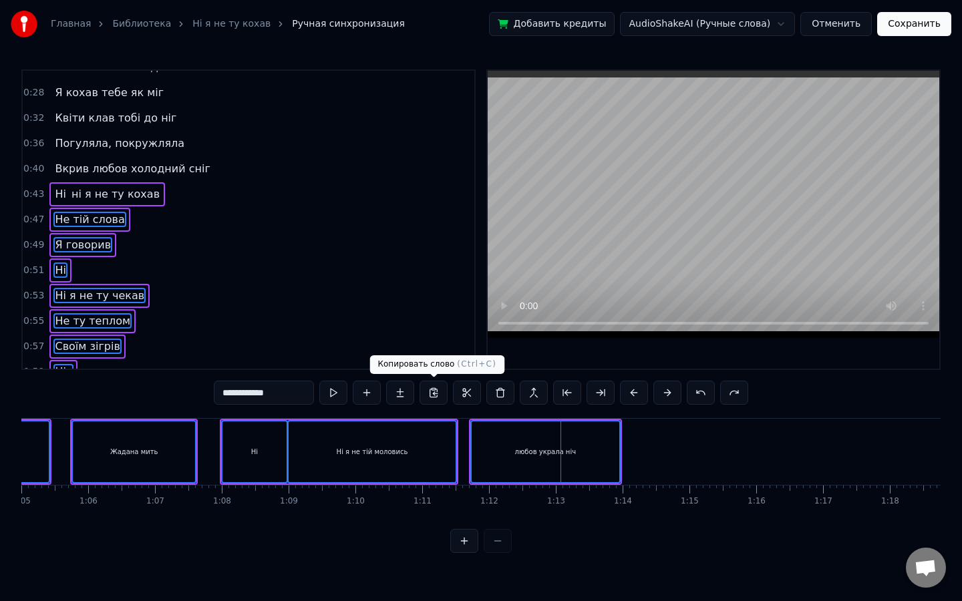
click at [428, 392] on button at bounding box center [433, 393] width 28 height 24
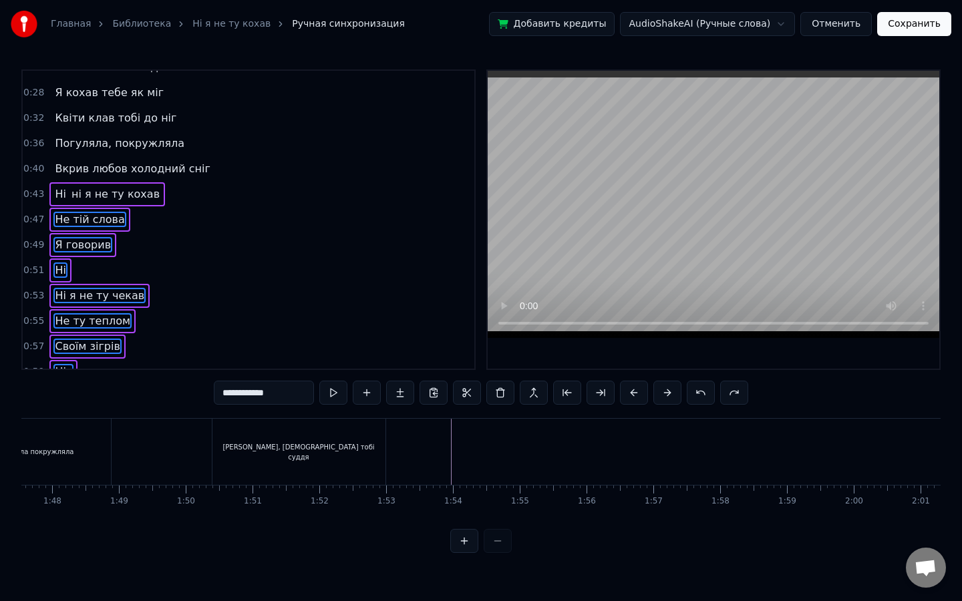
scroll to position [0, 7211]
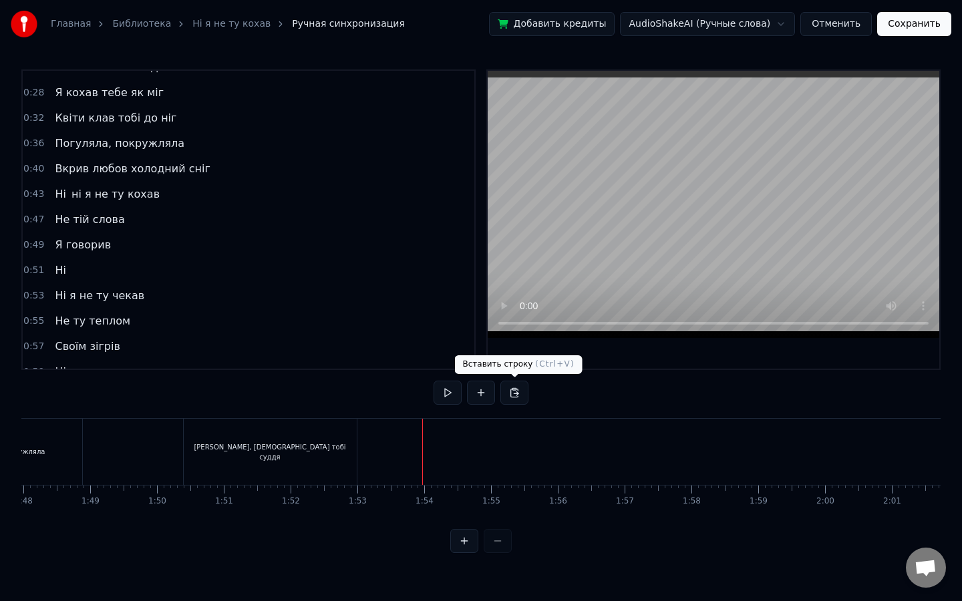
click at [510, 396] on button at bounding box center [514, 393] width 28 height 24
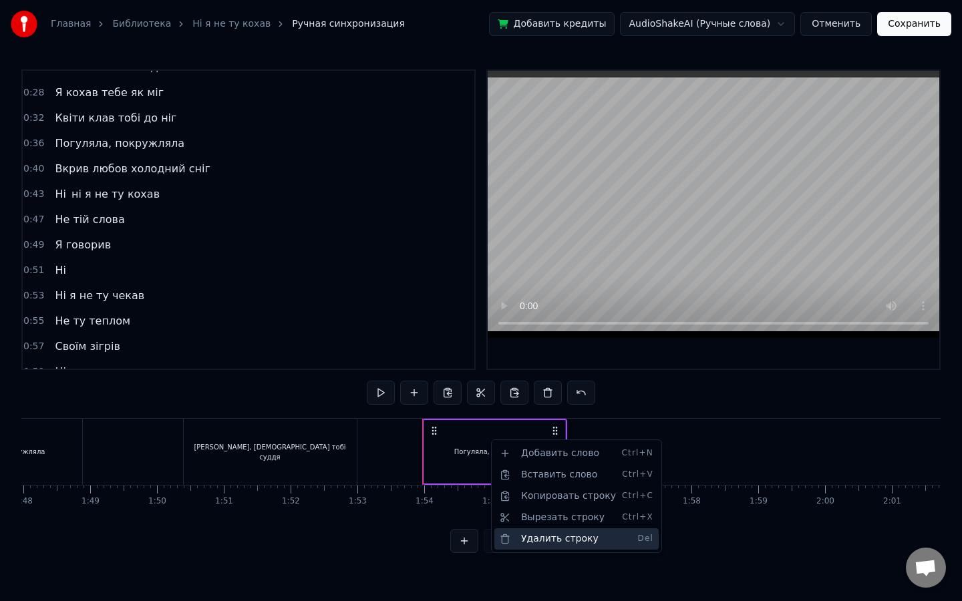
click at [560, 519] on div "Удалить строку Del" at bounding box center [576, 538] width 164 height 21
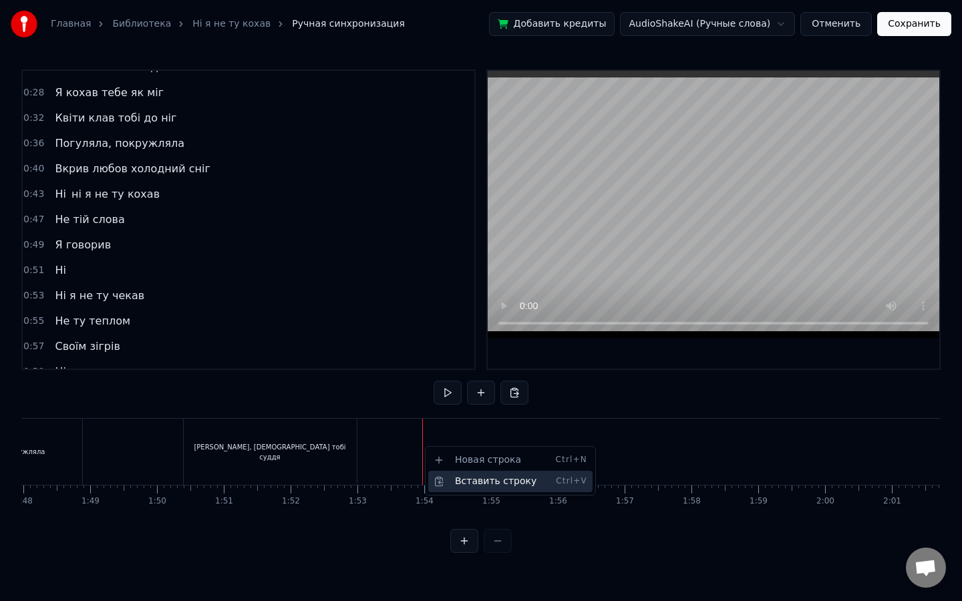
click at [469, 480] on div "Вставить строку Ctrl+V" at bounding box center [510, 481] width 164 height 21
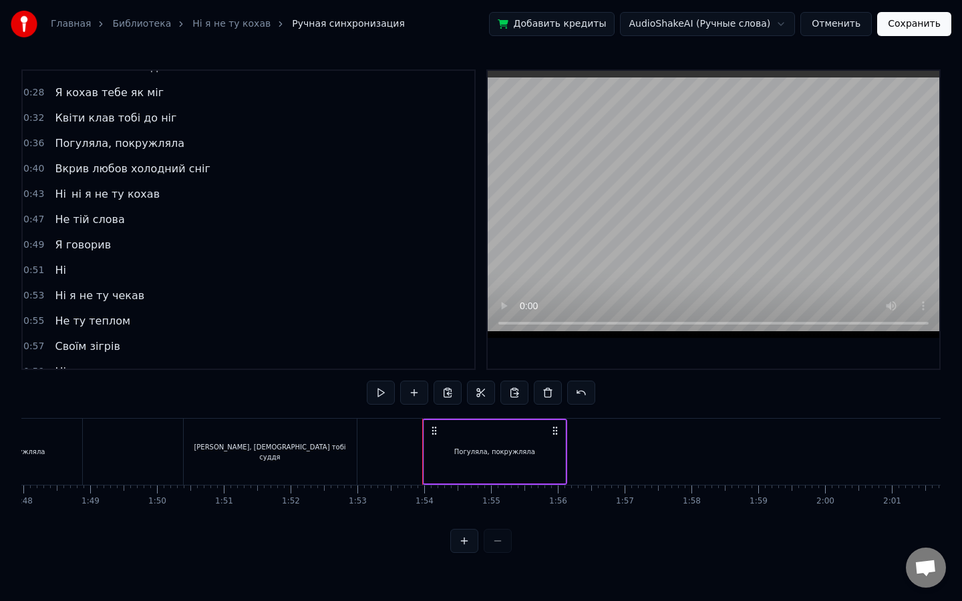
click at [478, 474] on div "Погуляла, покружляла" at bounding box center [494, 451] width 141 height 63
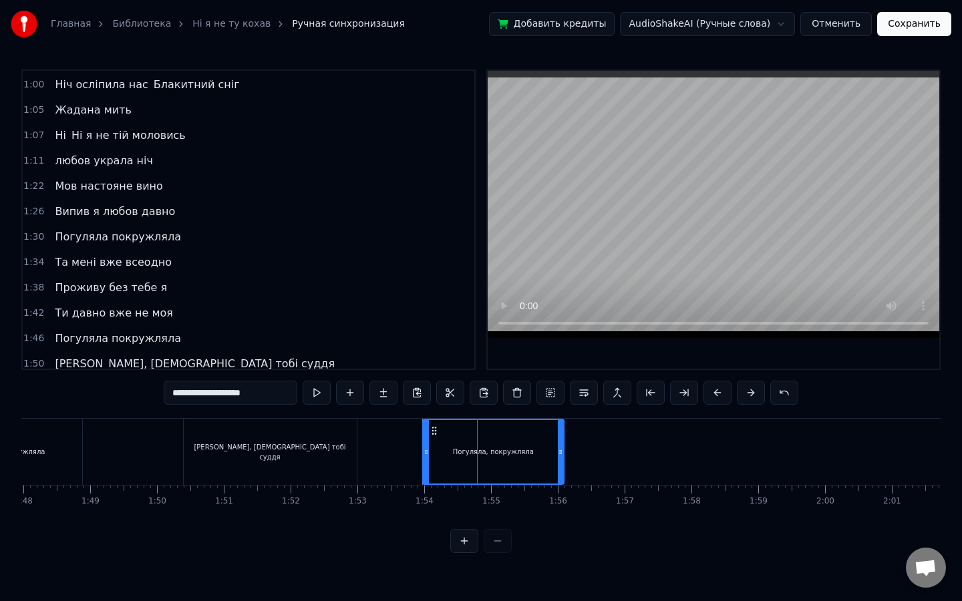
scroll to position [413, 0]
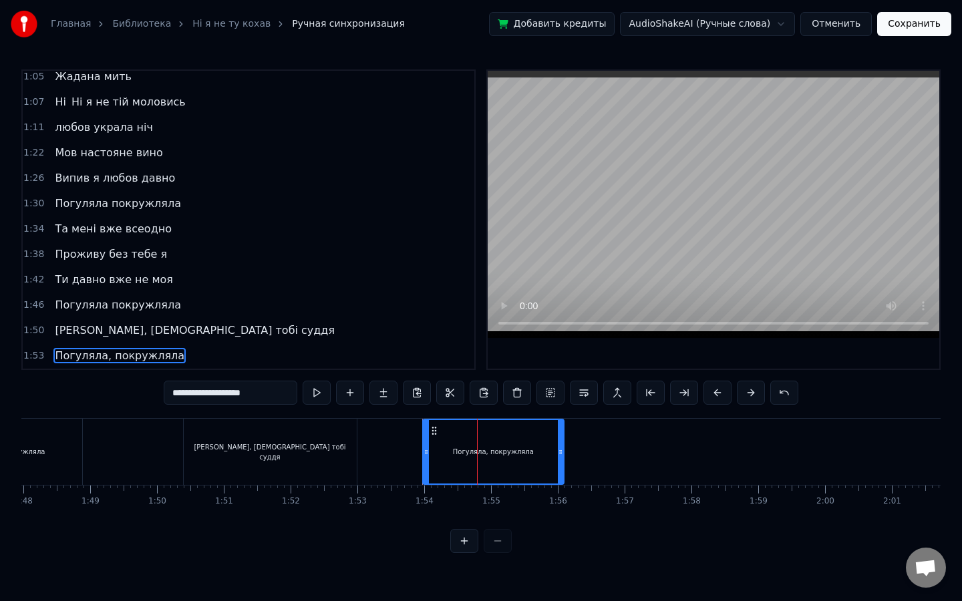
click at [509, 465] on div "Погуляла, покружляла" at bounding box center [493, 451] width 140 height 63
click at [509, 465] on div at bounding box center [509, 452] width 1 height 66
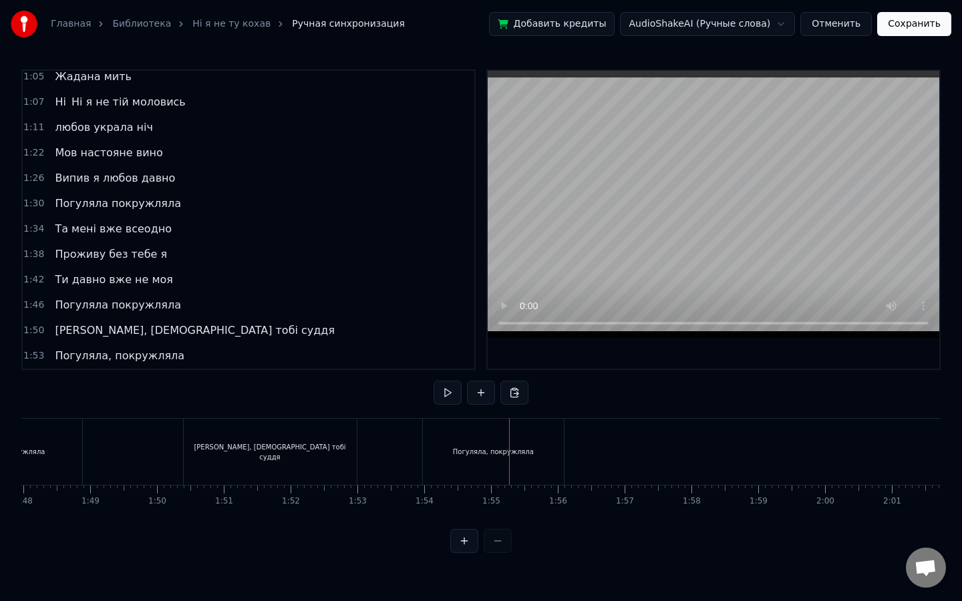
click at [509, 465] on div at bounding box center [509, 452] width 1 height 66
click at [491, 450] on div "Погуляла, покружляла" at bounding box center [493, 452] width 81 height 10
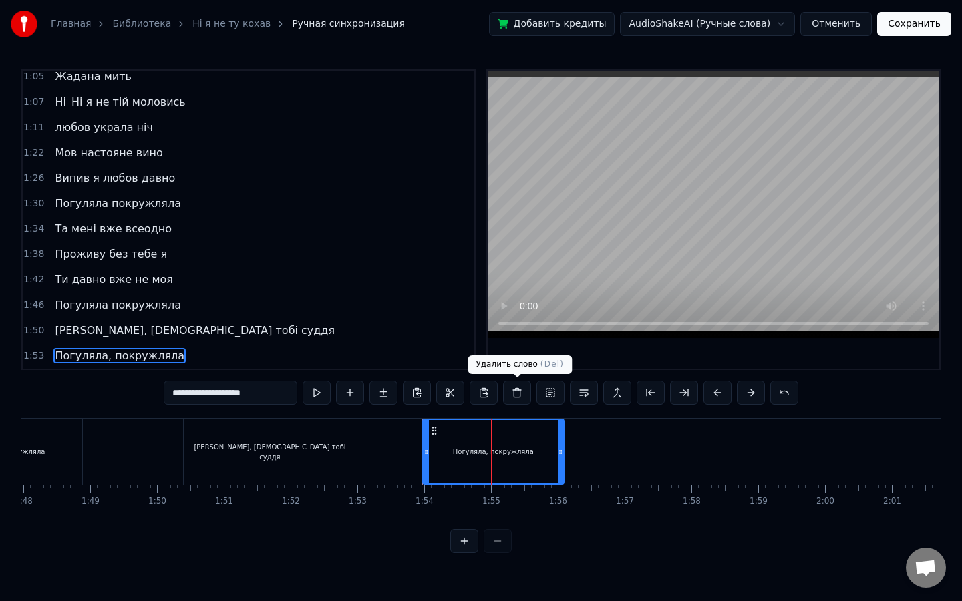
click at [523, 394] on button at bounding box center [517, 393] width 28 height 24
click at [499, 460] on div "Погуляла, покружляла" at bounding box center [493, 451] width 140 height 63
click at [178, 353] on div "1:53 Погуляла, покружляла" at bounding box center [249, 355] width 452 height 25
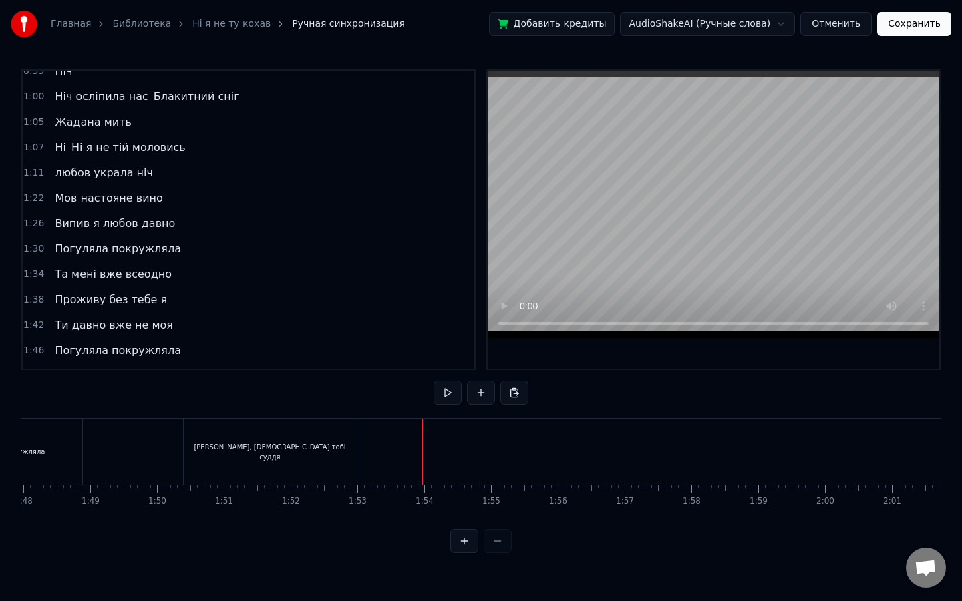
scroll to position [387, 0]
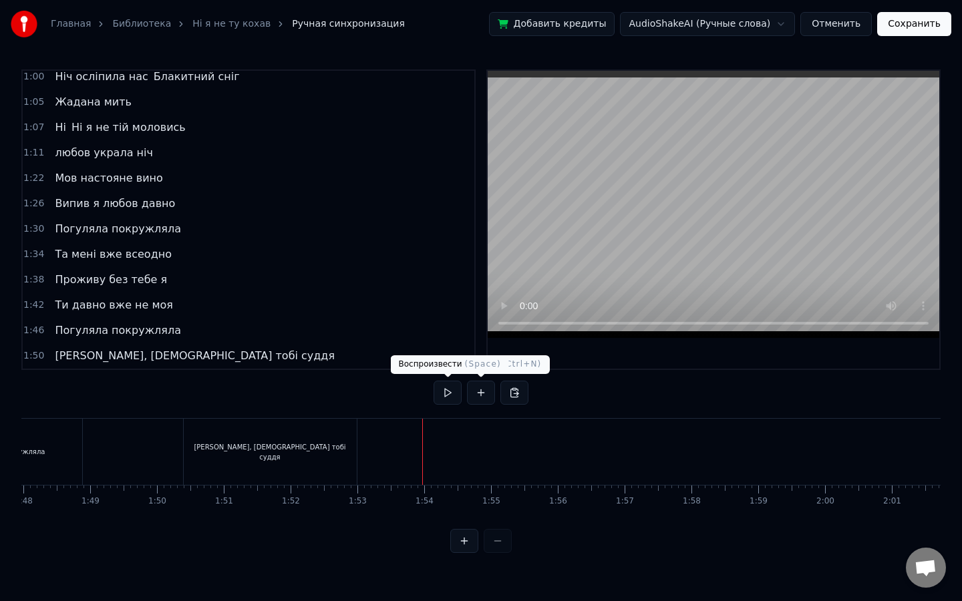
click at [443, 395] on button at bounding box center [447, 393] width 28 height 24
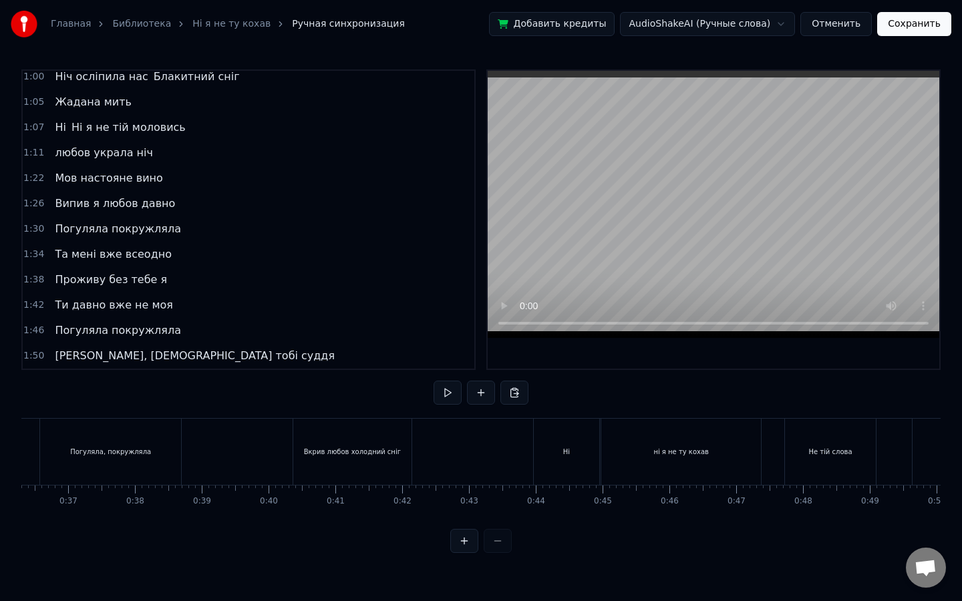
scroll to position [0, 2606]
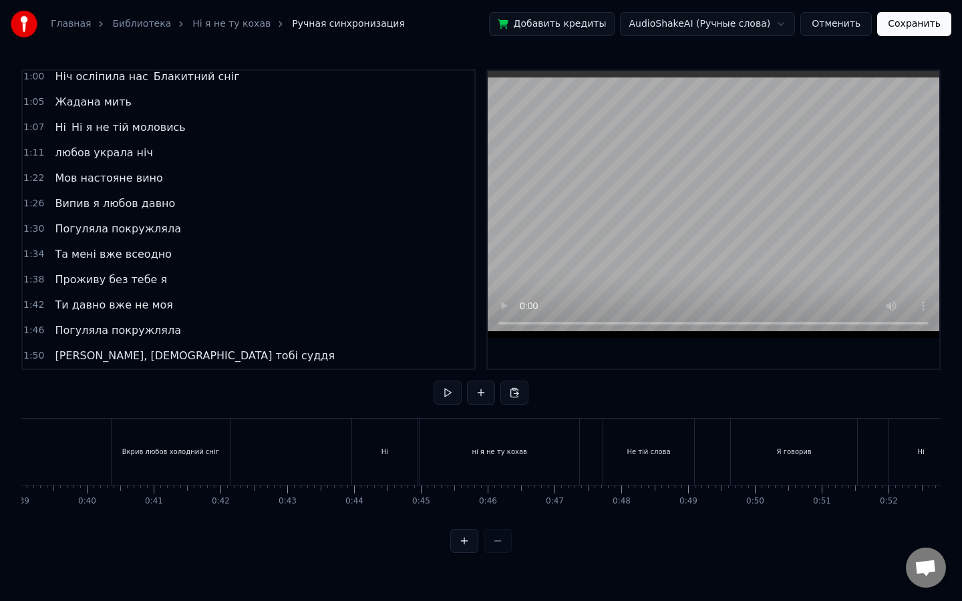
click at [391, 450] on div "Ні" at bounding box center [384, 452] width 65 height 66
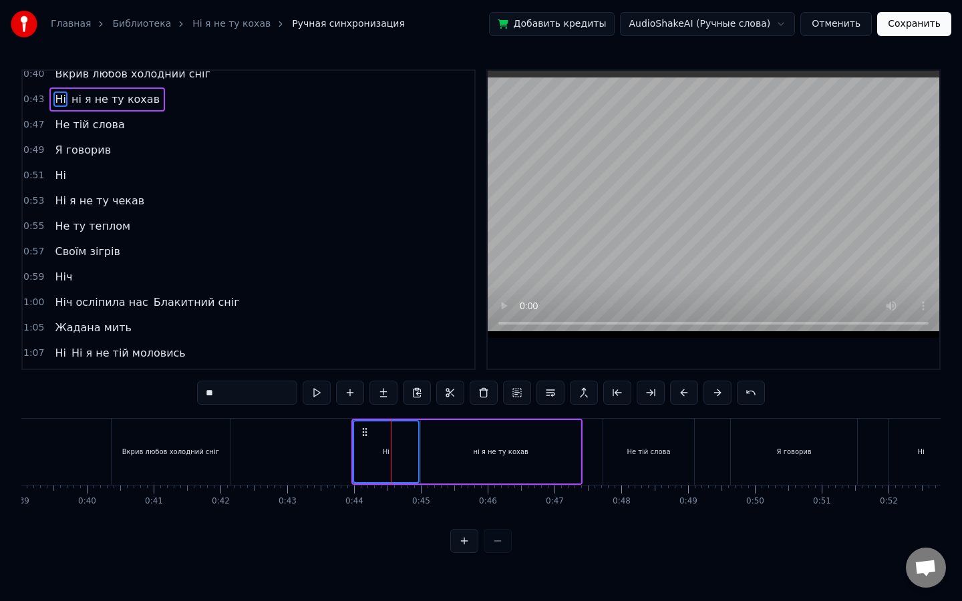
scroll to position [41, 0]
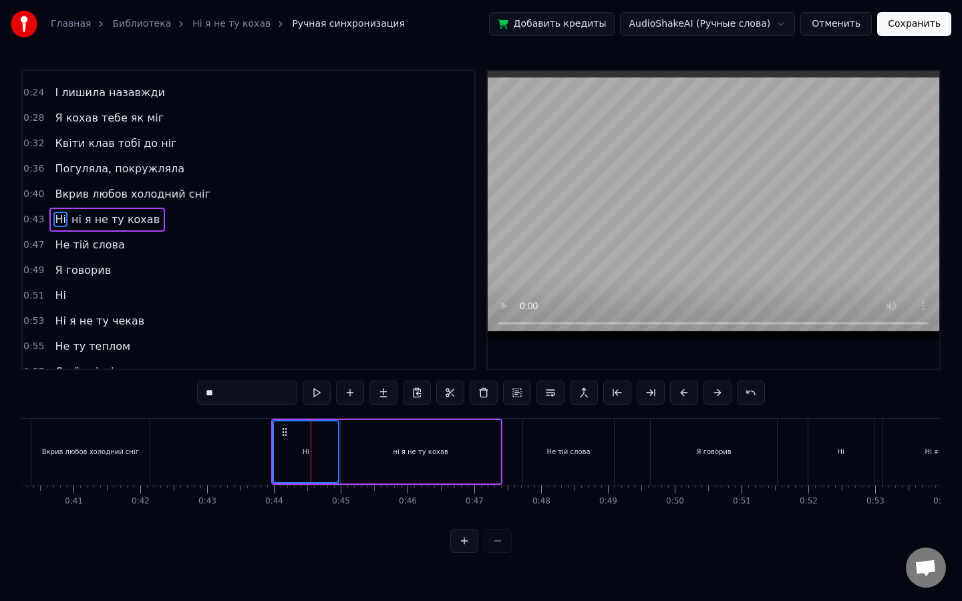
click at [441, 445] on div "ні я не ту кохав" at bounding box center [421, 451] width 160 height 63
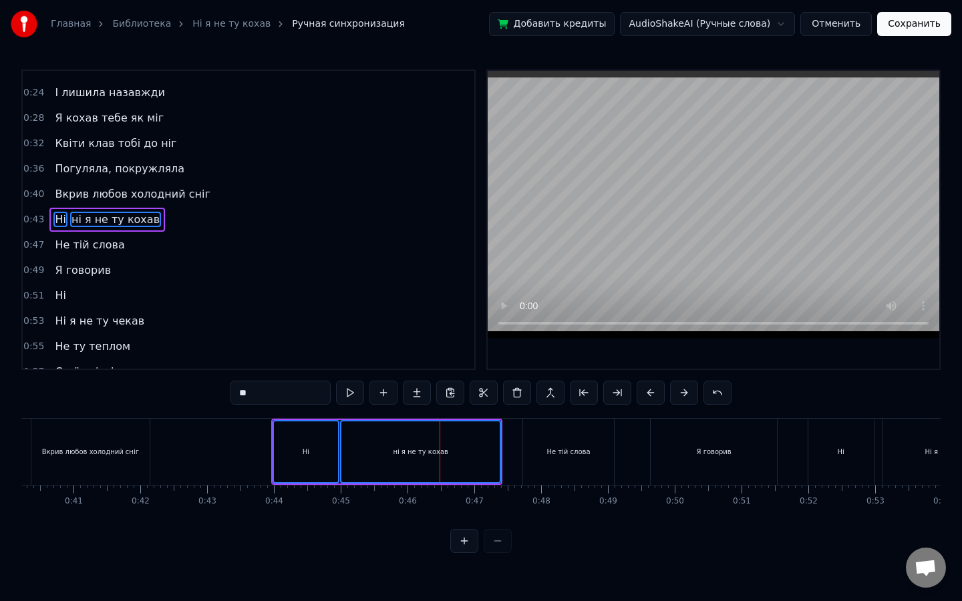
scroll to position [0, 2879]
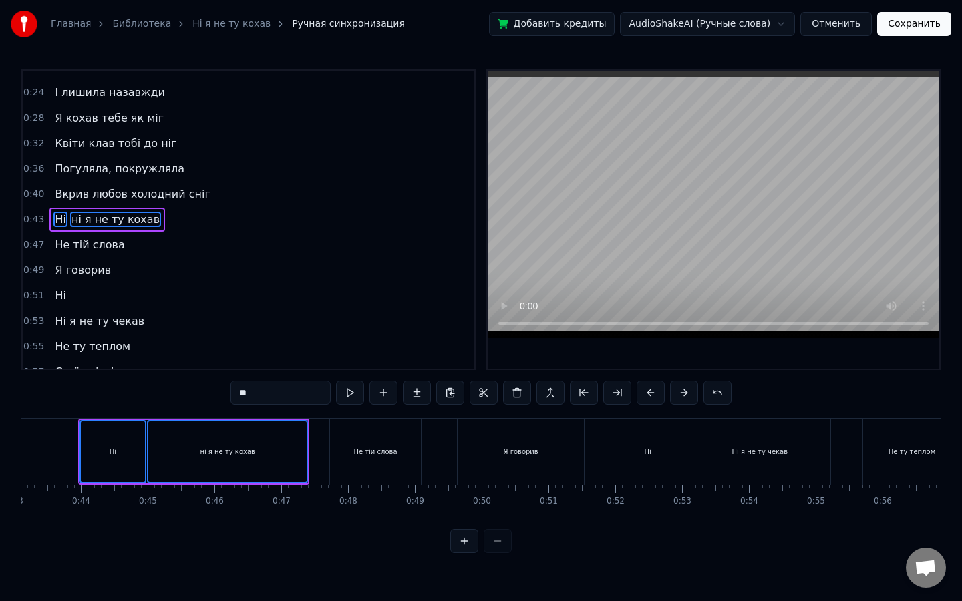
click at [374, 456] on div "Не тій слова" at bounding box center [374, 452] width 43 height 10
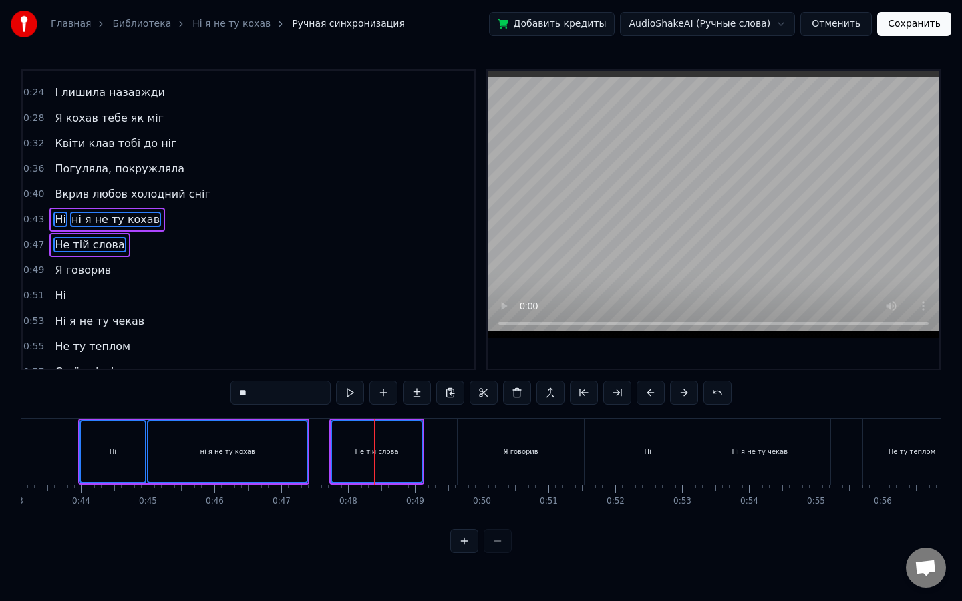
click at [502, 440] on div "Я говорив" at bounding box center [521, 452] width 126 height 66
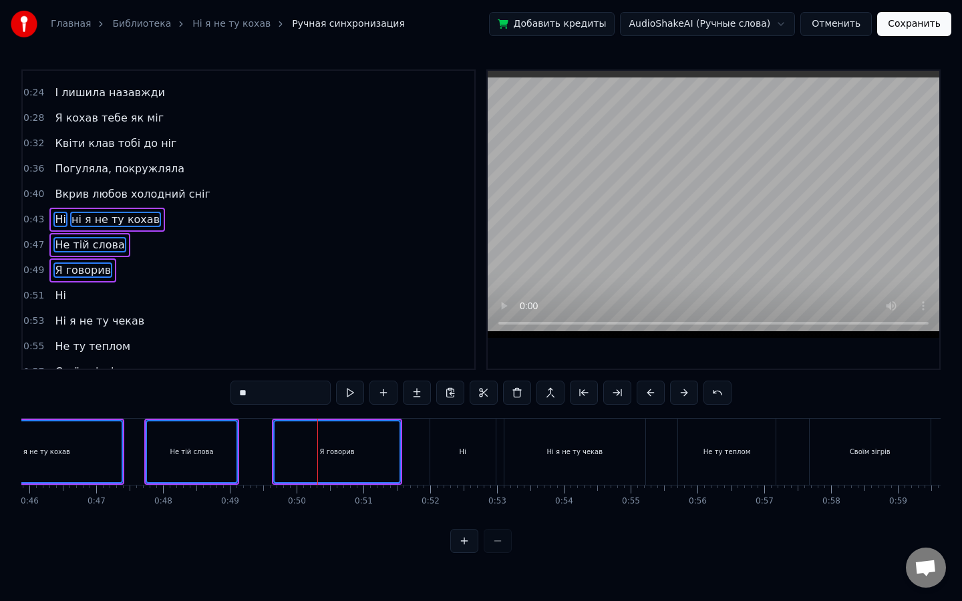
click at [468, 445] on div "Ні" at bounding box center [462, 452] width 65 height 66
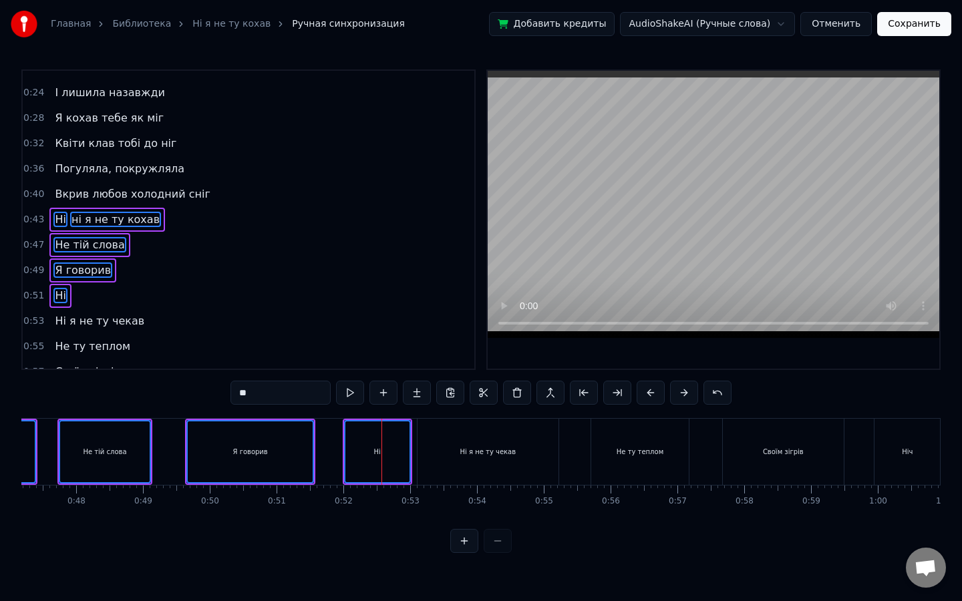
click at [477, 450] on div "Ні я не ту чекав" at bounding box center [488, 452] width 56 height 10
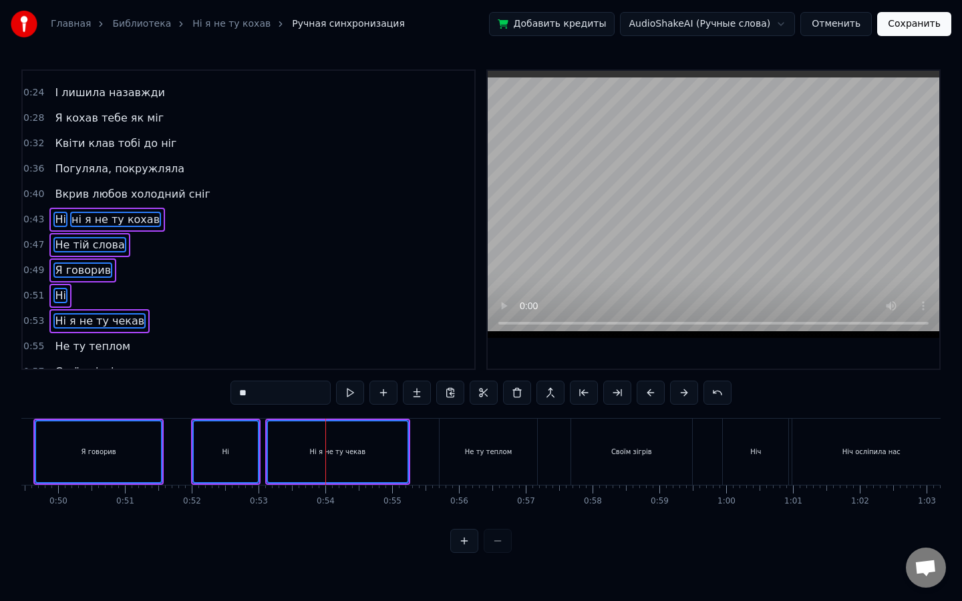
click at [492, 450] on div "Не ту теплом" at bounding box center [488, 452] width 47 height 10
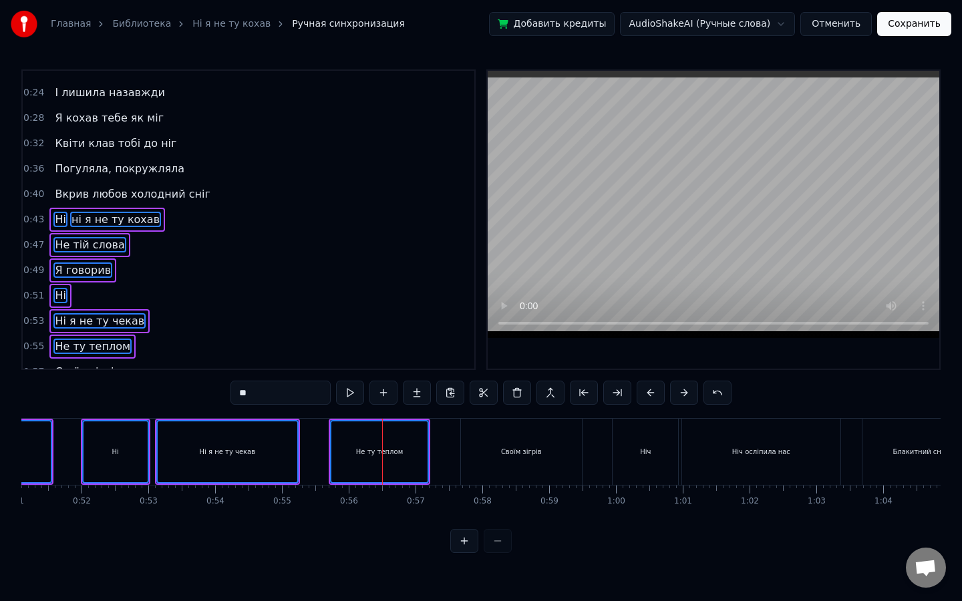
click at [499, 452] on div "Своїм зігрів" at bounding box center [521, 452] width 121 height 66
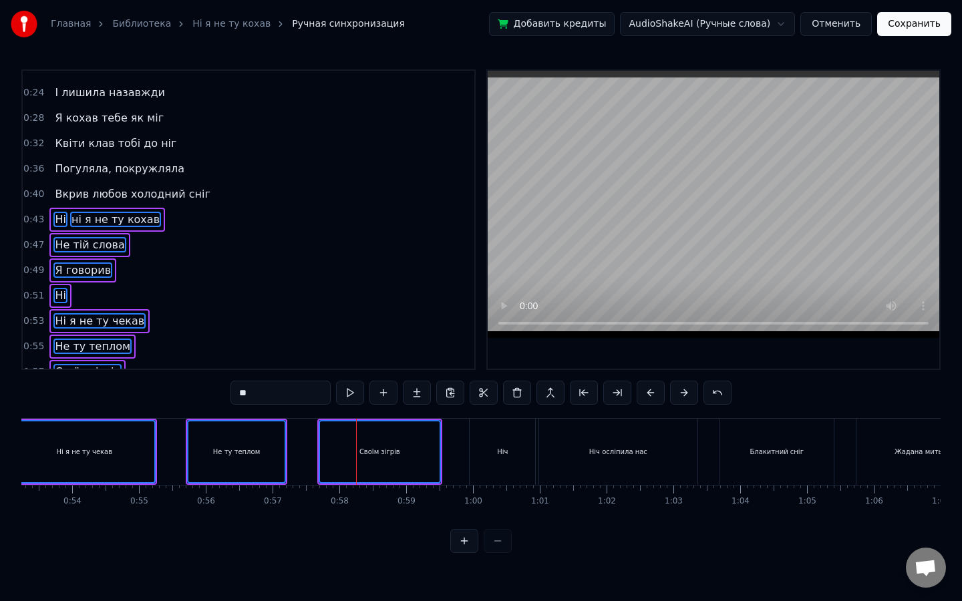
click at [506, 452] on div "Ніч" at bounding box center [502, 452] width 11 height 10
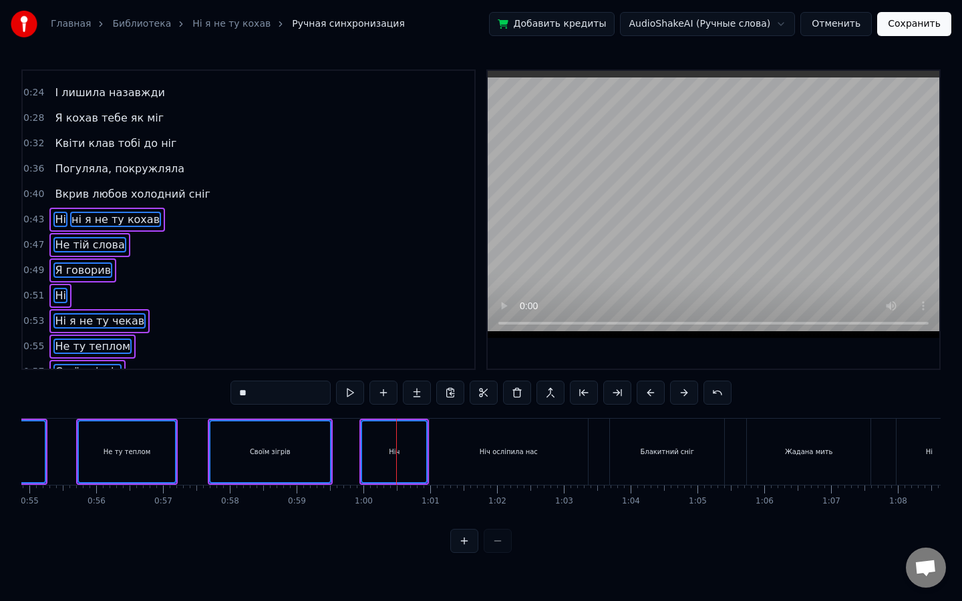
click at [506, 452] on div "Ніч осліпила нас" at bounding box center [509, 452] width 58 height 10
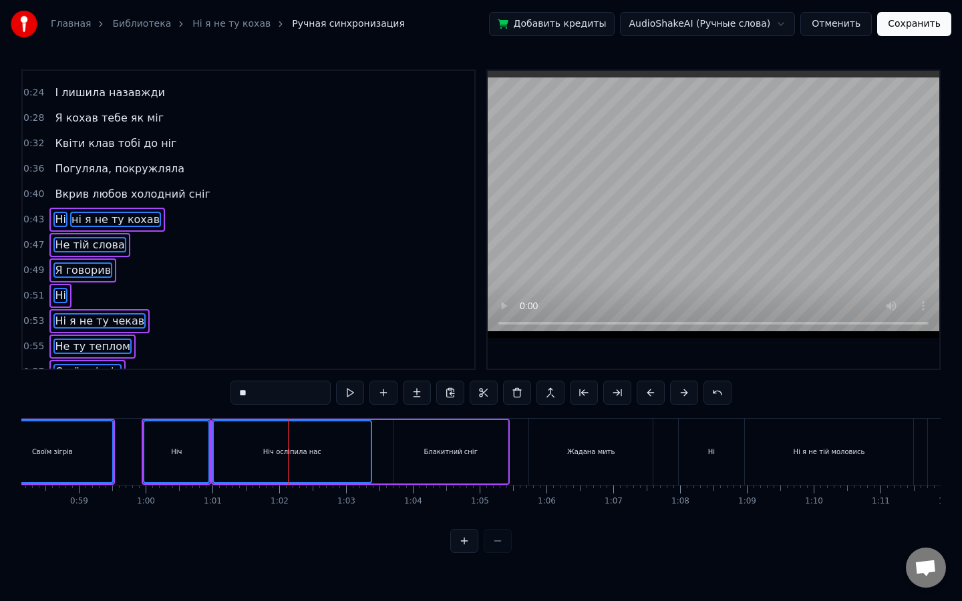
click at [452, 462] on div "Блакитний сніг" at bounding box center [450, 451] width 114 height 63
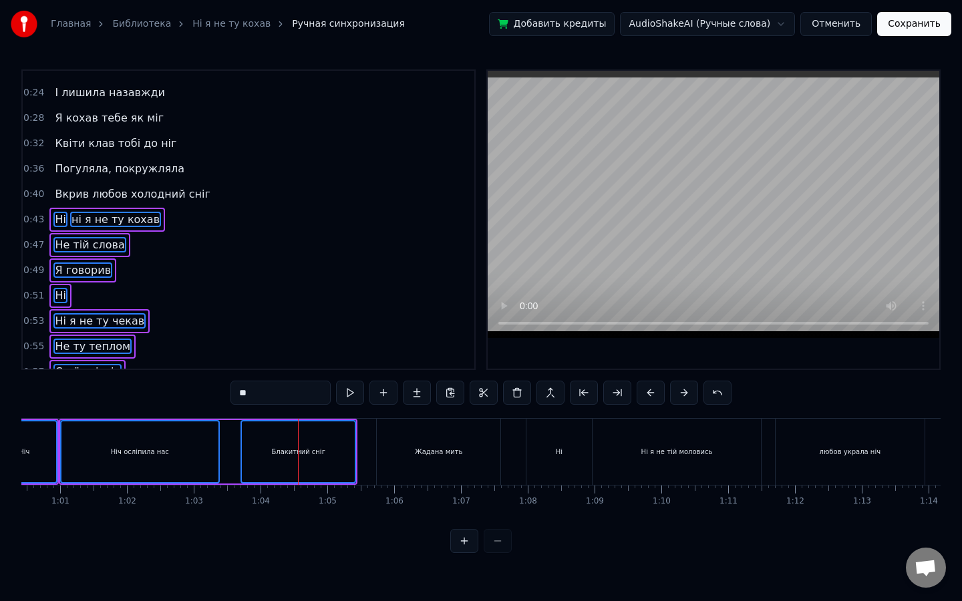
click at [415, 458] on div "Жадана мить" at bounding box center [439, 452] width 124 height 66
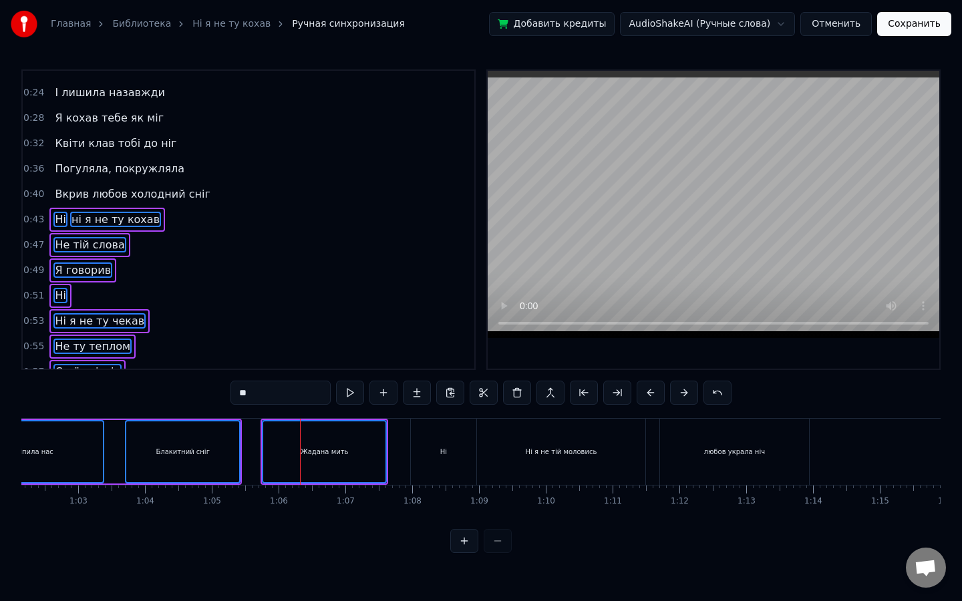
click at [427, 455] on div "Ні" at bounding box center [443, 452] width 65 height 66
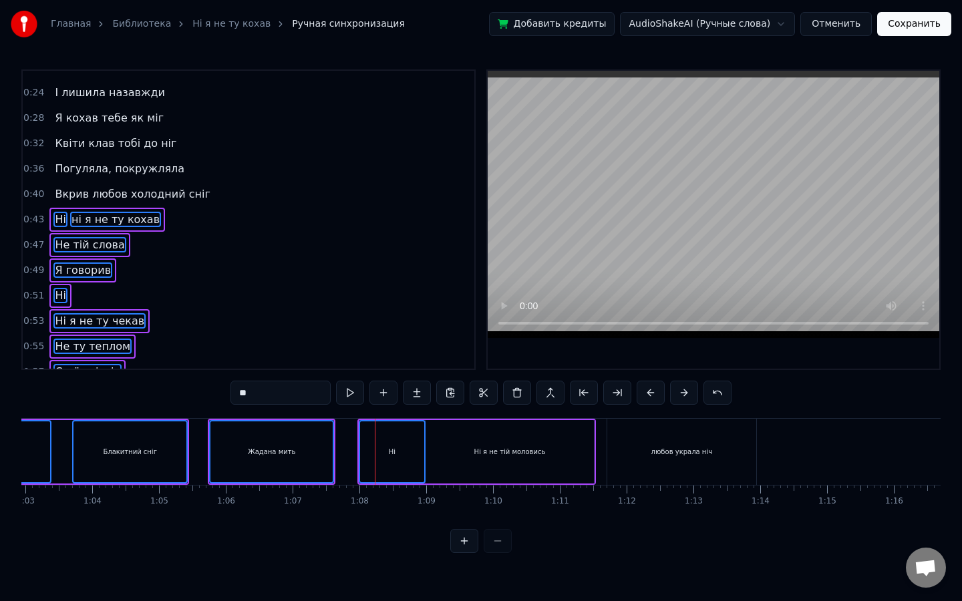
scroll to position [0, 4269]
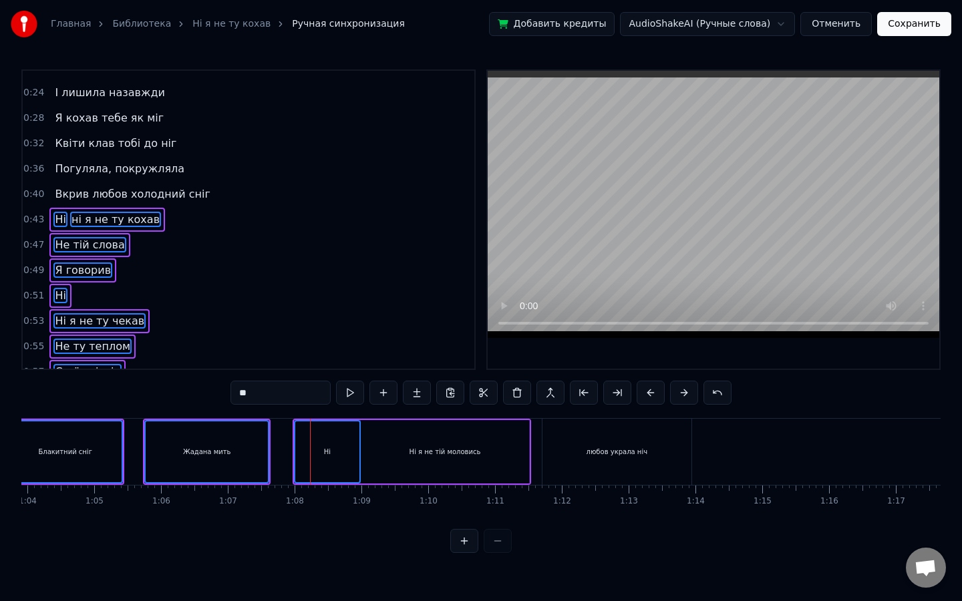
click at [595, 438] on div "любов украла ніч" at bounding box center [616, 452] width 149 height 66
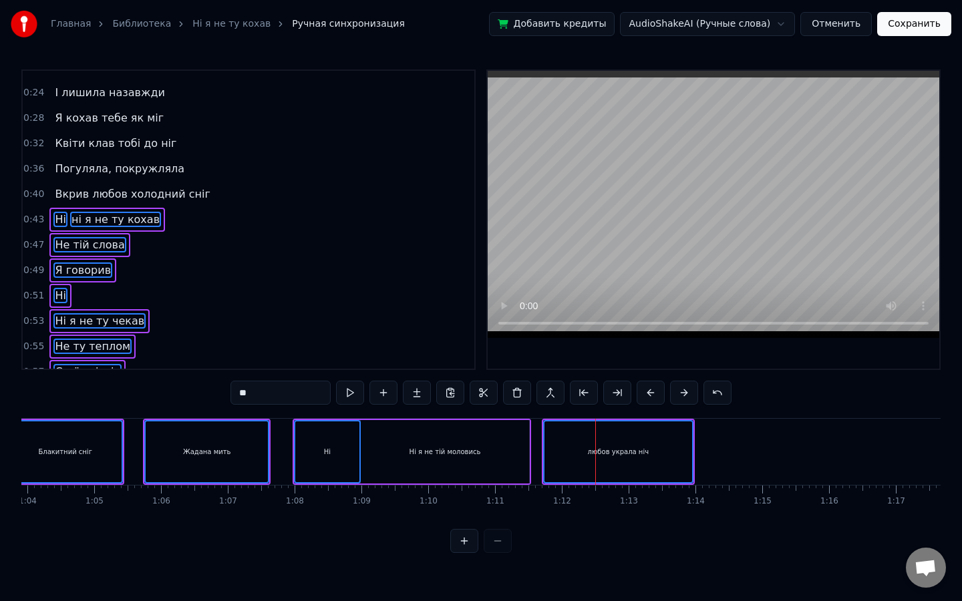
click at [478, 466] on div "Ні я не тій моловись" at bounding box center [445, 451] width 168 height 63
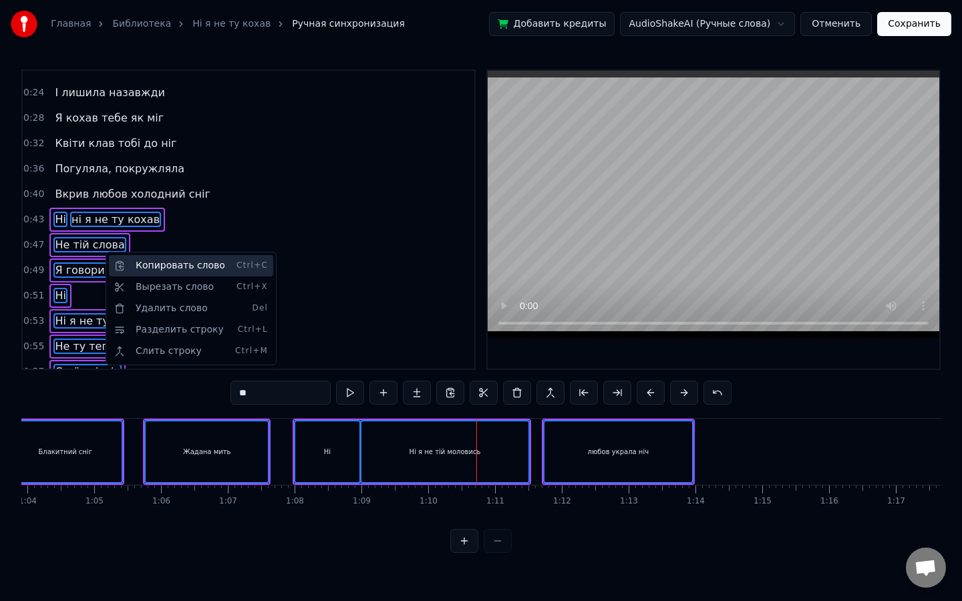
click at [149, 256] on div "Копировать слово Ctrl+C" at bounding box center [191, 265] width 164 height 21
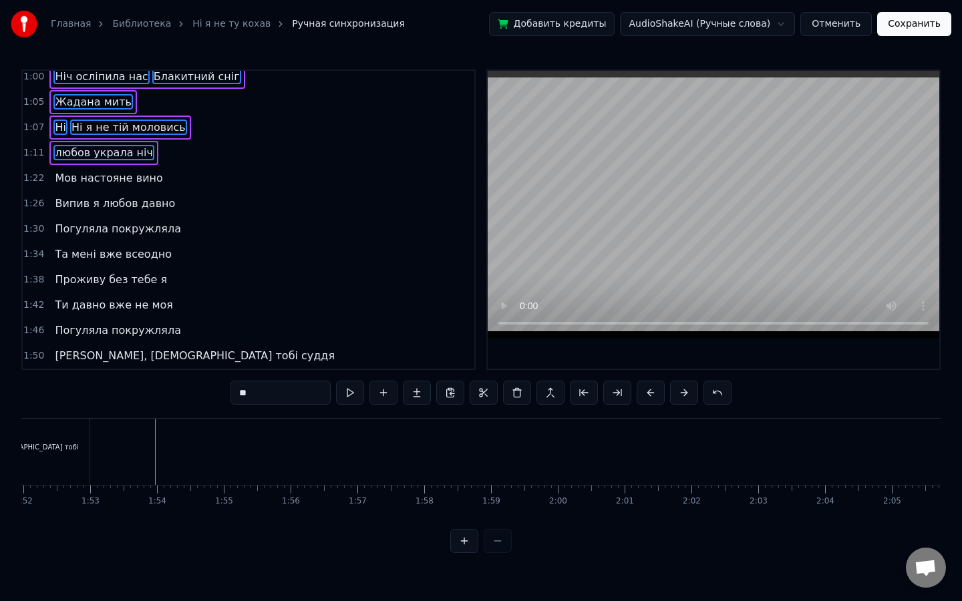
scroll to position [0, 7503]
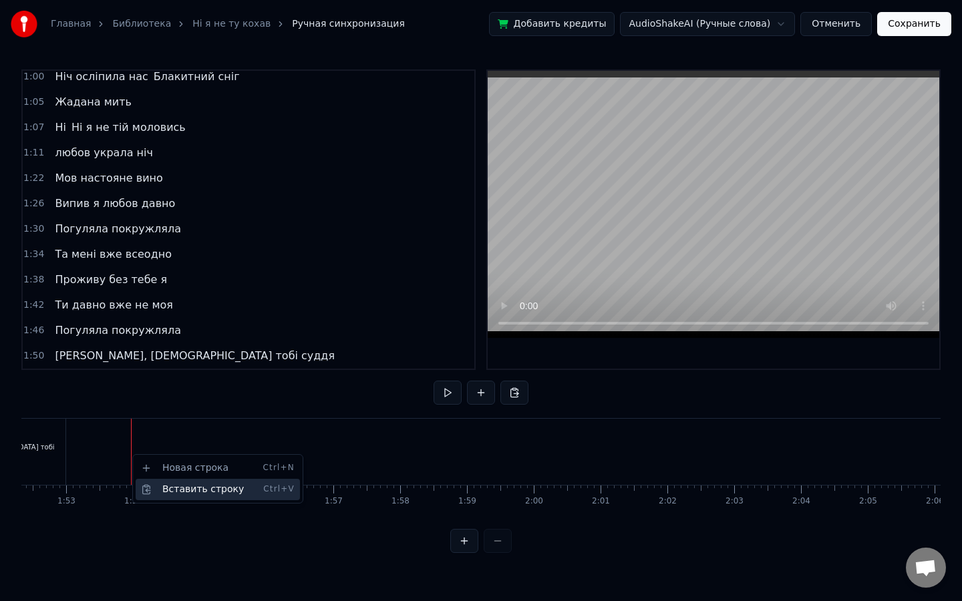
click at [182, 487] on div "Вставить строку Ctrl+V" at bounding box center [218, 489] width 164 height 21
click at [177, 484] on div "Вставить строку Ctrl+V" at bounding box center [220, 484] width 164 height 21
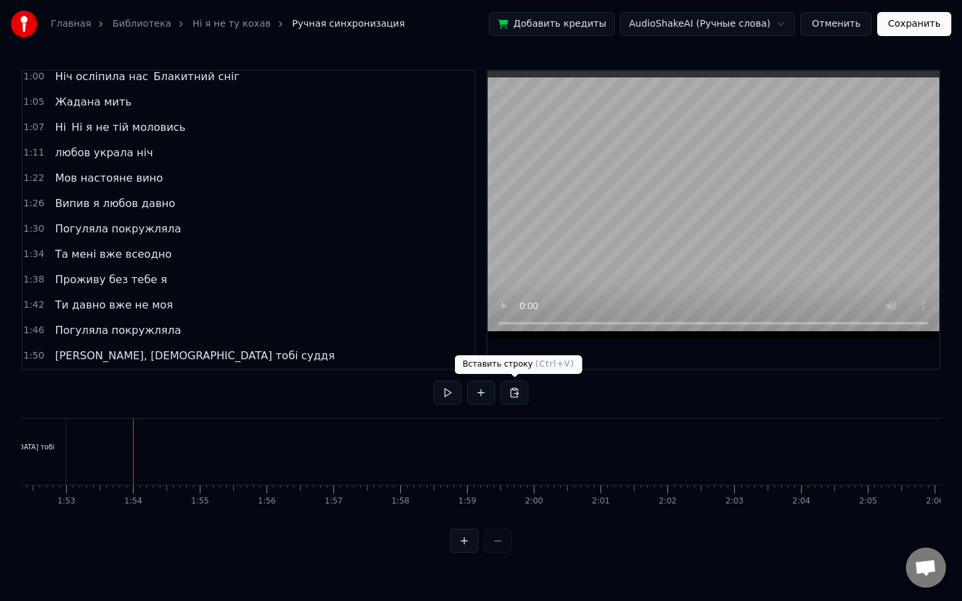
click at [502, 389] on button at bounding box center [514, 393] width 28 height 24
click at [506, 387] on button at bounding box center [514, 393] width 28 height 24
click at [519, 395] on button at bounding box center [514, 393] width 28 height 24
click at [516, 393] on button at bounding box center [514, 393] width 28 height 24
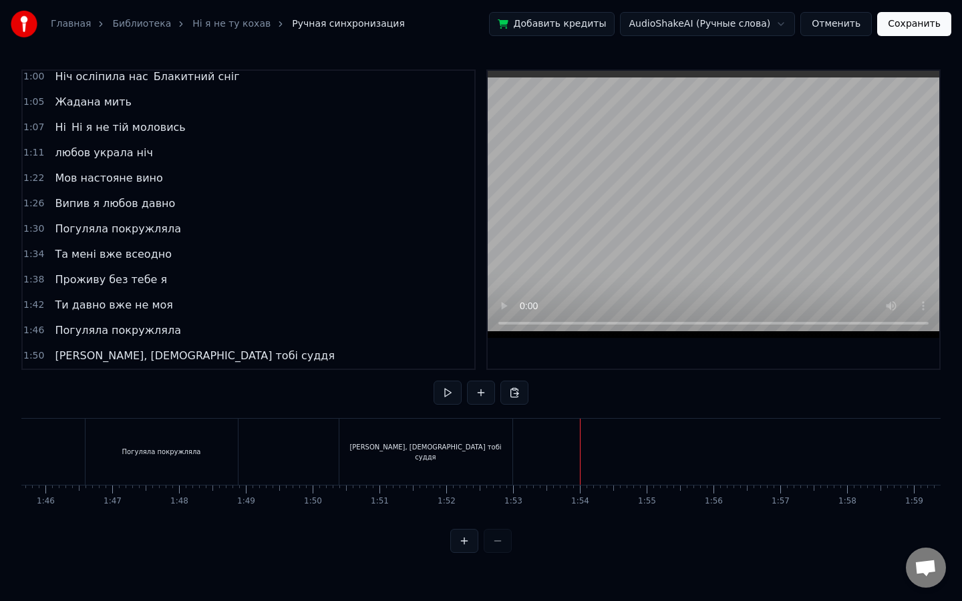
scroll to position [0, 6968]
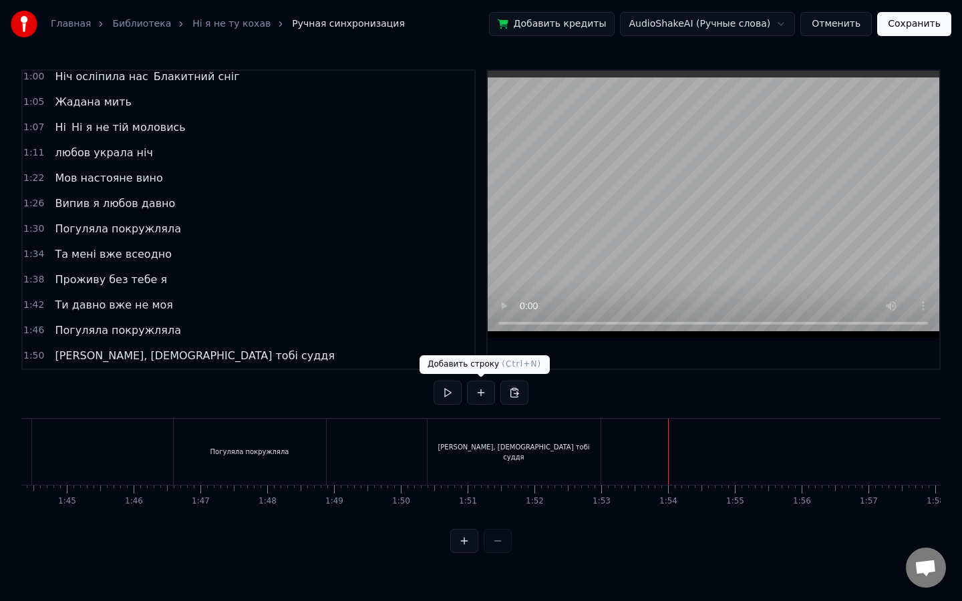
click at [452, 391] on button at bounding box center [447, 393] width 28 height 24
click at [451, 391] on button at bounding box center [447, 393] width 28 height 24
click at [486, 392] on button at bounding box center [481, 393] width 28 height 24
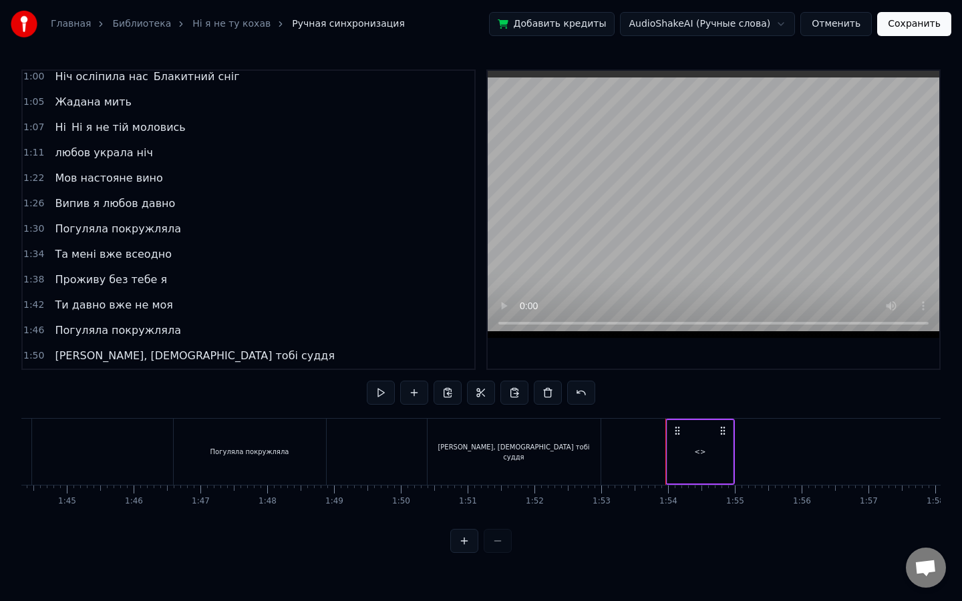
click at [689, 442] on div "<>" at bounding box center [699, 451] width 65 height 63
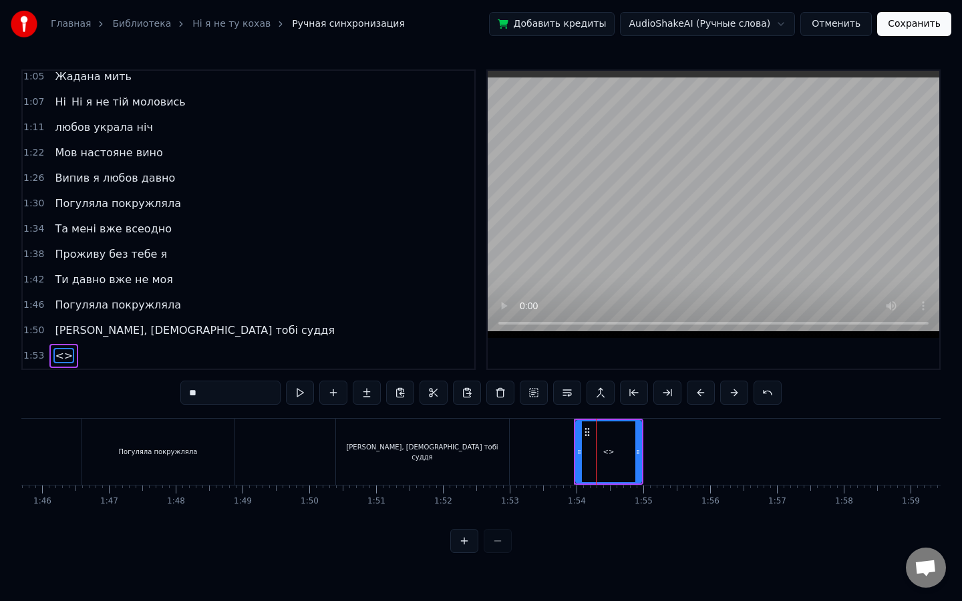
scroll to position [0, 7240]
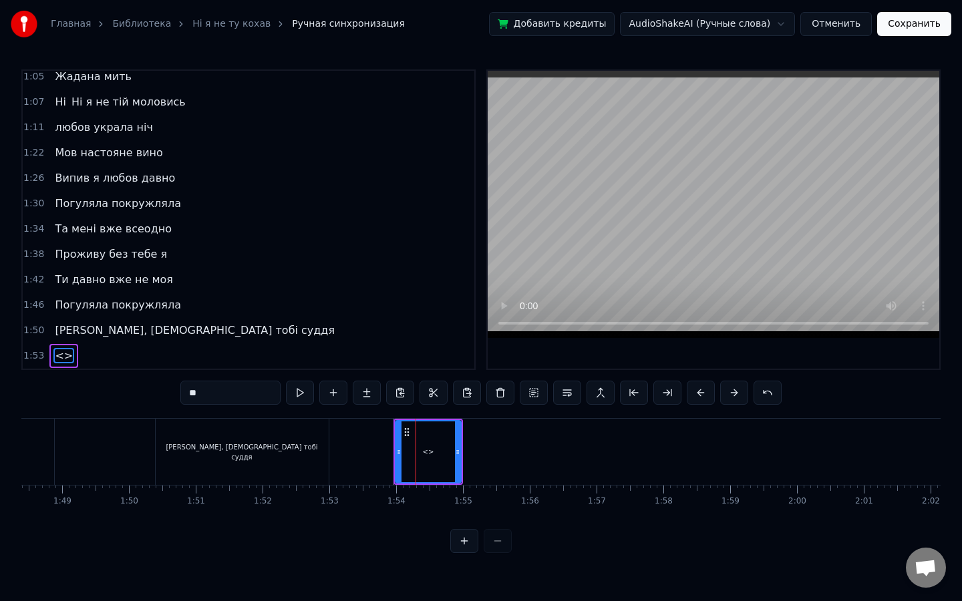
drag, startPoint x: 210, startPoint y: 391, endPoint x: 100, endPoint y: 366, distance: 112.3
click at [100, 366] on div "0:12 У полоні темноти 0:16 наче сон з’явилась ти 0:24 І лишила назавжди 0:28 Я …" at bounding box center [480, 311] width 919 height 484
type input "**"
click at [291, 389] on button at bounding box center [300, 393] width 28 height 24
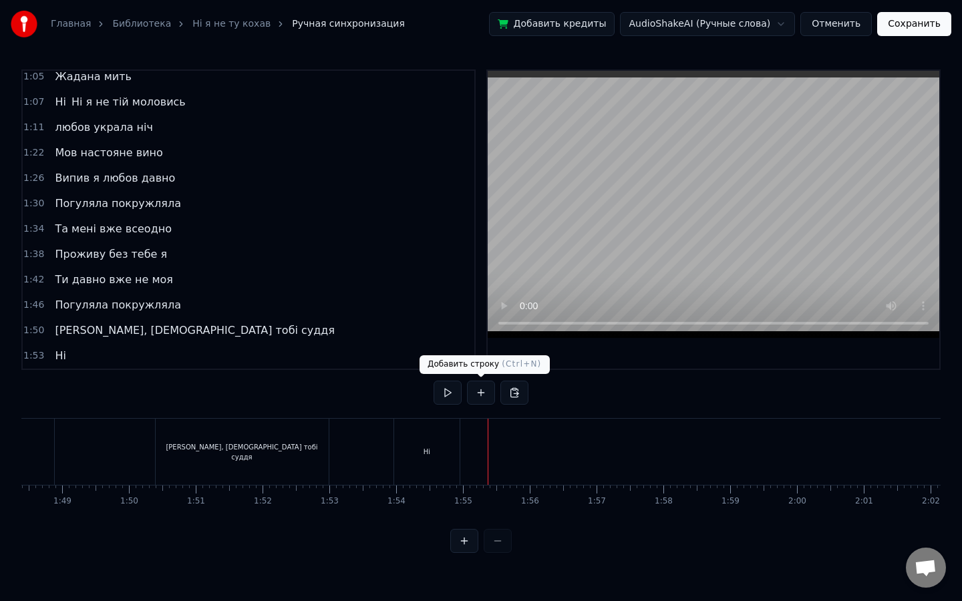
click at [483, 396] on button at bounding box center [481, 393] width 28 height 24
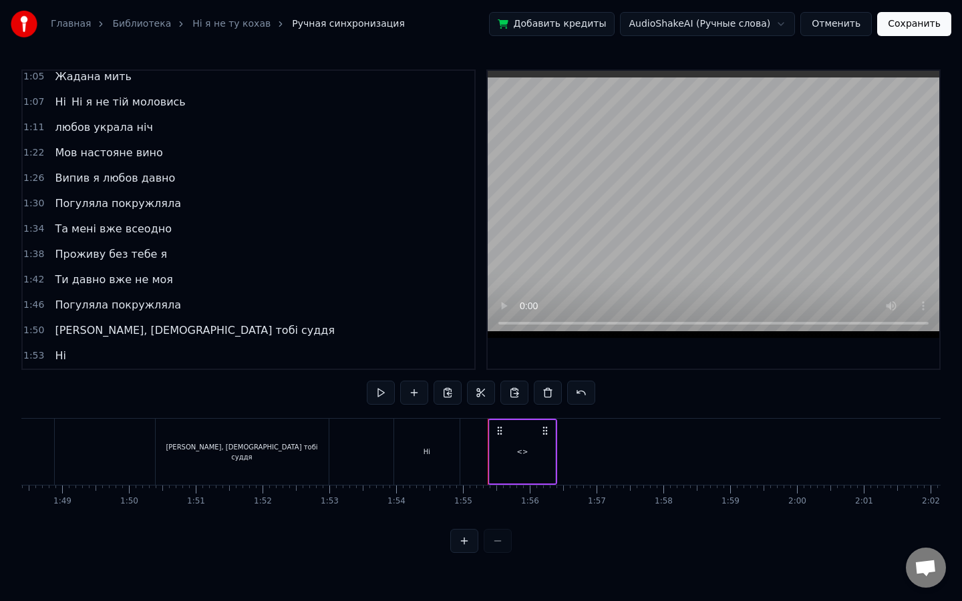
click at [490, 439] on div "<>" at bounding box center [522, 451] width 65 height 63
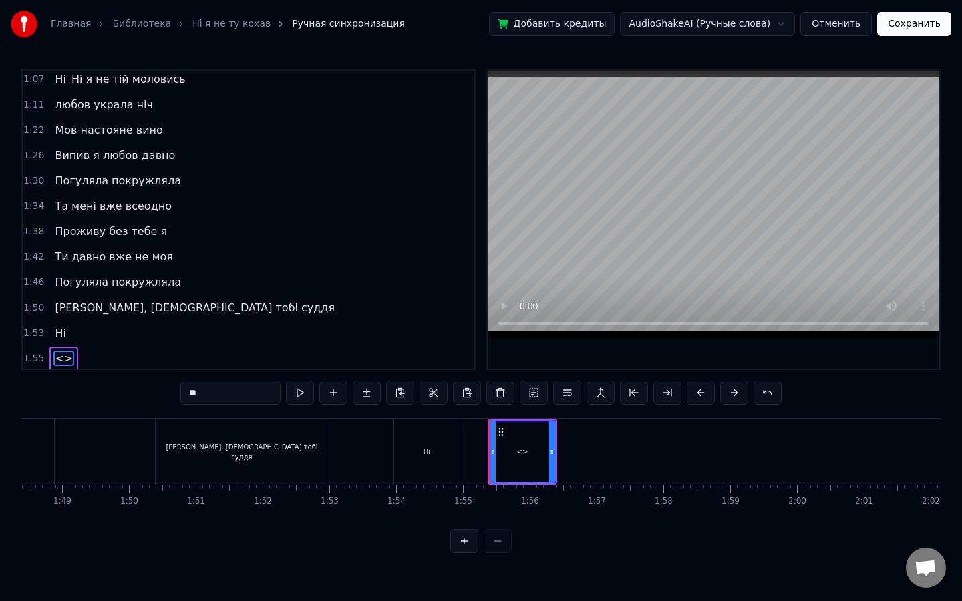
scroll to position [438, 0]
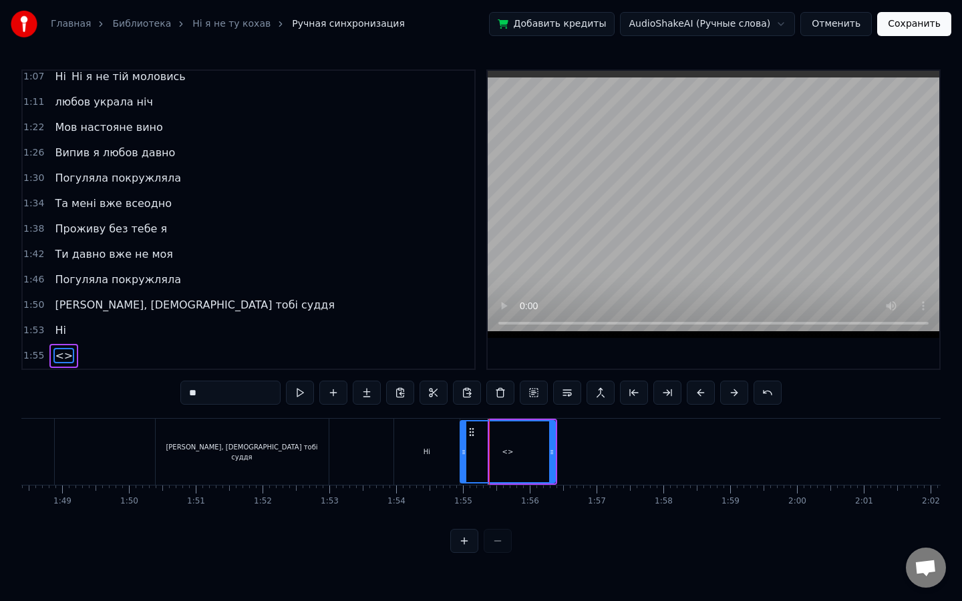
drag, startPoint x: 492, startPoint y: 446, endPoint x: 462, endPoint y: 448, distance: 29.4
click at [462, 448] on icon at bounding box center [463, 452] width 5 height 11
drag, startPoint x: 246, startPoint y: 391, endPoint x: 118, endPoint y: 365, distance: 130.7
click at [118, 365] on div "0:12 У полоні темноти 0:16 наче сон з’явилась ти 0:24 І лишила назавжди 0:28 Я …" at bounding box center [480, 311] width 919 height 484
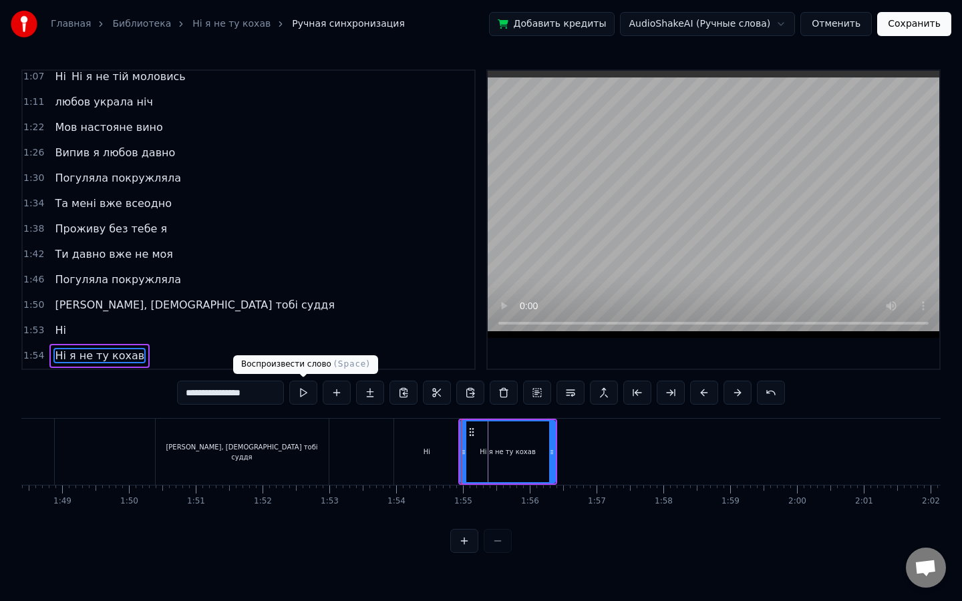
type input "**********"
click at [308, 396] on button at bounding box center [303, 393] width 28 height 24
click at [301, 387] on button at bounding box center [303, 393] width 28 height 24
drag, startPoint x: 550, startPoint y: 448, endPoint x: 561, endPoint y: 448, distance: 10.7
click at [561, 448] on icon at bounding box center [562, 452] width 5 height 11
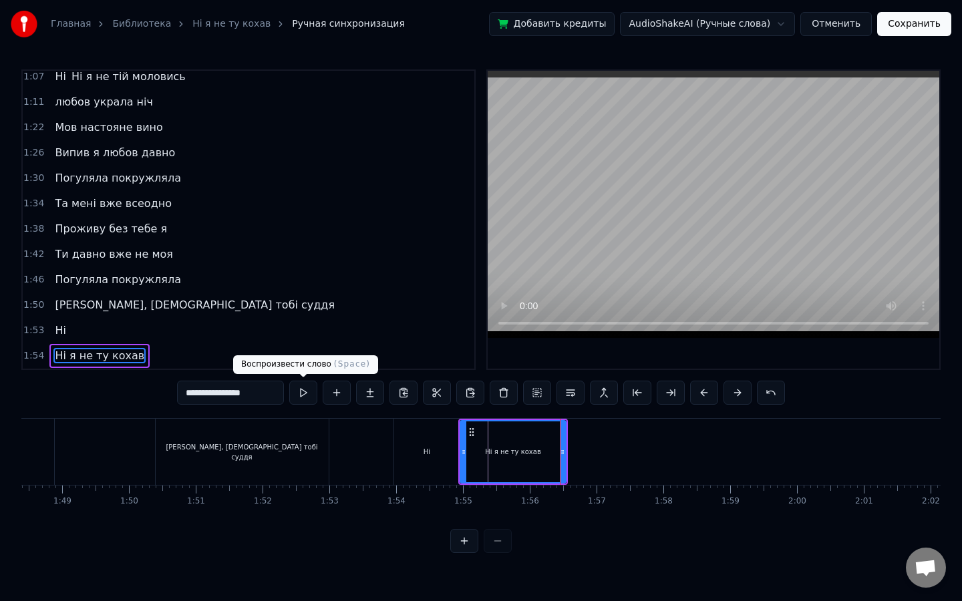
click at [300, 384] on button at bounding box center [303, 393] width 28 height 24
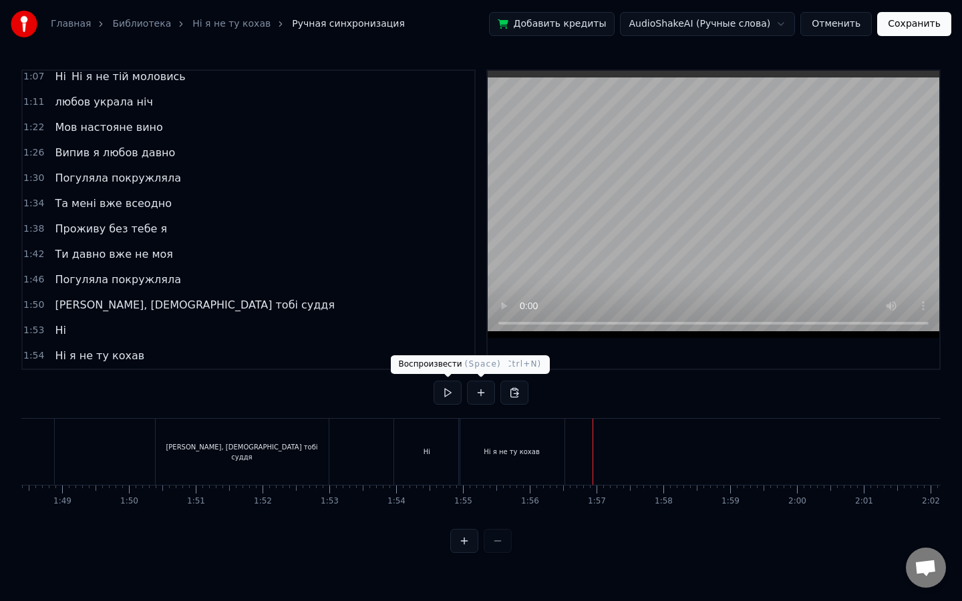
click at [455, 396] on button at bounding box center [447, 393] width 28 height 24
click at [525, 458] on div "Ні я не ту кохав" at bounding box center [512, 452] width 106 height 66
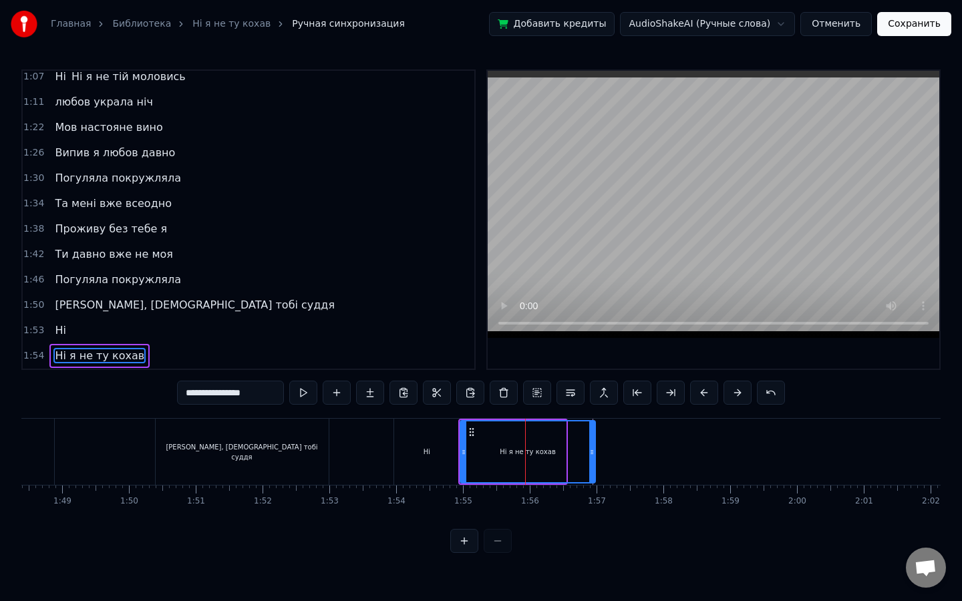
drag, startPoint x: 562, startPoint y: 448, endPoint x: 591, endPoint y: 448, distance: 29.4
click at [591, 448] on icon at bounding box center [591, 452] width 5 height 11
click at [309, 394] on button at bounding box center [303, 393] width 28 height 24
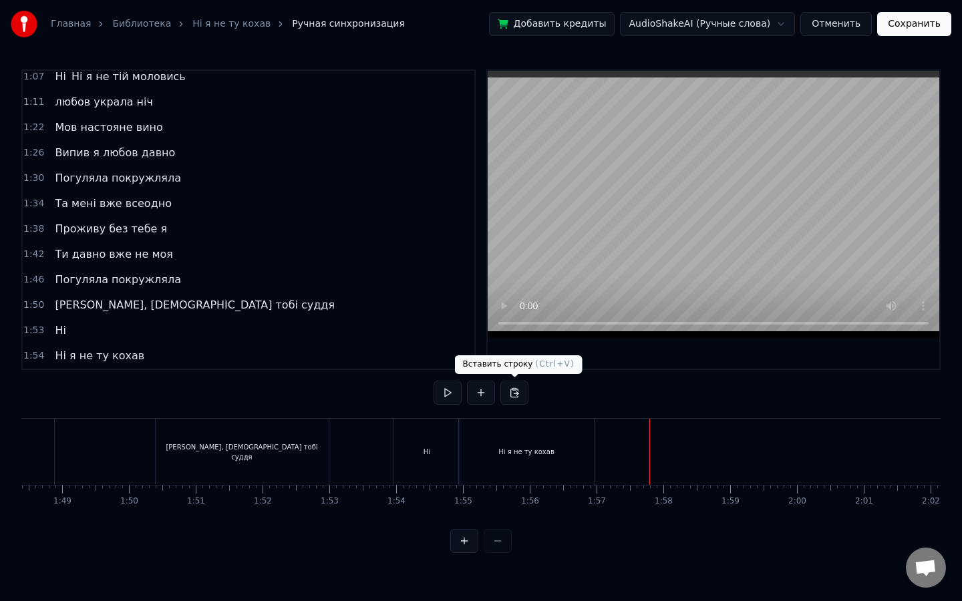
click at [482, 389] on button at bounding box center [481, 393] width 28 height 24
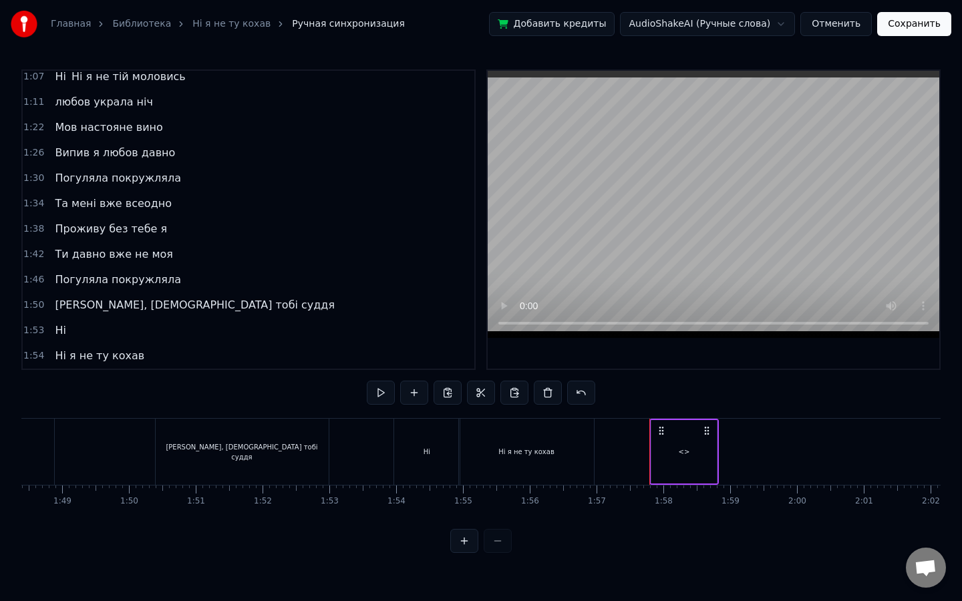
click at [690, 448] on div "<>" at bounding box center [683, 451] width 65 height 63
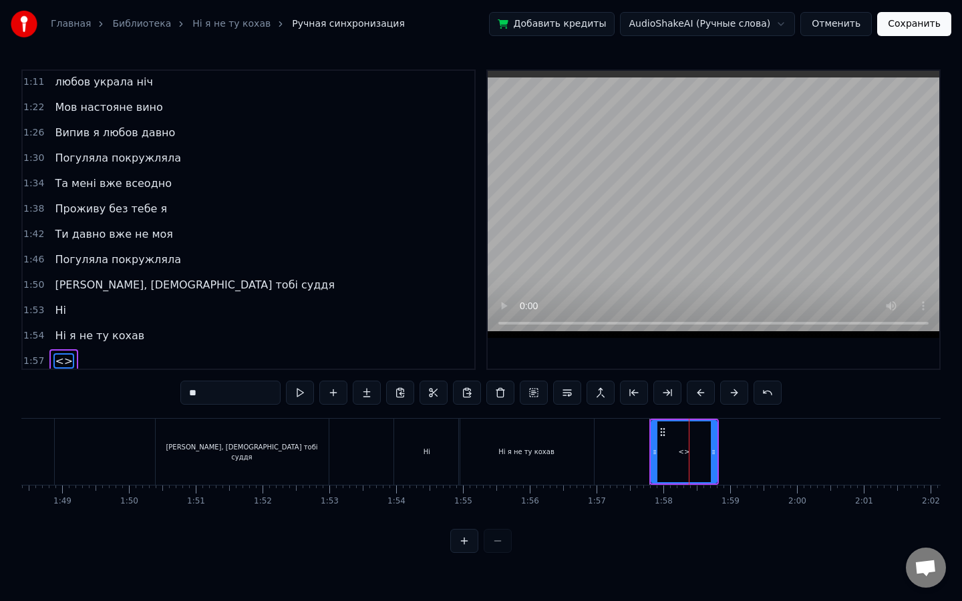
scroll to position [464, 0]
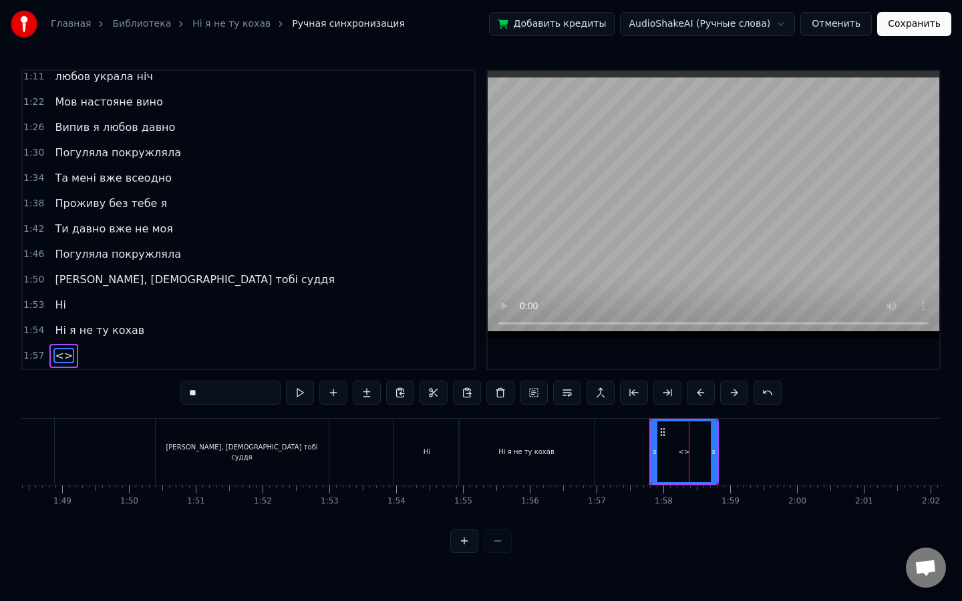
drag, startPoint x: 236, startPoint y: 393, endPoint x: 40, endPoint y: 357, distance: 199.5
click at [40, 357] on div "0:12 У полоні темноти 0:16 наче сон з’явилась ти 0:24 І лишила назавжди 0:28 Я …" at bounding box center [480, 311] width 919 height 484
type input "**********"
click at [299, 397] on button at bounding box center [300, 393] width 28 height 24
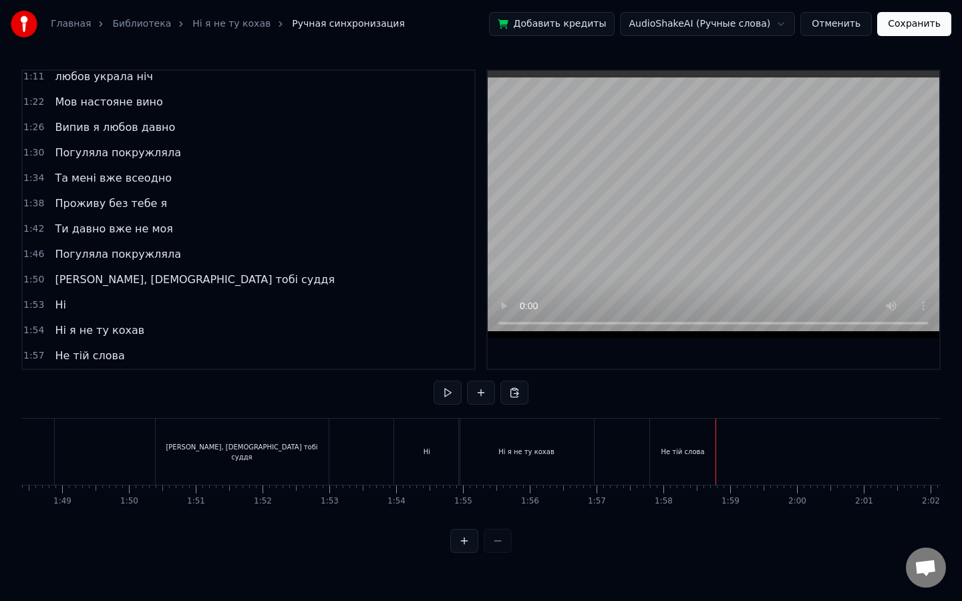
click at [711, 452] on div "Не тій слова" at bounding box center [682, 452] width 65 height 66
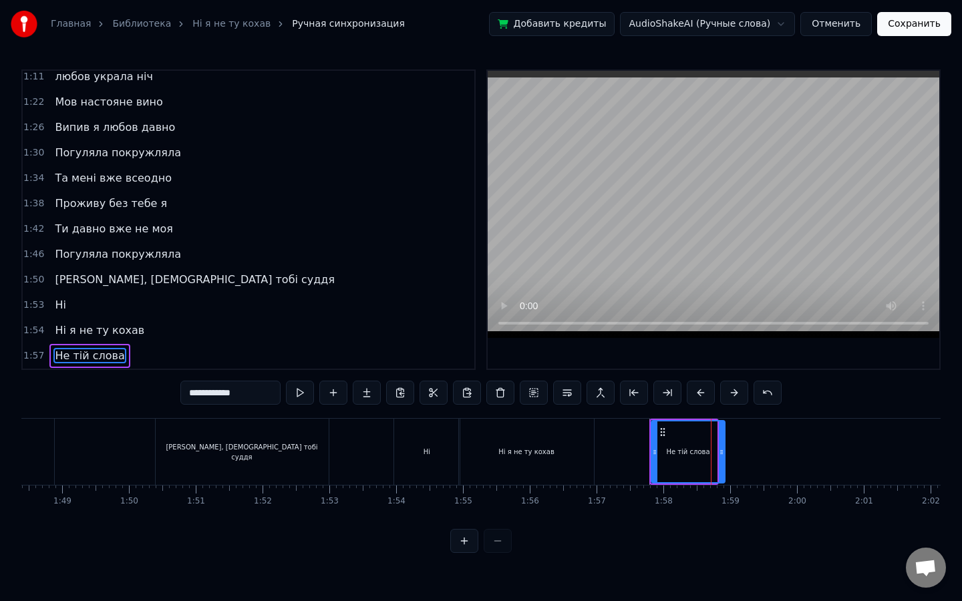
drag, startPoint x: 715, startPoint y: 452, endPoint x: 723, endPoint y: 452, distance: 8.0
click at [723, 452] on icon at bounding box center [721, 452] width 5 height 11
click at [295, 397] on button at bounding box center [300, 393] width 28 height 24
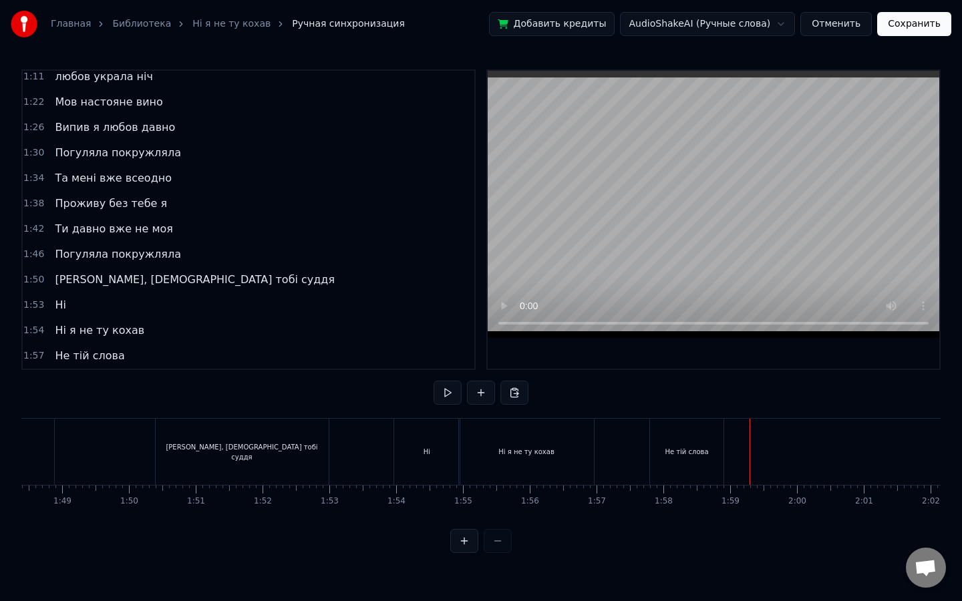
click at [454, 392] on button at bounding box center [447, 393] width 28 height 24
click at [454, 391] on button at bounding box center [447, 393] width 28 height 24
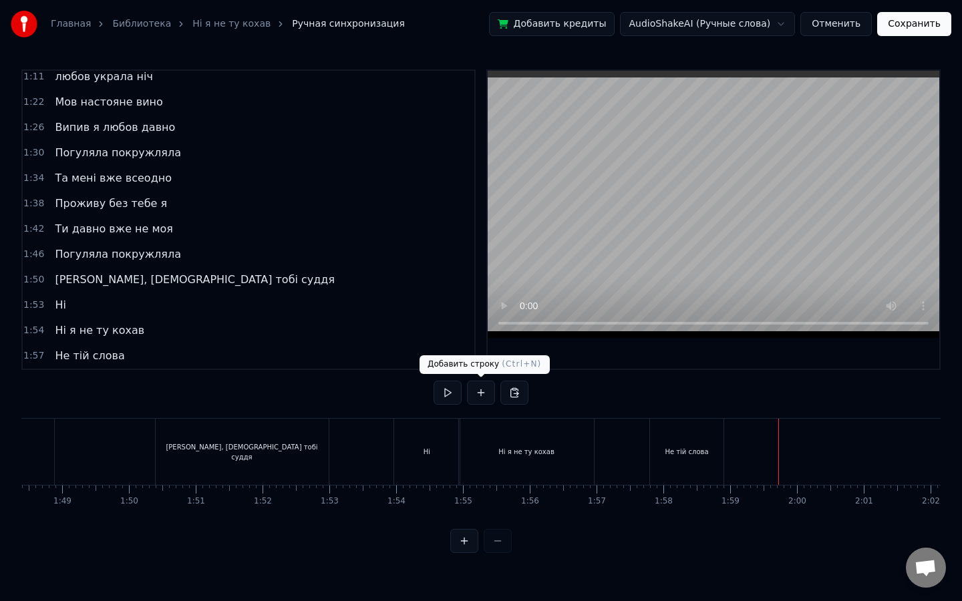
click at [477, 385] on button at bounding box center [481, 393] width 28 height 24
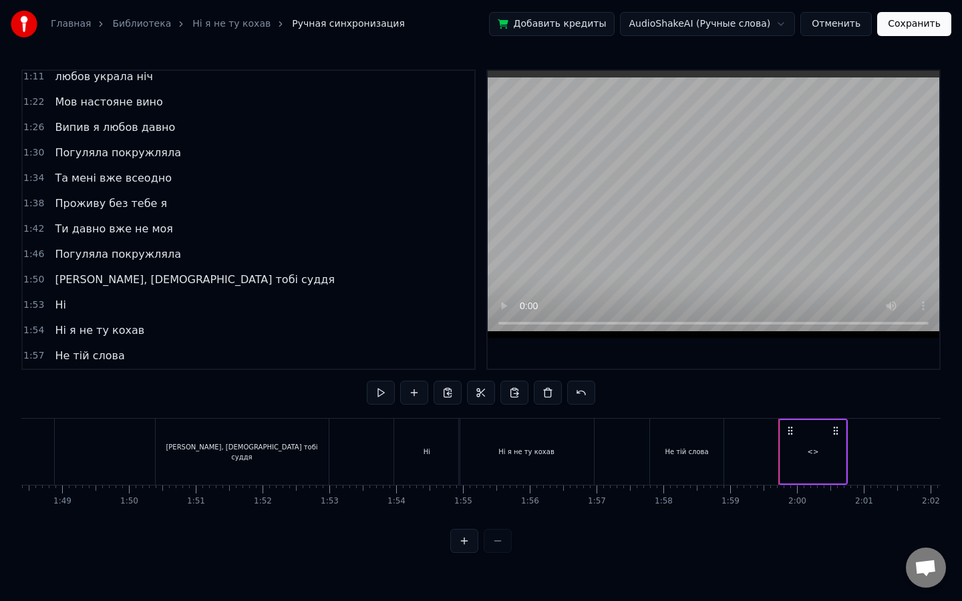
click at [826, 469] on div "<>" at bounding box center [812, 451] width 65 height 63
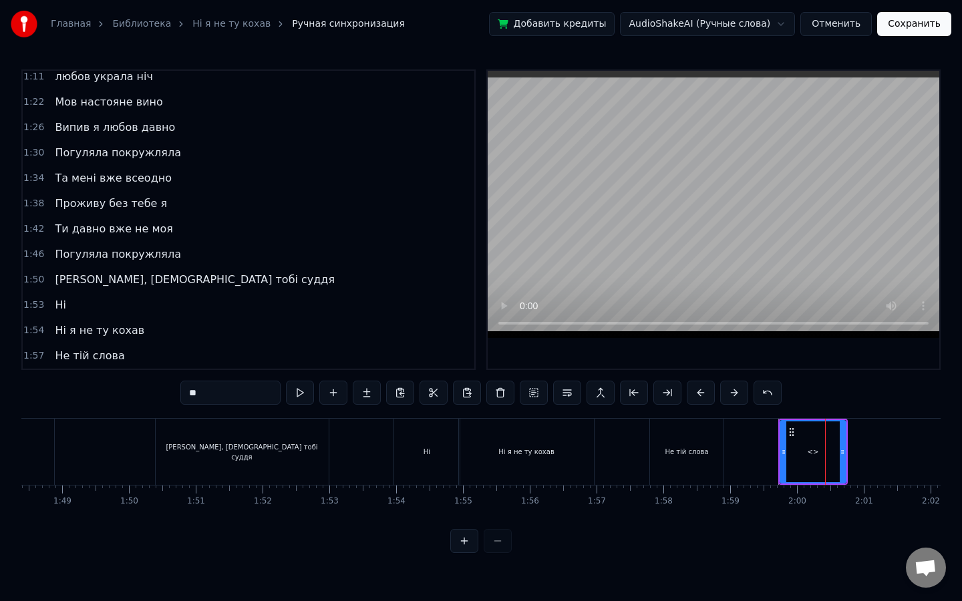
scroll to position [489, 0]
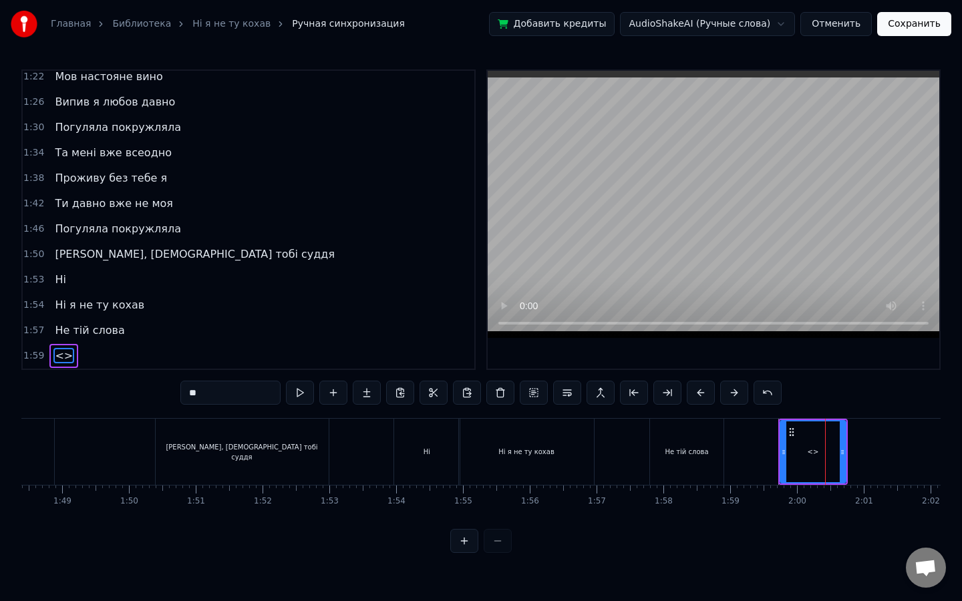
drag, startPoint x: 235, startPoint y: 399, endPoint x: 110, endPoint y: 373, distance: 127.5
click at [110, 373] on div "0:12 У полоні темноти 0:16 наче сон з’явилась ти 0:24 І лишила назавжди 0:28 Я …" at bounding box center [480, 311] width 919 height 484
click at [307, 397] on button at bounding box center [300, 393] width 28 height 24
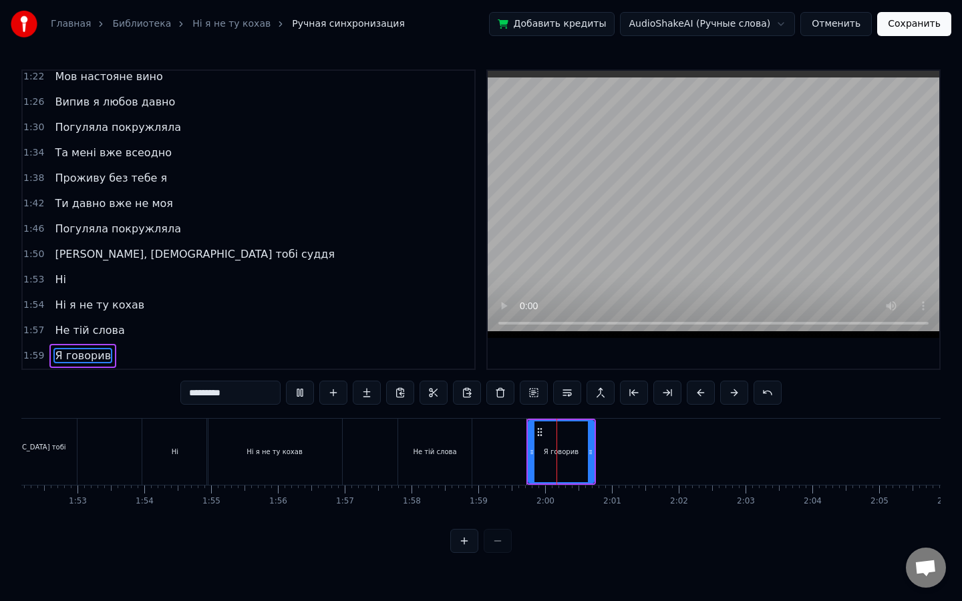
scroll to position [0, 7698]
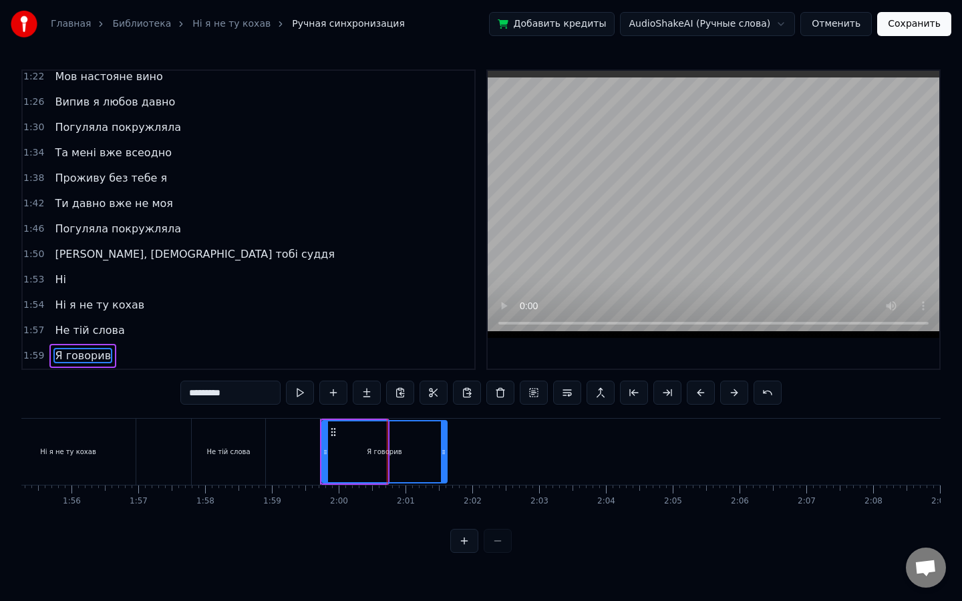
drag, startPoint x: 384, startPoint y: 455, endPoint x: 443, endPoint y: 457, distance: 58.8
click at [443, 457] on icon at bounding box center [443, 452] width 5 height 11
click at [303, 393] on button at bounding box center [300, 393] width 28 height 24
click at [226, 435] on div "Не тій слова" at bounding box center [228, 452] width 73 height 66
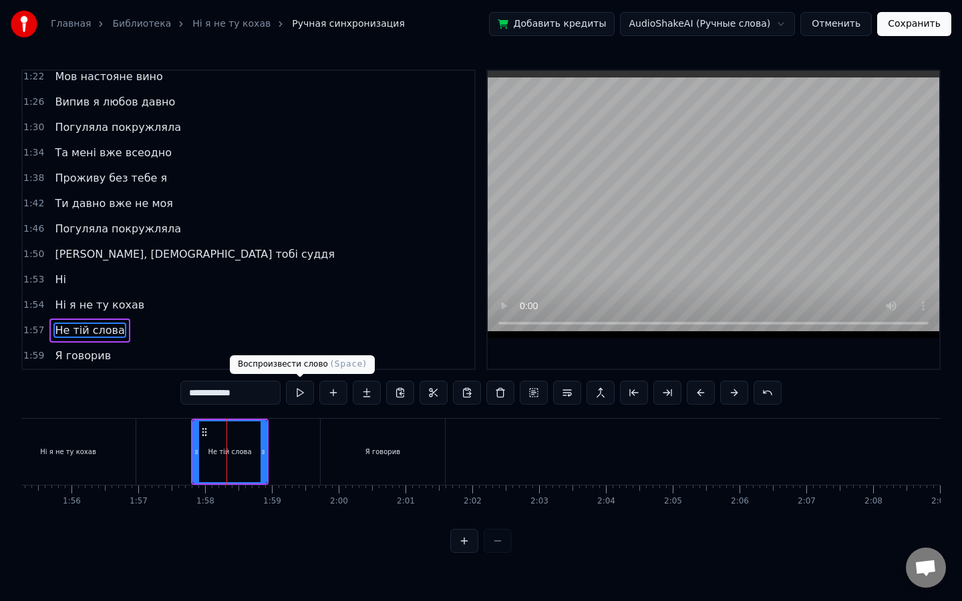
click at [293, 390] on button at bounding box center [300, 393] width 28 height 24
click at [345, 440] on div "Я говорив" at bounding box center [383, 452] width 124 height 66
type input "*********"
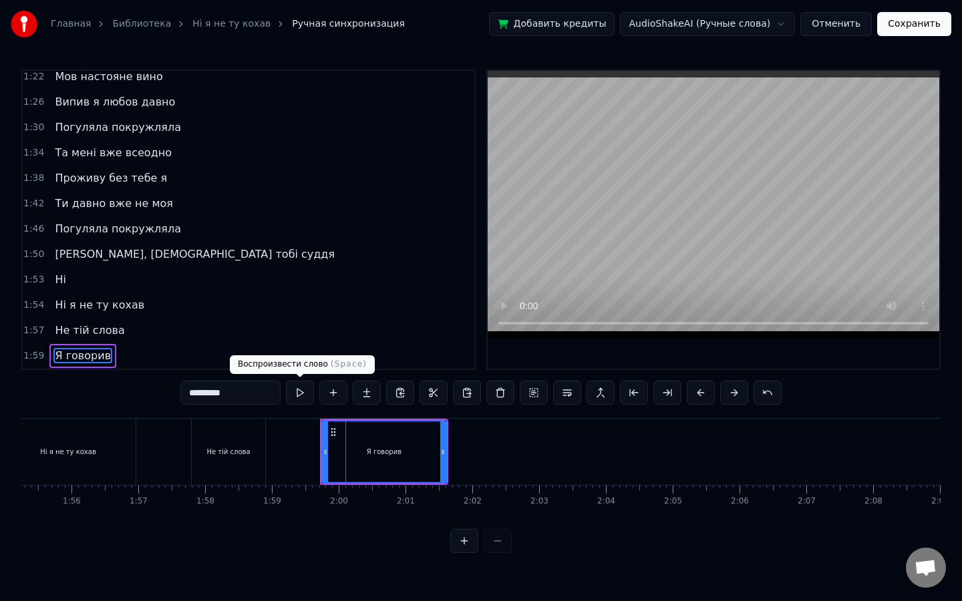
click at [305, 391] on button at bounding box center [300, 393] width 28 height 24
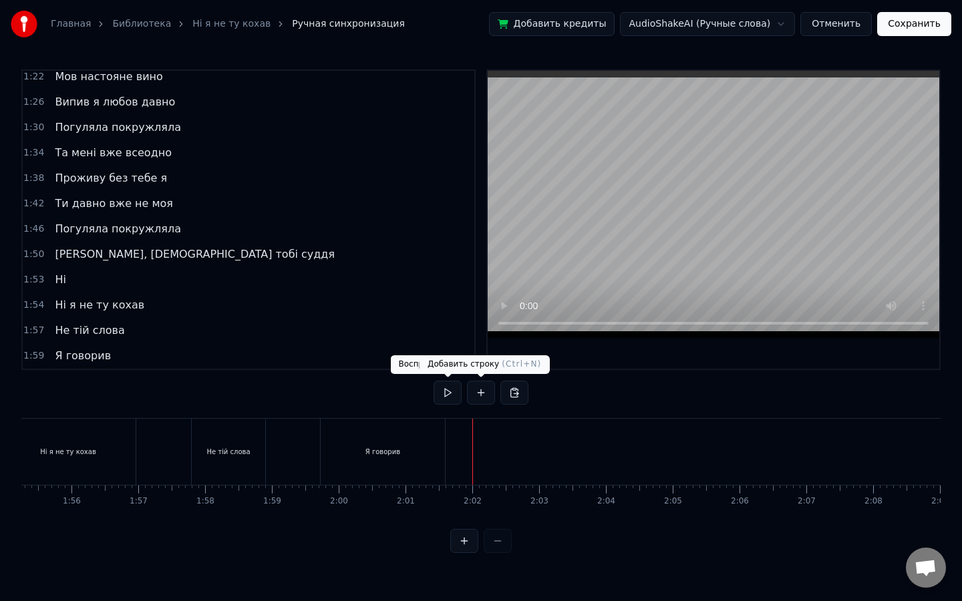
click at [470, 395] on button at bounding box center [481, 393] width 28 height 24
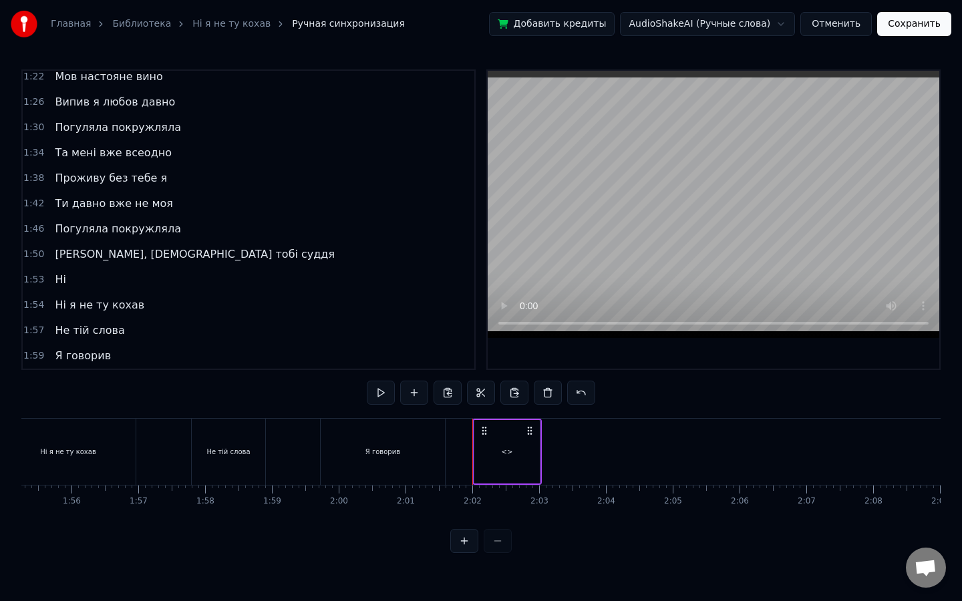
click at [493, 445] on div "<>" at bounding box center [506, 451] width 65 height 63
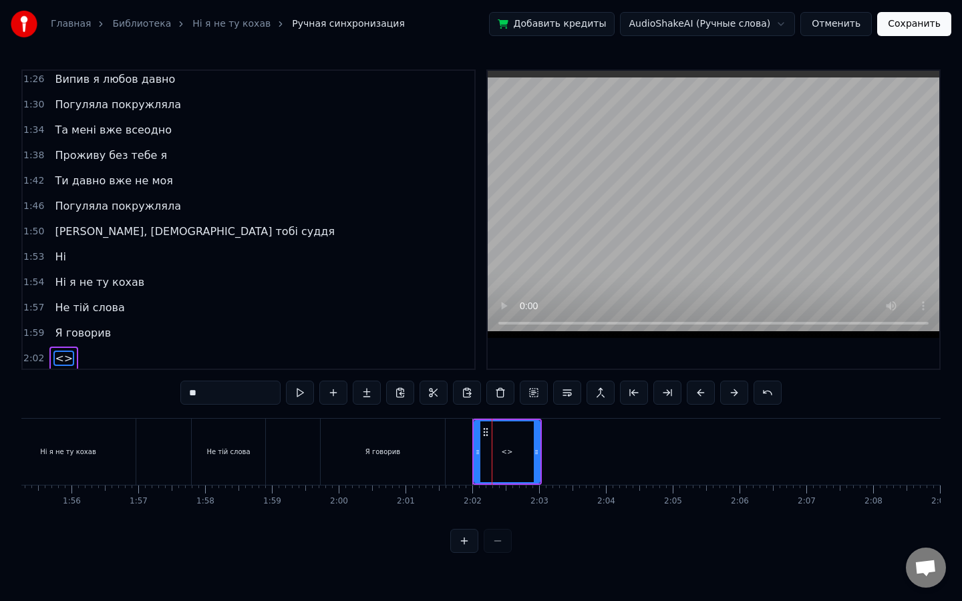
scroll to position [514, 0]
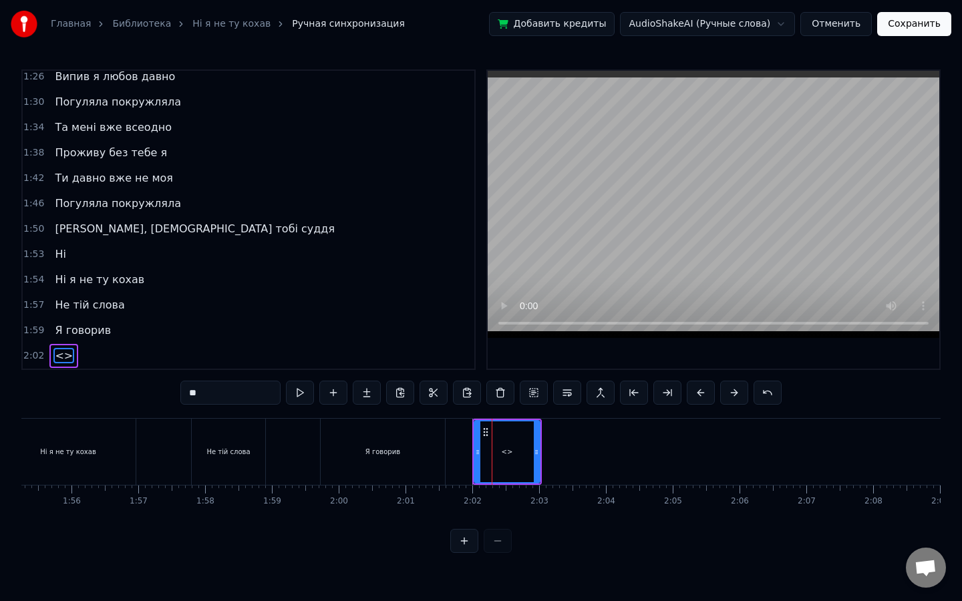
drag, startPoint x: 262, startPoint y: 392, endPoint x: 33, endPoint y: 366, distance: 231.2
click at [33, 366] on div "0:12 У полоні темноти 0:16 наче сон з’явилась ти 0:24 І лишила назавжди 0:28 Я …" at bounding box center [480, 311] width 919 height 484
type input "**"
click at [306, 395] on button at bounding box center [300, 393] width 28 height 24
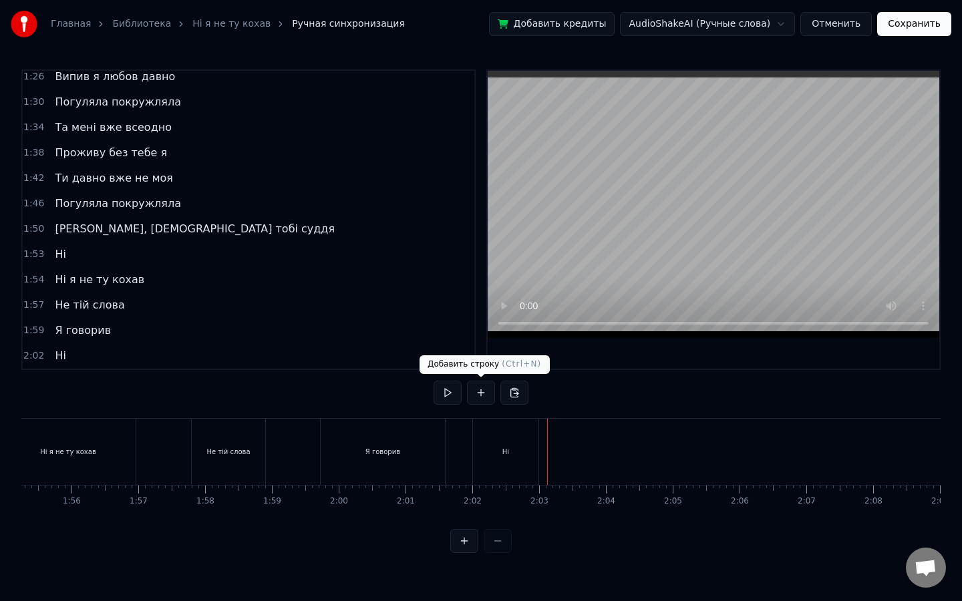
click at [478, 394] on button at bounding box center [481, 393] width 28 height 24
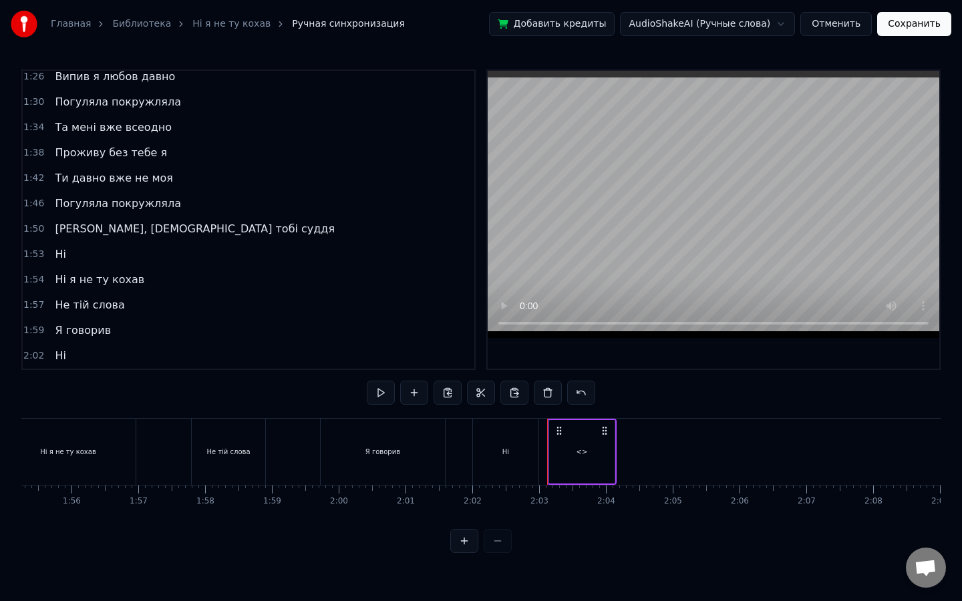
click at [562, 446] on div "<>" at bounding box center [581, 451] width 65 height 63
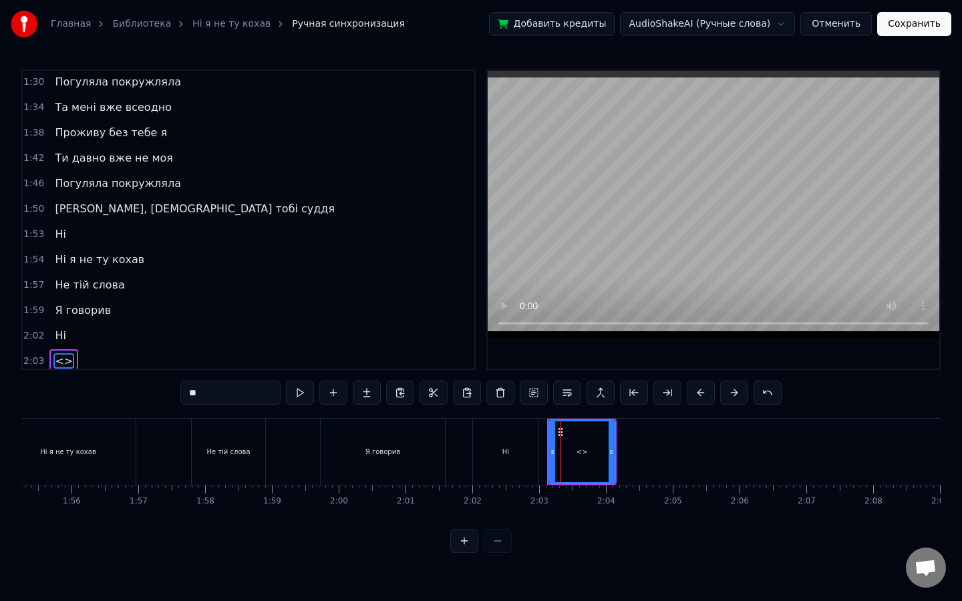
scroll to position [540, 0]
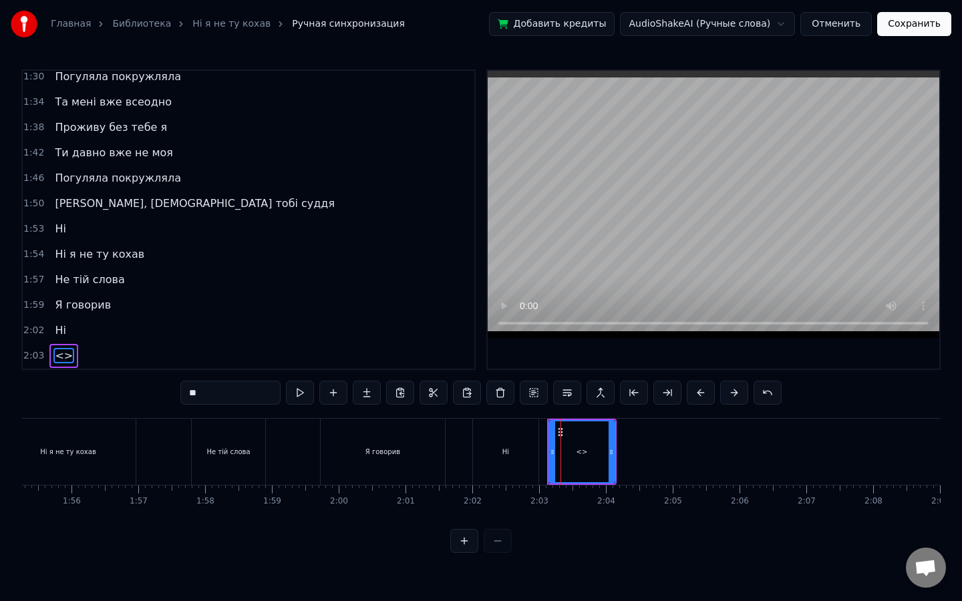
drag, startPoint x: 238, startPoint y: 399, endPoint x: 88, endPoint y: 393, distance: 150.4
click at [88, 393] on div "0:12 У полоні темноти 0:16 наче сон з’явилась ти 0:24 І лишила назавжди 0:28 Я …" at bounding box center [480, 311] width 919 height 484
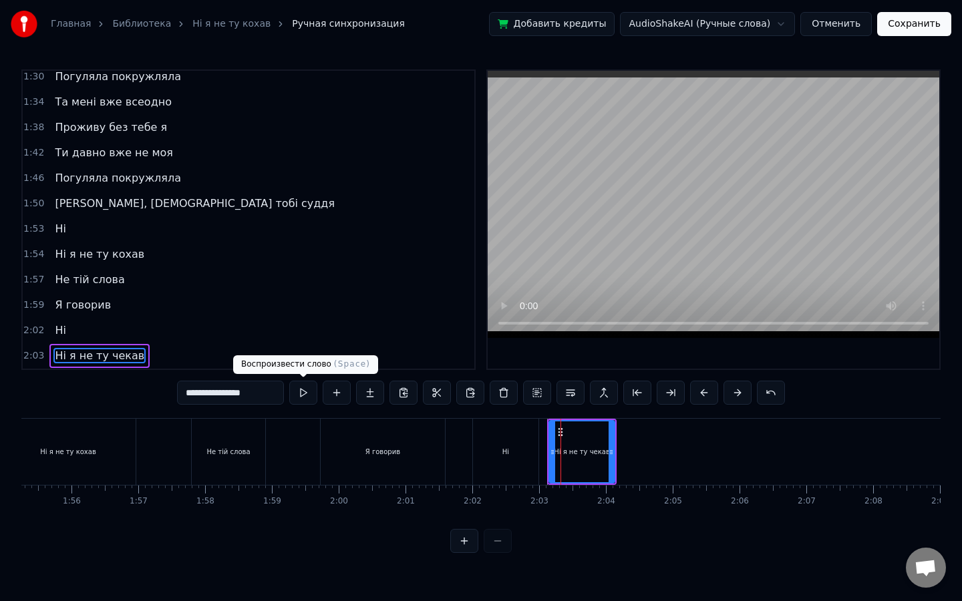
type input "**********"
click at [312, 393] on button at bounding box center [303, 393] width 28 height 24
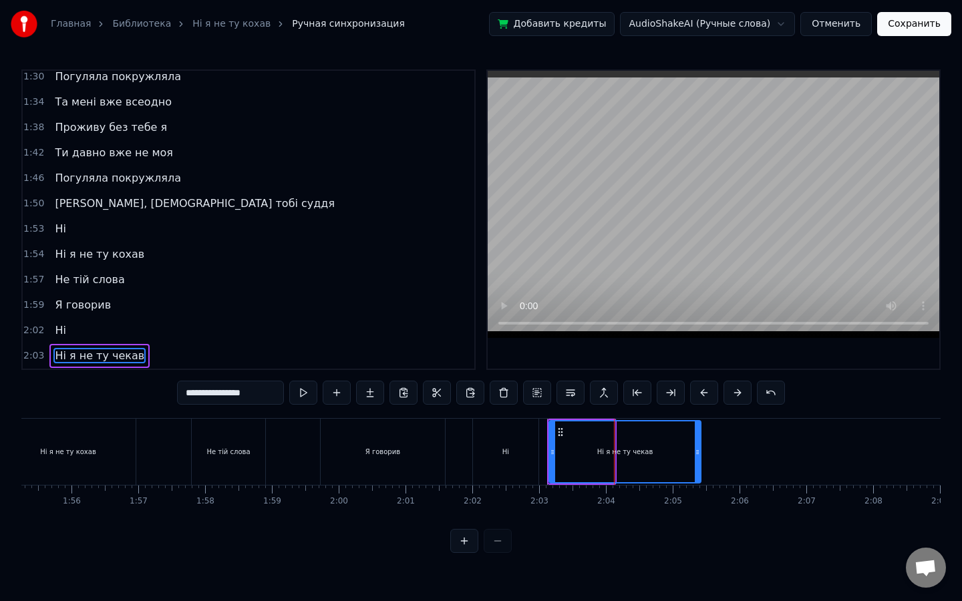
drag, startPoint x: 611, startPoint y: 449, endPoint x: 696, endPoint y: 450, distance: 84.8
click at [696, 450] on icon at bounding box center [697, 452] width 5 height 11
click at [306, 390] on button at bounding box center [303, 393] width 28 height 24
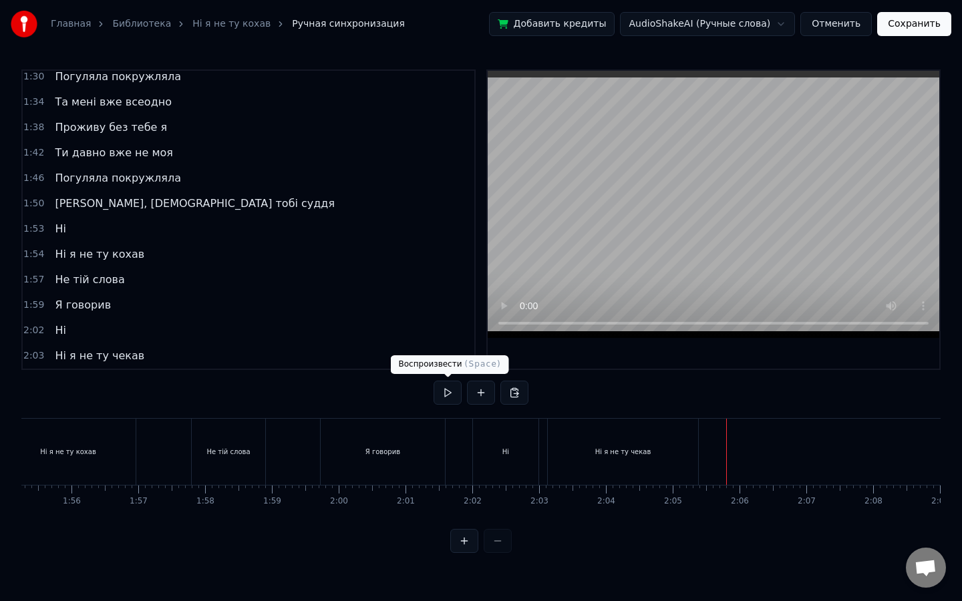
click at [445, 392] on button at bounding box center [447, 393] width 28 height 24
click at [449, 400] on button at bounding box center [447, 393] width 28 height 24
click at [433, 381] on button at bounding box center [447, 393] width 28 height 24
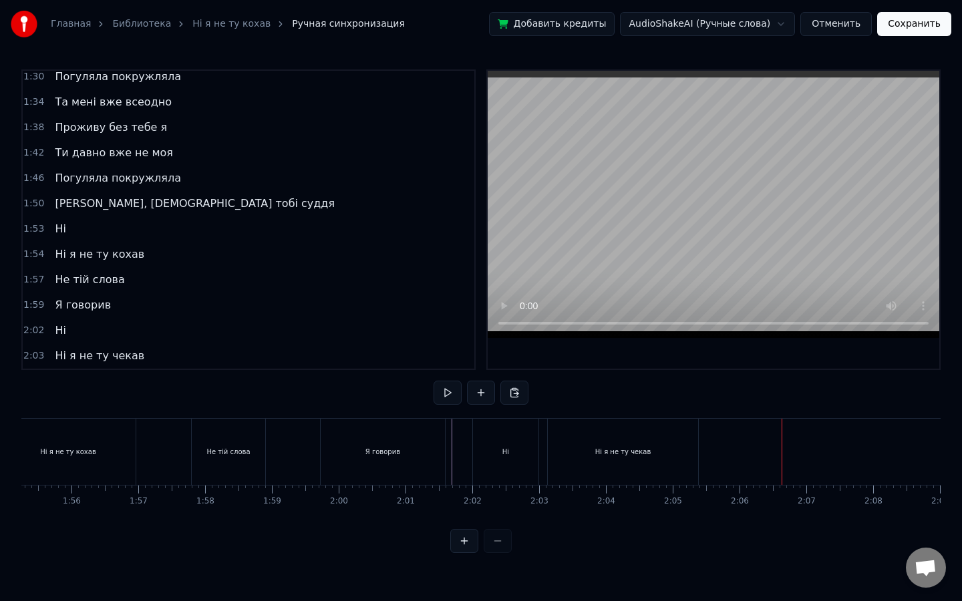
click at [433, 381] on button at bounding box center [447, 393] width 28 height 24
click at [478, 385] on button at bounding box center [481, 393] width 28 height 24
click at [763, 458] on div "<>" at bounding box center [759, 451] width 65 height 63
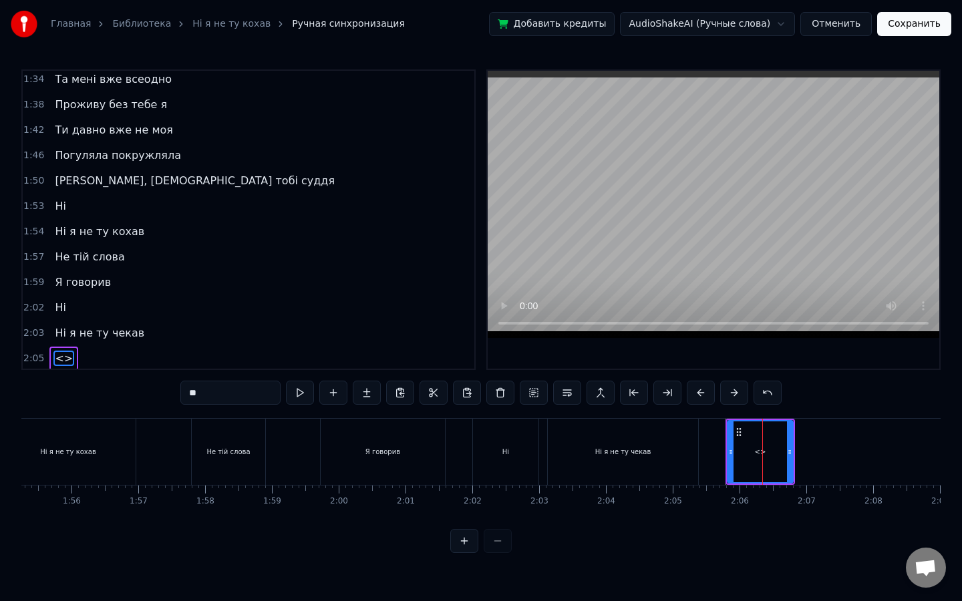
scroll to position [565, 0]
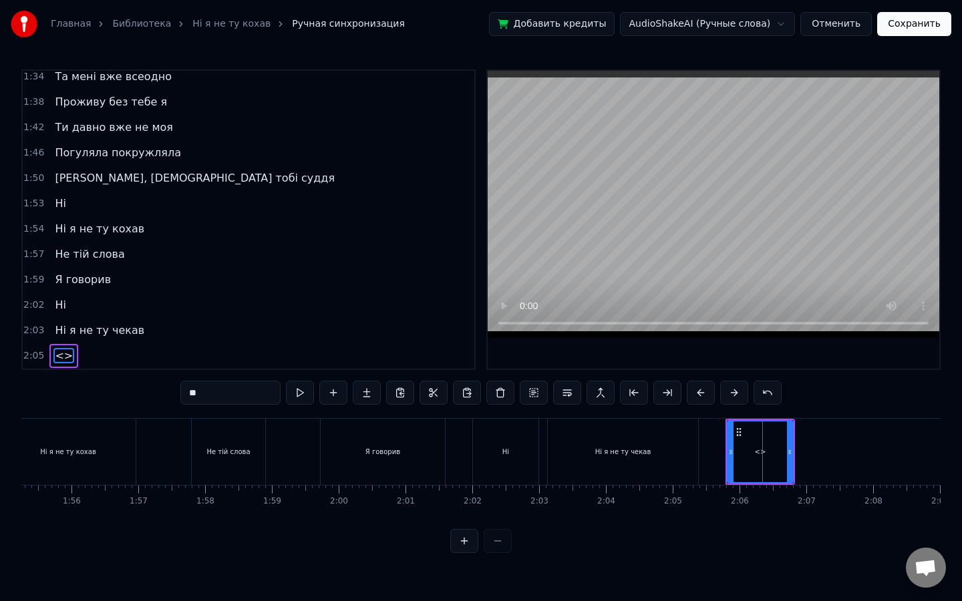
drag, startPoint x: 236, startPoint y: 393, endPoint x: 108, endPoint y: 393, distance: 128.2
click at [108, 393] on div "0:12 У полоні темноти 0:16 наче сон з’явилась ти 0:24 І лишила назавжди 0:28 Я …" at bounding box center [480, 311] width 919 height 484
drag, startPoint x: 789, startPoint y: 448, endPoint x: 848, endPoint y: 451, distance: 58.8
click at [848, 451] on icon at bounding box center [848, 452] width 5 height 11
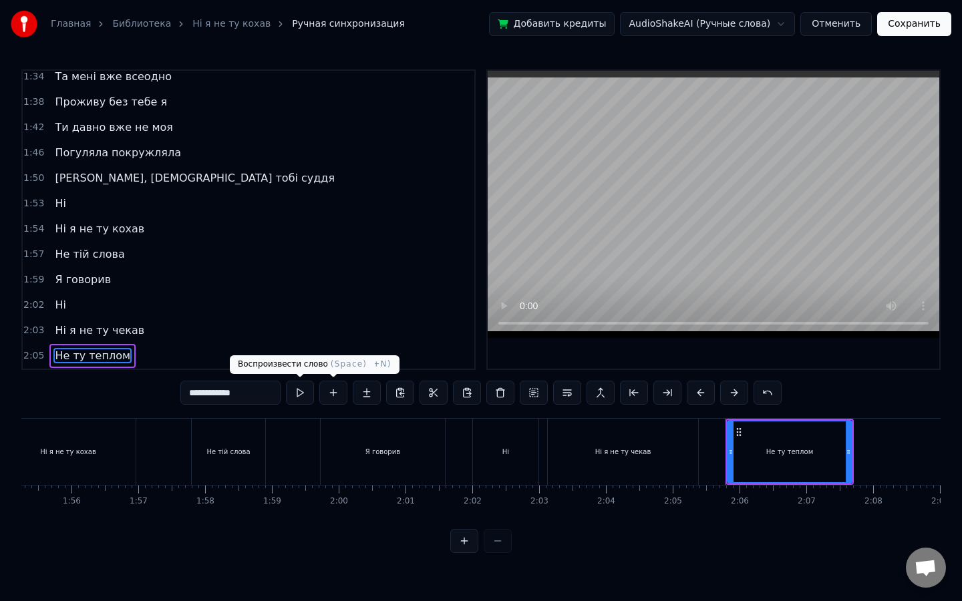
type input "**********"
click at [292, 396] on button at bounding box center [300, 393] width 28 height 24
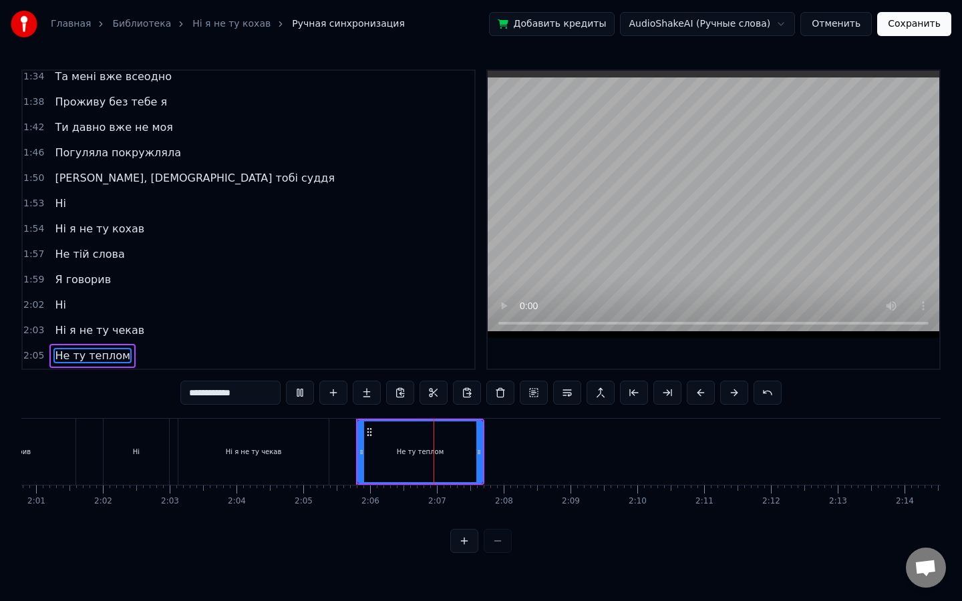
scroll to position [0, 8116]
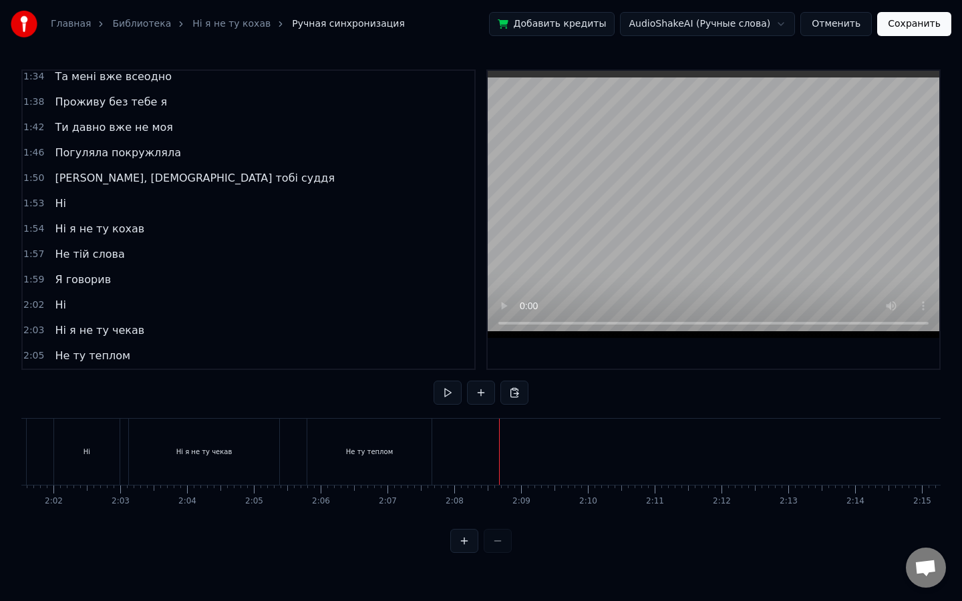
click at [475, 397] on button at bounding box center [481, 393] width 28 height 24
click at [488, 452] on div "<>" at bounding box center [471, 451] width 65 height 63
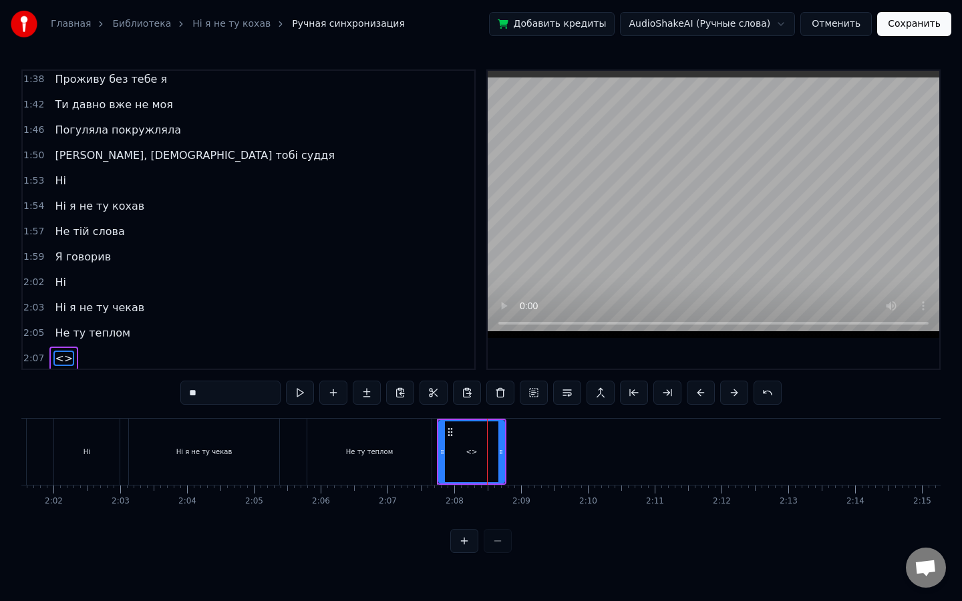
scroll to position [590, 0]
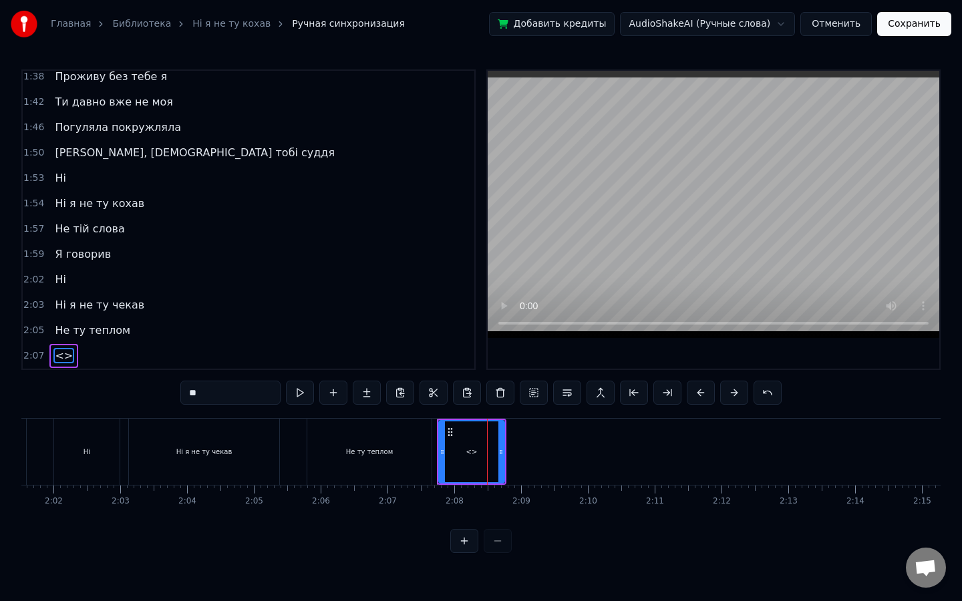
click at [504, 451] on div "<>" at bounding box center [471, 451] width 67 height 63
click at [502, 452] on icon at bounding box center [500, 452] width 5 height 11
drag, startPoint x: 502, startPoint y: 452, endPoint x: 557, endPoint y: 452, distance: 54.8
click at [557, 452] on icon at bounding box center [555, 452] width 5 height 11
drag, startPoint x: 250, startPoint y: 390, endPoint x: 123, endPoint y: 388, distance: 126.9
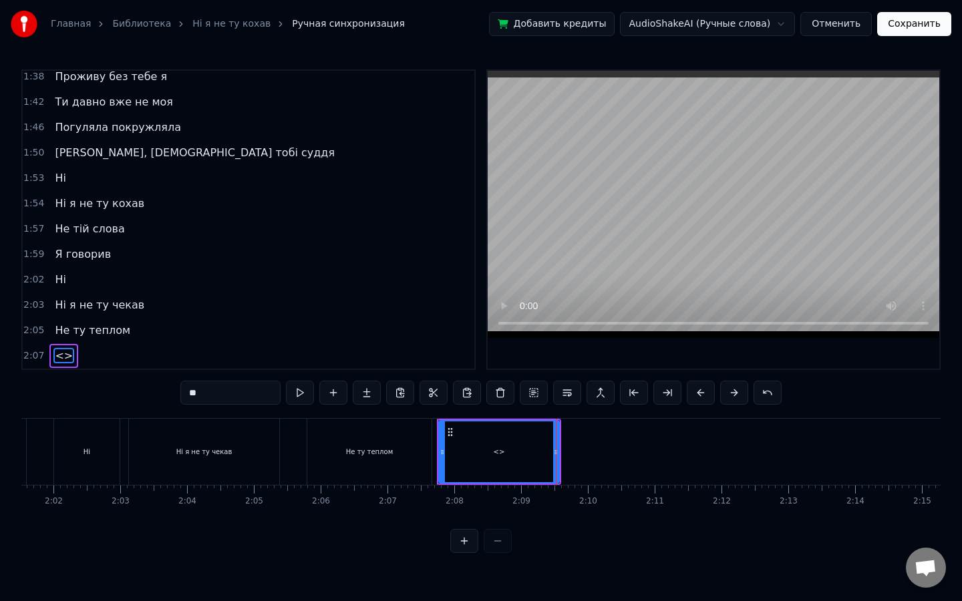
click at [123, 388] on div "0:12 У полоні темноти 0:16 наче сон з’явилась ти 0:24 І лишила назавжди 0:28 Я …" at bounding box center [480, 311] width 919 height 484
type input "**********"
click at [292, 393] on button at bounding box center [300, 393] width 28 height 24
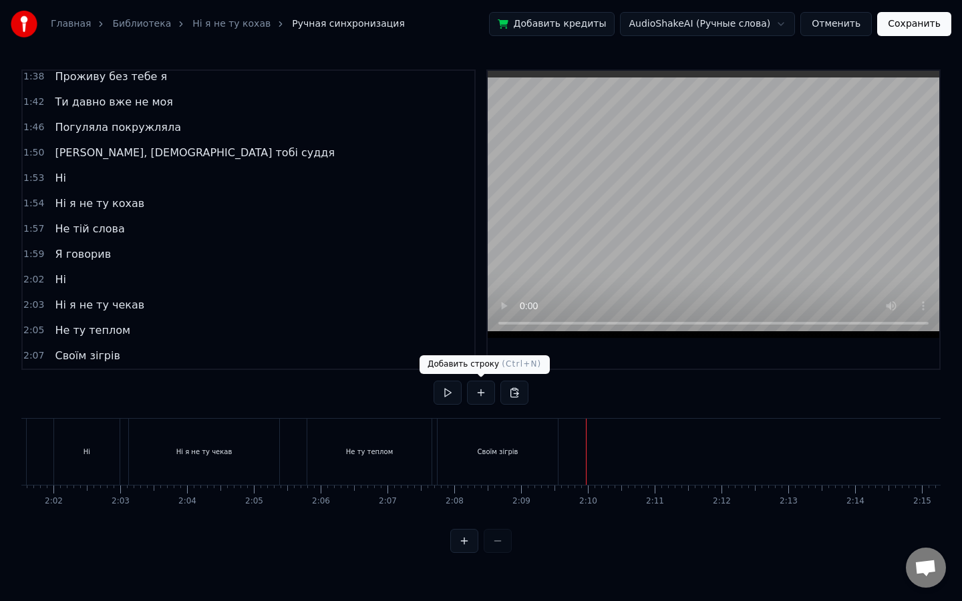
click at [472, 391] on button at bounding box center [481, 393] width 28 height 24
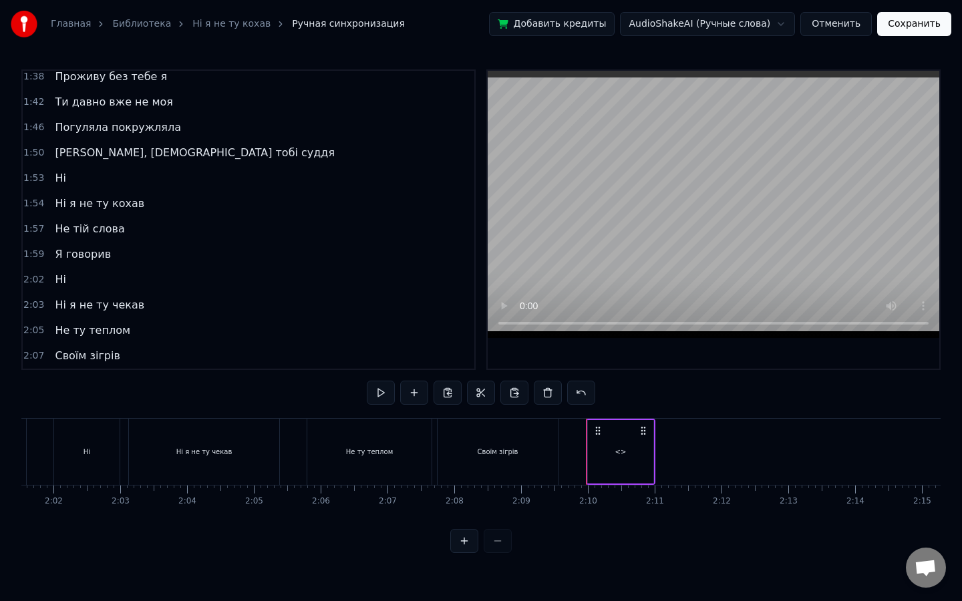
click at [635, 470] on div "<>" at bounding box center [620, 451] width 65 height 63
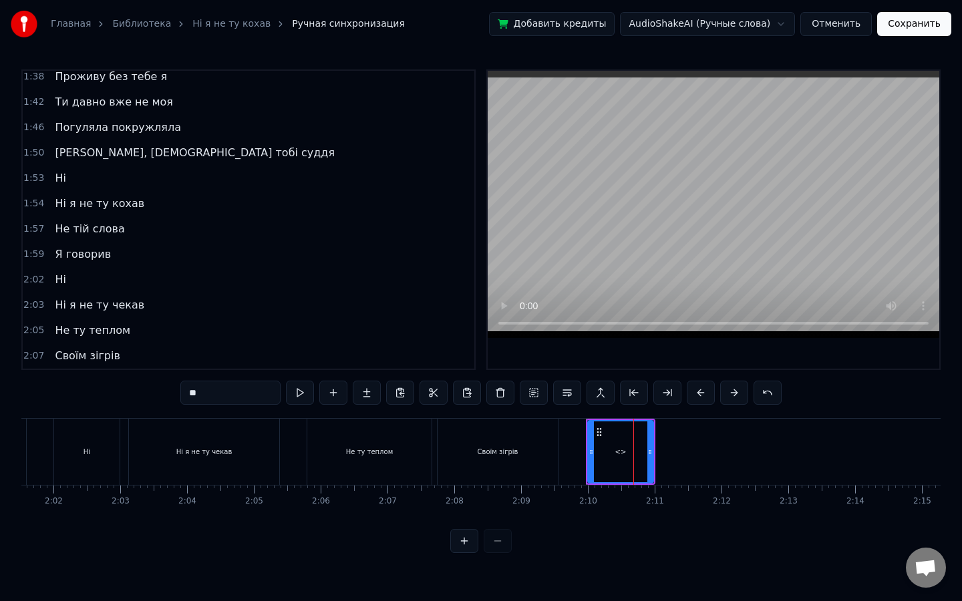
scroll to position [616, 0]
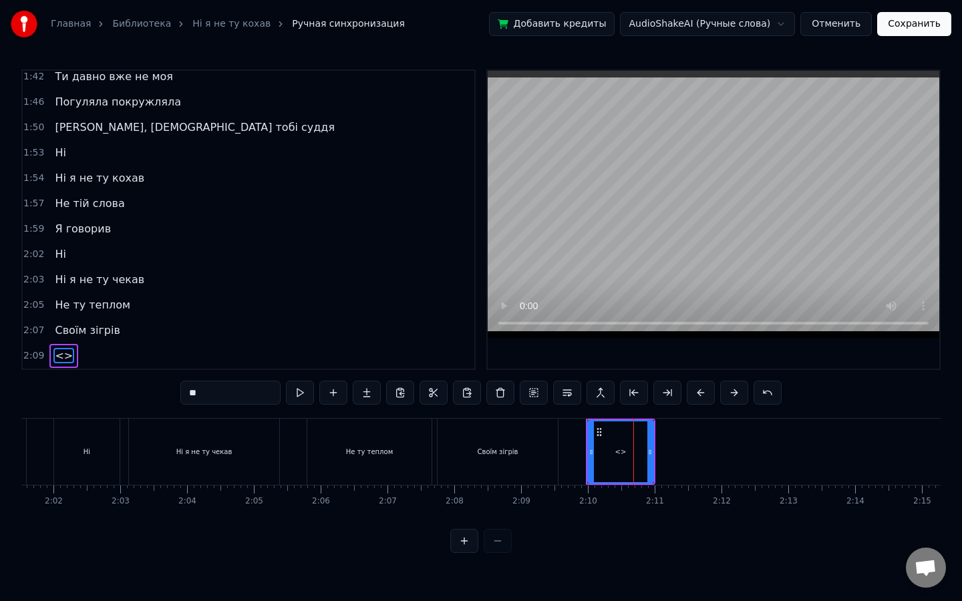
drag, startPoint x: 266, startPoint y: 393, endPoint x: 103, endPoint y: 377, distance: 163.7
click at [103, 377] on div "0:12 У полоні темноти 0:16 наче сон з’явилась ти 0:24 І лишила назавжди 0:28 Я …" at bounding box center [480, 311] width 919 height 484
type input "***"
click at [298, 394] on button at bounding box center [300, 393] width 28 height 24
click at [654, 447] on icon at bounding box center [651, 452] width 5 height 11
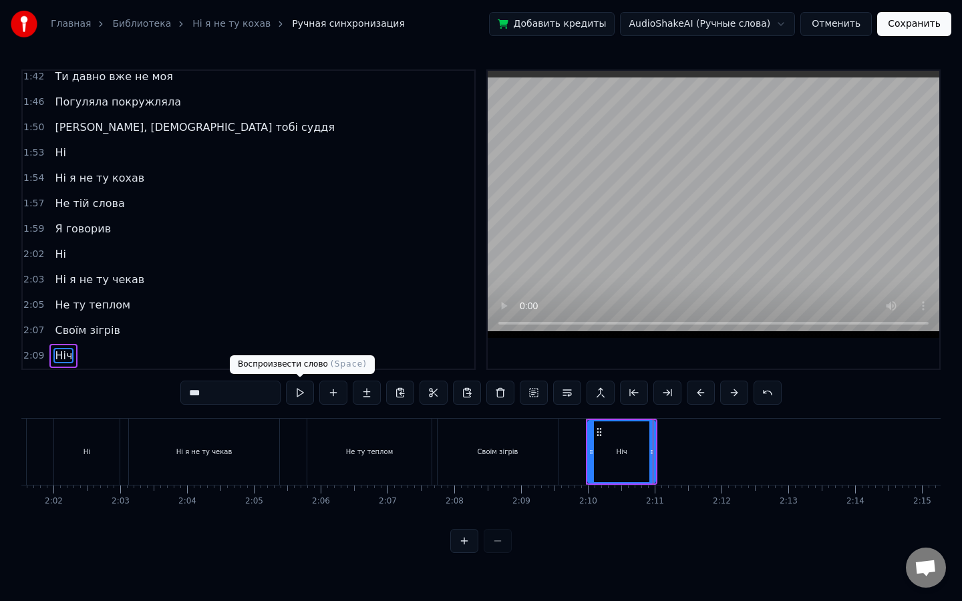
click at [301, 388] on button at bounding box center [300, 393] width 28 height 24
click at [341, 392] on button at bounding box center [333, 393] width 28 height 24
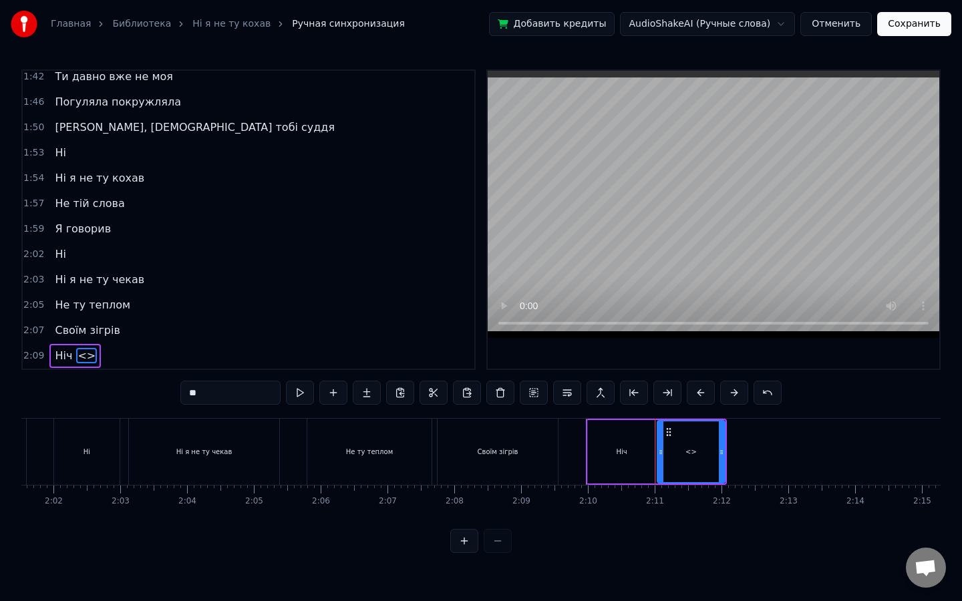
click at [712, 447] on div "<>" at bounding box center [691, 451] width 66 height 61
drag, startPoint x: 248, startPoint y: 390, endPoint x: 106, endPoint y: 376, distance: 142.3
click at [106, 376] on div "0:12 У полоні темноти 0:16 наче сон з’явилась ти 0:24 І лишила назавжди 0:28 Я …" at bounding box center [480, 311] width 919 height 484
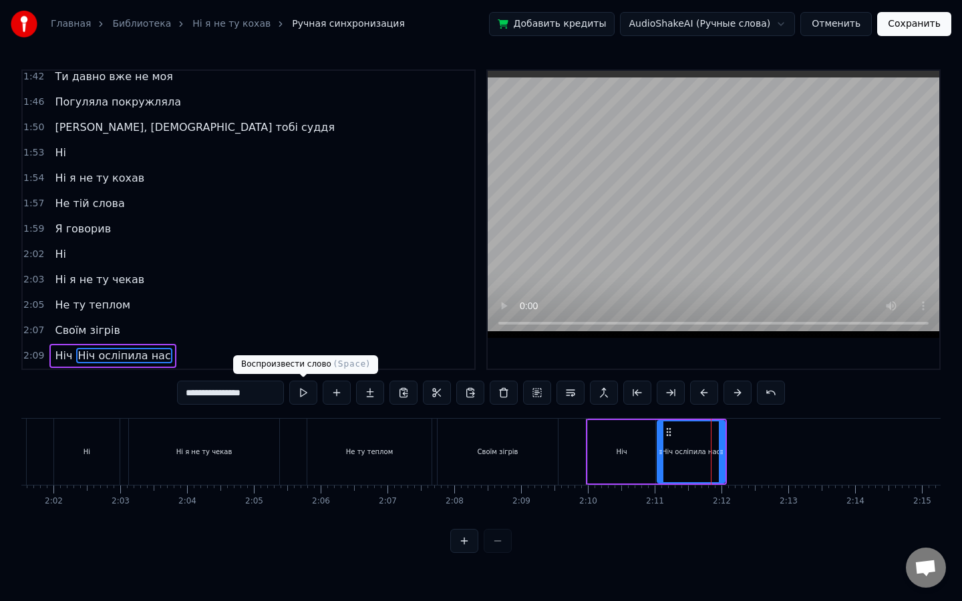
type input "**********"
click at [311, 390] on button at bounding box center [303, 393] width 28 height 24
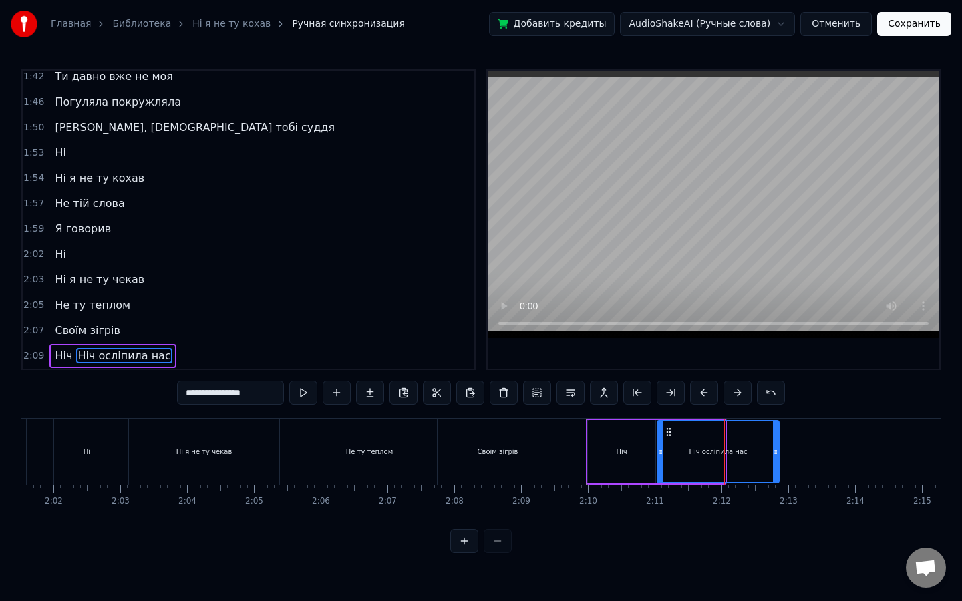
drag, startPoint x: 721, startPoint y: 458, endPoint x: 775, endPoint y: 457, distance: 54.1
click at [775, 457] on div at bounding box center [775, 451] width 5 height 61
click at [313, 390] on button at bounding box center [303, 393] width 28 height 24
drag, startPoint x: 777, startPoint y: 445, endPoint x: 817, endPoint y: 448, distance: 40.2
click at [817, 448] on div at bounding box center [815, 451] width 5 height 61
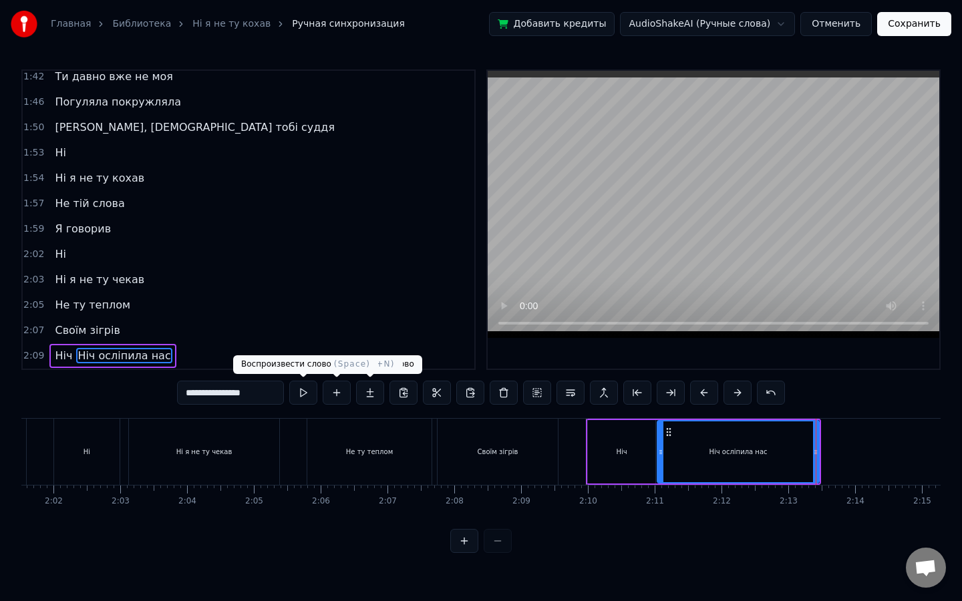
click at [310, 395] on button at bounding box center [303, 393] width 28 height 24
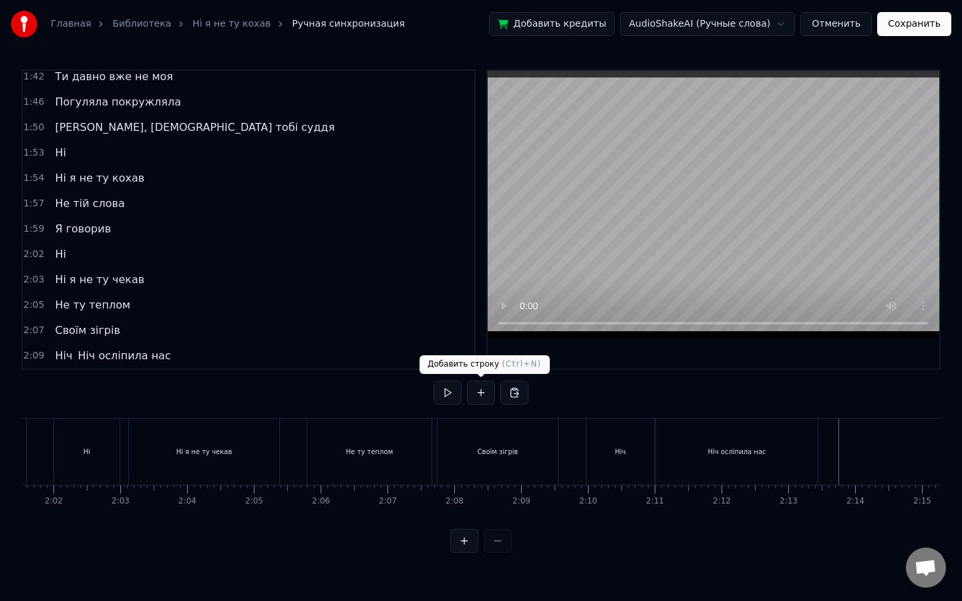
click at [482, 391] on button at bounding box center [481, 393] width 28 height 24
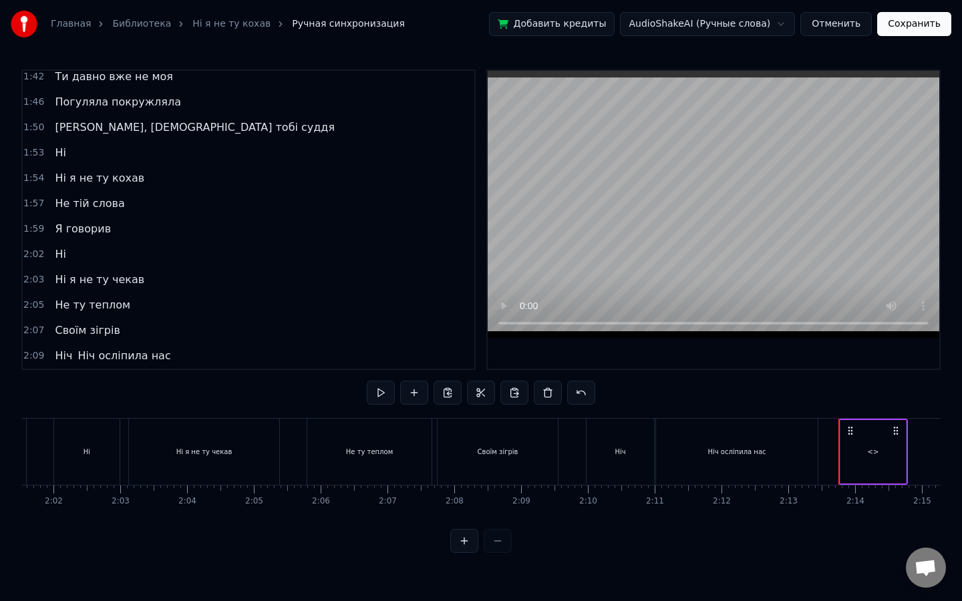
click at [874, 460] on div "<>" at bounding box center [872, 451] width 65 height 63
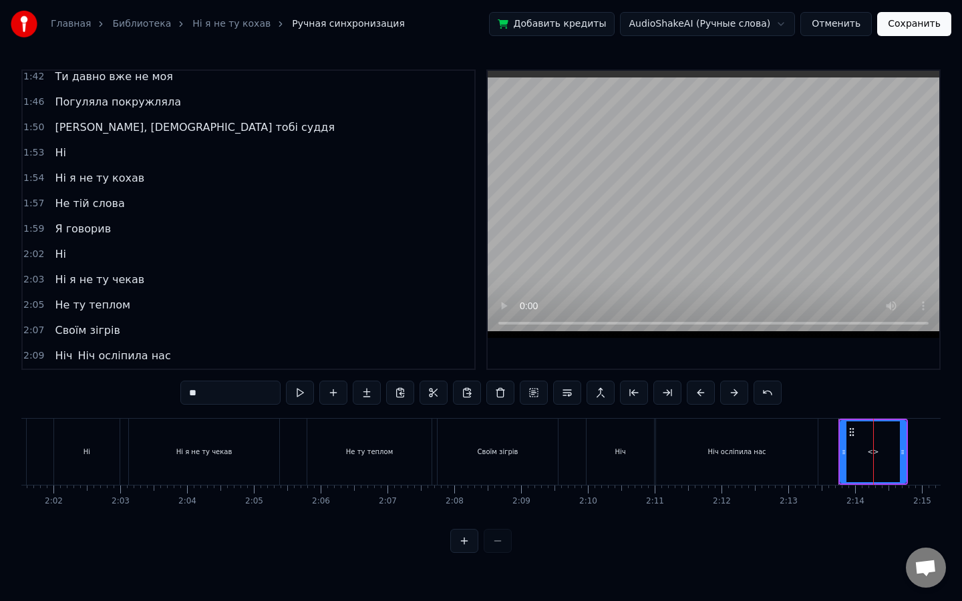
scroll to position [641, 0]
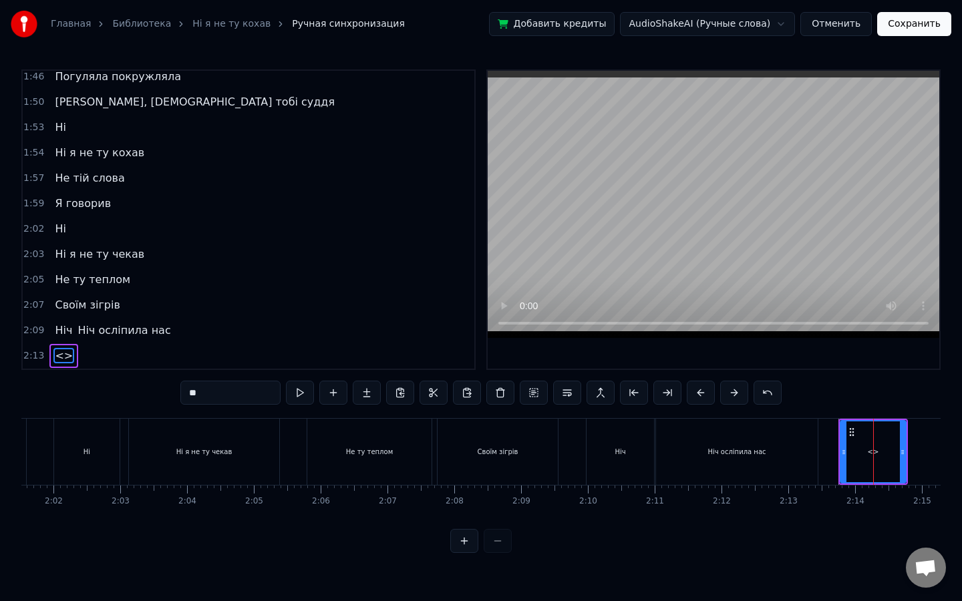
drag, startPoint x: 231, startPoint y: 401, endPoint x: 28, endPoint y: 369, distance: 205.6
click at [28, 369] on div "0:12 У полоні темноти 0:16 наче сон з’явилась ти 0:24 І лишила назавжди 0:28 Я …" at bounding box center [480, 311] width 919 height 484
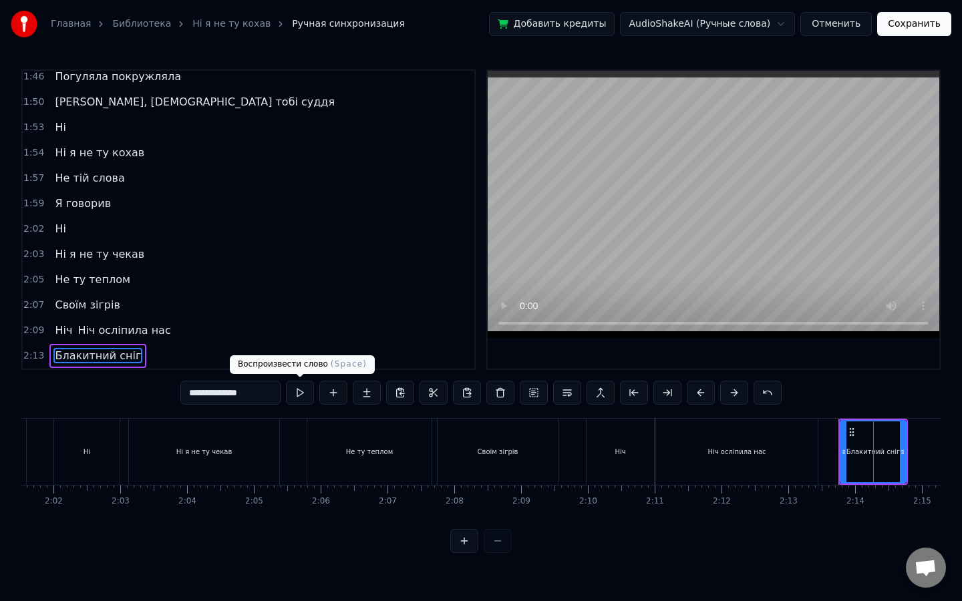
type input "**********"
click at [296, 397] on button at bounding box center [300, 393] width 28 height 24
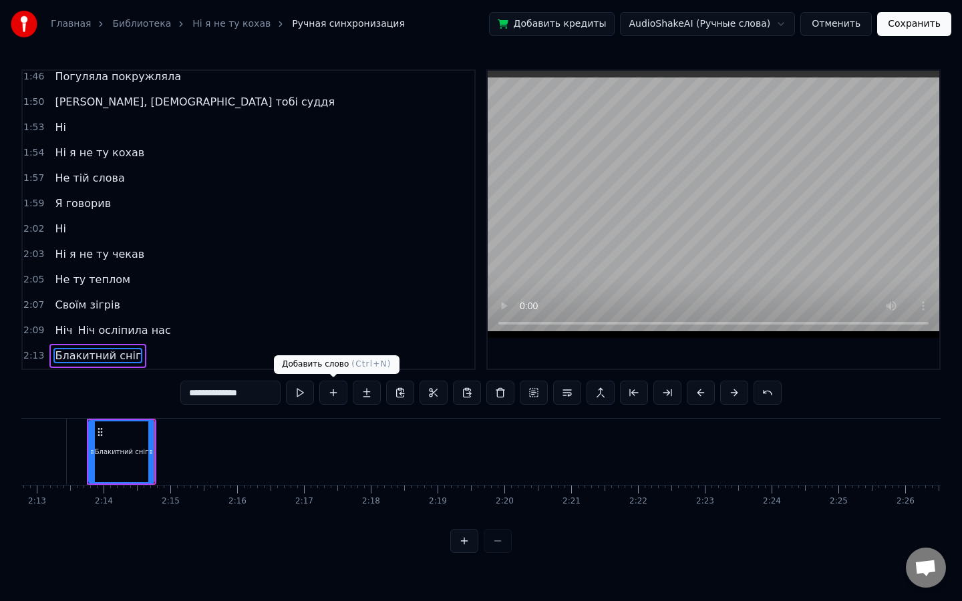
scroll to position [0, 8913]
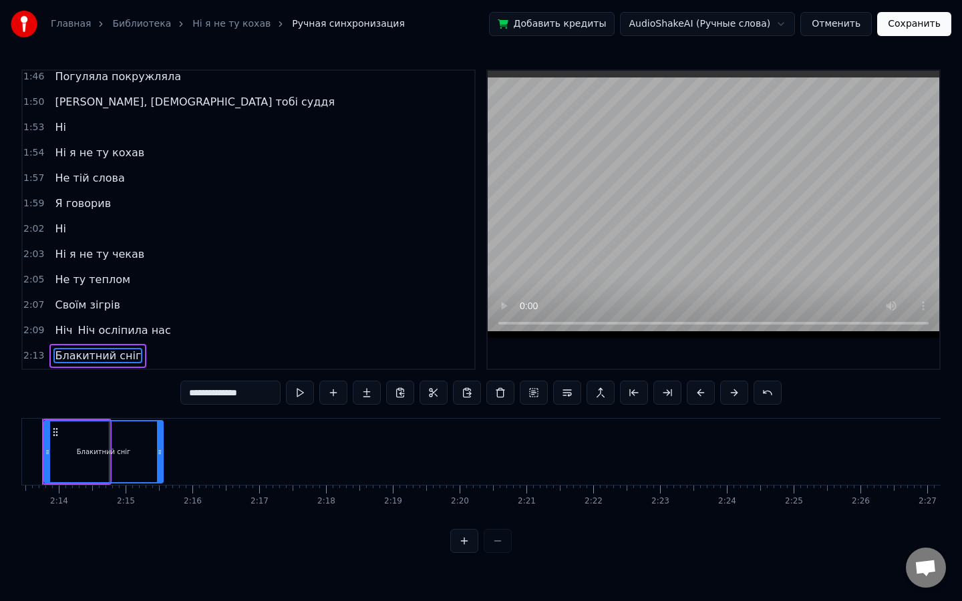
drag, startPoint x: 106, startPoint y: 449, endPoint x: 160, endPoint y: 447, distance: 53.5
click at [160, 447] on icon at bounding box center [159, 452] width 5 height 11
click at [289, 395] on button at bounding box center [300, 393] width 28 height 24
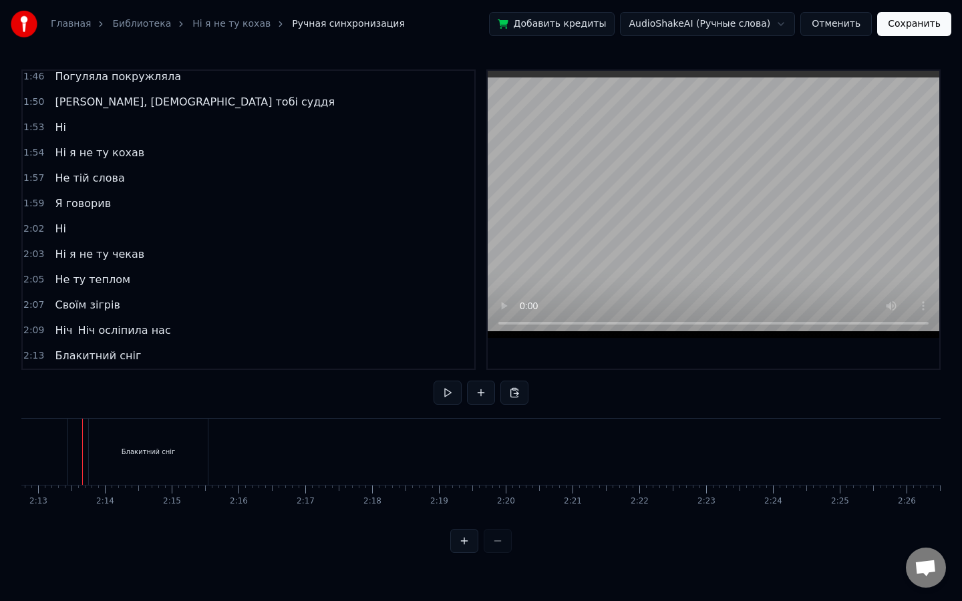
scroll to position [0, 8861]
click at [446, 402] on button at bounding box center [447, 393] width 28 height 24
click at [433, 381] on button at bounding box center [447, 393] width 28 height 24
click at [150, 471] on div "Блакитний сніг" at bounding box center [154, 452] width 119 height 66
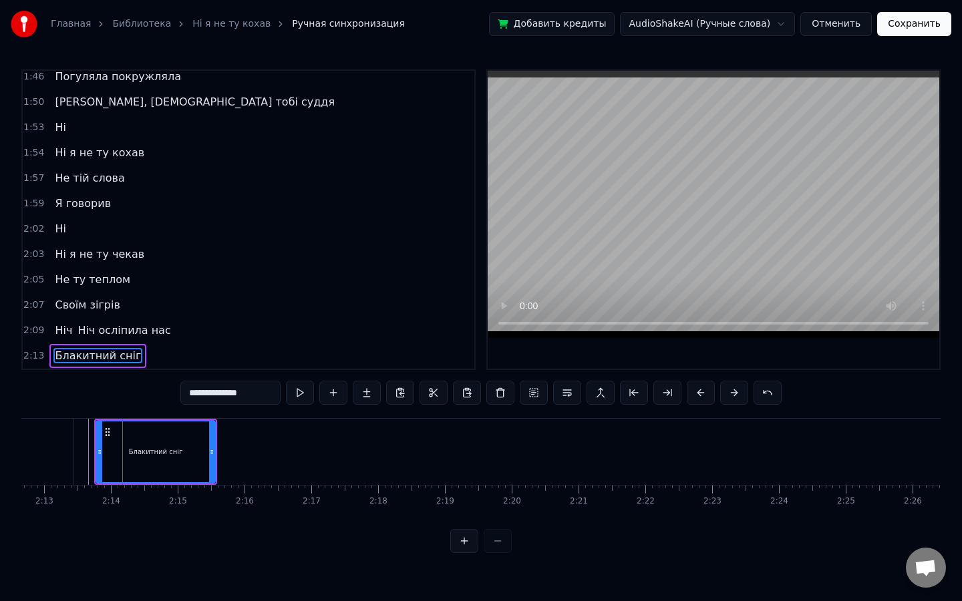
click at [194, 390] on input "**********" at bounding box center [230, 393] width 100 height 24
click at [190, 391] on input "**********" at bounding box center [230, 393] width 100 height 24
type input "**********"
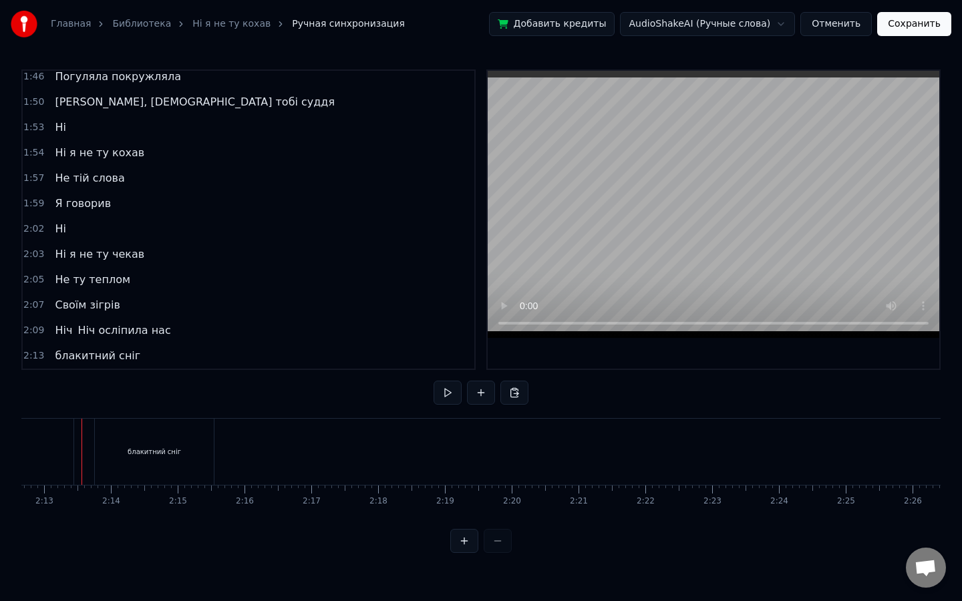
scroll to position [0, 8854]
click at [448, 393] on button at bounding box center [447, 393] width 28 height 24
click at [484, 387] on button at bounding box center [481, 393] width 28 height 24
click at [263, 456] on div "<>" at bounding box center [270, 451] width 65 height 63
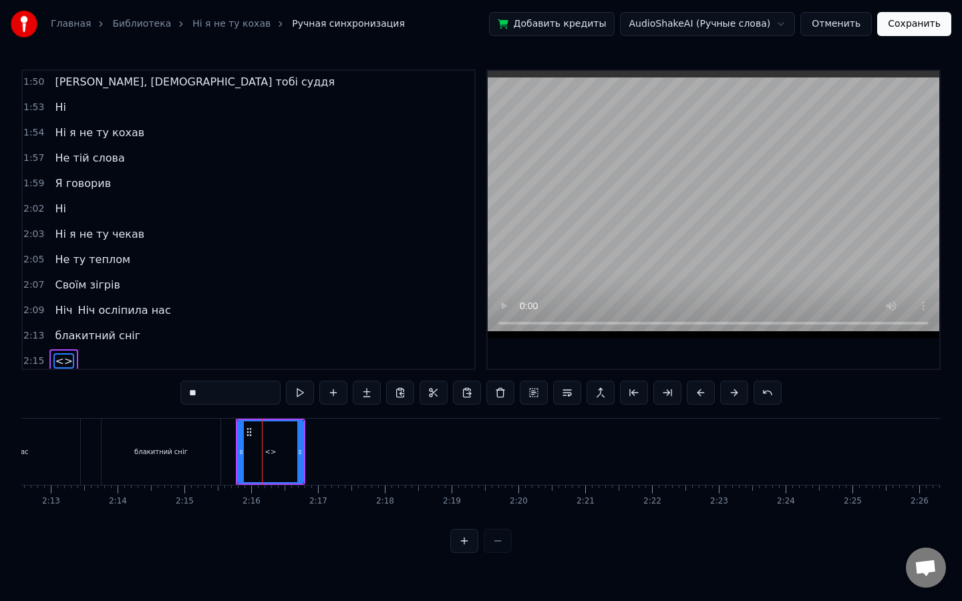
scroll to position [667, 0]
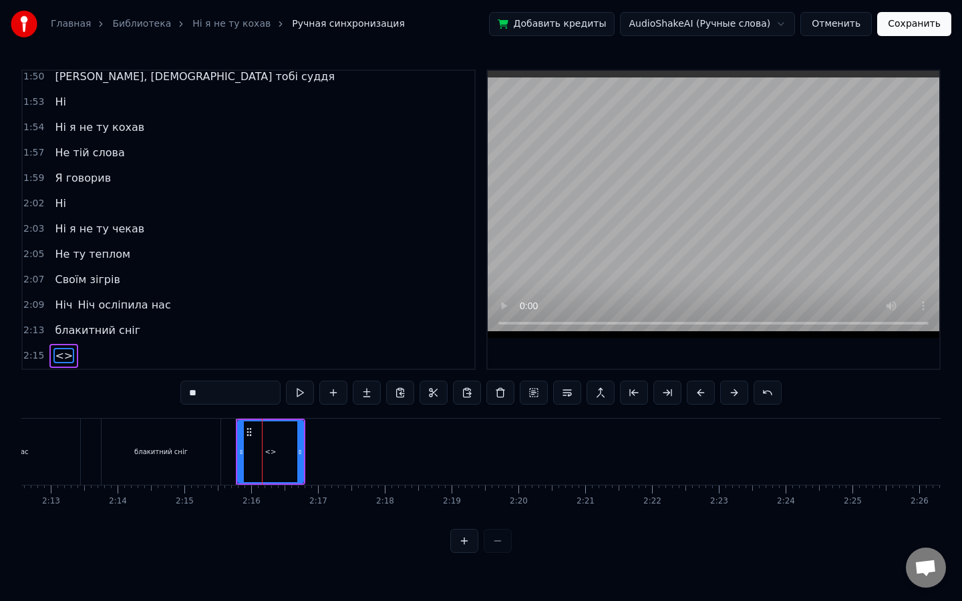
drag, startPoint x: 224, startPoint y: 391, endPoint x: 72, endPoint y: 381, distance: 152.6
click at [72, 381] on div "0:12 У полоні темноти 0:16 наче сон з’явилась ти 0:24 І лишила назавжди 0:28 Я …" at bounding box center [480, 311] width 919 height 484
type input "*"
type input "**********"
click at [301, 394] on button at bounding box center [300, 393] width 28 height 24
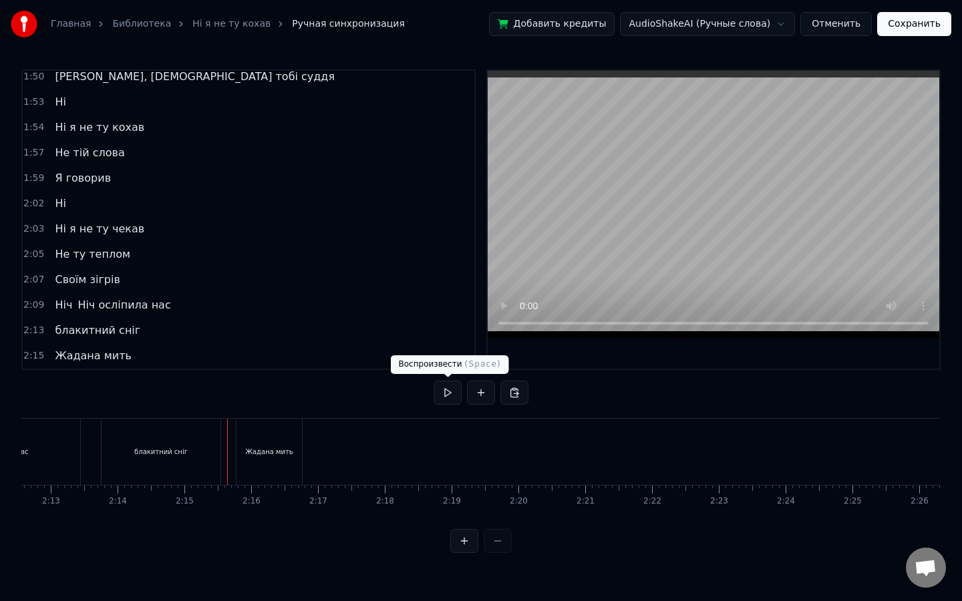
click at [450, 391] on button at bounding box center [447, 393] width 28 height 24
click at [433, 381] on button at bounding box center [447, 393] width 28 height 24
click at [264, 464] on div "Жадана мить" at bounding box center [268, 452] width 65 height 66
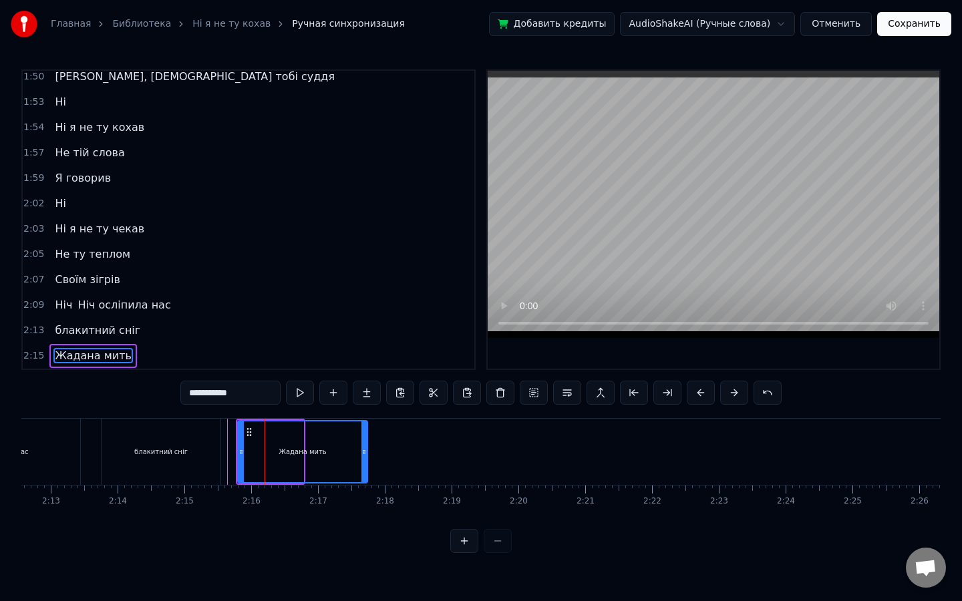
drag, startPoint x: 302, startPoint y: 452, endPoint x: 366, endPoint y: 452, distance: 64.1
click at [366, 452] on icon at bounding box center [363, 452] width 5 height 11
click at [198, 390] on input "**********" at bounding box center [230, 393] width 100 height 24
click at [189, 392] on input "**********" at bounding box center [230, 393] width 100 height 24
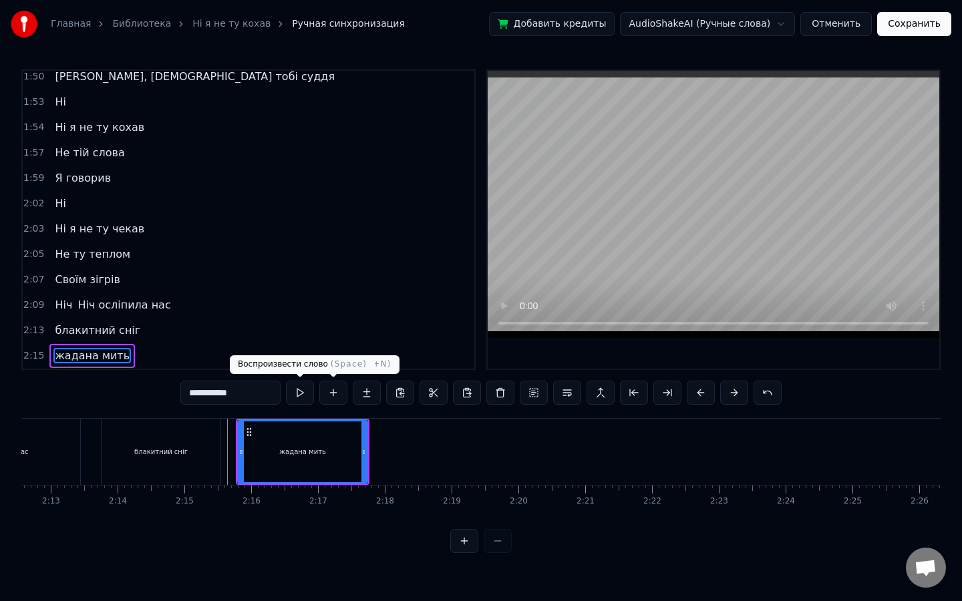
type input "**********"
click at [305, 393] on button at bounding box center [300, 393] width 28 height 24
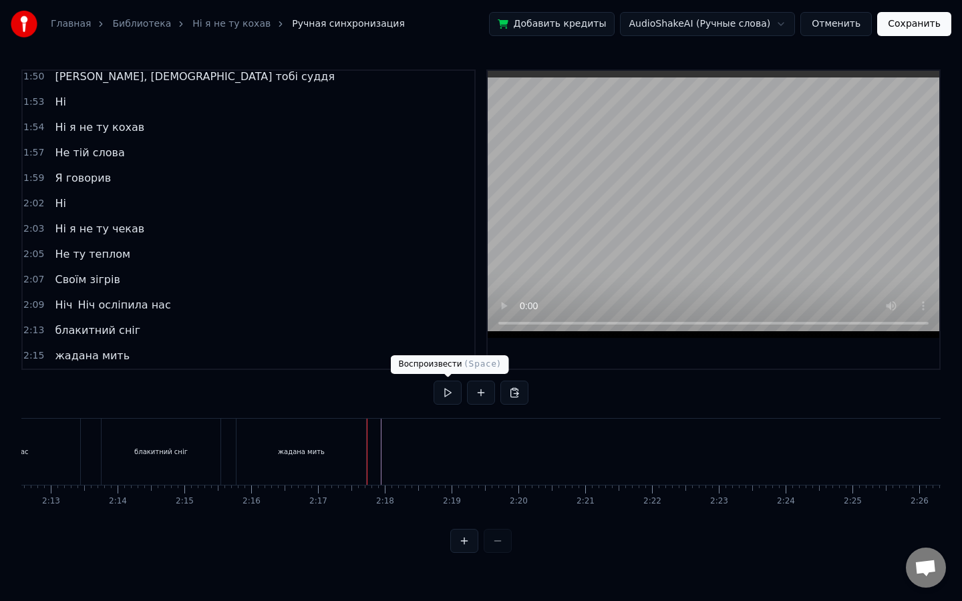
click at [454, 392] on button at bounding box center [447, 393] width 28 height 24
click at [433, 381] on button at bounding box center [447, 393] width 28 height 24
click at [454, 392] on button at bounding box center [447, 393] width 28 height 24
click at [474, 401] on button at bounding box center [481, 393] width 28 height 24
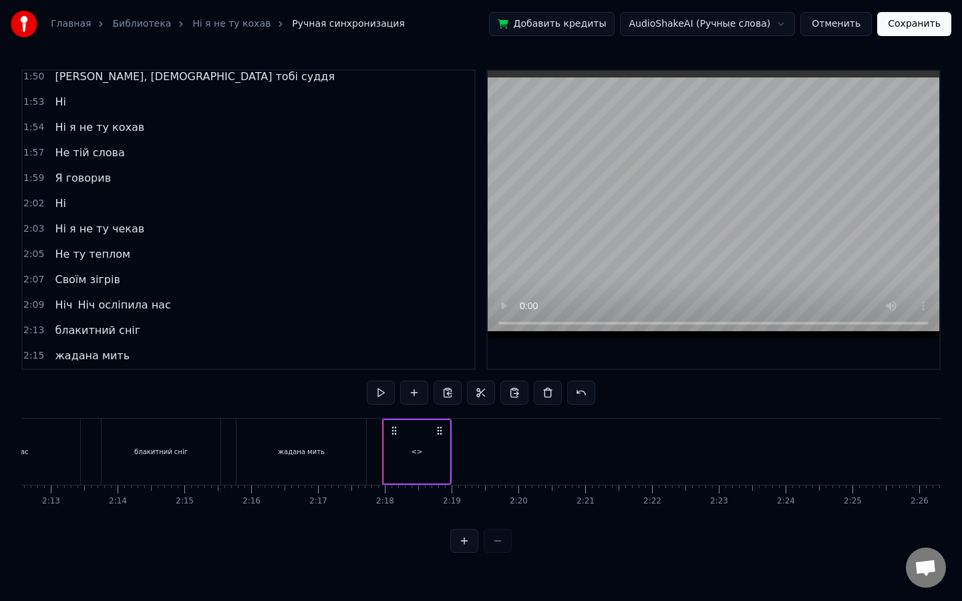
click at [409, 453] on div "<>" at bounding box center [416, 451] width 65 height 63
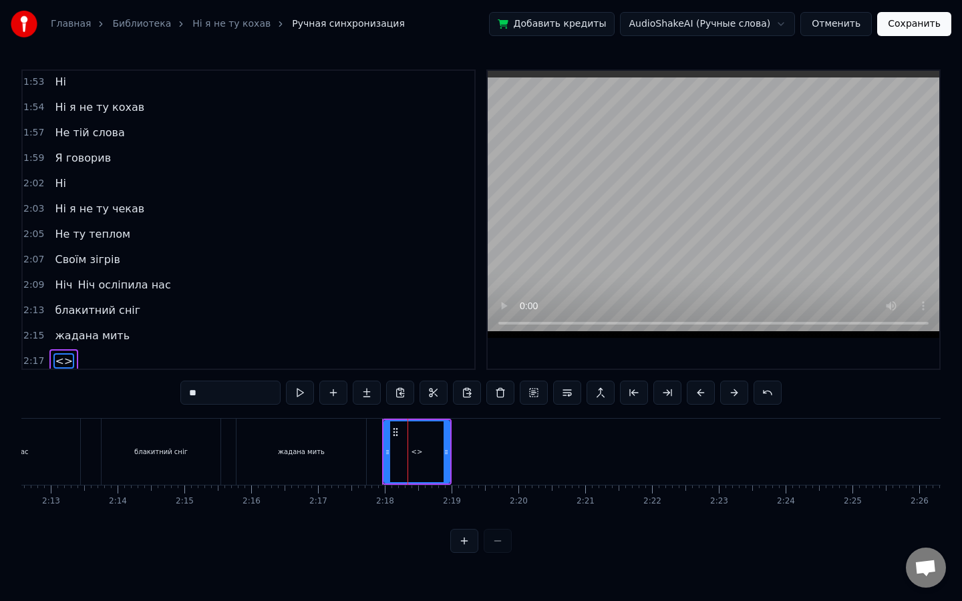
scroll to position [692, 0]
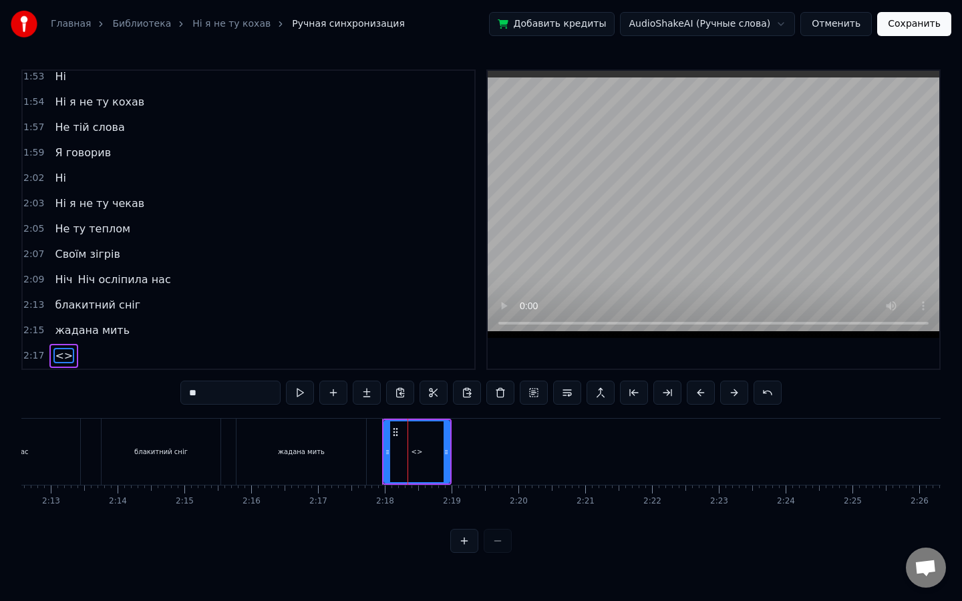
drag, startPoint x: 216, startPoint y: 395, endPoint x: 108, endPoint y: 386, distance: 107.9
click at [108, 386] on div "0:12 У полоні темноти 0:16 наче сон з’явилась ти 0:24 І лишила назавжди 0:28 Я …" at bounding box center [480, 311] width 919 height 484
type input "**"
click at [301, 384] on button at bounding box center [300, 393] width 28 height 24
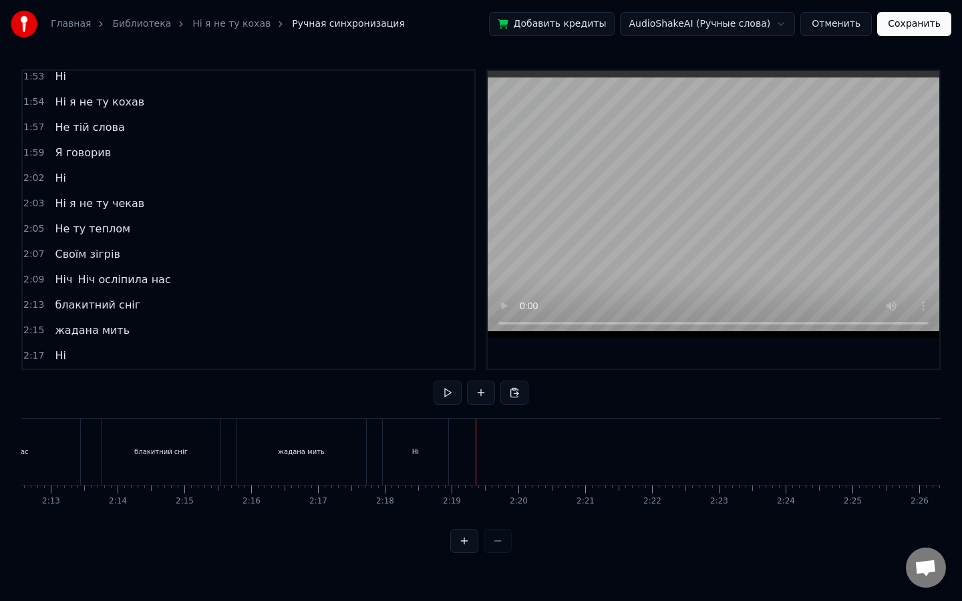
click at [478, 391] on button at bounding box center [481, 393] width 28 height 24
click at [490, 441] on div "<>" at bounding box center [489, 451] width 65 height 63
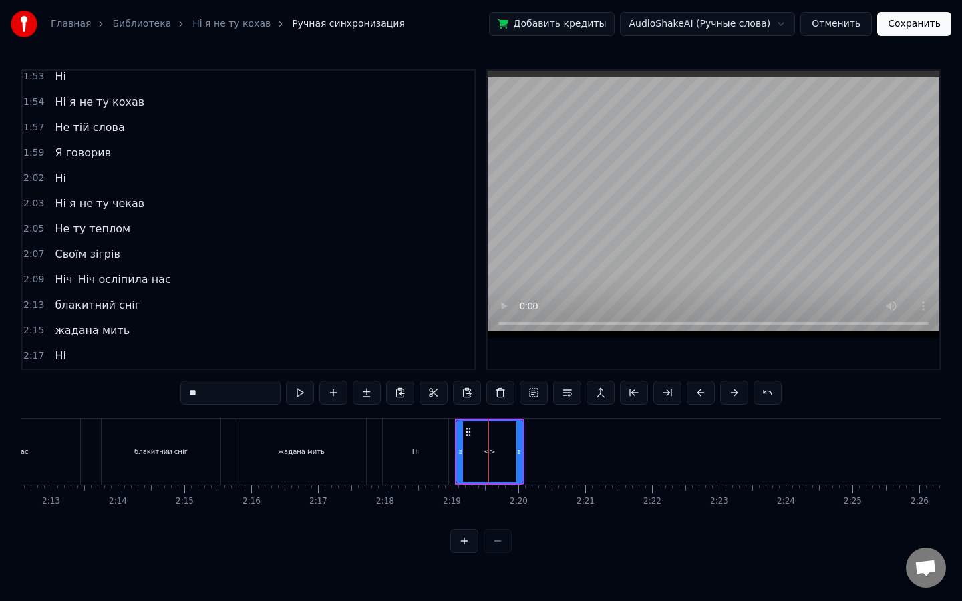
scroll to position [717, 0]
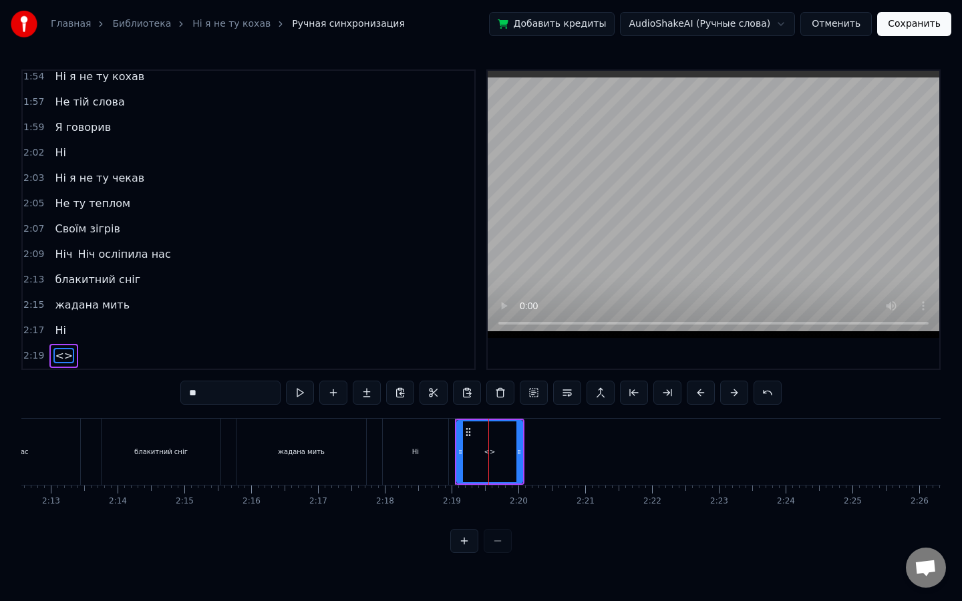
drag, startPoint x: 244, startPoint y: 400, endPoint x: 120, endPoint y: 387, distance: 124.9
click at [120, 387] on div "0:12 У полоні темноти 0:16 наче сон з’явилась ти 0:24 І лишила назавжди 0:28 Я …" at bounding box center [480, 311] width 919 height 484
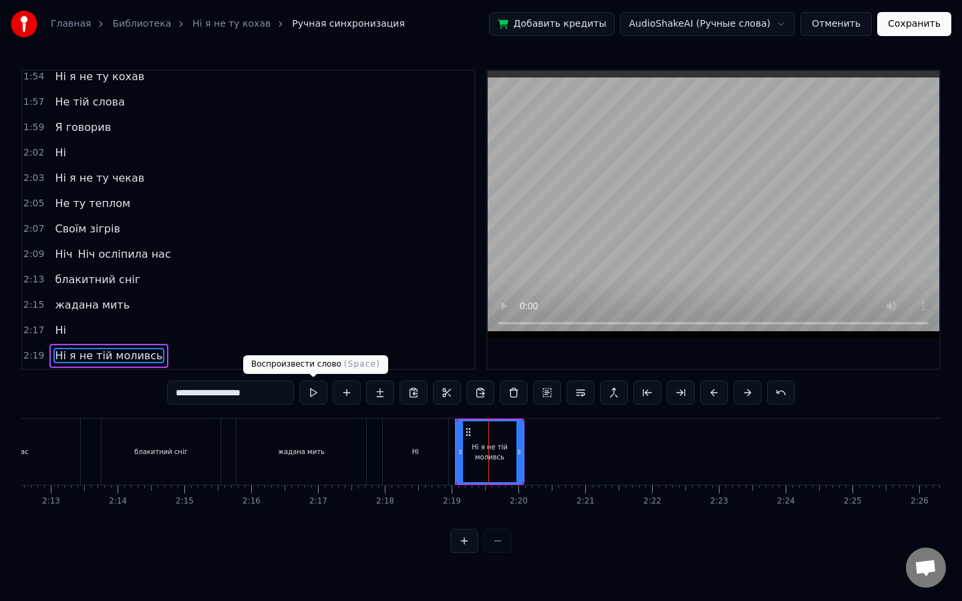
type input "**********"
click at [313, 385] on button at bounding box center [313, 393] width 28 height 24
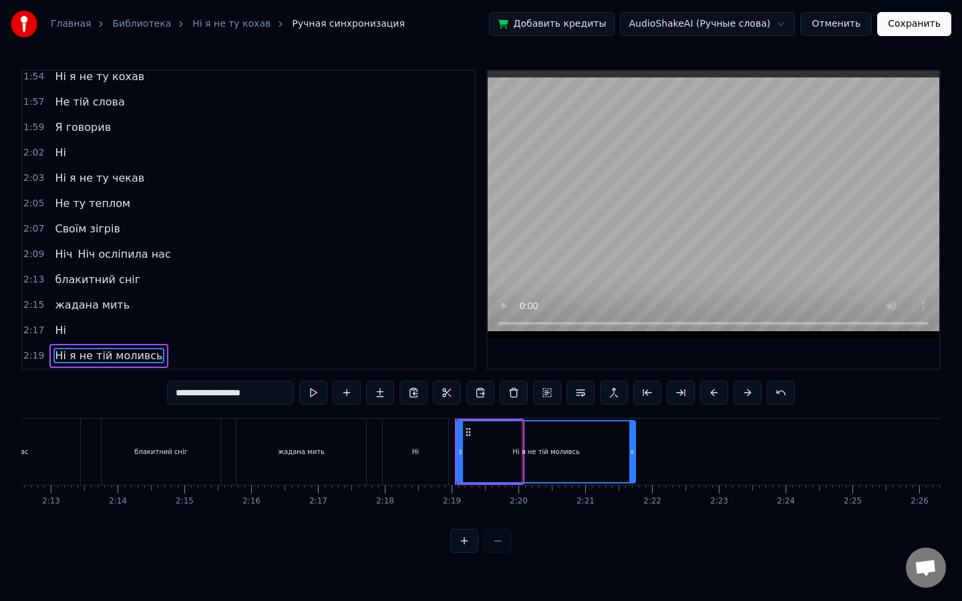
drag, startPoint x: 520, startPoint y: 445, endPoint x: 631, endPoint y: 444, distance: 110.9
click at [631, 444] on div at bounding box center [631, 451] width 5 height 61
click at [313, 396] on button at bounding box center [313, 393] width 28 height 24
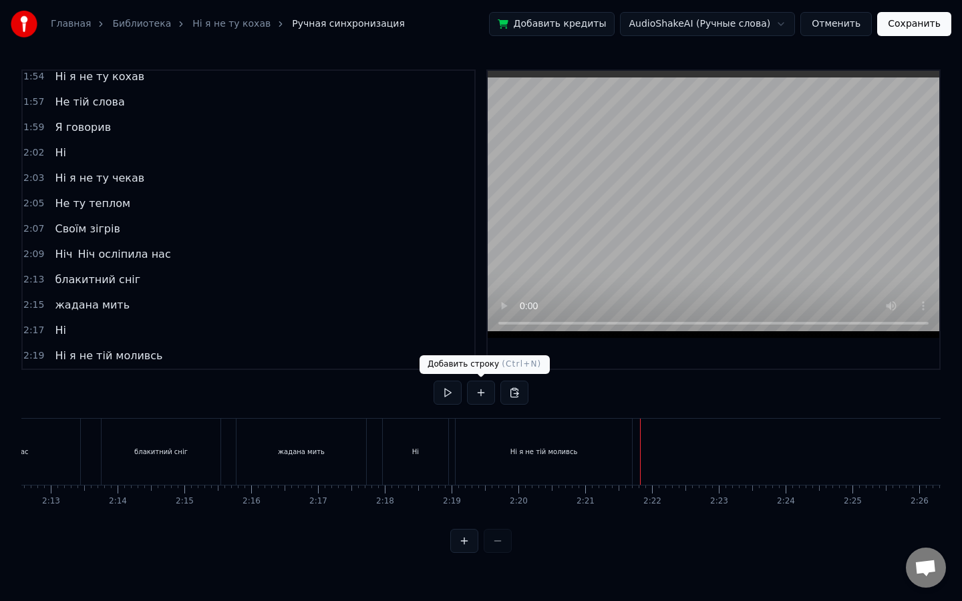
click at [484, 390] on button at bounding box center [481, 393] width 28 height 24
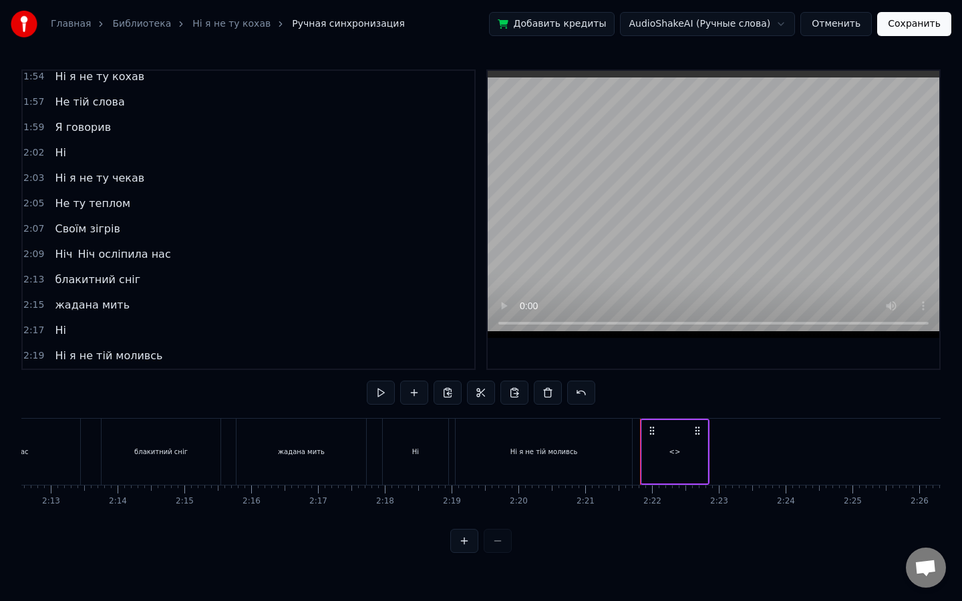
click at [681, 441] on div "<>" at bounding box center [674, 451] width 65 height 63
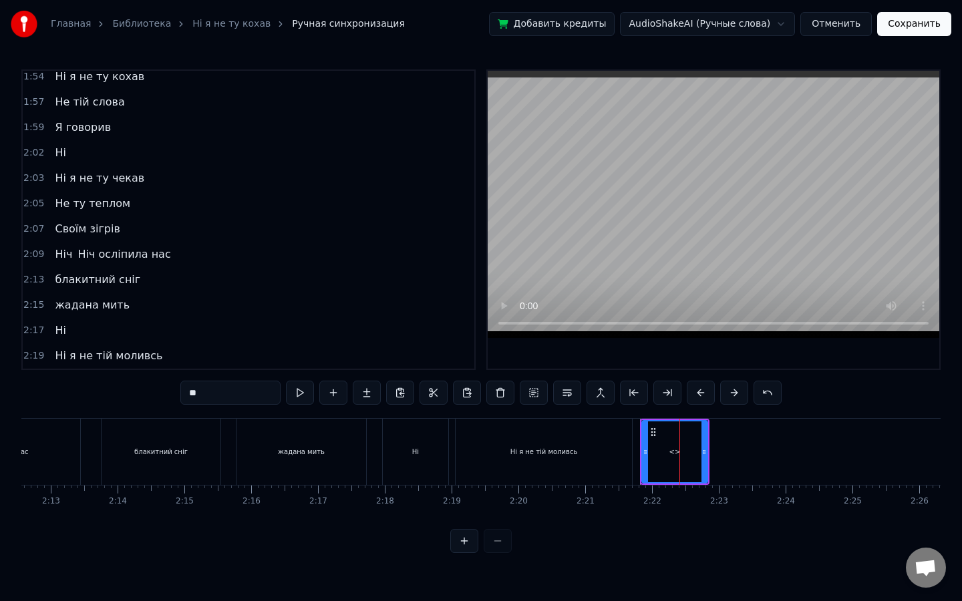
scroll to position [743, 0]
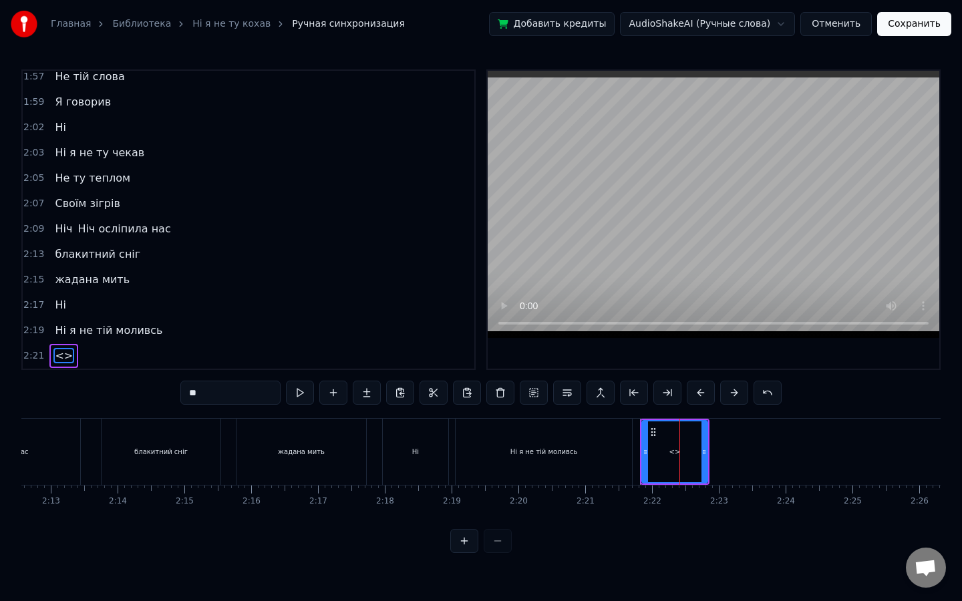
drag, startPoint x: 218, startPoint y: 400, endPoint x: 39, endPoint y: 352, distance: 186.0
click at [39, 352] on div "0:12 У полоні темноти 0:16 наче сон з’явилась ти 0:24 І лишила назавжди 0:28 Я …" at bounding box center [480, 311] width 919 height 484
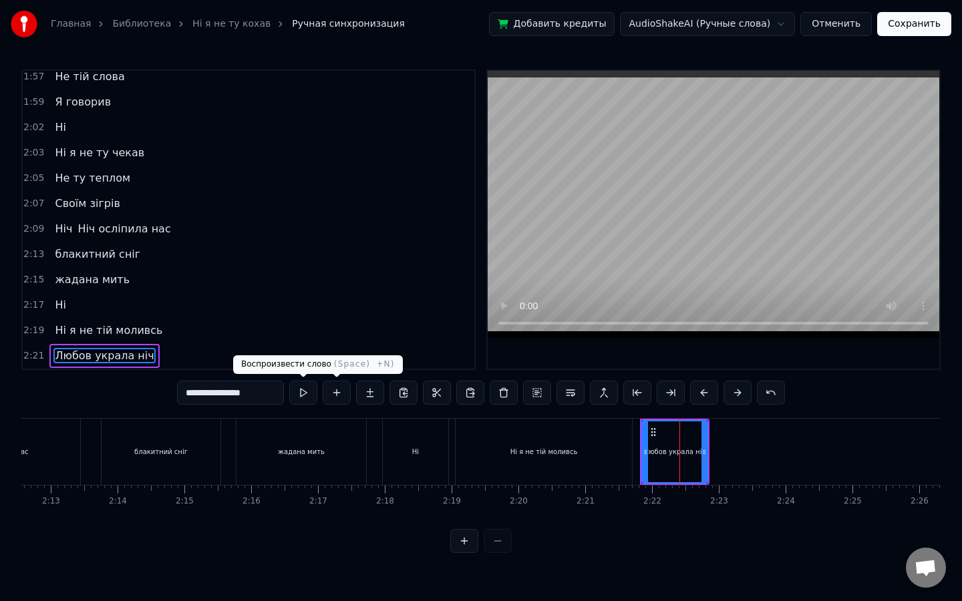
type input "**********"
click at [301, 390] on button at bounding box center [303, 393] width 28 height 24
click at [707, 461] on div at bounding box center [707, 452] width 1 height 66
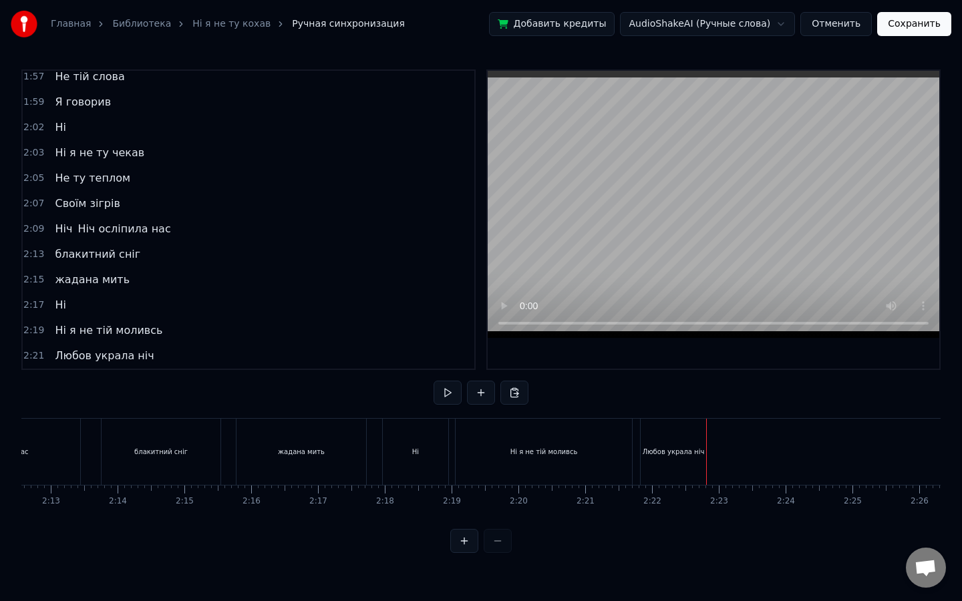
click at [692, 460] on div "Любов украла ніч" at bounding box center [673, 452] width 65 height 66
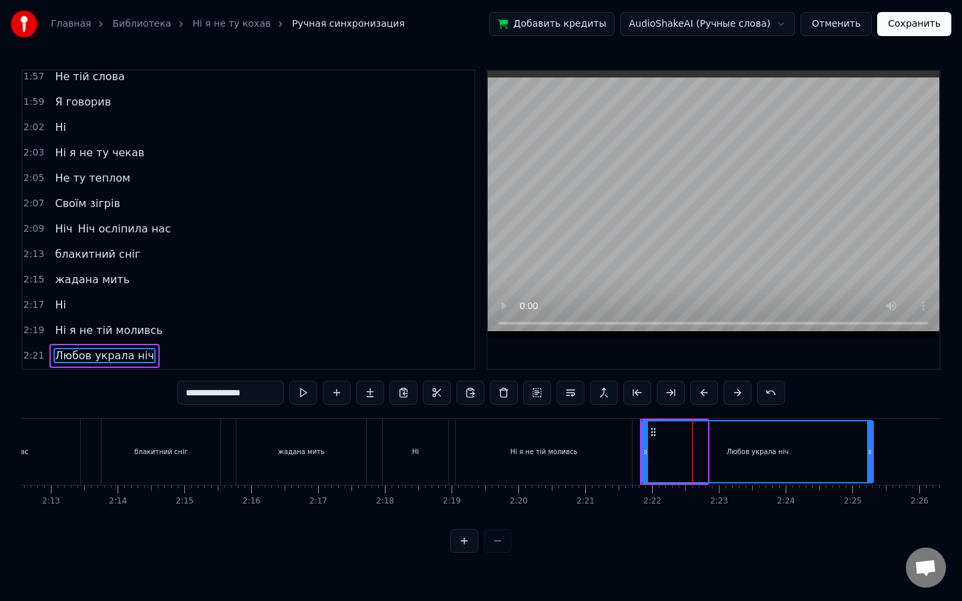
drag, startPoint x: 705, startPoint y: 459, endPoint x: 870, endPoint y: 453, distance: 165.1
click at [870, 453] on div at bounding box center [869, 451] width 5 height 61
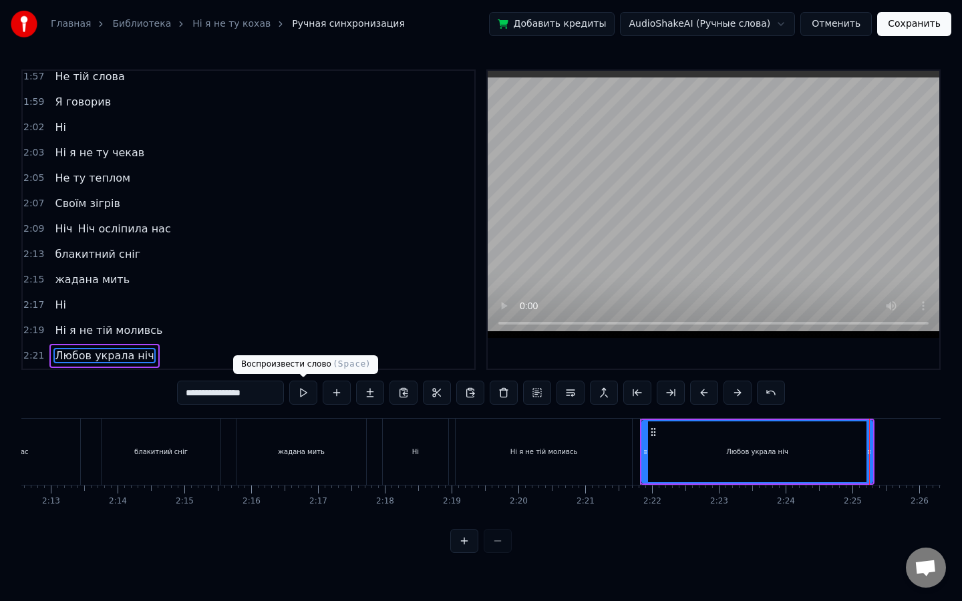
click at [299, 397] on button at bounding box center [303, 393] width 28 height 24
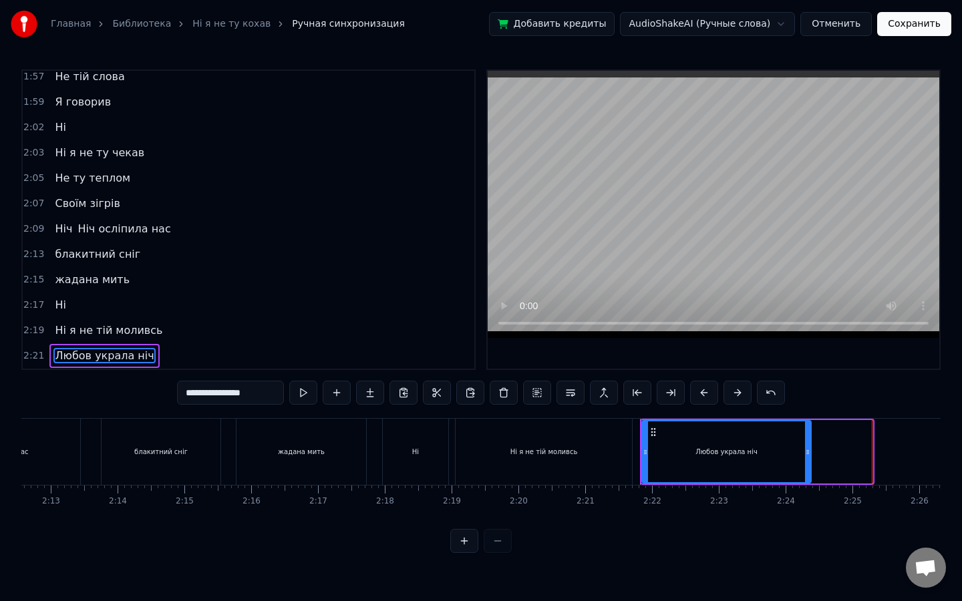
drag, startPoint x: 870, startPoint y: 442, endPoint x: 809, endPoint y: 443, distance: 60.8
click at [809, 443] on div at bounding box center [807, 451] width 5 height 61
click at [305, 390] on button at bounding box center [303, 393] width 28 height 24
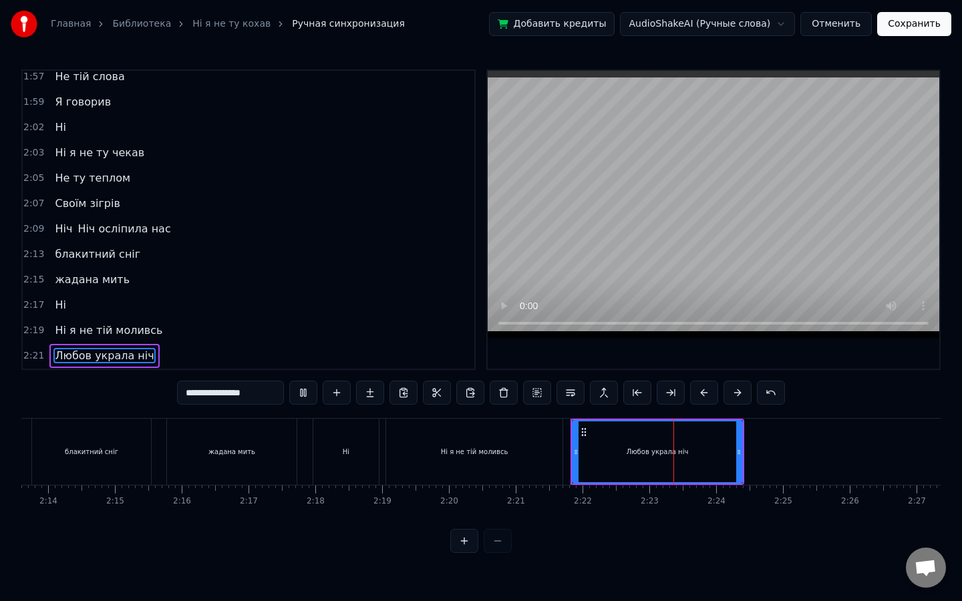
scroll to position [0, 8948]
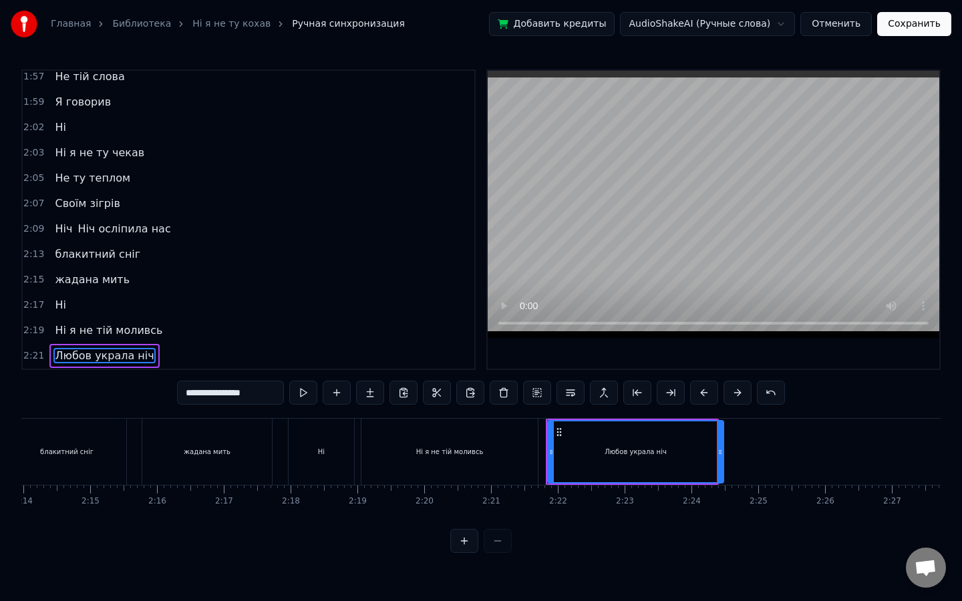
click at [721, 448] on icon at bounding box center [719, 452] width 5 height 11
click at [309, 397] on button at bounding box center [303, 393] width 28 height 24
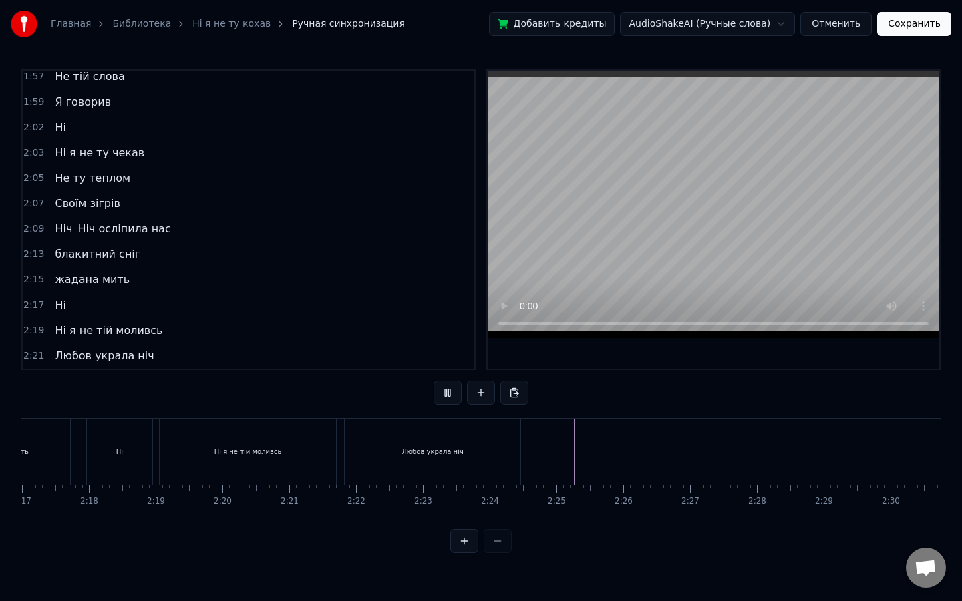
scroll to position [0, 9155]
click at [485, 387] on button at bounding box center [481, 393] width 28 height 24
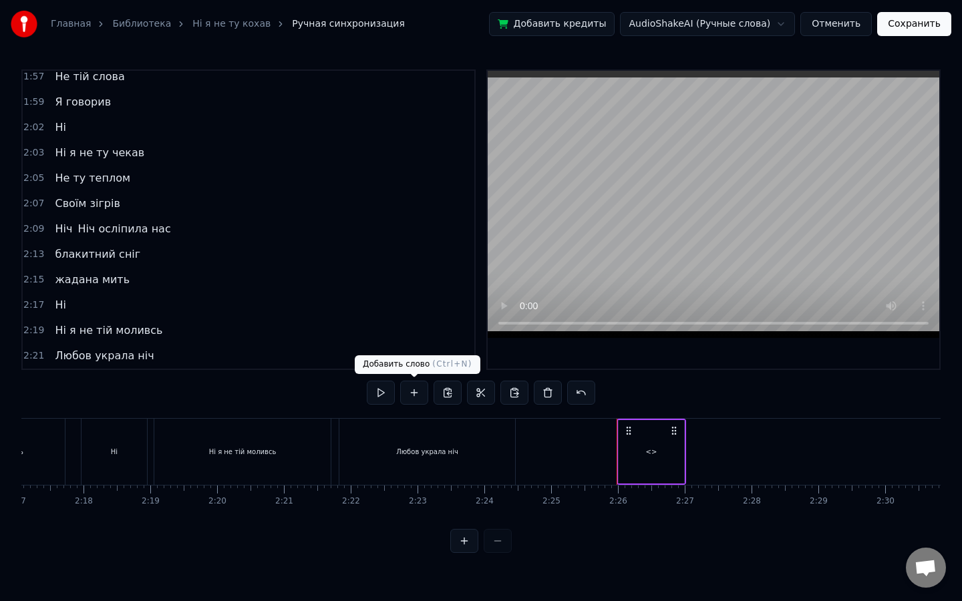
click at [411, 392] on button at bounding box center [414, 393] width 28 height 24
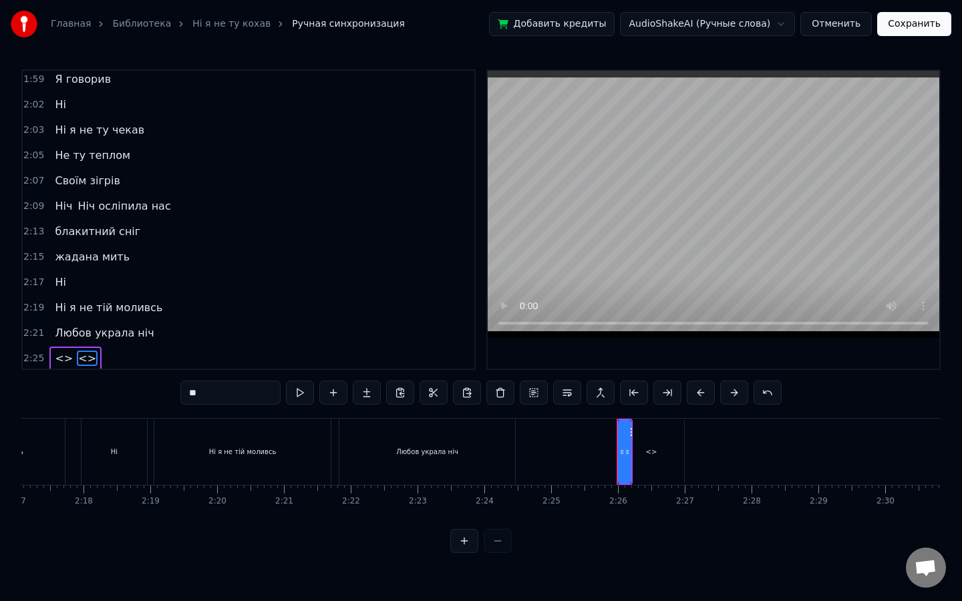
scroll to position [768, 0]
drag, startPoint x: 236, startPoint y: 393, endPoint x: 105, endPoint y: 380, distance: 132.2
click at [105, 380] on div "0:12 У полоні темноти 0:16 наче сон з’явилась ти 0:24 І лишила назавжди 0:28 Я …" at bounding box center [480, 311] width 919 height 484
type input "**"
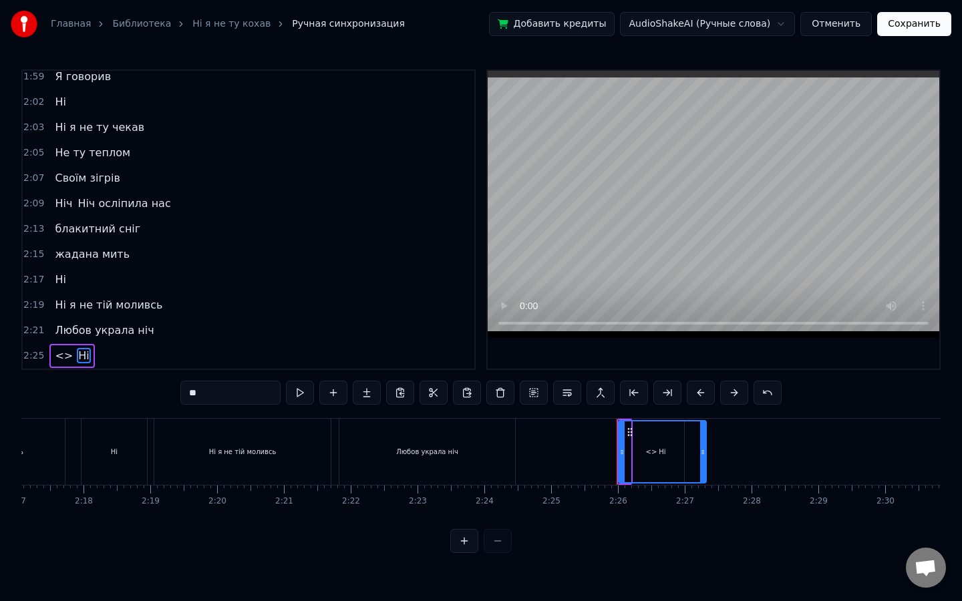
drag, startPoint x: 627, startPoint y: 455, endPoint x: 702, endPoint y: 450, distance: 75.0
click at [702, 450] on icon at bounding box center [702, 452] width 5 height 11
click at [649, 451] on div "Ні" at bounding box center [661, 451] width 85 height 61
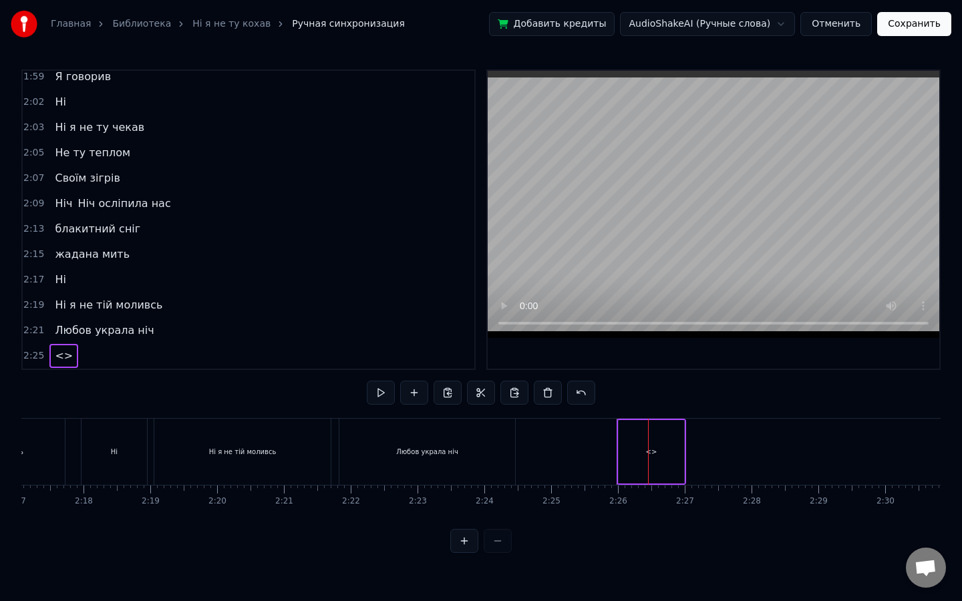
click at [649, 451] on div "<>" at bounding box center [651, 452] width 11 height 10
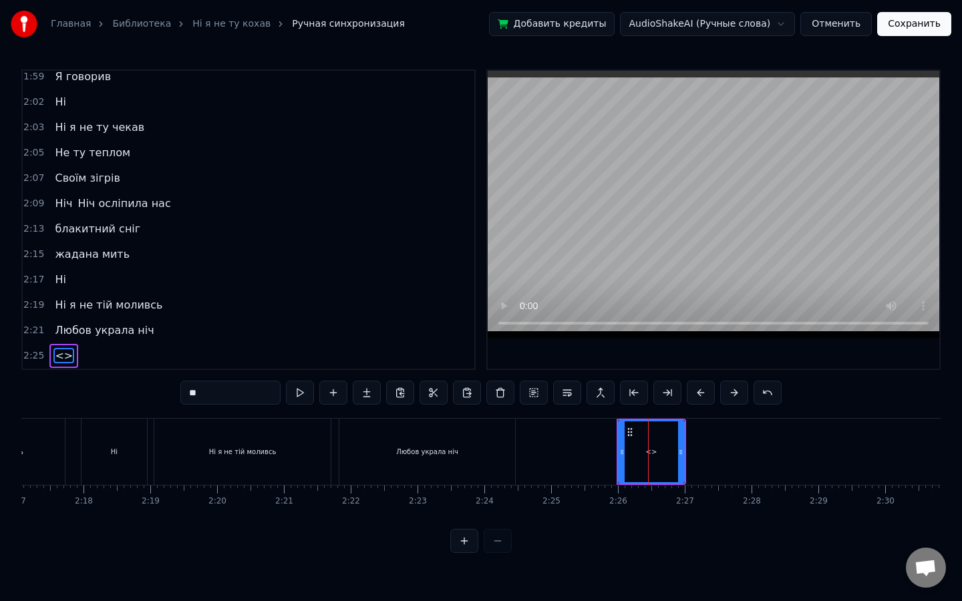
drag, startPoint x: 245, startPoint y: 395, endPoint x: 145, endPoint y: 383, distance: 100.9
click at [145, 383] on div "0:12 У полоні темноти 0:16 наче сон з’явилась ти 0:24 І лишила назавжди 0:28 Я …" at bounding box center [480, 311] width 919 height 484
type input "**"
click at [299, 393] on button at bounding box center [300, 393] width 28 height 24
drag, startPoint x: 680, startPoint y: 454, endPoint x: 715, endPoint y: 453, distance: 35.4
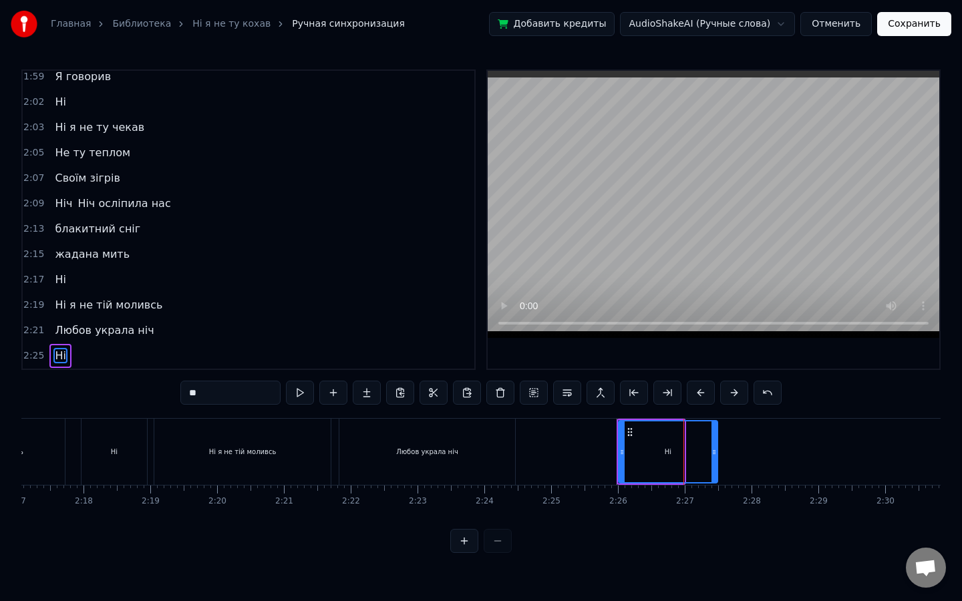
click at [715, 453] on icon at bounding box center [713, 452] width 5 height 11
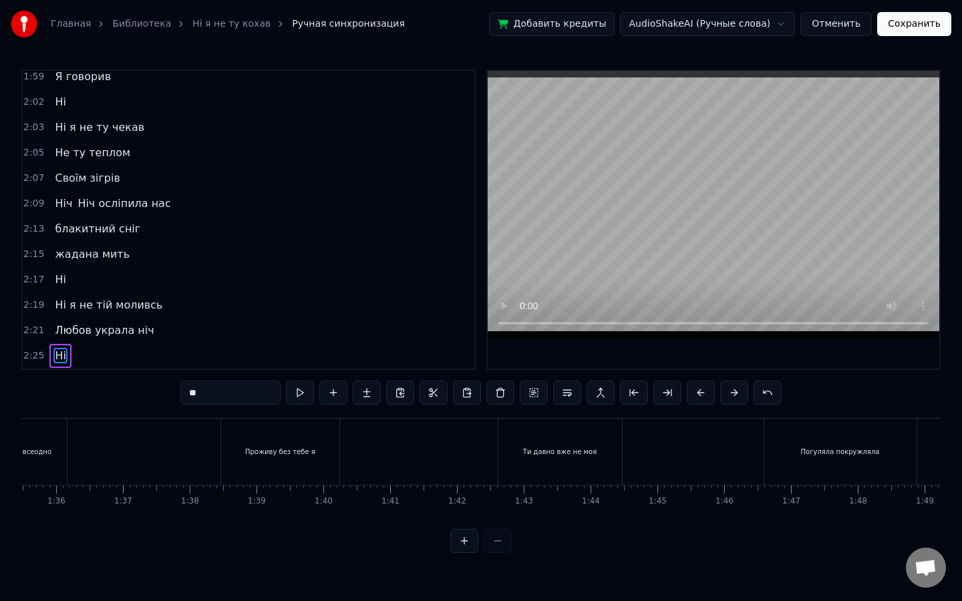
scroll to position [0, 6010]
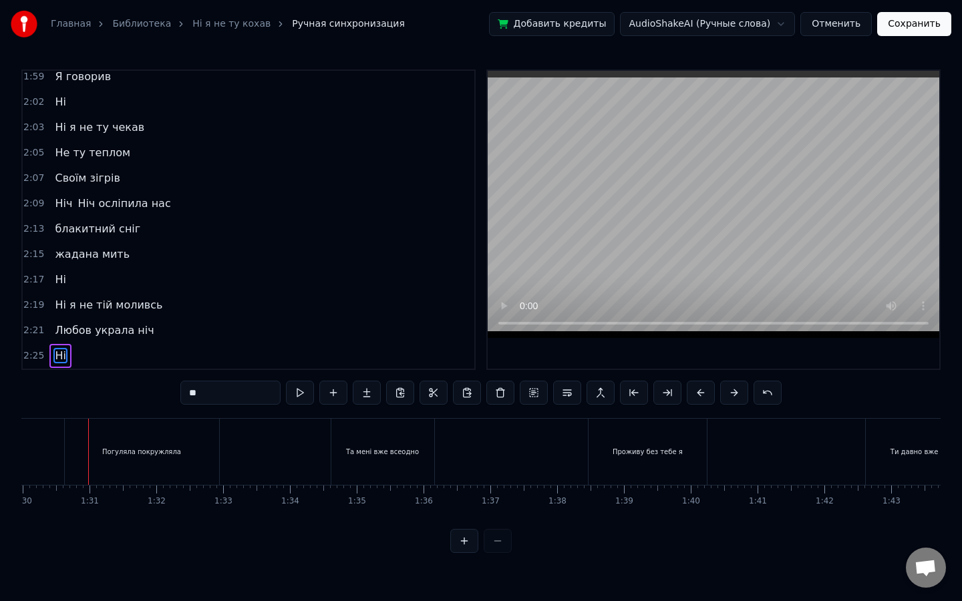
click at [280, 454] on div at bounding box center [942, 452] width 13863 height 66
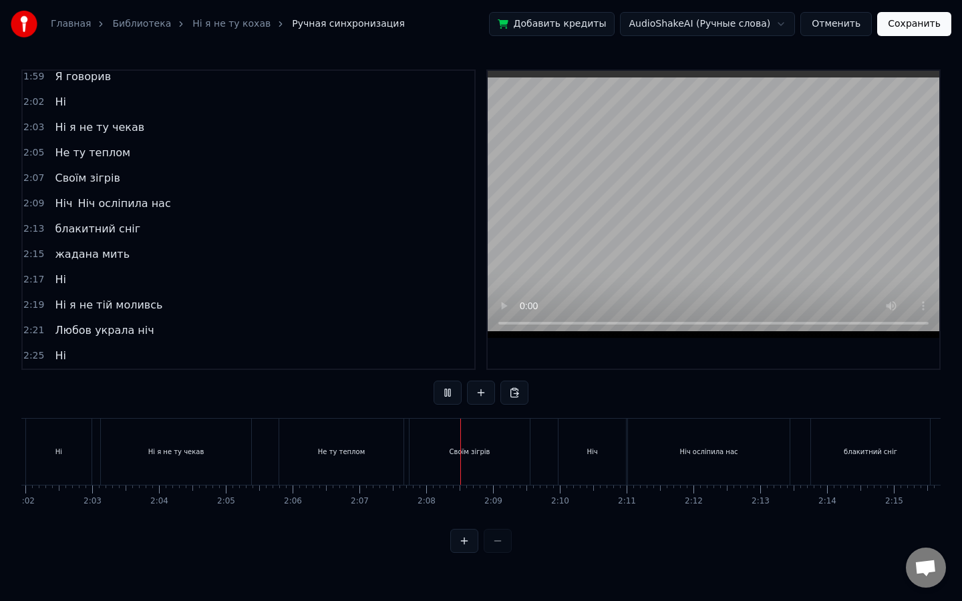
scroll to position [0, 8147]
click at [603, 456] on div "Ніч" at bounding box center [589, 452] width 67 height 66
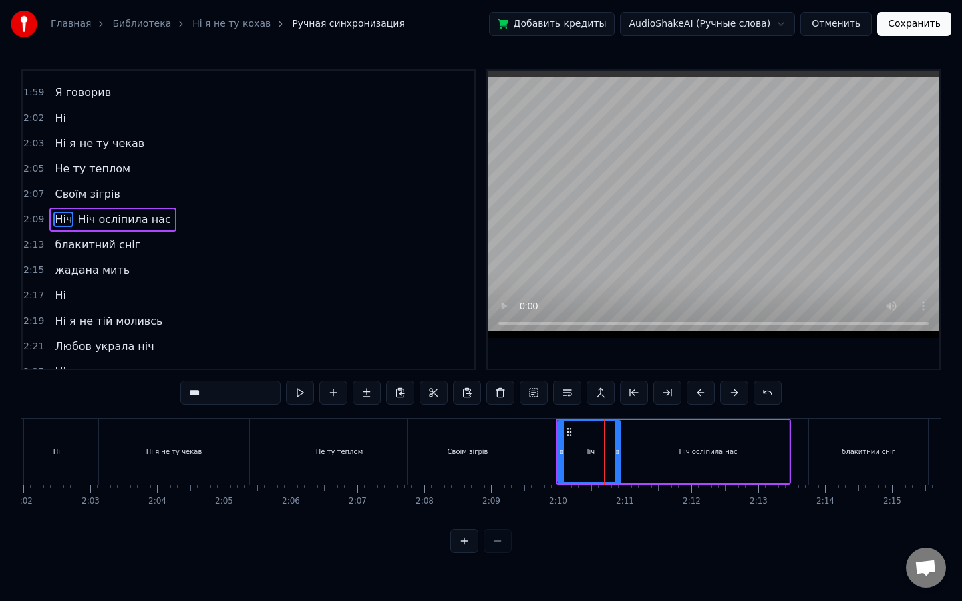
click at [618, 451] on icon at bounding box center [616, 452] width 5 height 11
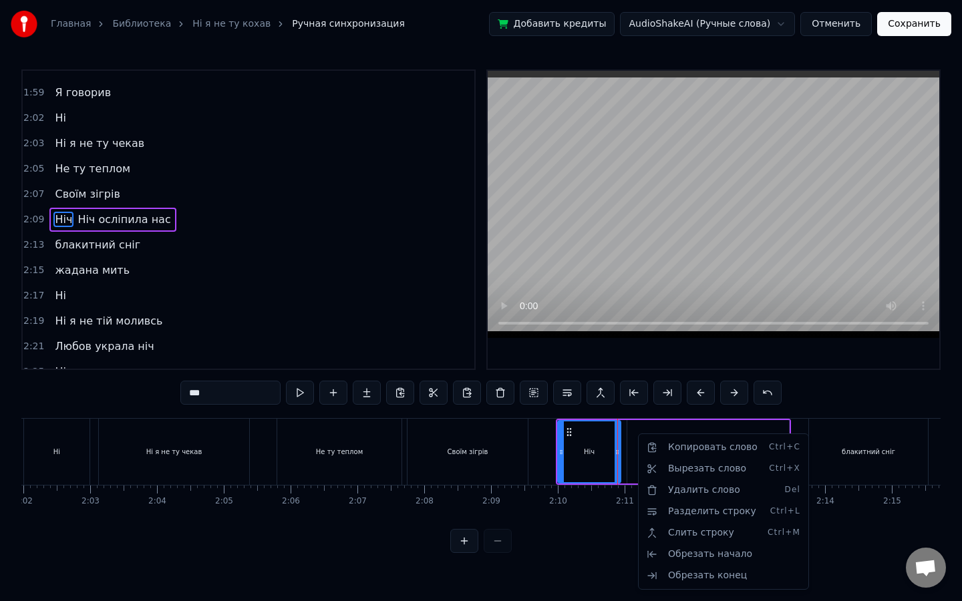
click at [624, 419] on html "Главная Библиотека Ні я не ту кохав Ручная синхронизация Добавить кредиты Audio…" at bounding box center [481, 287] width 962 height 574
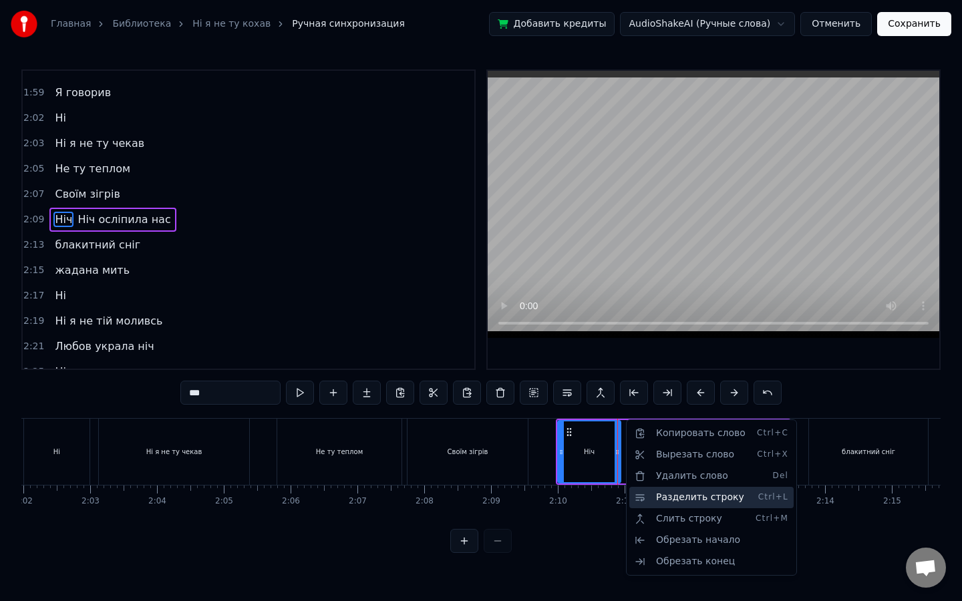
click at [711, 498] on div "Разделить строку Ctrl+L" at bounding box center [711, 497] width 164 height 21
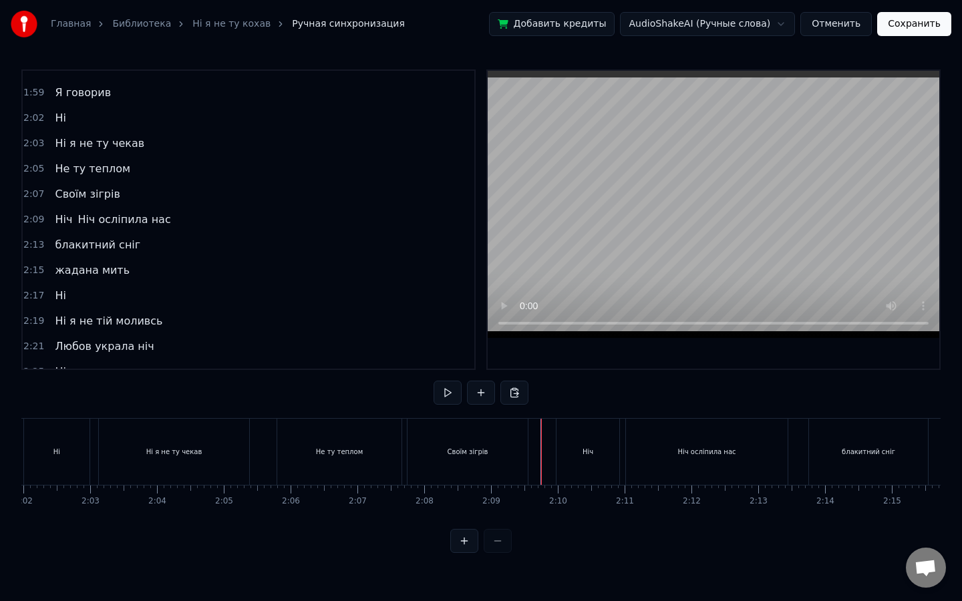
click at [576, 432] on div "Ніч" at bounding box center [587, 452] width 63 height 66
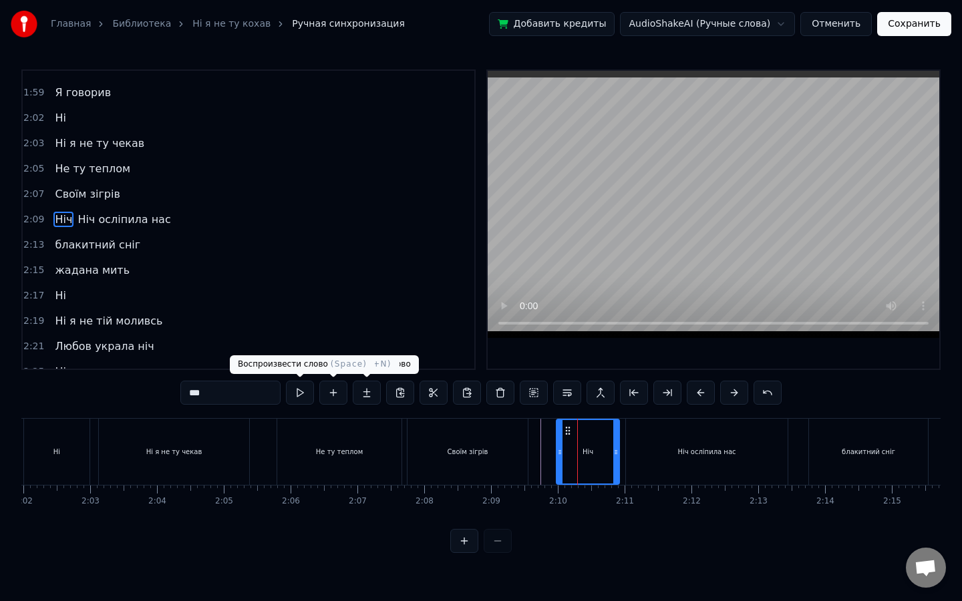
click at [307, 393] on button at bounding box center [300, 393] width 28 height 24
click at [658, 456] on div "Ніч осліпила нас" at bounding box center [707, 452] width 162 height 66
type input "**********"
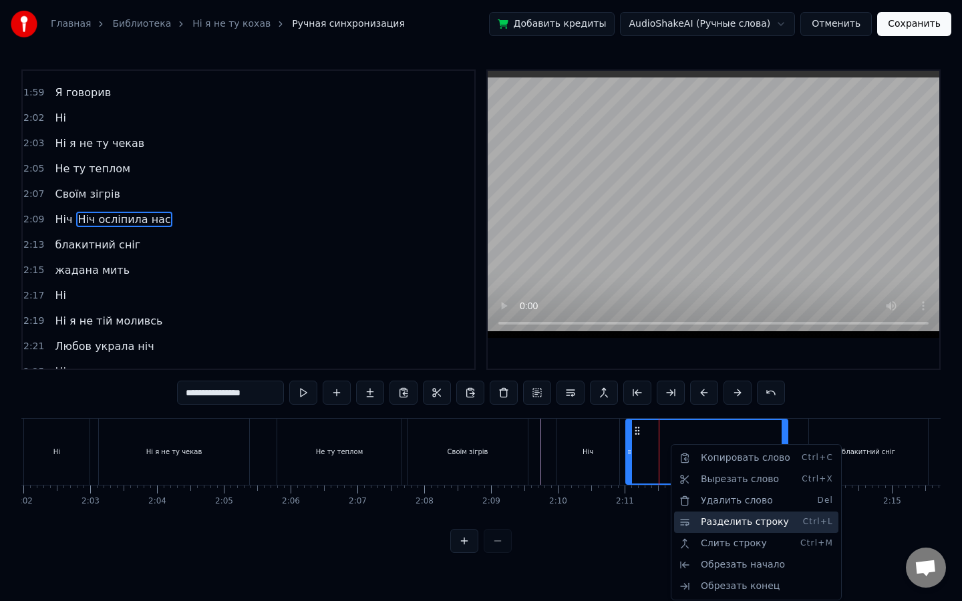
click at [739, 516] on div "Разделить строку Ctrl+L" at bounding box center [756, 522] width 164 height 21
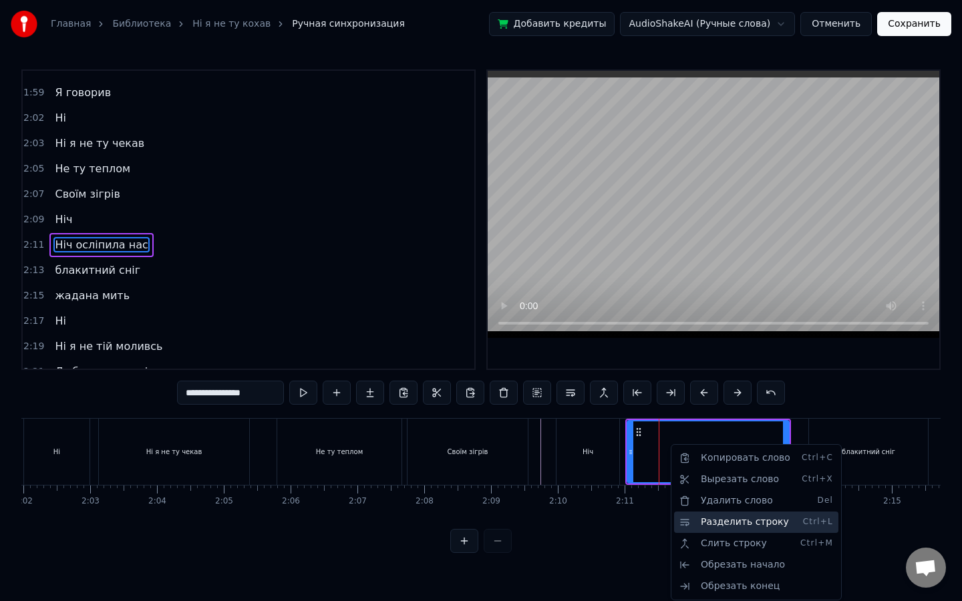
scroll to position [777, 0]
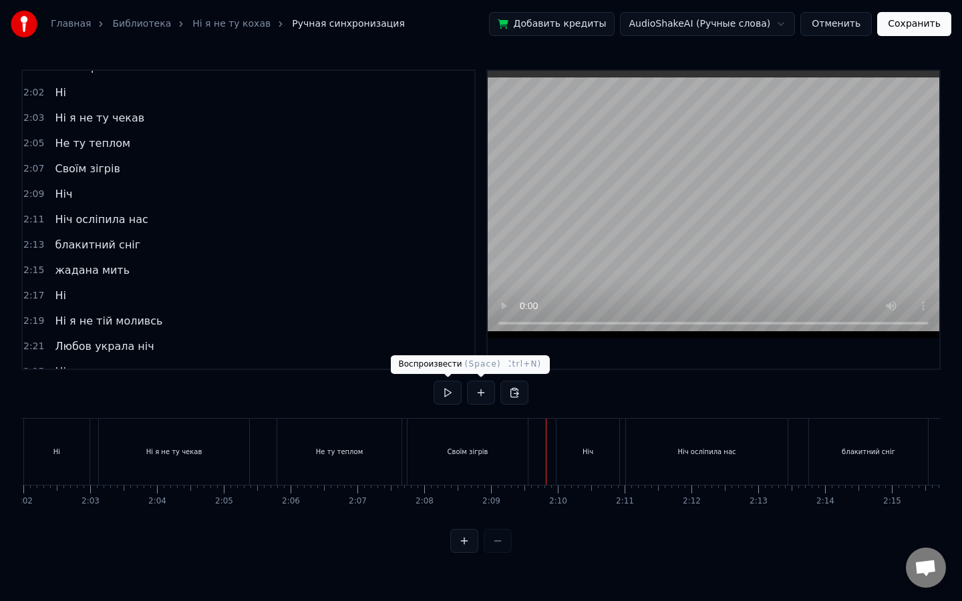
click at [447, 389] on button at bounding box center [447, 393] width 28 height 24
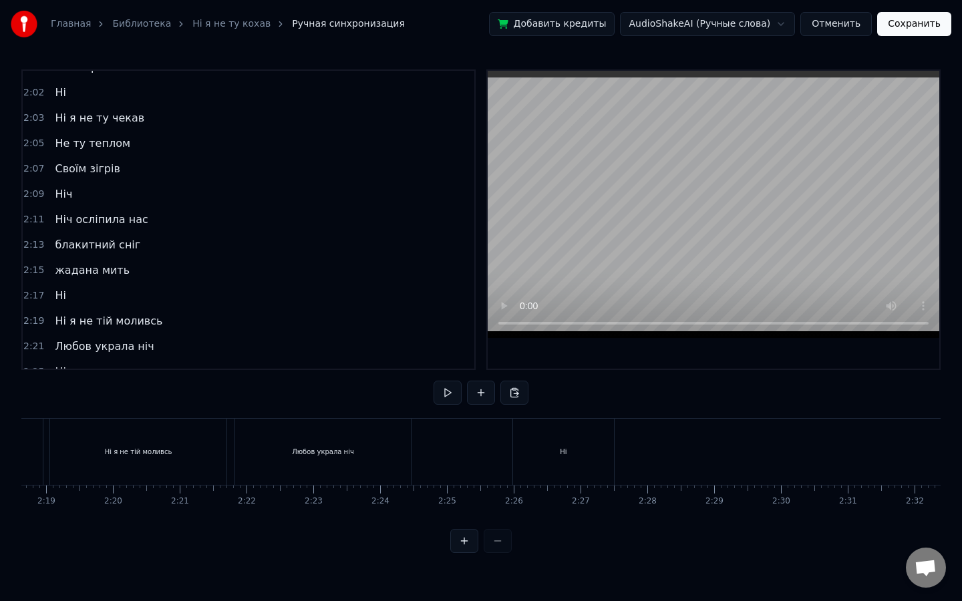
scroll to position [0, 9196]
click at [911, 29] on button "Сохранить" at bounding box center [914, 24] width 74 height 24
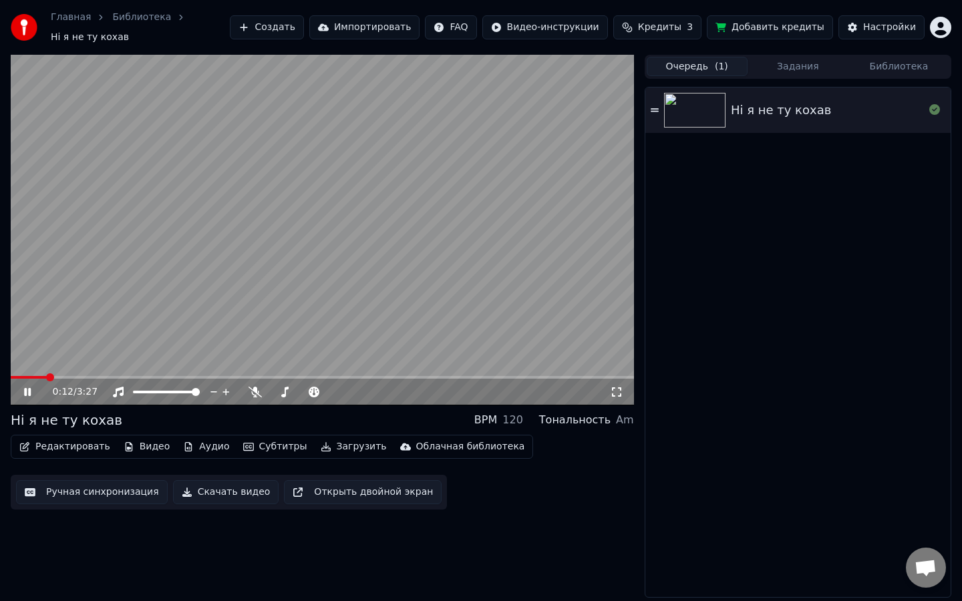
click at [46, 376] on span at bounding box center [322, 377] width 623 height 3
click at [79, 437] on button "Редактировать" at bounding box center [65, 446] width 102 height 19
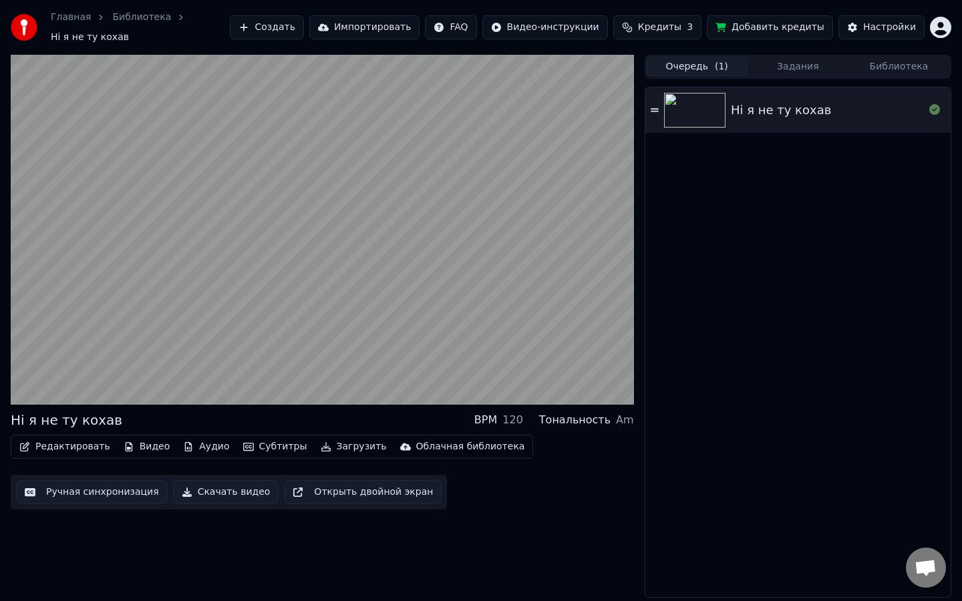
click at [113, 490] on button "Ручная синхронизация" at bounding box center [92, 492] width 152 height 24
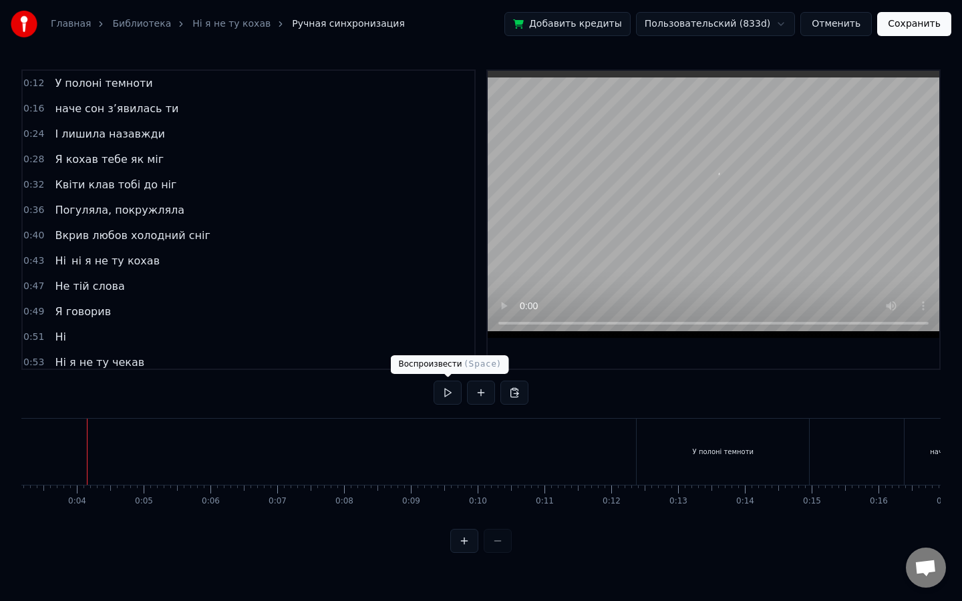
scroll to position [0, 210]
click at [453, 385] on button at bounding box center [447, 393] width 28 height 24
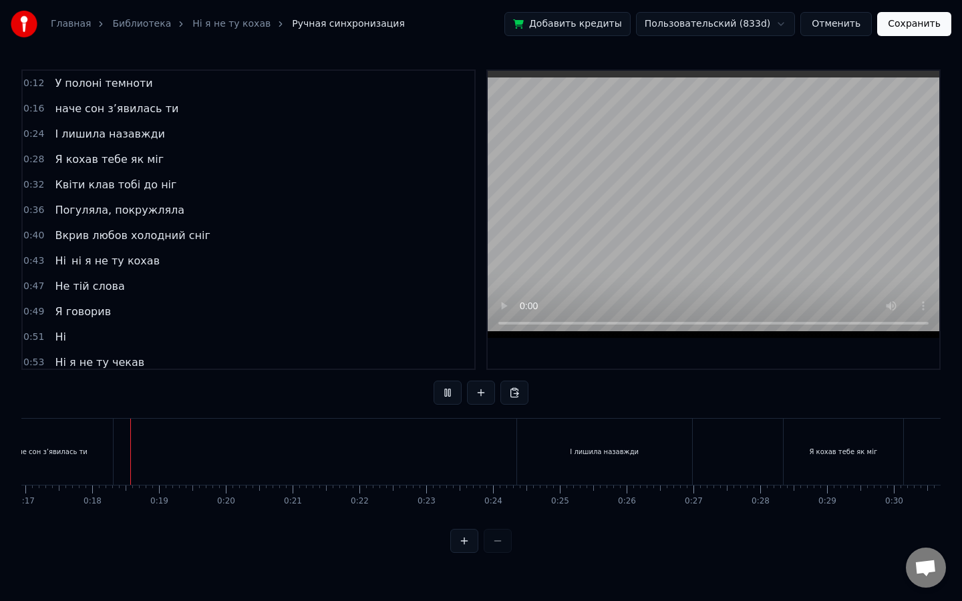
scroll to position [0, 1135]
click at [485, 393] on button at bounding box center [481, 393] width 28 height 24
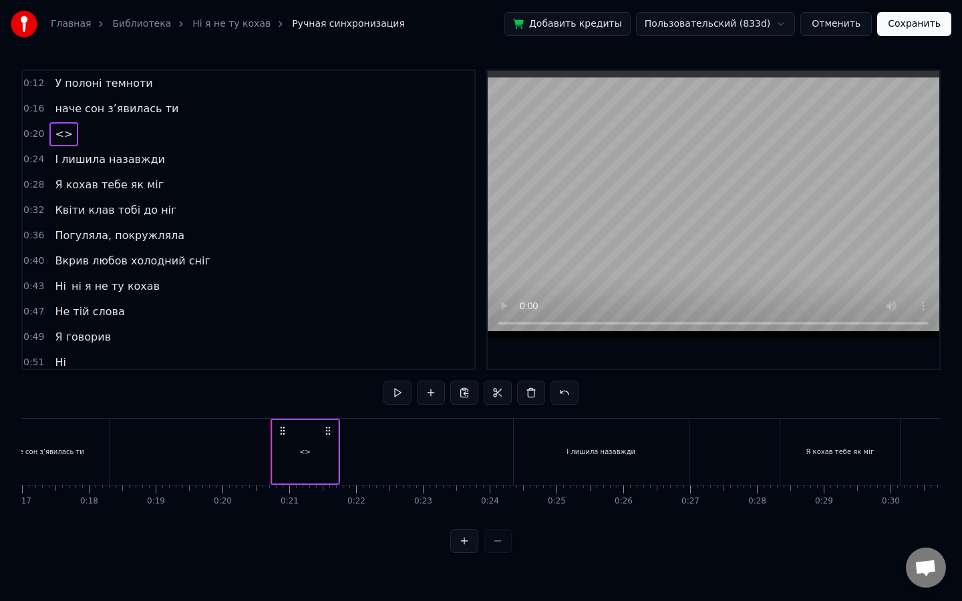
click at [295, 425] on div "<>" at bounding box center [305, 451] width 65 height 63
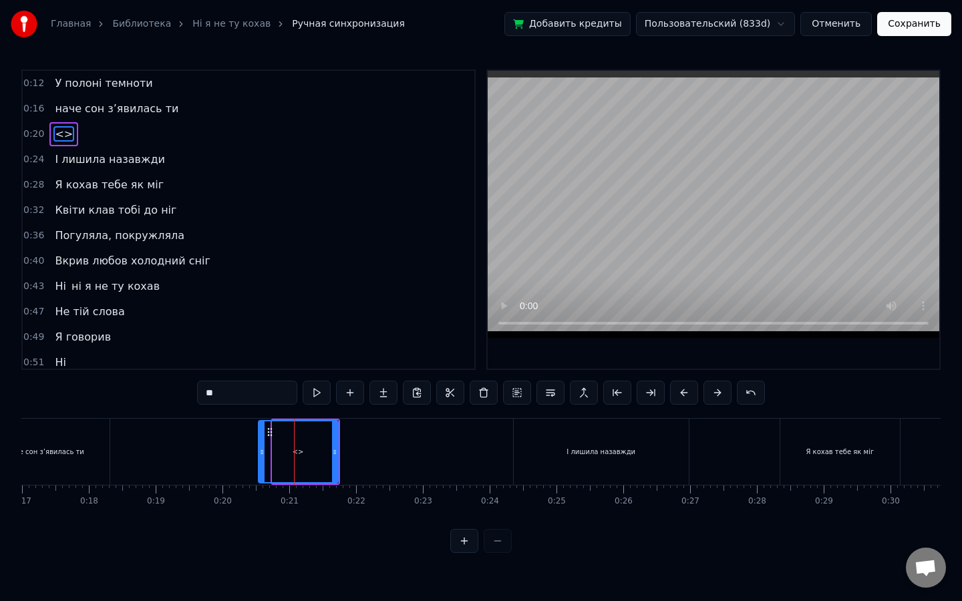
drag, startPoint x: 275, startPoint y: 443, endPoint x: 261, endPoint y: 444, distance: 14.0
click at [261, 444] on div at bounding box center [261, 451] width 5 height 61
drag, startPoint x: 335, startPoint y: 453, endPoint x: 415, endPoint y: 456, distance: 80.2
click at [415, 456] on icon at bounding box center [417, 452] width 5 height 11
drag, startPoint x: 255, startPoint y: 394, endPoint x: 132, endPoint y: 381, distance: 124.2
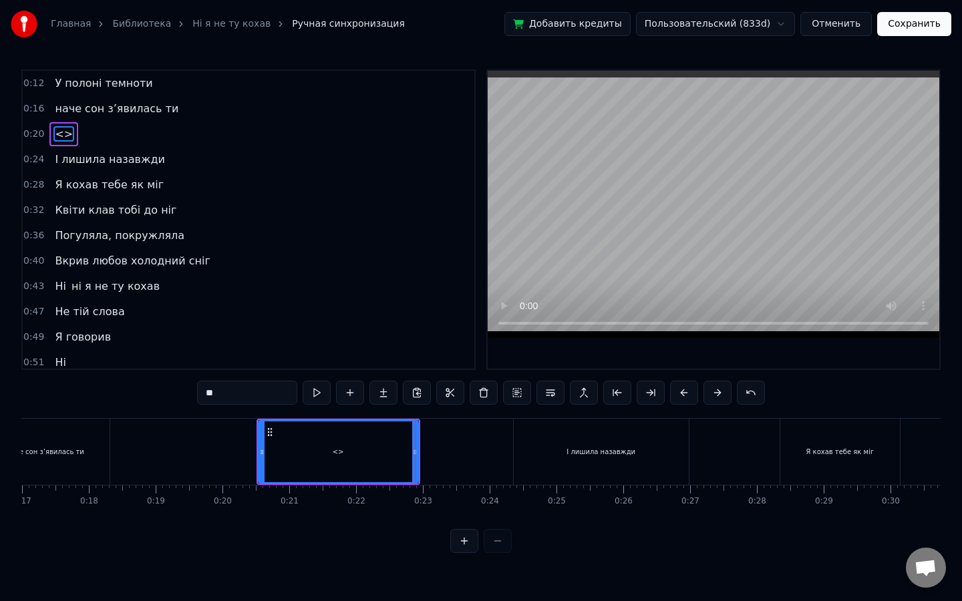
click at [132, 381] on div "0:12 У полоні темноти 0:16 наче сон з’явилась ти 0:20 <> 0:24 І лишила назавжди…" at bounding box center [480, 311] width 919 height 484
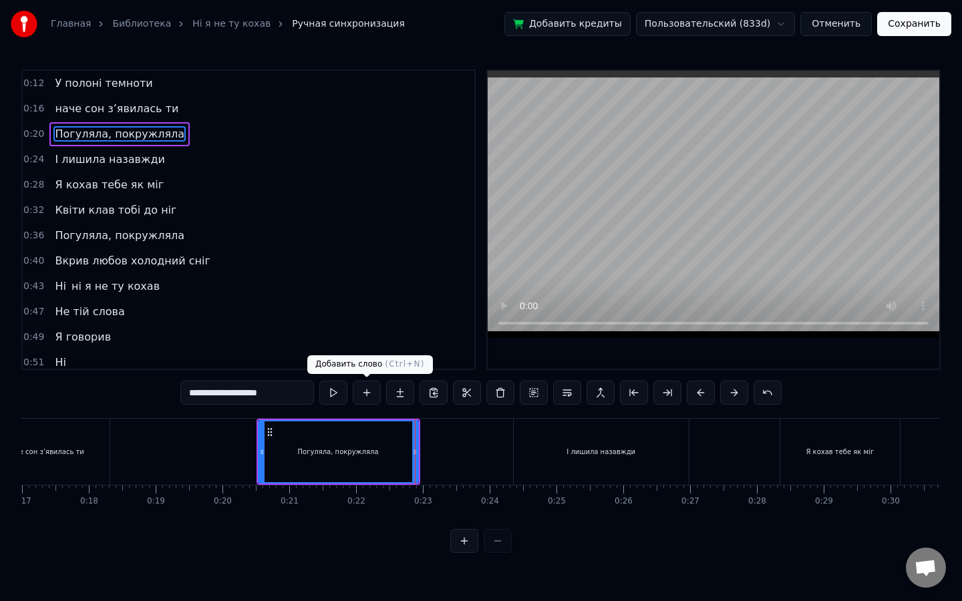
type input "**********"
click at [332, 386] on button at bounding box center [333, 393] width 28 height 24
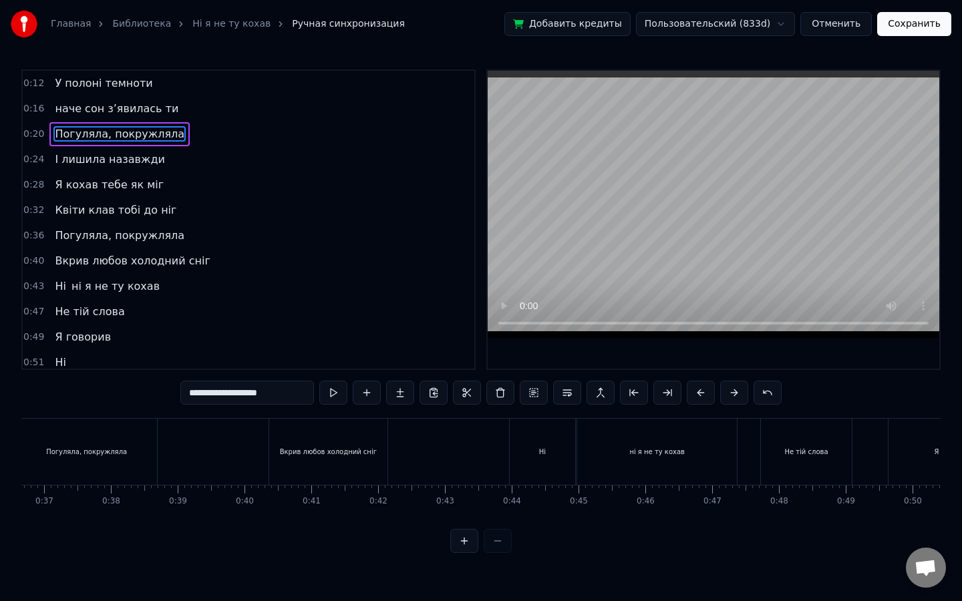
scroll to position [0, 2478]
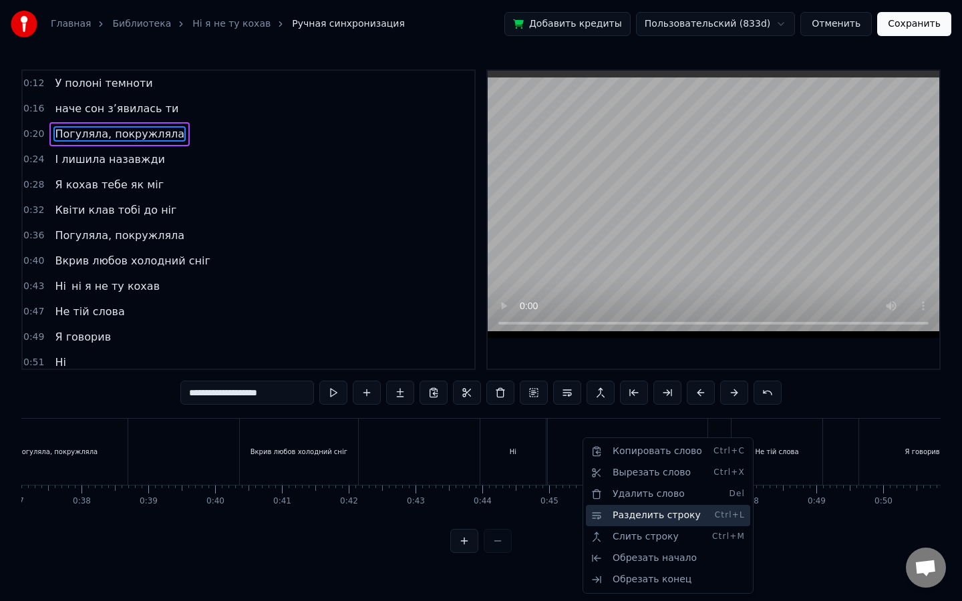
click at [622, 512] on div "Разделить строку Ctrl+L" at bounding box center [668, 515] width 164 height 21
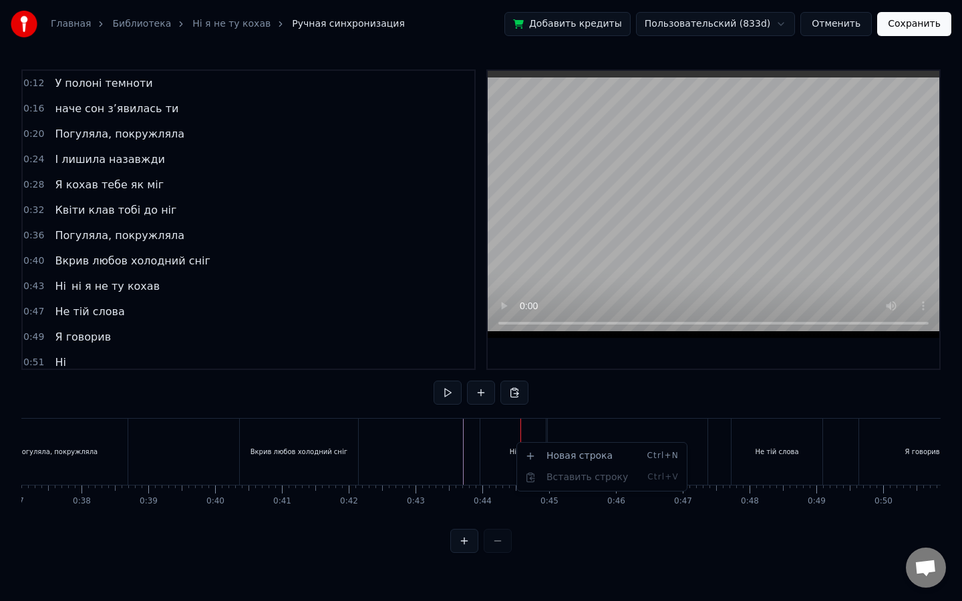
click at [587, 420] on html "Главная Библиотека Ні я не ту кохав Ручная синхронизация Добавить кредиты Польз…" at bounding box center [481, 287] width 962 height 574
click at [536, 440] on html "Главная Библиотека Ні я не ту кохав Ручная синхронизация Добавить кредиты Польз…" at bounding box center [481, 287] width 962 height 574
click at [529, 443] on div "Ні" at bounding box center [512, 452] width 65 height 66
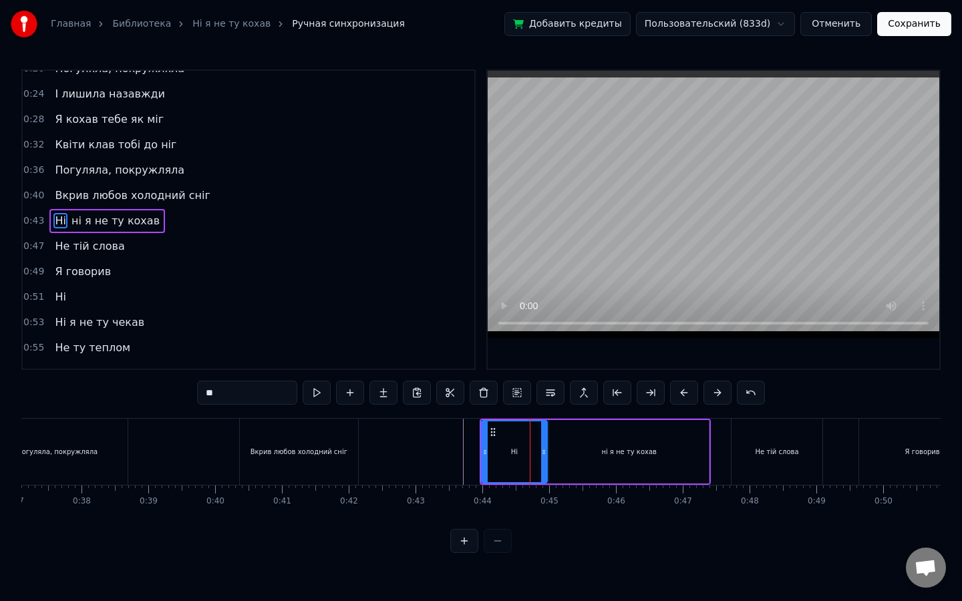
scroll to position [67, 0]
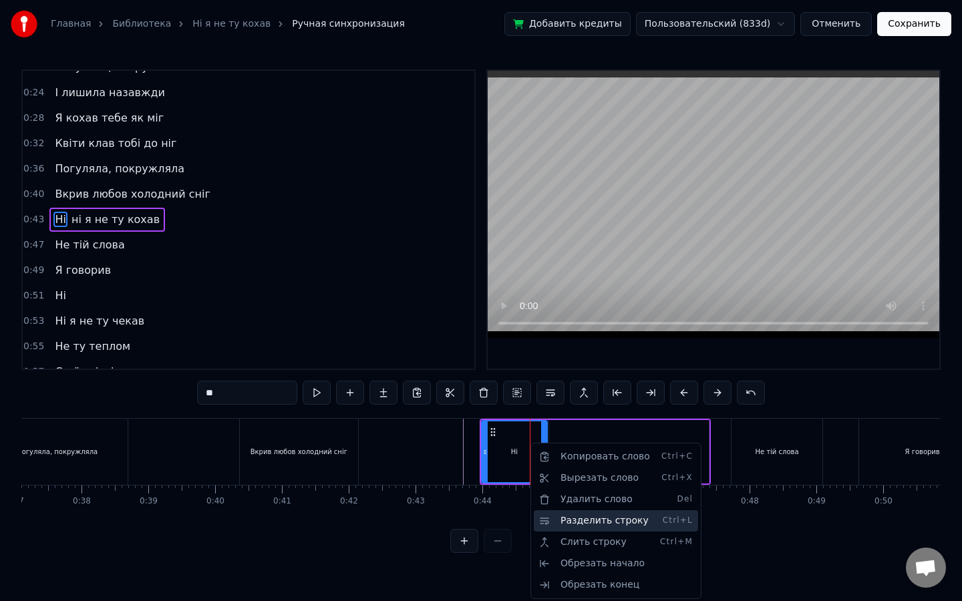
click at [599, 517] on div "Разделить строку Ctrl+L" at bounding box center [616, 520] width 164 height 21
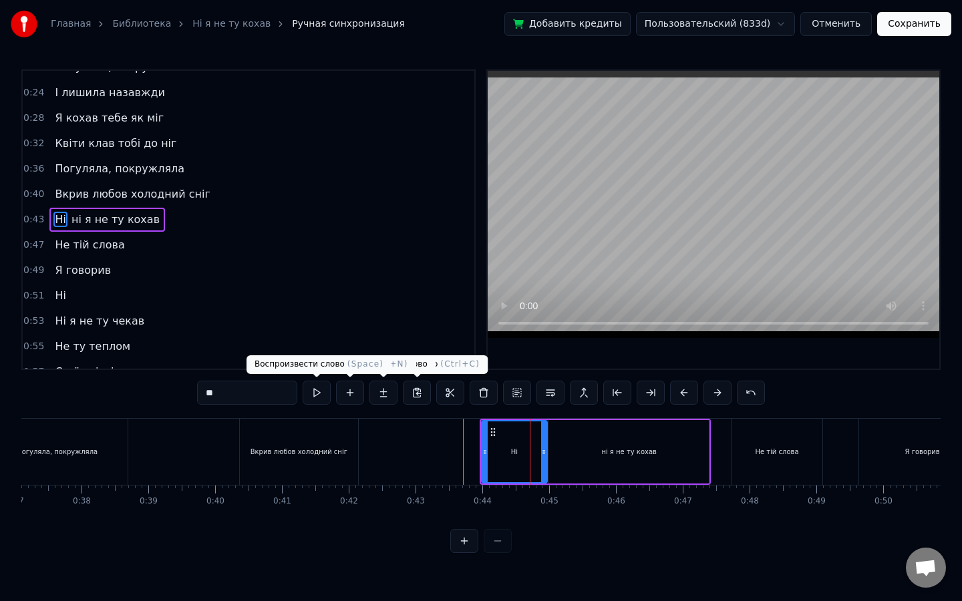
click at [315, 393] on button at bounding box center [317, 393] width 28 height 24
click at [303, 381] on button at bounding box center [317, 393] width 28 height 24
click at [560, 448] on div "ні я не ту кохав" at bounding box center [629, 451] width 160 height 63
type input "**********"
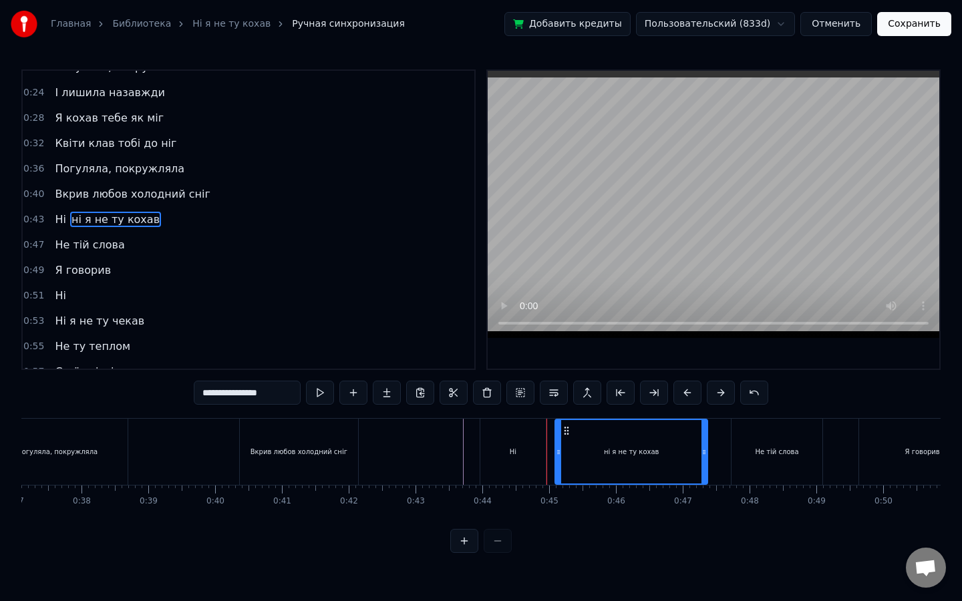
click at [557, 451] on icon at bounding box center [558, 452] width 5 height 11
click at [547, 450] on div "Ні ні я не ту кохав" at bounding box center [595, 452] width 231 height 66
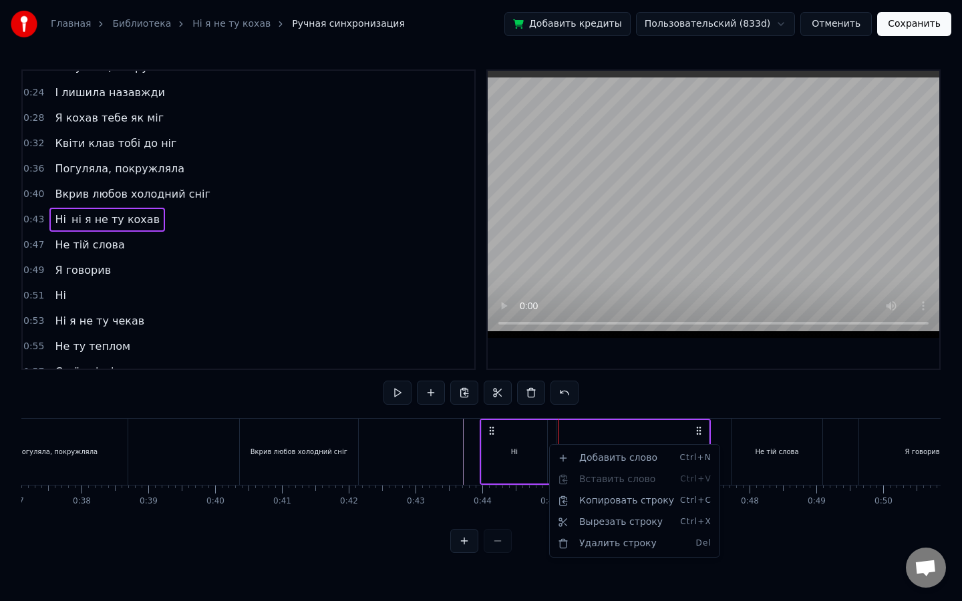
click at [502, 482] on html "Главная Библиотека Ні я не ту кохав Ручная синхронизация Добавить кредиты Польз…" at bounding box center [481, 287] width 962 height 574
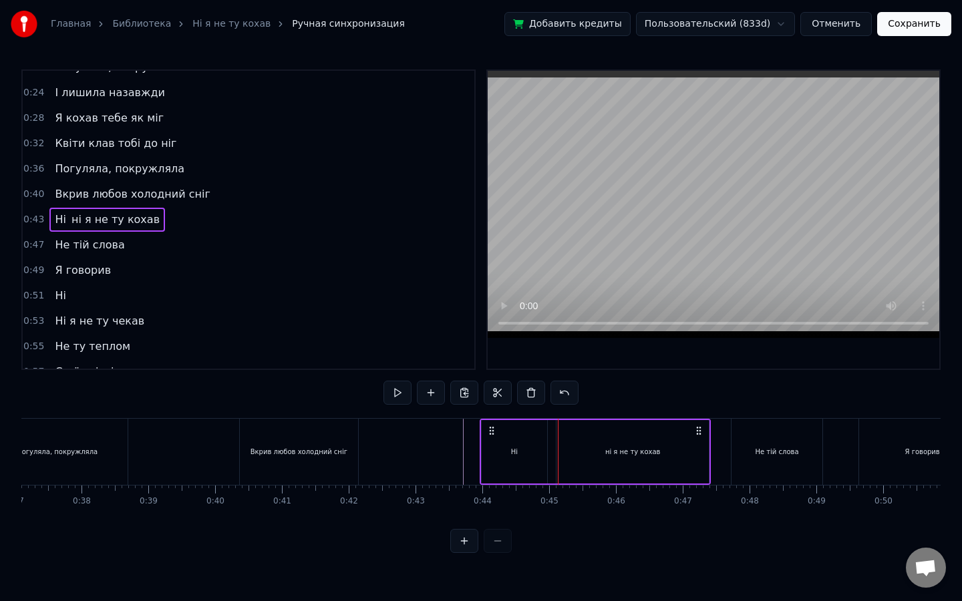
click at [518, 458] on div "Ні" at bounding box center [514, 451] width 65 height 63
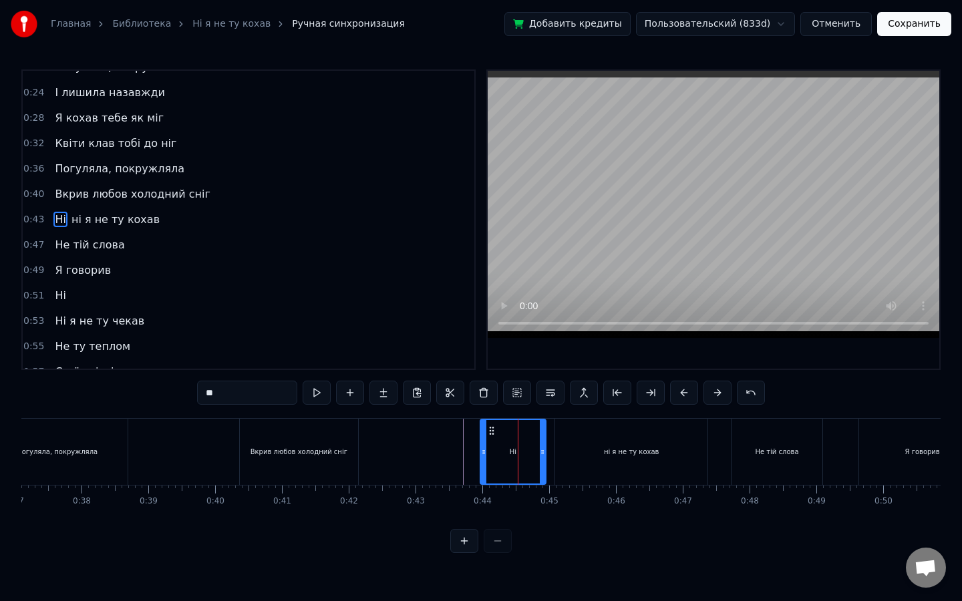
click at [559, 454] on div "ні я не ту кохав" at bounding box center [631, 452] width 152 height 66
type input "**********"
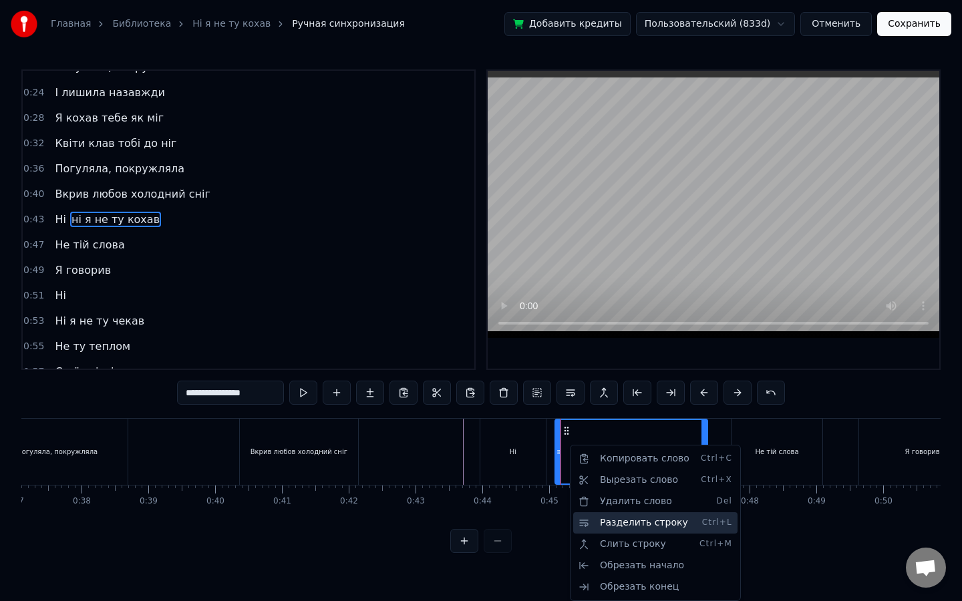
click at [622, 519] on div "Разделить строку Ctrl+L" at bounding box center [655, 522] width 164 height 21
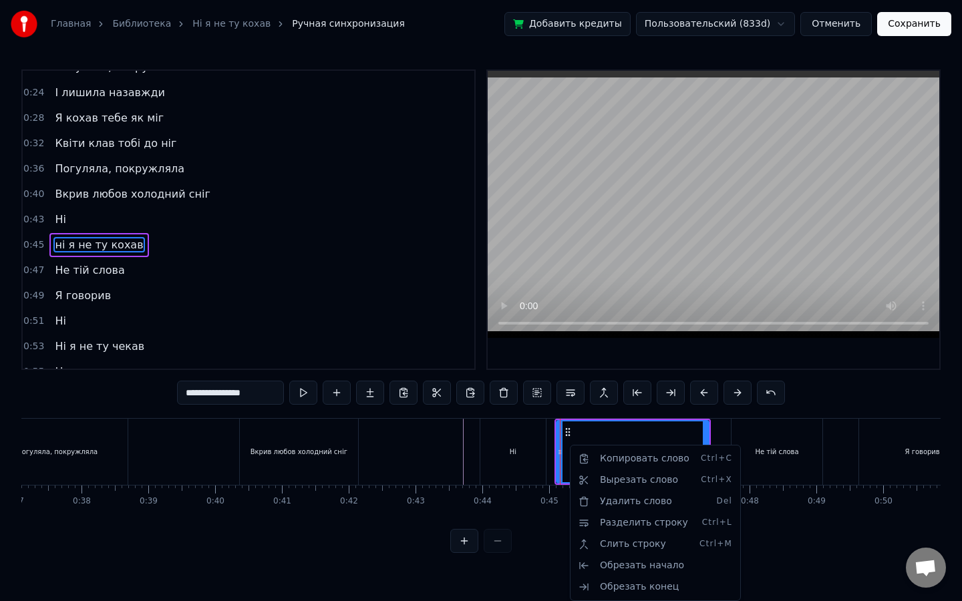
scroll to position [92, 0]
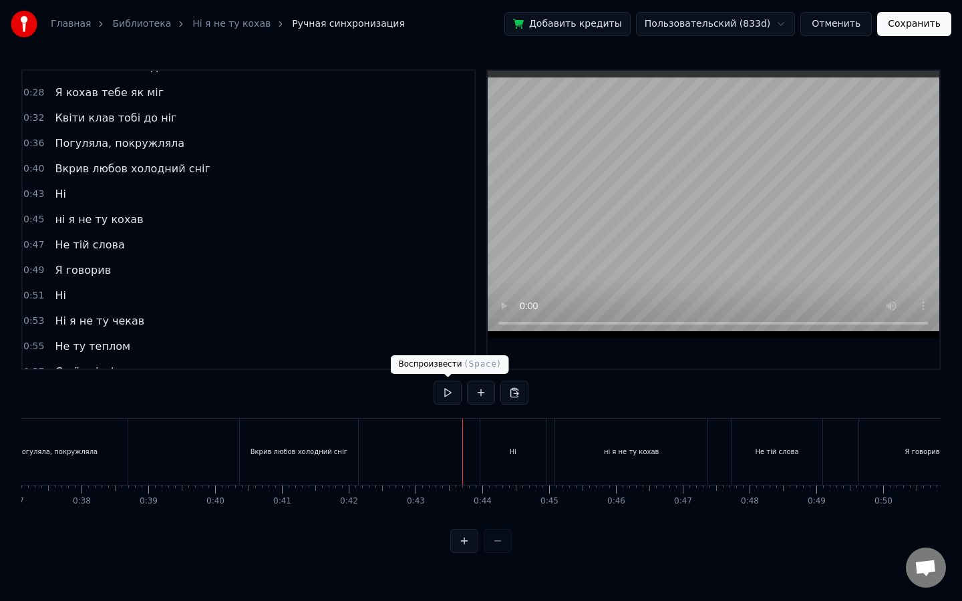
click at [447, 391] on button at bounding box center [447, 393] width 28 height 24
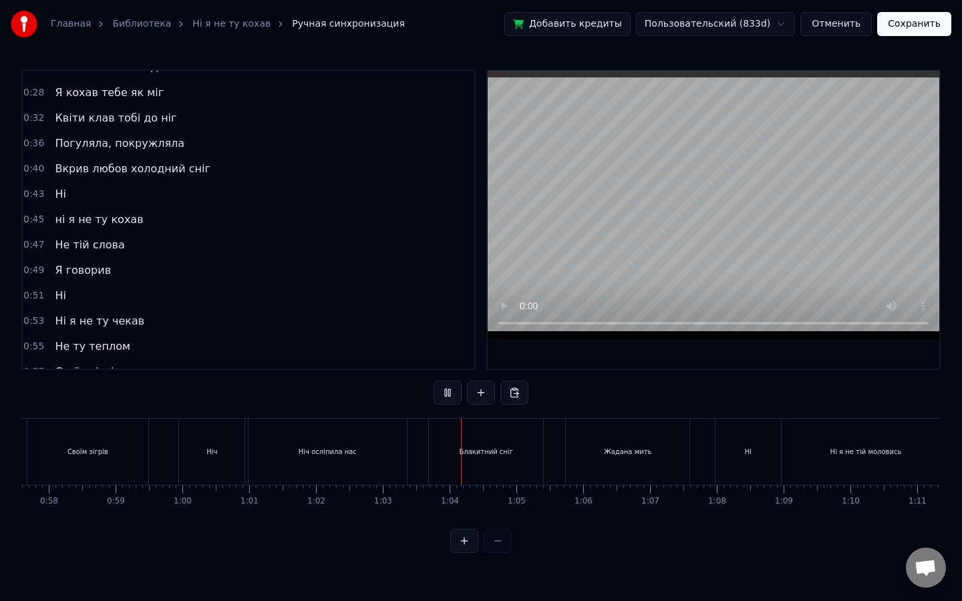
scroll to position [0, 3890]
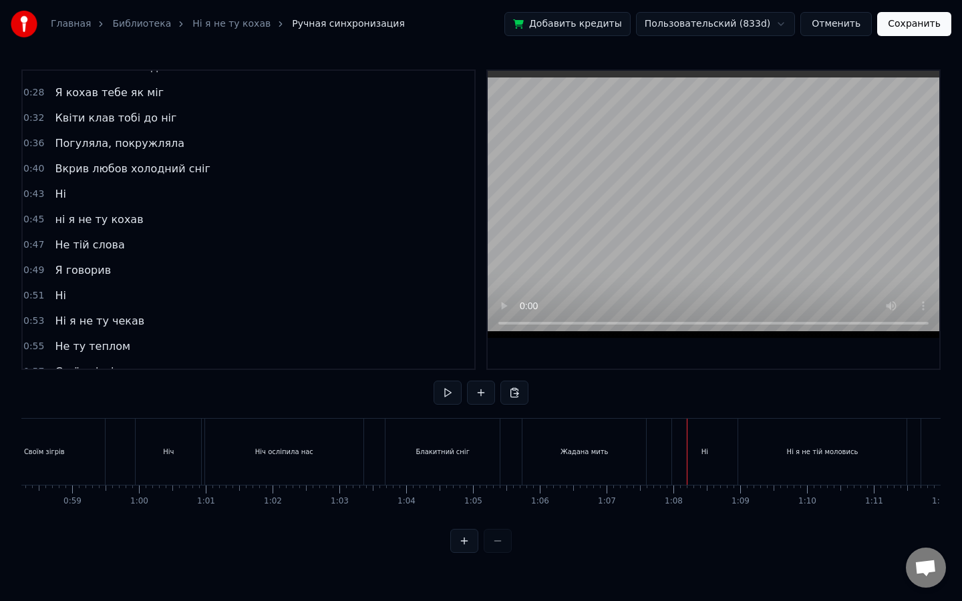
click at [433, 381] on button at bounding box center [447, 393] width 28 height 24
click at [703, 441] on div "Ні" at bounding box center [704, 452] width 65 height 66
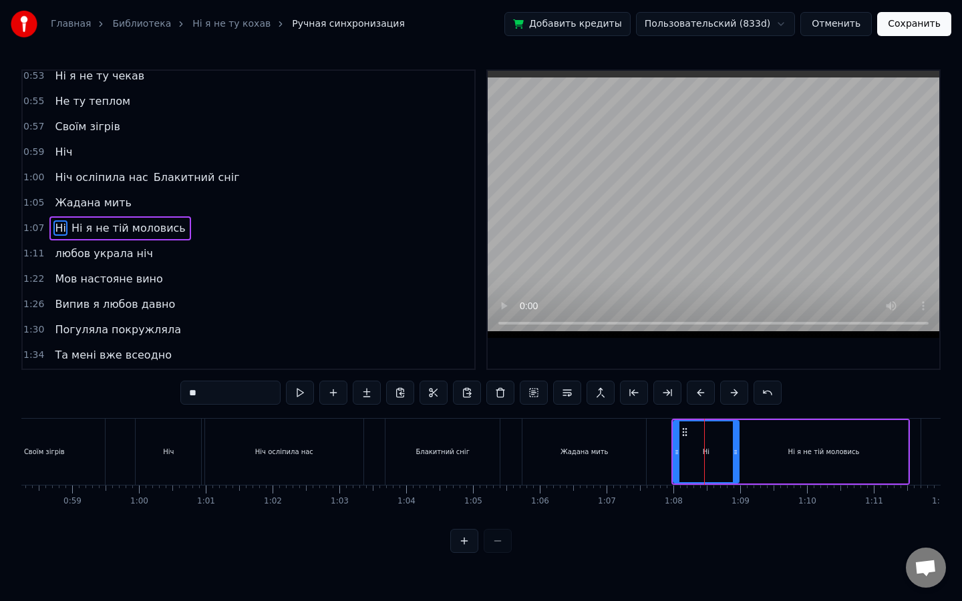
scroll to position [346, 0]
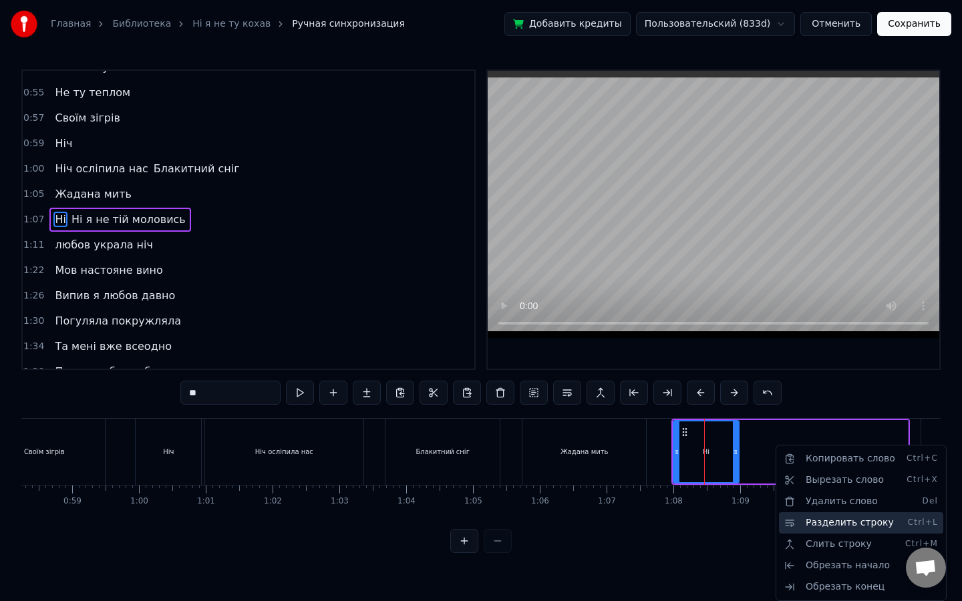
click at [795, 519] on div "Разделить строку Ctrl+L" at bounding box center [861, 522] width 164 height 21
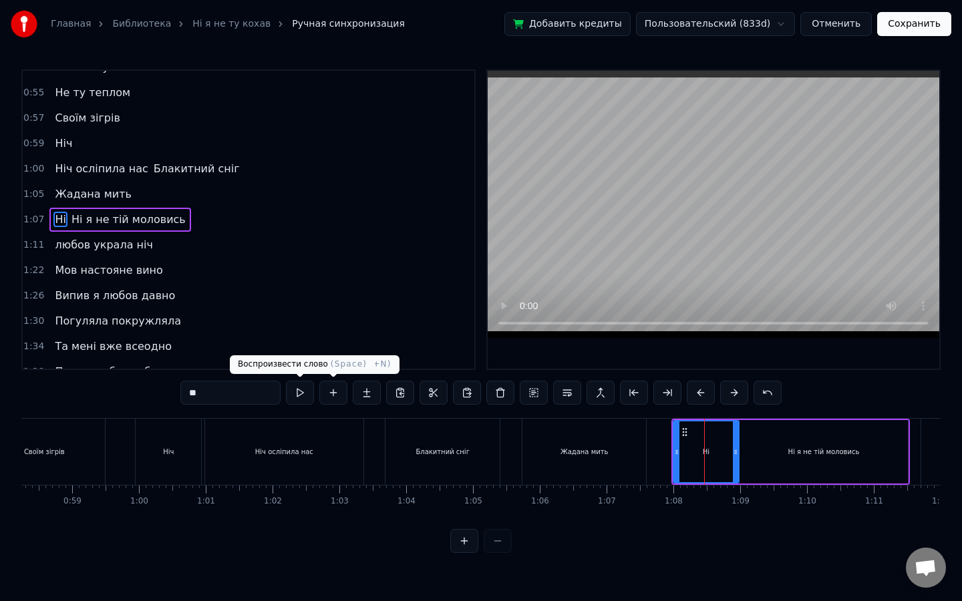
click at [305, 397] on button at bounding box center [300, 393] width 28 height 24
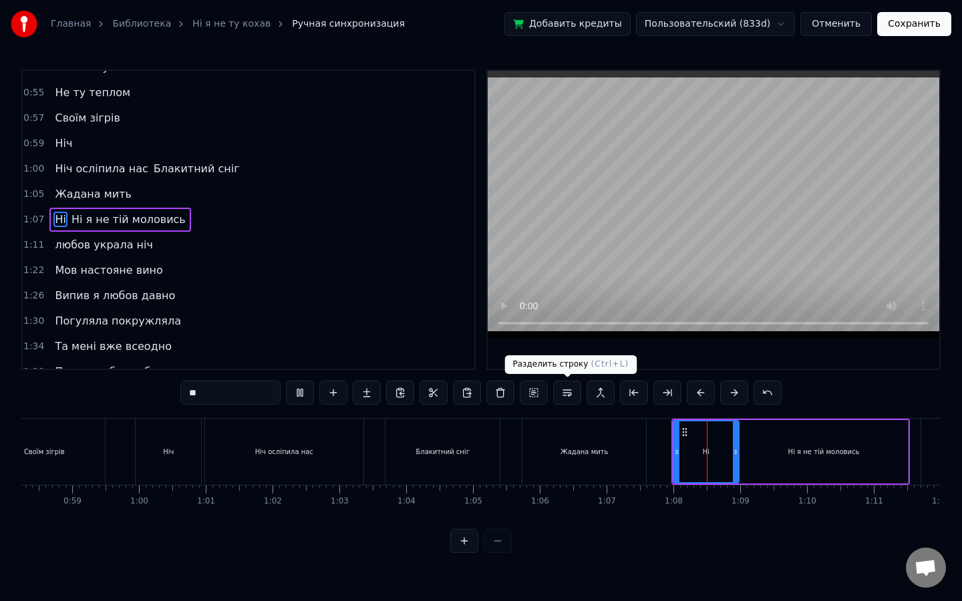
click at [286, 381] on button at bounding box center [300, 393] width 28 height 24
click at [693, 446] on div "Ні" at bounding box center [706, 451] width 64 height 61
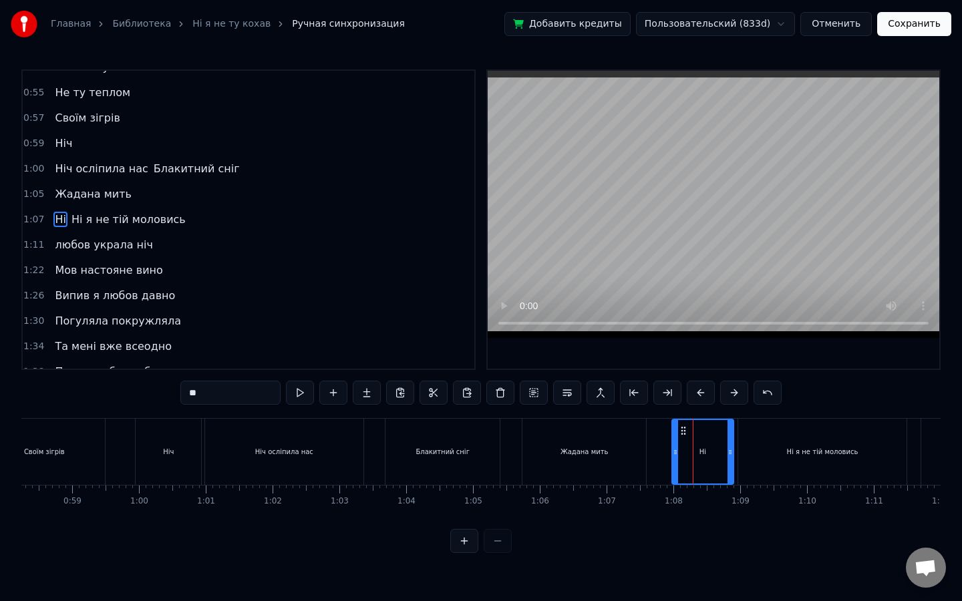
drag, startPoint x: 734, startPoint y: 453, endPoint x: 725, endPoint y: 454, distance: 8.7
click at [727, 454] on icon at bounding box center [729, 452] width 5 height 11
click at [753, 448] on div "Ні я не тій моловись" at bounding box center [822, 452] width 168 height 66
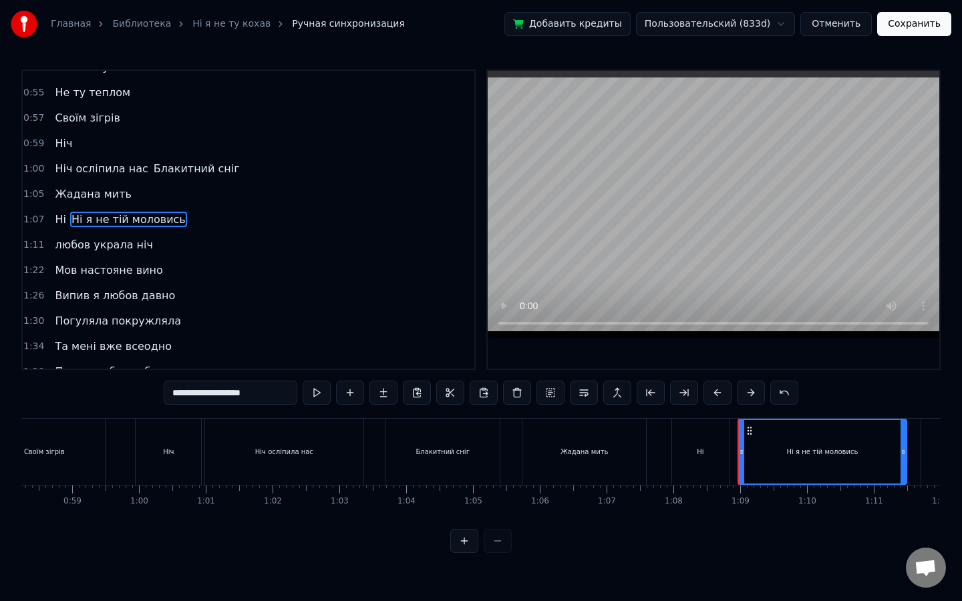
click at [711, 447] on div "Ні" at bounding box center [700, 452] width 57 height 66
type input "**"
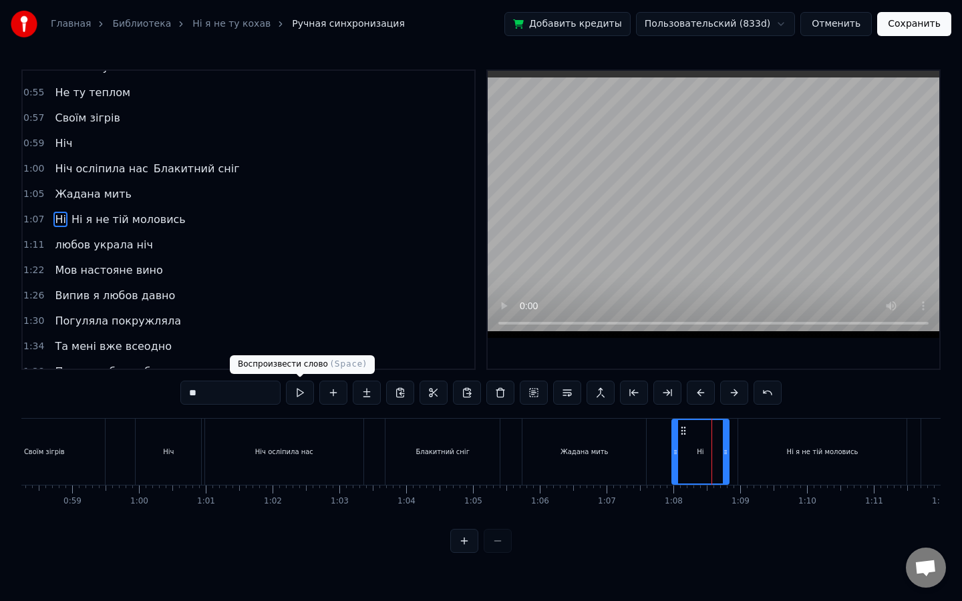
click at [301, 389] on button at bounding box center [300, 393] width 28 height 24
click at [286, 381] on button at bounding box center [300, 393] width 28 height 24
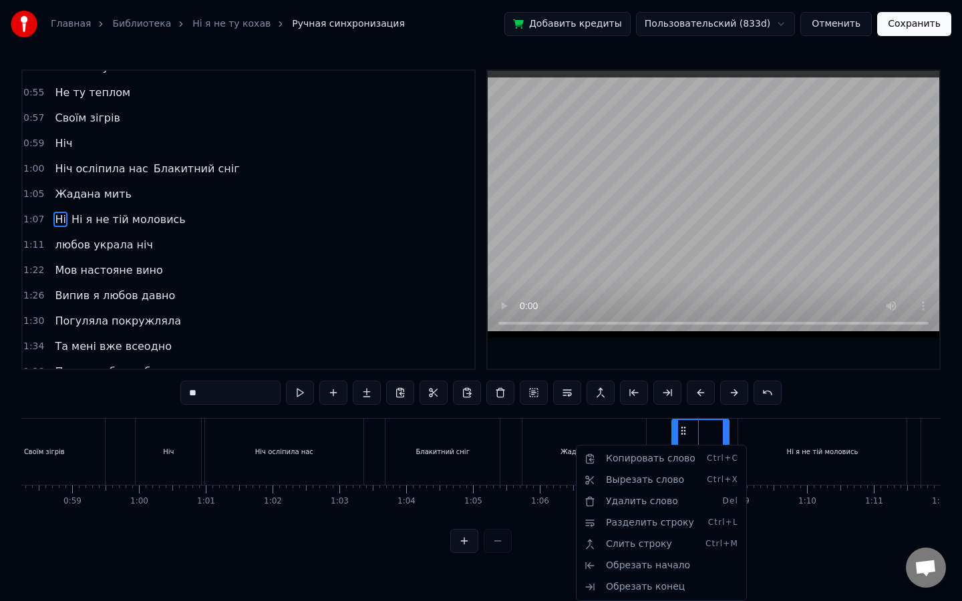
click at [614, 427] on html "Главная Библиотека Ні я не ту кохав Ручная синхронизация Добавить кредиты Польз…" at bounding box center [481, 287] width 962 height 574
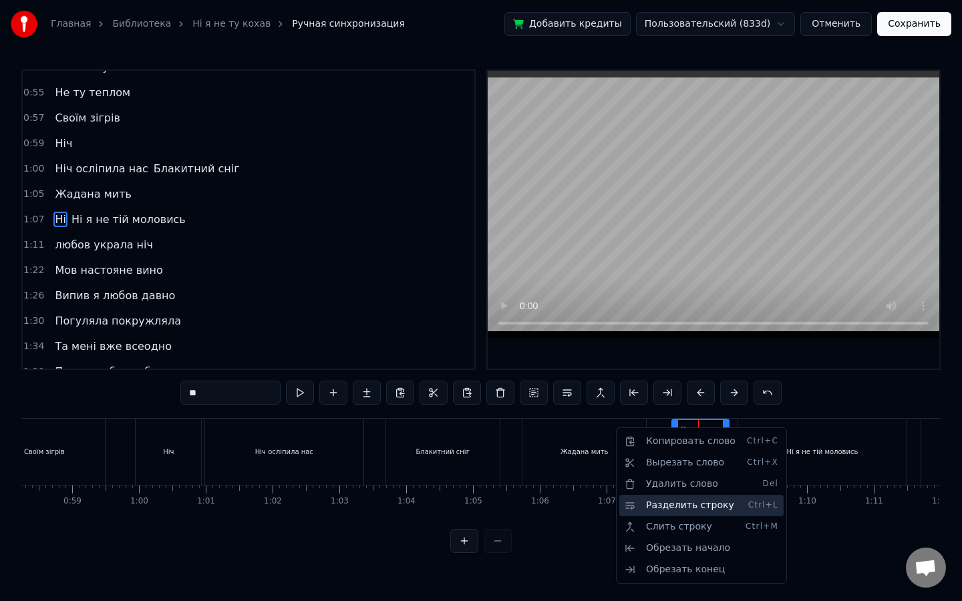
click at [701, 509] on div "Разделить строку Ctrl+L" at bounding box center [701, 505] width 164 height 21
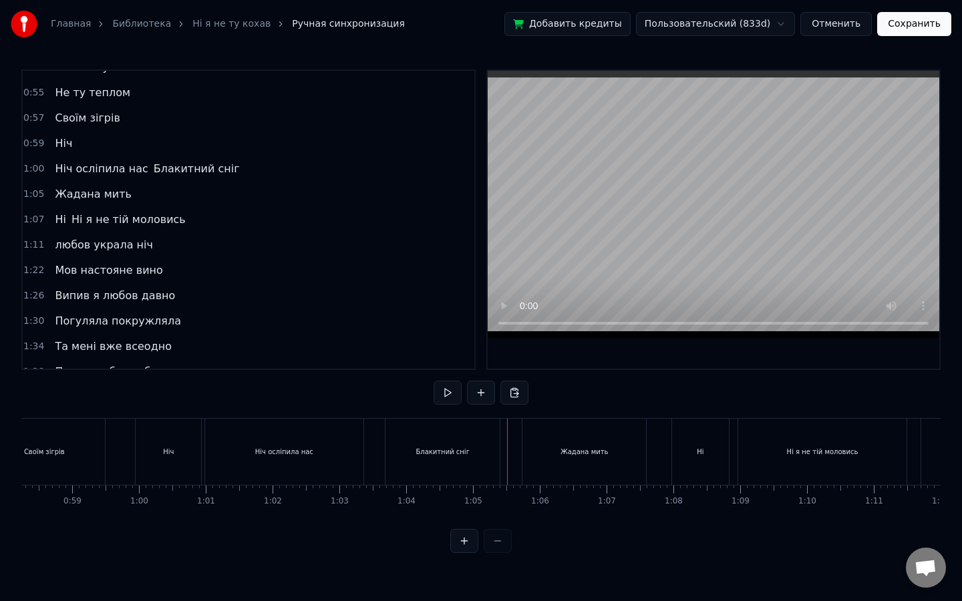
click at [435, 391] on button at bounding box center [447, 393] width 28 height 24
click at [433, 381] on button at bounding box center [447, 393] width 28 height 24
click at [612, 449] on div "Жадана мить" at bounding box center [584, 452] width 124 height 66
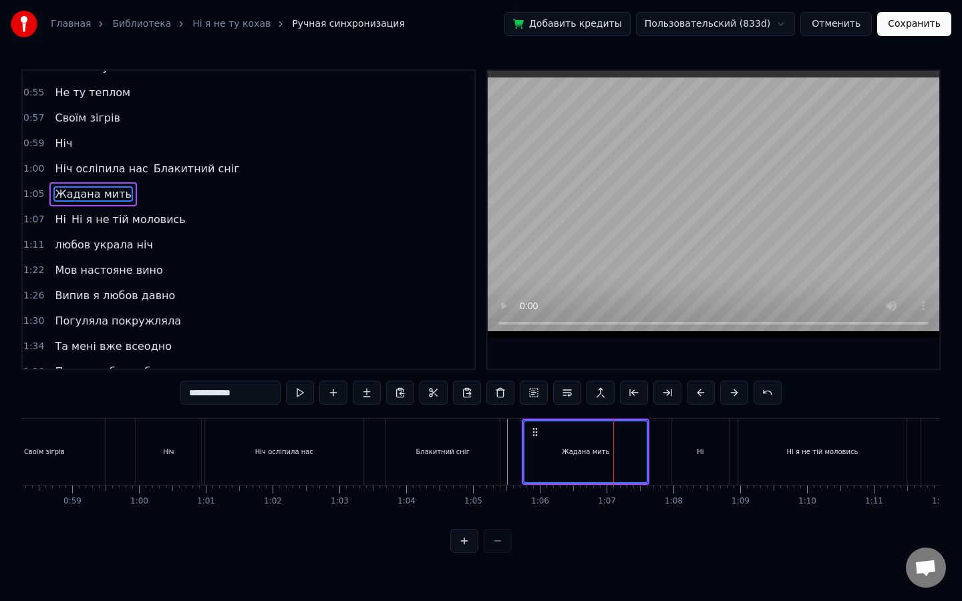
scroll to position [321, 0]
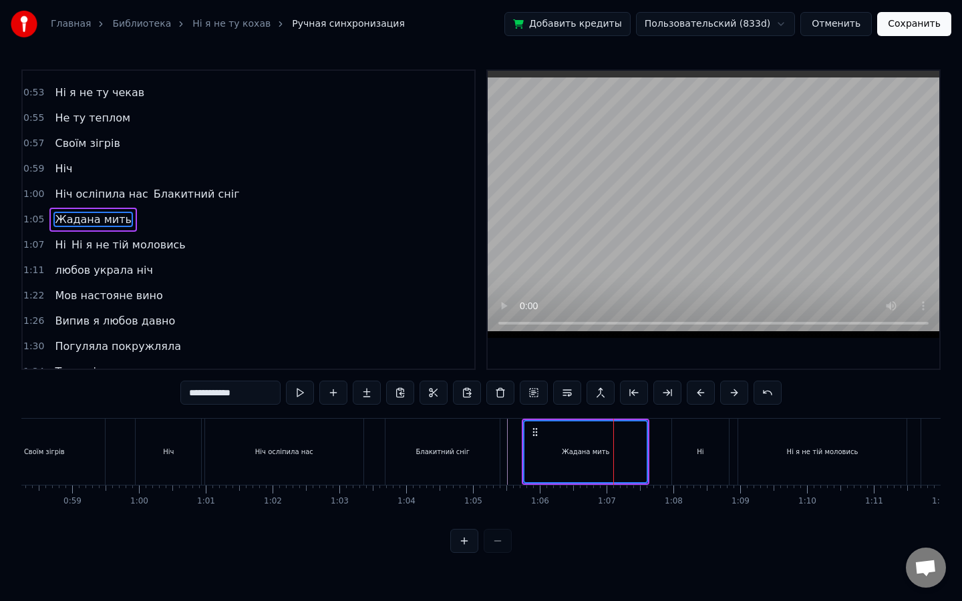
click at [708, 452] on div "Ні" at bounding box center [700, 452] width 57 height 66
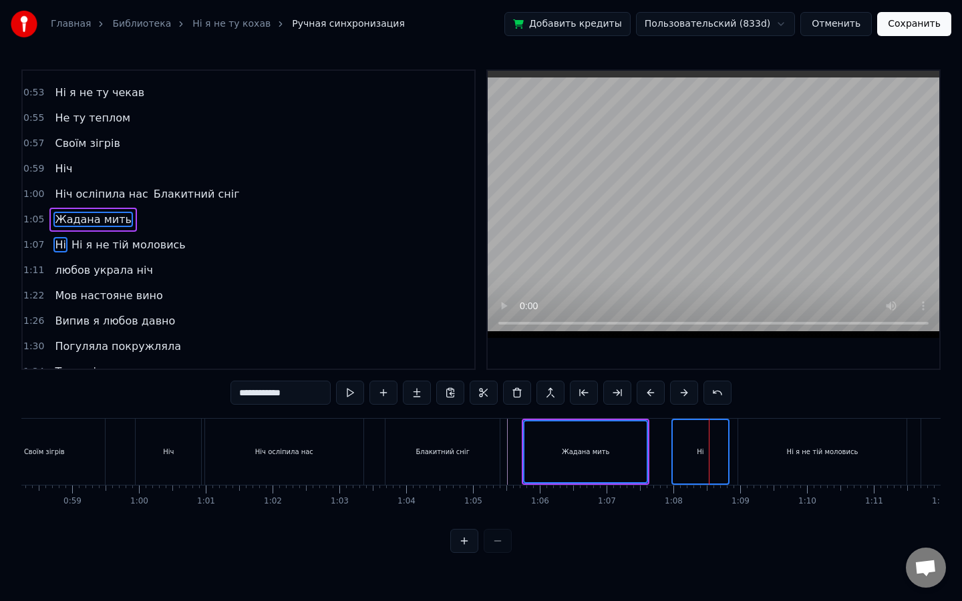
click at [787, 454] on div "Ні я не тій моловись" at bounding box center [822, 452] width 71 height 10
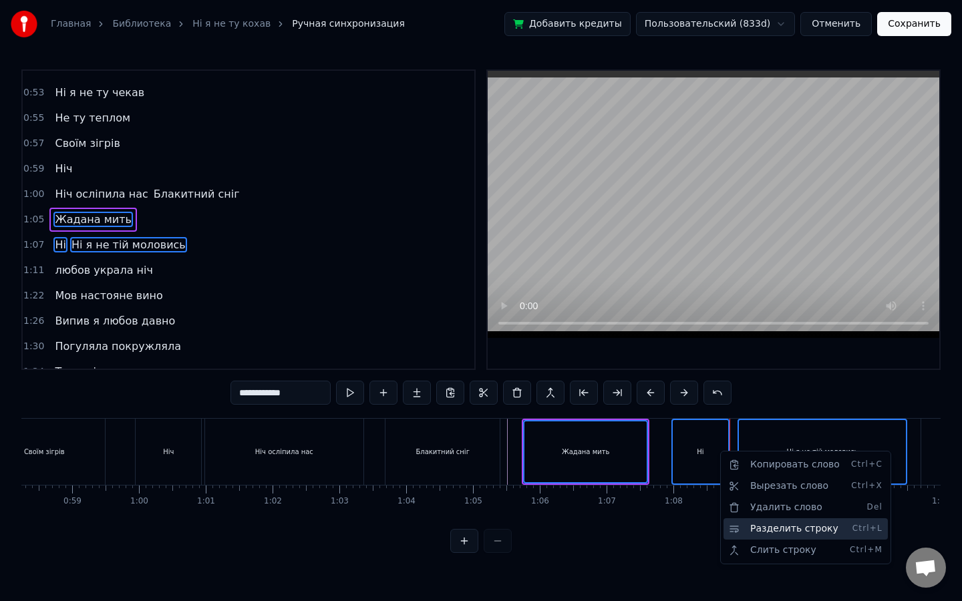
click at [775, 519] on div "Разделить строку Ctrl+L" at bounding box center [805, 528] width 164 height 21
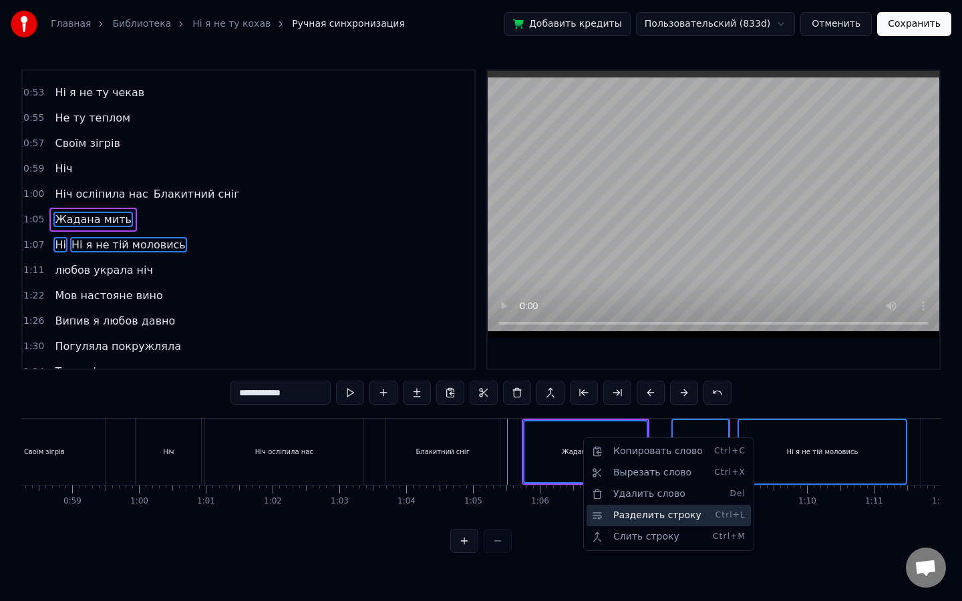
click at [626, 512] on div "Разделить строку Ctrl+L" at bounding box center [668, 515] width 164 height 21
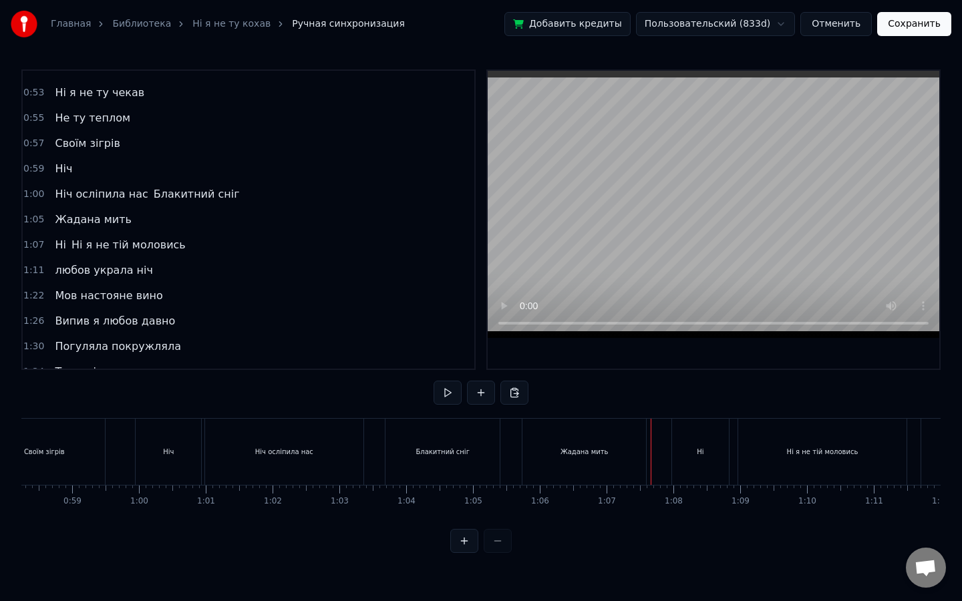
click at [444, 390] on button at bounding box center [447, 393] width 28 height 24
click at [433, 381] on button at bounding box center [447, 393] width 28 height 24
click at [600, 442] on html "Главная Библиотека Ні я не ту кохав Ручная синхронизация Добавить кредиты Польз…" at bounding box center [481, 287] width 962 height 574
click at [600, 442] on div "Жадана мить" at bounding box center [584, 452] width 124 height 66
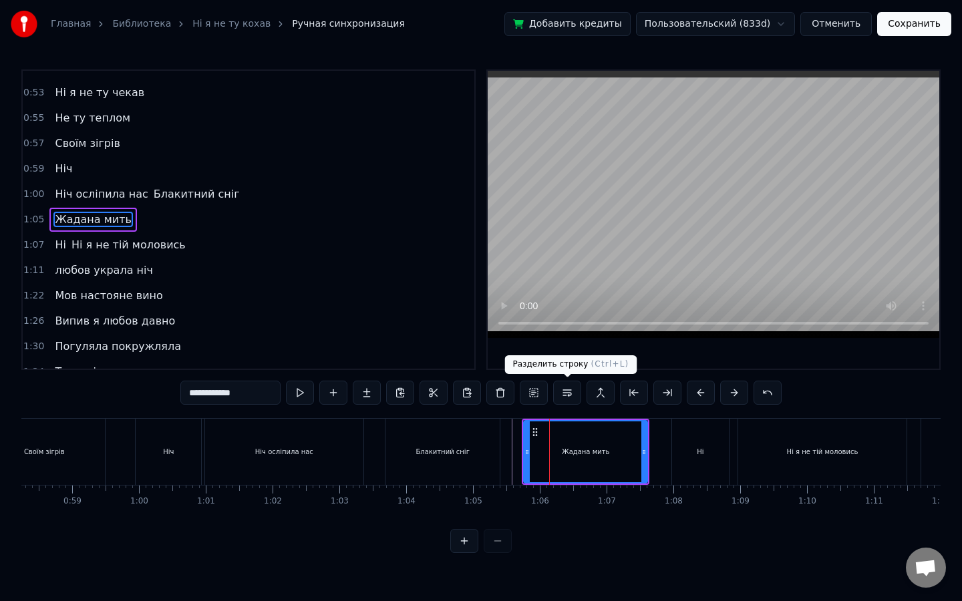
click at [566, 393] on button at bounding box center [567, 393] width 28 height 24
click at [691, 443] on div "Ні" at bounding box center [700, 452] width 57 height 66
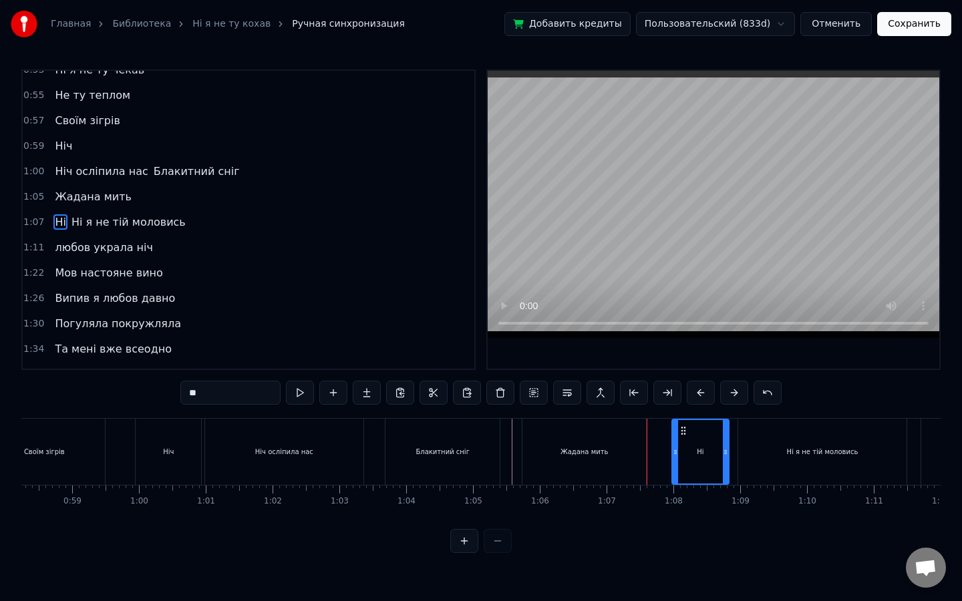
scroll to position [346, 0]
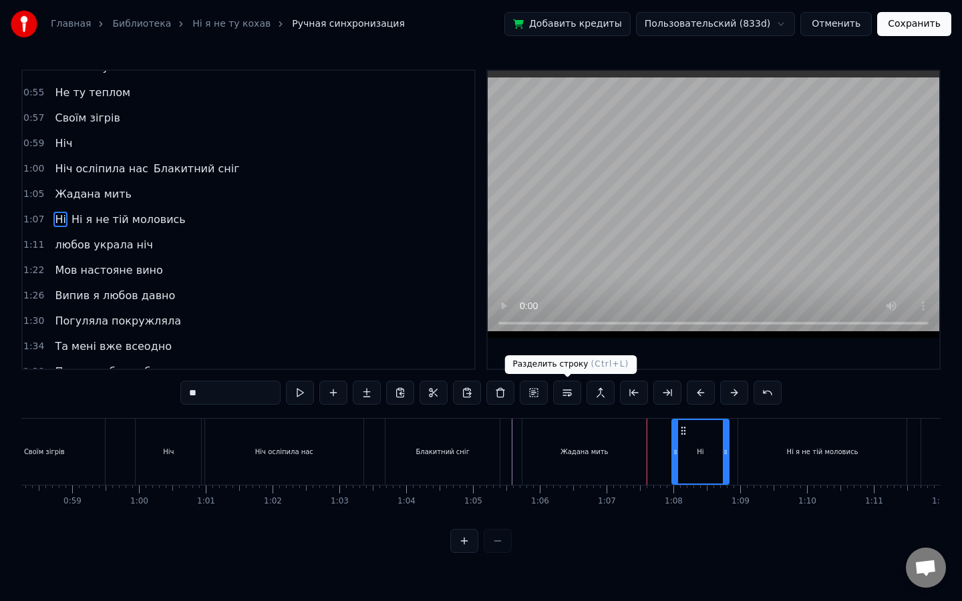
click at [562, 391] on button at bounding box center [567, 393] width 28 height 24
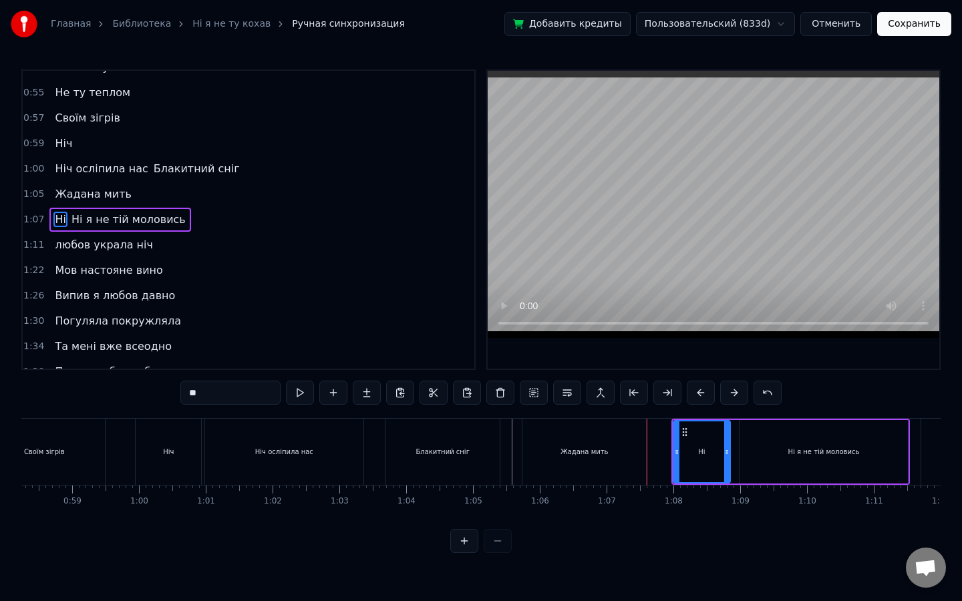
click at [747, 437] on div "Ні я не тій моловись" at bounding box center [823, 451] width 168 height 63
type input "**********"
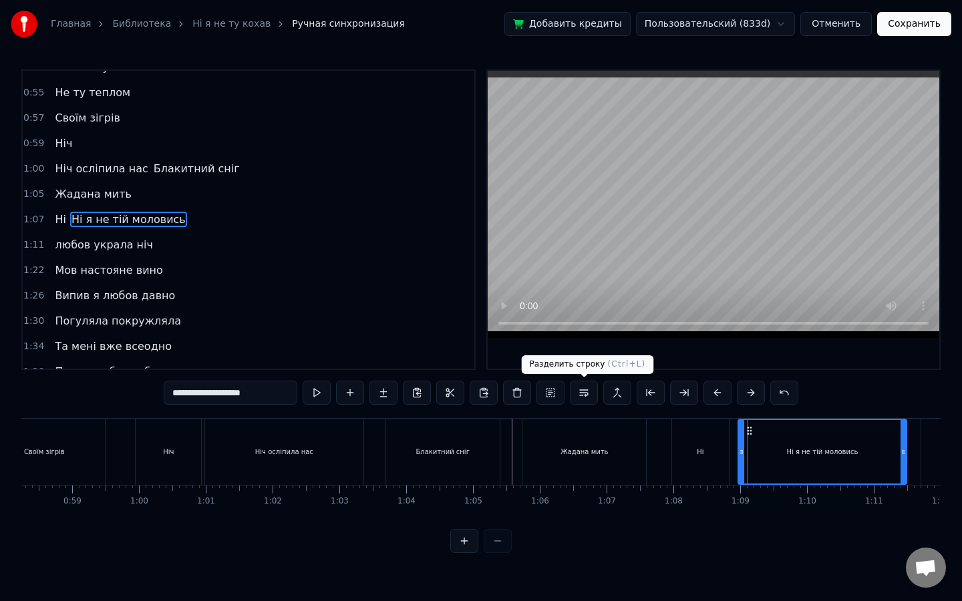
click at [590, 394] on button at bounding box center [584, 393] width 28 height 24
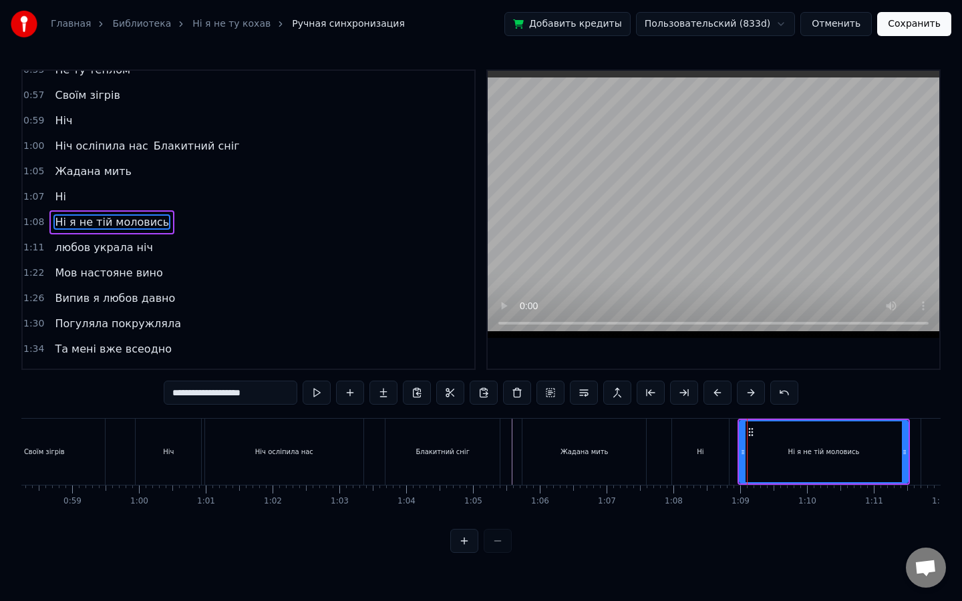
scroll to position [371, 0]
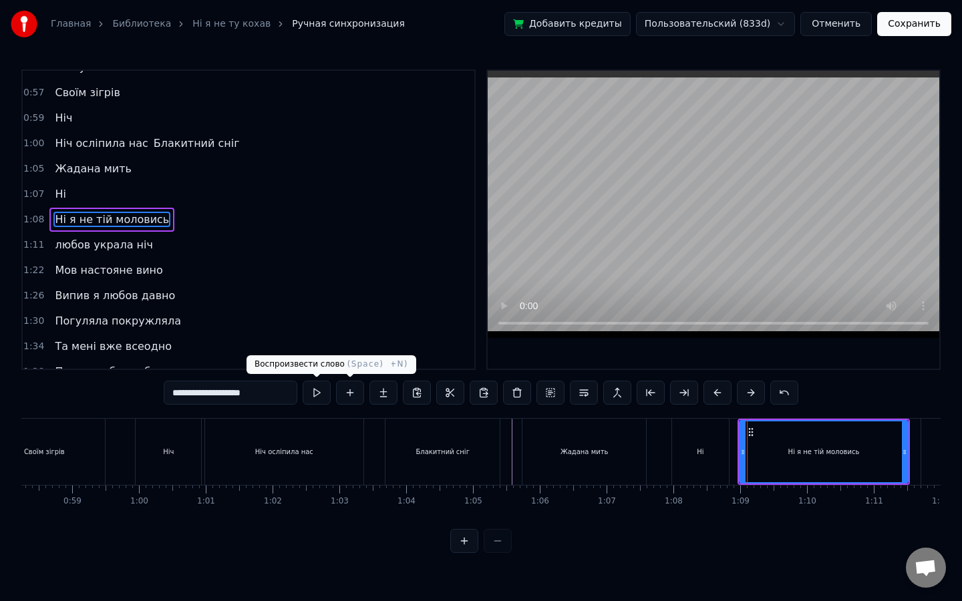
click at [319, 391] on button at bounding box center [317, 393] width 28 height 24
click at [648, 433] on div "Жадана мить" at bounding box center [586, 452] width 128 height 66
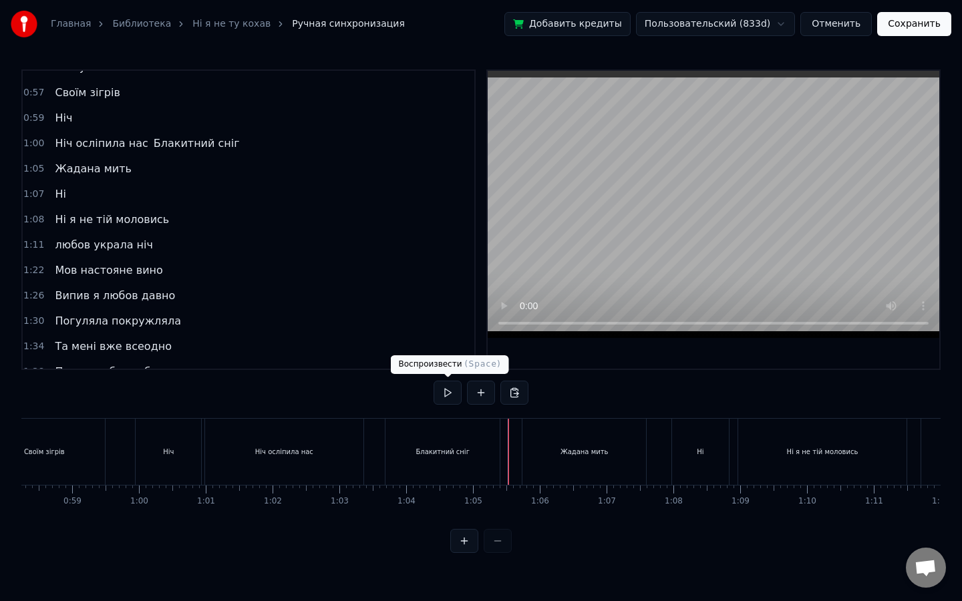
click at [447, 393] on button at bounding box center [447, 393] width 28 height 24
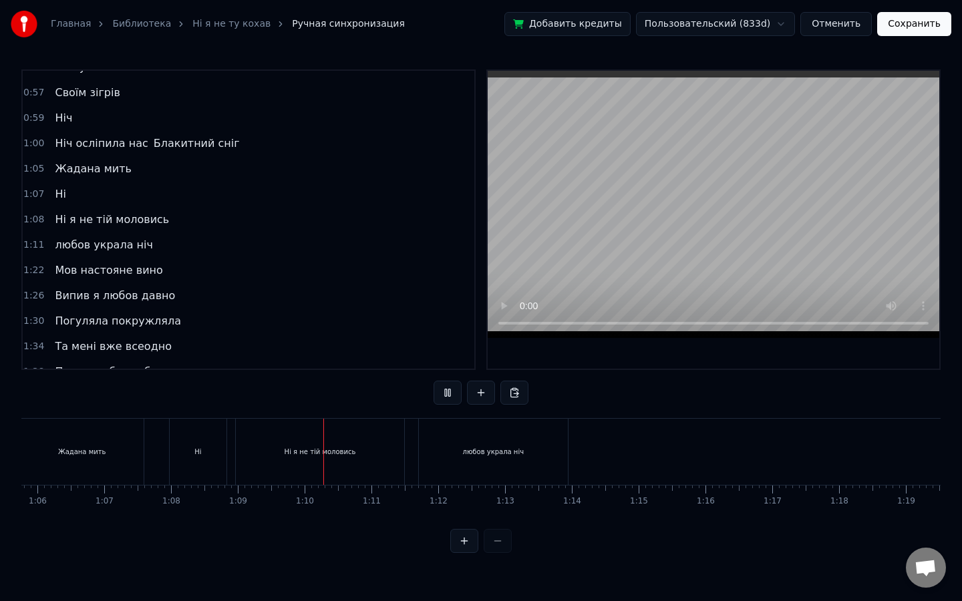
scroll to position [0, 4400]
click at [448, 393] on button at bounding box center [447, 393] width 28 height 24
click at [433, 381] on button at bounding box center [447, 393] width 28 height 24
click at [481, 443] on div "любов украла ніч" at bounding box center [485, 452] width 149 height 66
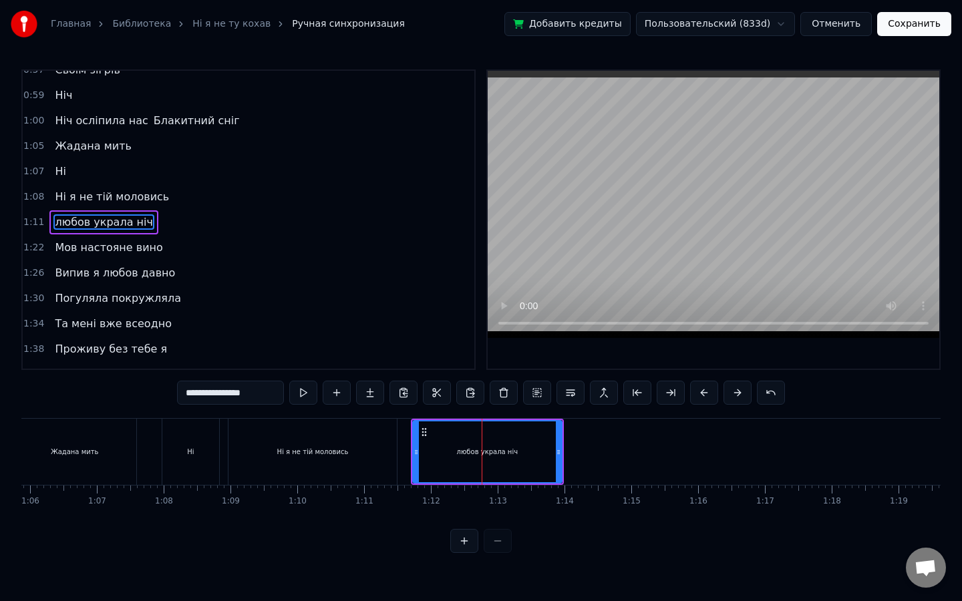
scroll to position [397, 0]
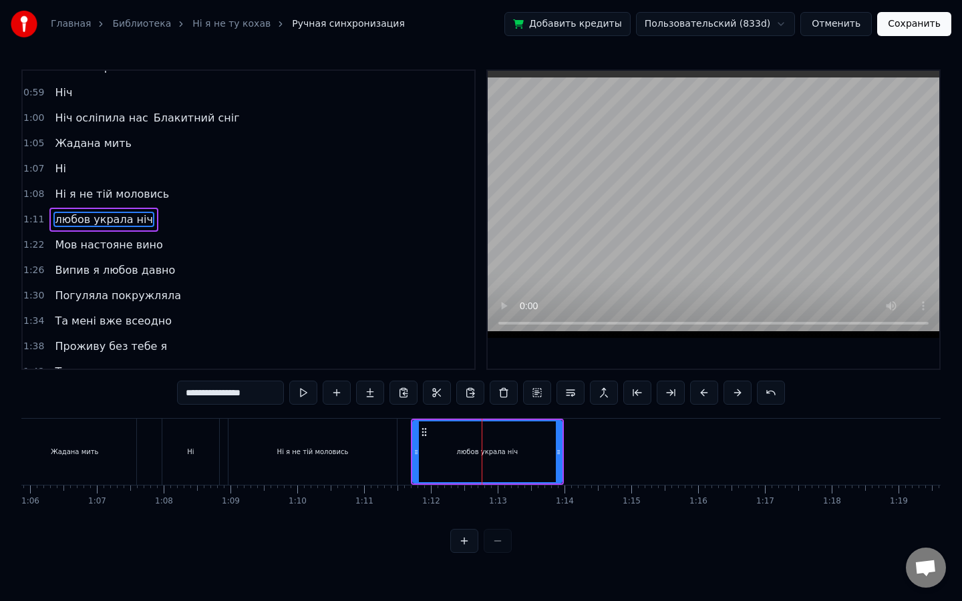
click at [190, 391] on input "**********" at bounding box center [230, 393] width 107 height 24
click at [188, 393] on input "**********" at bounding box center [230, 393] width 100 height 24
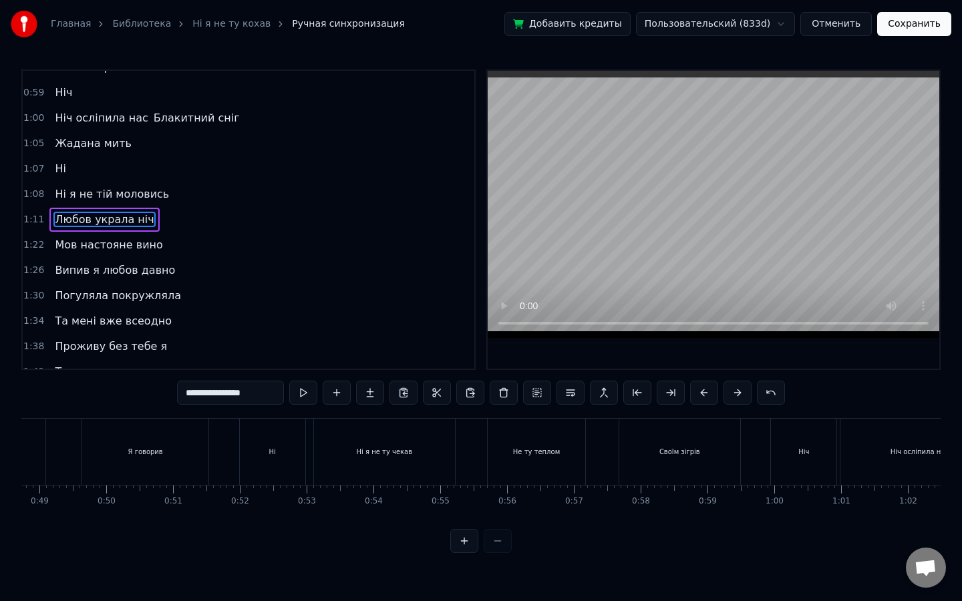
scroll to position [0, 3231]
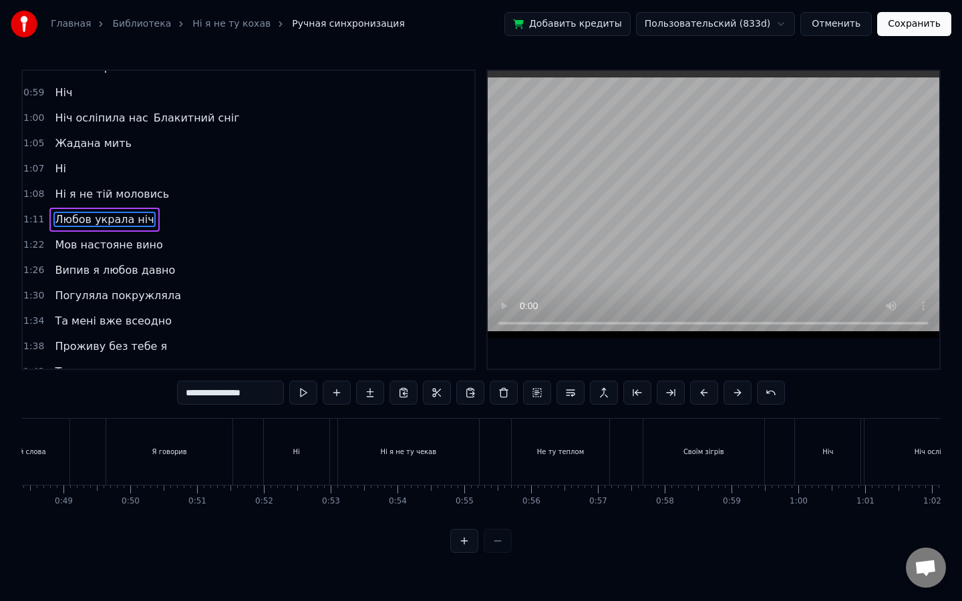
type input "**********"
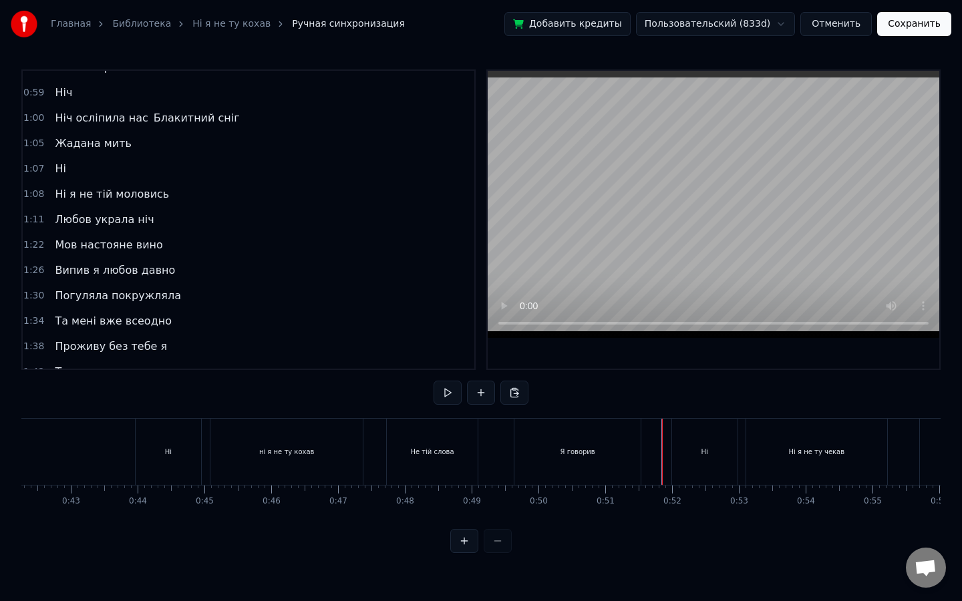
scroll to position [0, 2818]
click at [274, 450] on div "ні я не ту кохав" at bounding box center [291, 452] width 55 height 10
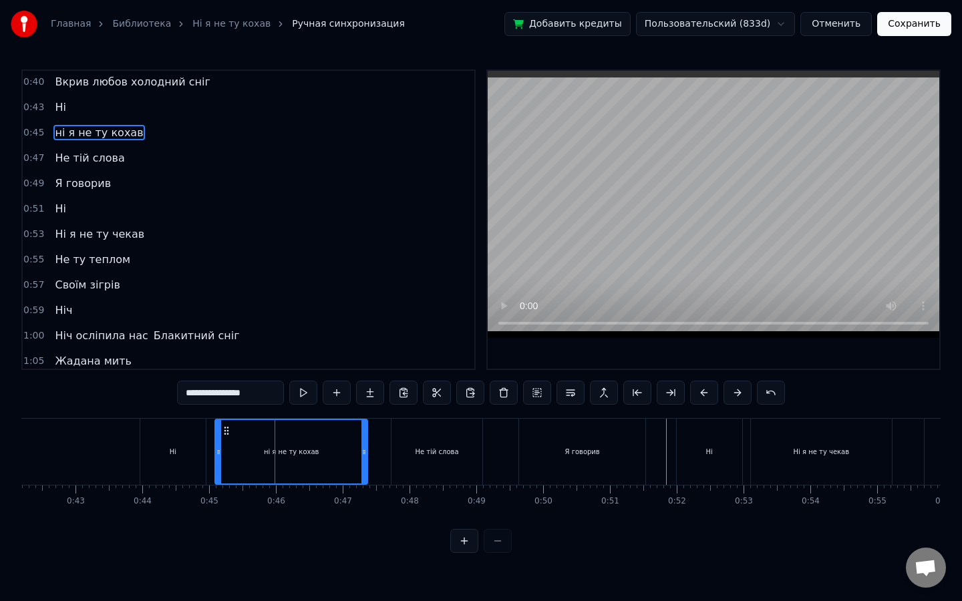
scroll to position [92, 0]
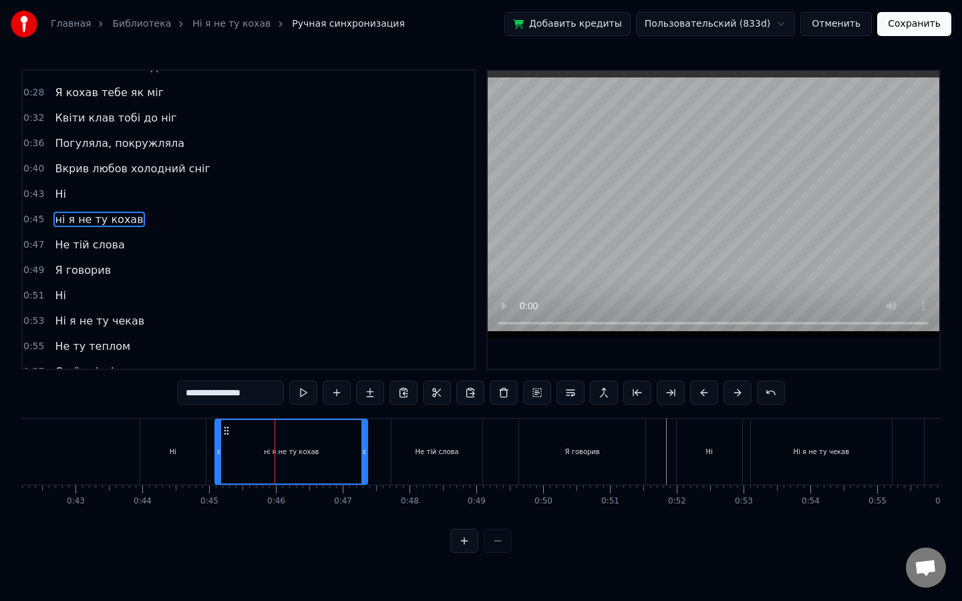
click at [189, 391] on input "**********" at bounding box center [230, 393] width 107 height 24
click at [188, 392] on input "**********" at bounding box center [230, 393] width 100 height 24
type input "**********"
click at [301, 386] on button at bounding box center [303, 393] width 28 height 24
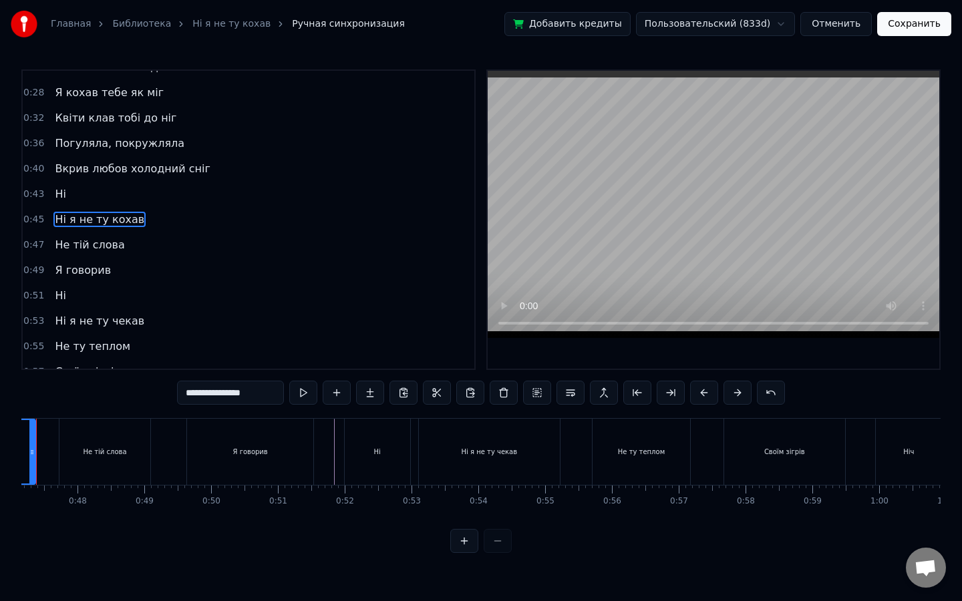
scroll to position [0, 3098]
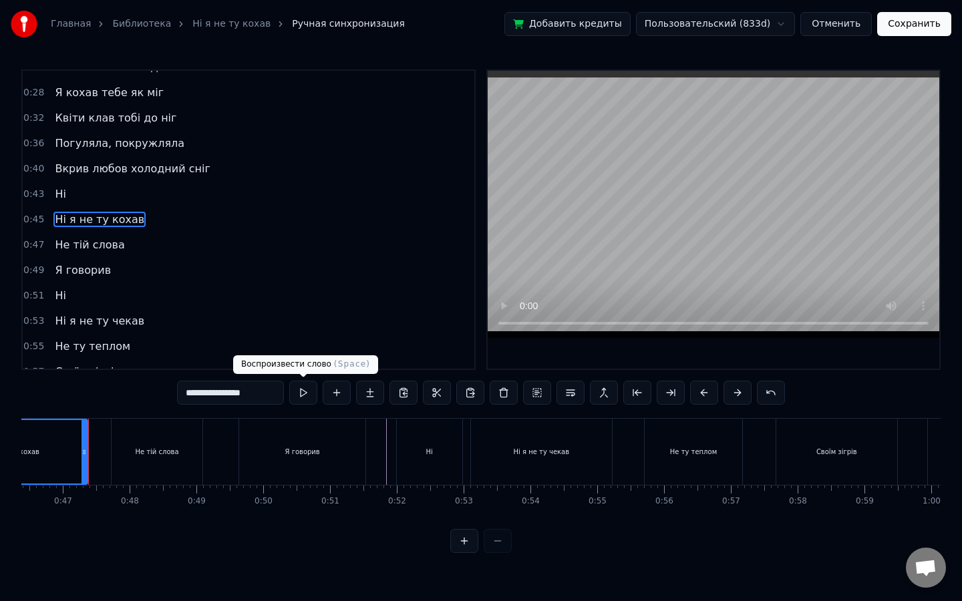
click at [299, 388] on button at bounding box center [303, 393] width 28 height 24
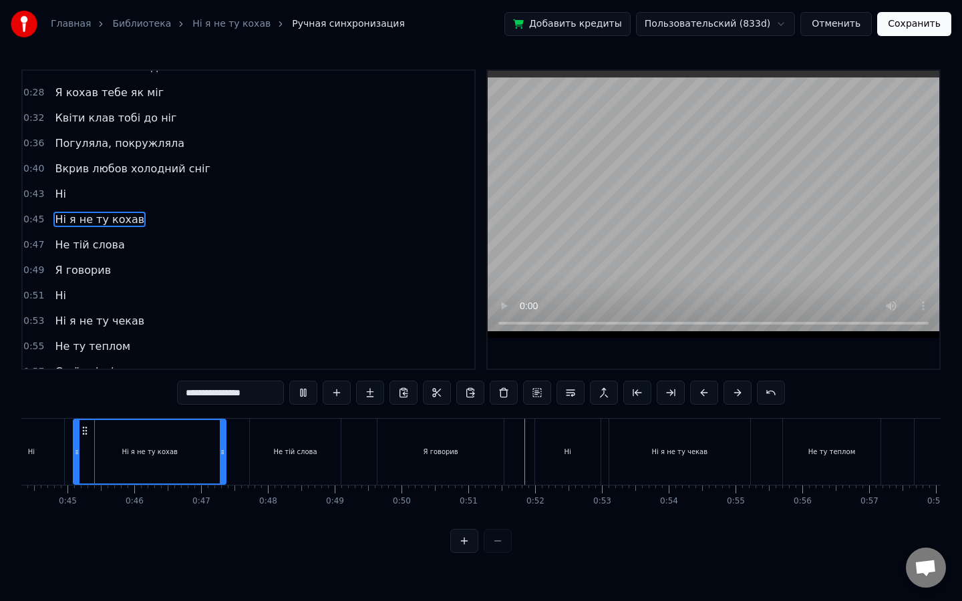
scroll to position [0, 2958]
click at [913, 30] on button "Сохранить" at bounding box center [914, 24] width 74 height 24
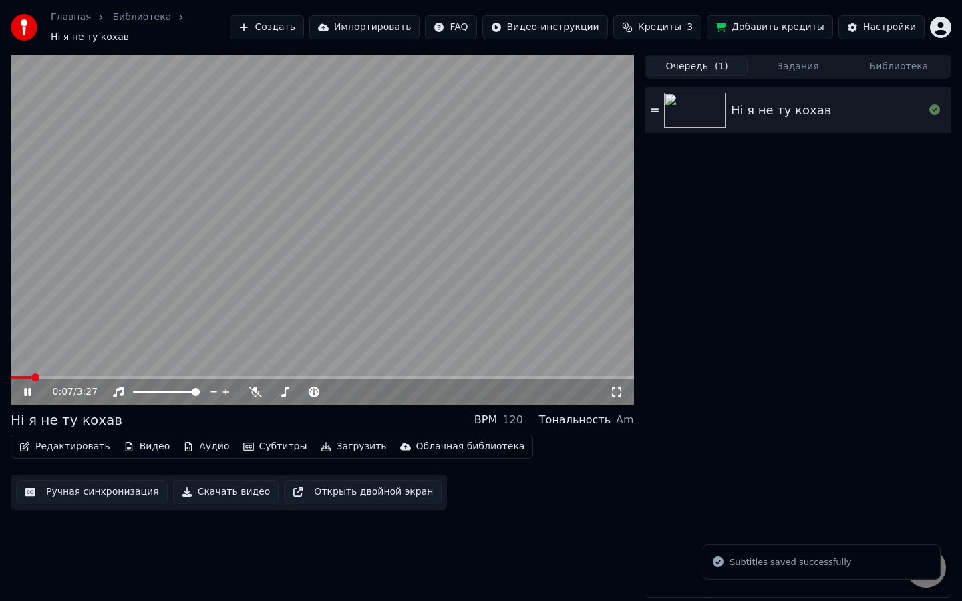
click at [31, 376] on span at bounding box center [322, 377] width 623 height 3
click at [327, 388] on span at bounding box center [327, 392] width 8 height 8
click at [330, 388] on span at bounding box center [333, 392] width 8 height 8
click at [349, 483] on button "Открыть двойной экран" at bounding box center [363, 492] width 158 height 24
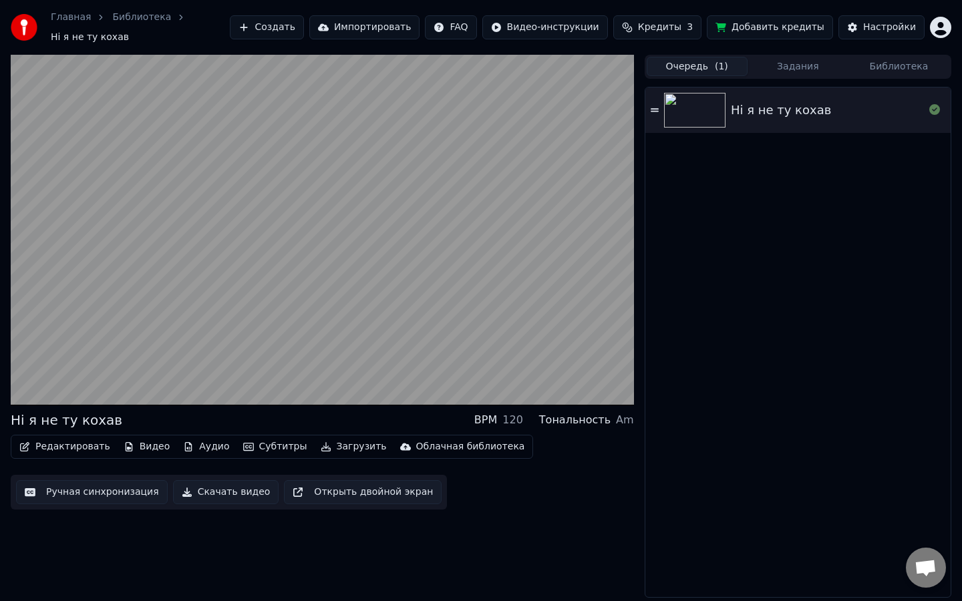
click at [132, 490] on button "Ручная синхронизация" at bounding box center [92, 492] width 152 height 24
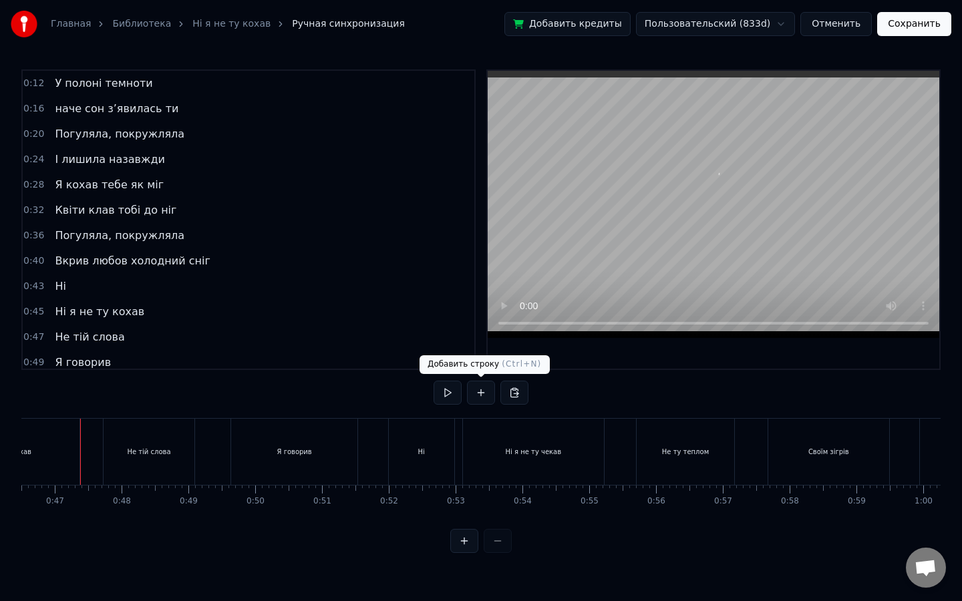
scroll to position [0, 3098]
click at [926, 17] on button "Сохранить" at bounding box center [914, 24] width 74 height 24
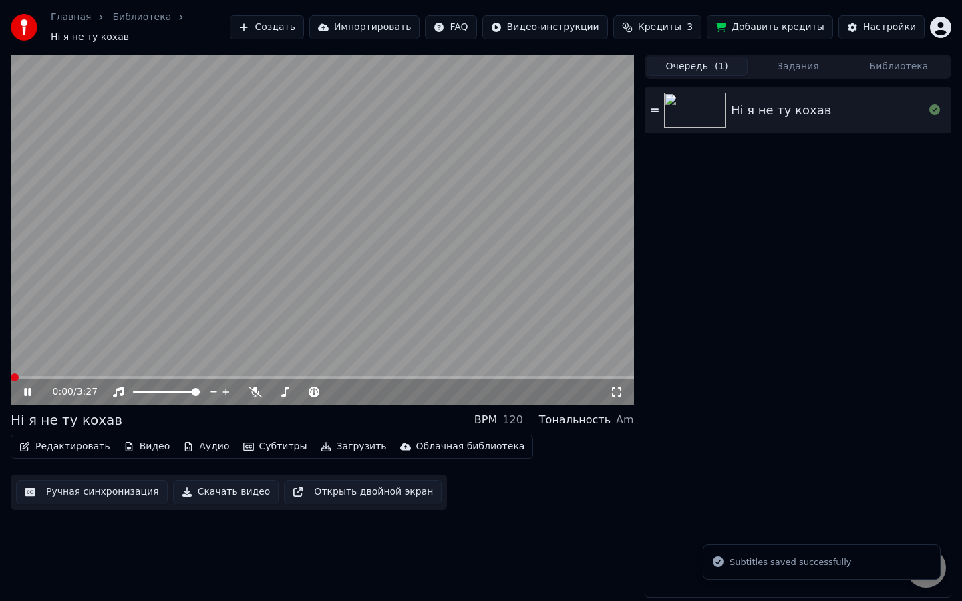
click at [333, 439] on button "Загрузить" at bounding box center [353, 446] width 77 height 19
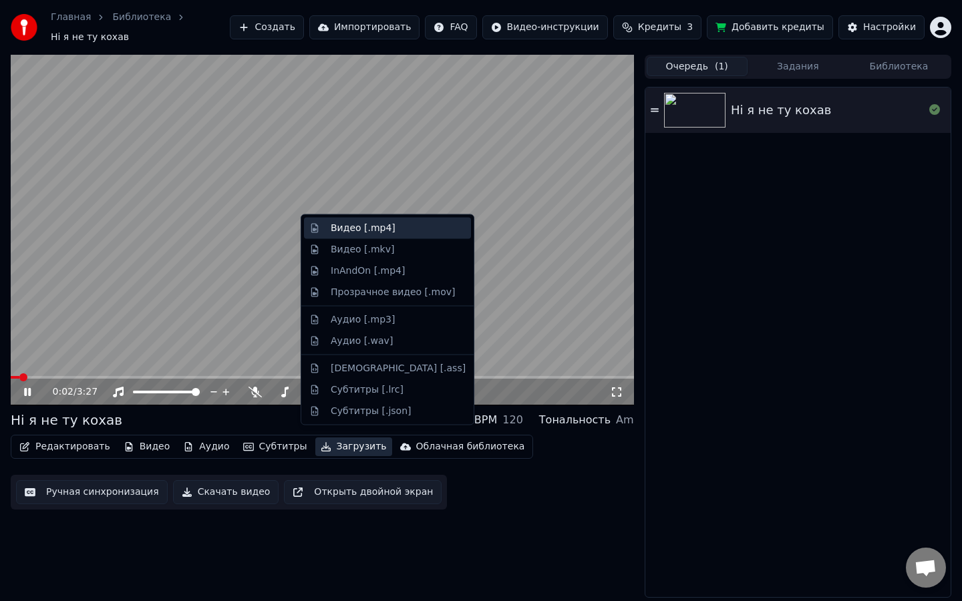
click at [395, 232] on div "Видео [.mp4]" at bounding box center [398, 228] width 135 height 13
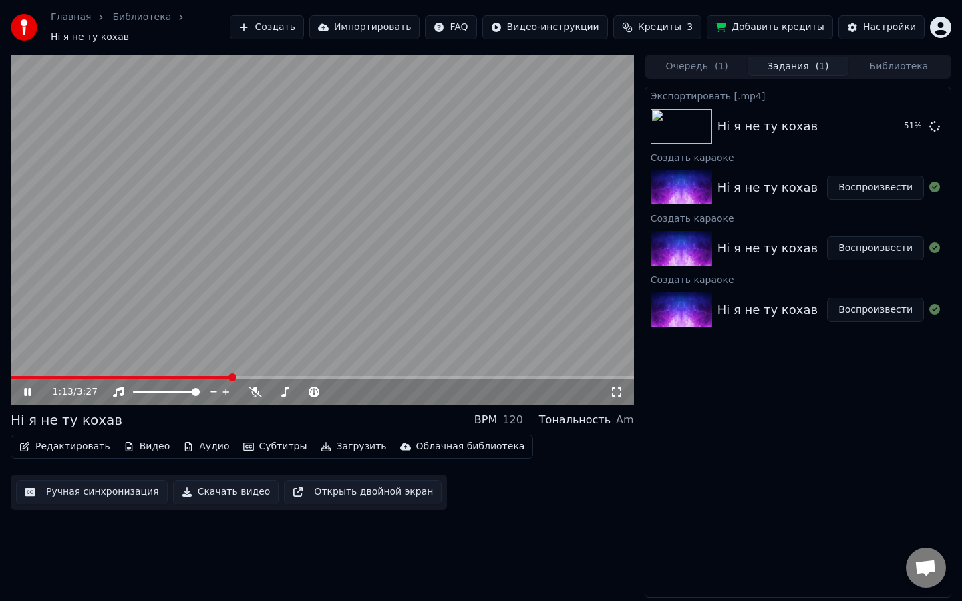
click at [29, 389] on icon at bounding box center [36, 392] width 31 height 11
click at [874, 121] on button "Показать" at bounding box center [889, 126] width 69 height 24
